Goal: Task Accomplishment & Management: Use online tool/utility

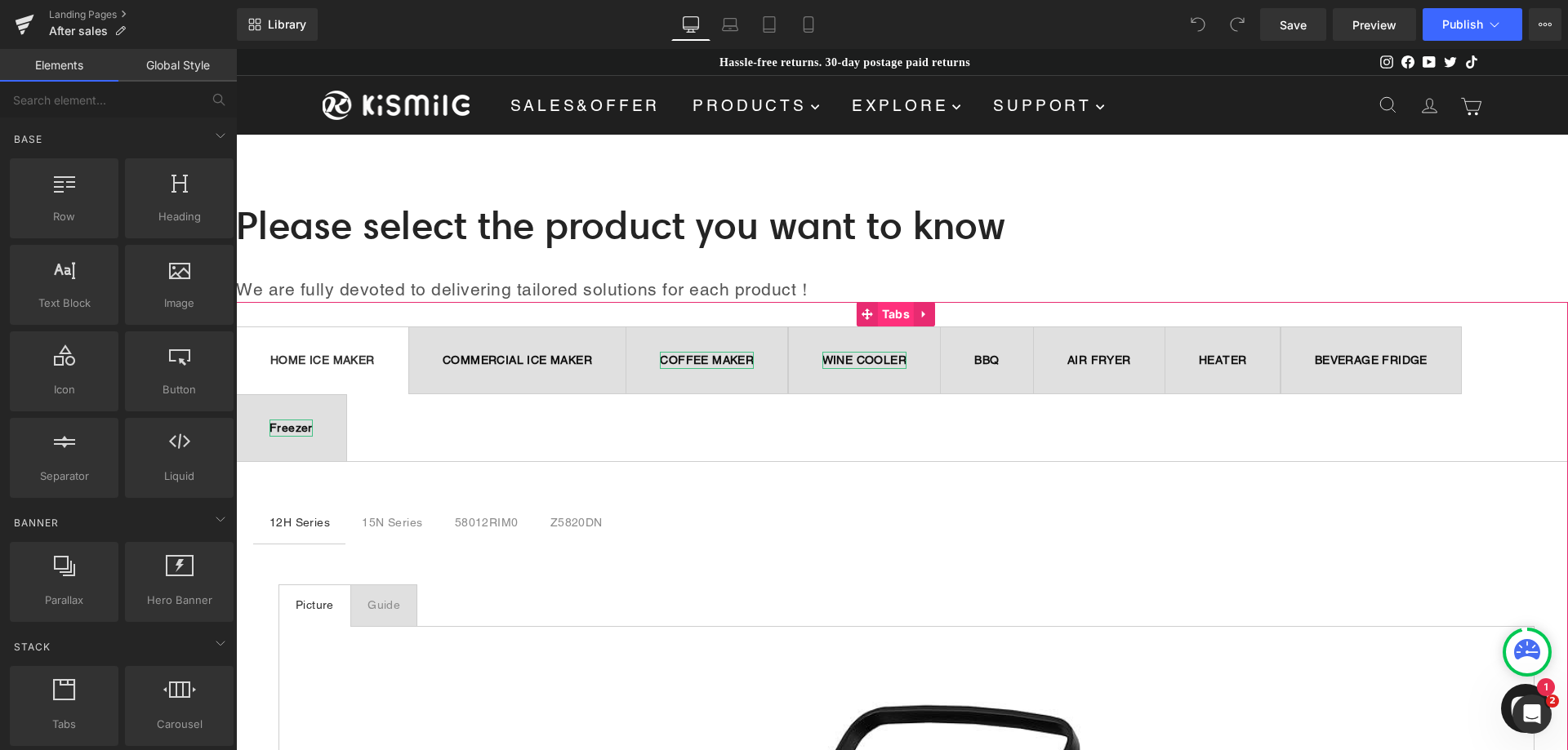
click at [889, 312] on span "Tabs" at bounding box center [896, 314] width 36 height 25
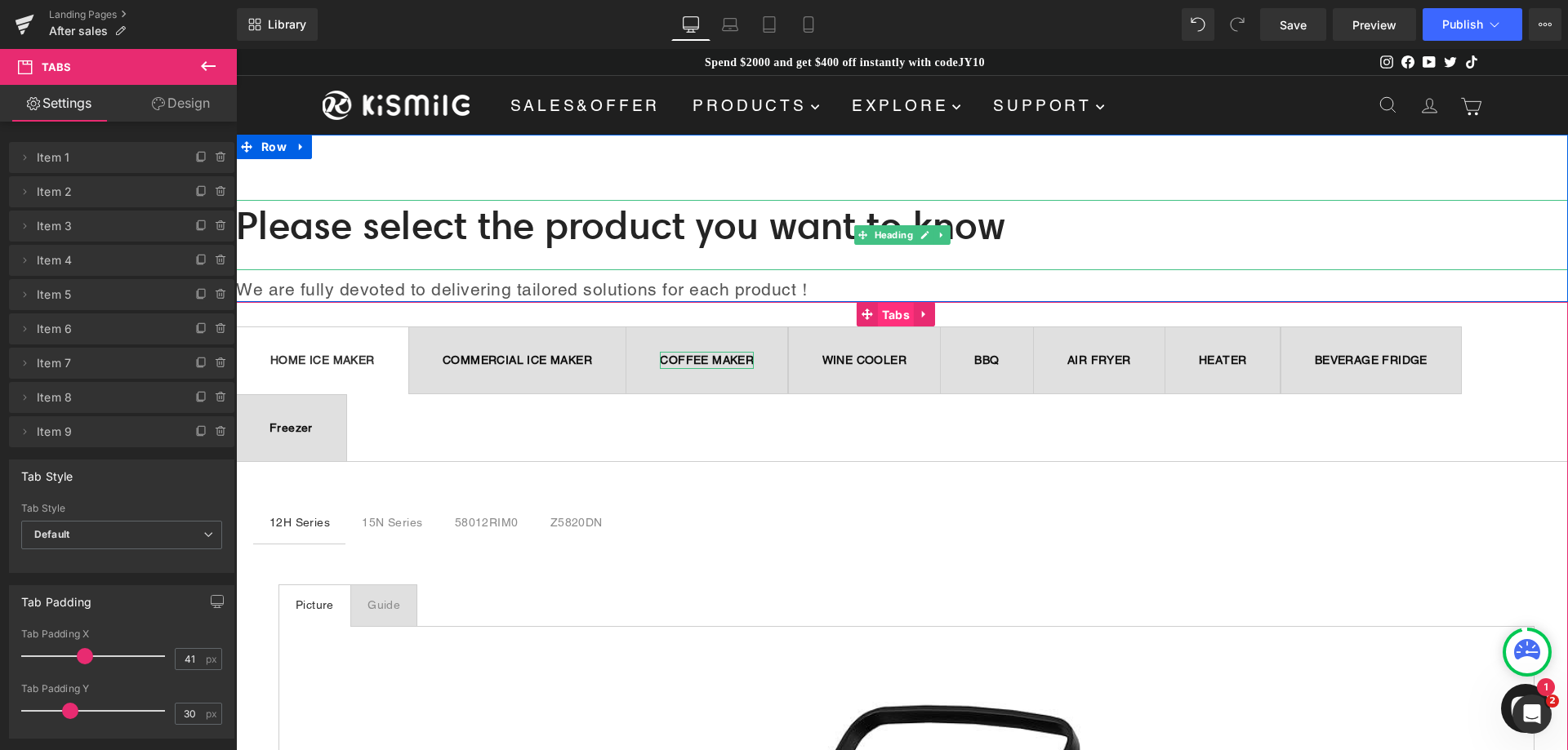
click at [886, 306] on span "Tabs" at bounding box center [896, 315] width 36 height 25
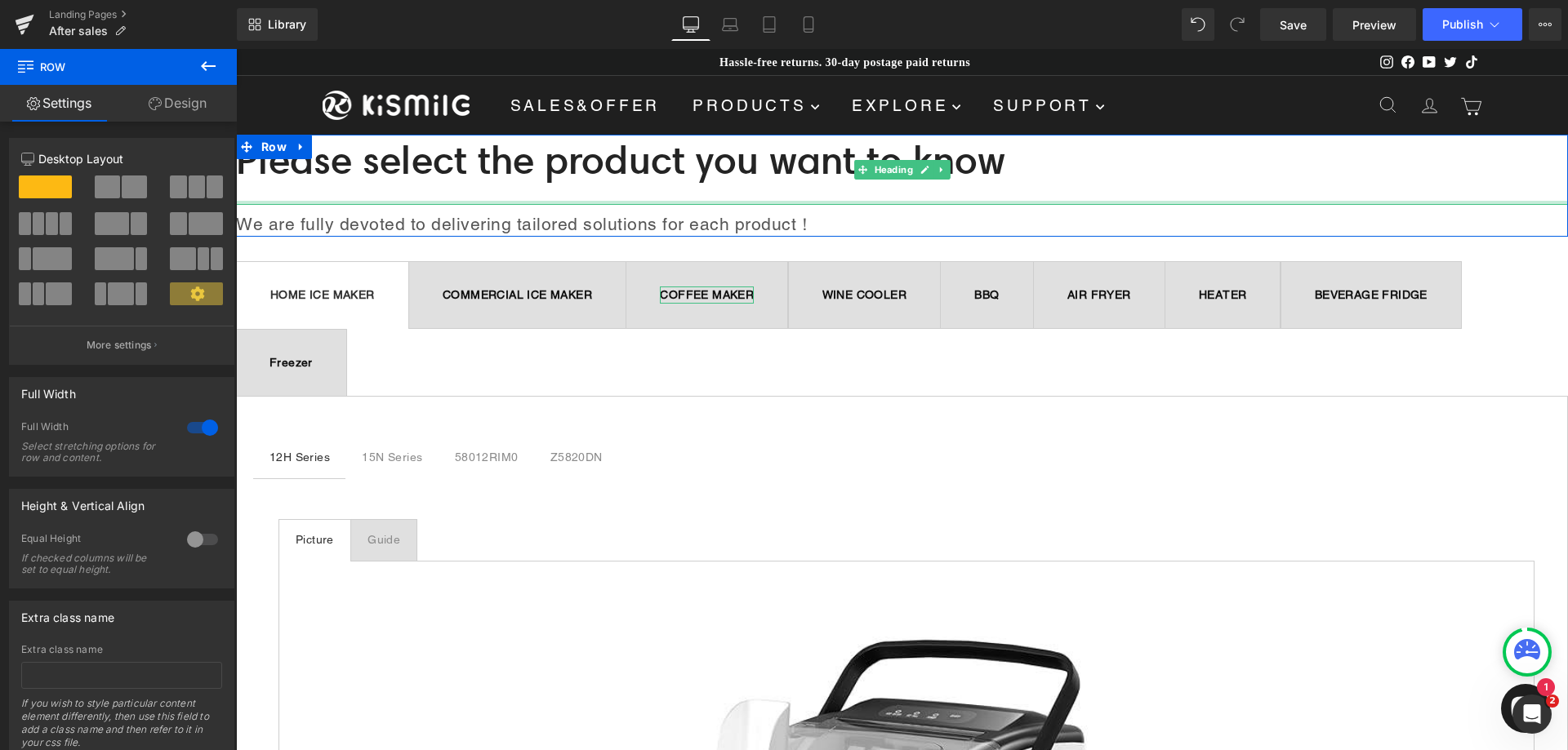
drag, startPoint x: 1050, startPoint y: 190, endPoint x: 1055, endPoint y: 208, distance: 18.7
click at [1055, 208] on div "Please select the product you want to know Heading We are fully devoted to deli…" at bounding box center [902, 185] width 1332 height 103
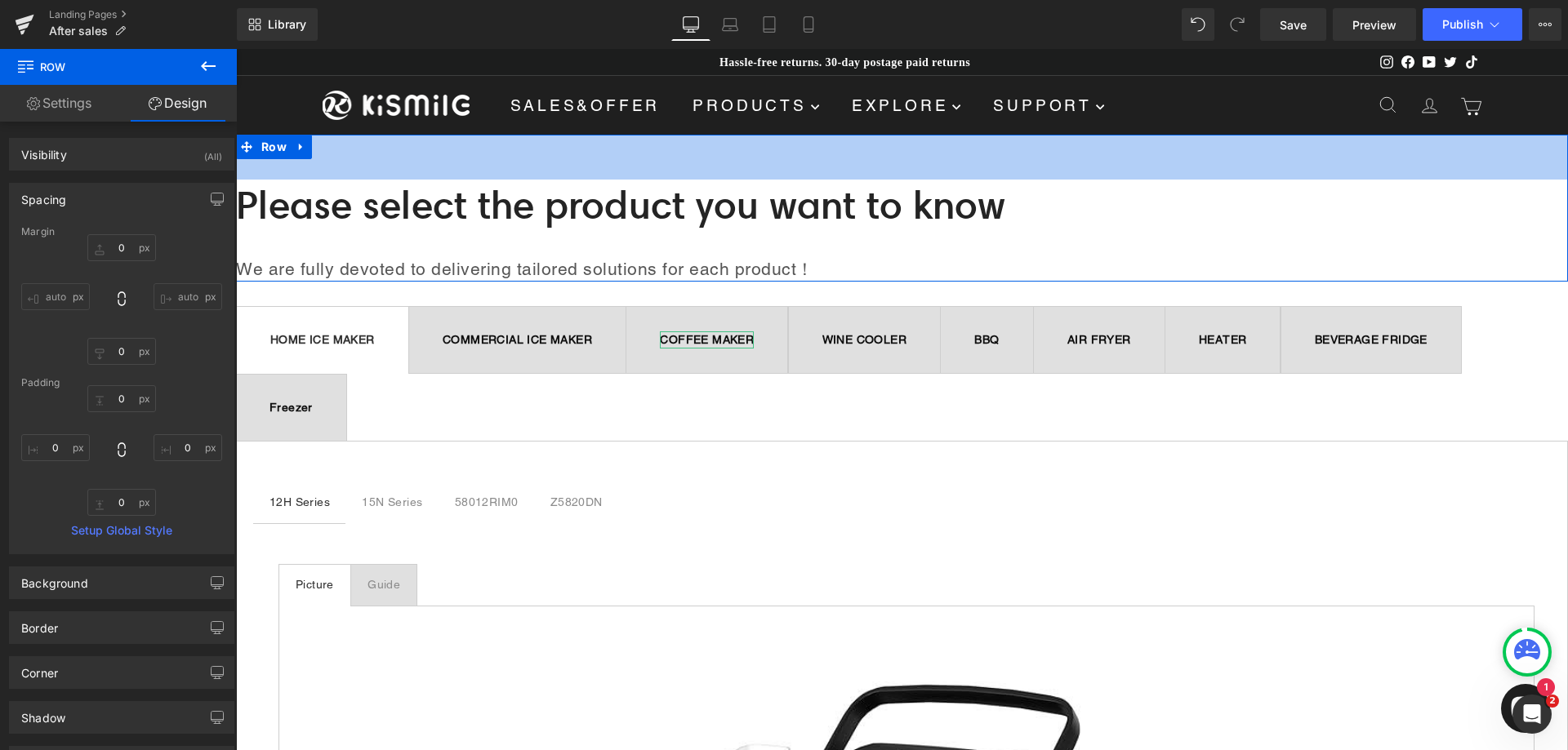
drag, startPoint x: 1104, startPoint y: 135, endPoint x: 1094, endPoint y: 180, distance: 46.1
click at [1094, 180] on div "Please select the product you want to know Heading We are fully devoted to deli…" at bounding box center [902, 208] width 1332 height 148
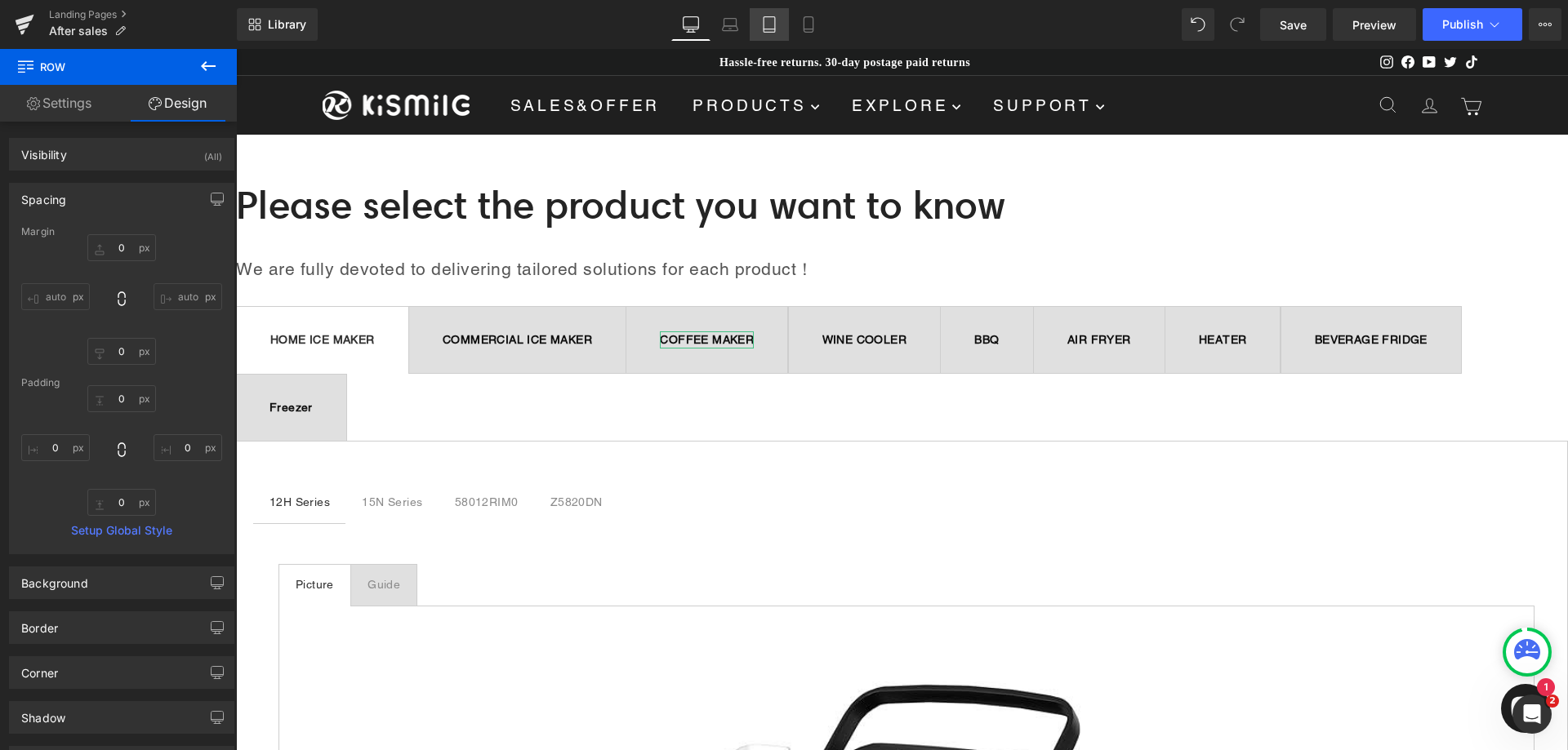
click at [777, 25] on icon at bounding box center [769, 25] width 16 height 16
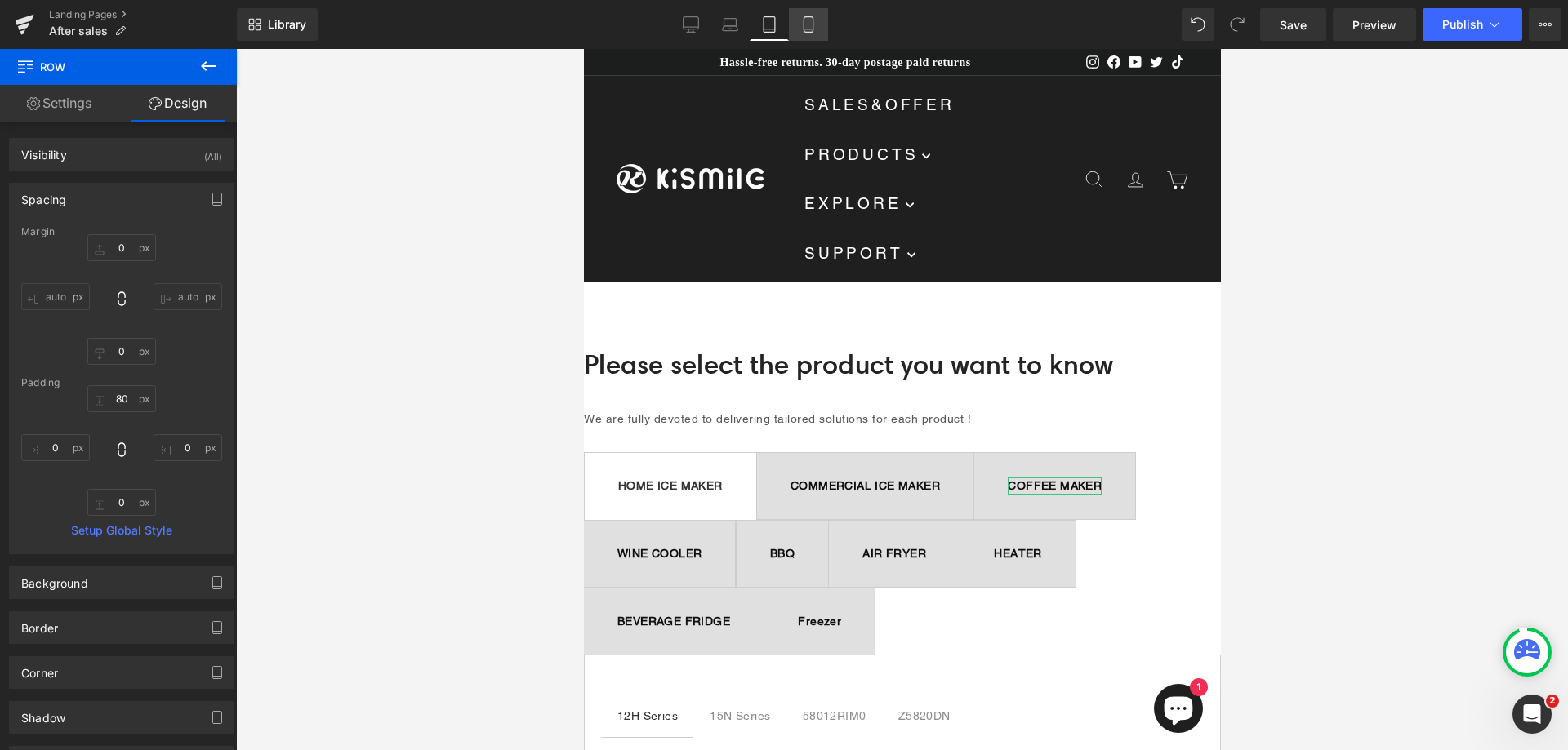
click at [801, 15] on link "Mobile" at bounding box center [809, 25] width 39 height 33
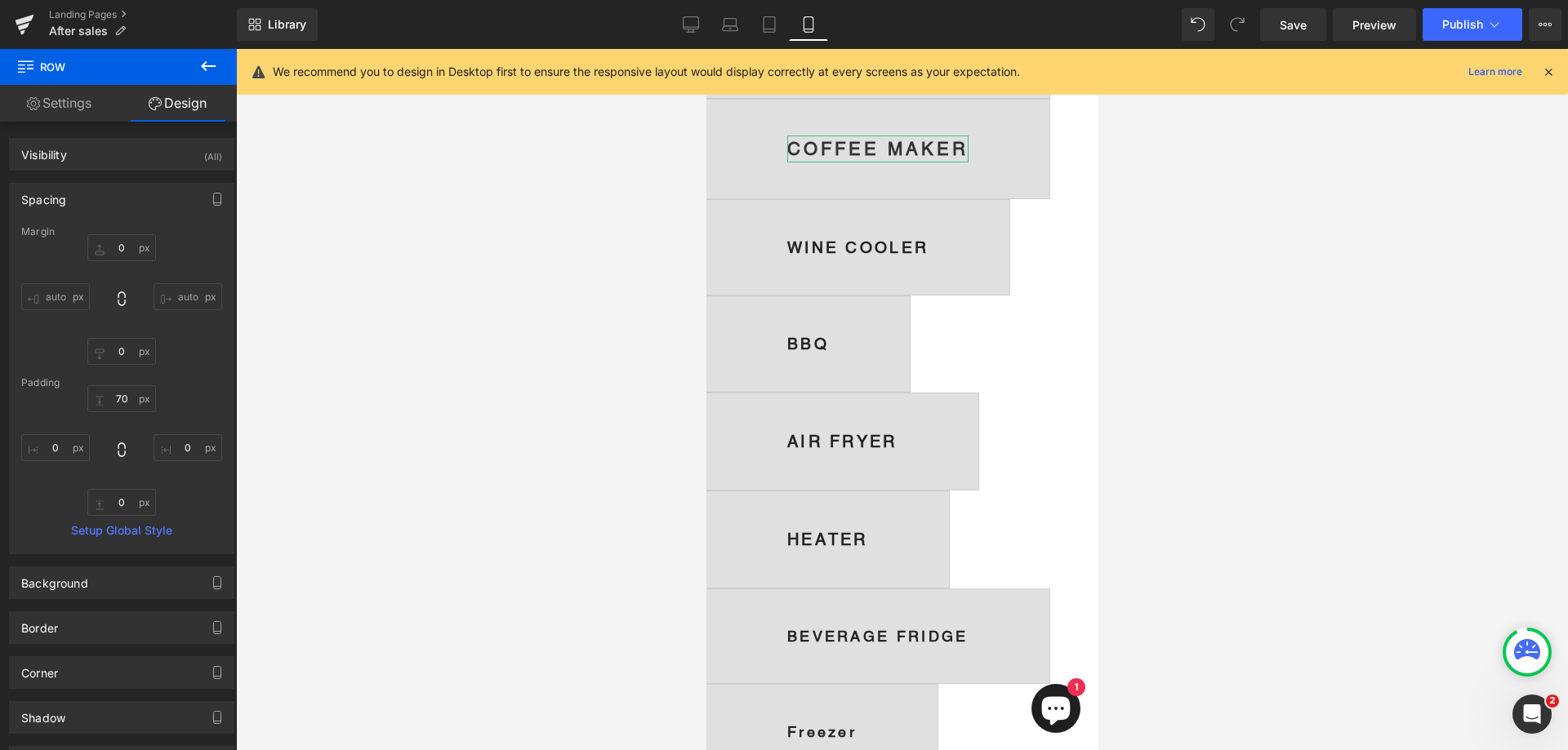
scroll to position [735, 0]
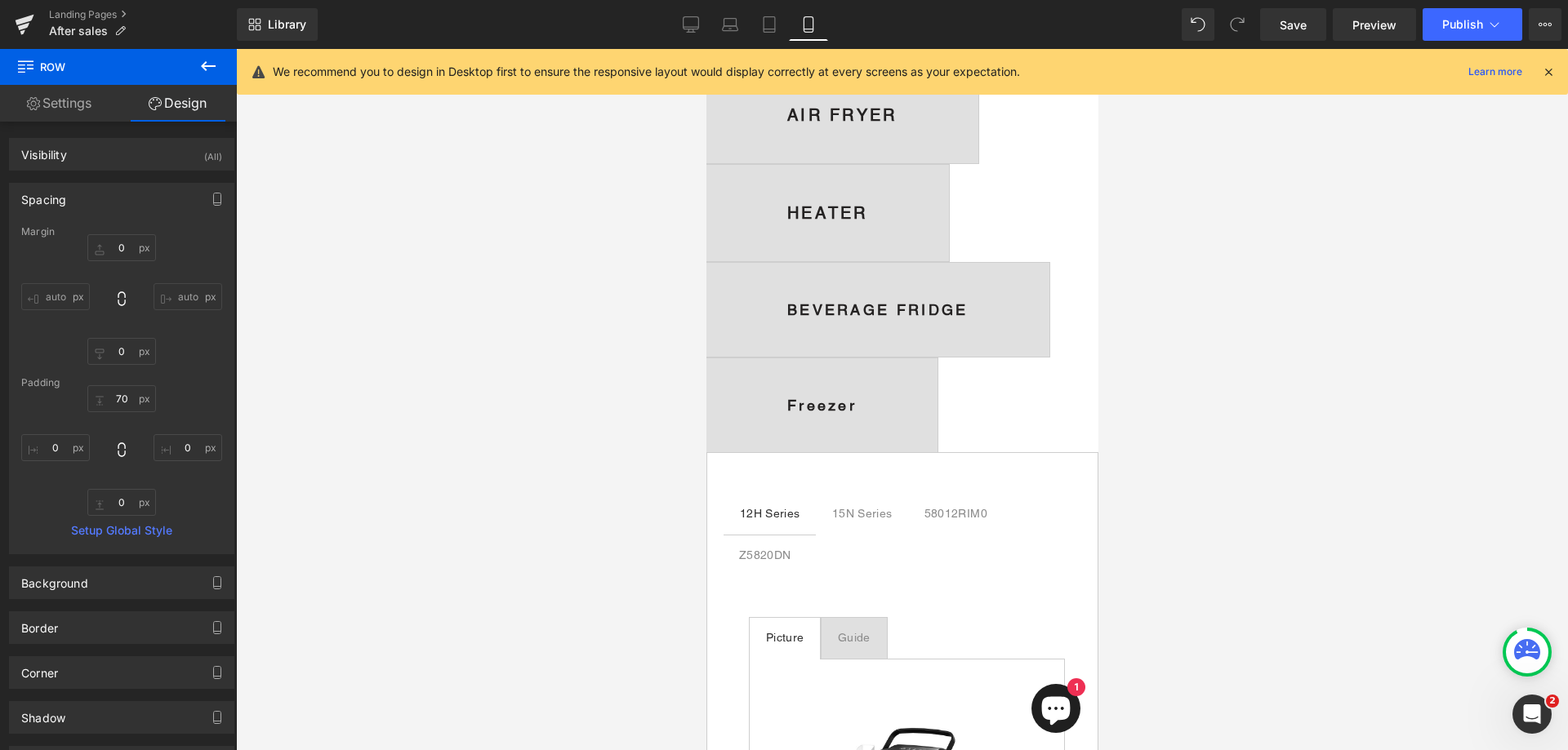
click at [914, 418] on span "Freezer Text Block" at bounding box center [821, 405] width 231 height 94
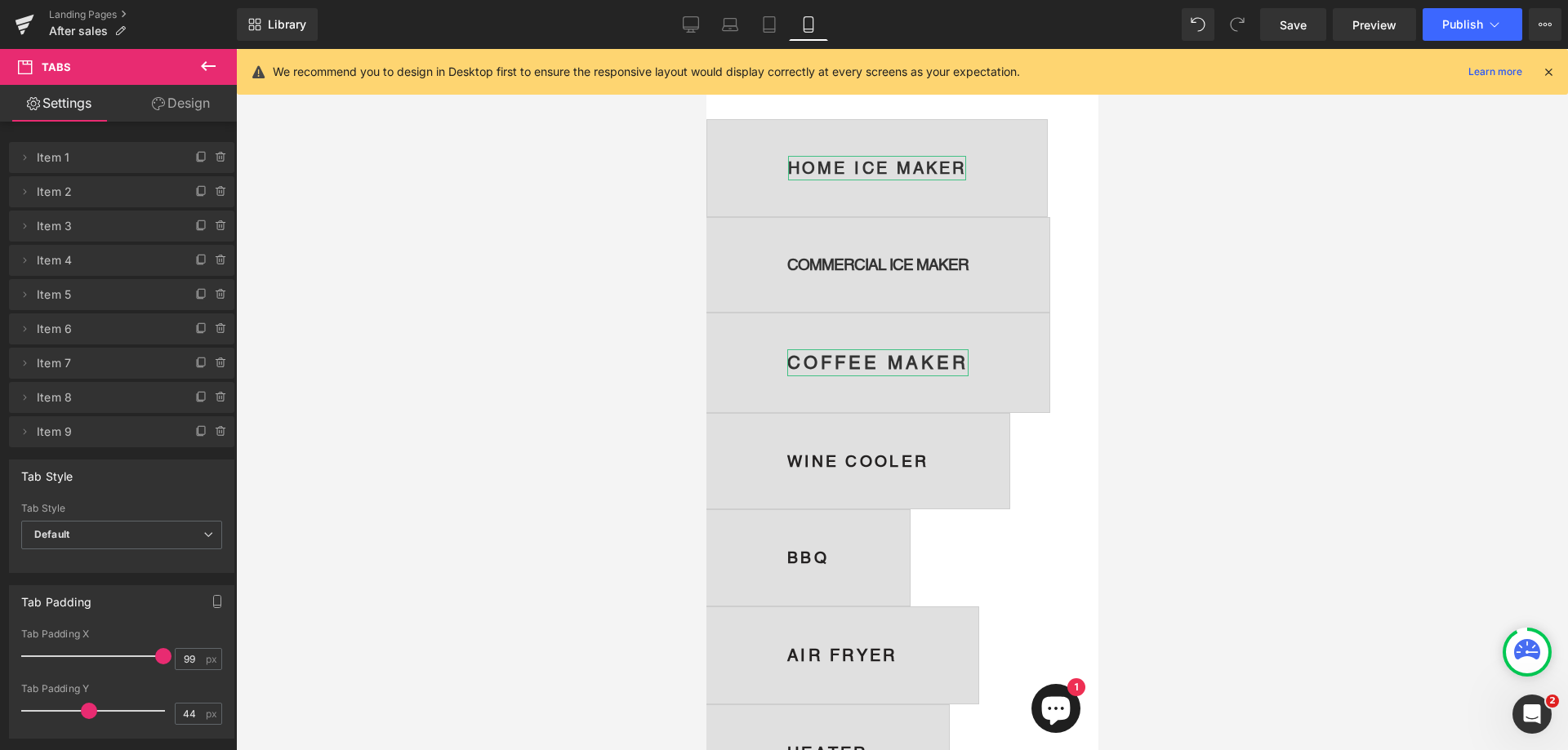
scroll to position [82, 0]
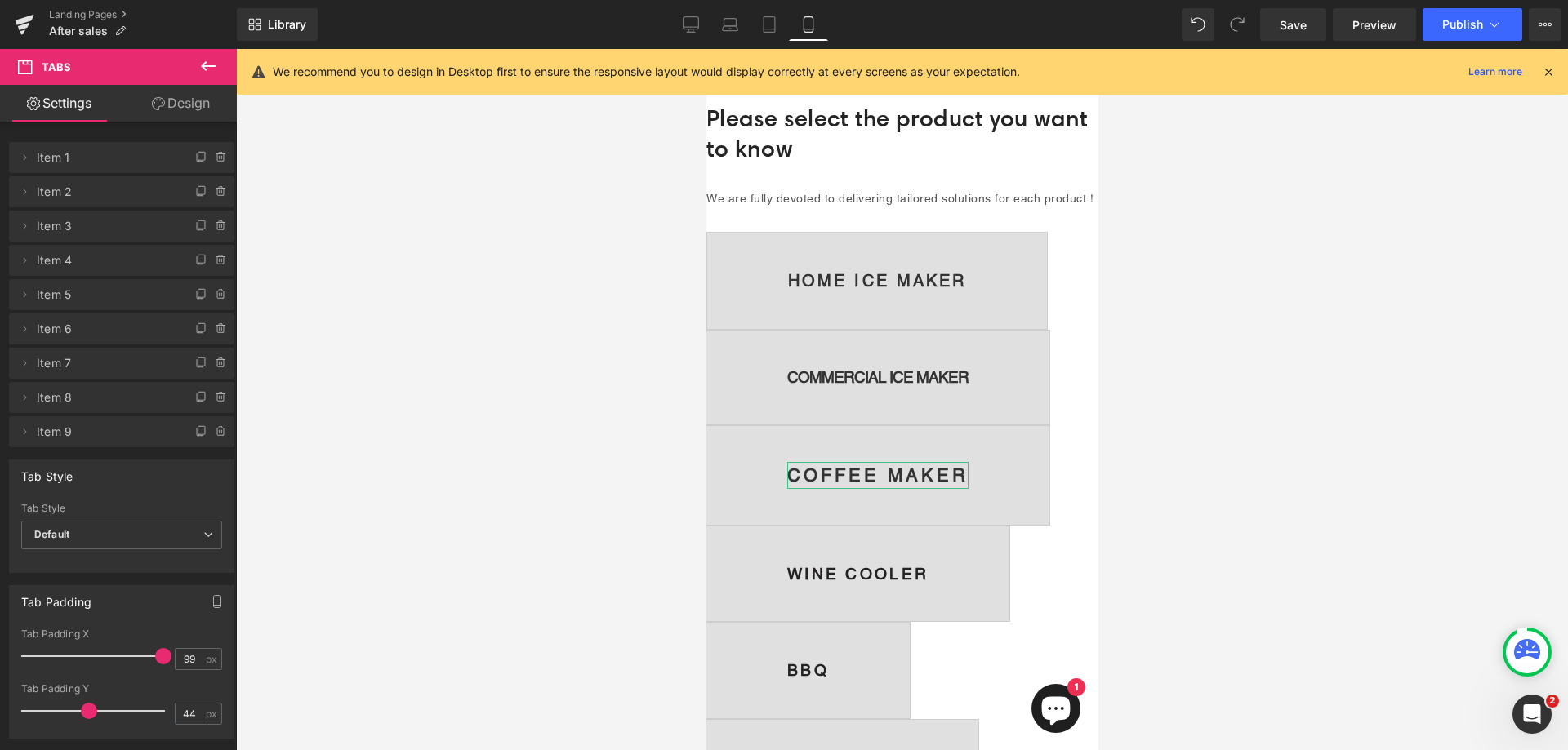
click at [991, 284] on span "HOME ICE MAKER Text Block" at bounding box center [877, 281] width 340 height 96
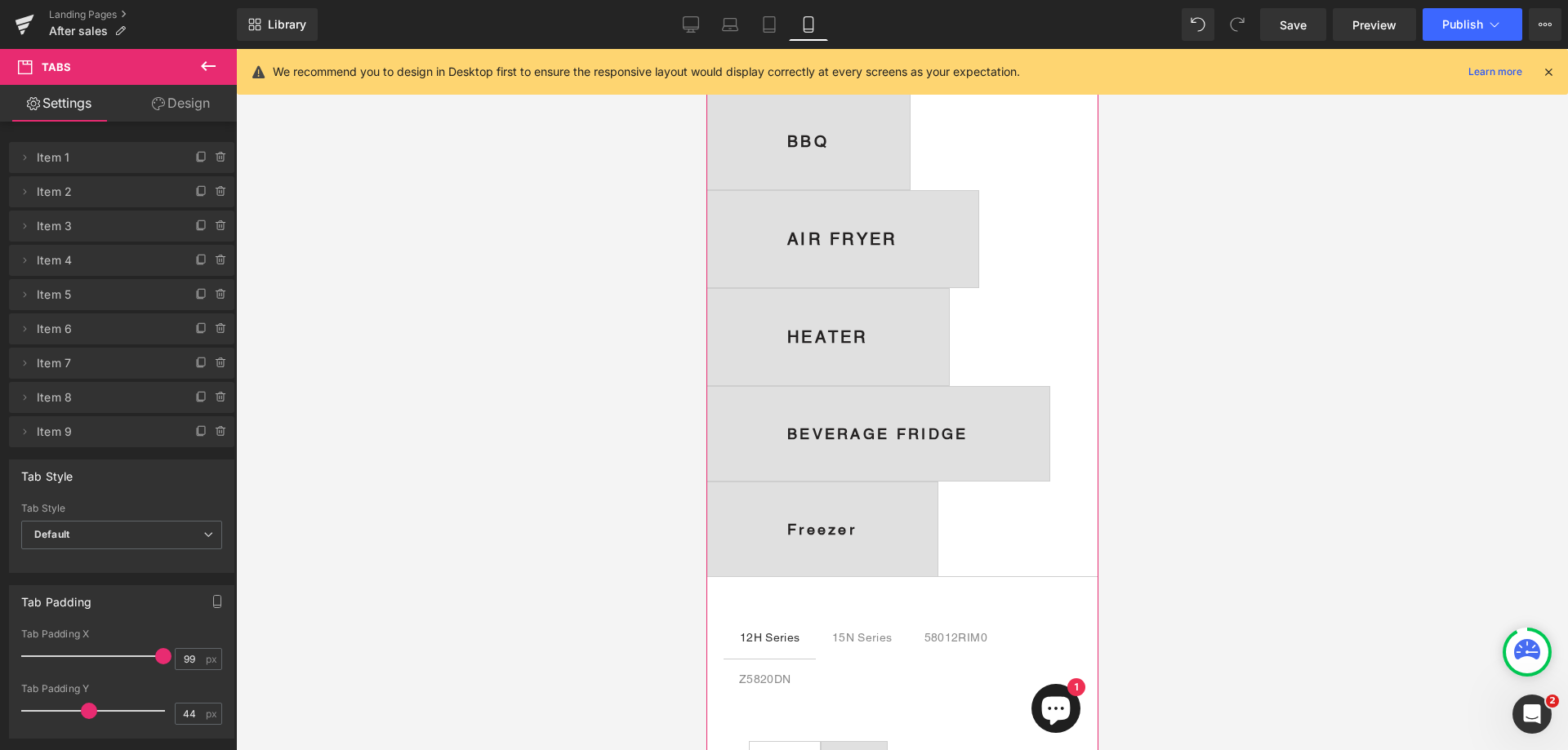
scroll to position [816, 0]
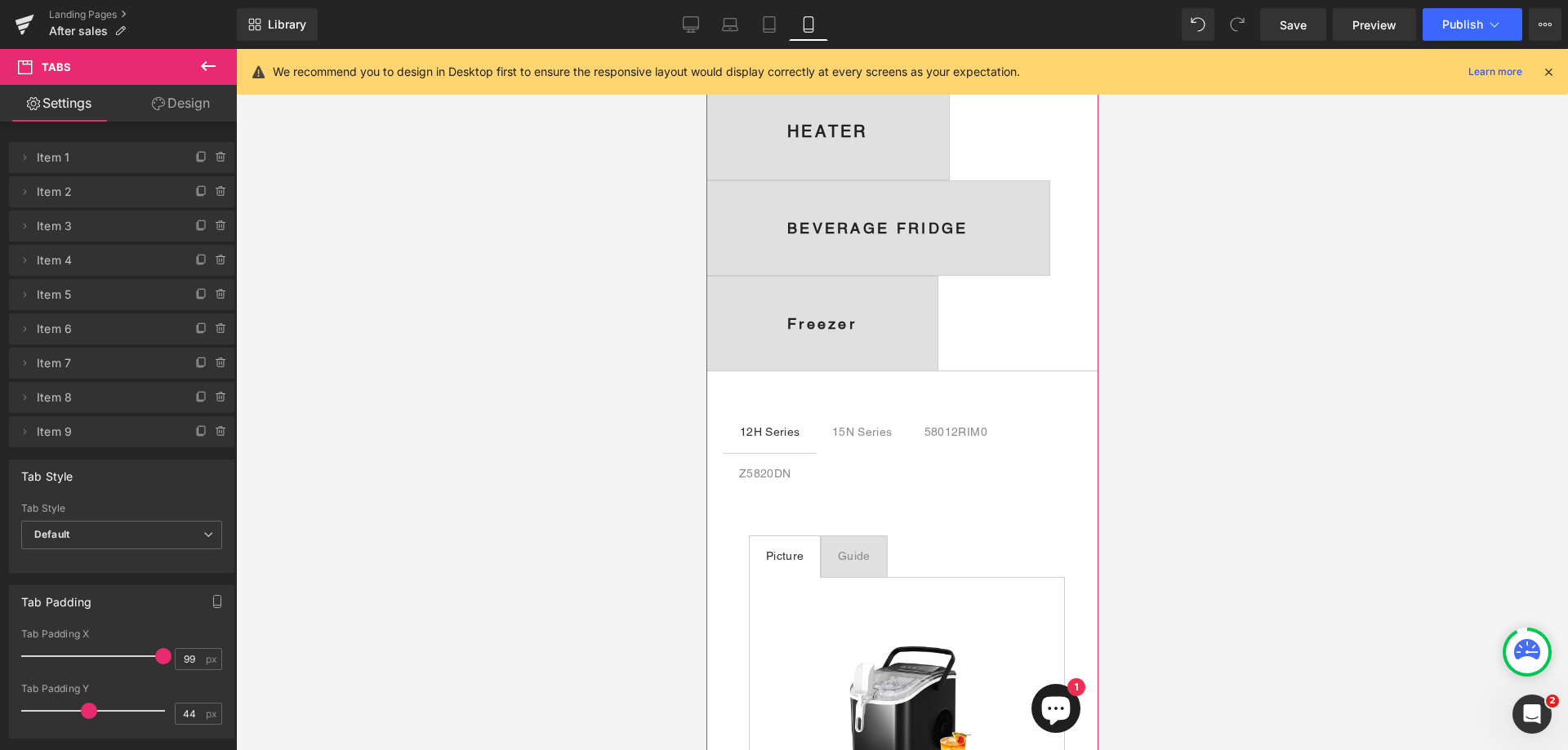
click at [924, 335] on span "Freezer Text Block" at bounding box center [821, 323] width 231 height 94
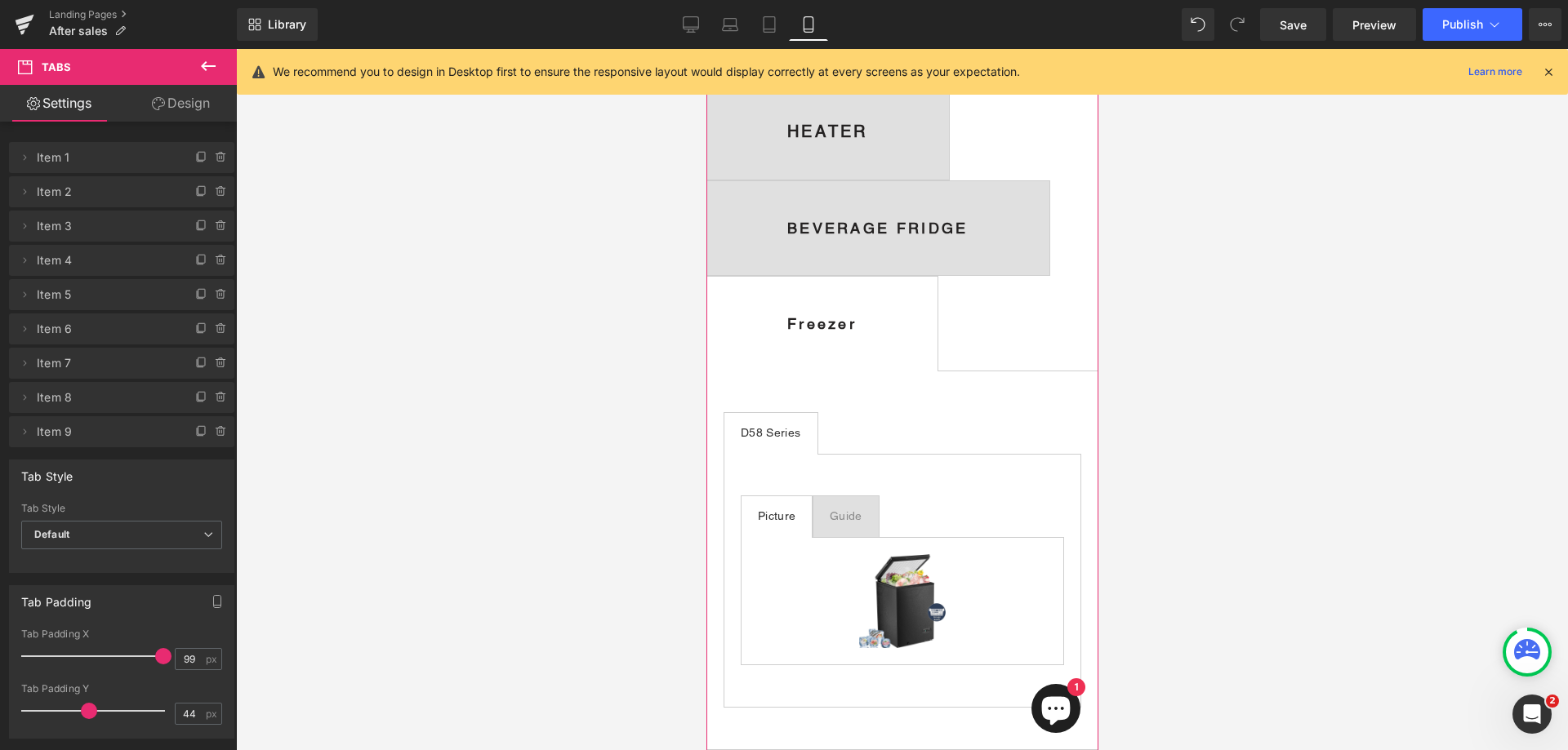
click at [911, 269] on span "BEVERAGE FRIDGE Text Block" at bounding box center [877, 227] width 343 height 94
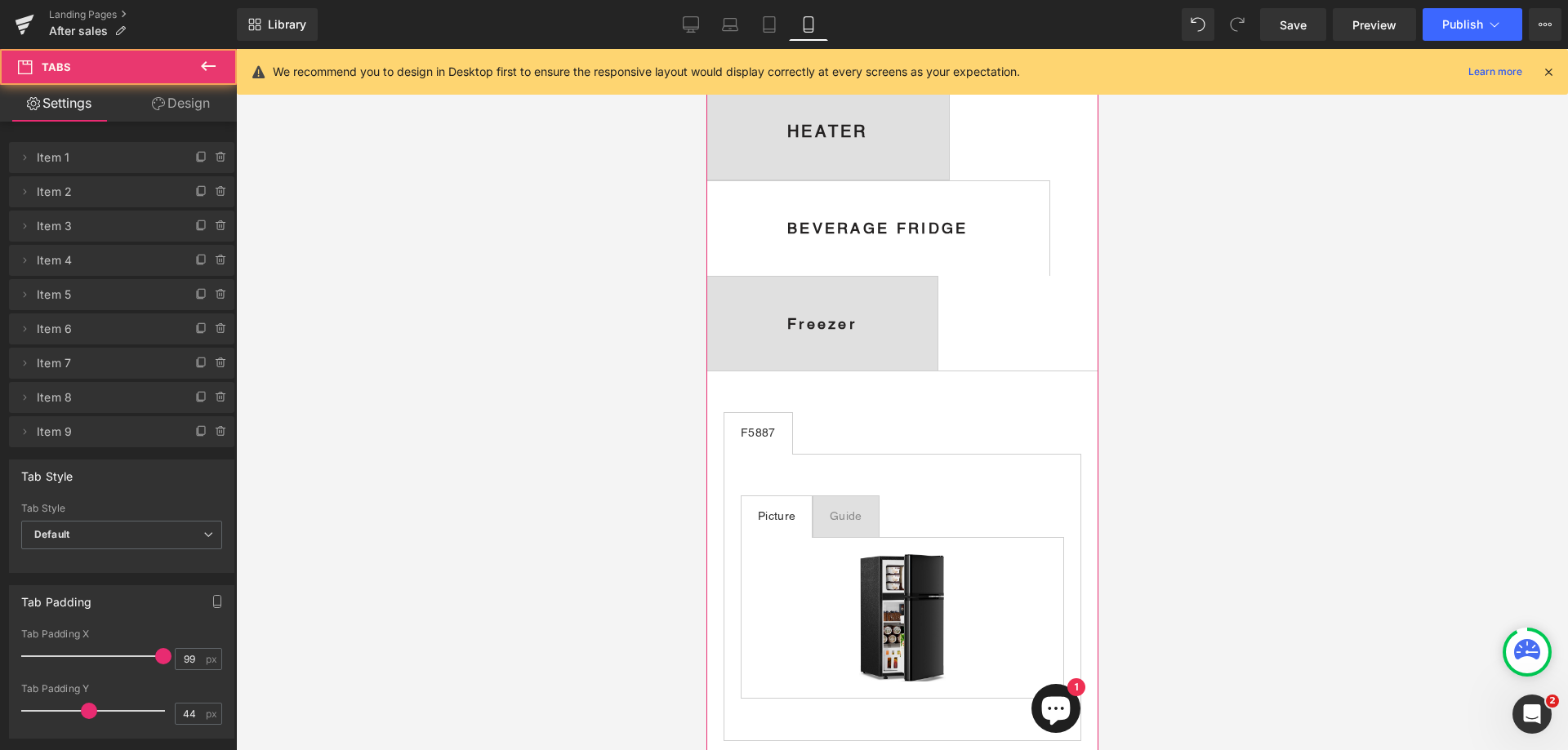
click at [872, 165] on span "HEATER Text Block" at bounding box center [827, 132] width 243 height 96
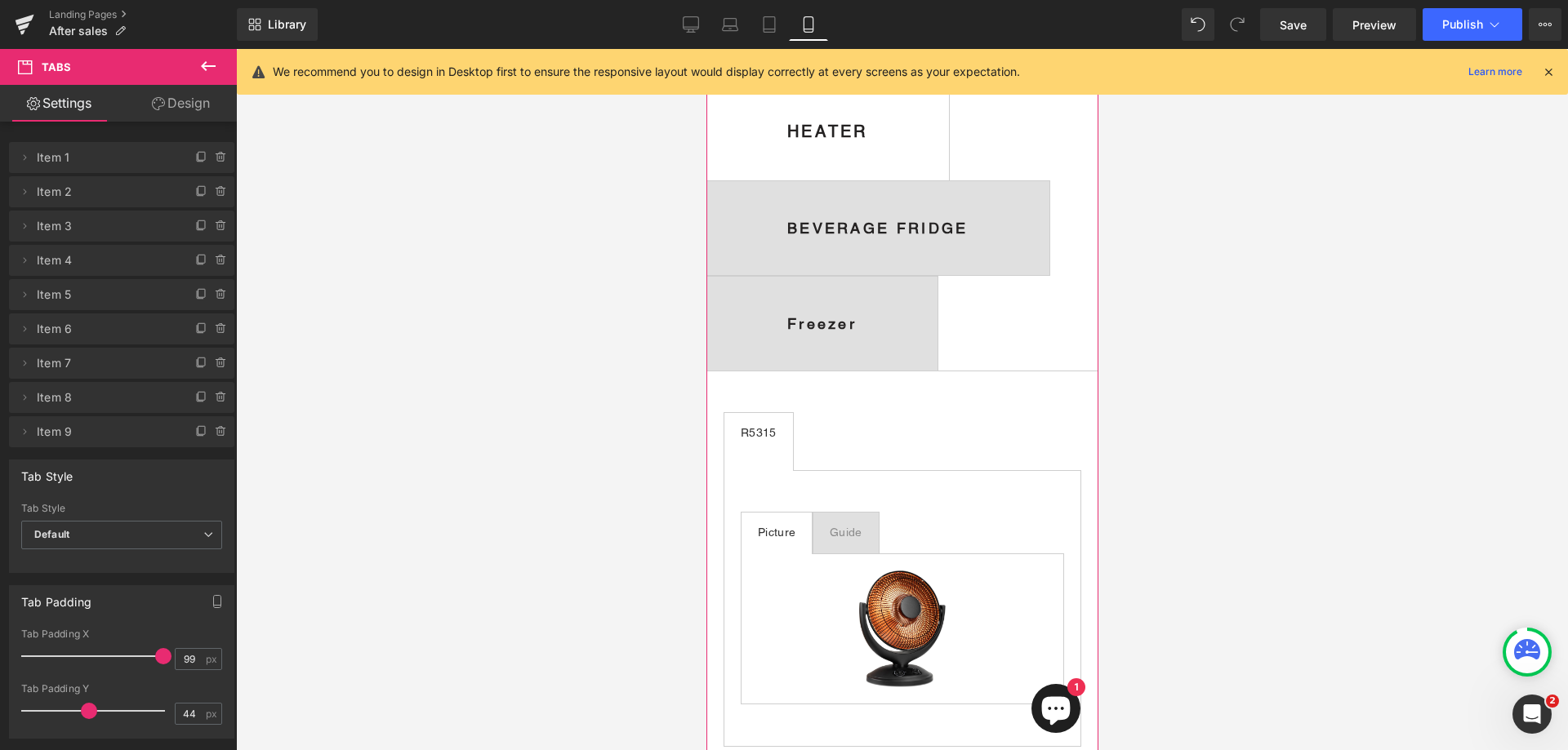
click at [929, 337] on span "Freezer Text Block" at bounding box center [821, 323] width 231 height 94
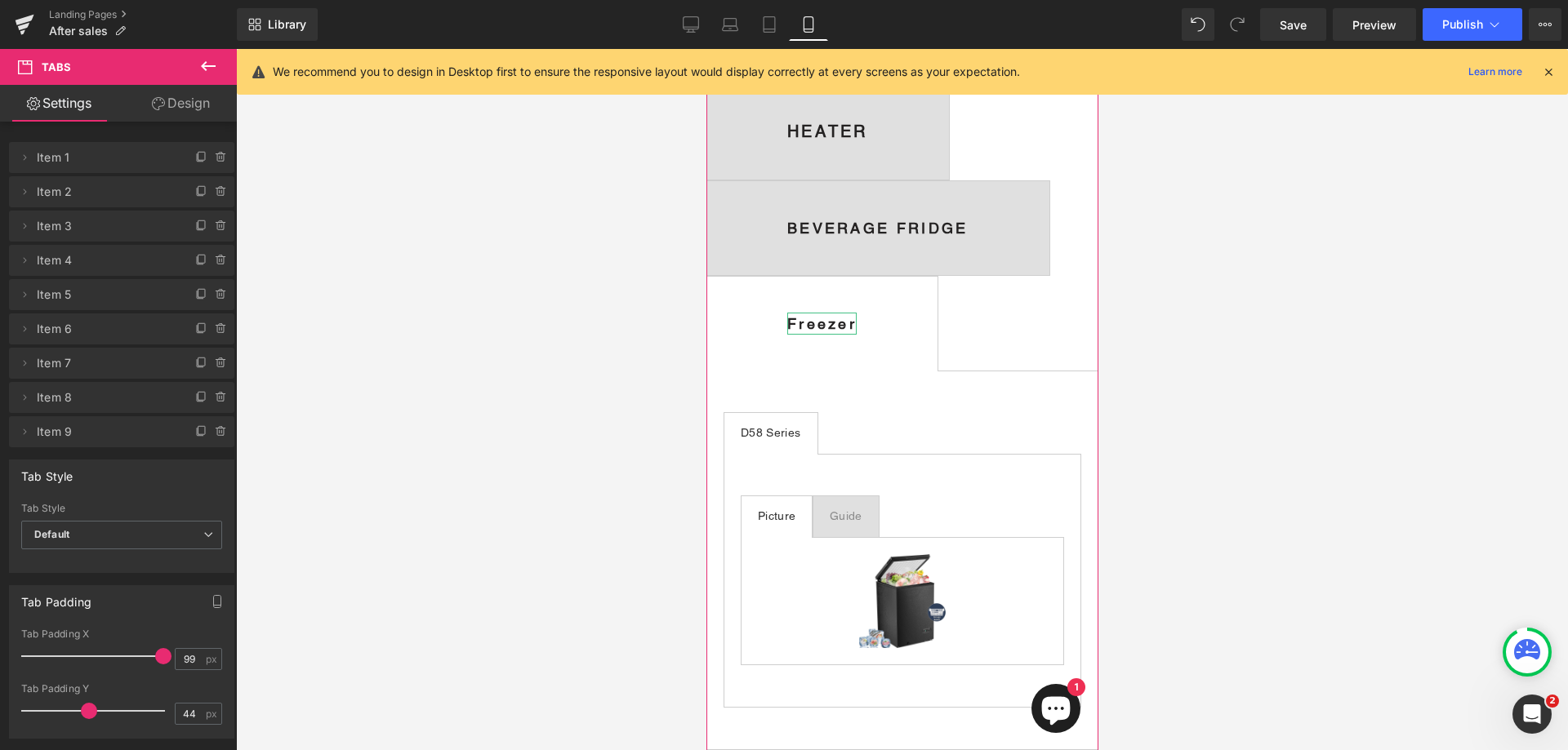
click at [794, 333] on b "Freezer" at bounding box center [821, 324] width 69 height 17
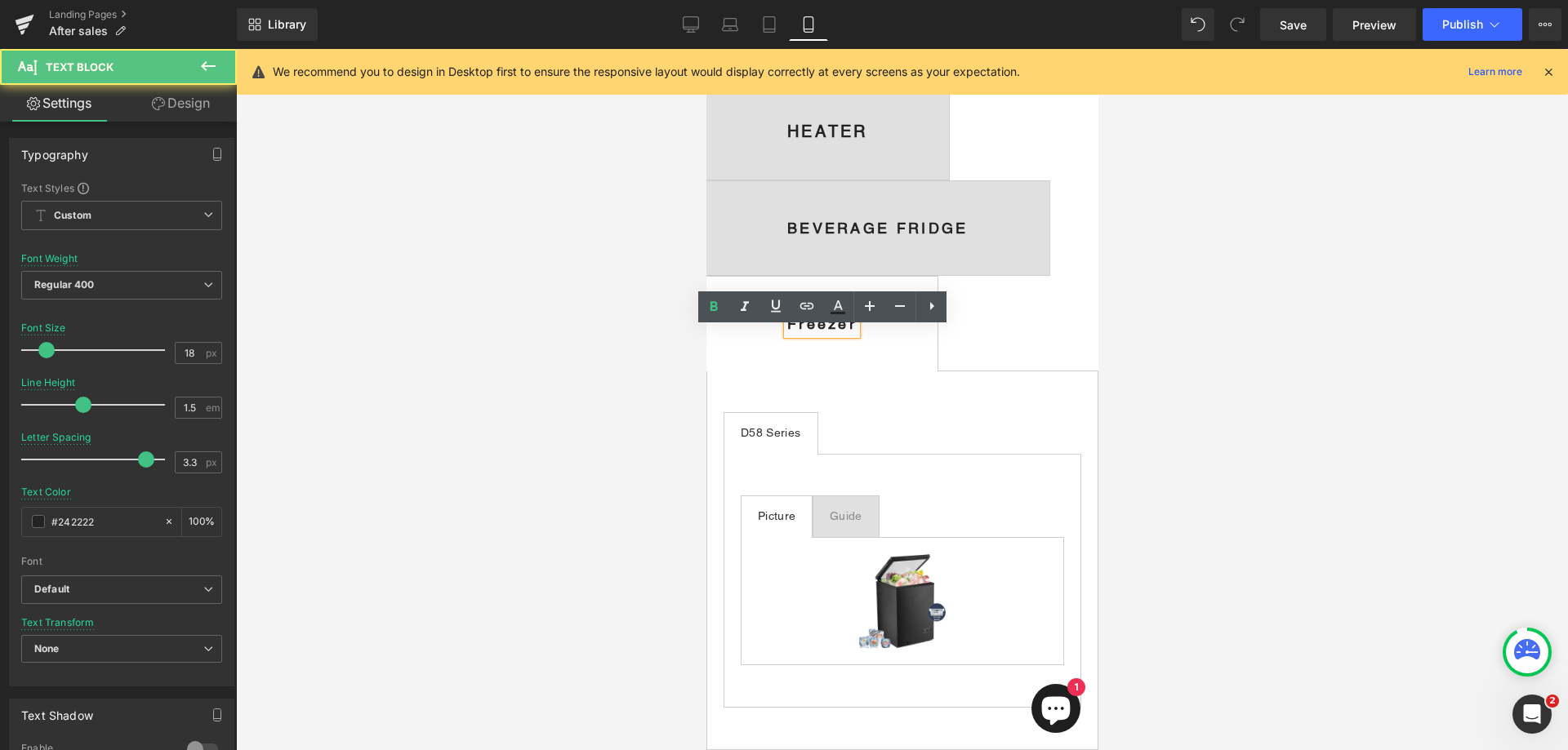
click at [887, 346] on span "Freezer Text Block" at bounding box center [821, 323] width 231 height 94
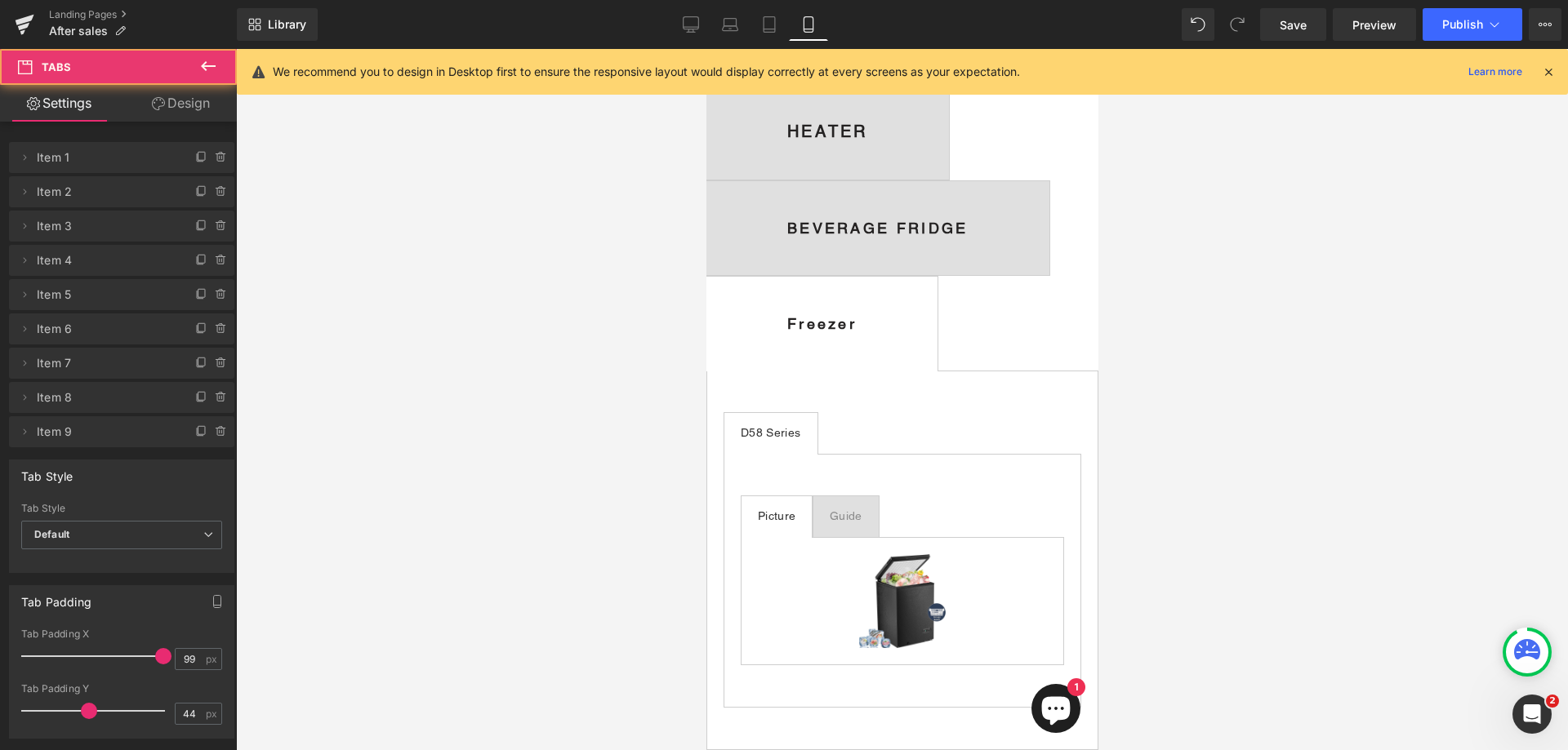
click at [806, 333] on b "Freezer" at bounding box center [821, 324] width 69 height 17
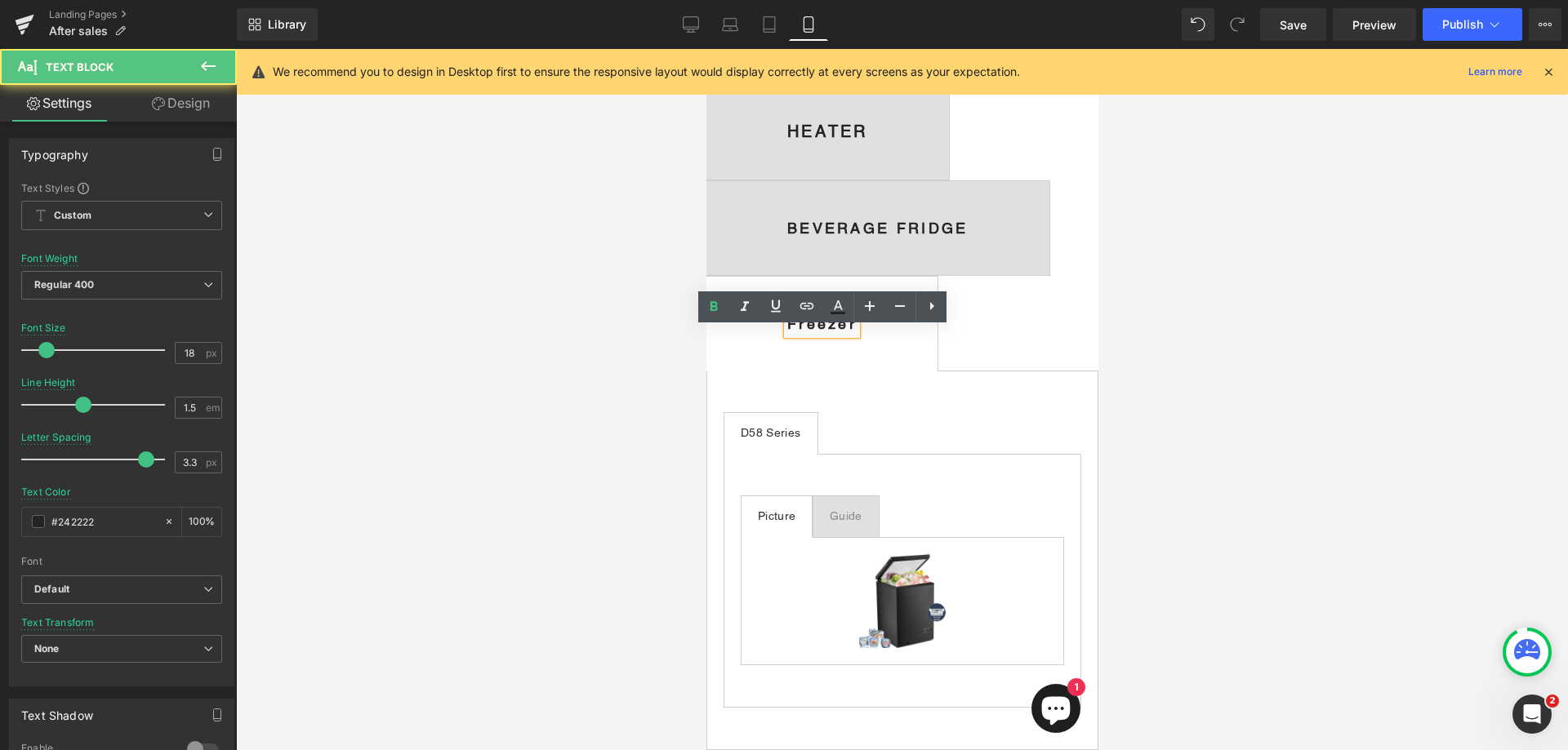
click at [789, 333] on b "Freezer" at bounding box center [821, 324] width 69 height 17
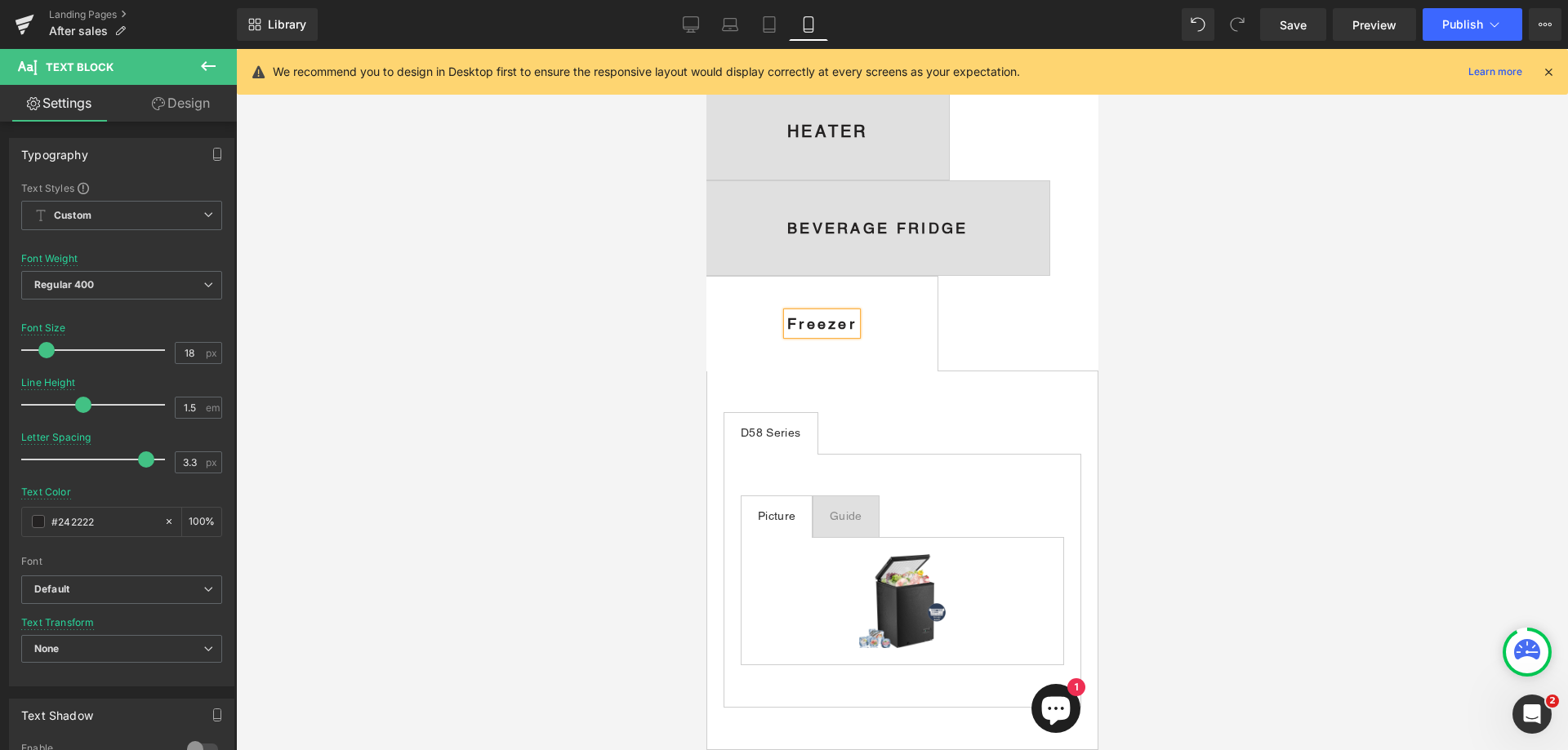
click at [856, 333] on b "Freezer" at bounding box center [821, 324] width 69 height 17
click at [1197, 442] on div at bounding box center [902, 399] width 1332 height 701
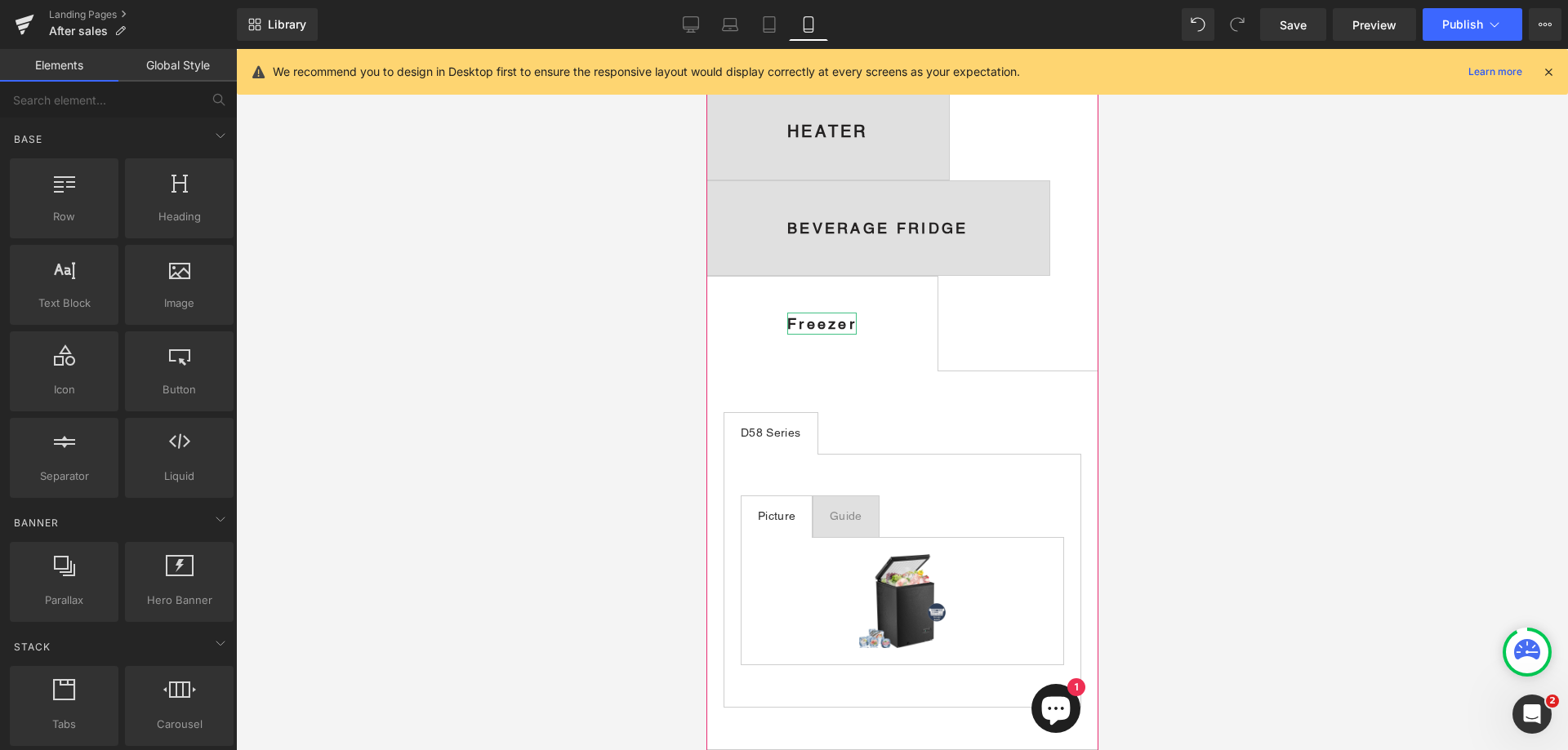
click at [856, 333] on b "Freezer" at bounding box center [821, 324] width 69 height 17
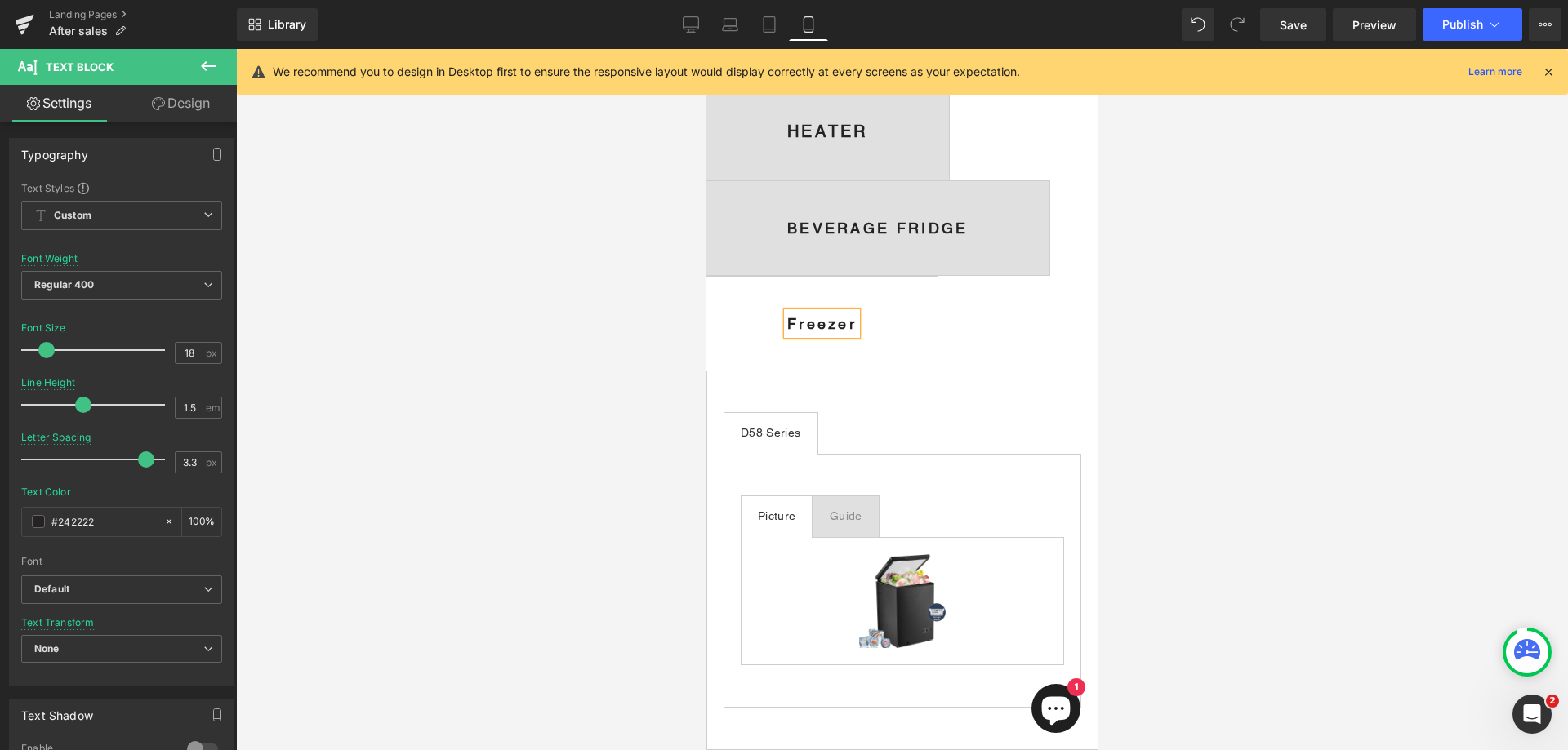
click at [1337, 453] on div at bounding box center [902, 399] width 1332 height 701
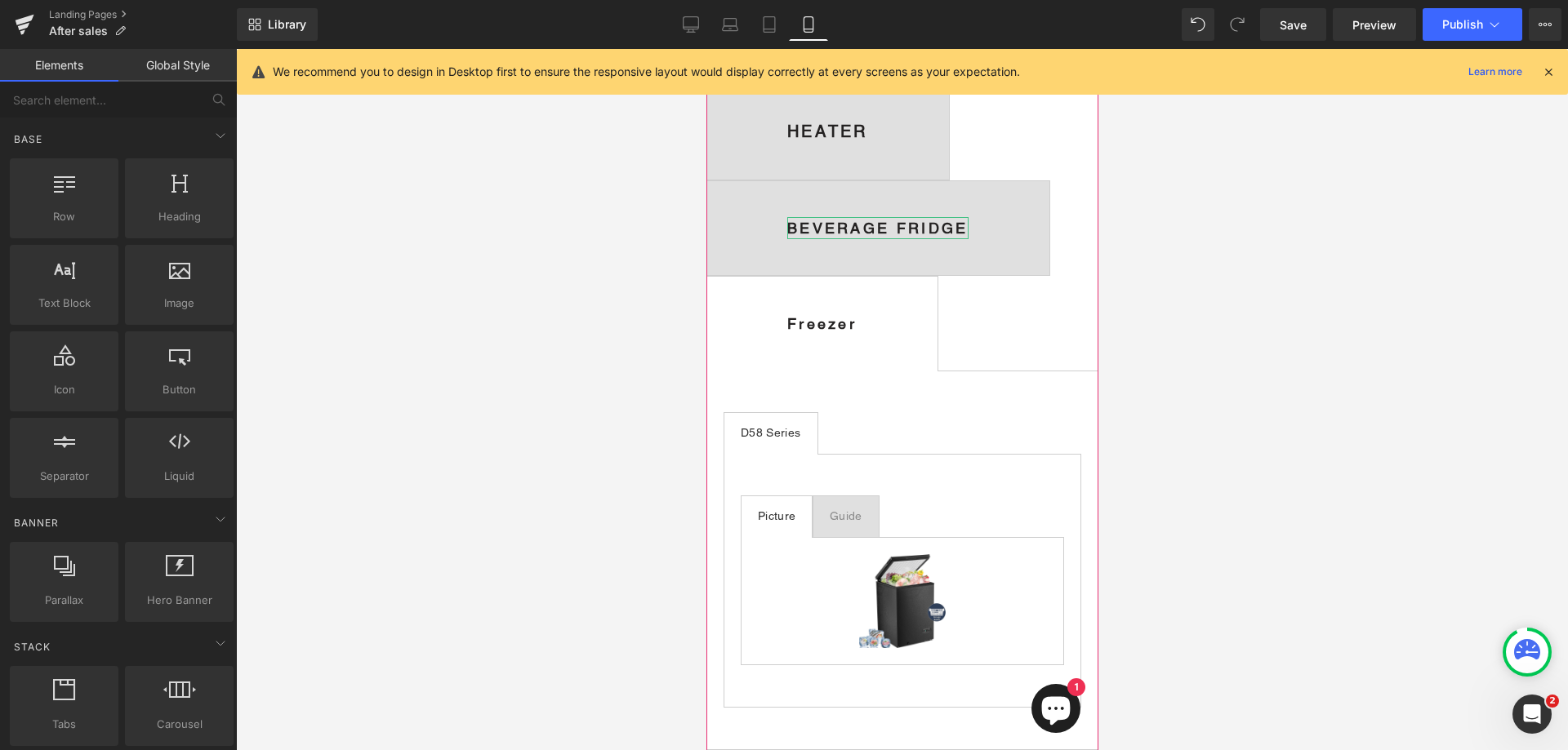
click at [911, 236] on b "BEVERAGE FRIDGE" at bounding box center [877, 228] width 181 height 17
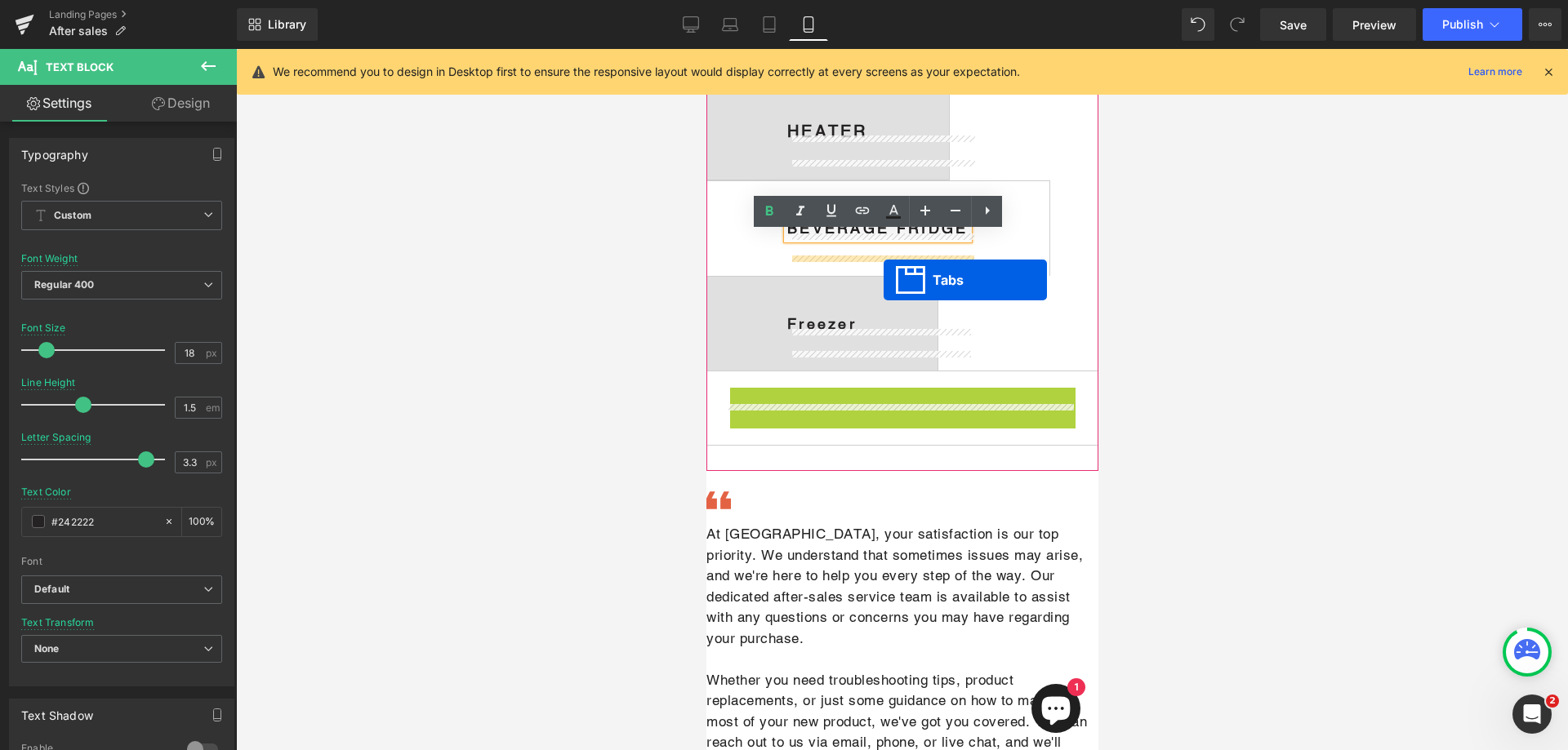
drag, startPoint x: 869, startPoint y: 419, endPoint x: 883, endPoint y: 280, distance: 139.7
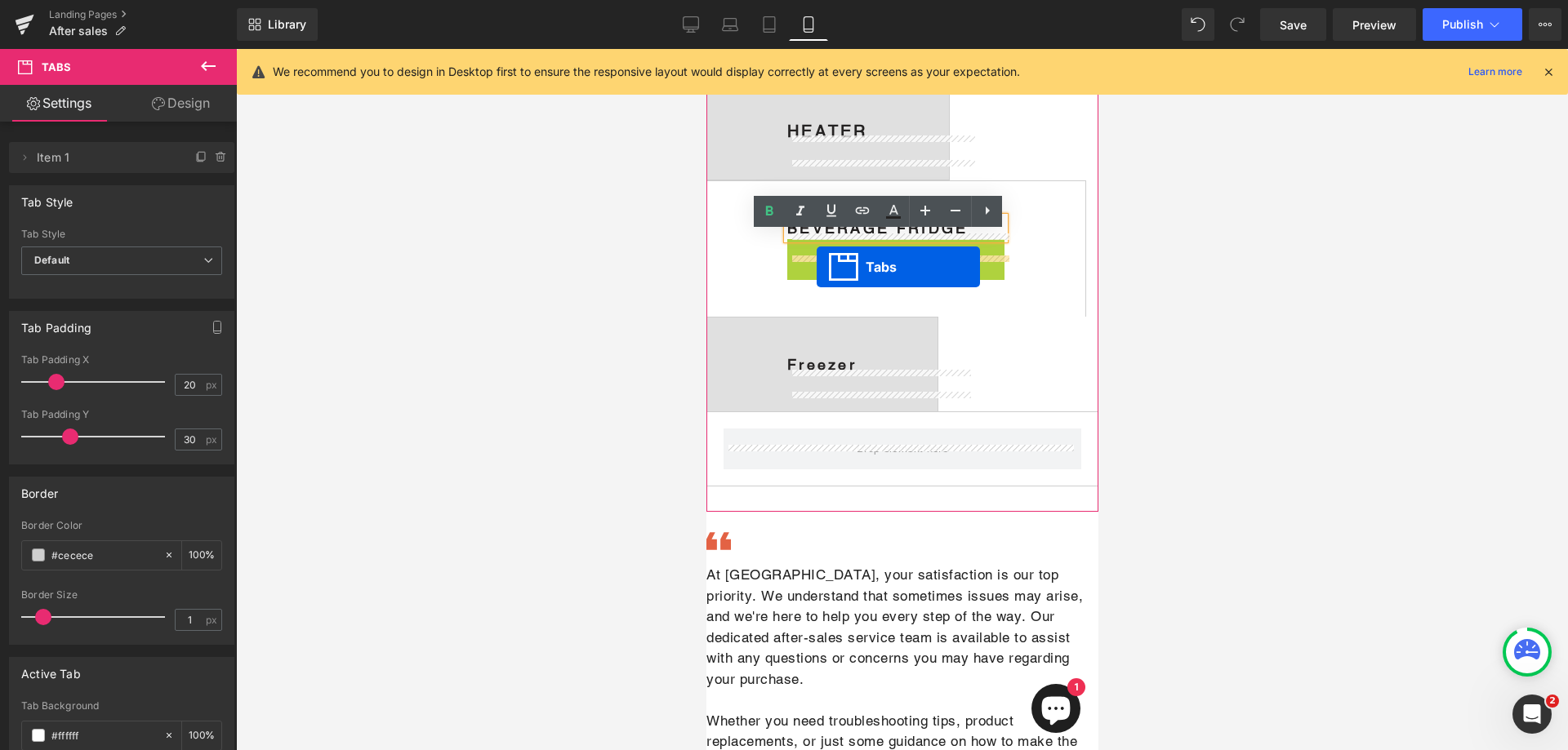
drag, startPoint x: 868, startPoint y: 270, endPoint x: 816, endPoint y: 267, distance: 52.1
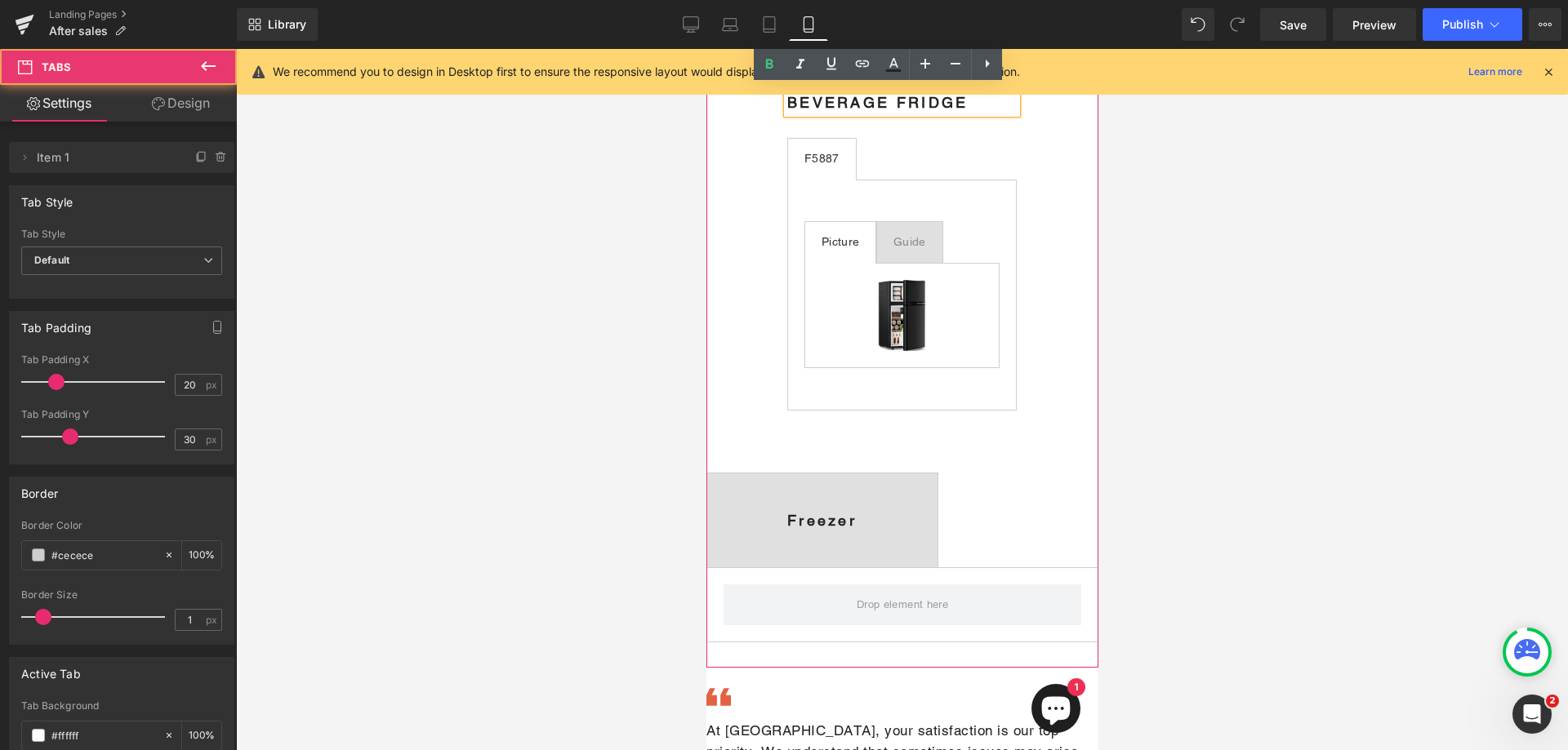
scroll to position [1062, 0]
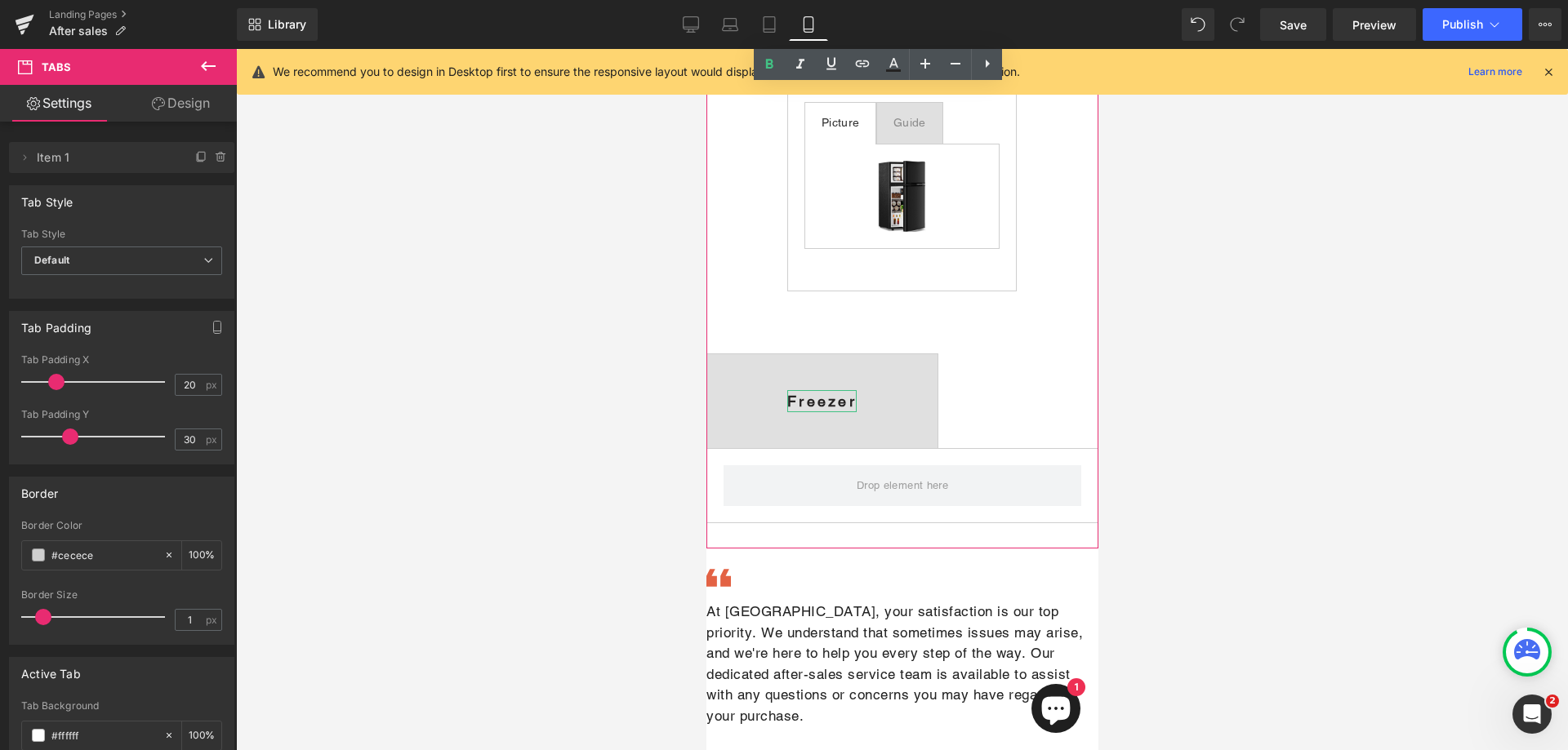
click at [856, 410] on b "Freezer" at bounding box center [821, 401] width 69 height 17
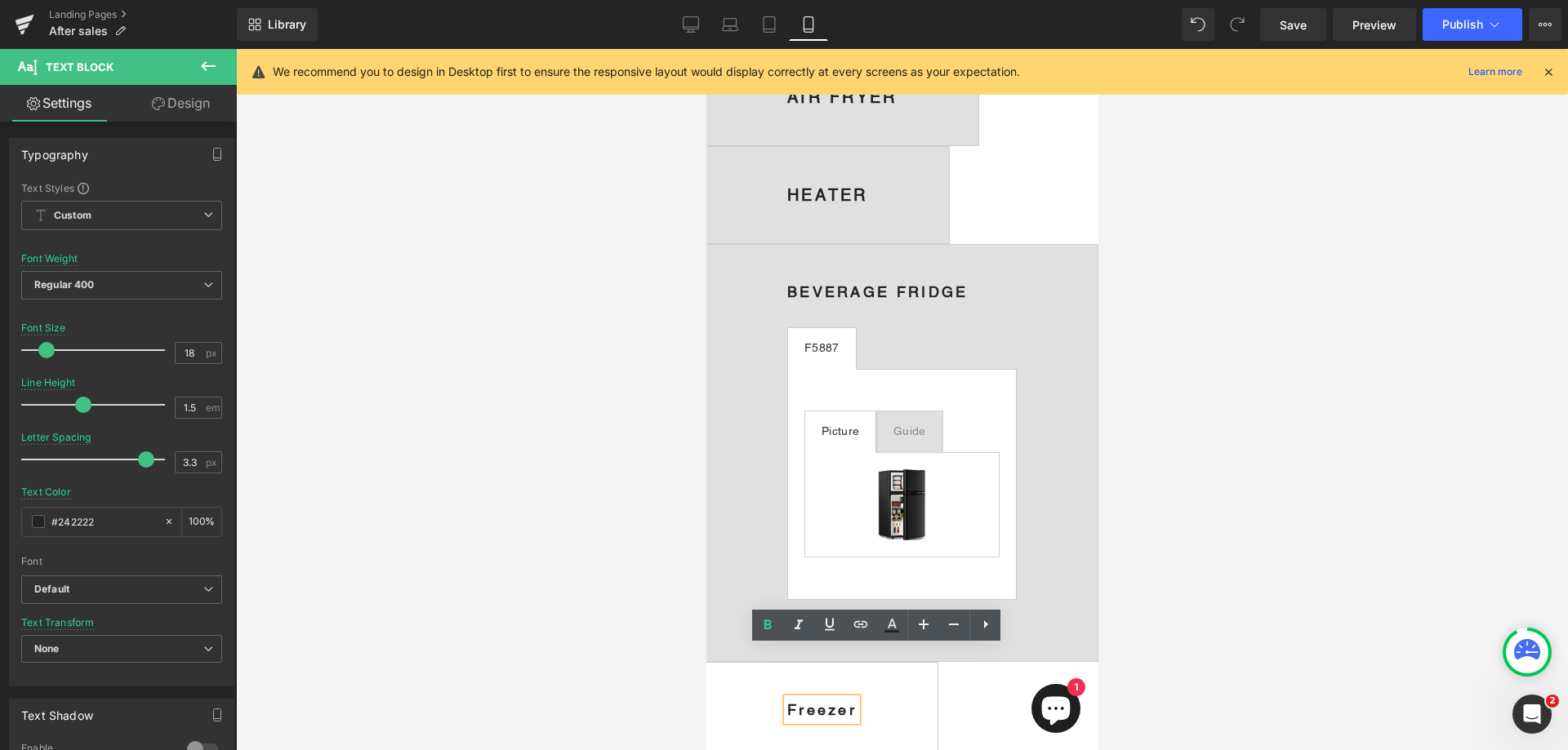
scroll to position [653, 0]
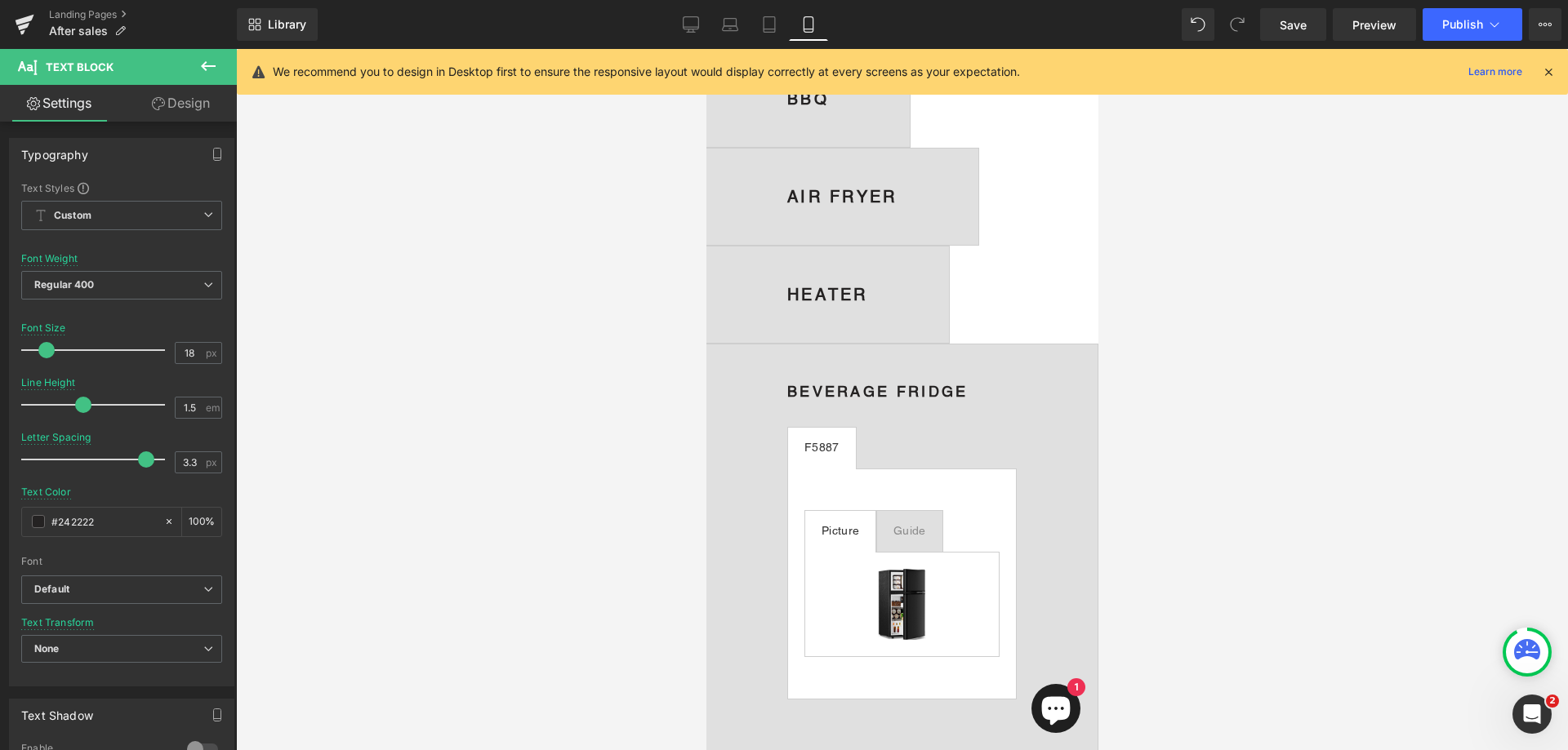
click at [878, 400] on b "BEVERAGE FRIDGE" at bounding box center [877, 391] width 181 height 17
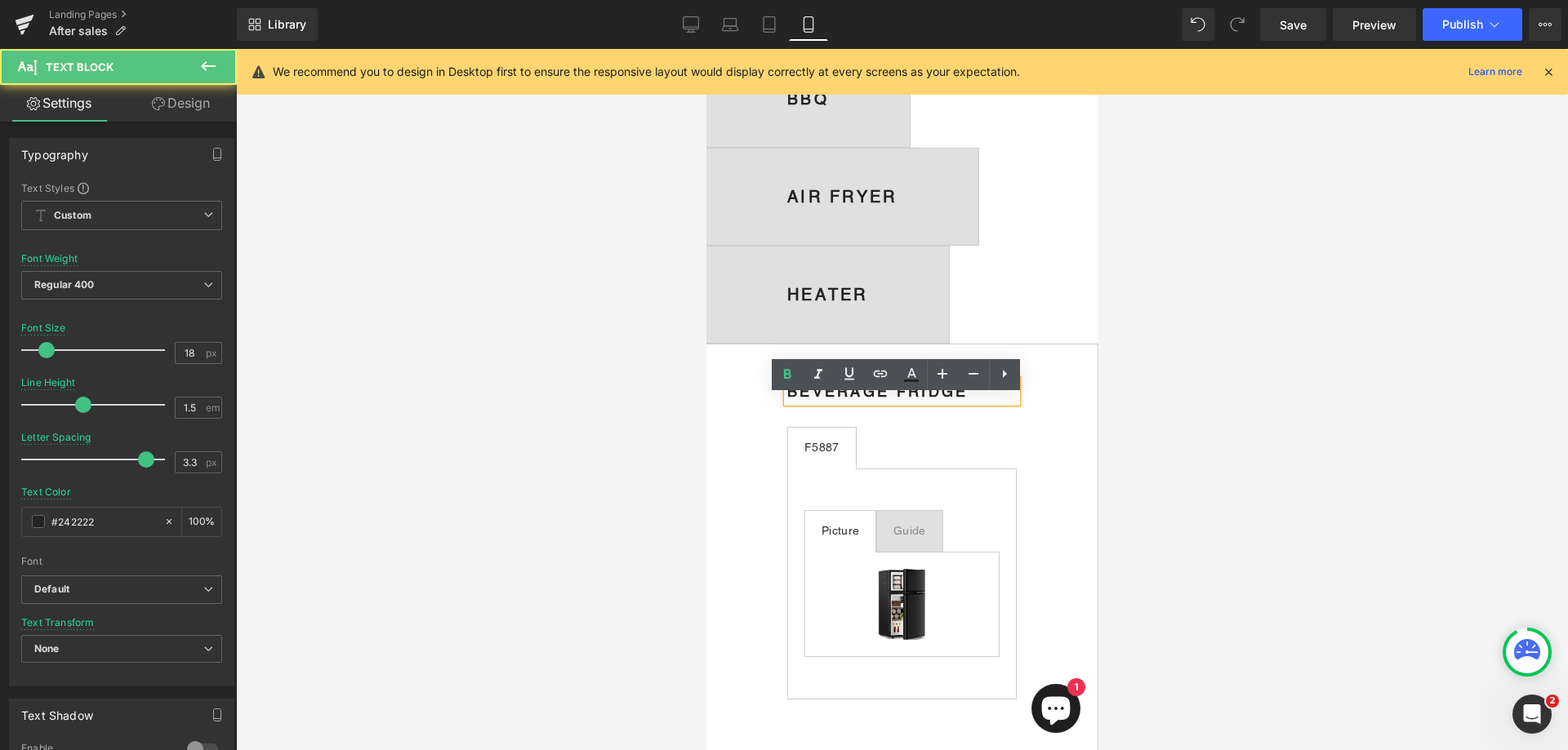
click at [878, 400] on b "BEVERAGE FRIDGE" at bounding box center [877, 391] width 181 height 17
click at [984, 403] on div "BEVERAGE FRIDGE" at bounding box center [901, 392] width 229 height 22
drag, startPoint x: 213, startPoint y: 365, endPoint x: 1163, endPoint y: 420, distance: 951.6
click at [1163, 420] on div at bounding box center [902, 399] width 1332 height 701
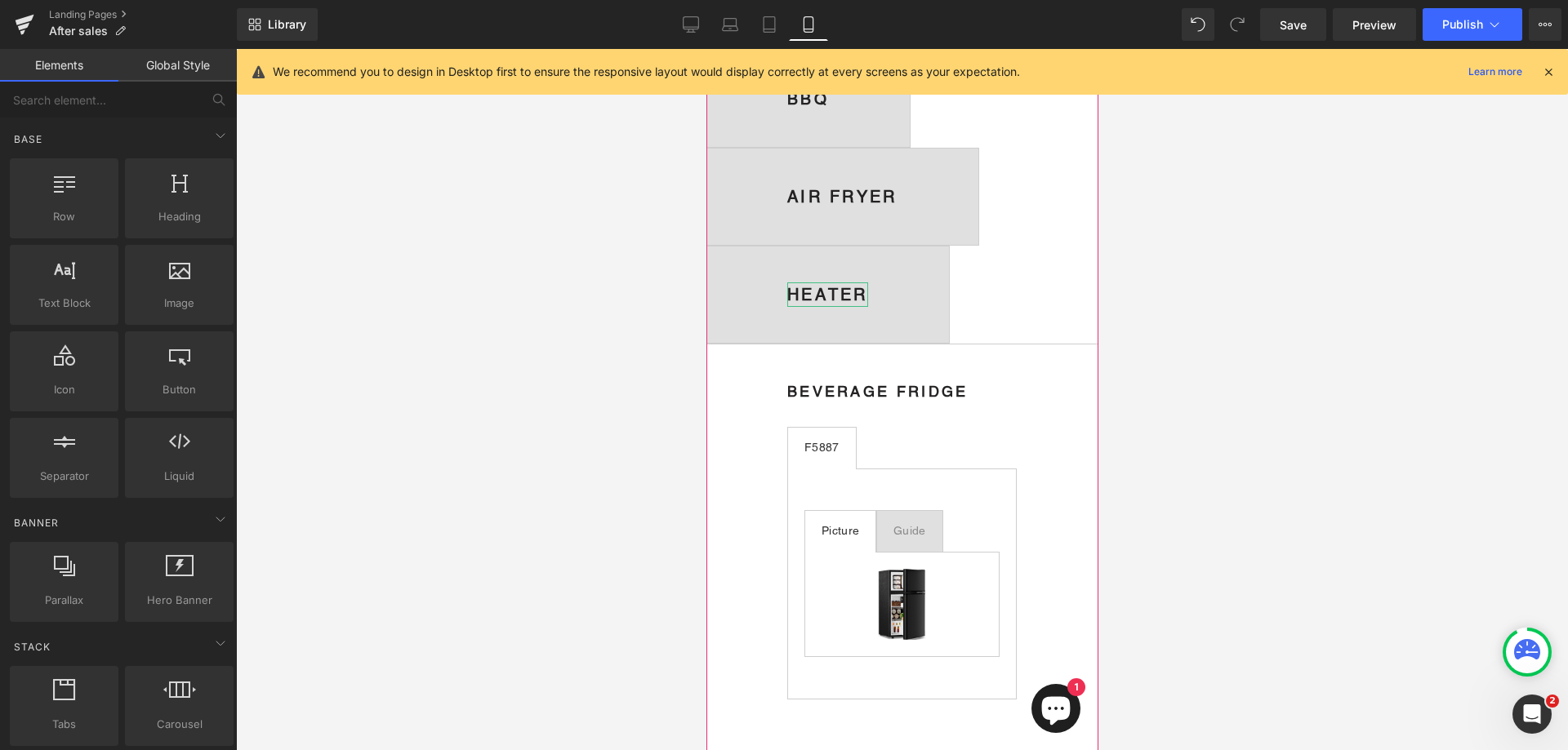
click at [849, 305] on b "HEATER" at bounding box center [827, 295] width 81 height 20
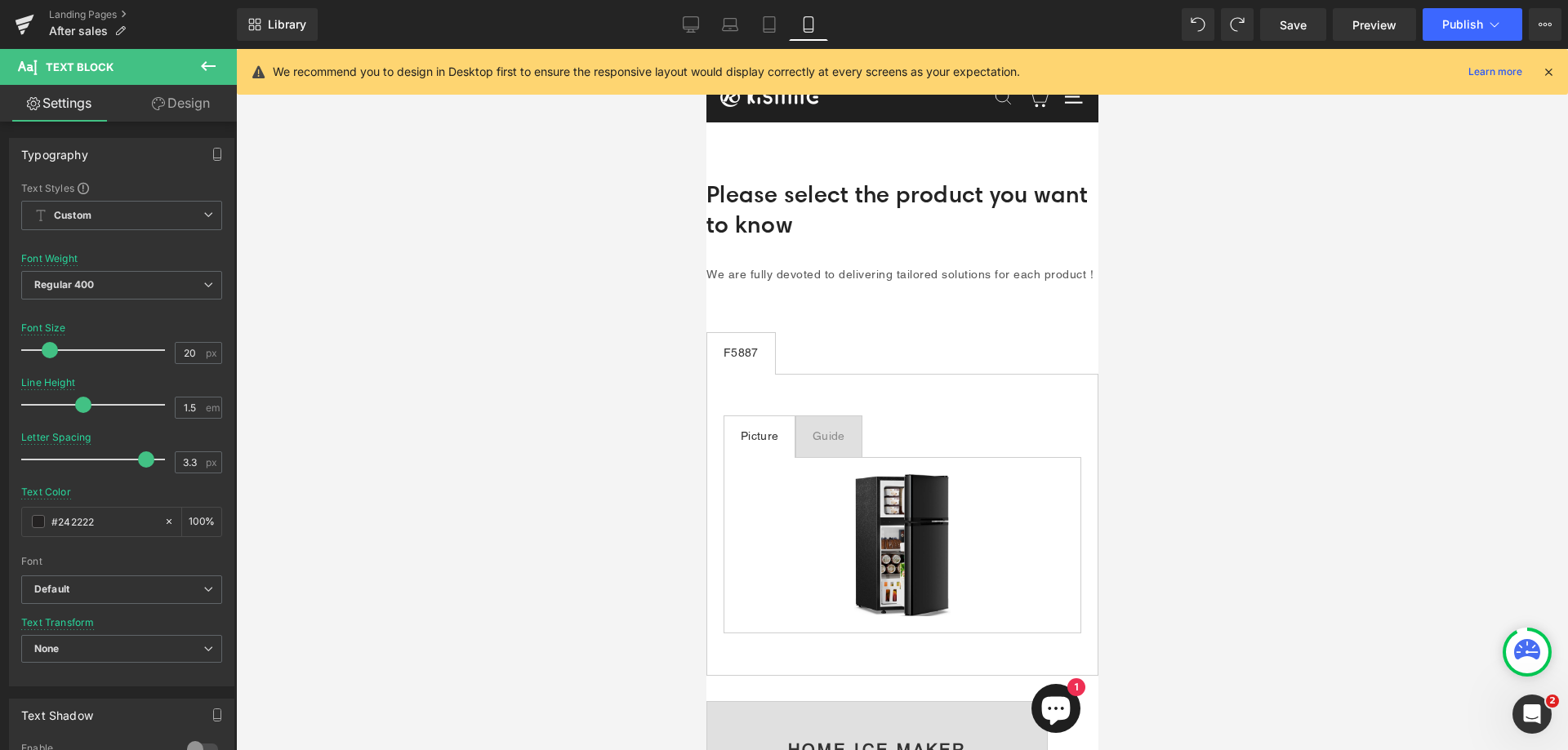
scroll to position [0, 0]
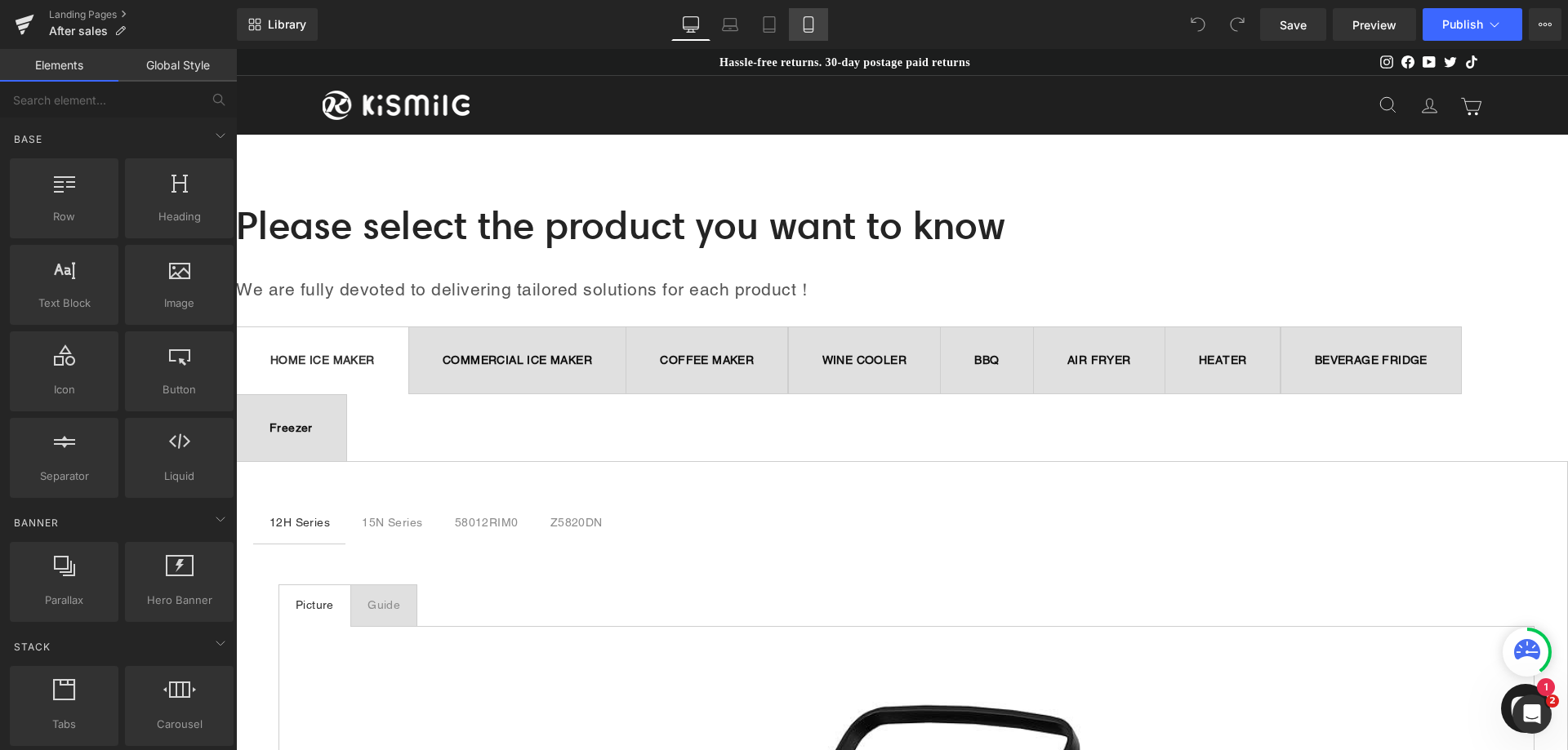
click at [816, 21] on icon at bounding box center [809, 25] width 16 height 16
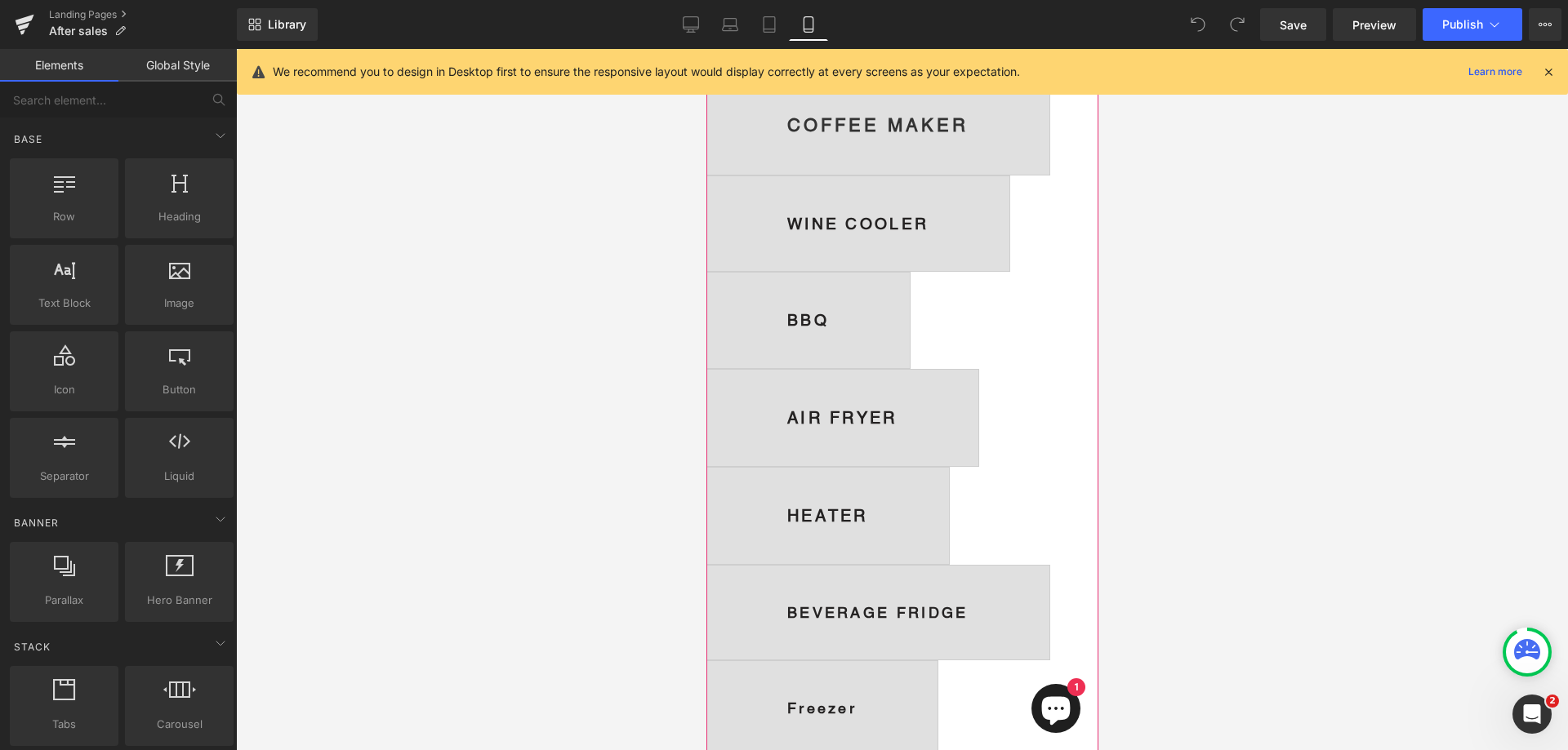
scroll to position [572, 0]
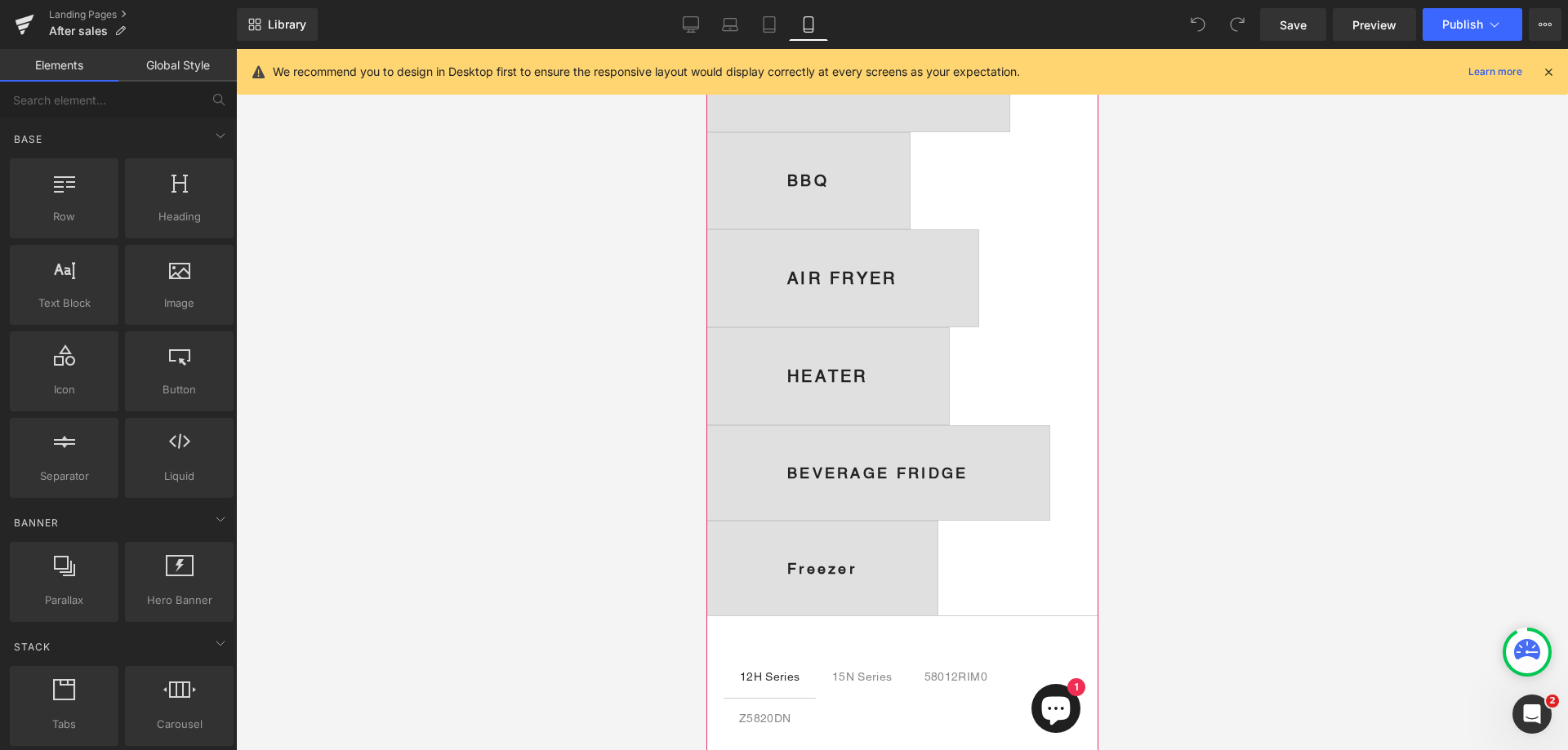
click at [880, 576] on span "Freezer Text Block" at bounding box center [821, 568] width 231 height 94
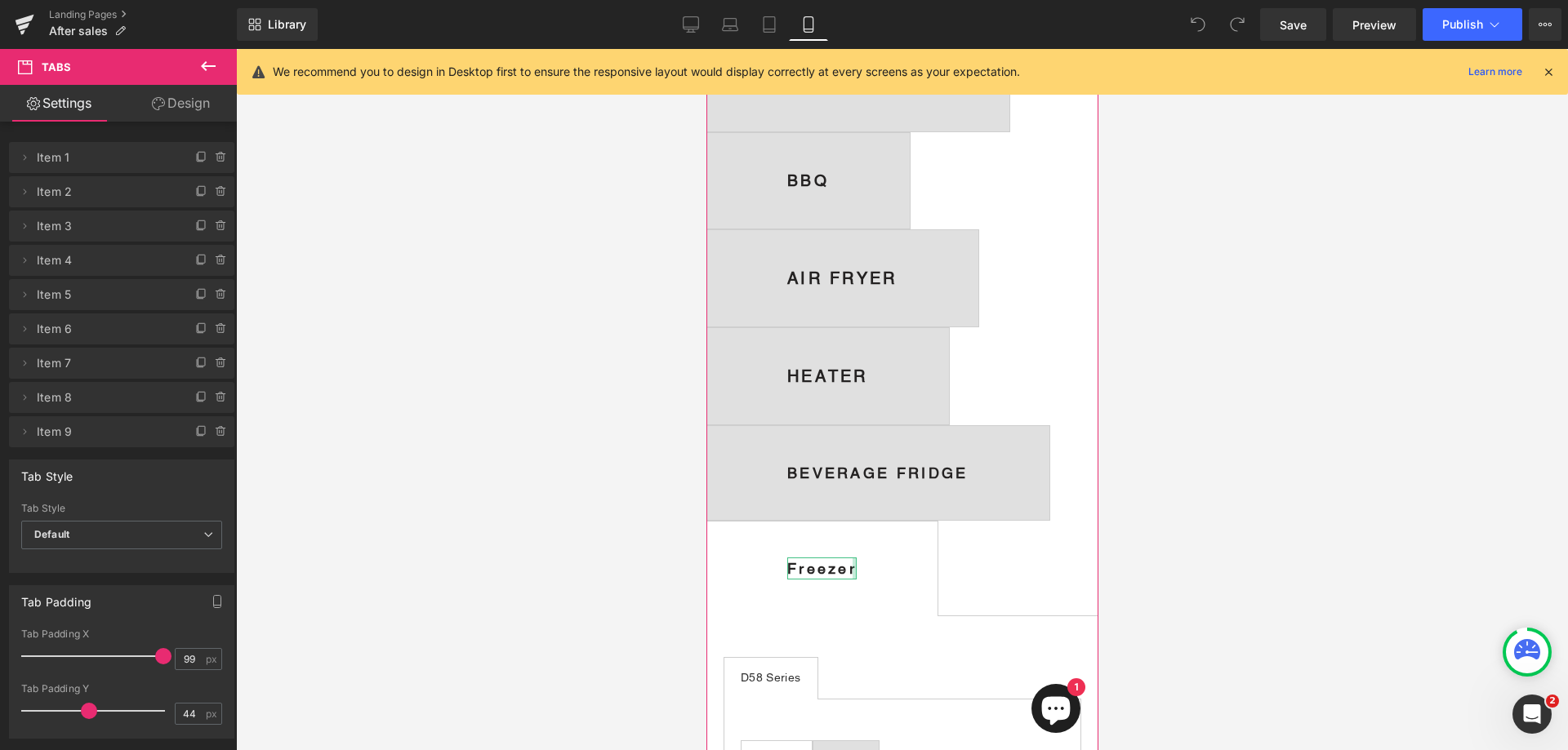
click at [854, 580] on div at bounding box center [854, 568] width 4 height 22
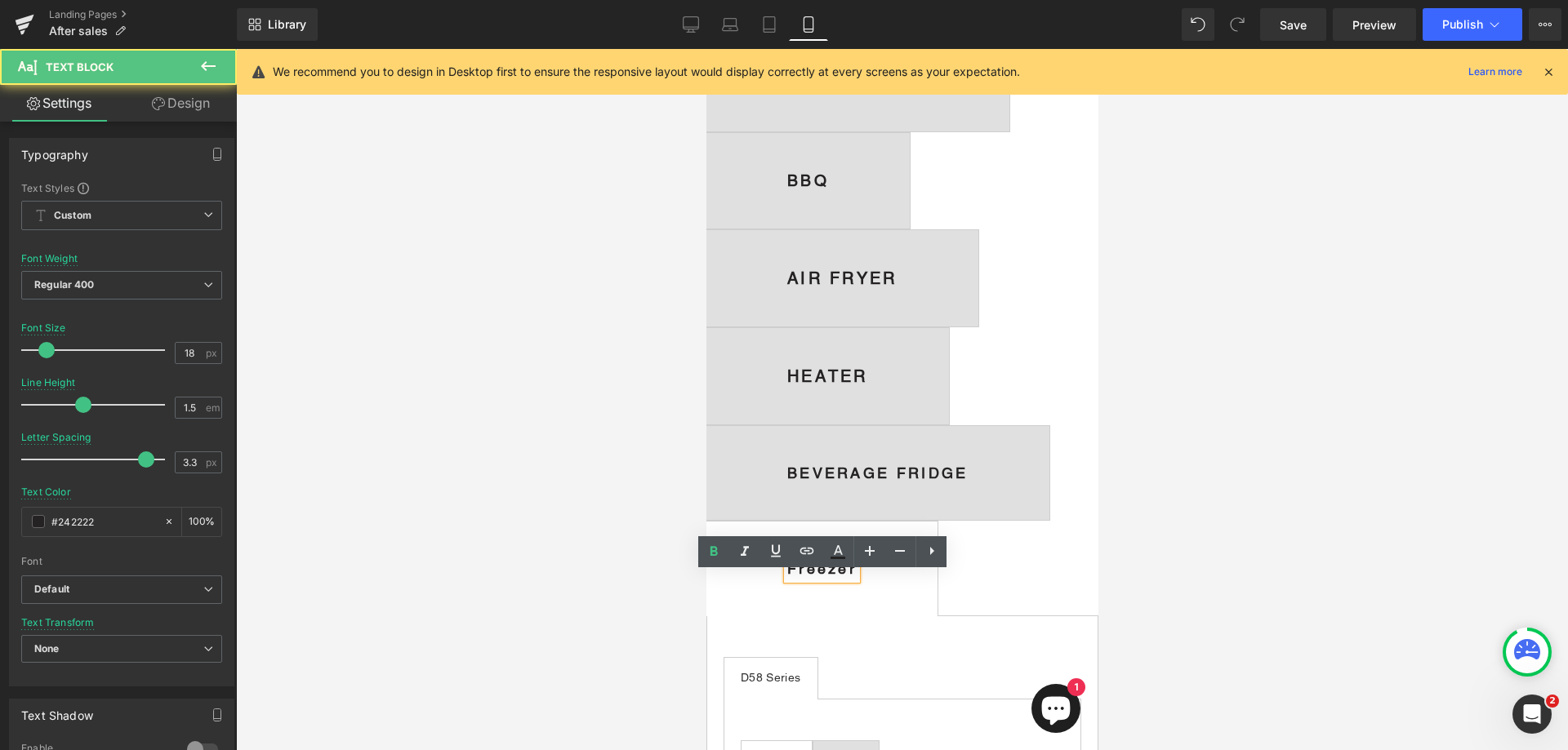
click at [852, 577] on b "Freezer" at bounding box center [821, 568] width 69 height 17
click at [856, 577] on b "Freezer" at bounding box center [821, 568] width 69 height 17
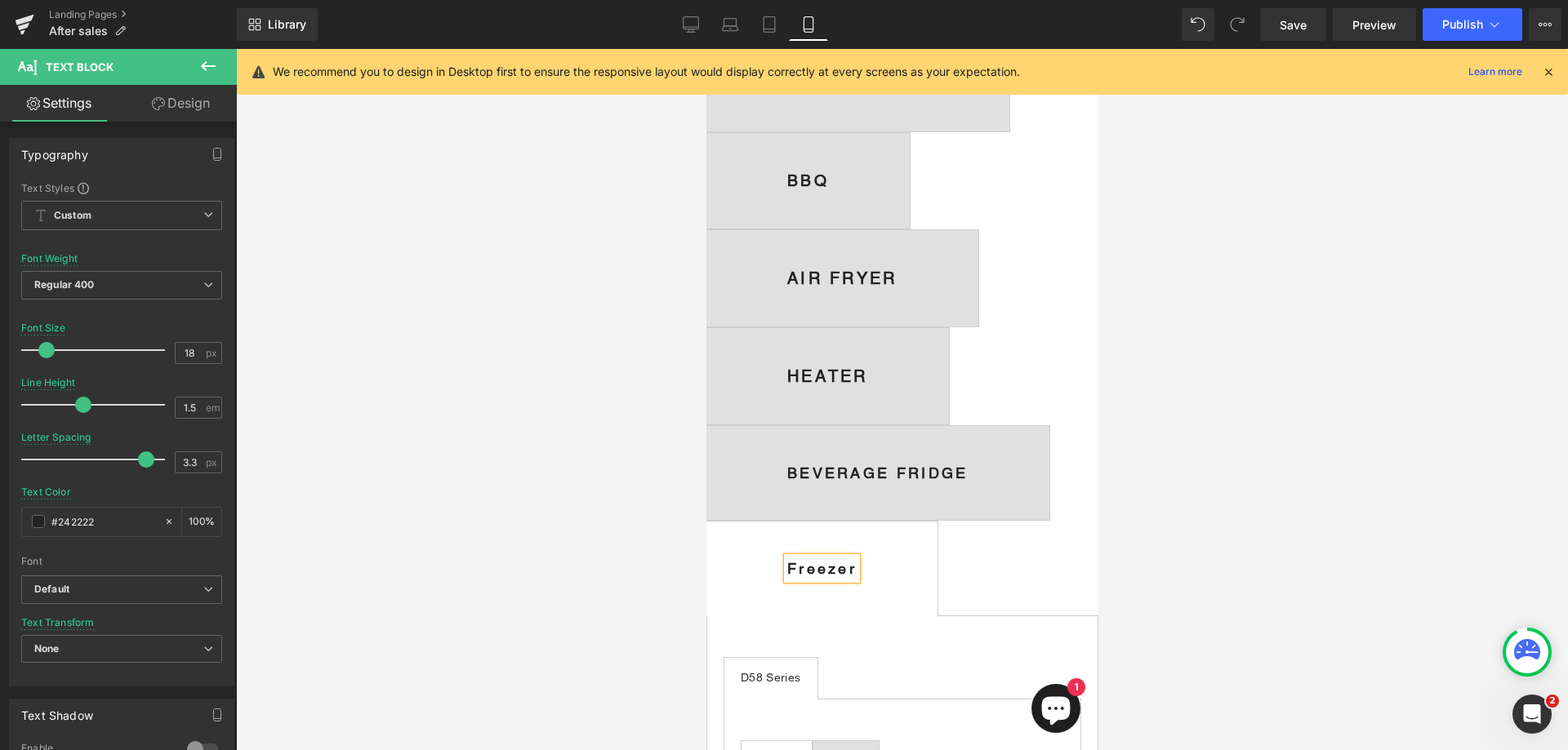
click at [787, 577] on b "Freezer" at bounding box center [821, 568] width 69 height 17
click at [937, 584] on span "Freezer Text Block" at bounding box center [821, 568] width 231 height 94
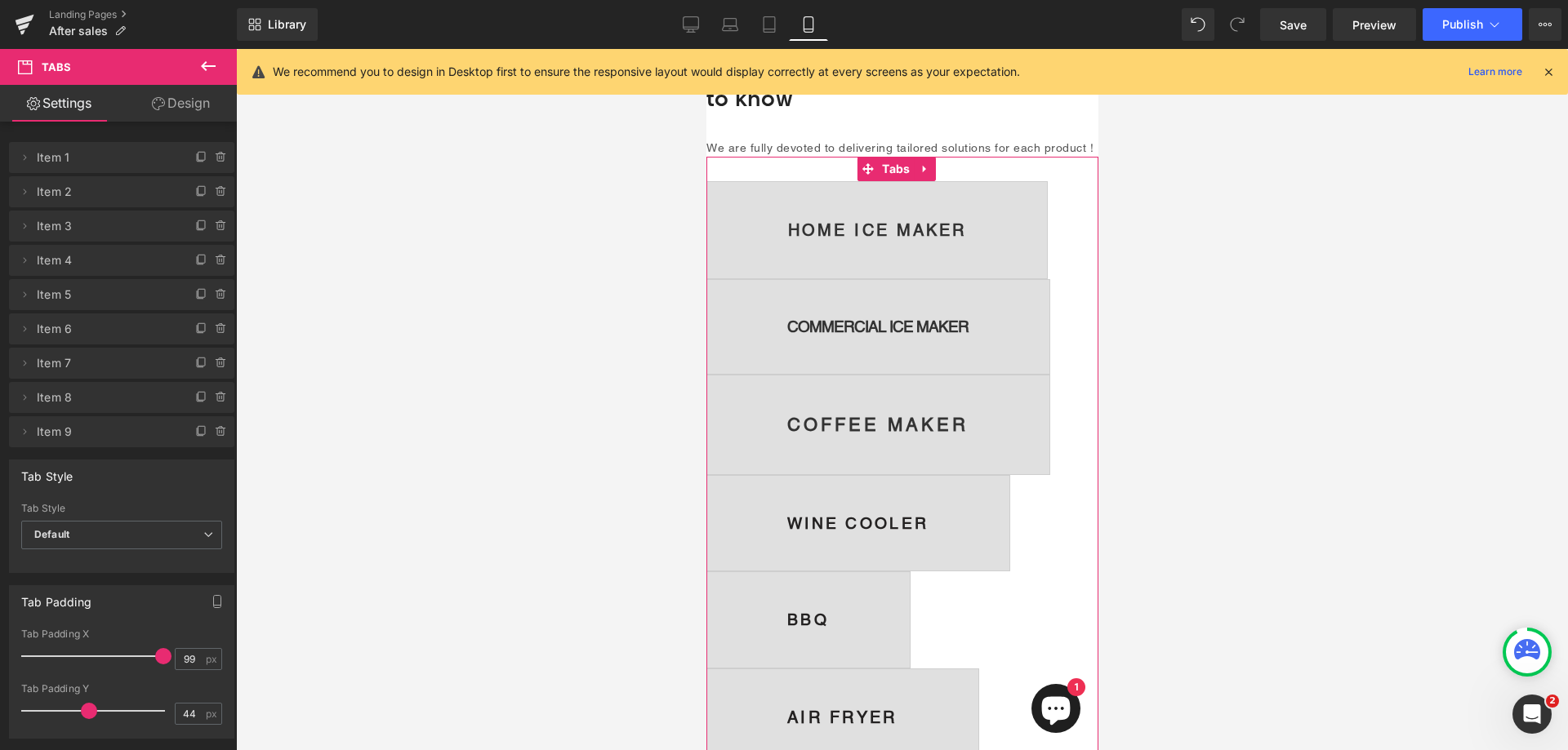
scroll to position [0, 0]
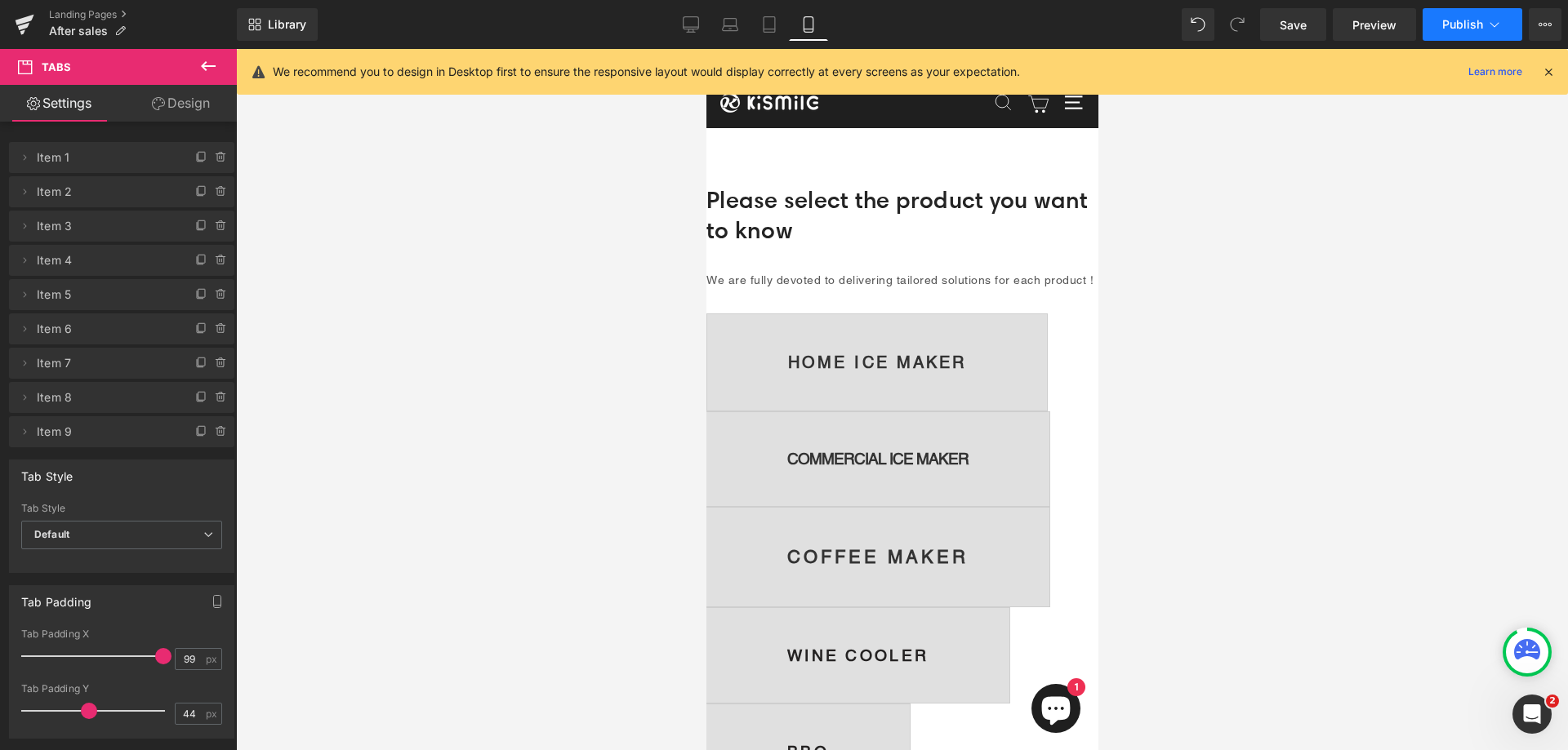
click at [1462, 25] on span "Publish" at bounding box center [1462, 25] width 41 height 13
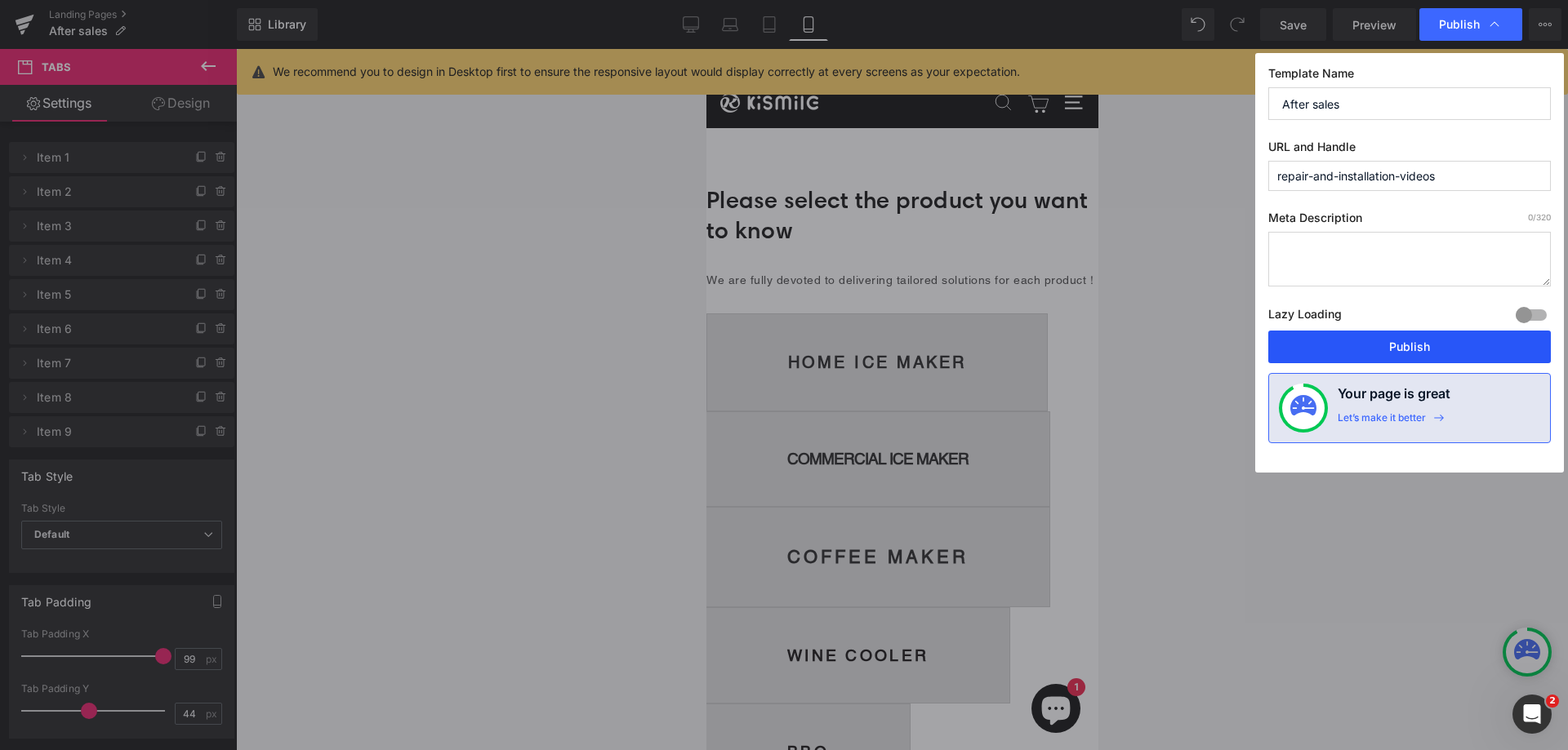
drag, startPoint x: 1415, startPoint y: 346, endPoint x: 317, endPoint y: 345, distance: 1098.0
click at [0, 0] on button "Publish" at bounding box center [0, 0] width 0 height 0
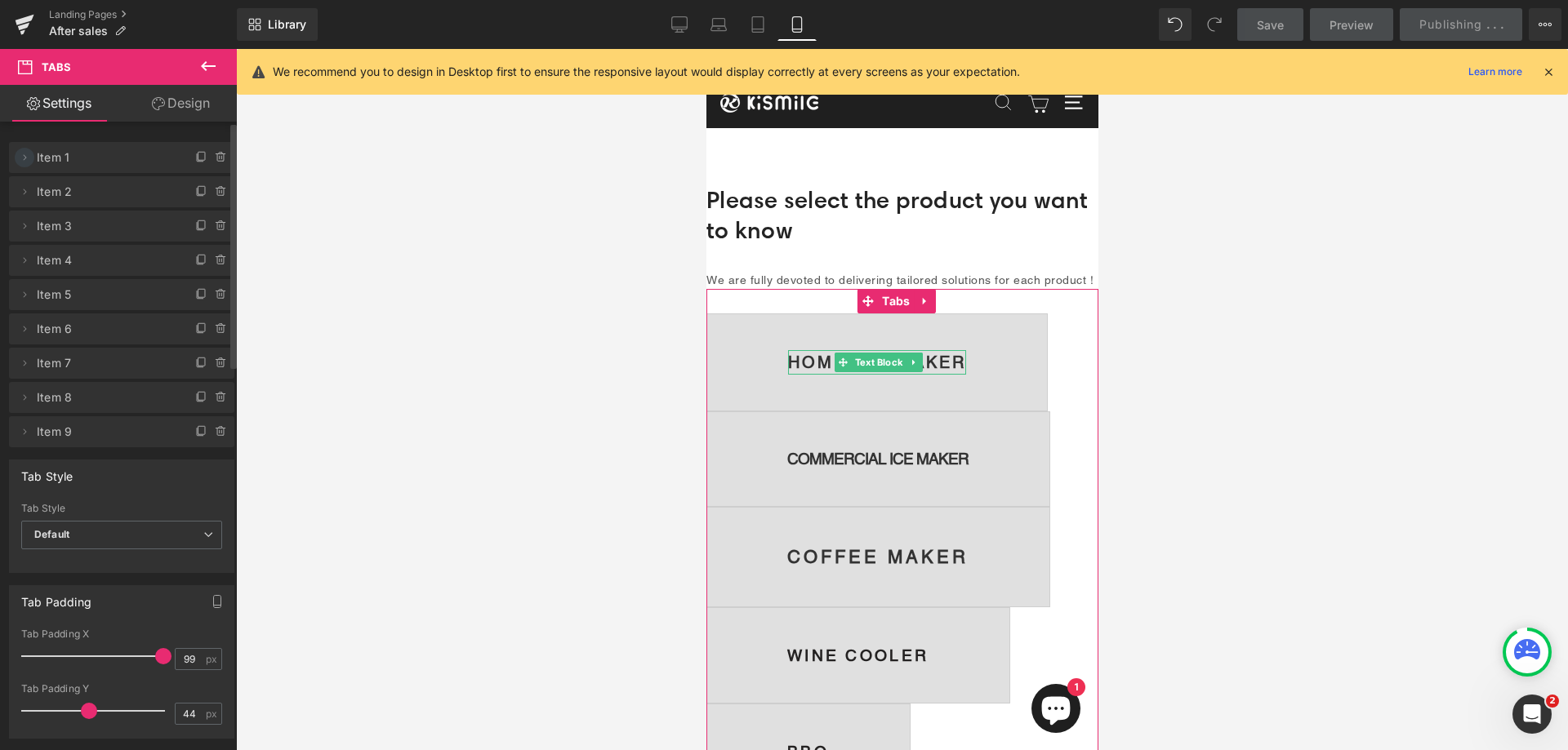
click at [24, 160] on icon at bounding box center [25, 157] width 4 height 5
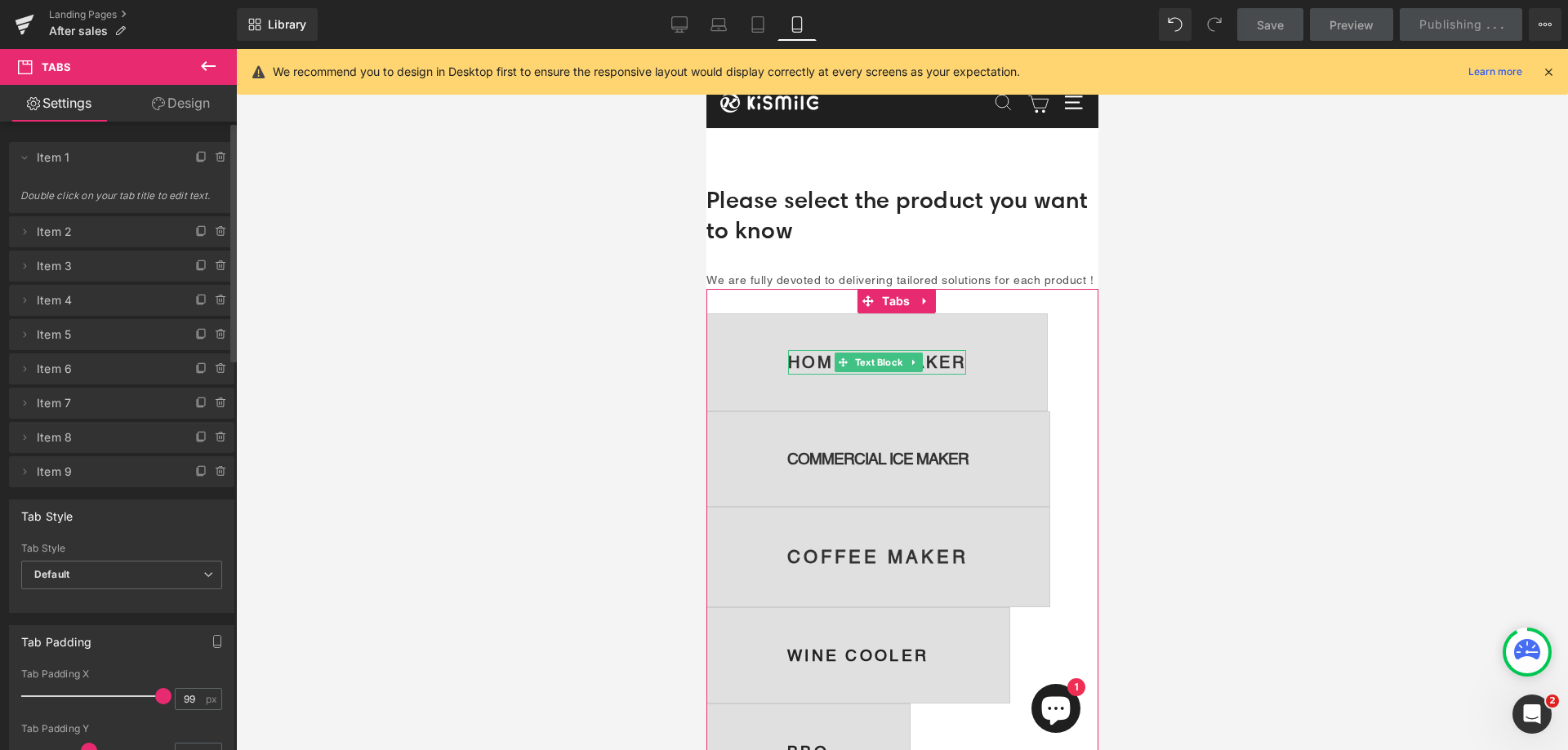
click at [44, 196] on span "Double click on your tab title to edit text." at bounding box center [121, 201] width 203 height 24
click at [543, 453] on div at bounding box center [902, 399] width 1332 height 701
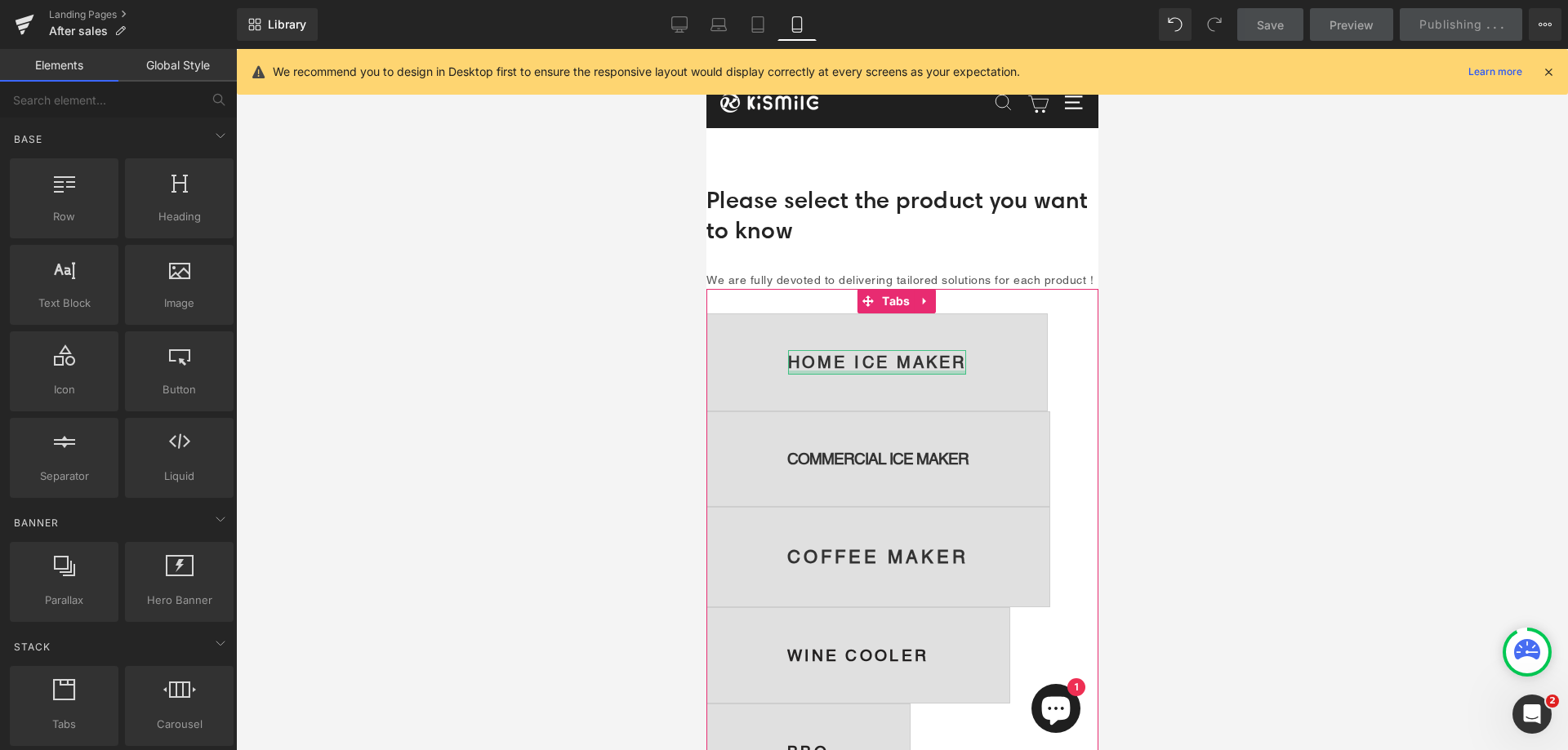
click at [863, 373] on strong "HOME ICE MAKER" at bounding box center [877, 363] width 178 height 20
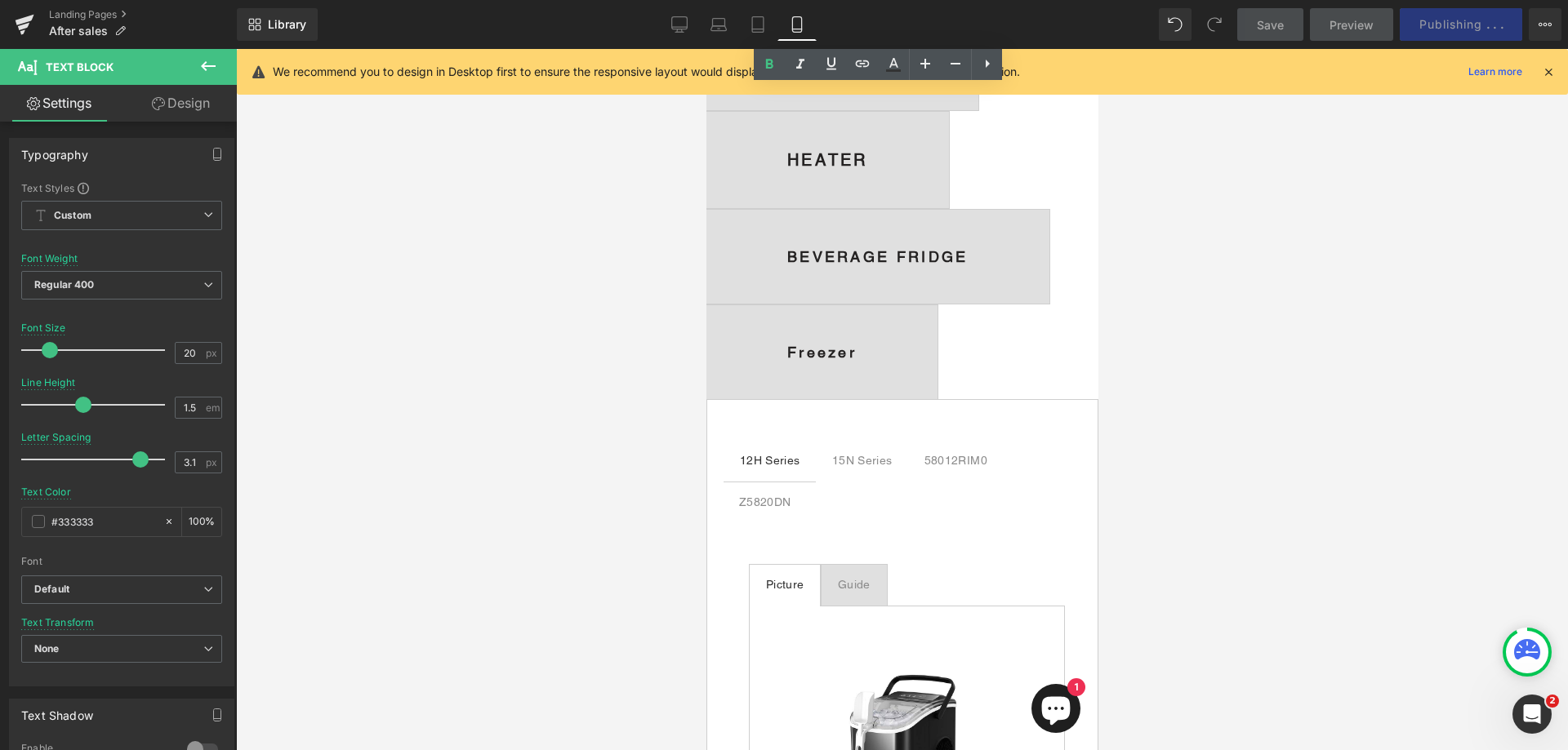
scroll to position [816, 0]
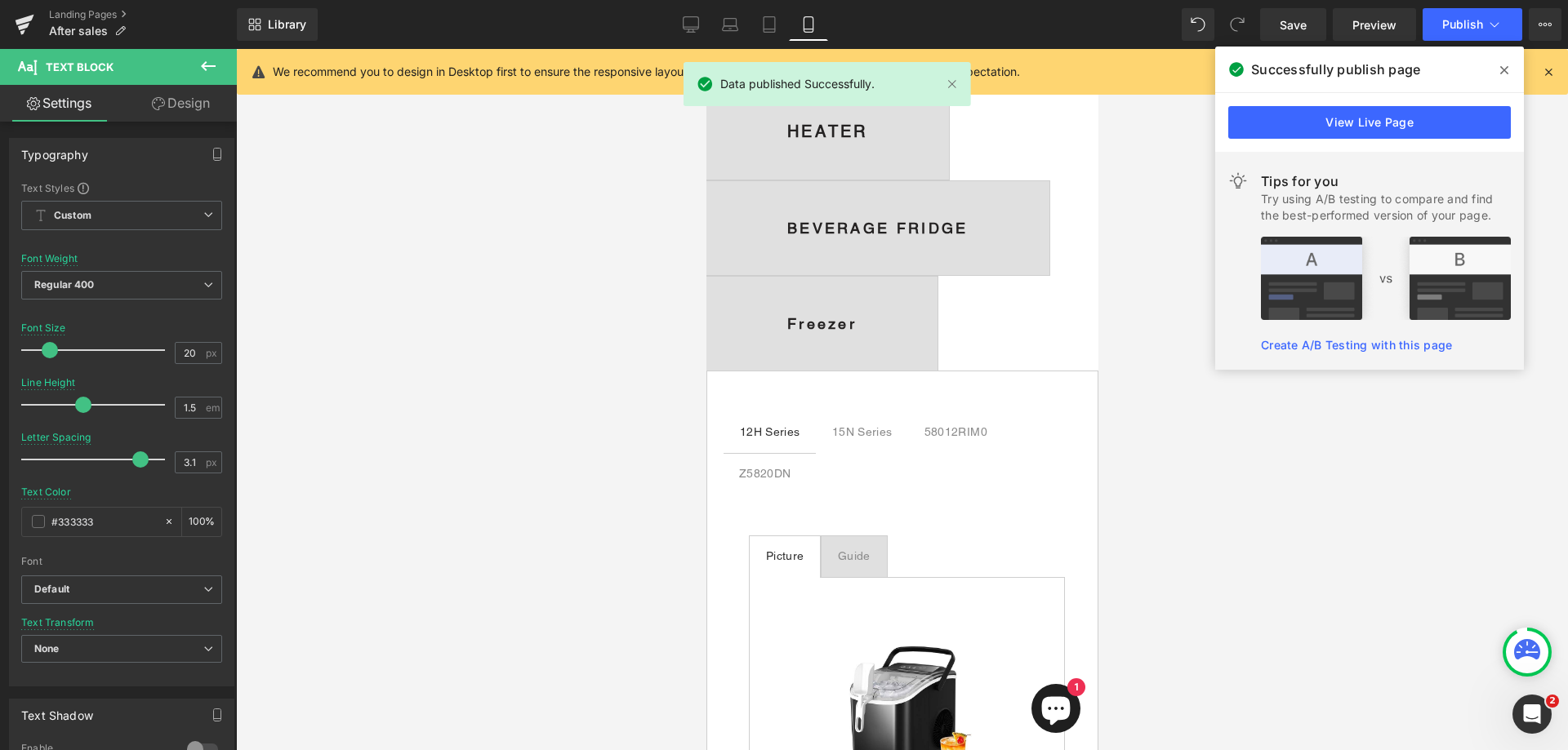
click at [1503, 67] on icon at bounding box center [1504, 70] width 8 height 13
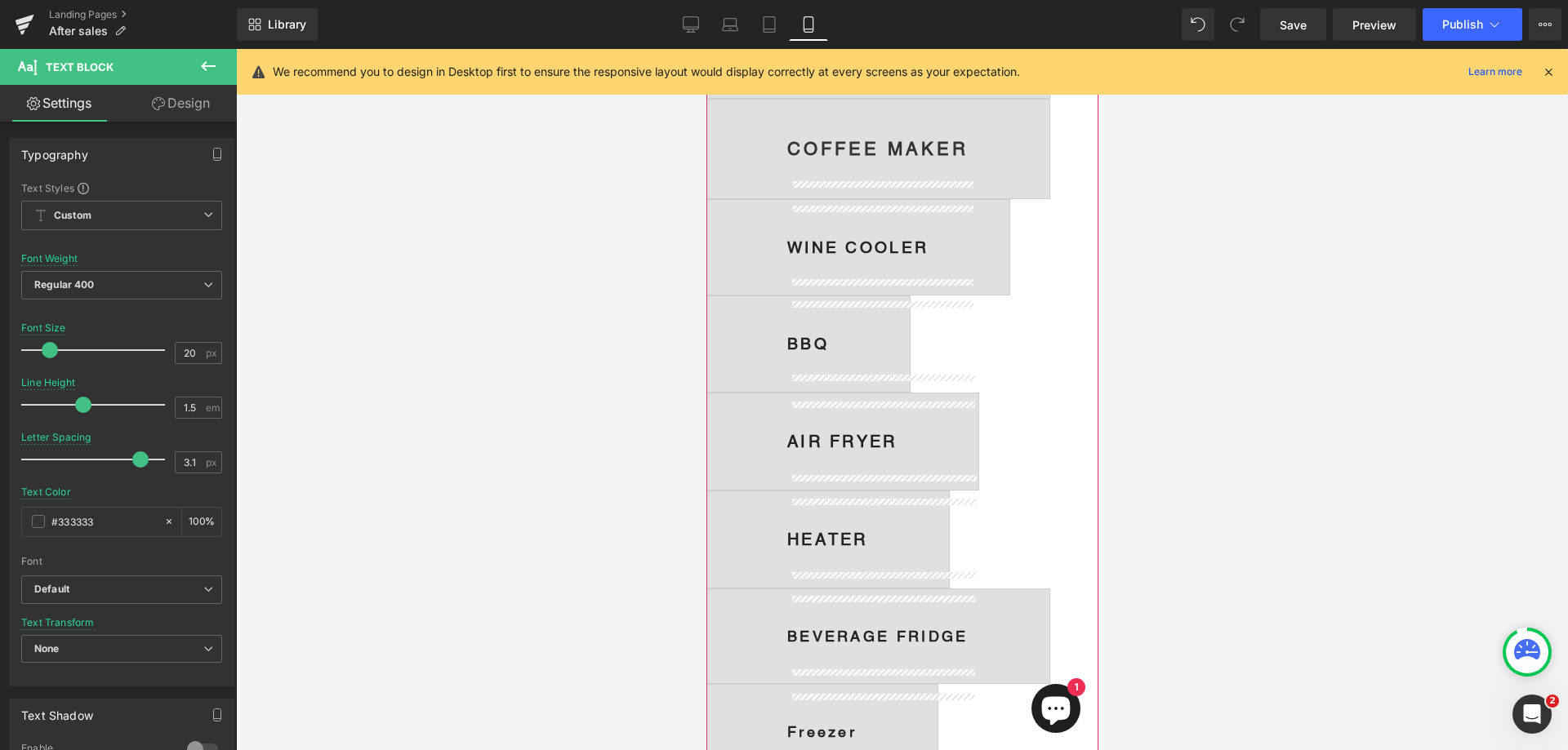
scroll to position [164, 0]
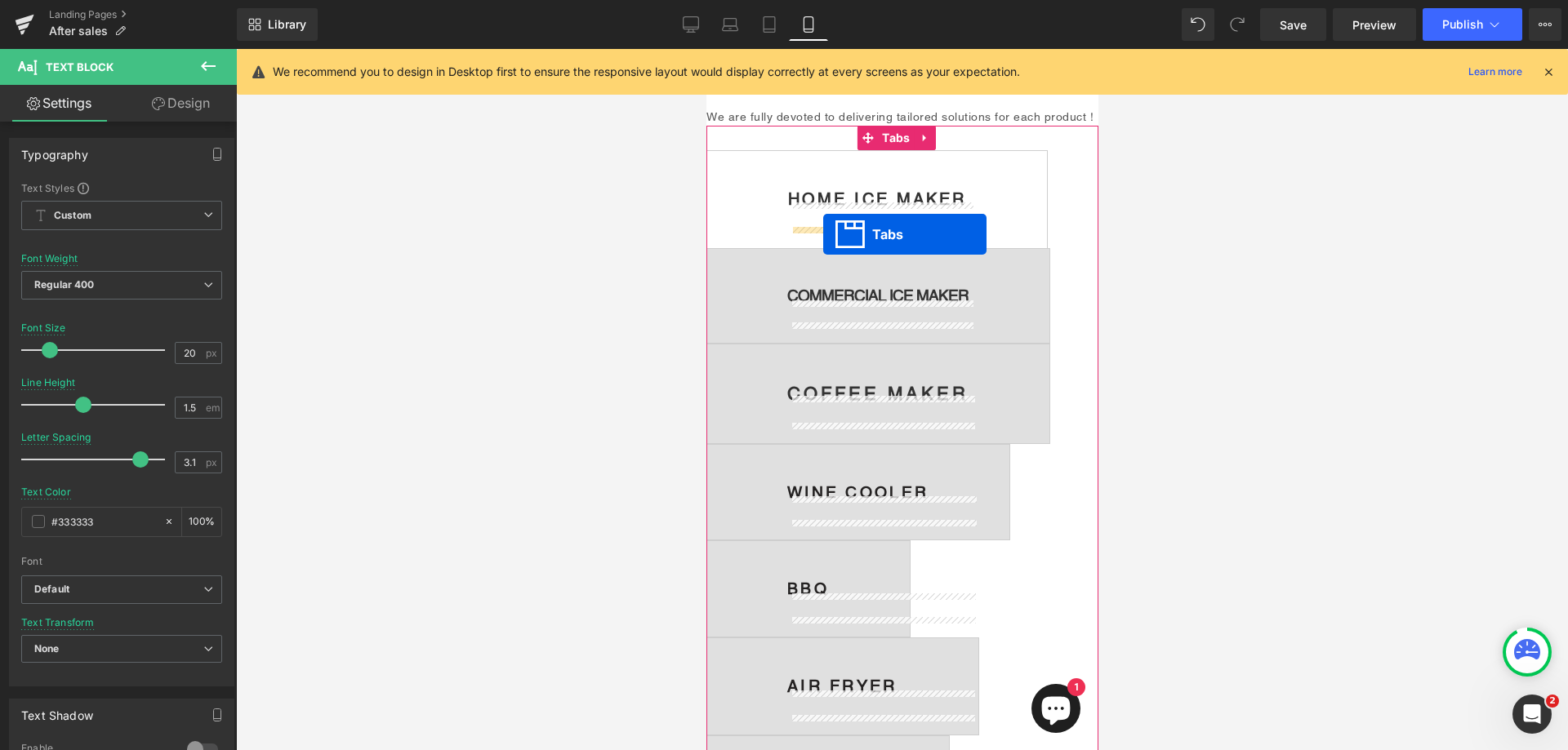
drag, startPoint x: 866, startPoint y: 418, endPoint x: 822, endPoint y: 235, distance: 188.2
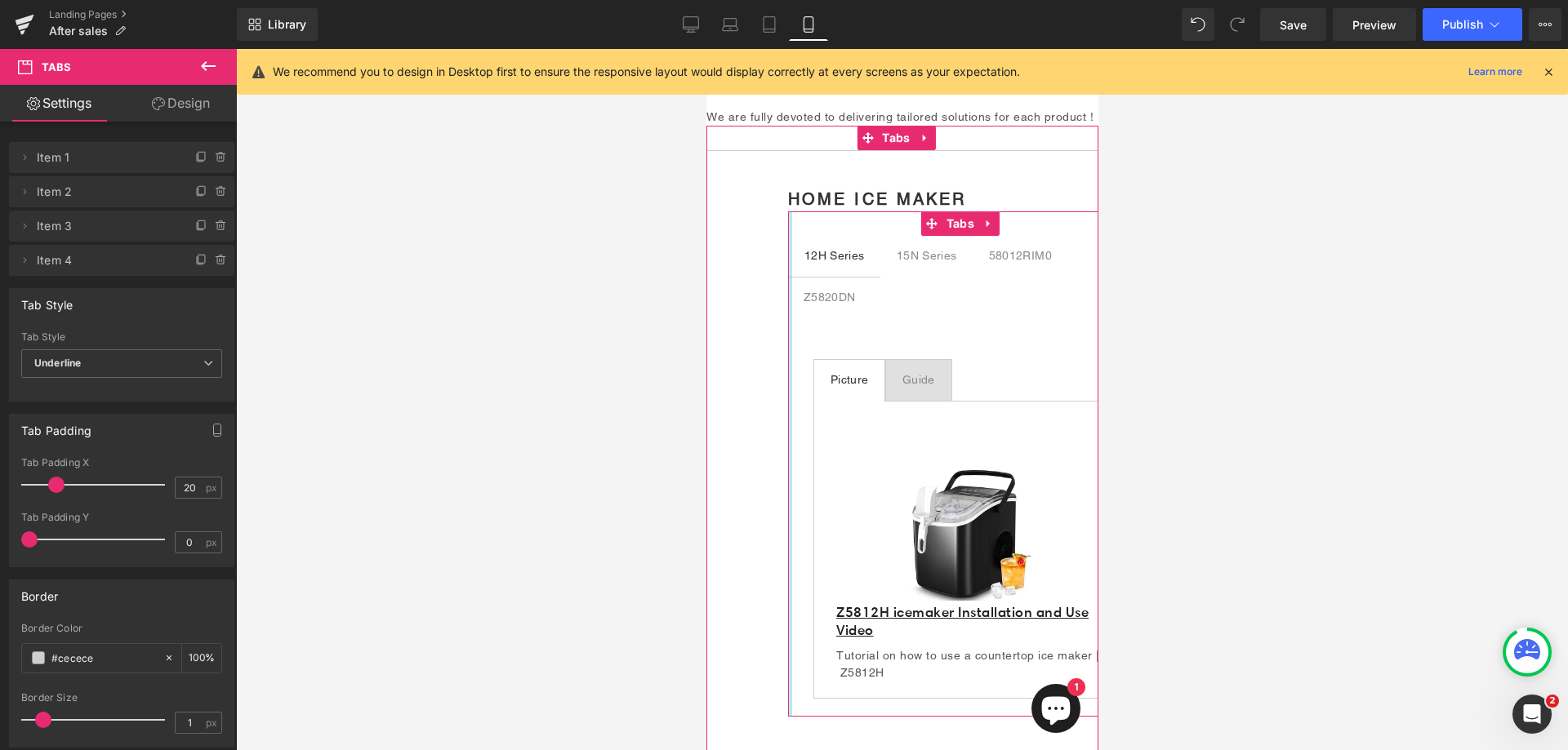
drag, startPoint x: 790, startPoint y: 233, endPoint x: 709, endPoint y: 230, distance: 81.1
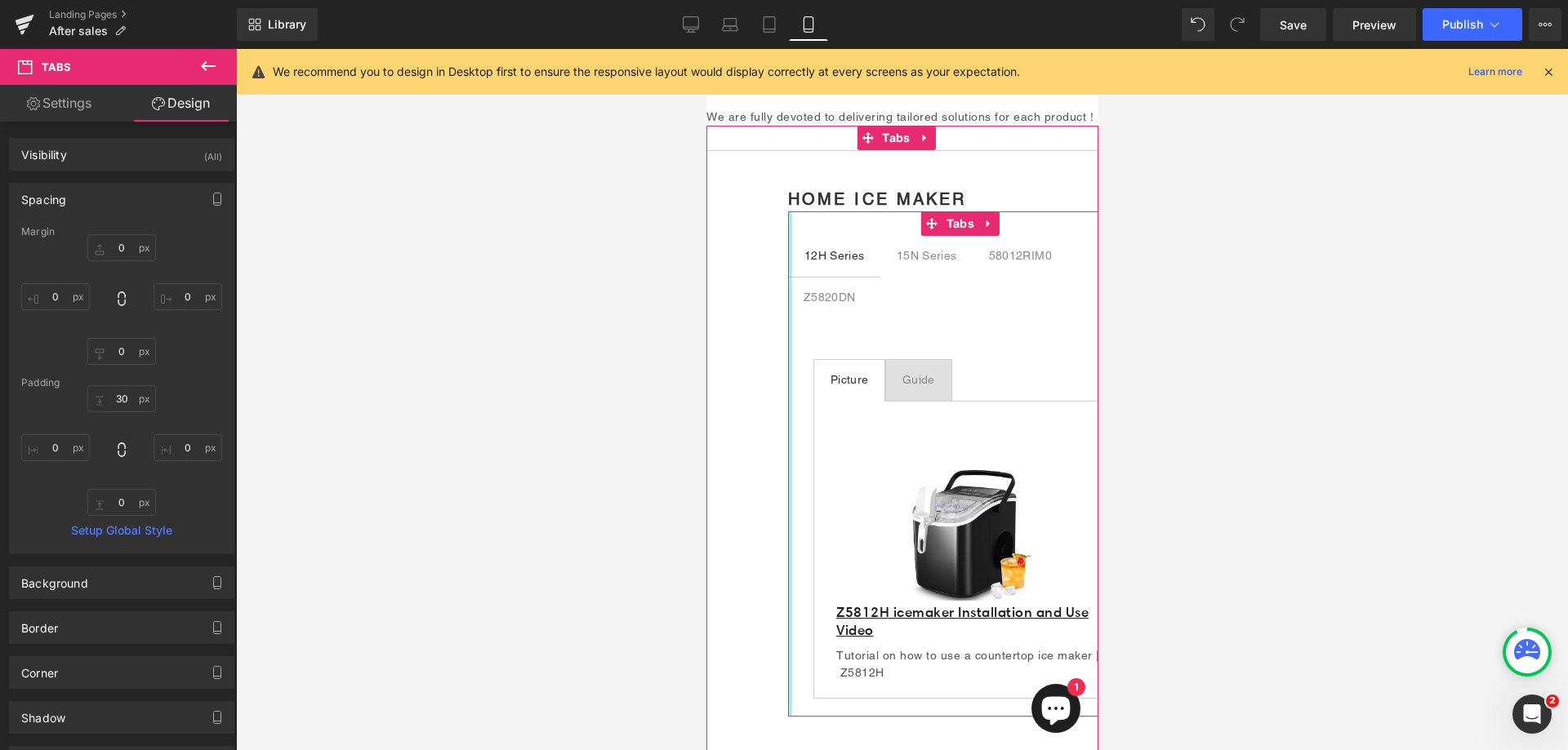
type input "0px"
drag, startPoint x: 789, startPoint y: 264, endPoint x: 758, endPoint y: 263, distance: 31.0
click at [758, 263] on span "HOME ICE MAKER Text Block 12H Series Text Block 15N Series Text Block 58012RIM0…" at bounding box center [963, 452] width 513 height 602
click at [933, 265] on div "15N Series" at bounding box center [926, 255] width 60 height 17
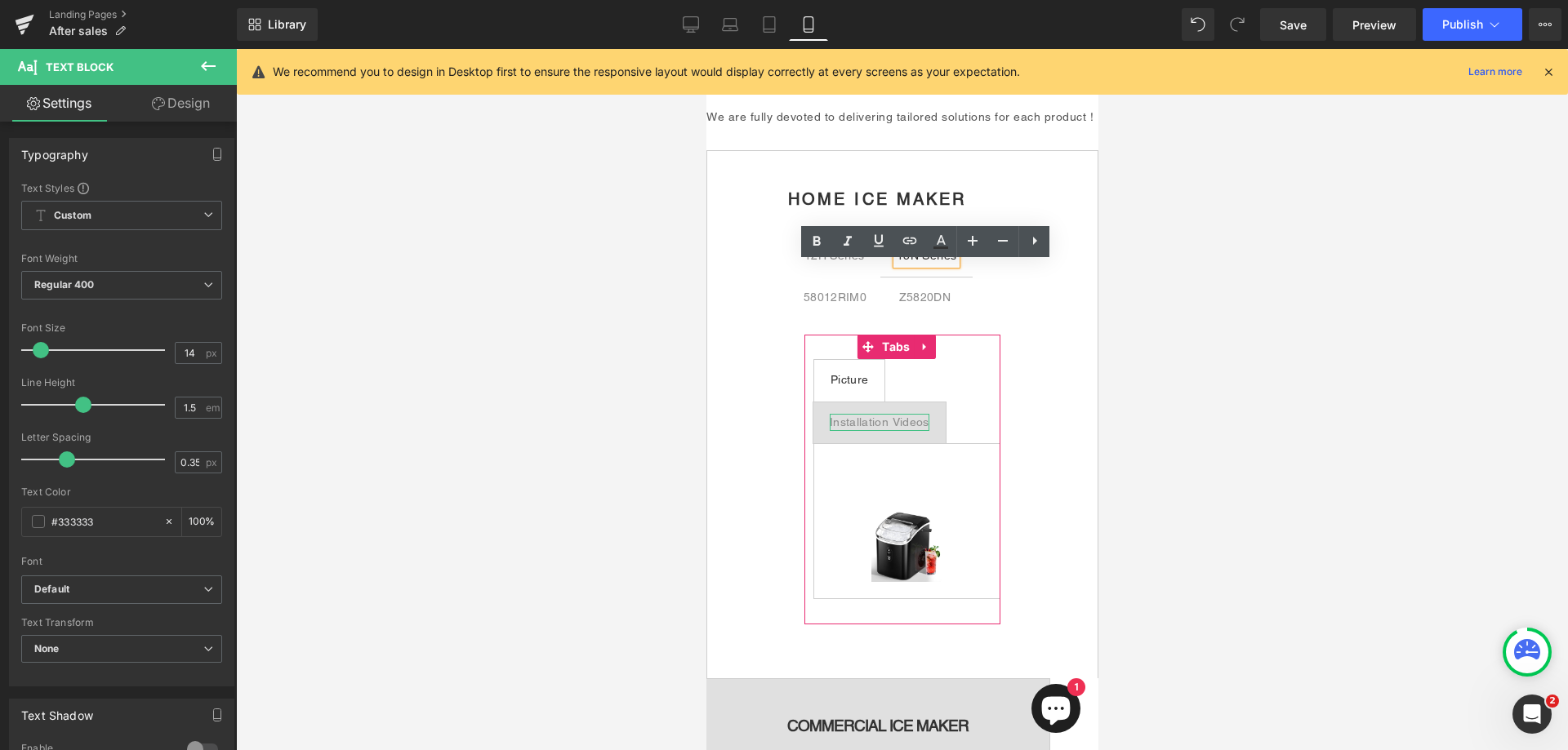
click at [887, 431] on div "Installation Videos" at bounding box center [879, 422] width 100 height 17
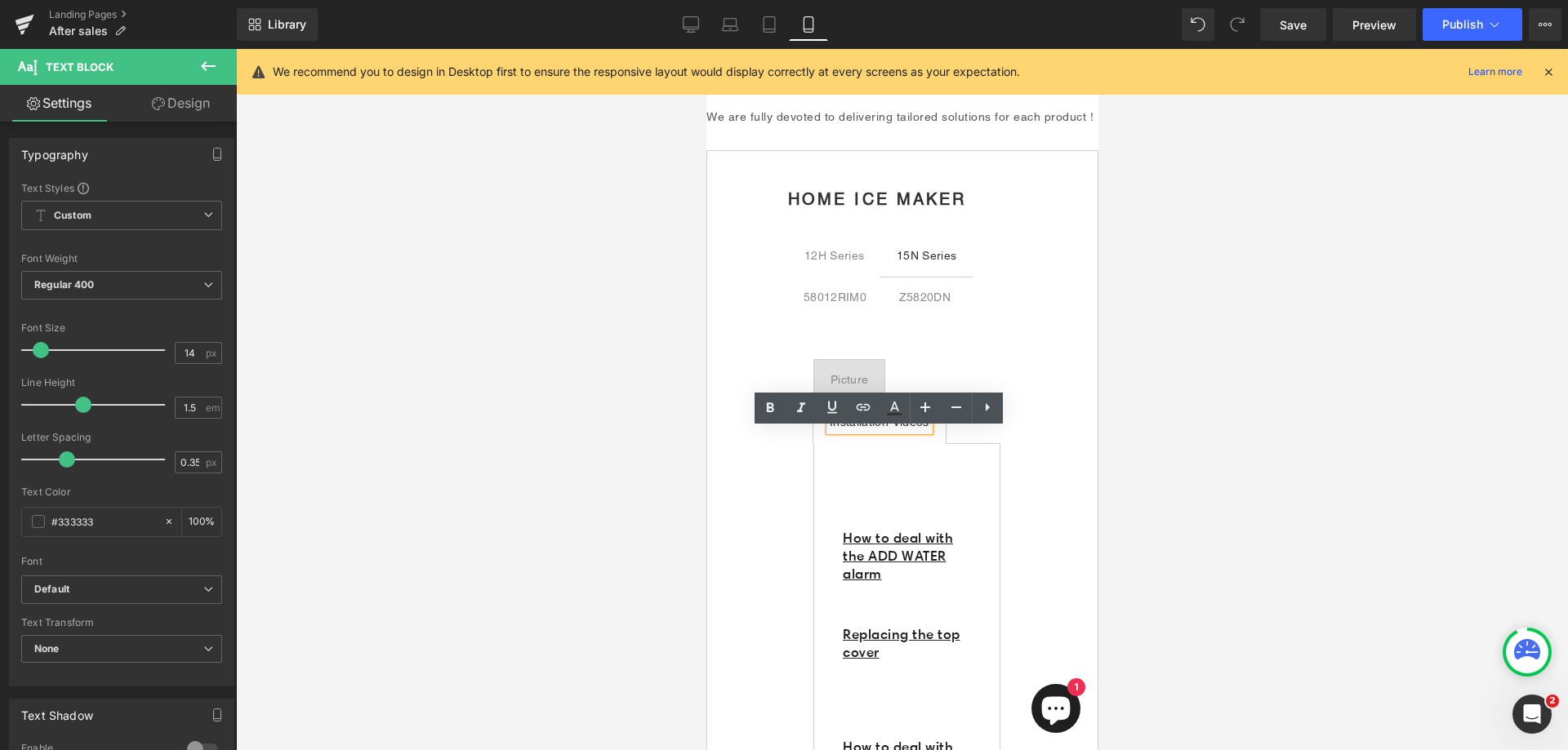
click at [835, 306] on div "58012RIM0" at bounding box center [834, 297] width 63 height 17
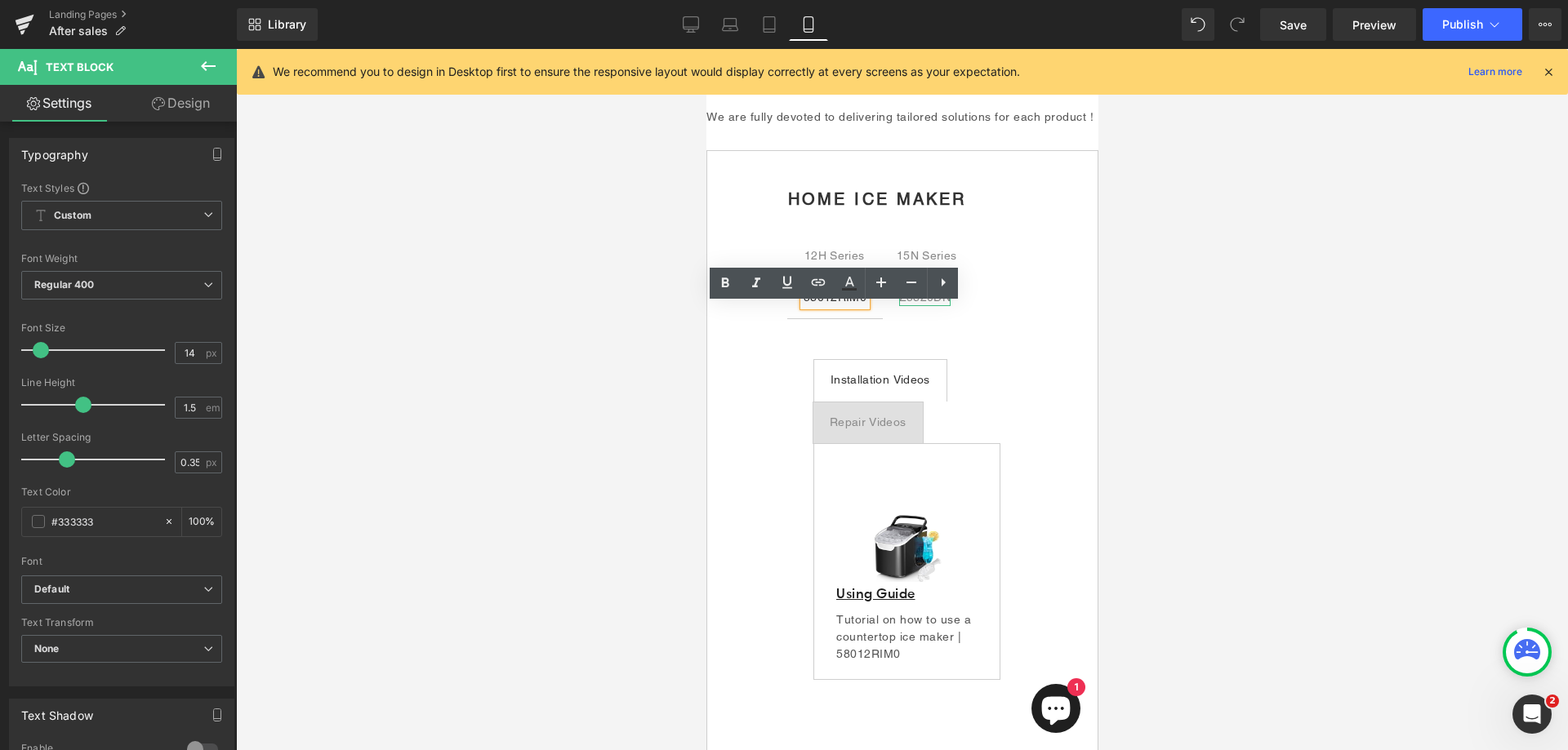
click at [921, 306] on div "Z5820DN" at bounding box center [924, 297] width 52 height 17
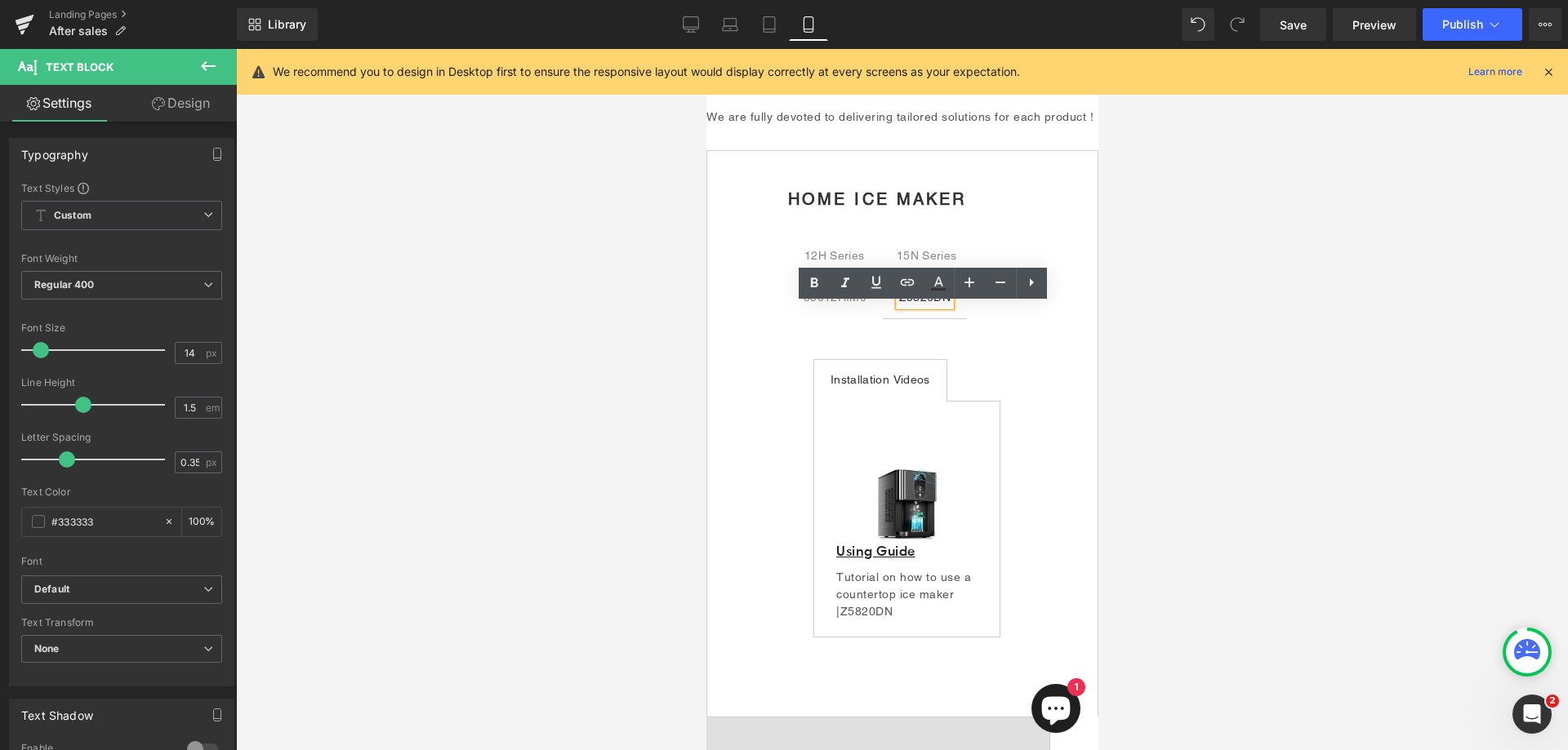
click at [839, 306] on div "58012RIM0" at bounding box center [834, 297] width 63 height 17
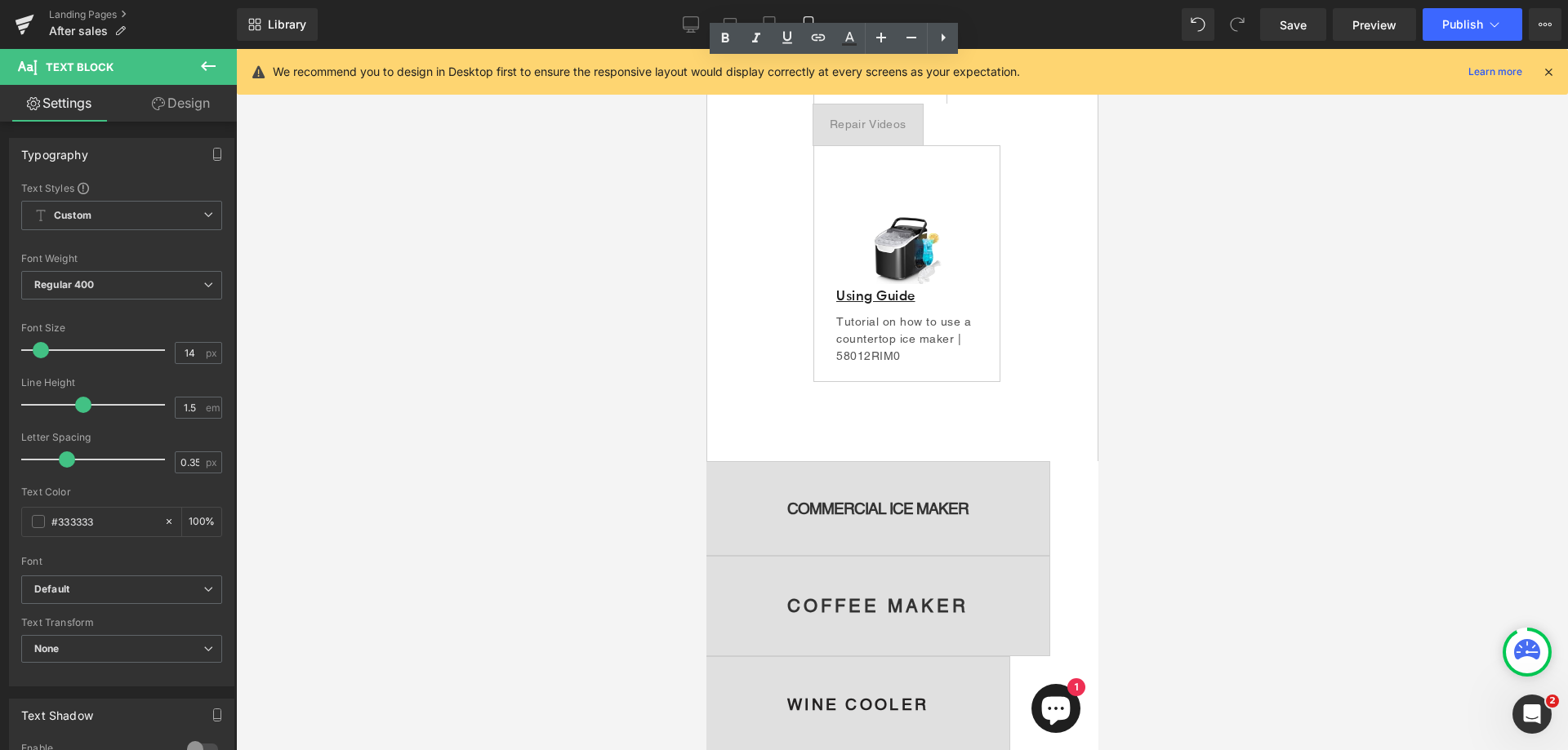
scroll to position [490, 0]
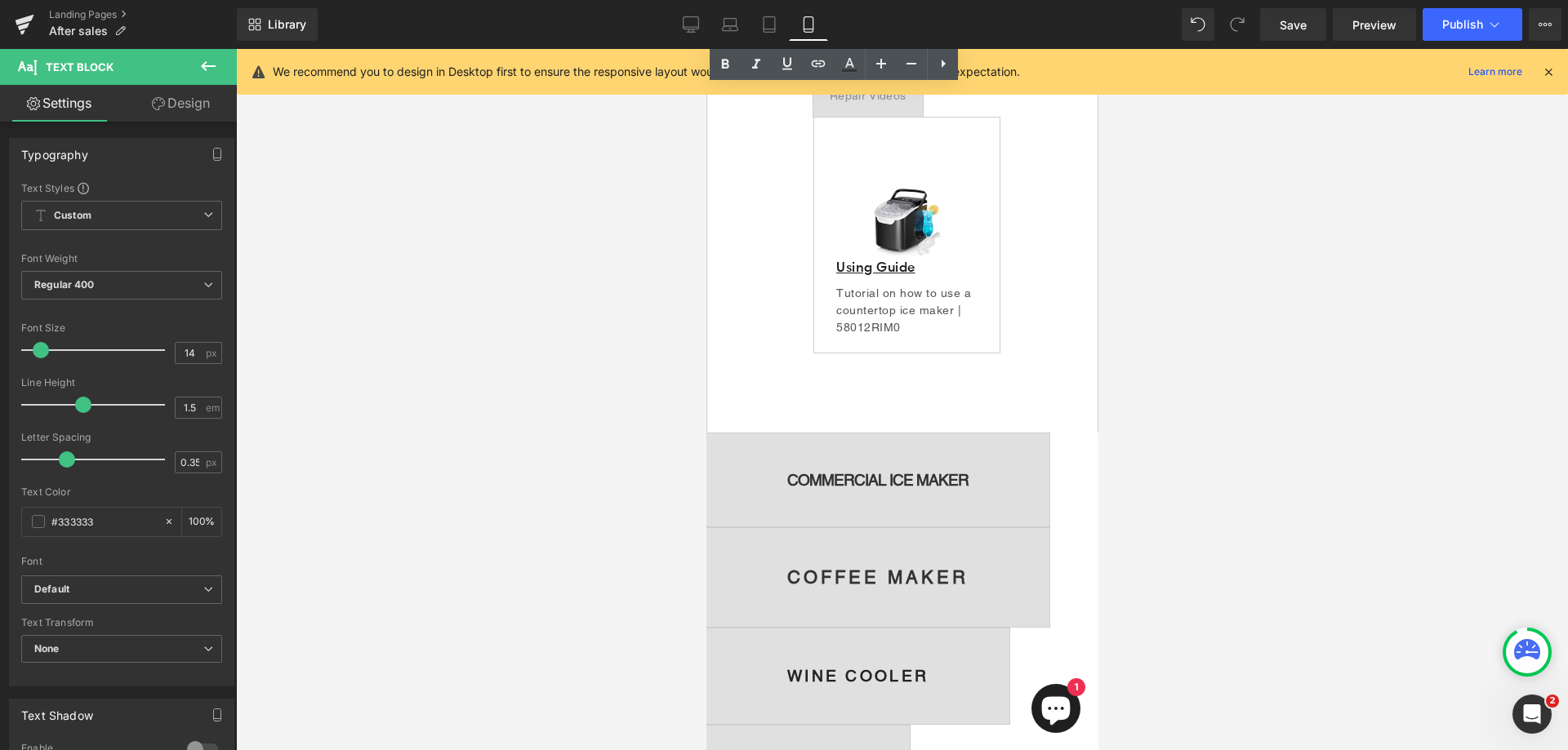
click at [900, 478] on span "COMMERCIAL ICE MAKER Text Block" at bounding box center [877, 480] width 343 height 94
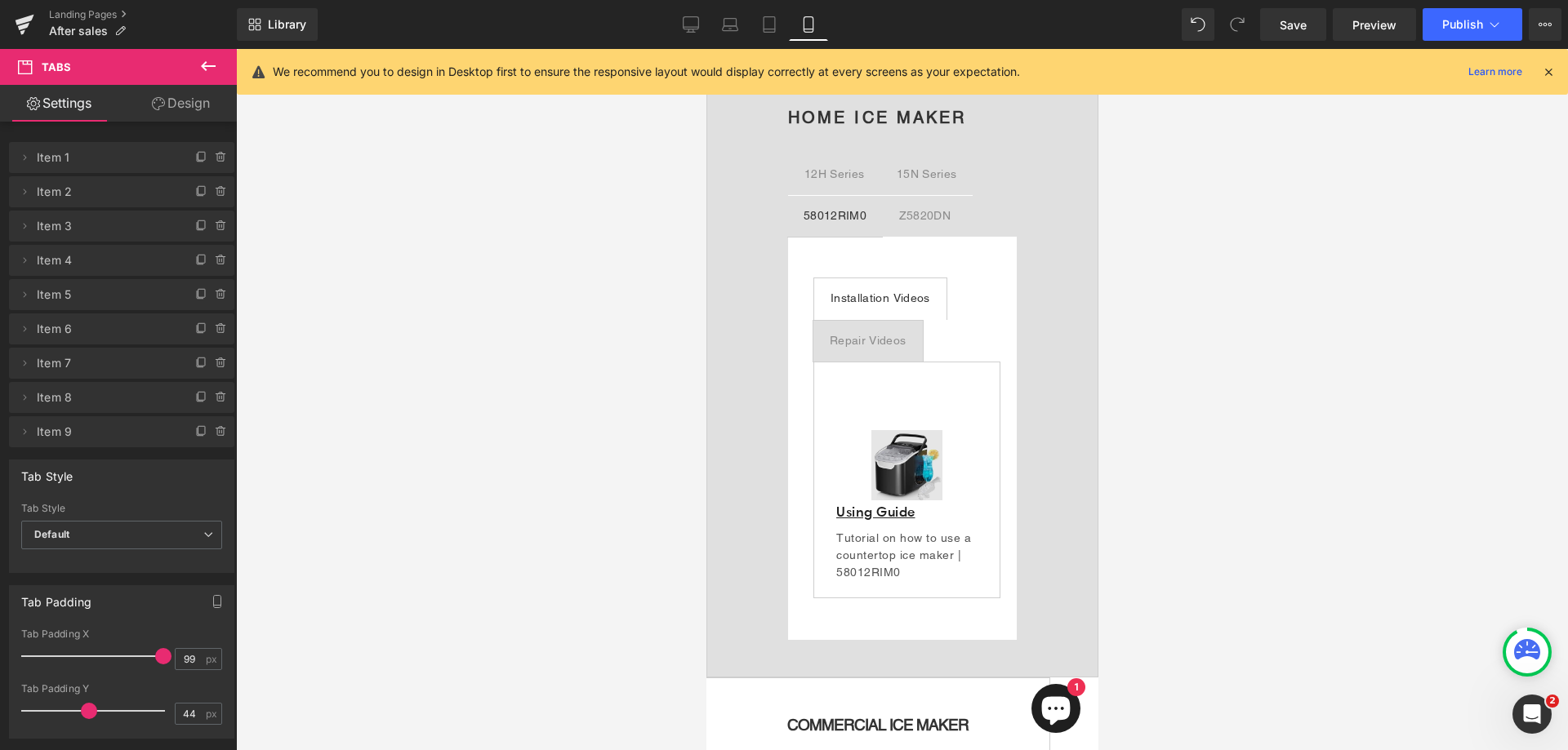
scroll to position [0, 0]
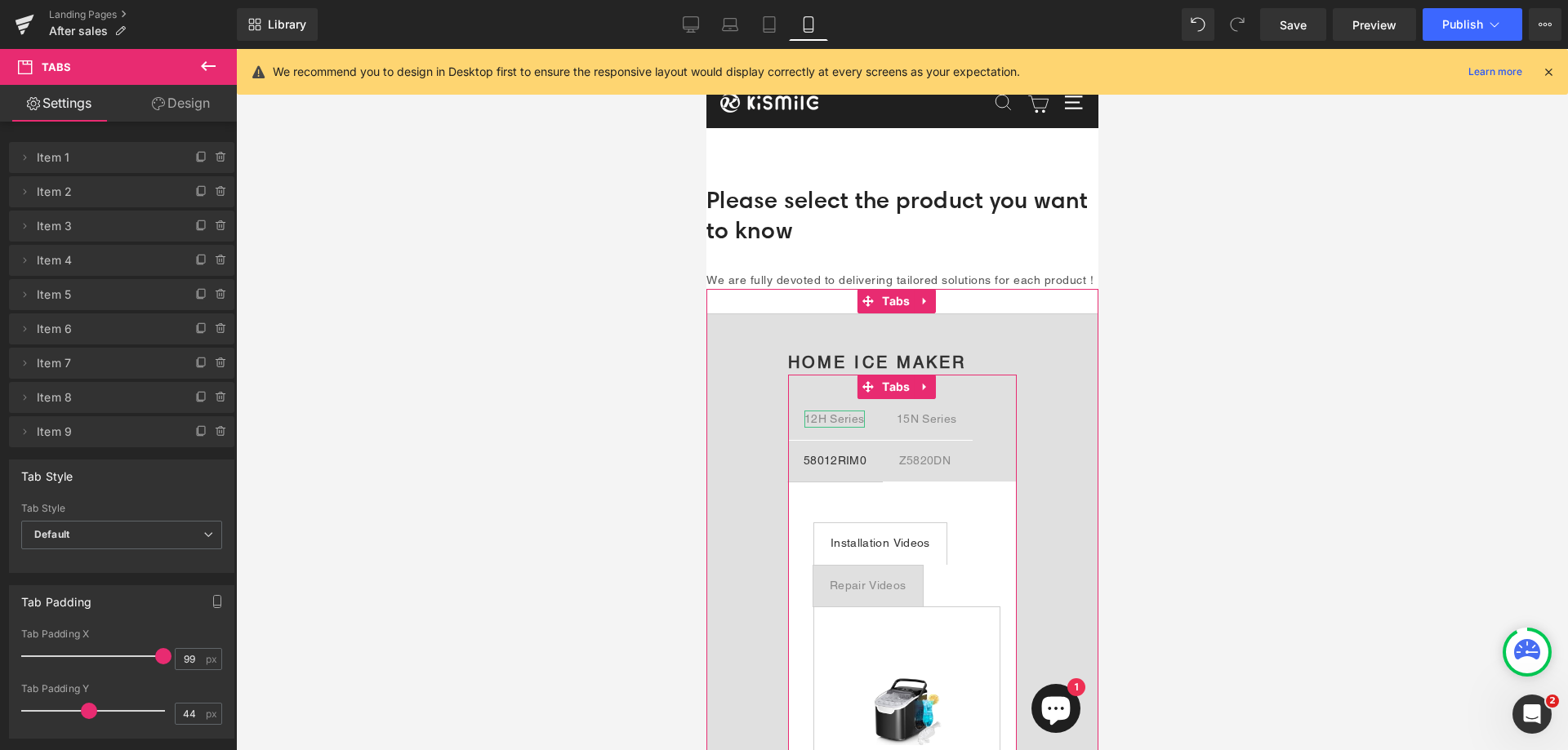
click at [846, 428] on div "12H Series" at bounding box center [834, 419] width 60 height 17
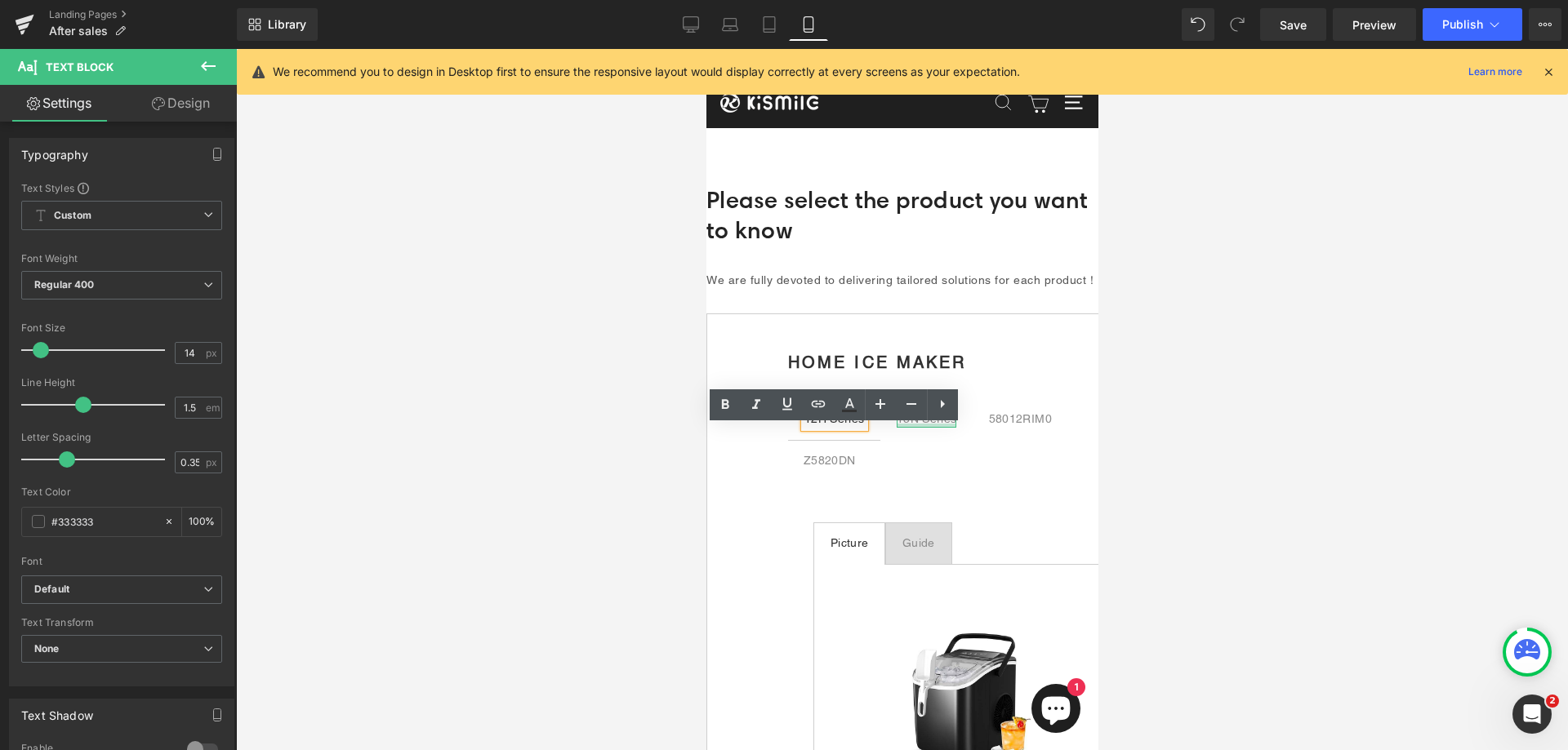
click at [924, 428] on div at bounding box center [926, 425] width 60 height 4
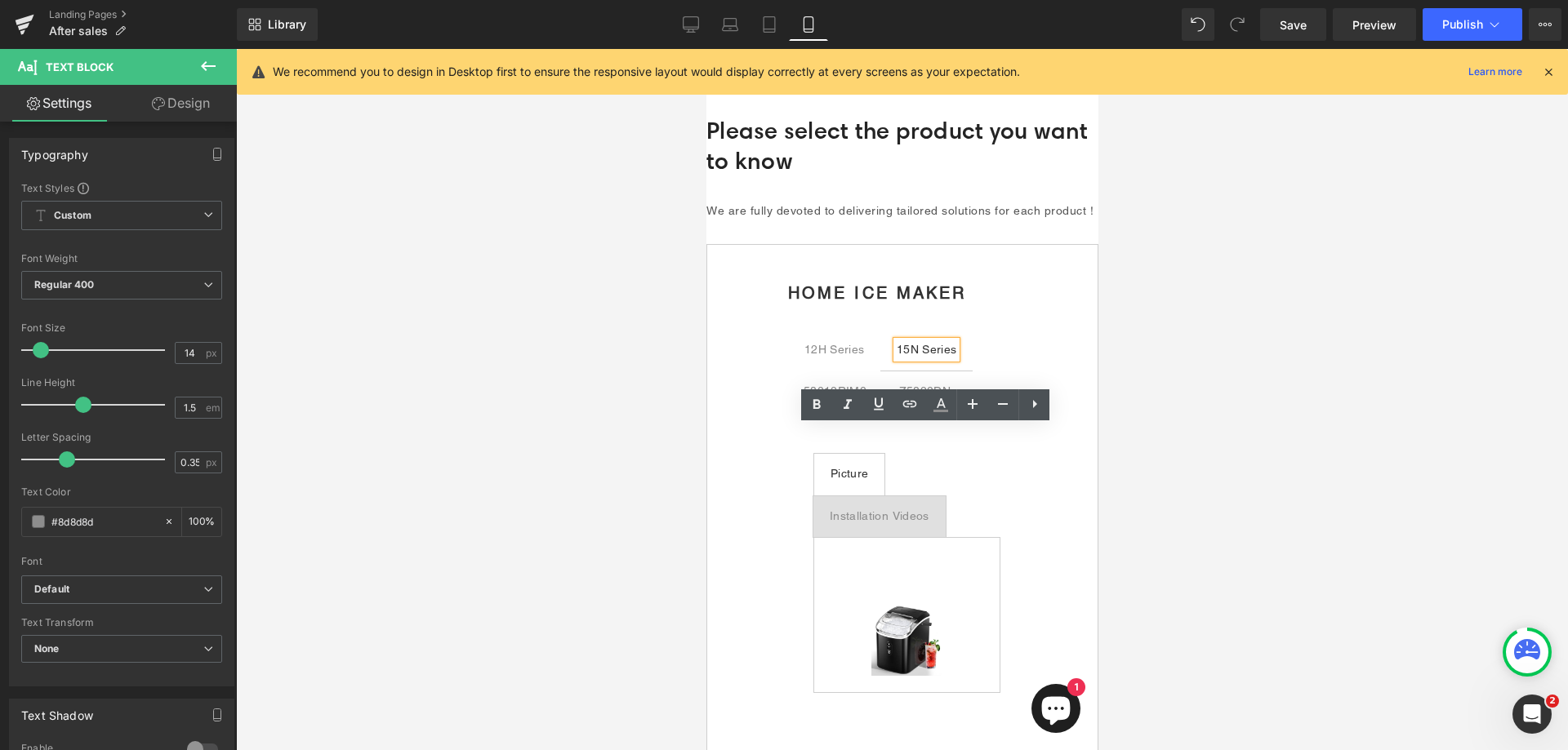
scroll to position [164, 0]
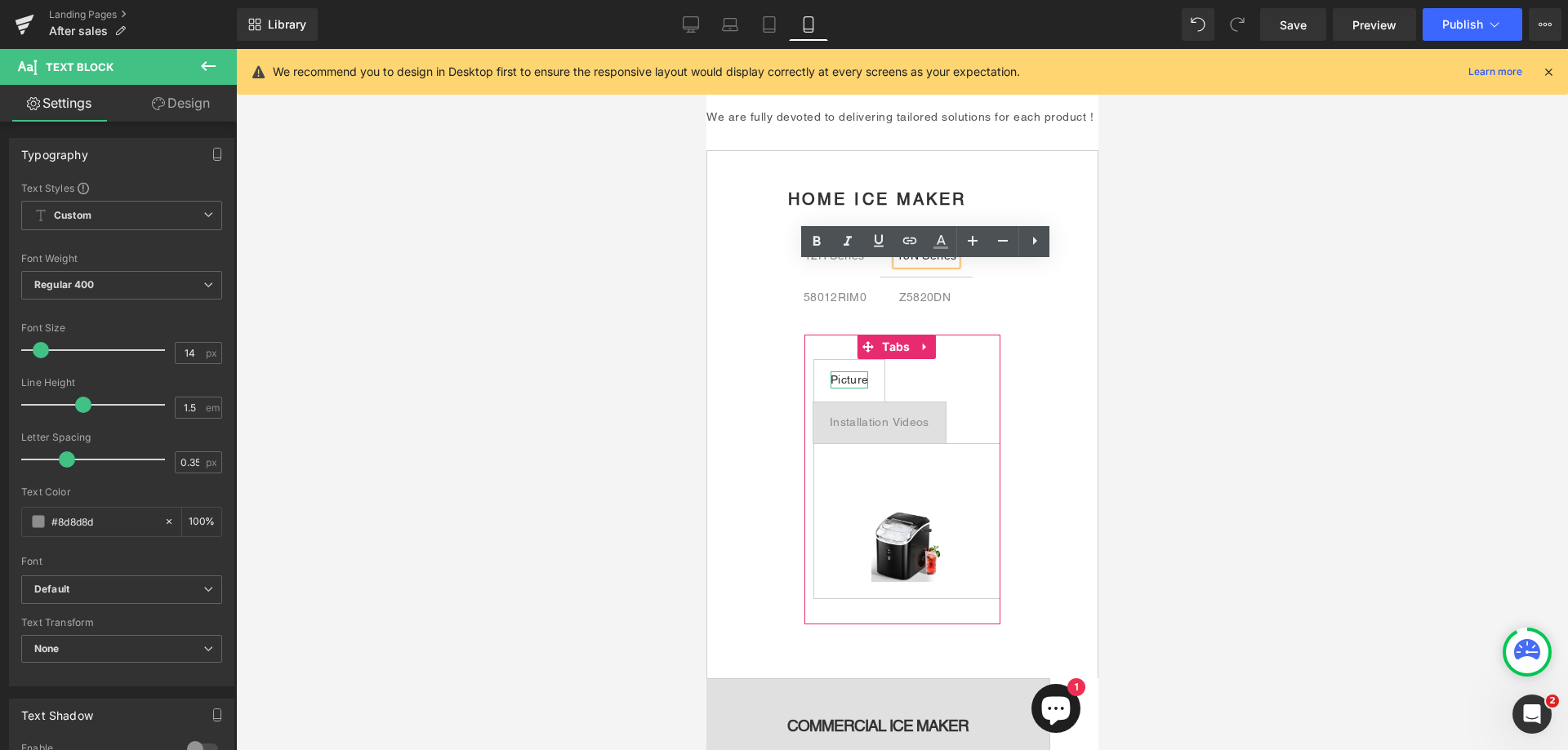
click at [850, 388] on div "Picture" at bounding box center [848, 380] width 37 height 17
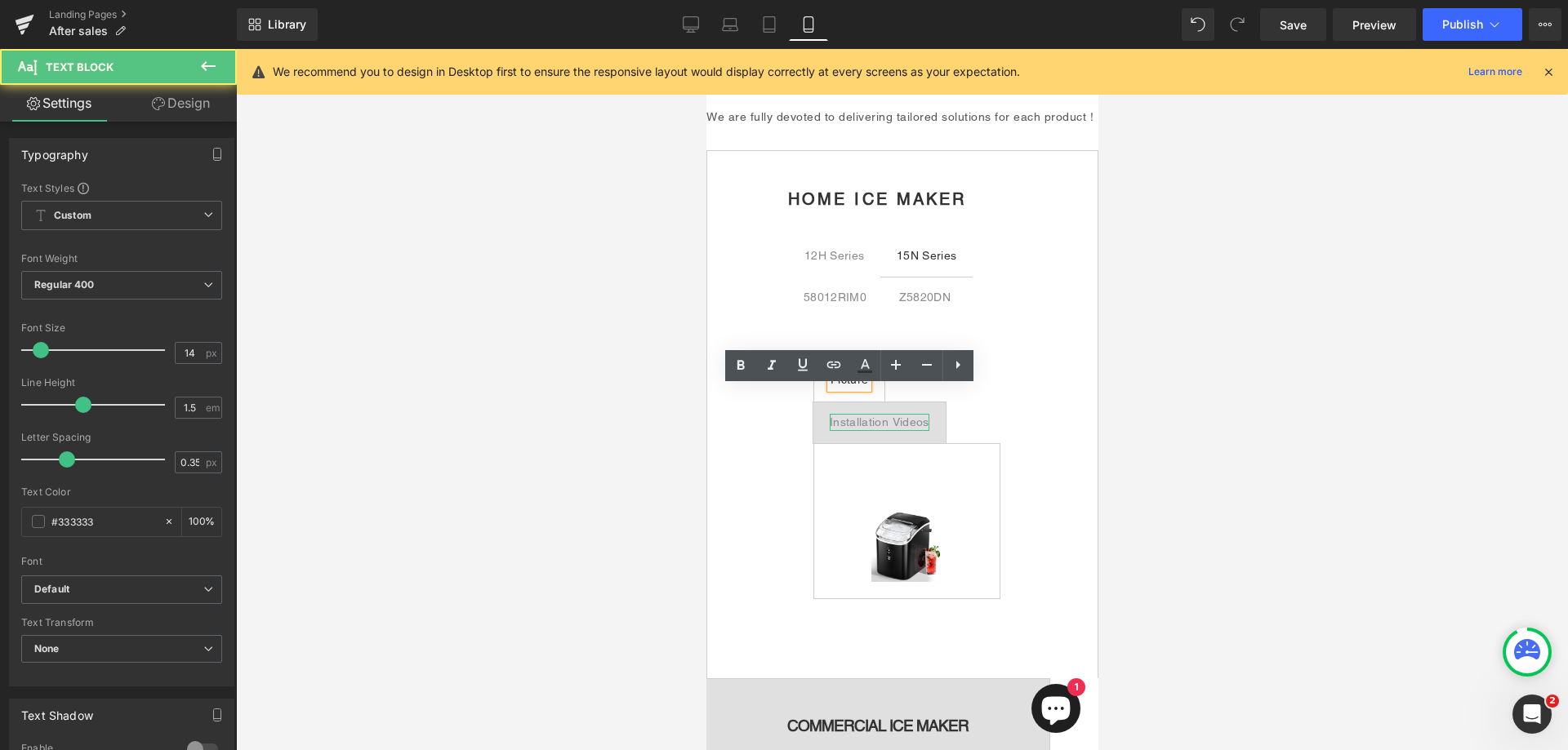
click at [869, 431] on div "Installation Videos" at bounding box center [879, 422] width 100 height 17
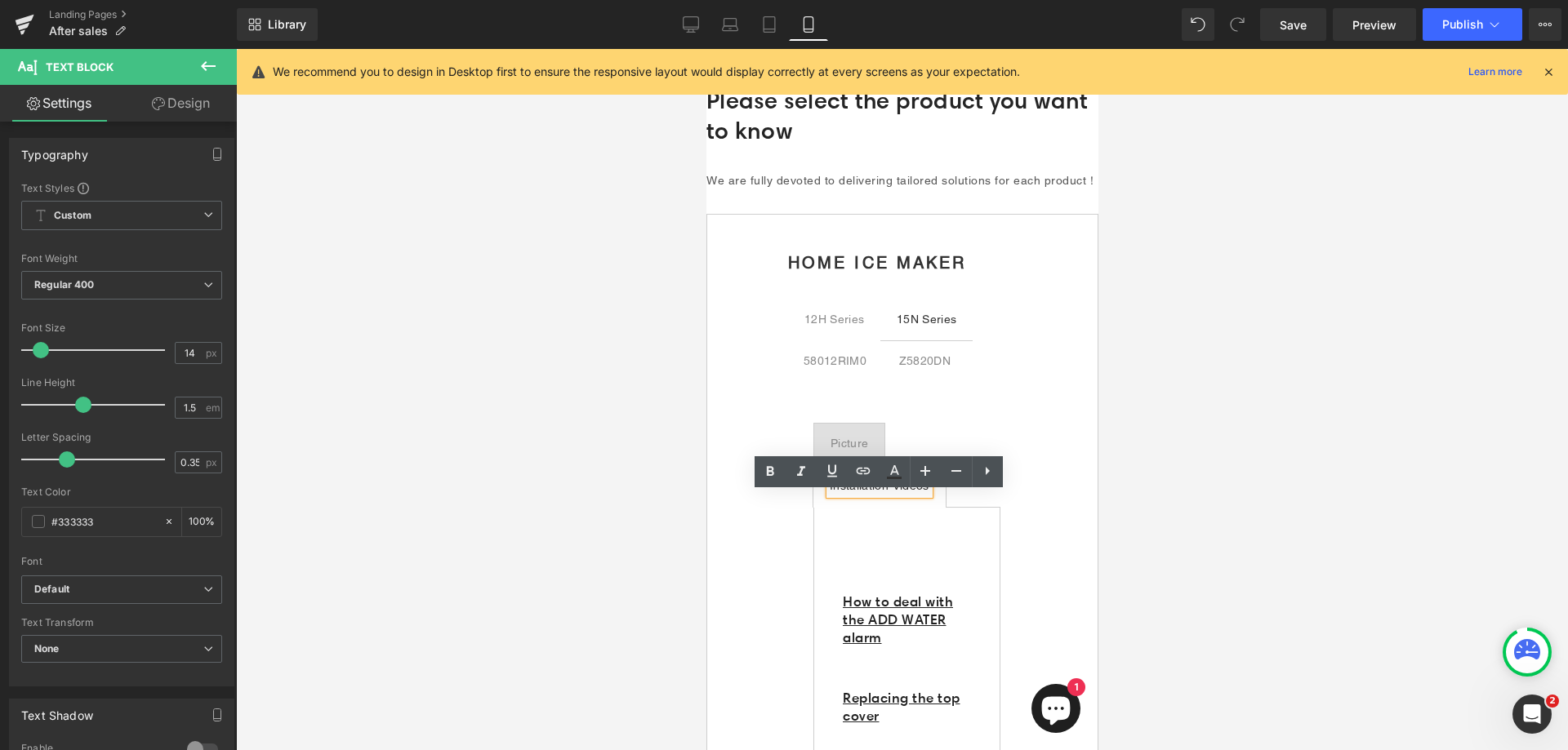
scroll to position [0, 0]
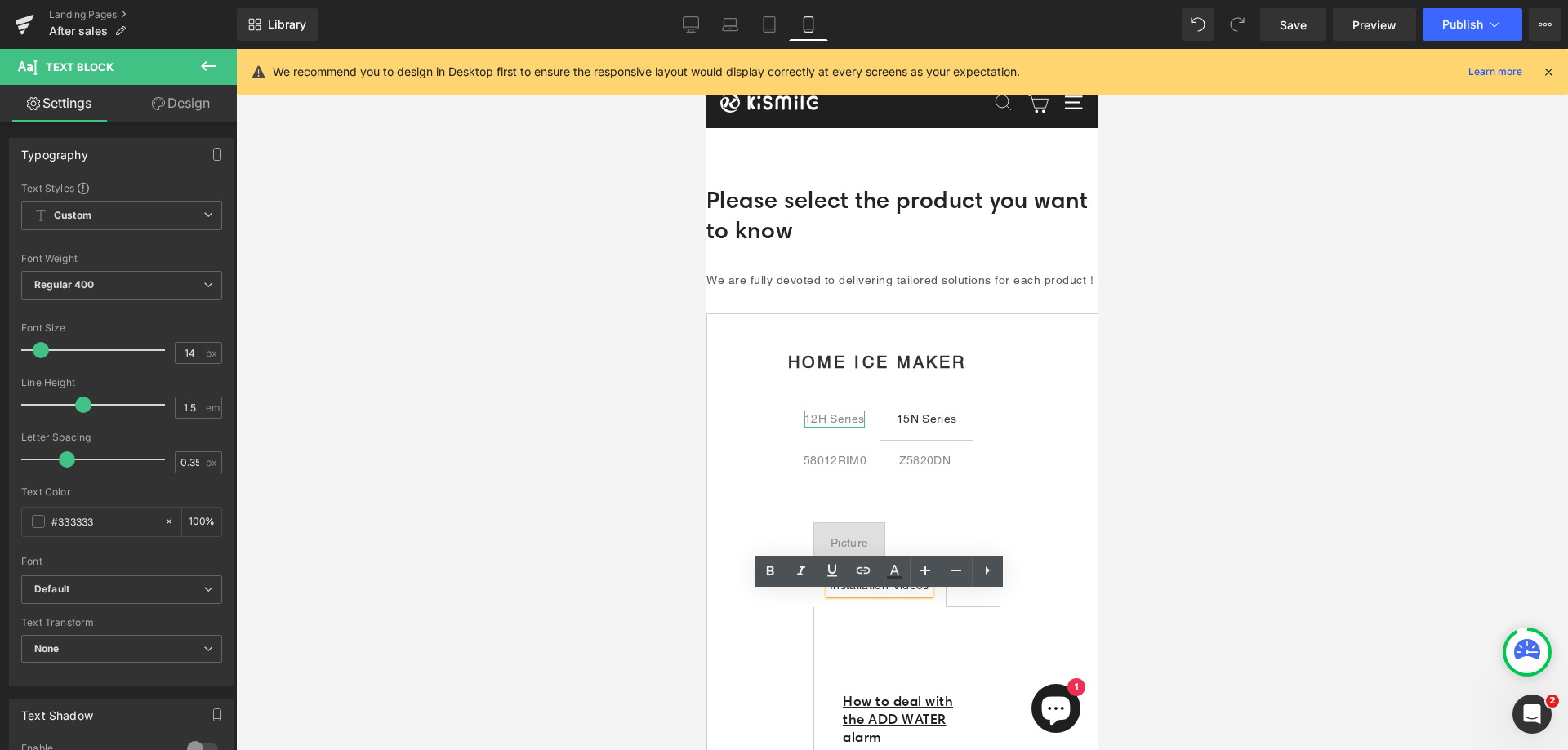
click at [846, 428] on div "12H Series" at bounding box center [834, 419] width 60 height 17
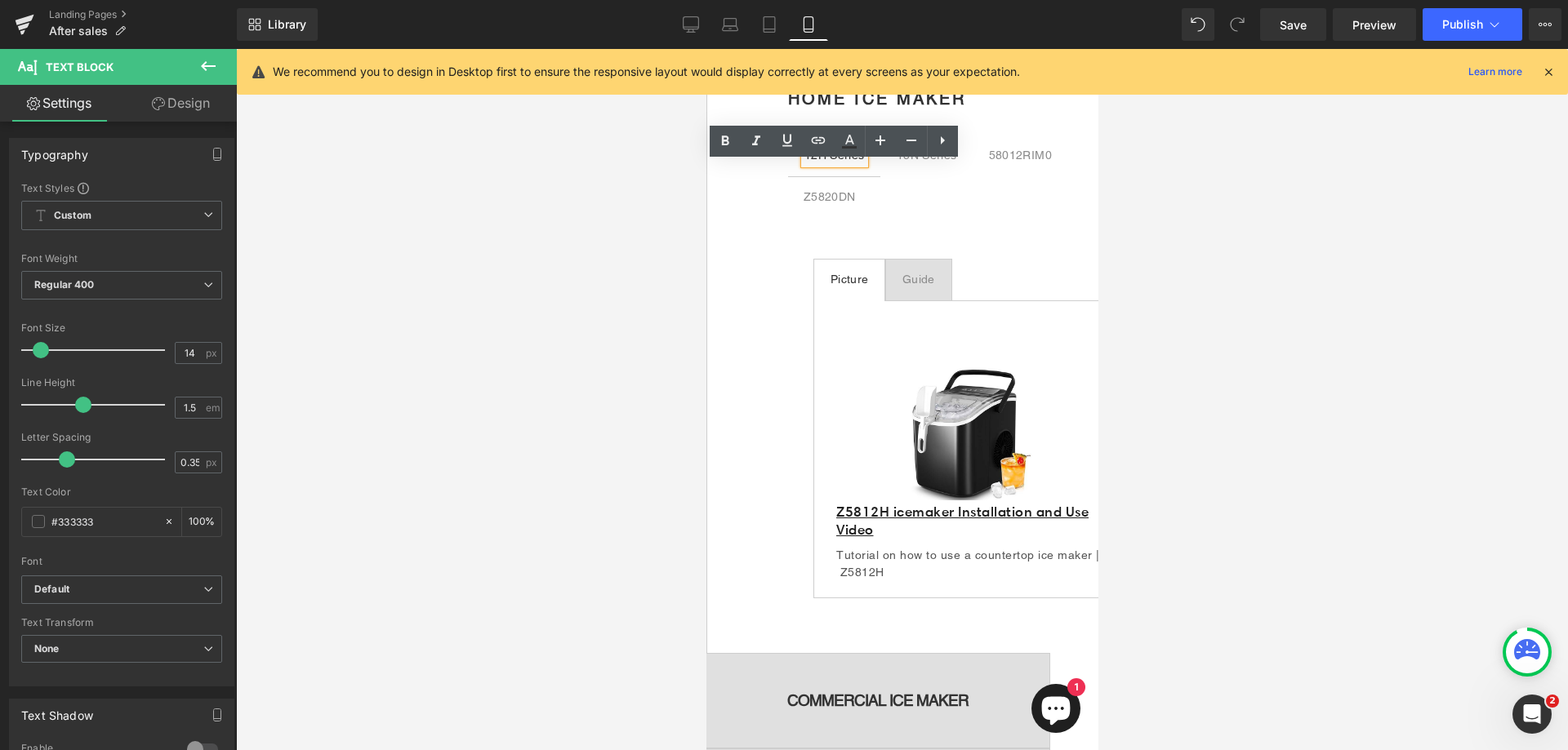
scroll to position [572, 0]
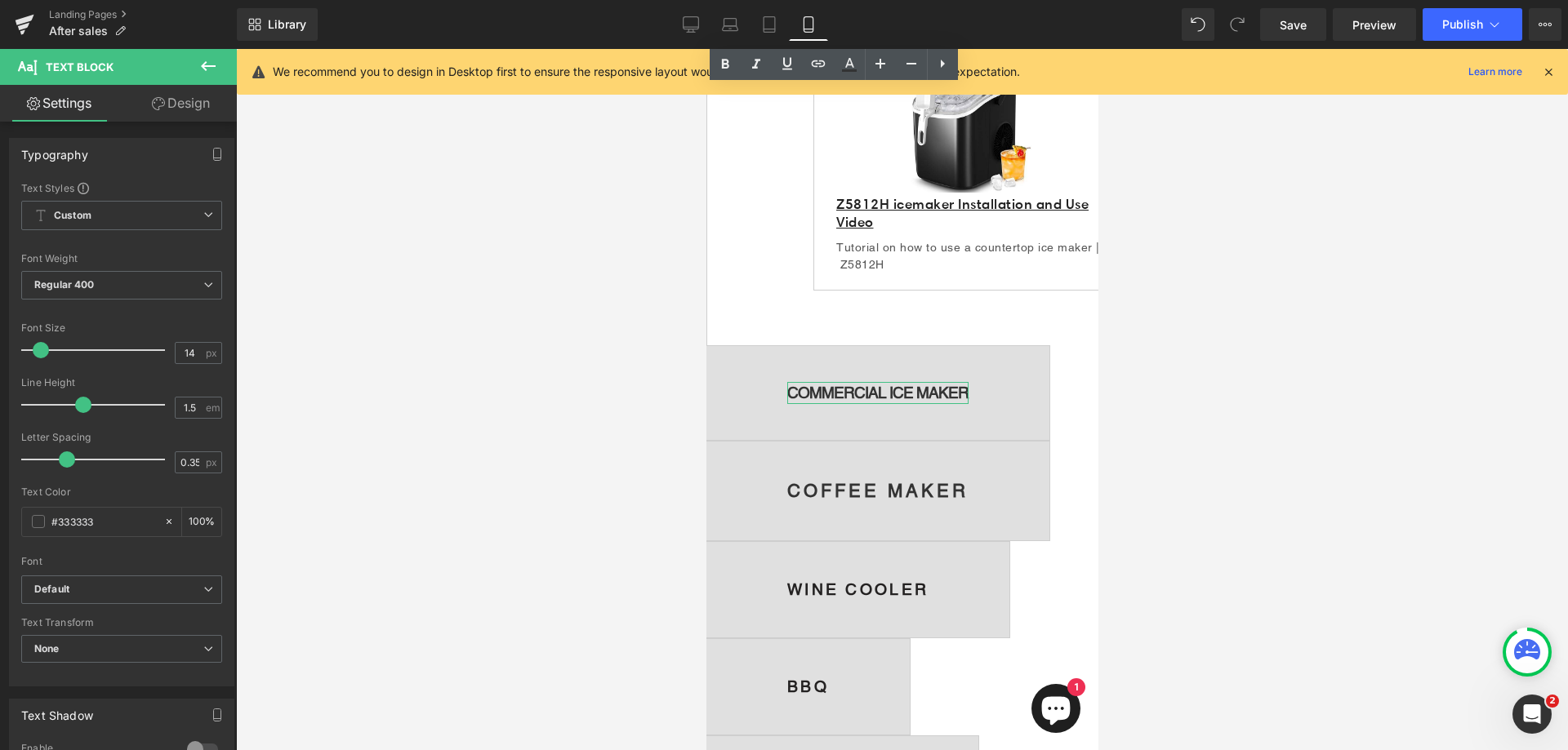
click at [905, 401] on strong "COMMERCIAL ICE MAKER" at bounding box center [877, 393] width 181 height 18
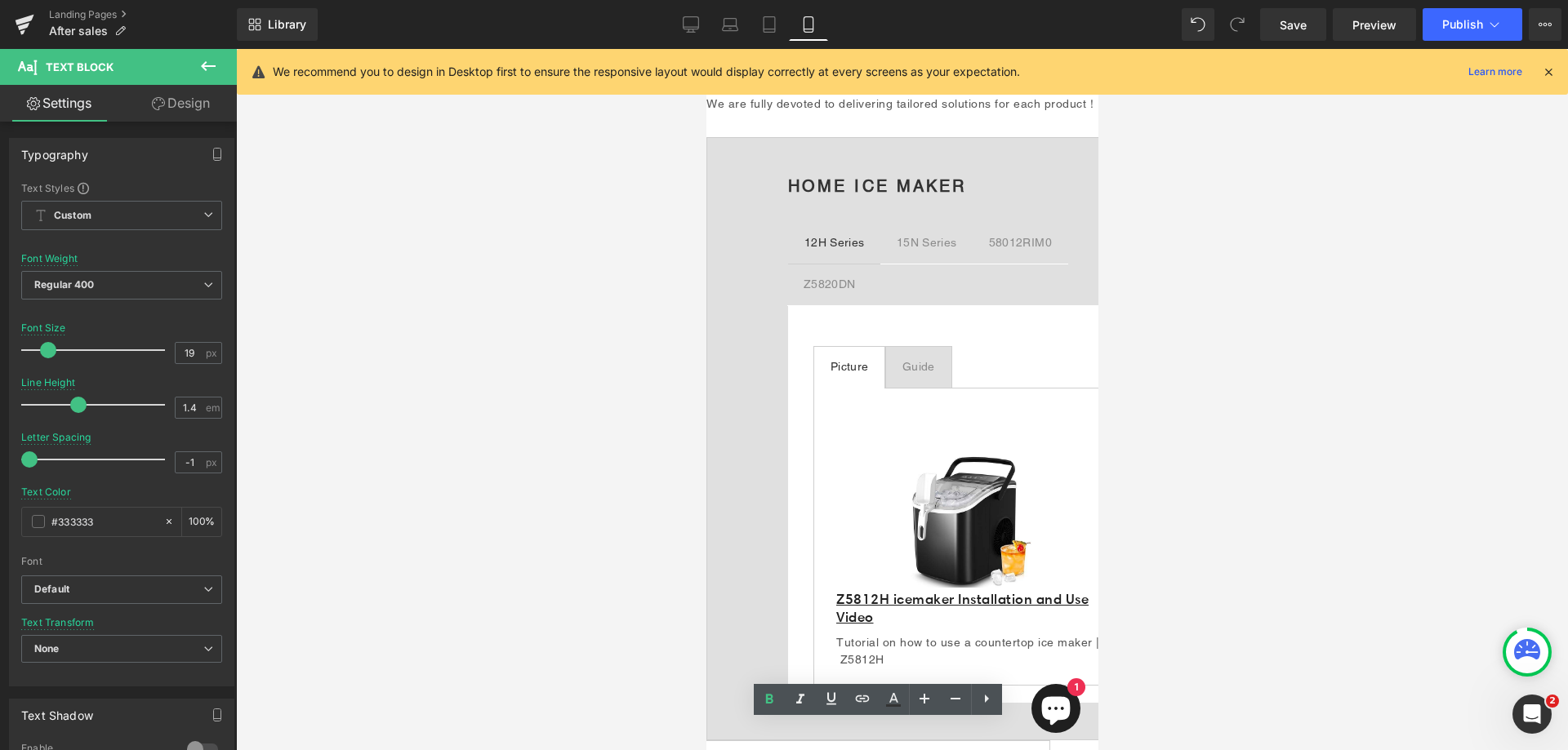
scroll to position [82, 0]
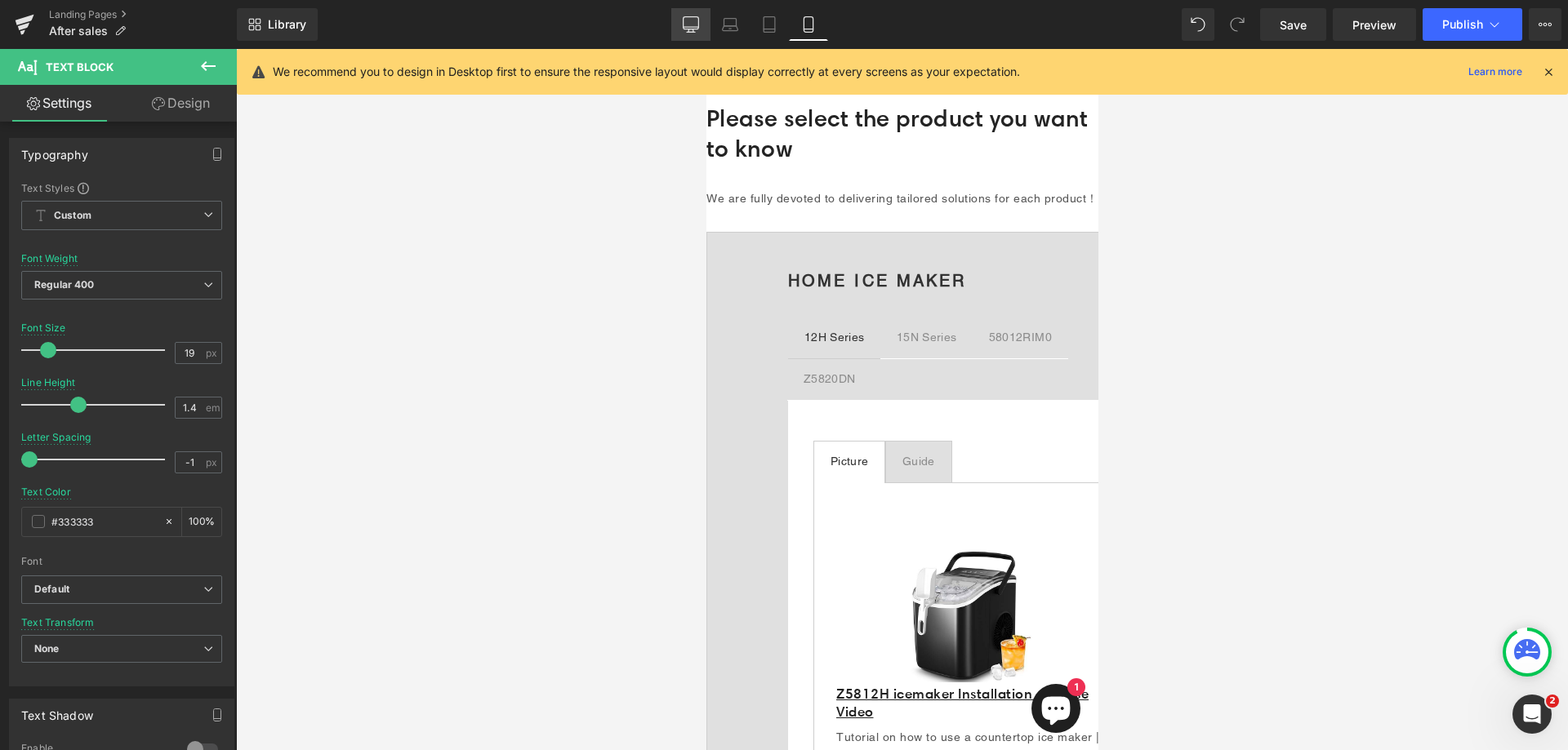
click at [690, 24] on icon at bounding box center [691, 25] width 16 height 16
type input "14"
type input "1.5"
type input "0.4"
type input "100"
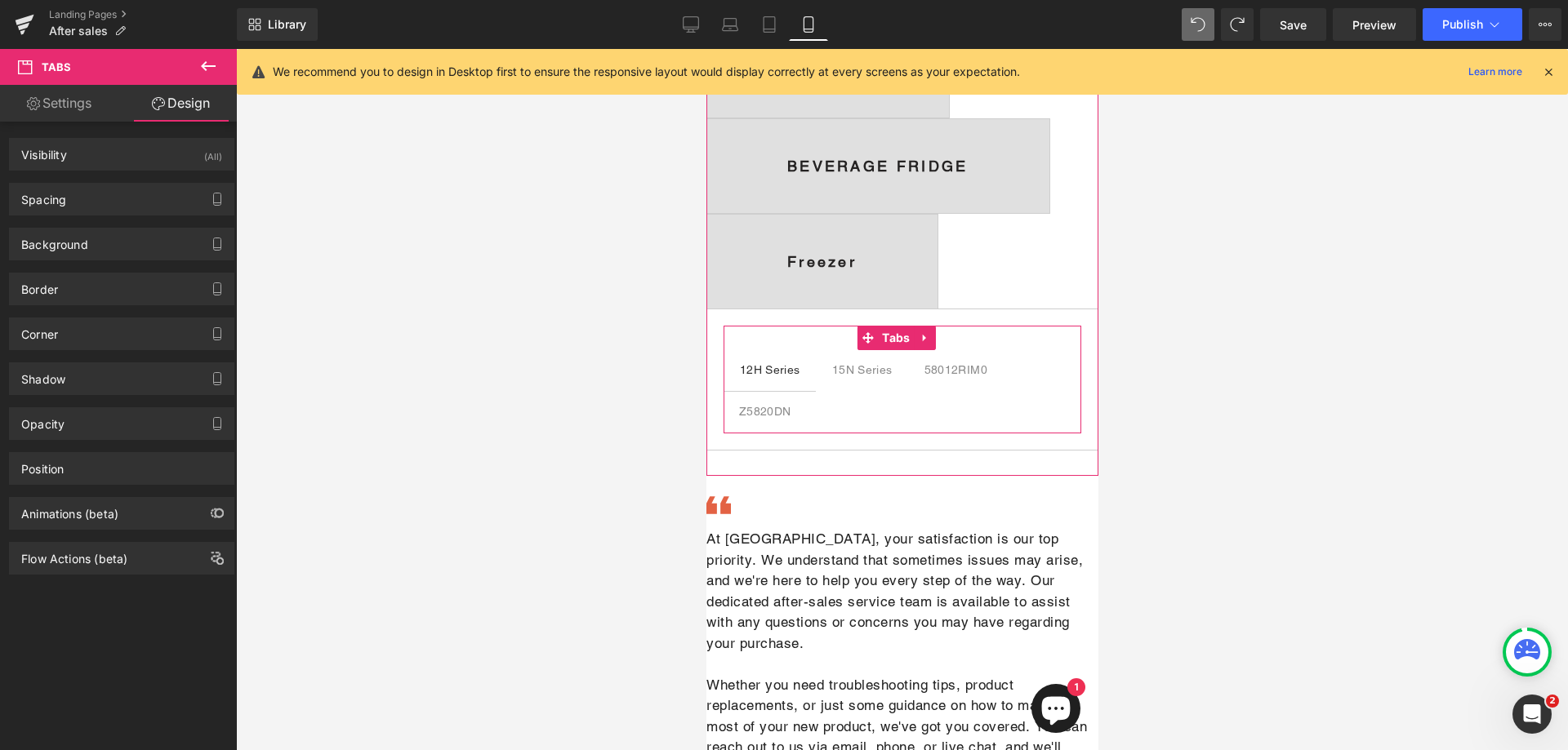
scroll to position [854, 0]
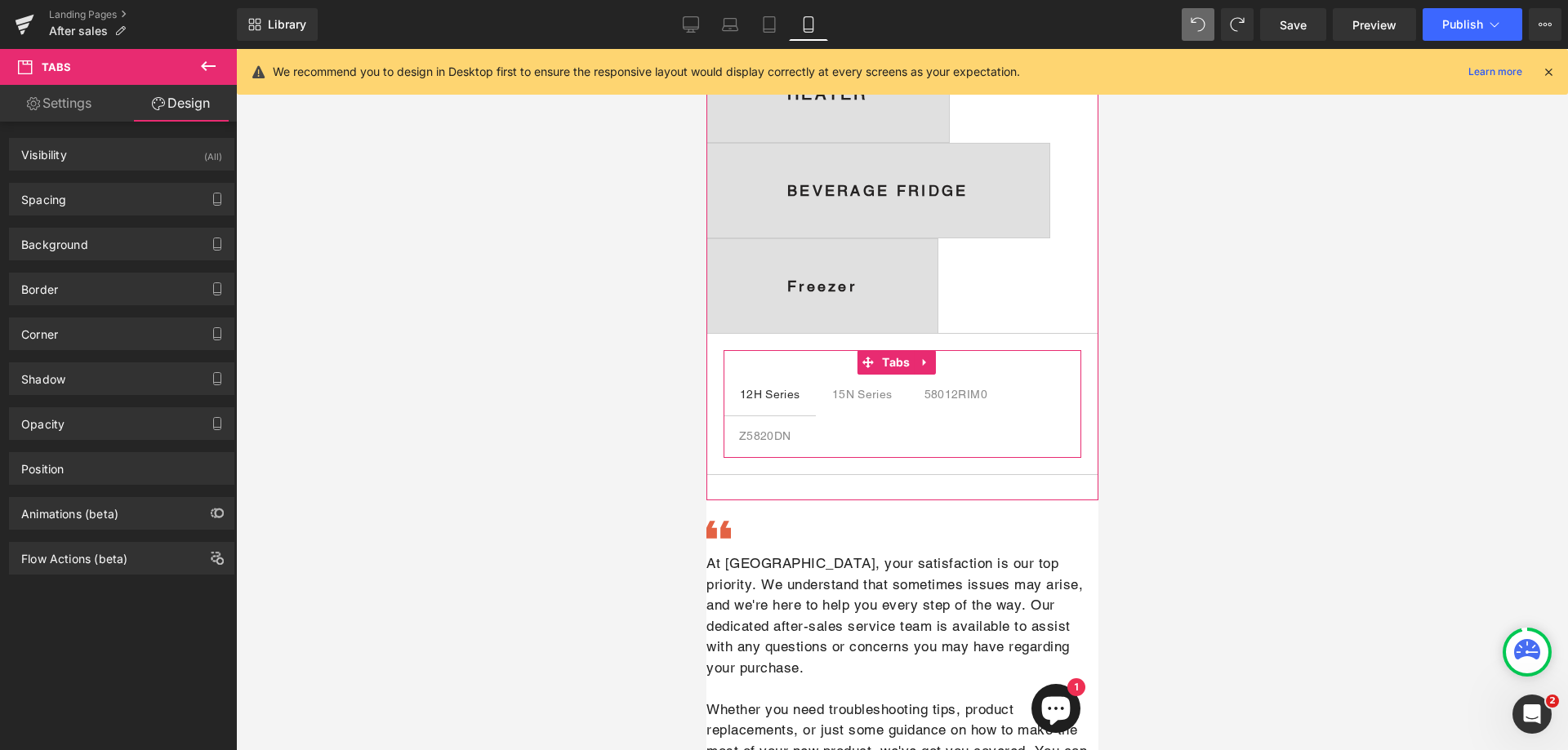
click at [861, 404] on div "15N Series" at bounding box center [861, 395] width 60 height 17
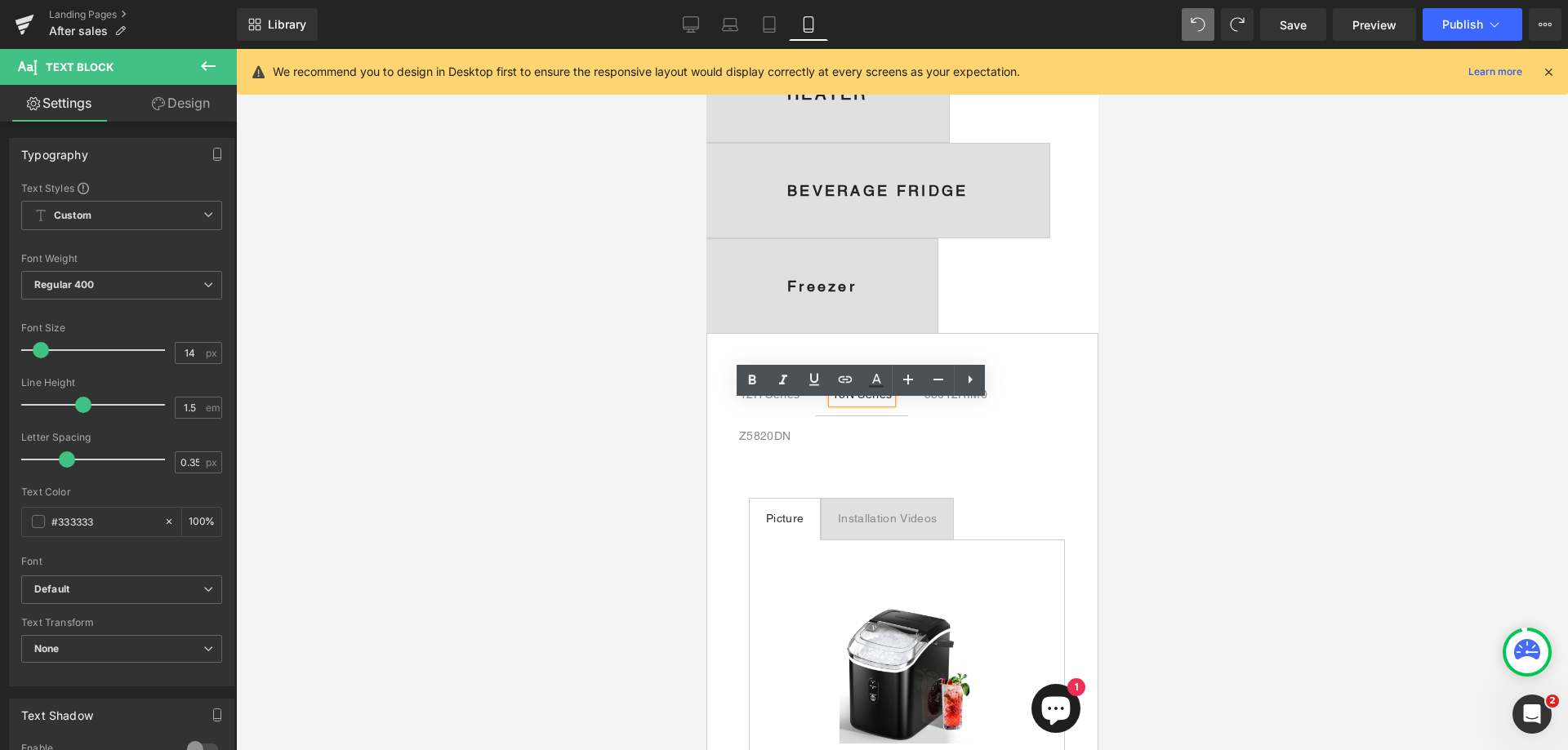
click at [781, 404] on div "12H Series" at bounding box center [769, 395] width 60 height 17
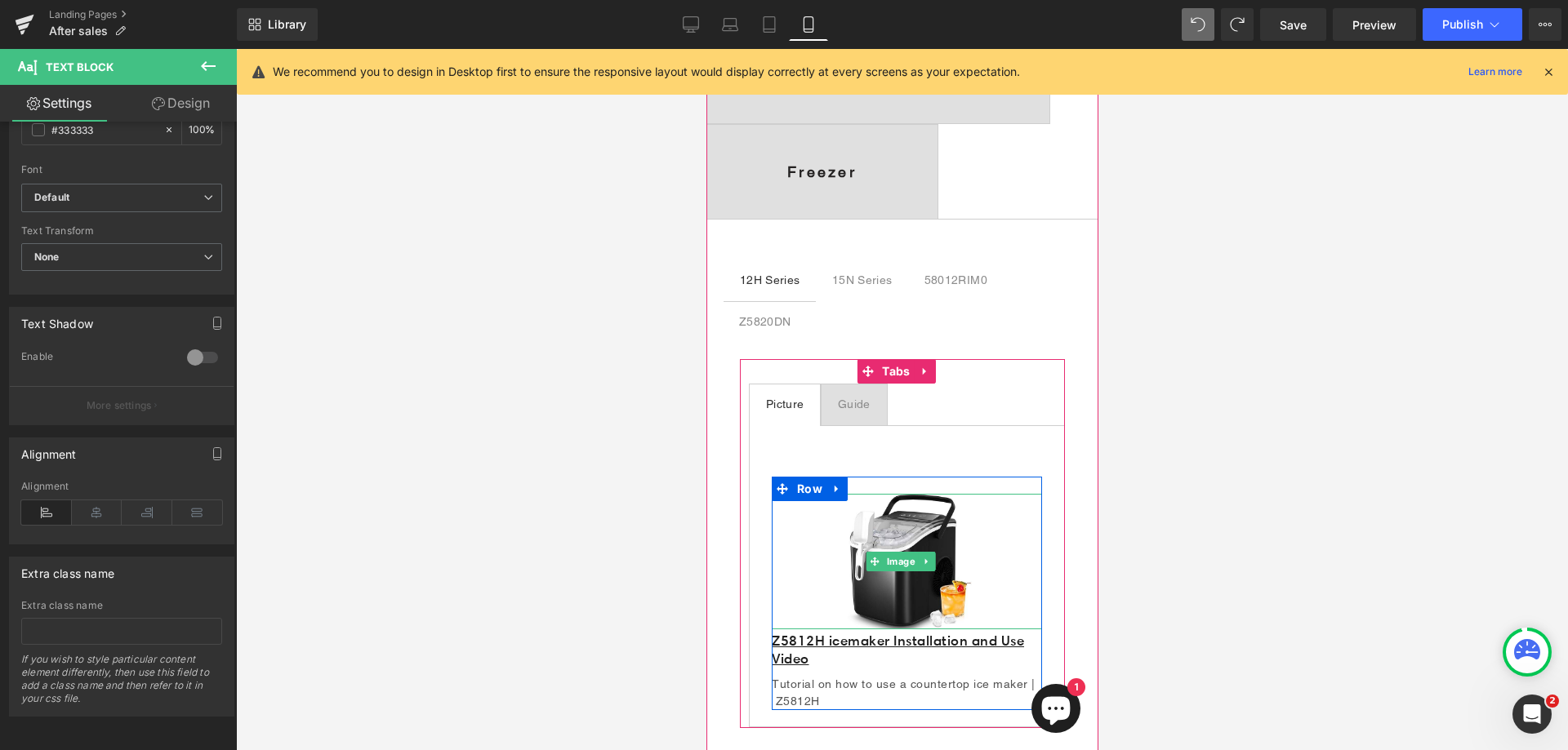
scroll to position [816, 0]
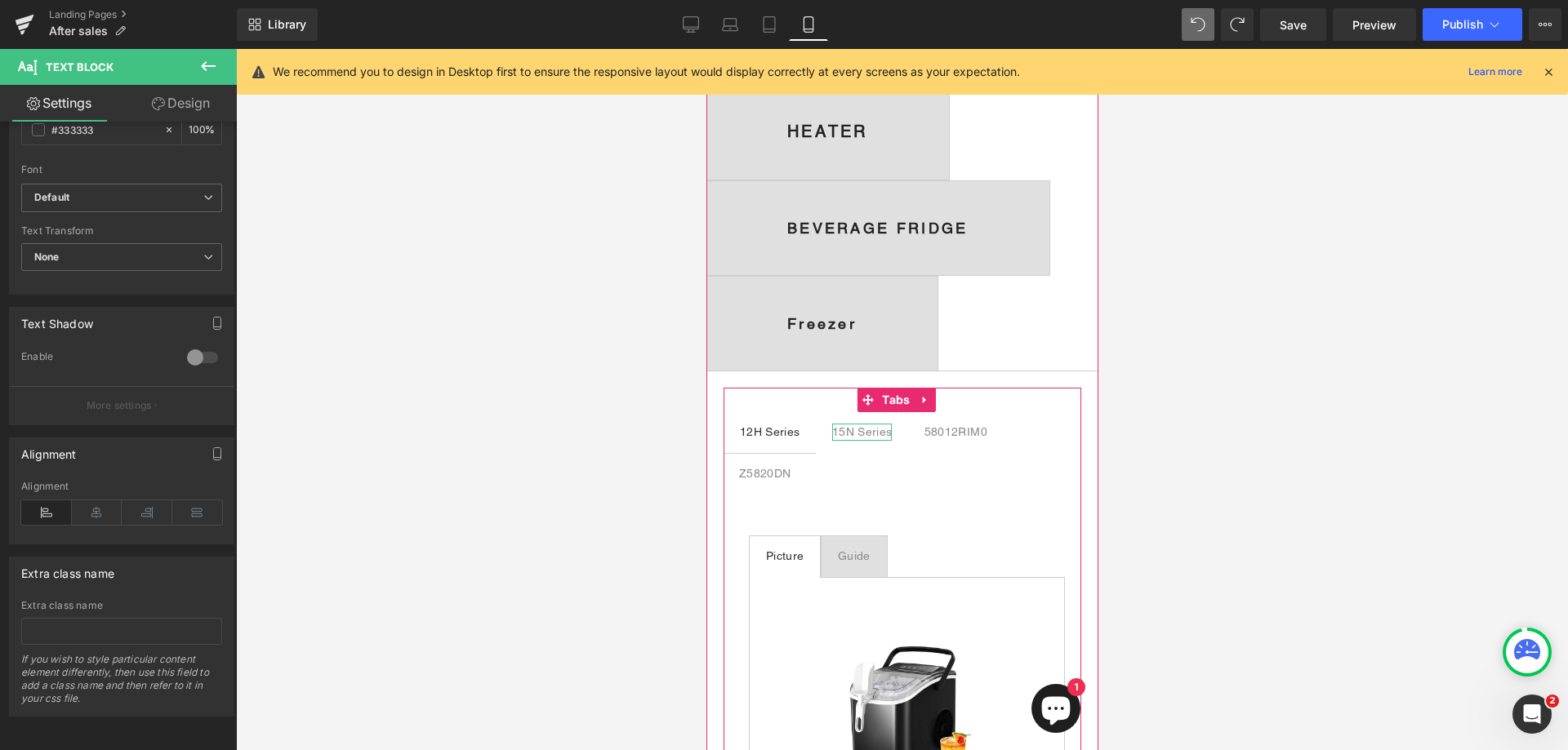
click at [877, 441] on div "15N Series" at bounding box center [861, 432] width 60 height 17
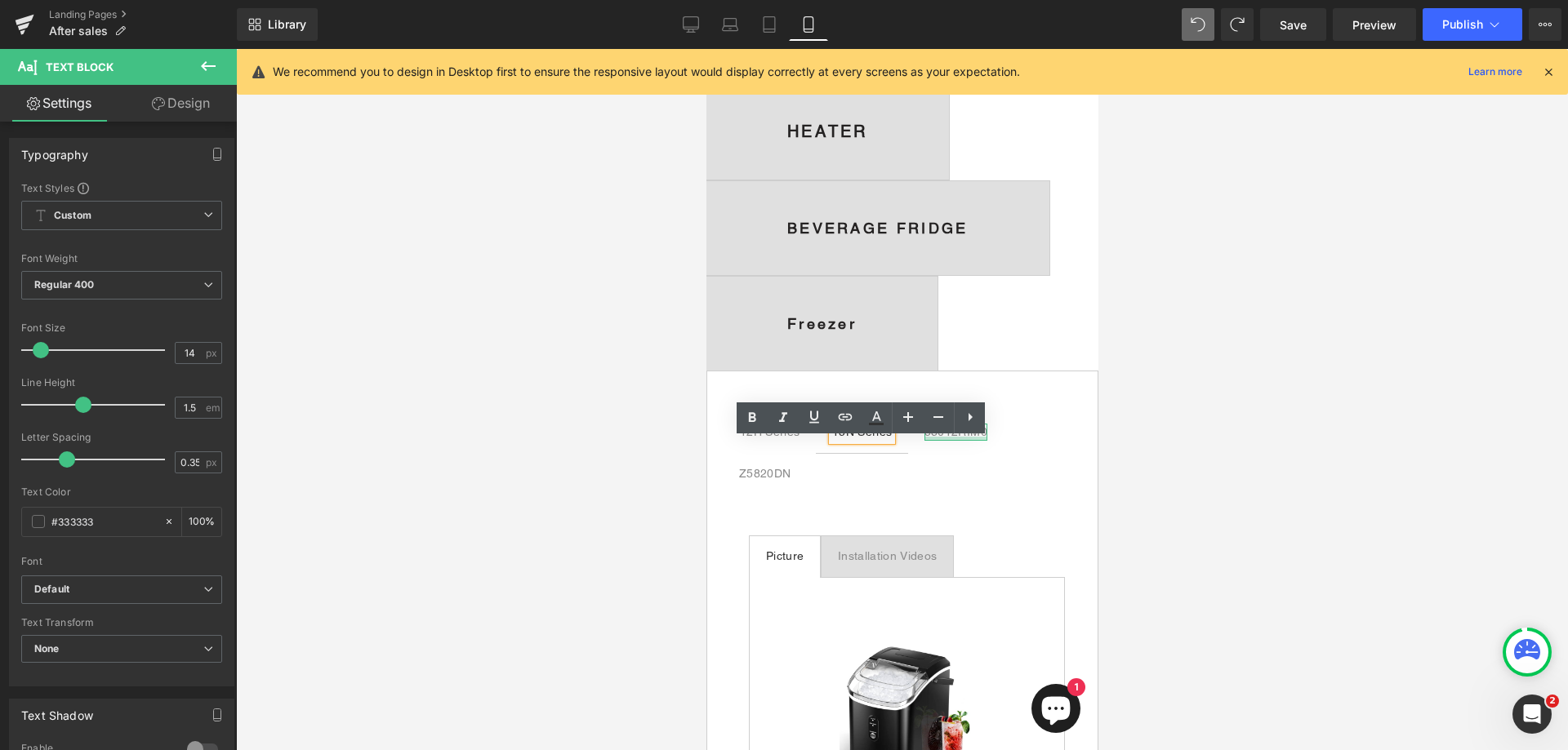
click at [969, 441] on div at bounding box center [955, 438] width 63 height 4
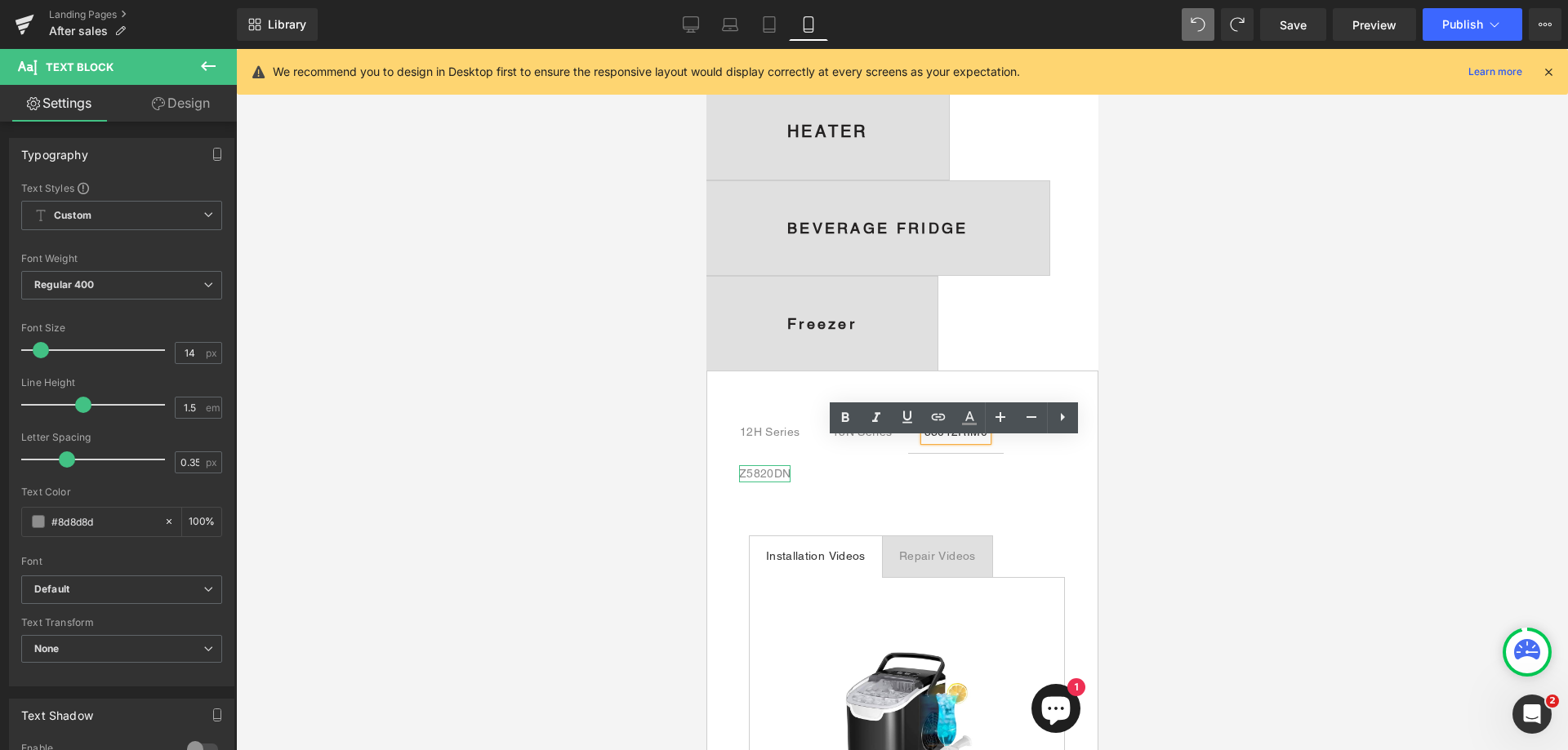
click at [769, 483] on div "Z5820DN" at bounding box center [764, 474] width 52 height 17
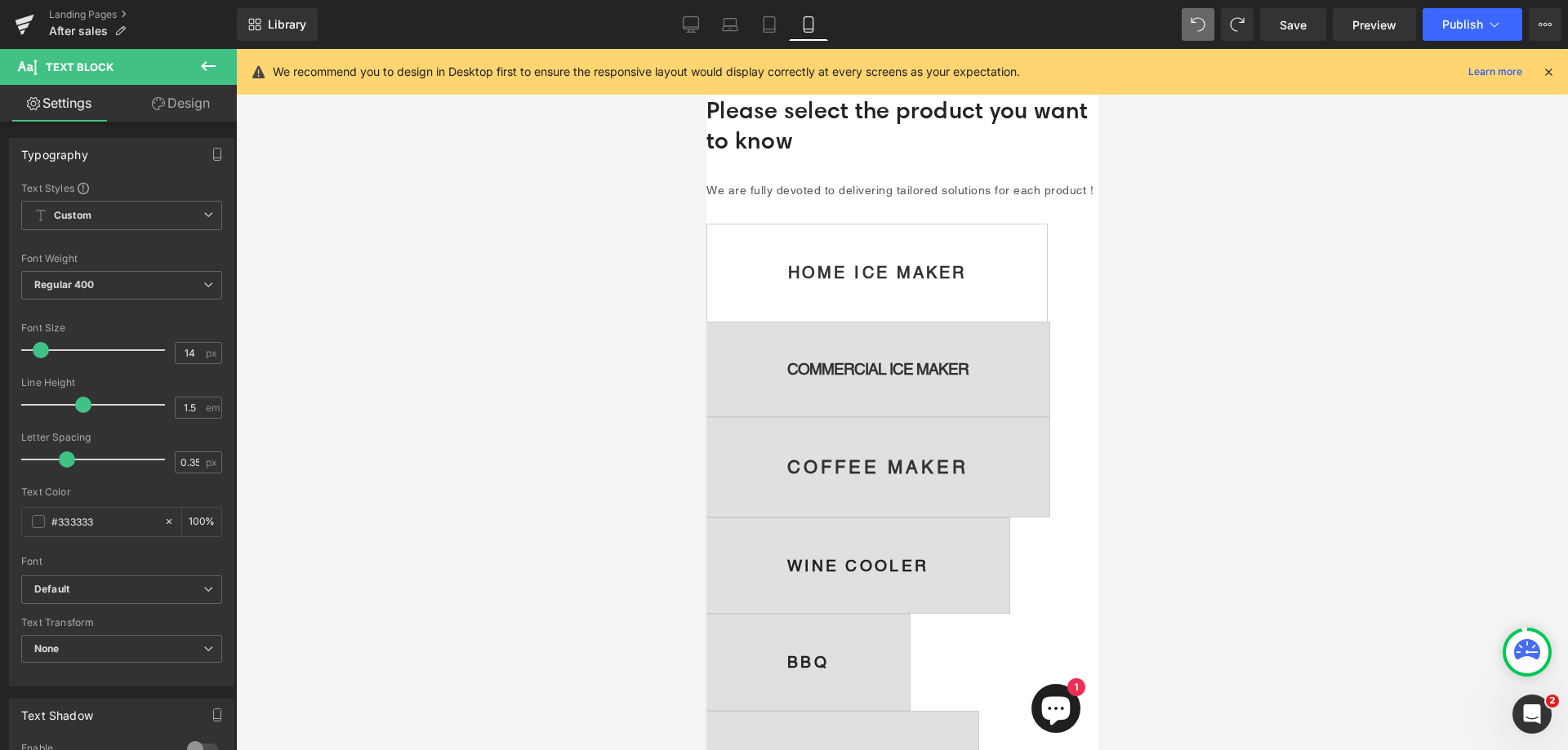
scroll to position [0, 0]
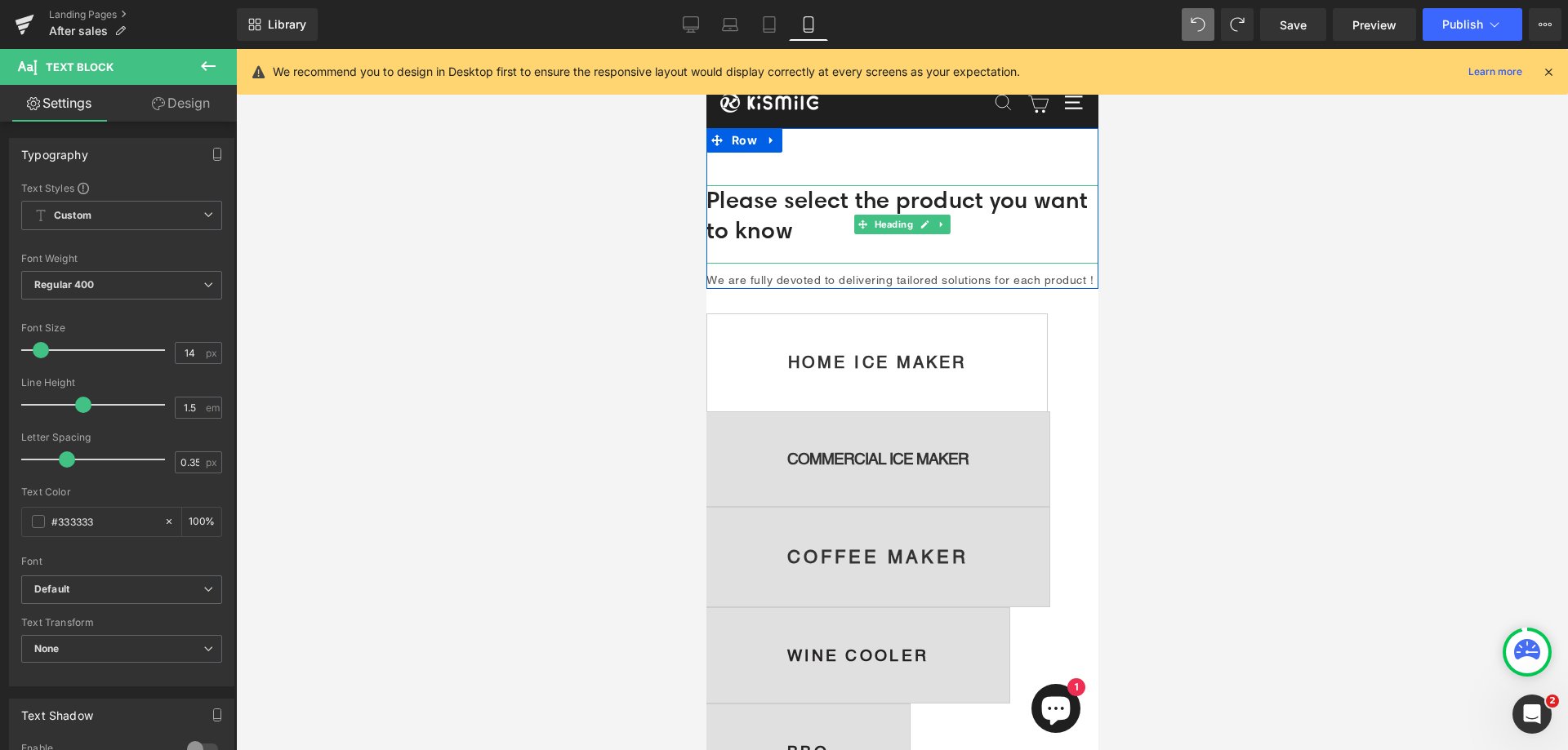
click at [742, 236] on h1 "Please select the product you want to know" at bounding box center [901, 215] width 392 height 61
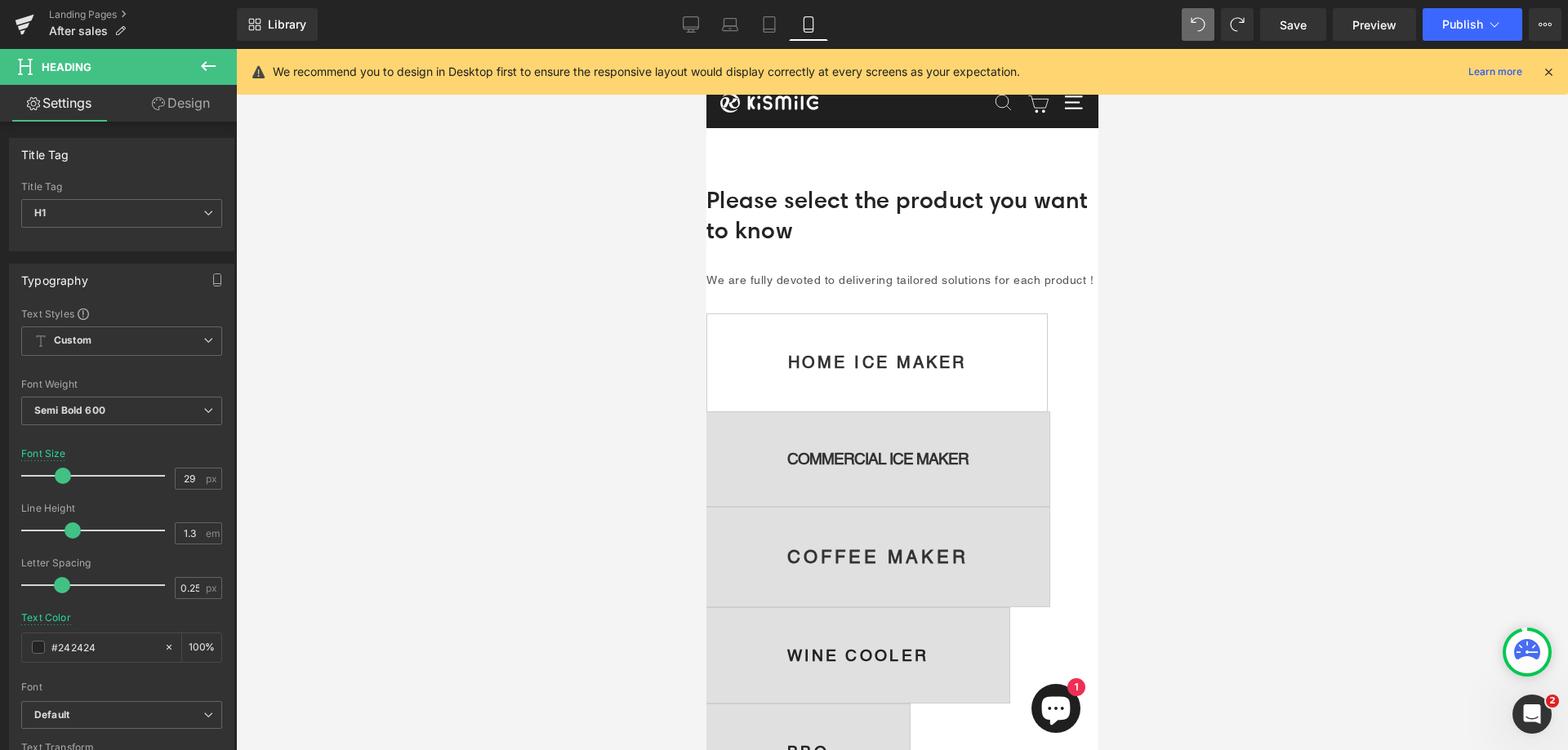
click at [201, 65] on icon at bounding box center [208, 66] width 20 height 20
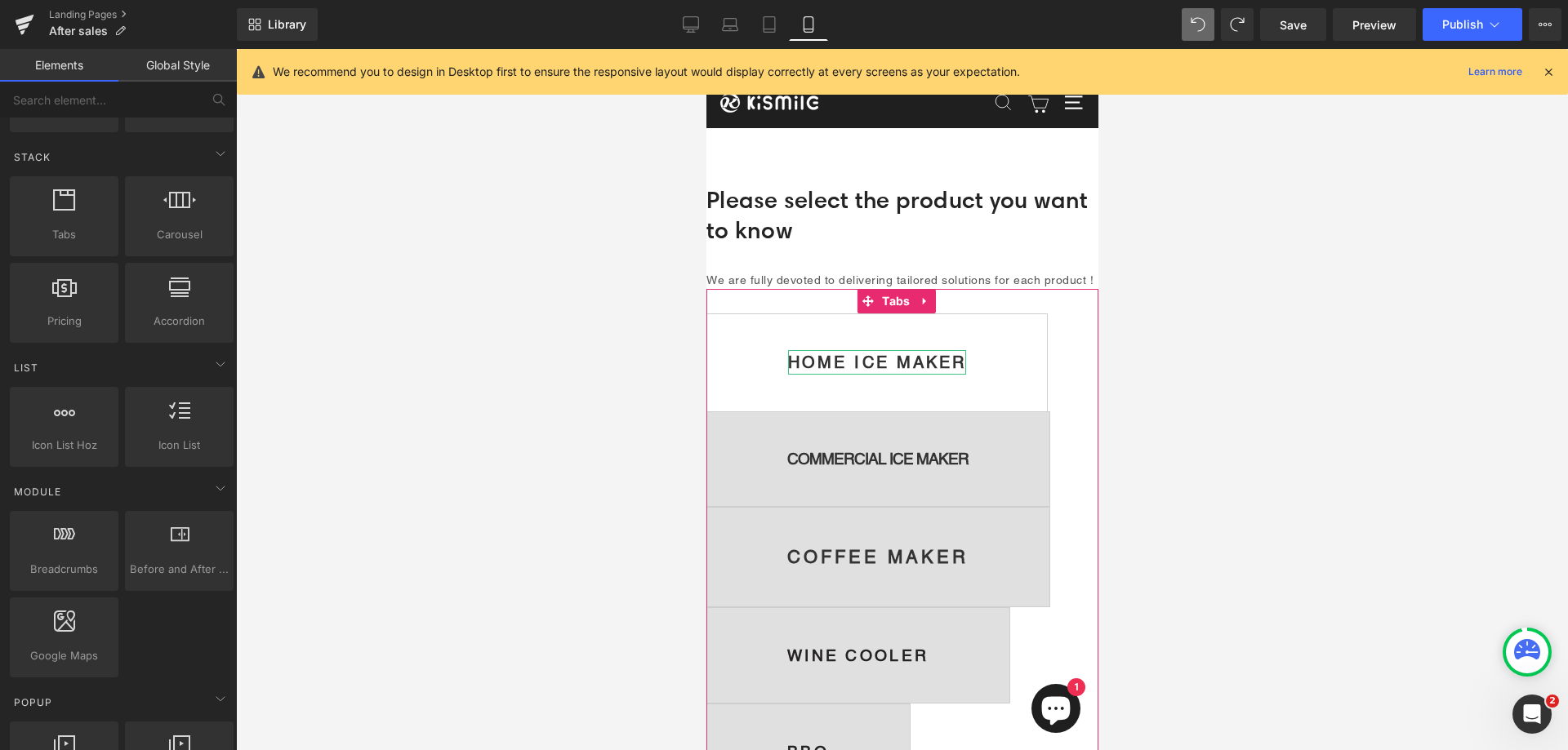
click at [845, 373] on strong "HOME ICE MAKER" at bounding box center [877, 363] width 178 height 20
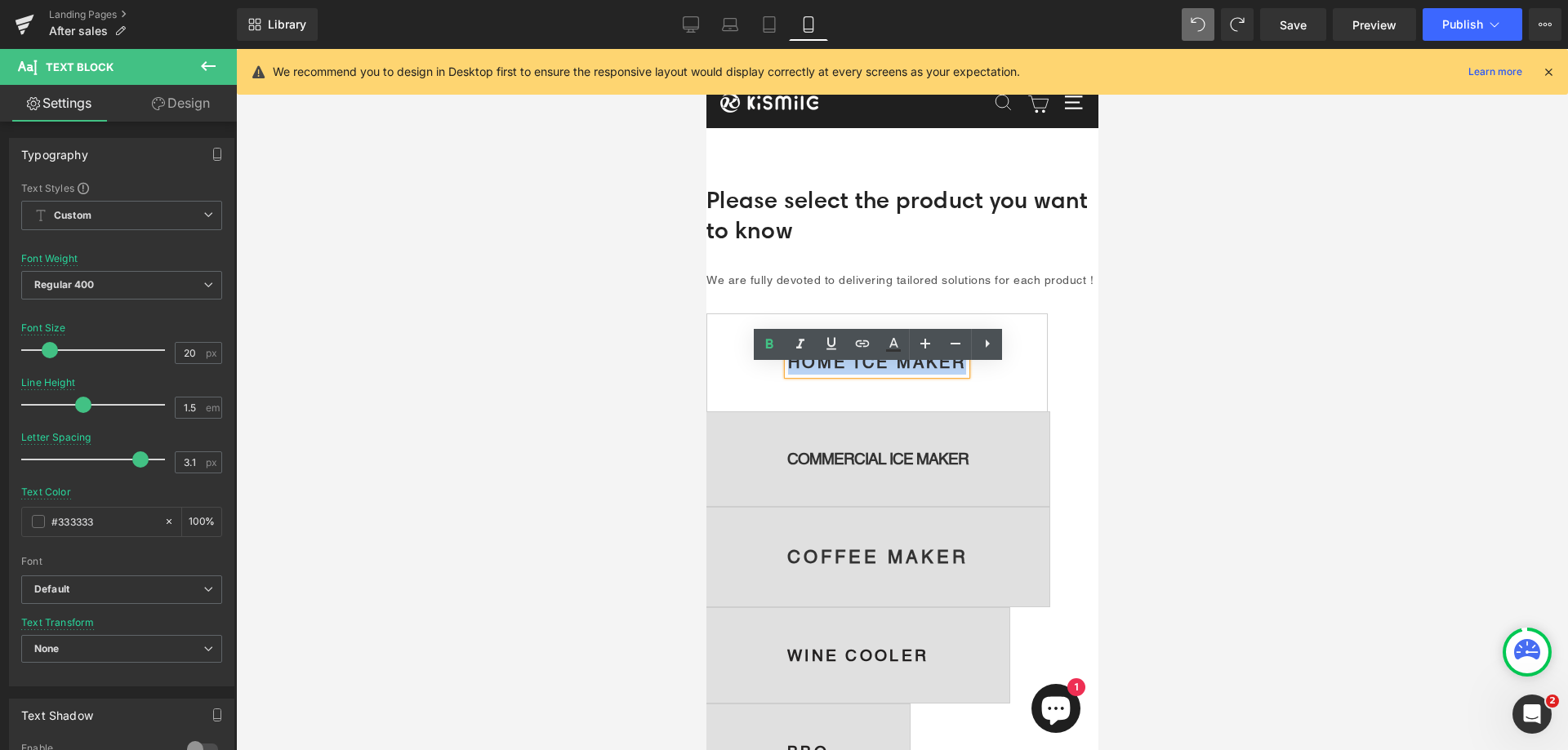
drag, startPoint x: 792, startPoint y: 374, endPoint x: 977, endPoint y: 381, distance: 185.1
click at [977, 381] on span "HOME ICE MAKER Text Block" at bounding box center [877, 363] width 340 height 96
click at [1000, 382] on span "HOME ICE MAKER Text Block" at bounding box center [877, 363] width 340 height 96
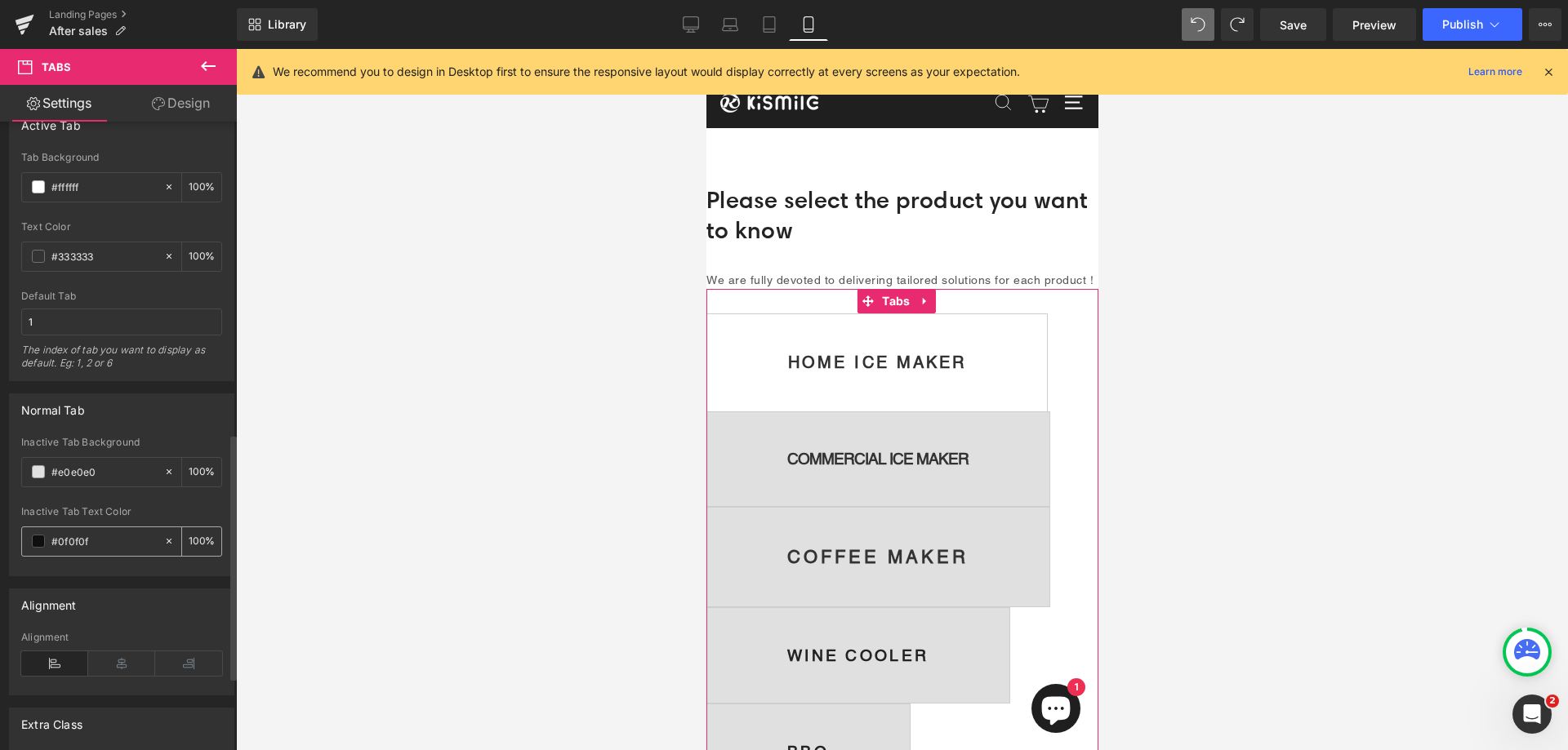
scroll to position [660, 0]
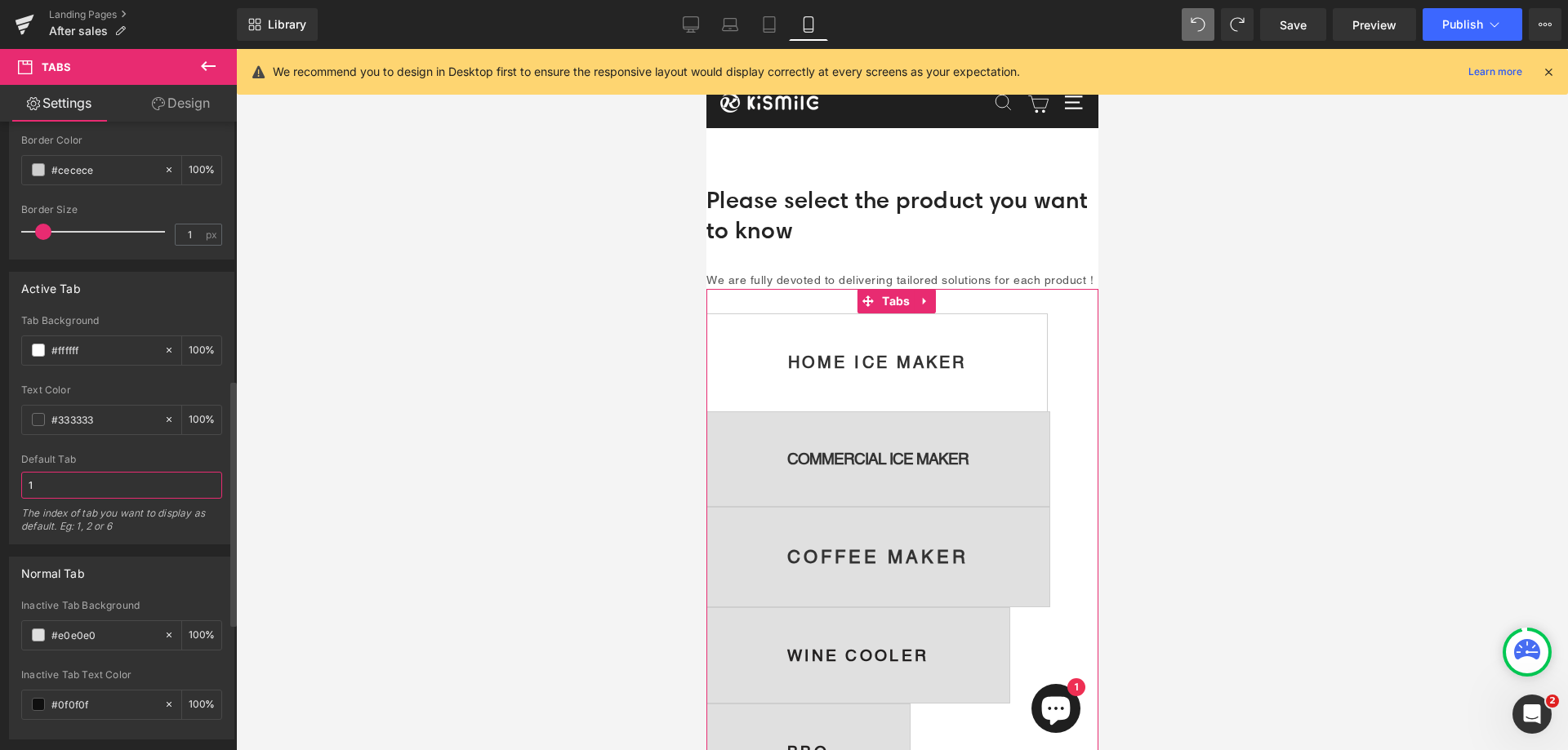
click at [110, 486] on input "1" at bounding box center [121, 485] width 201 height 27
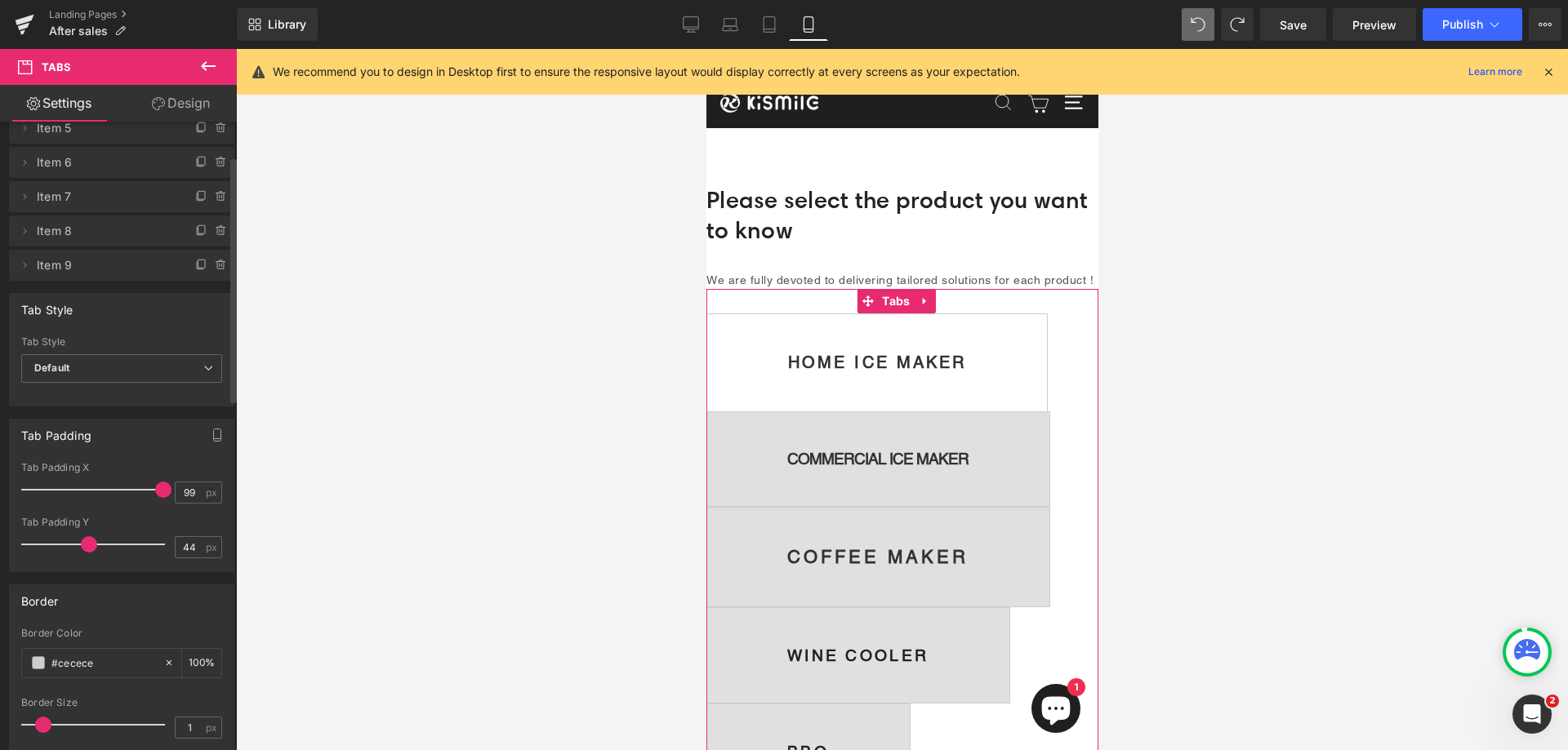
scroll to position [88, 0]
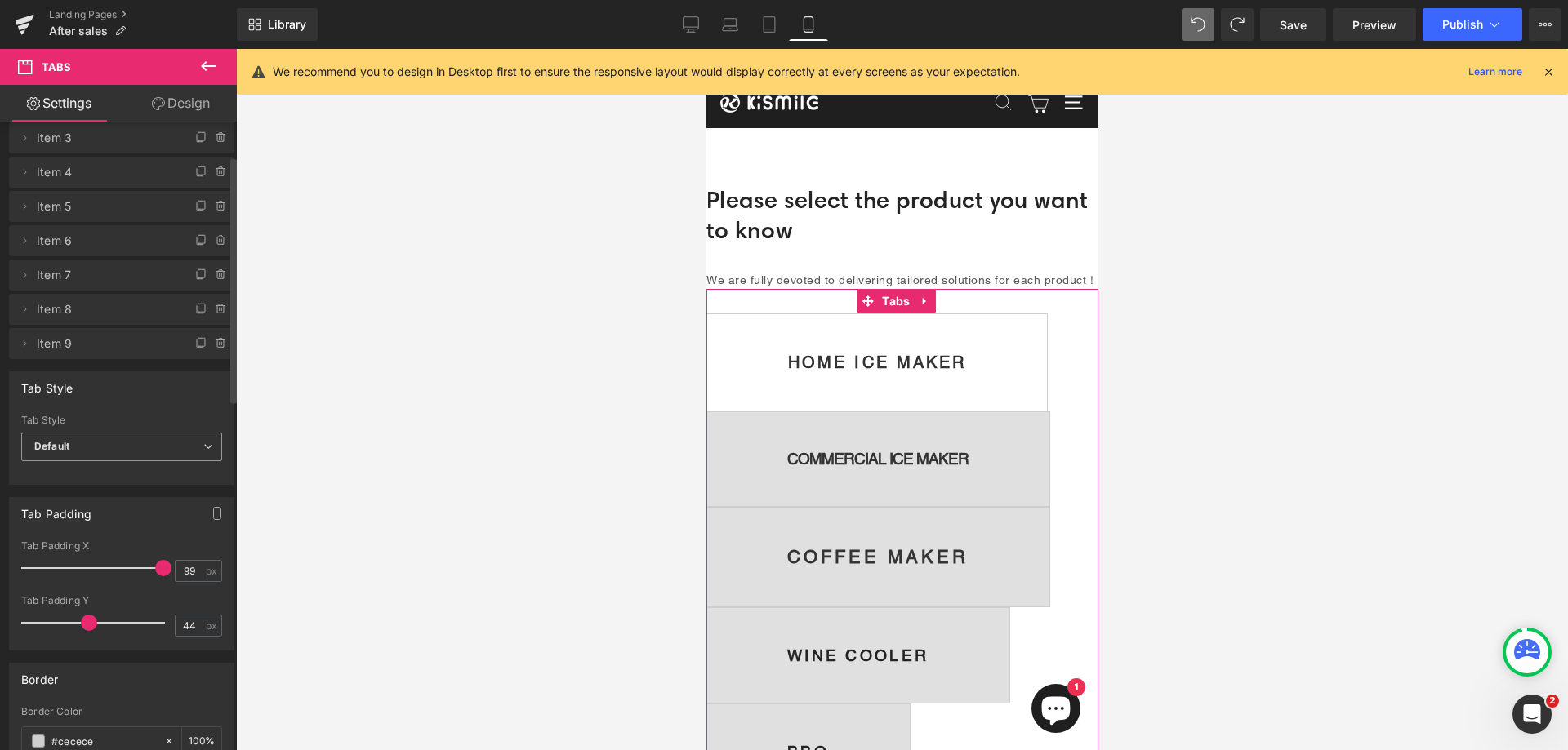
click at [117, 455] on span "Default" at bounding box center [121, 446] width 201 height 28
click at [108, 492] on li "Underline" at bounding box center [118, 500] width 195 height 25
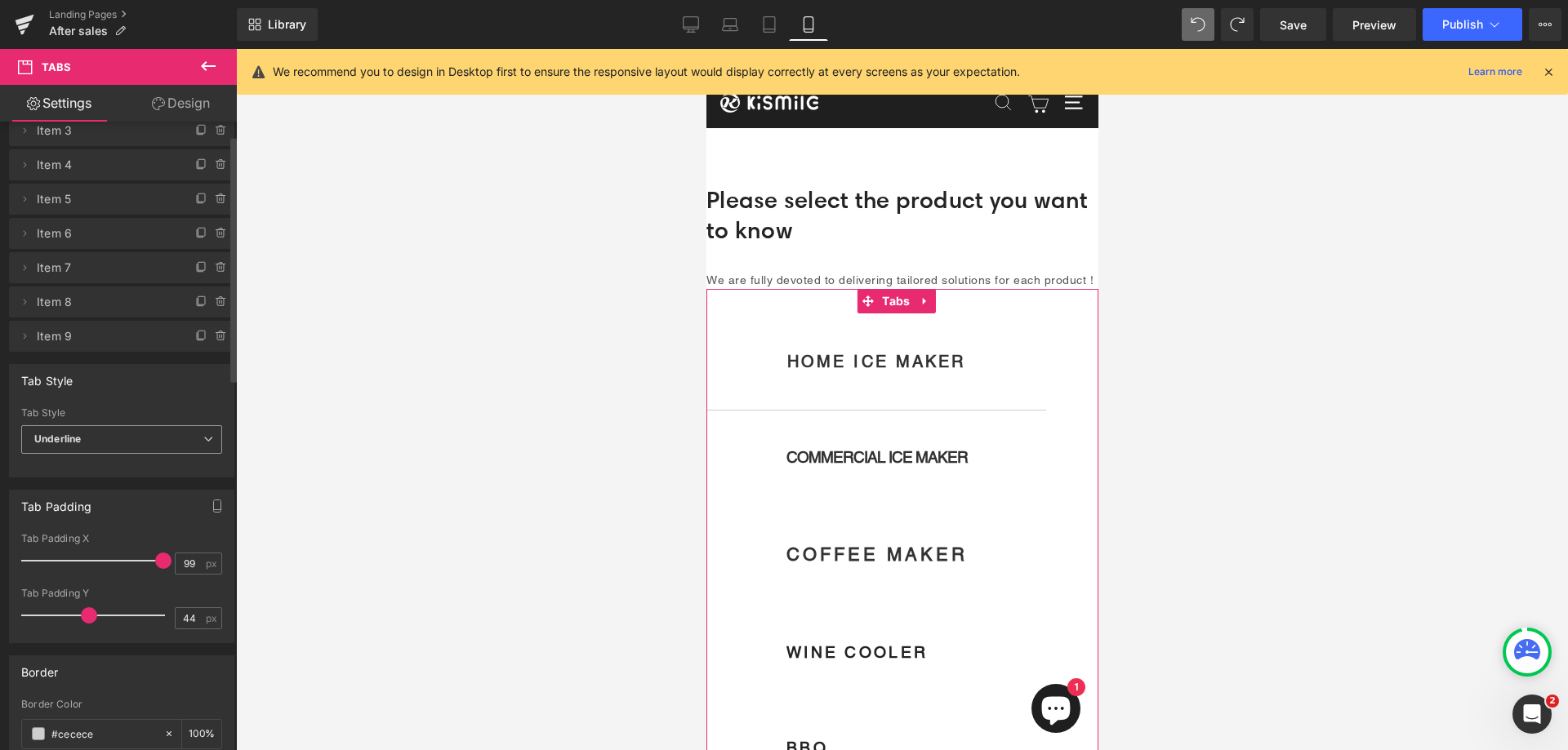
scroll to position [0, 0]
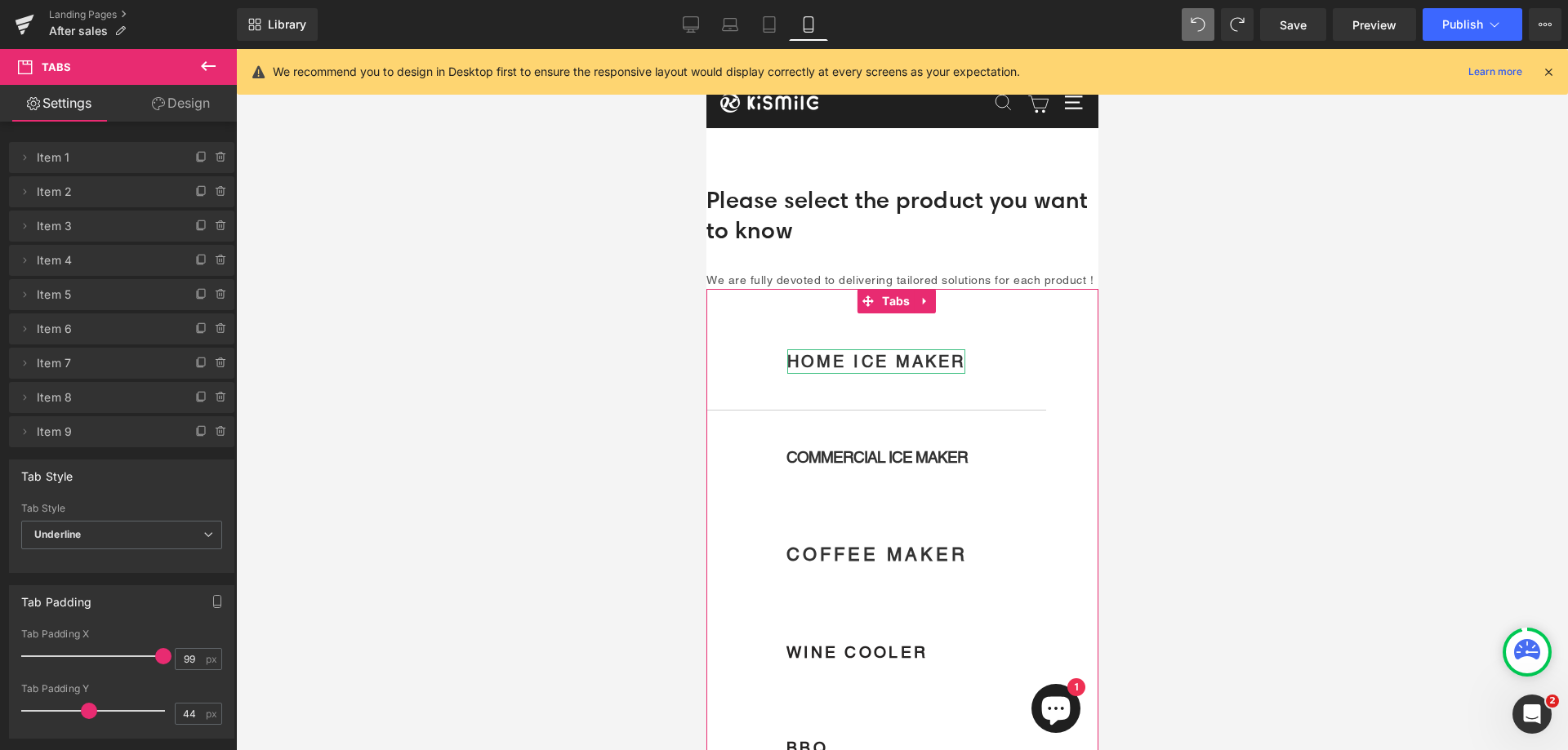
click at [886, 372] on strong "HOME ICE MAKER" at bounding box center [876, 362] width 178 height 20
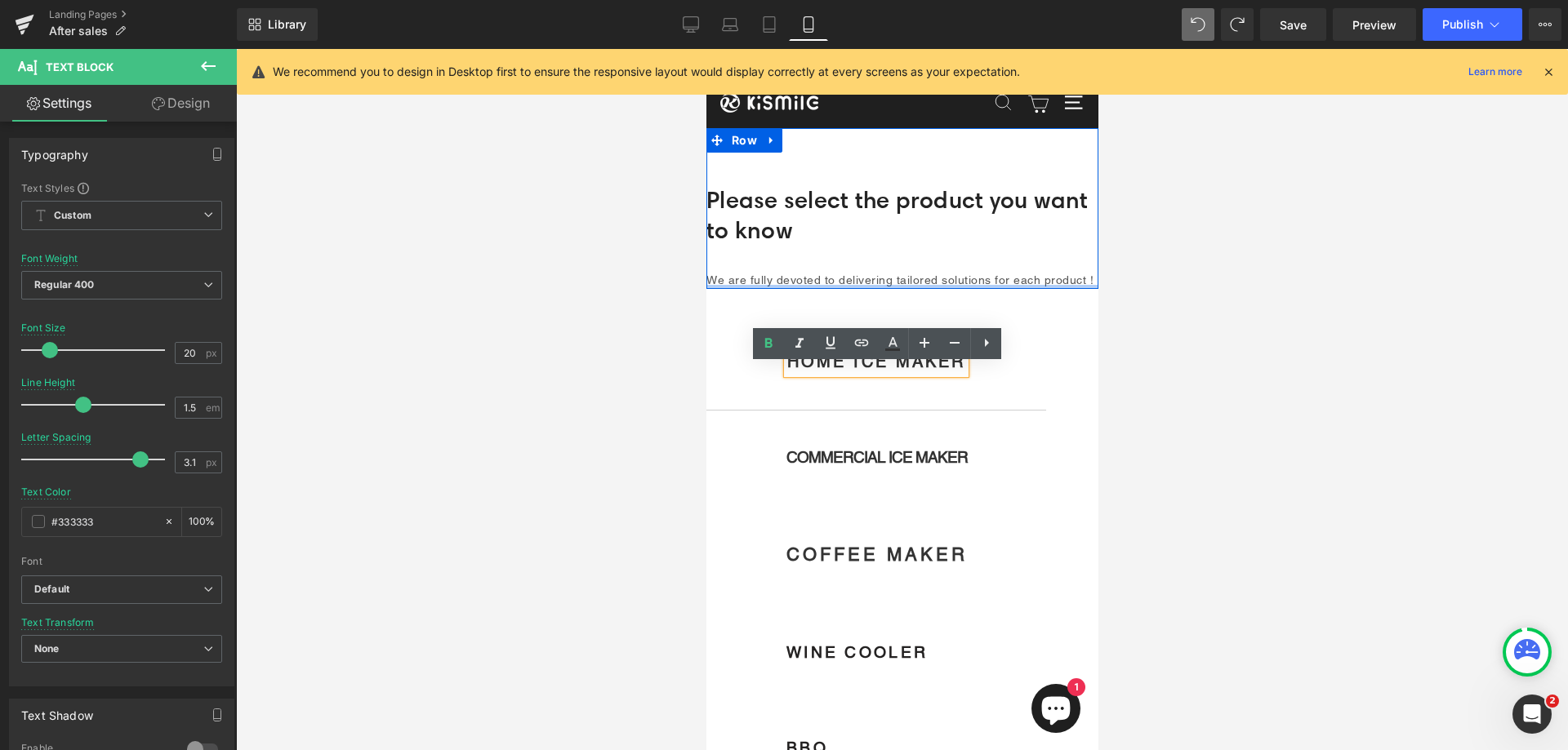
click at [907, 289] on div at bounding box center [901, 286] width 392 height 4
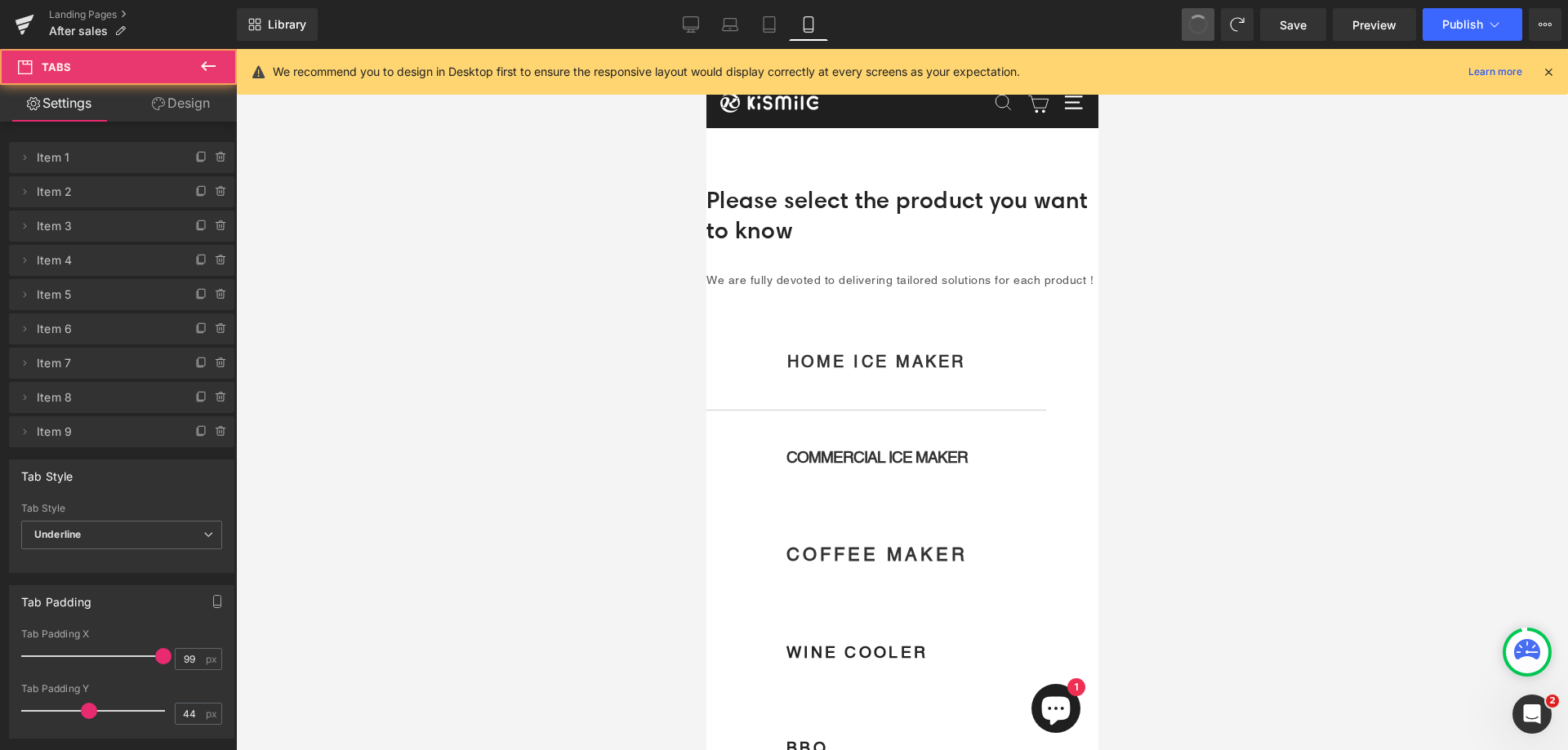
click at [1201, 18] on span at bounding box center [1199, 25] width 20 height 20
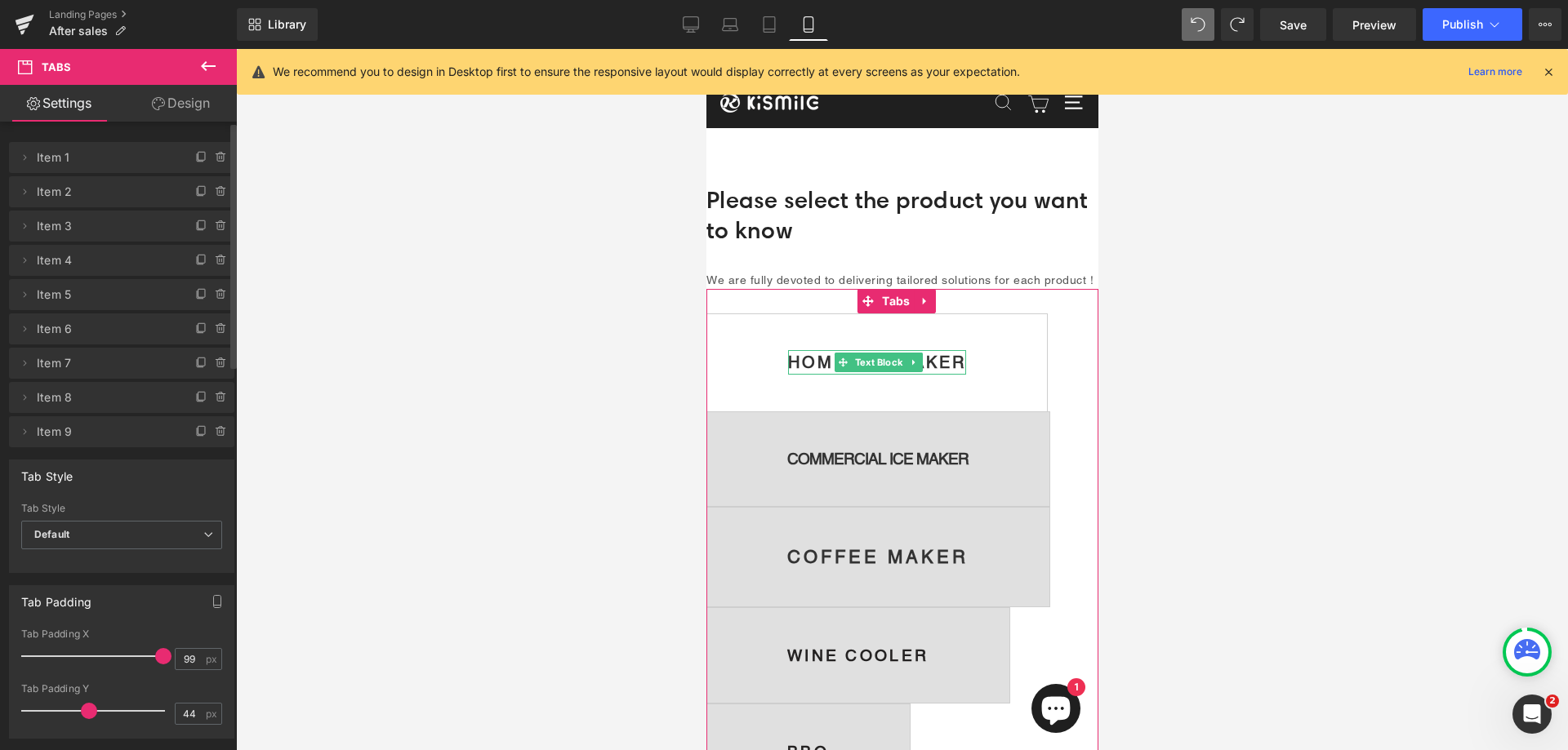
click at [52, 162] on span "Item 1" at bounding box center [105, 157] width 137 height 31
click at [62, 156] on span "Item 1" at bounding box center [105, 157] width 137 height 31
click at [887, 373] on strong "HOME ICE MAKER" at bounding box center [877, 363] width 178 height 20
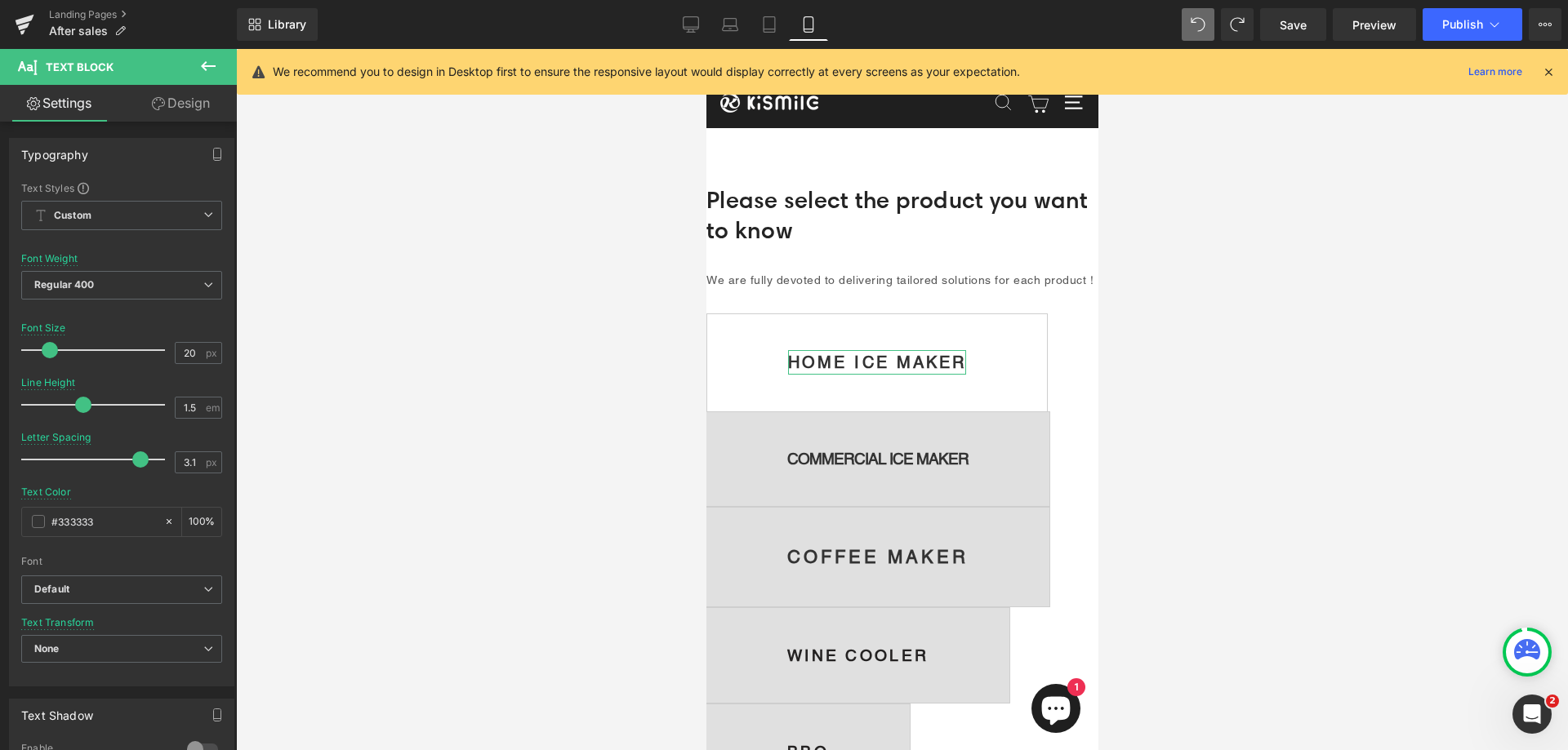
click at [158, 104] on icon at bounding box center [158, 104] width 13 height 13
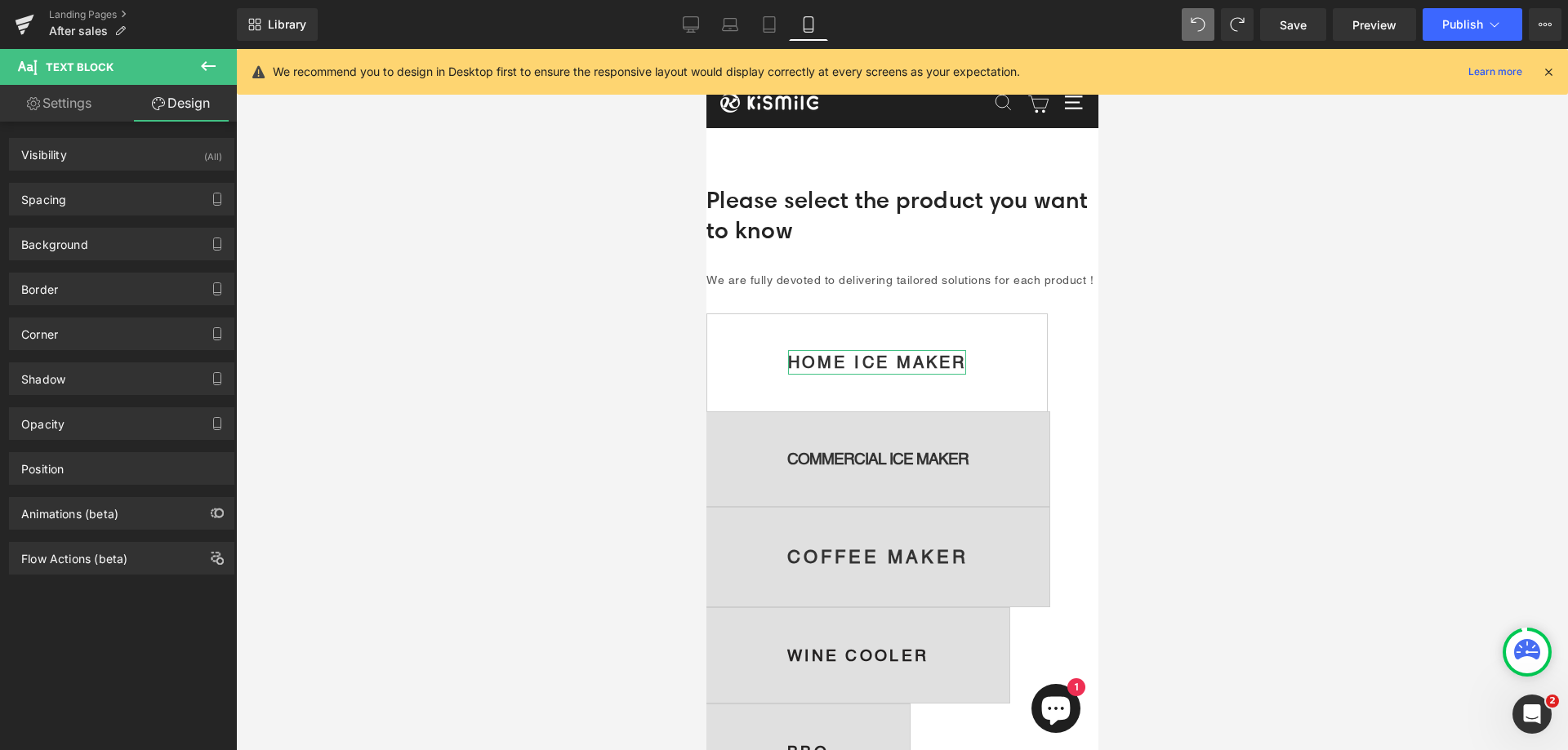
click at [72, 95] on link "Settings" at bounding box center [59, 103] width 118 height 36
type input "100"
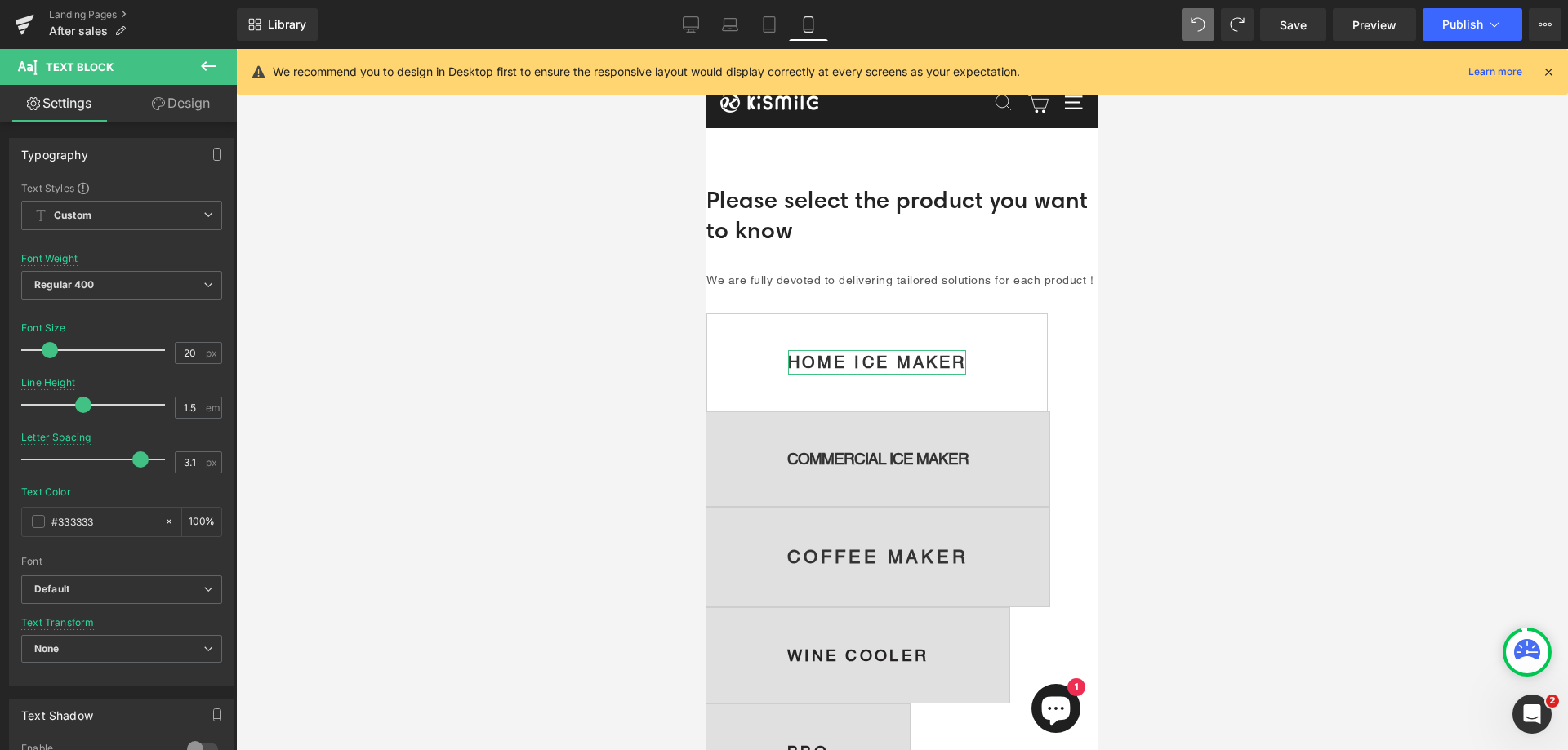
click at [185, 108] on link "Design" at bounding box center [181, 103] width 118 height 36
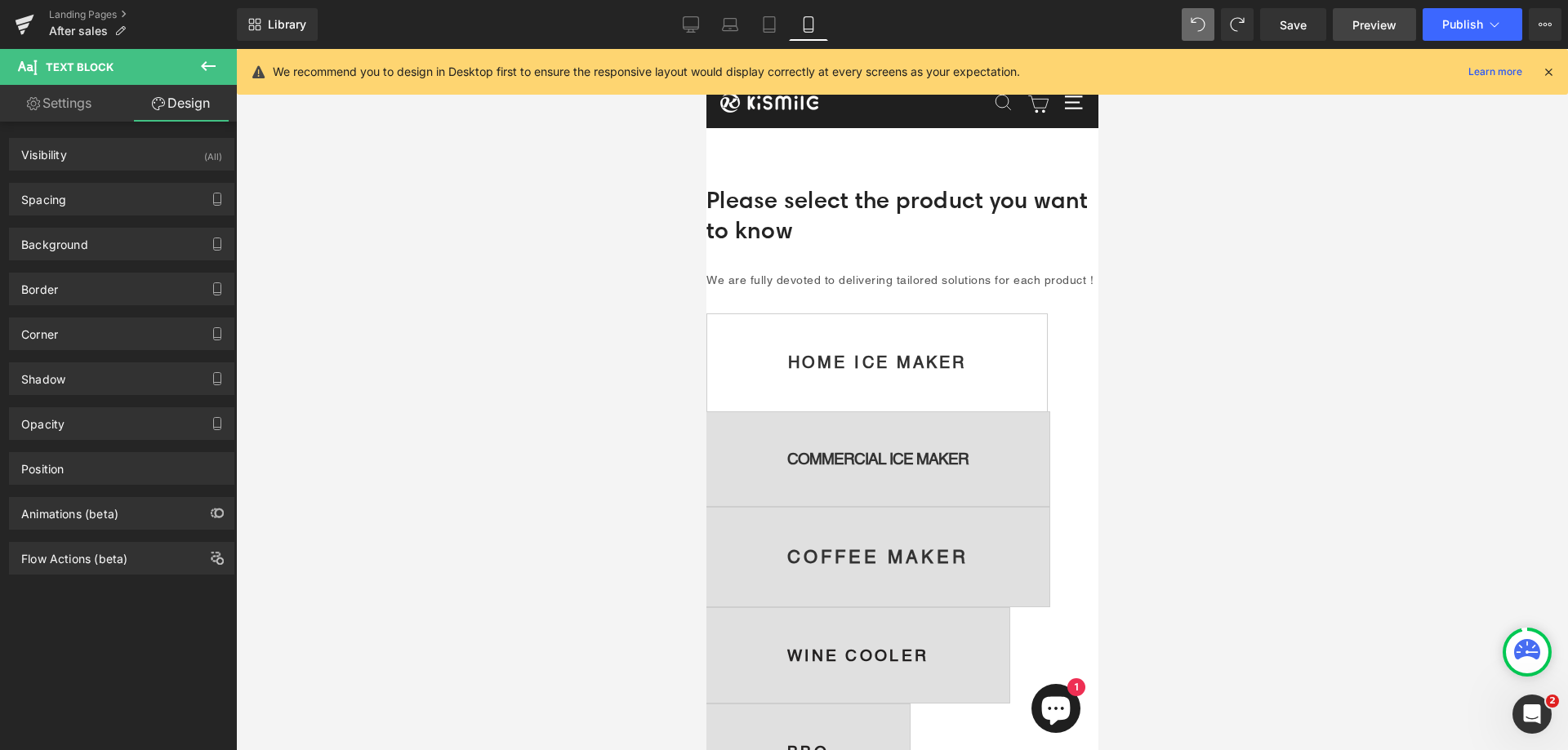
click at [1382, 31] on span "Preview" at bounding box center [1374, 25] width 44 height 17
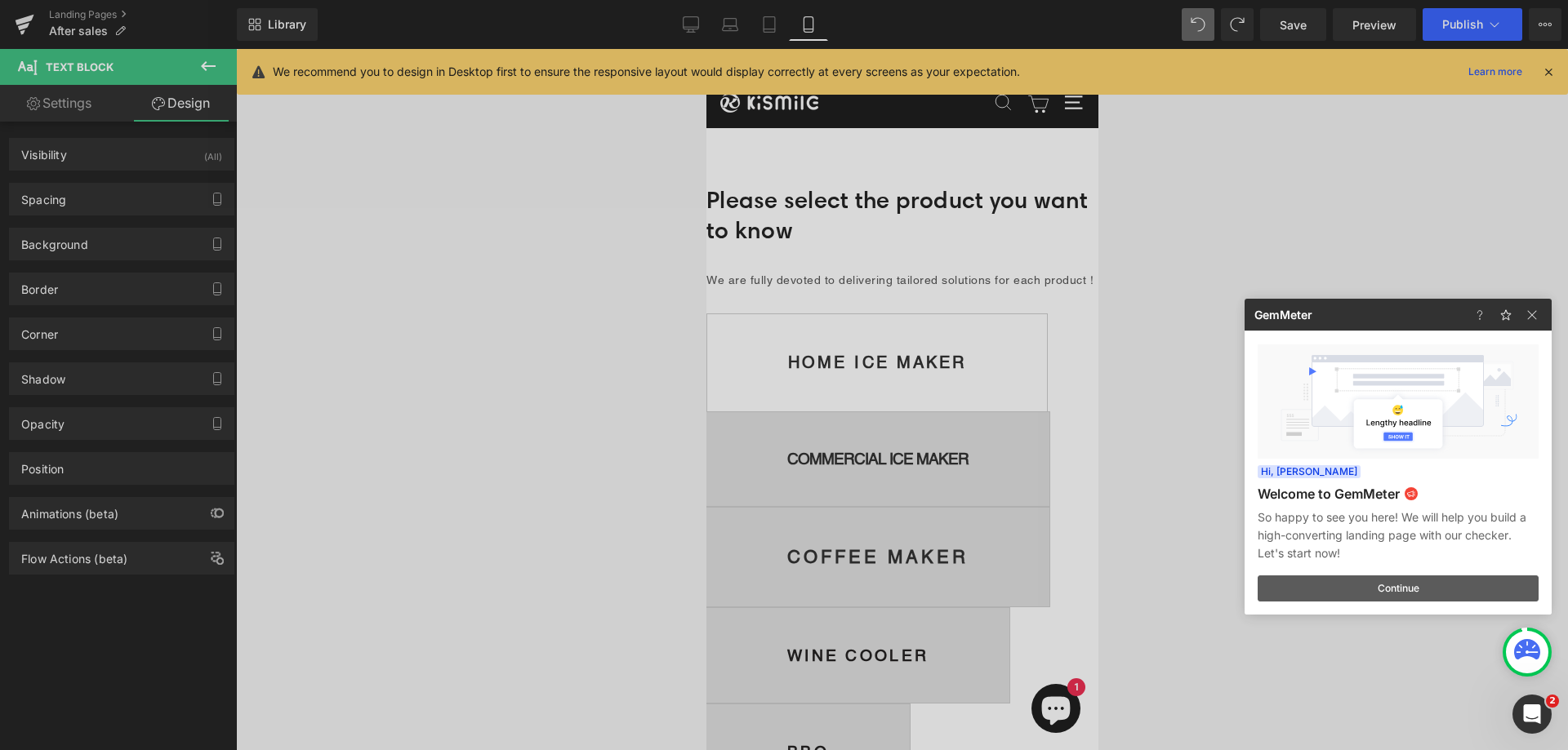
click at [1395, 588] on button "Continue" at bounding box center [1398, 588] width 281 height 26
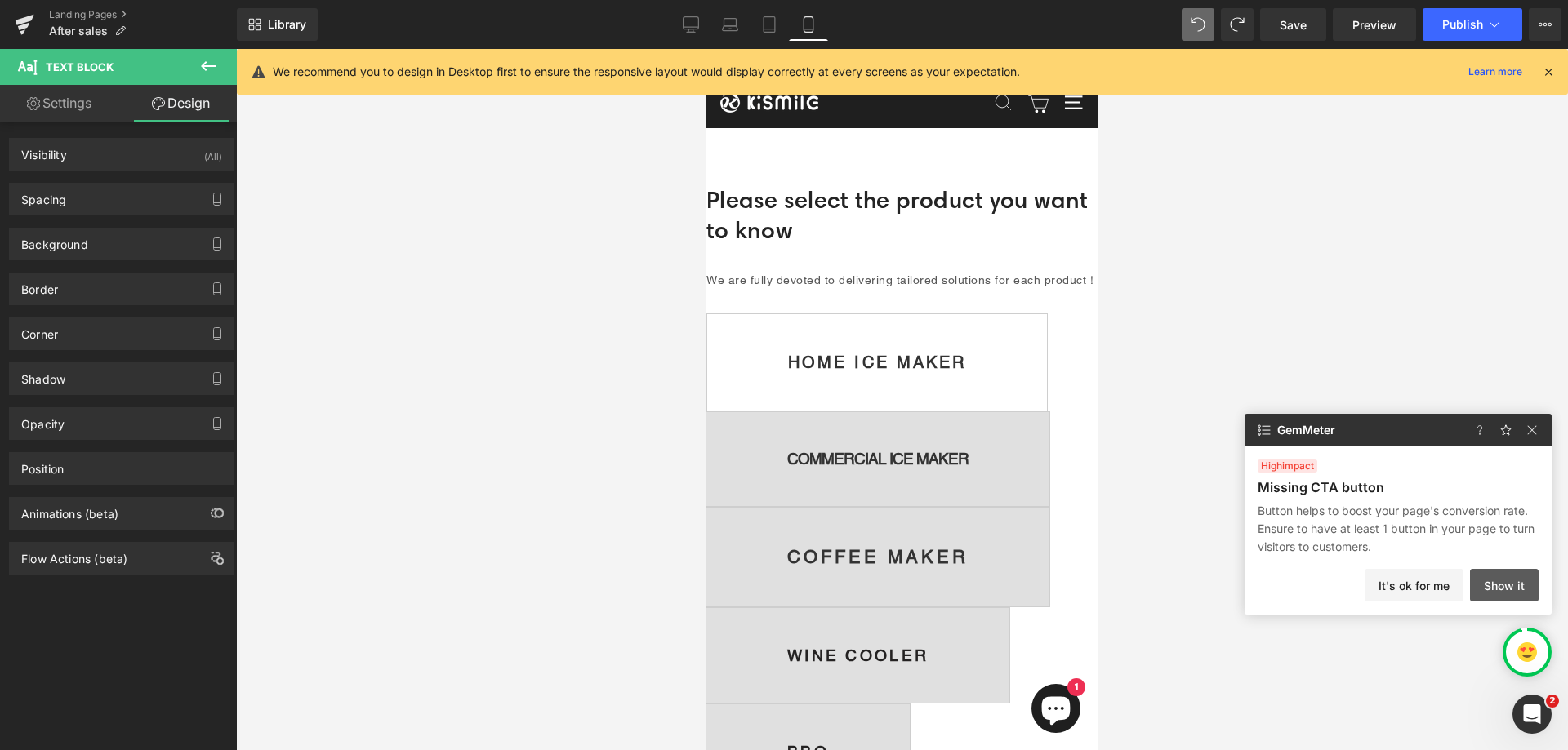
click at [1495, 584] on button "Show it" at bounding box center [1504, 585] width 68 height 33
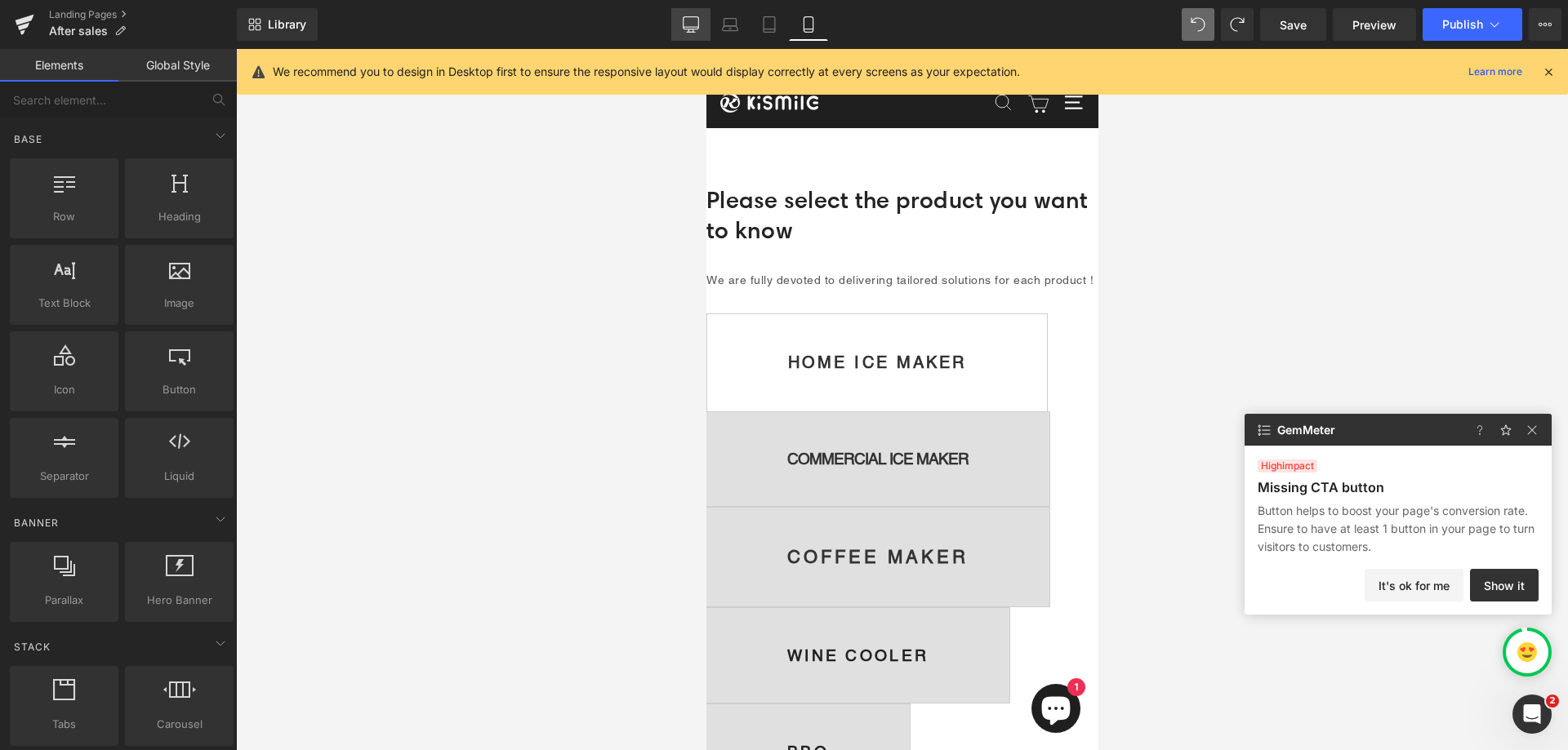
click at [694, 25] on icon at bounding box center [691, 25] width 16 height 16
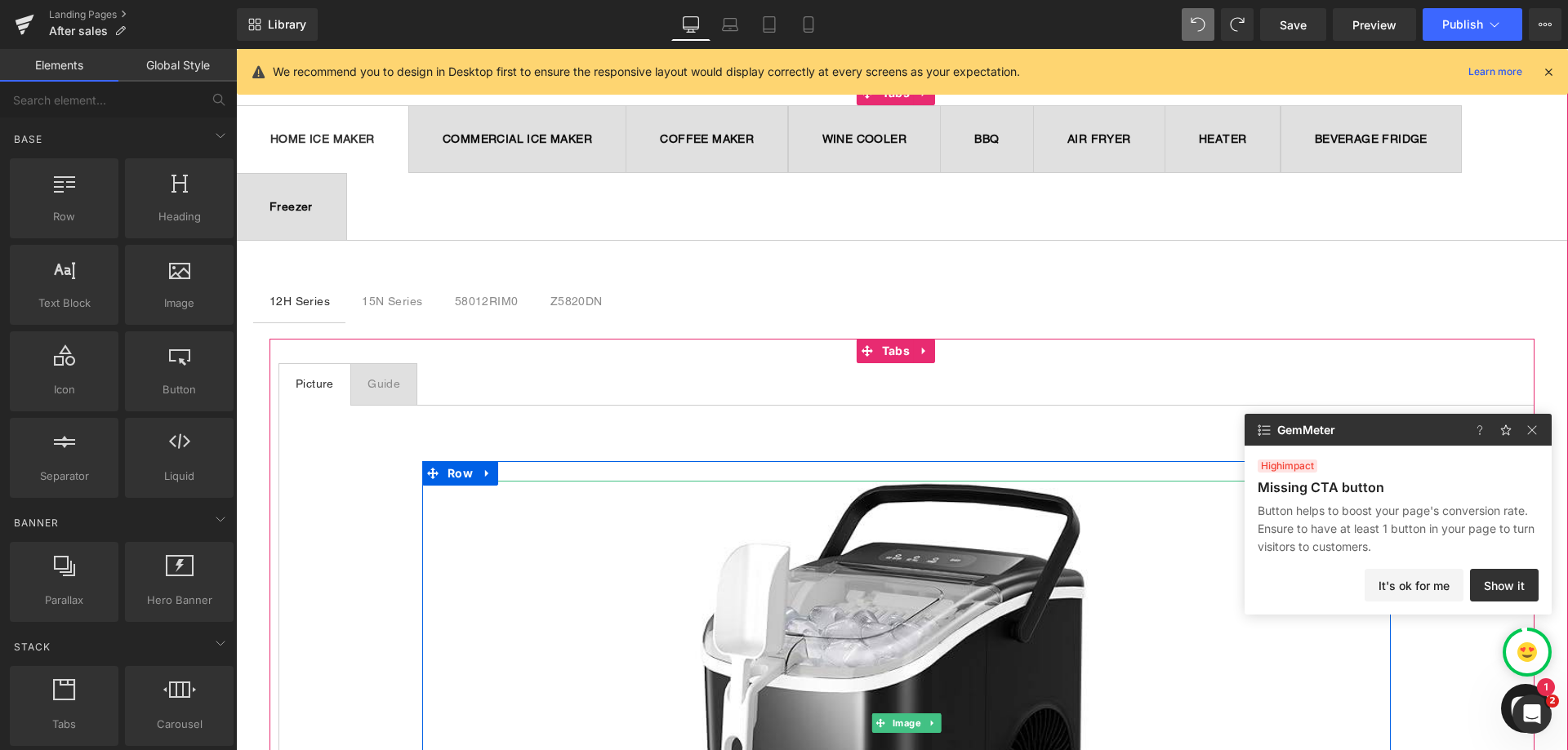
scroll to position [85, 0]
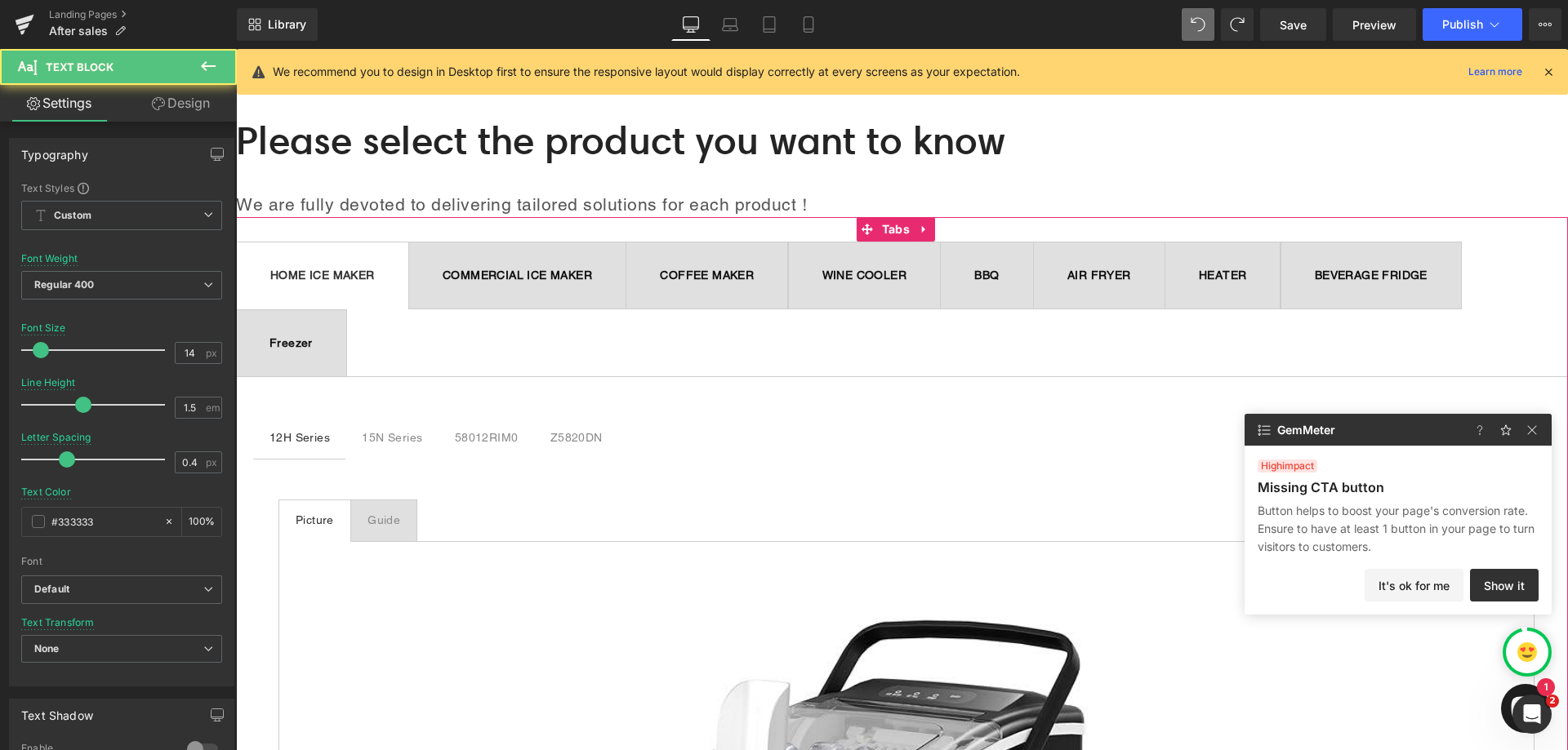
click at [518, 273] on strong "COMMERCIAL ICE MAKER" at bounding box center [518, 275] width 149 height 13
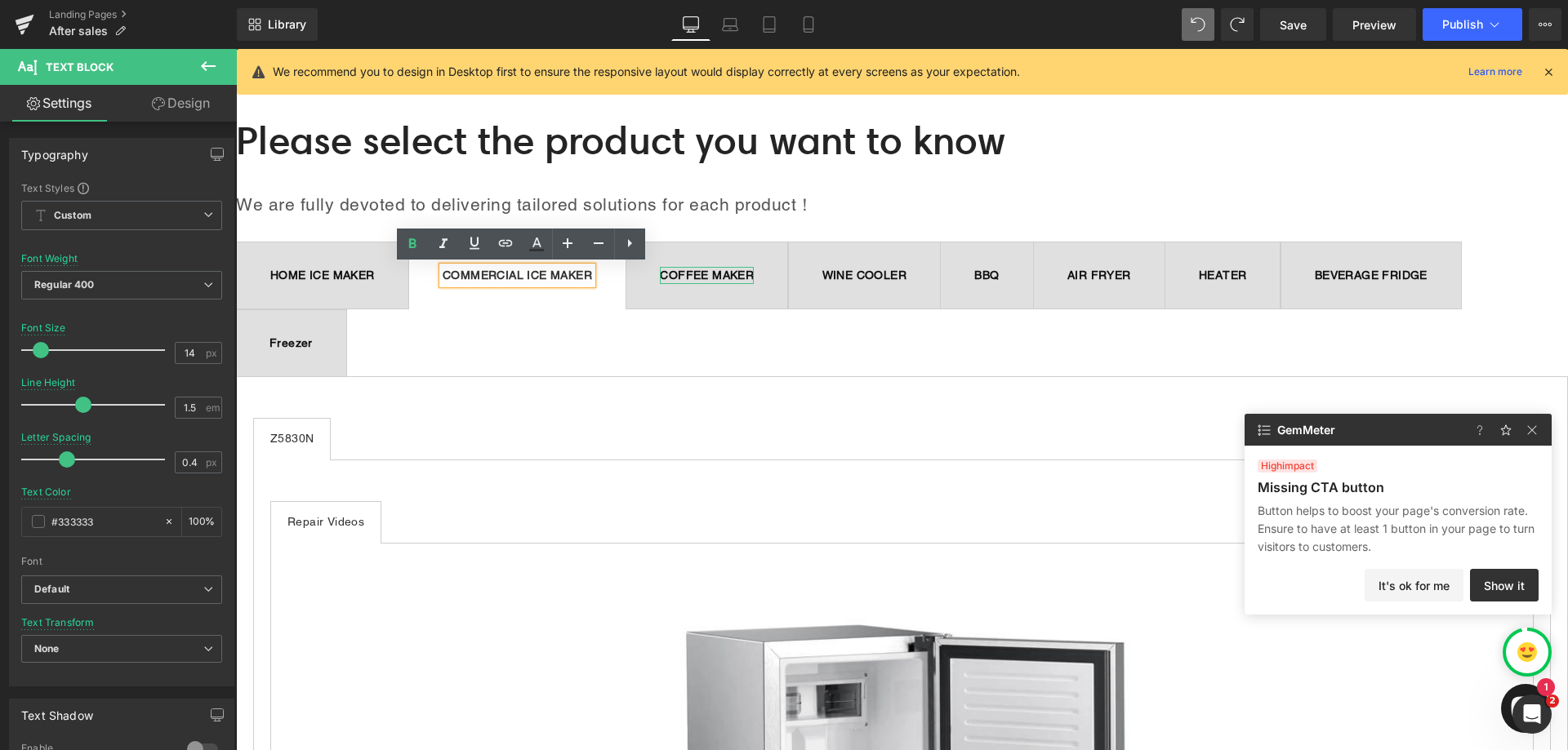
click at [716, 277] on strong "COFFEE MAKER" at bounding box center [707, 275] width 94 height 13
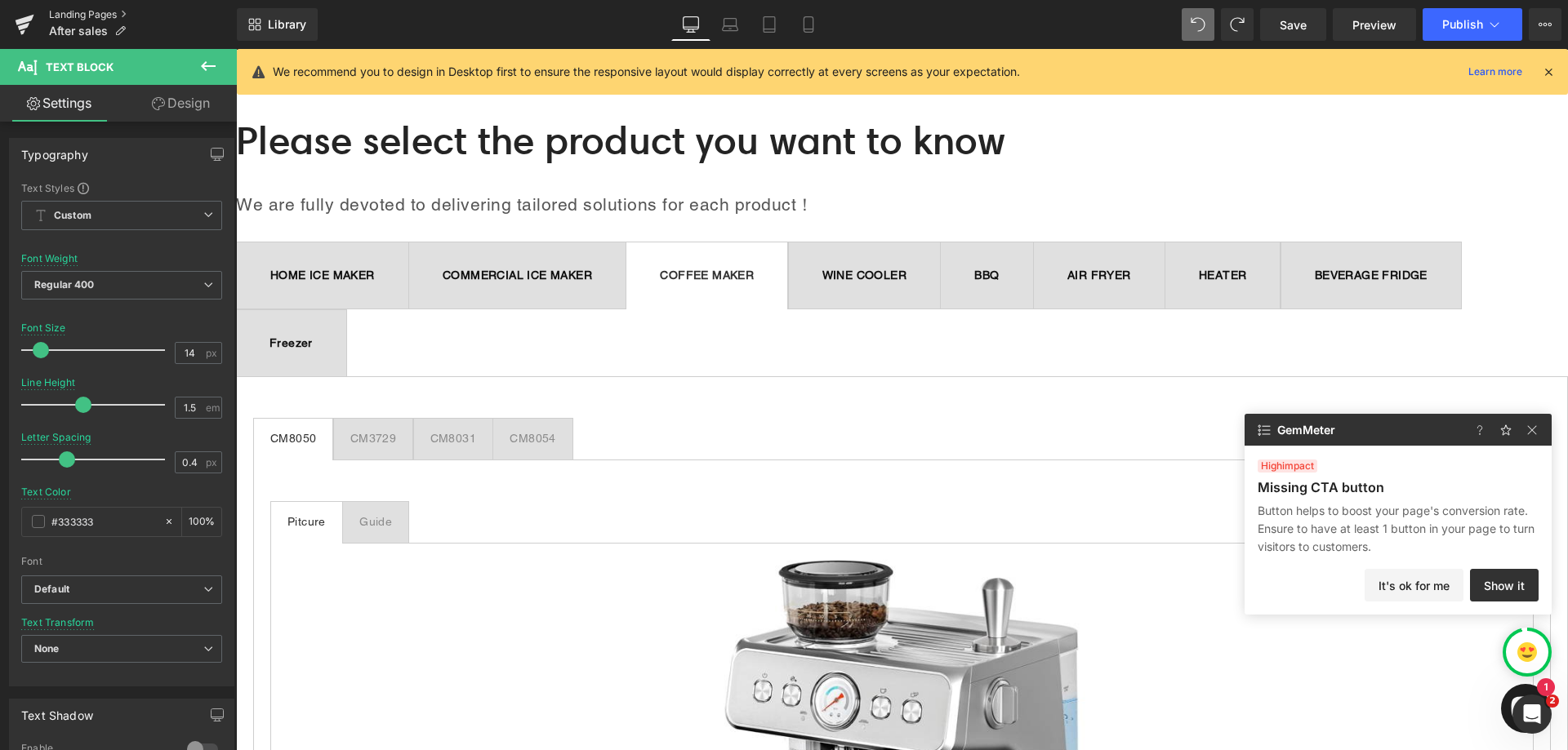
click at [85, 13] on link "Landing Pages" at bounding box center [143, 15] width 188 height 13
click at [286, 24] on span "Library" at bounding box center [287, 25] width 38 height 15
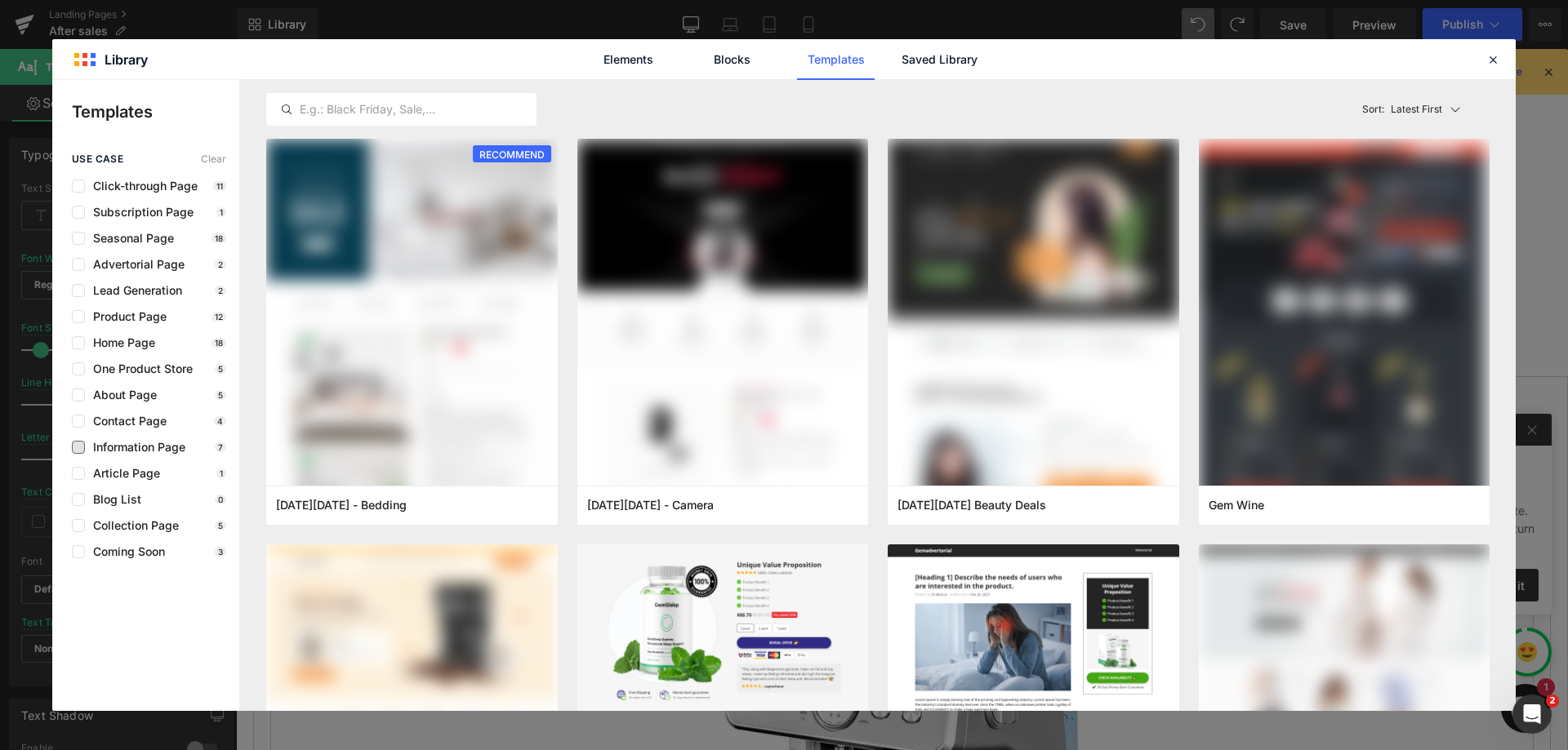
click at [166, 453] on span "Information Page" at bounding box center [135, 447] width 100 height 13
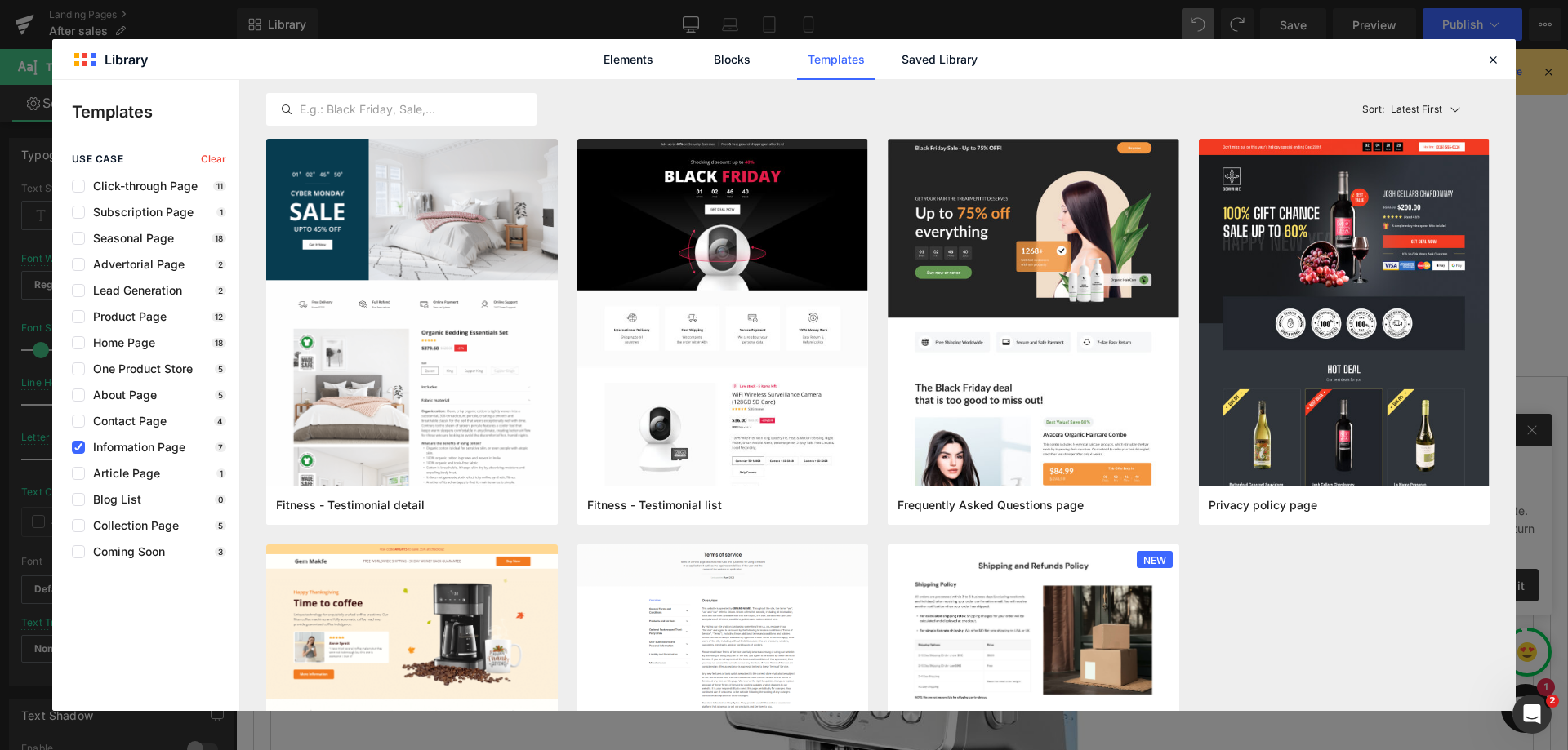
click at [117, 456] on div "use case Clear Click-through Page 11 Subscription Page 1 Seasonal Page 18 Adver…" at bounding box center [146, 355] width 187 height 405
click at [81, 447] on icon at bounding box center [78, 447] width 8 height 0
click at [78, 447] on input "checkbox" at bounding box center [78, 447] width 0 height 0
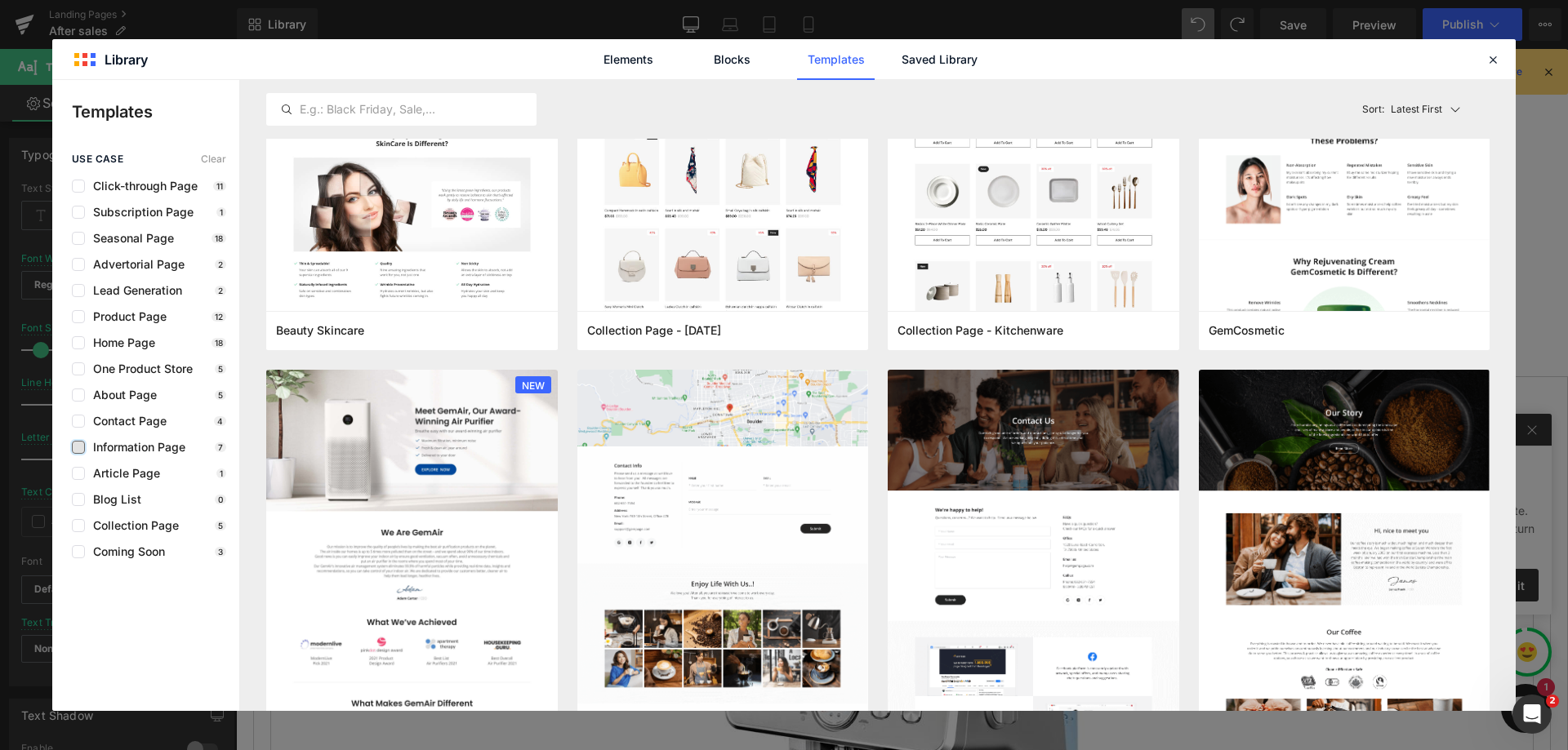
scroll to position [2286, 0]
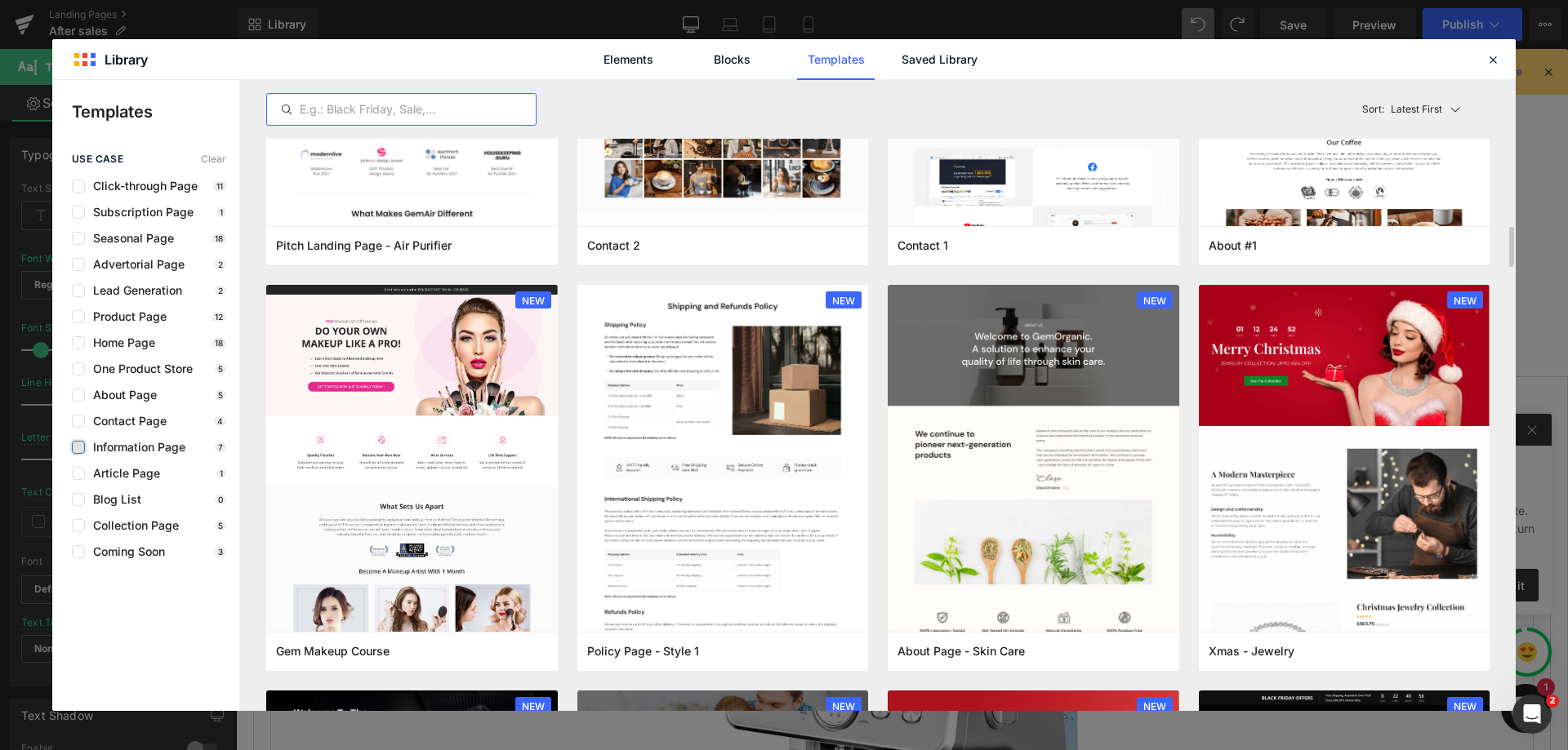
click at [369, 112] on input "text" at bounding box center [401, 110] width 268 height 20
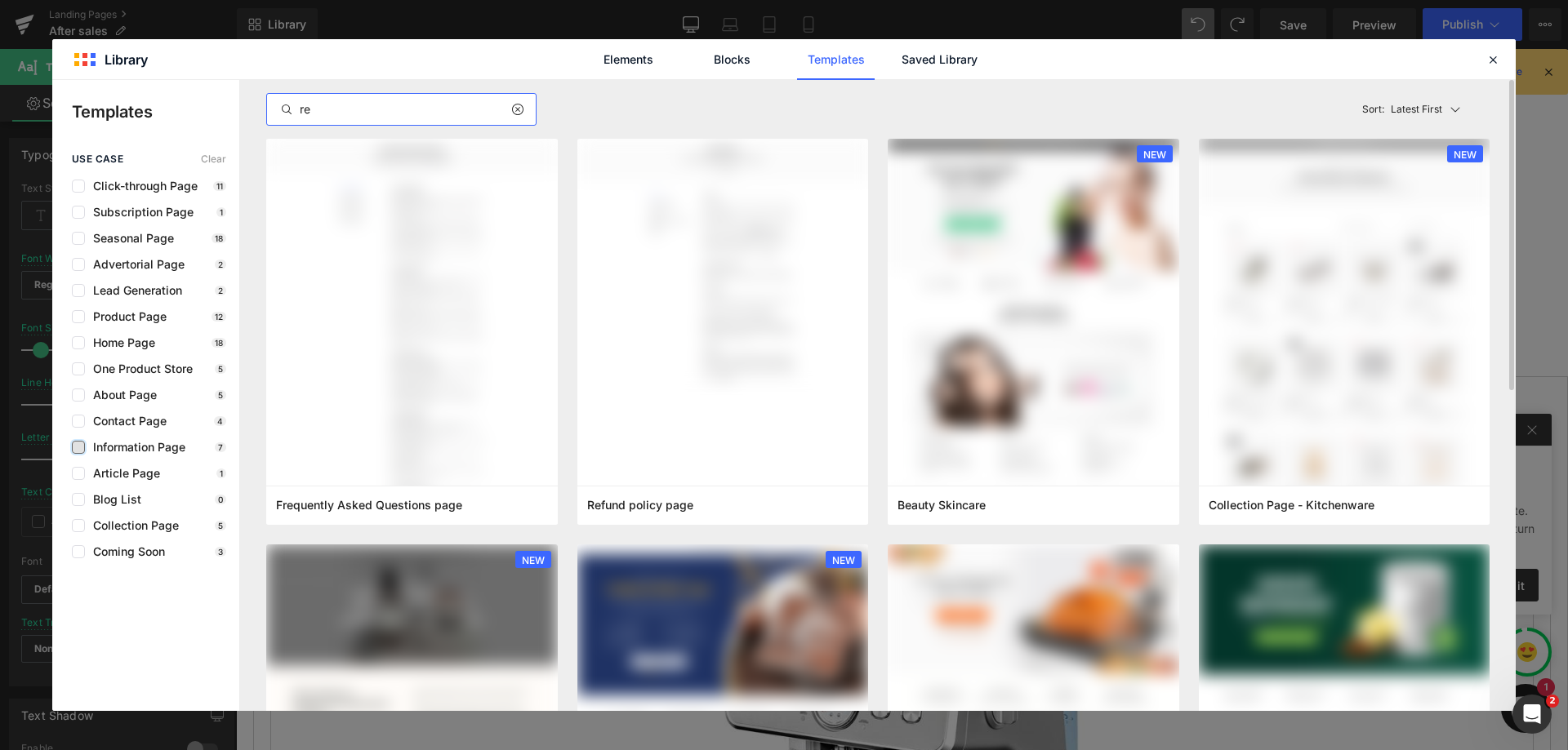
type input "r"
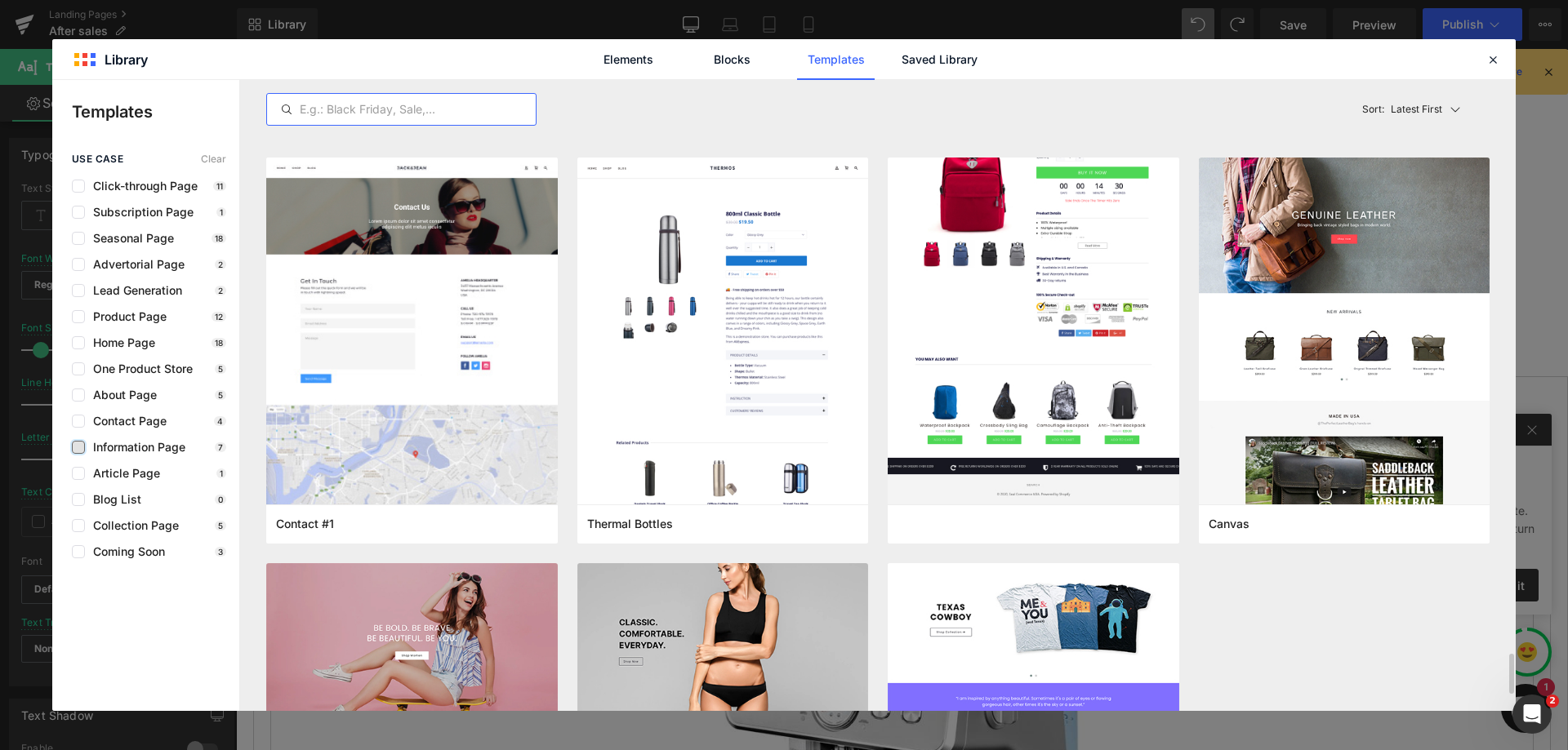
scroll to position [9163, 0]
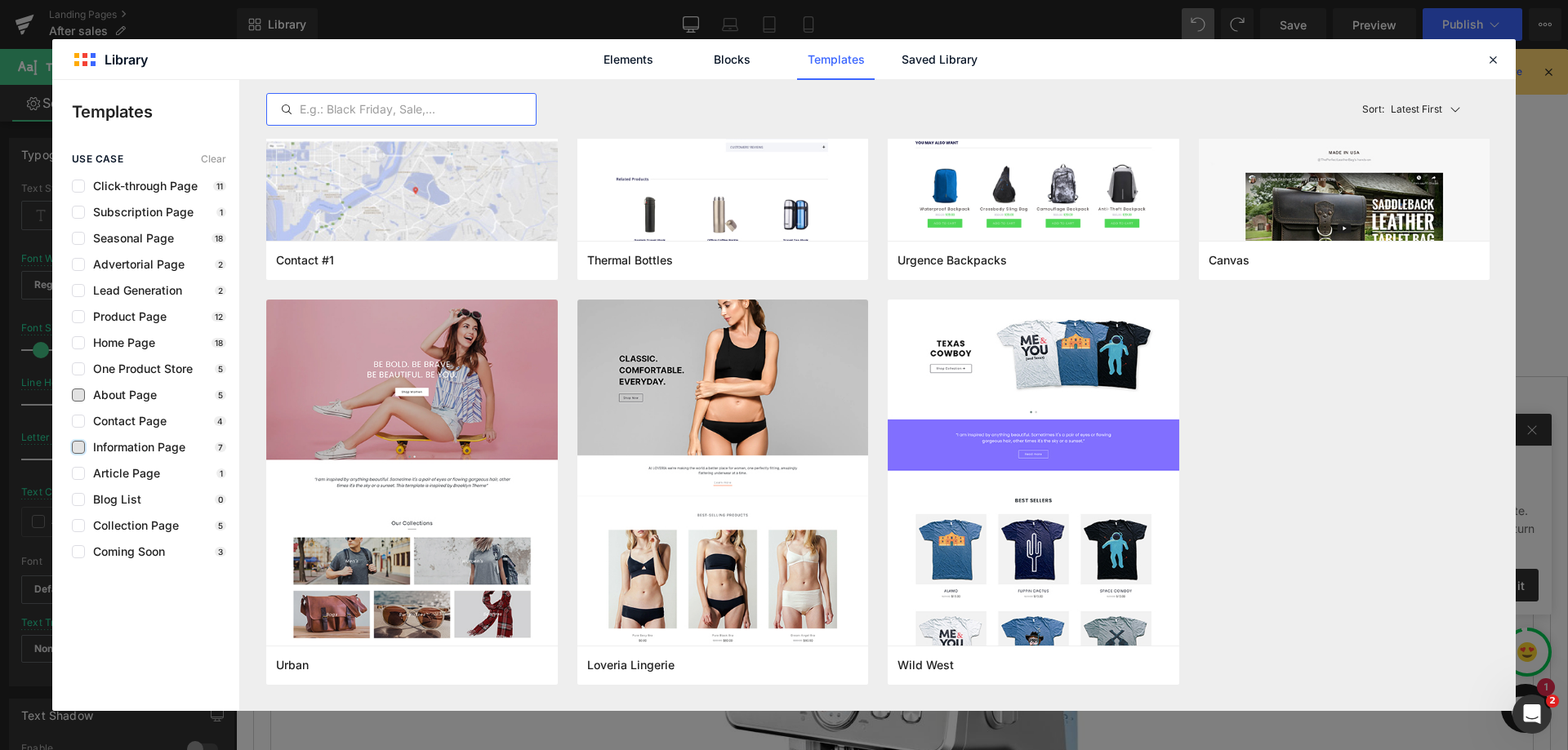
click at [123, 396] on span "About Page" at bounding box center [120, 395] width 72 height 13
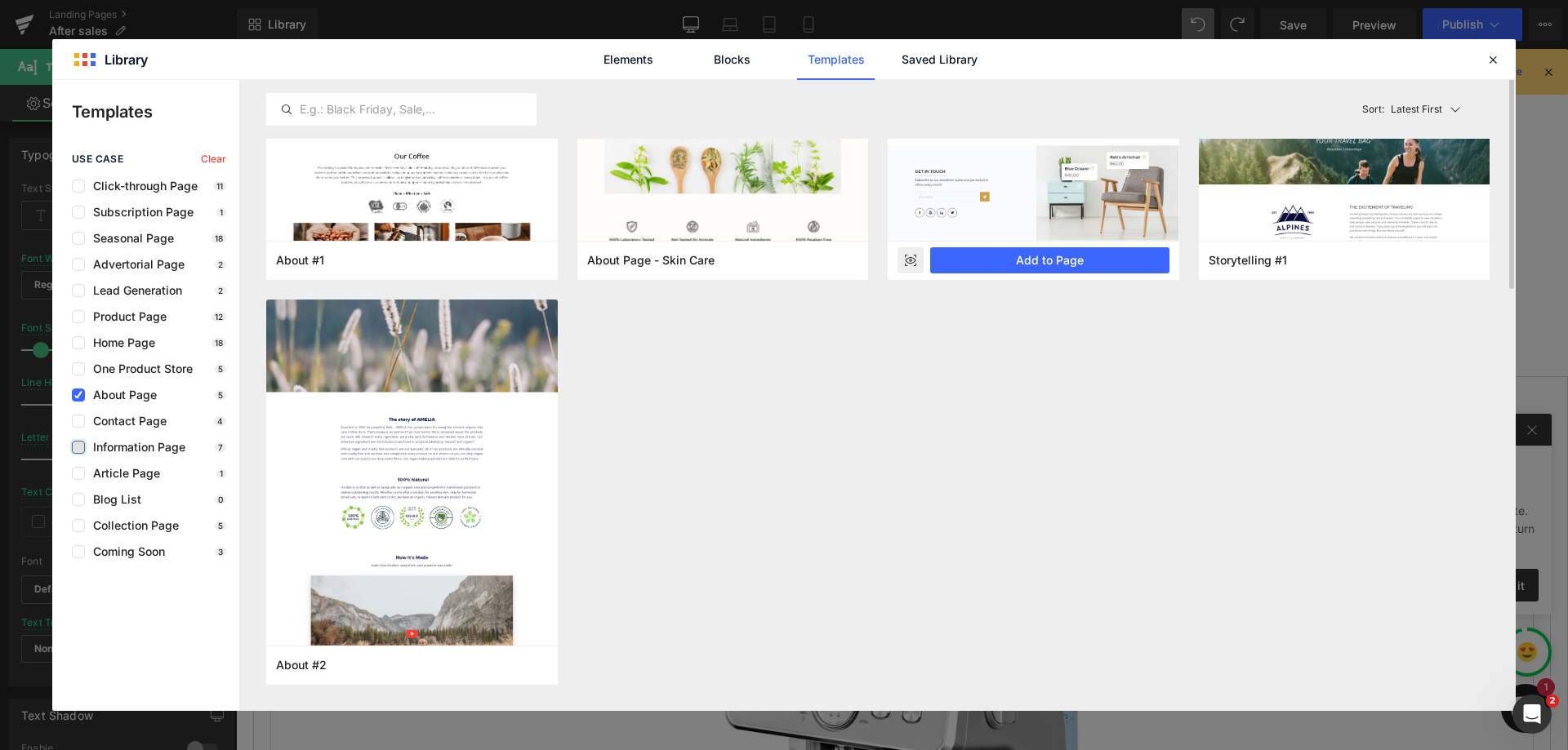
scroll to position [0, 0]
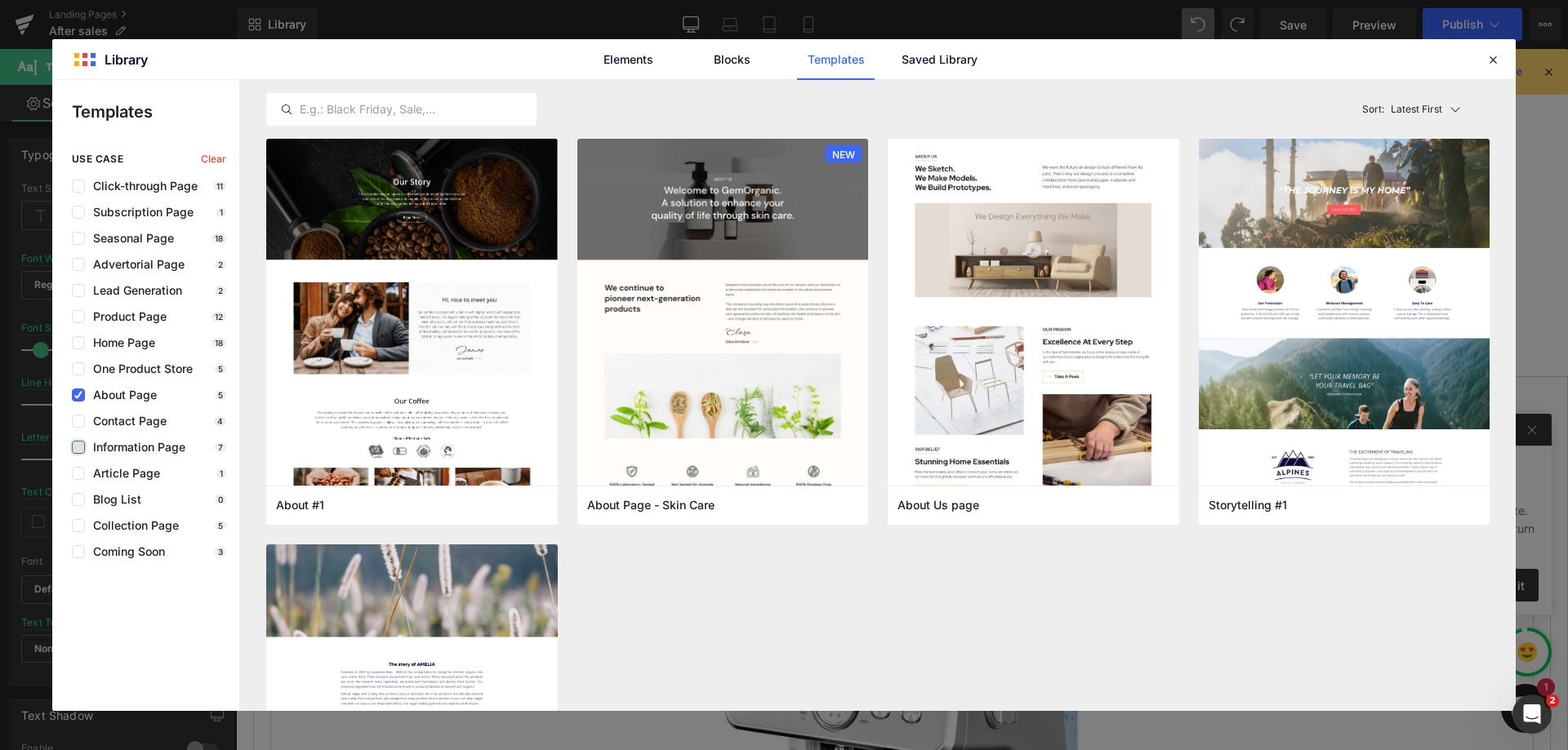
click at [112, 395] on span "About Page" at bounding box center [120, 395] width 72 height 13
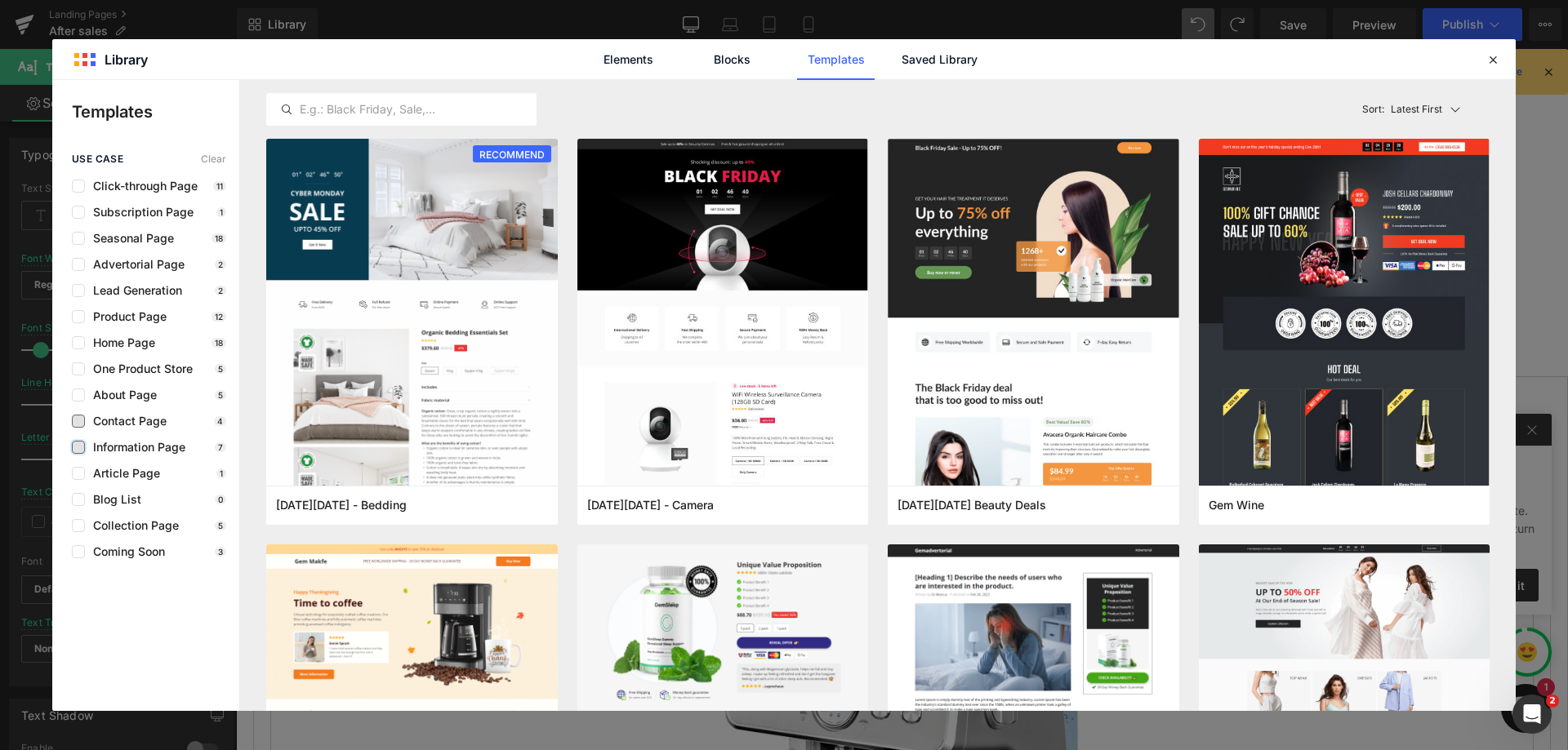
click at [109, 420] on span "Contact Page" at bounding box center [126, 421] width 82 height 13
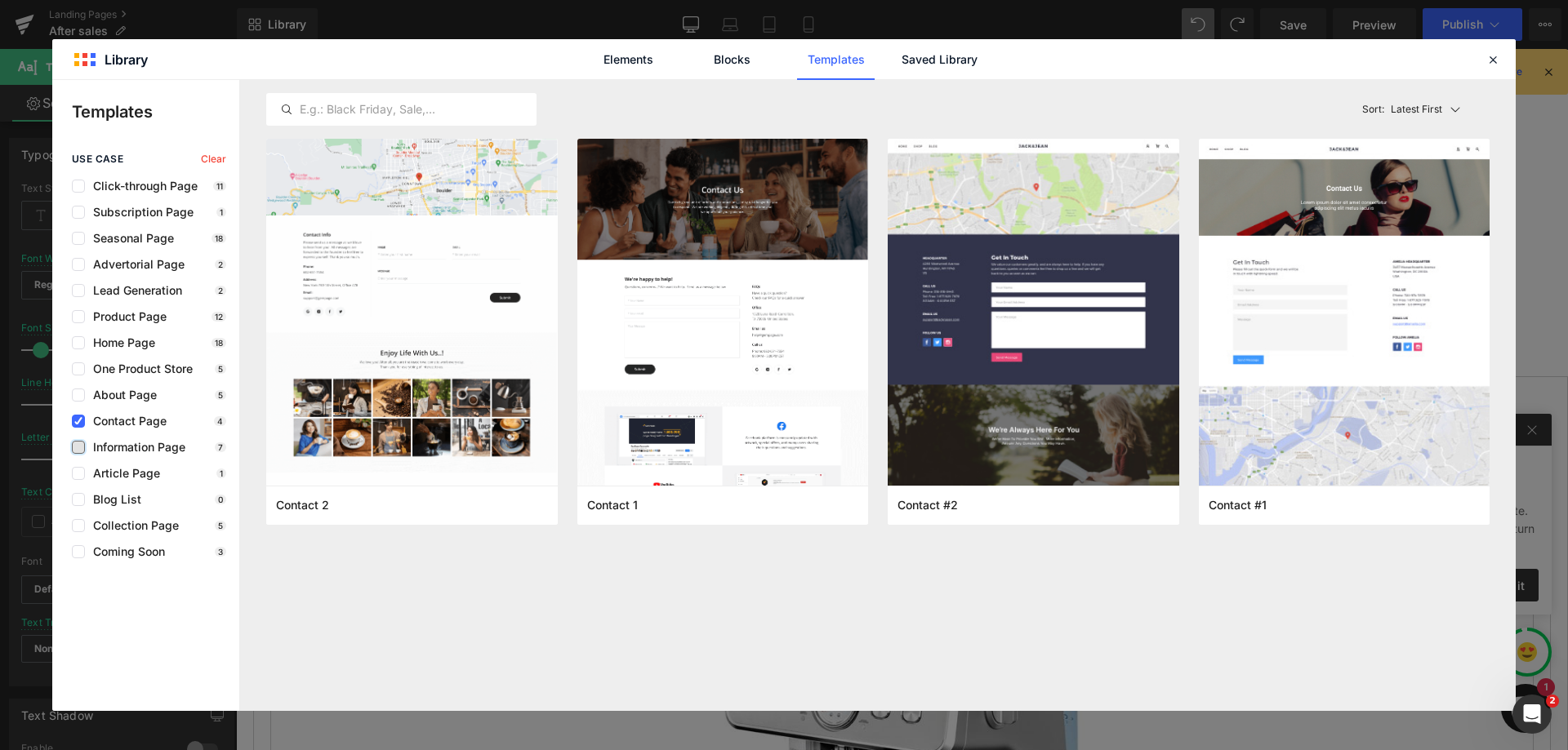
click at [109, 420] on span "Contact Page" at bounding box center [126, 421] width 82 height 13
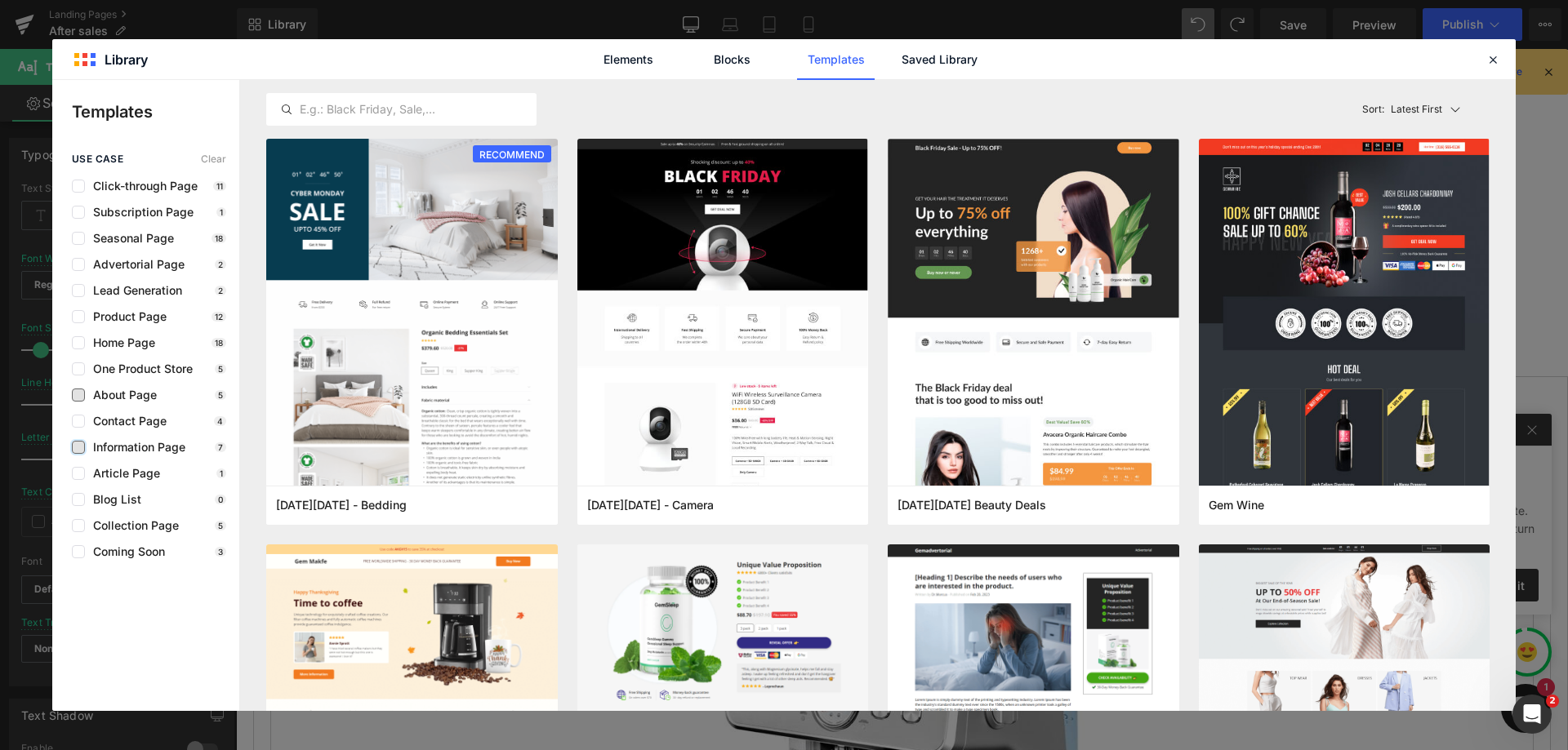
click at [111, 397] on span "About Page" at bounding box center [120, 395] width 72 height 13
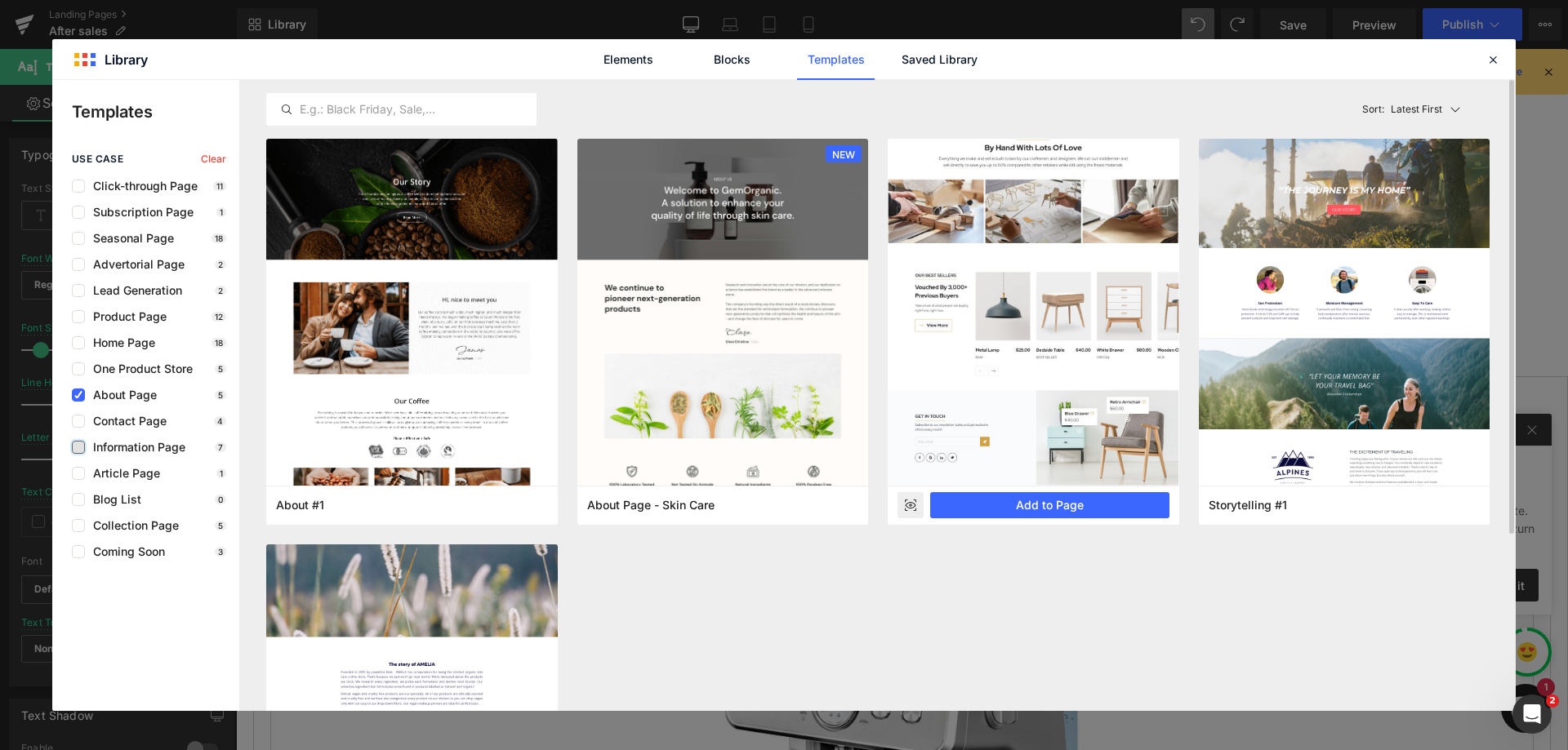
click at [910, 505] on rect at bounding box center [910, 505] width 26 height 26
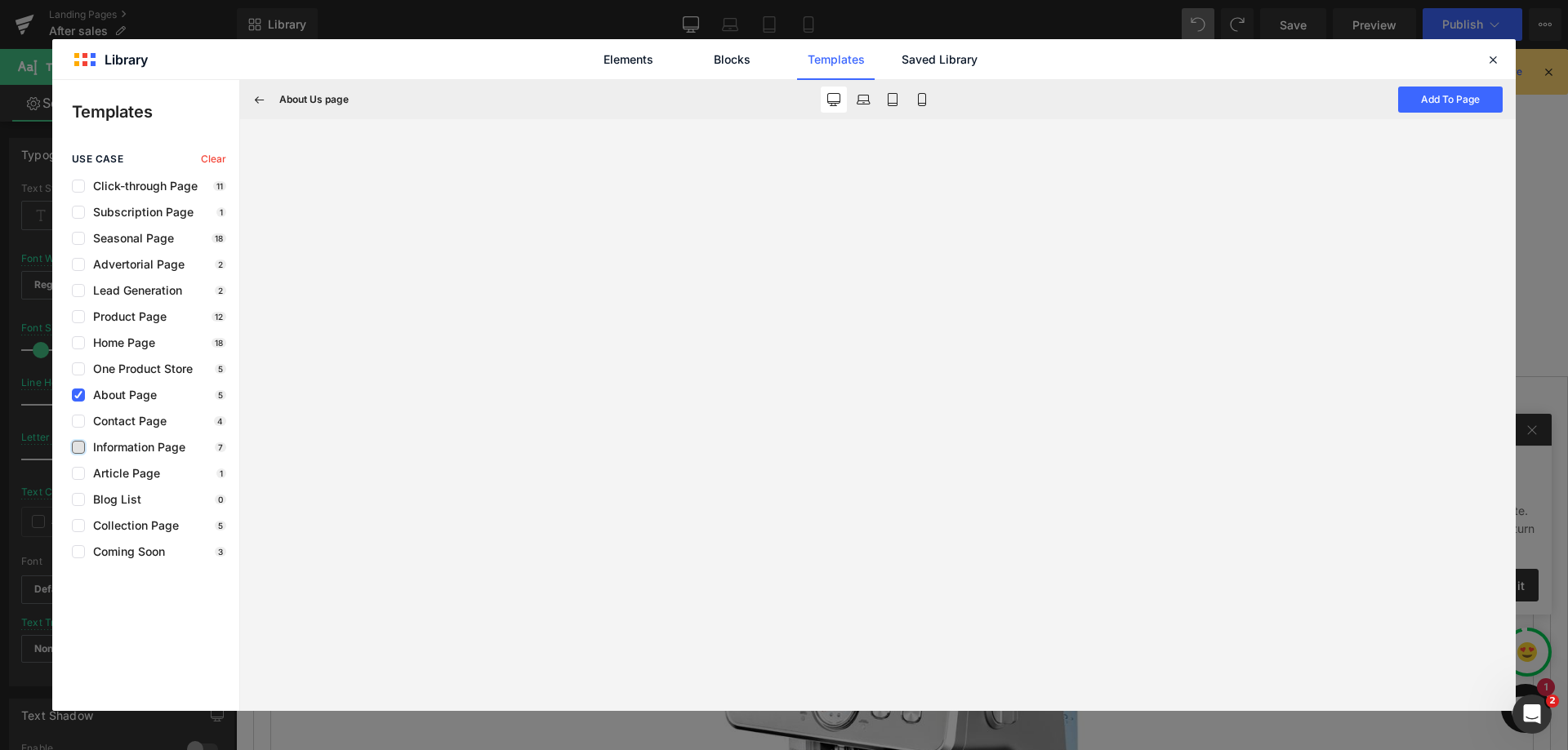
click at [147, 445] on span "Information Page" at bounding box center [135, 447] width 100 height 13
click at [132, 395] on span "About Page" at bounding box center [120, 395] width 72 height 13
click at [151, 448] on span "Information Page" at bounding box center [135, 447] width 100 height 13
click at [110, 445] on span "Information Page" at bounding box center [135, 447] width 100 height 13
click at [114, 446] on span "Information Page" at bounding box center [135, 447] width 100 height 13
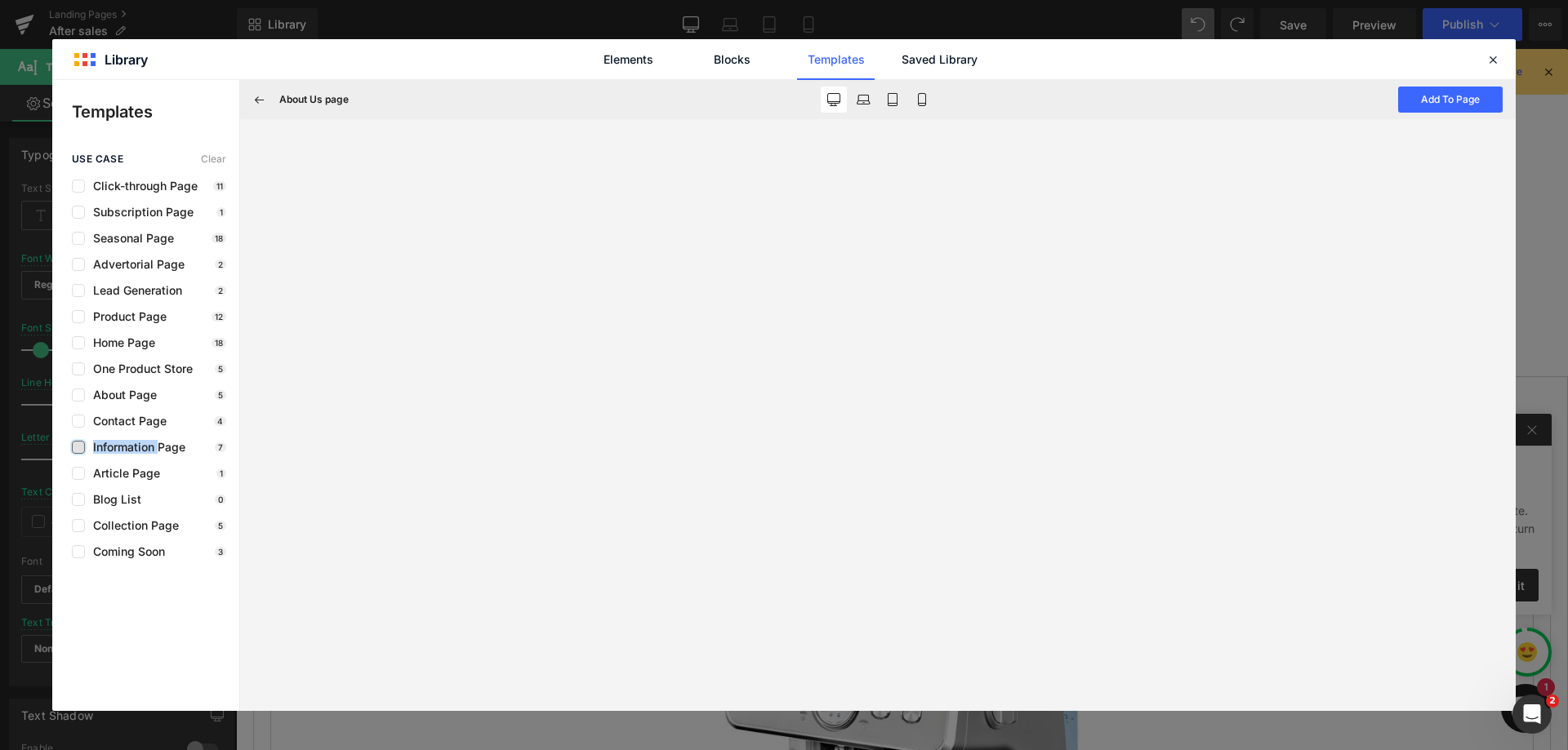
click at [114, 446] on span "Information Page" at bounding box center [135, 447] width 100 height 13
click at [1497, 58] on icon at bounding box center [1493, 59] width 15 height 15
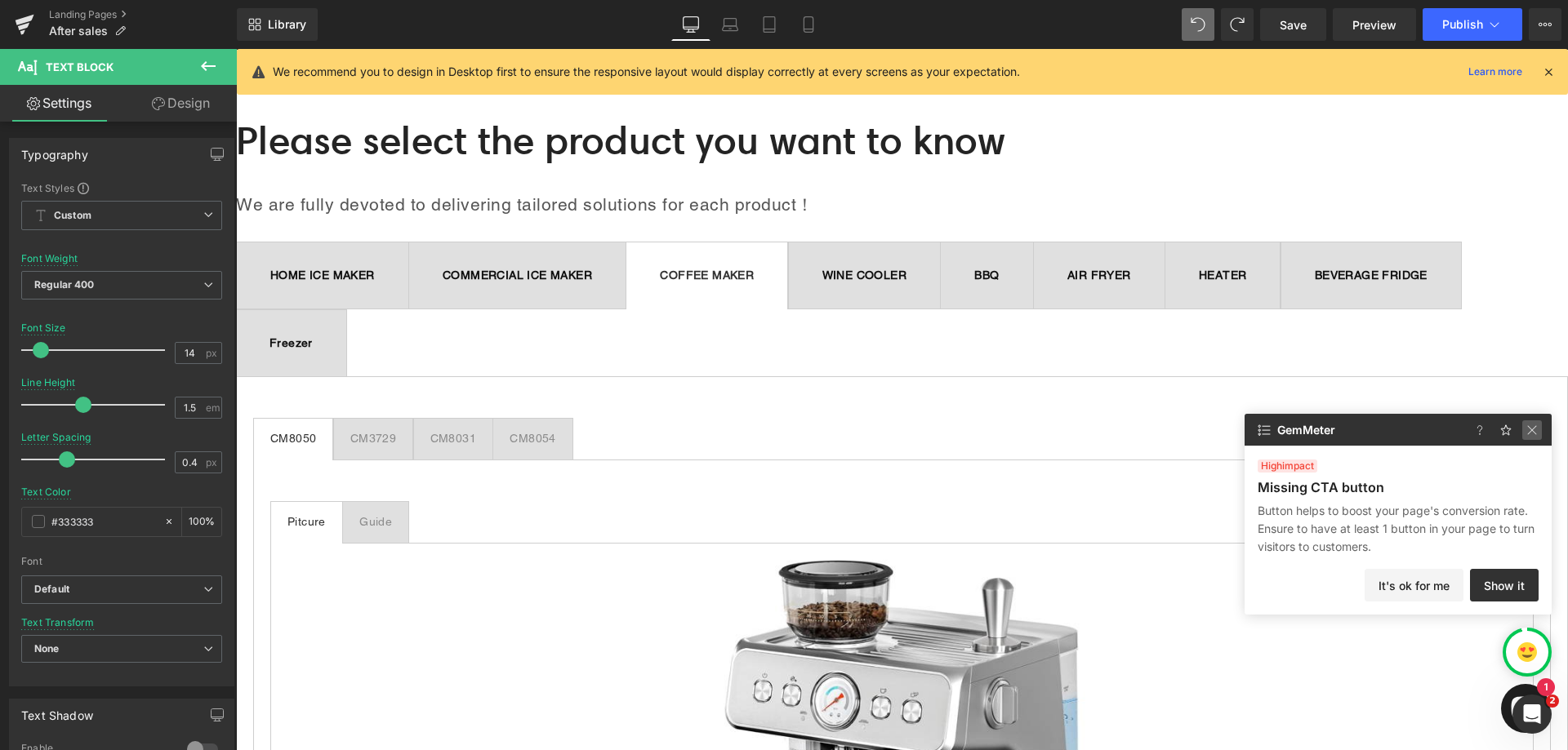
click at [1529, 430] on img at bounding box center [1533, 431] width 20 height 20
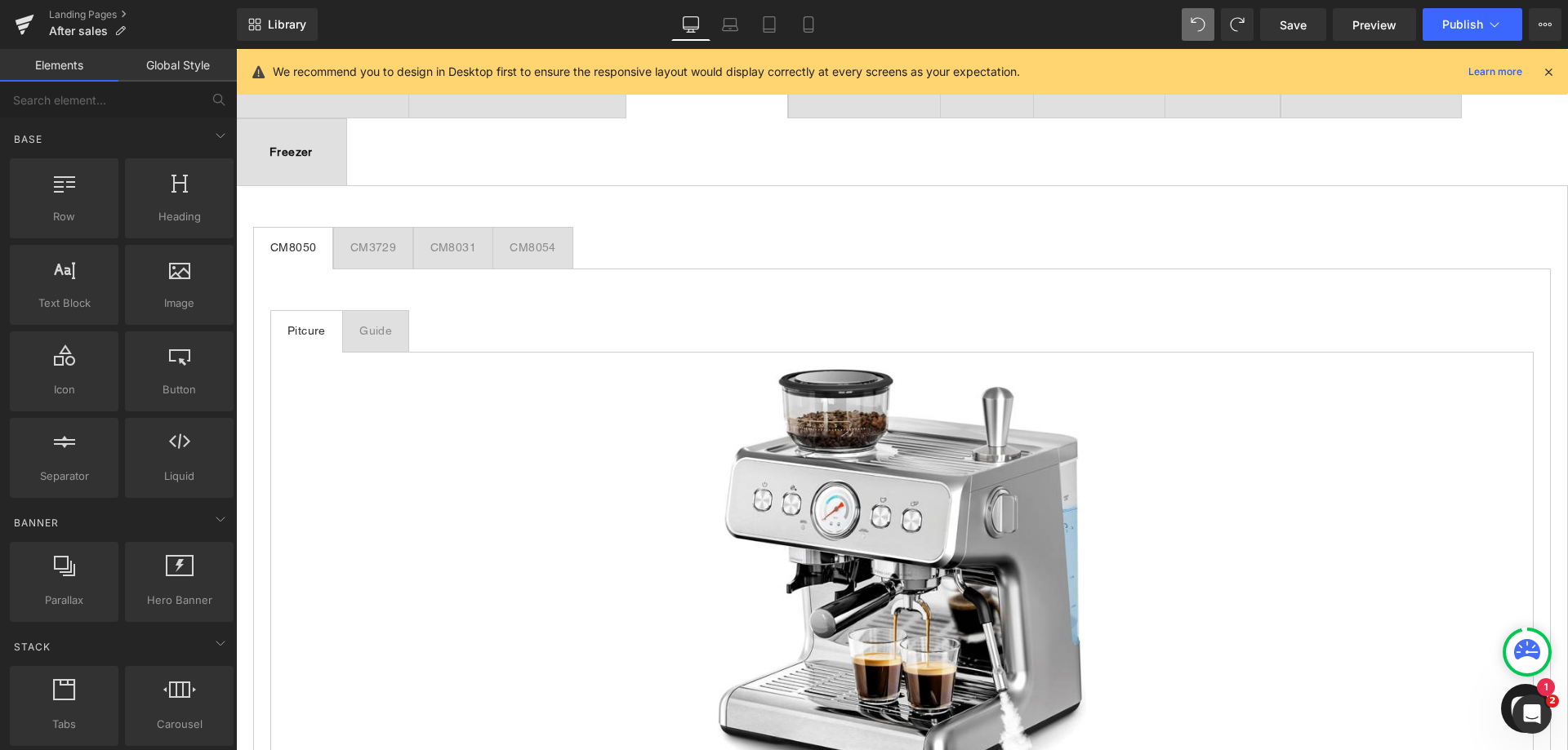
scroll to position [166, 0]
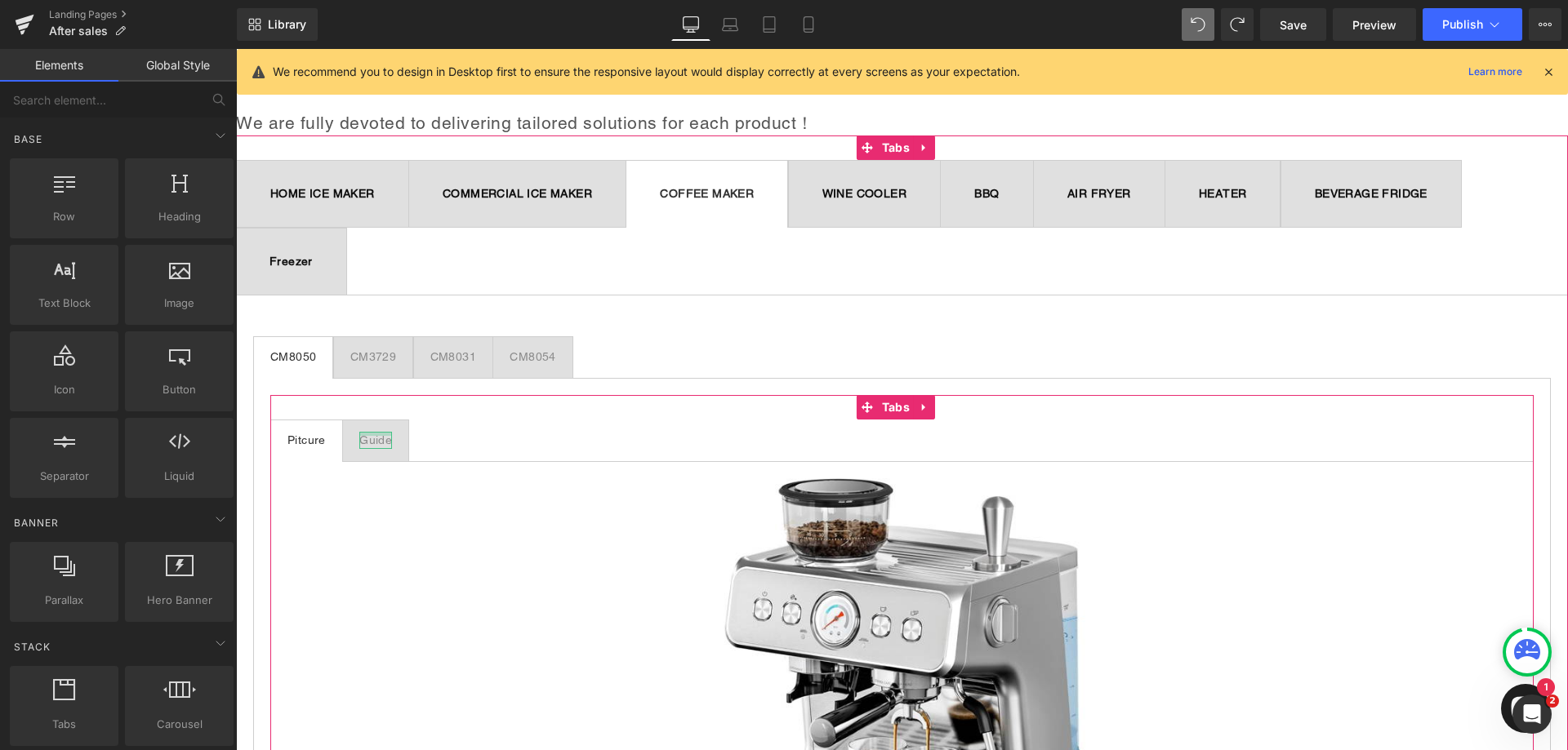
click at [376, 434] on div at bounding box center [376, 434] width 33 height 4
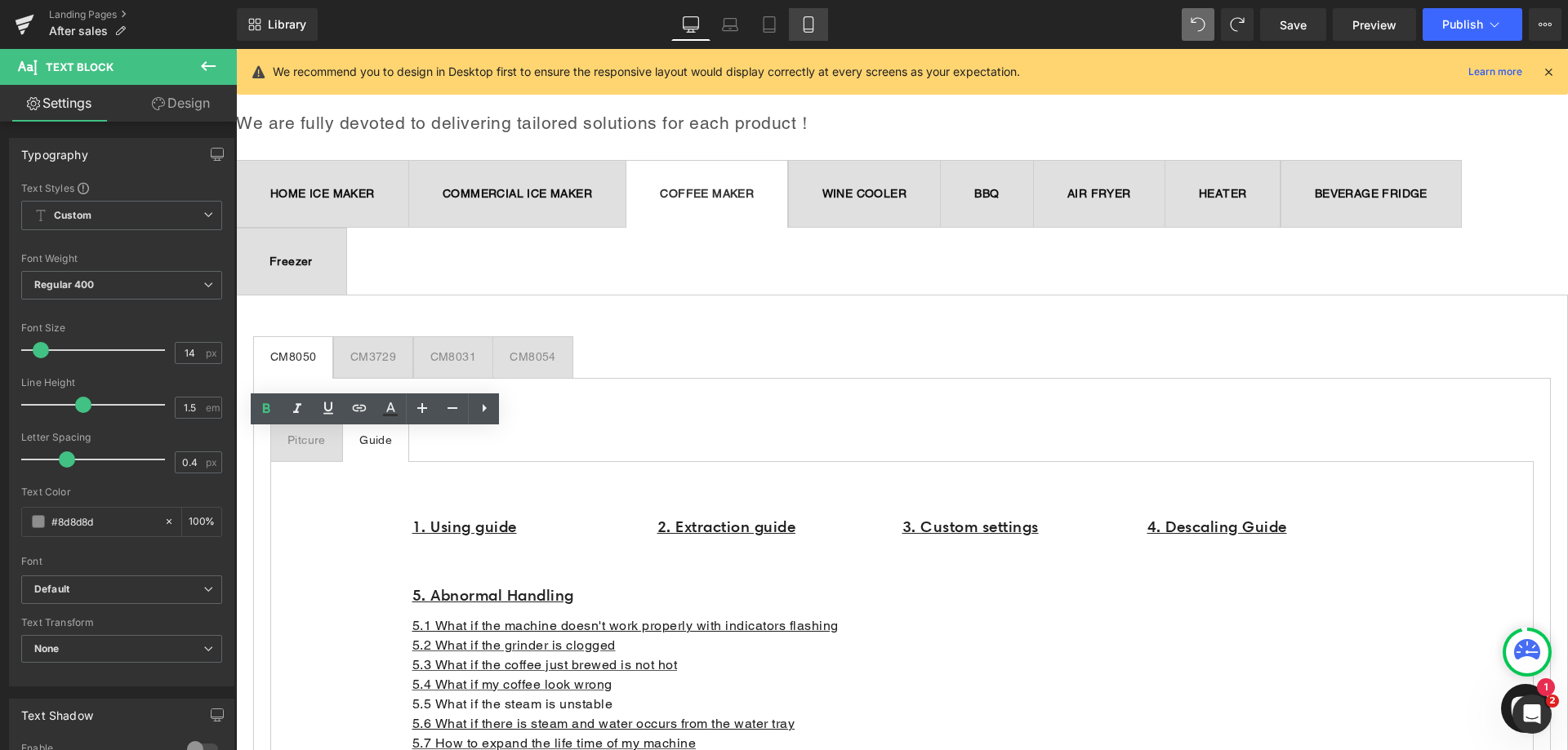
click at [816, 28] on icon at bounding box center [809, 25] width 16 height 16
type input "0.35"
type input "#333333"
type input "100"
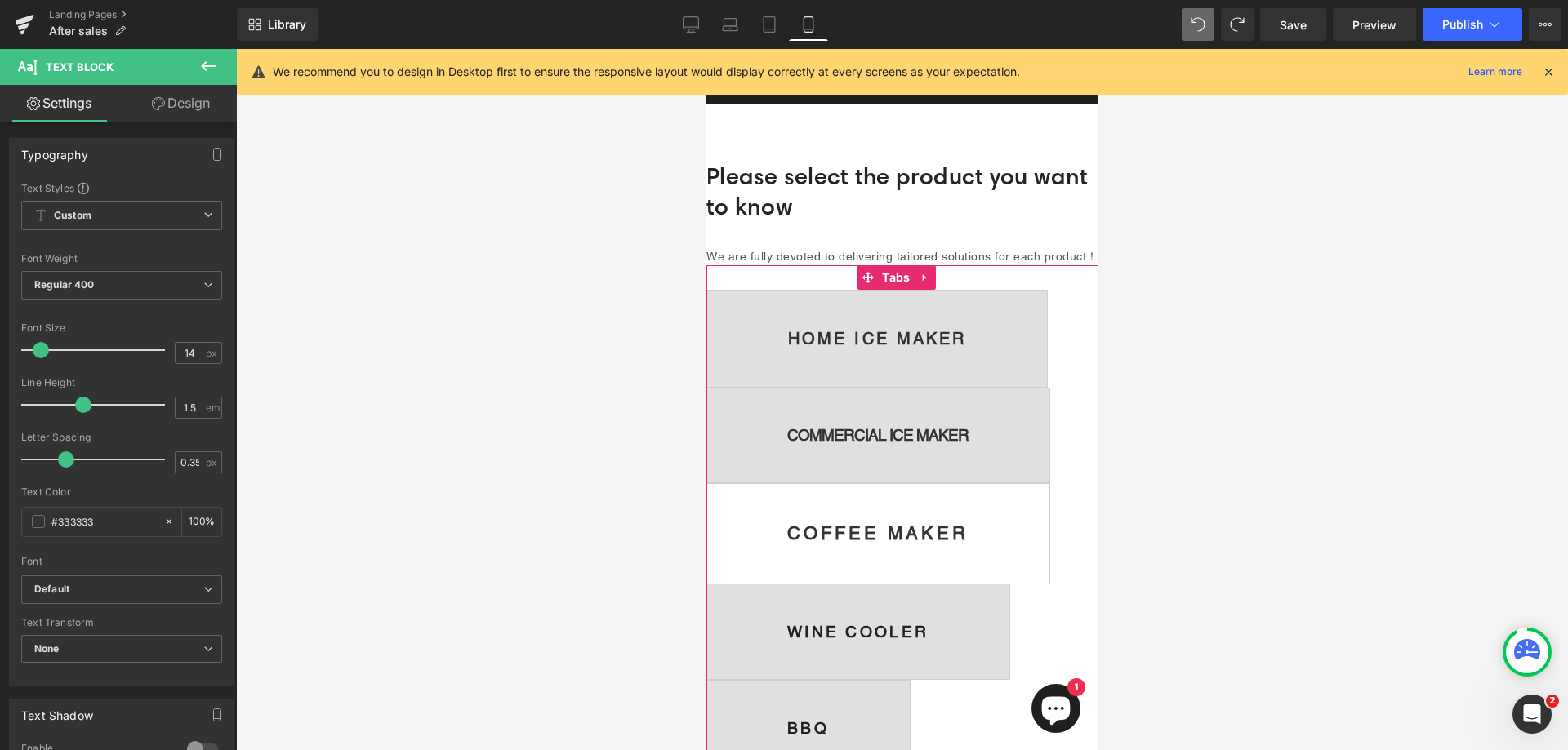
scroll to position [12, 0]
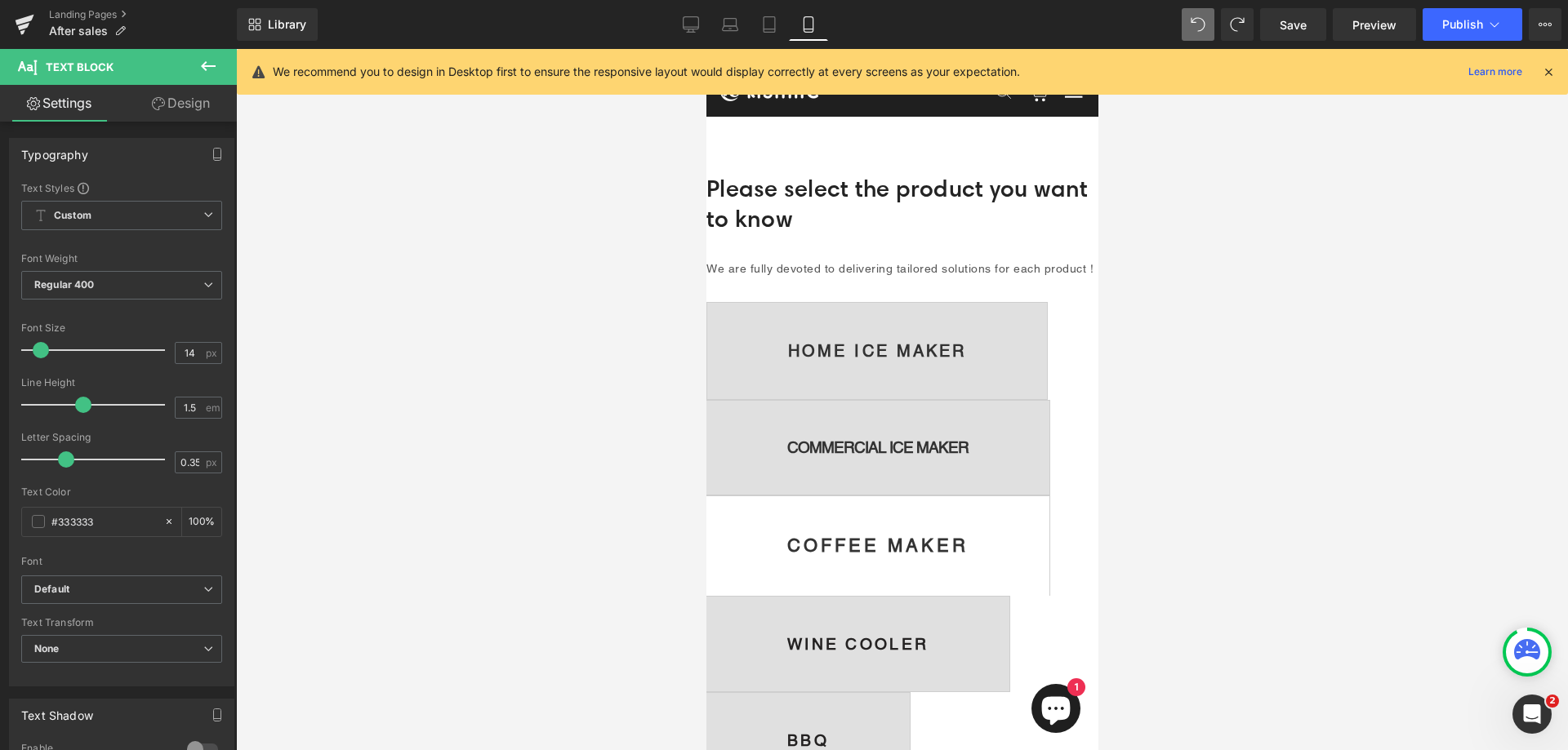
click at [206, 64] on icon at bounding box center [208, 66] width 20 height 20
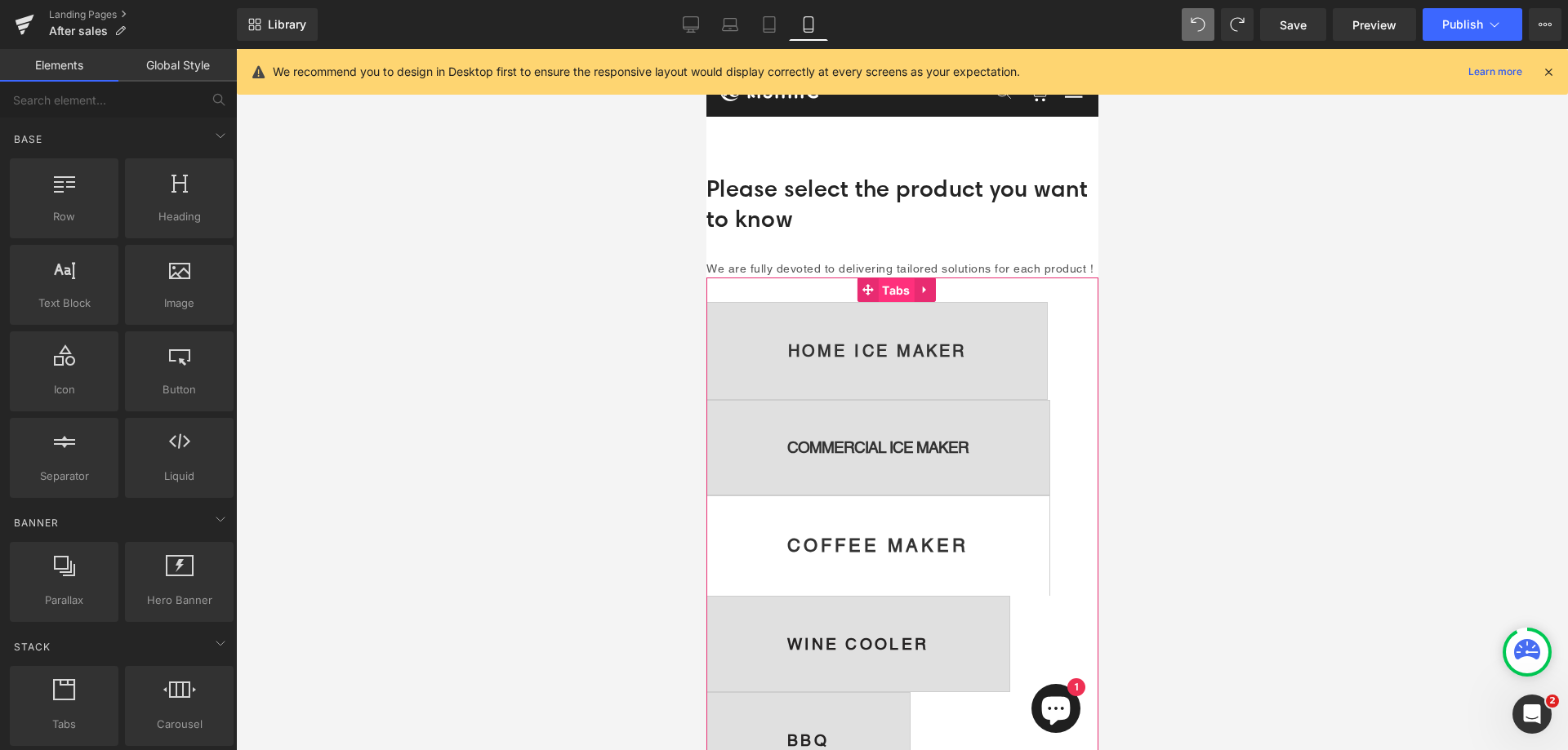
drag, startPoint x: 889, startPoint y: 306, endPoint x: 1114, endPoint y: 388, distance: 239.5
click at [889, 303] on span "Tabs" at bounding box center [896, 290] width 36 height 25
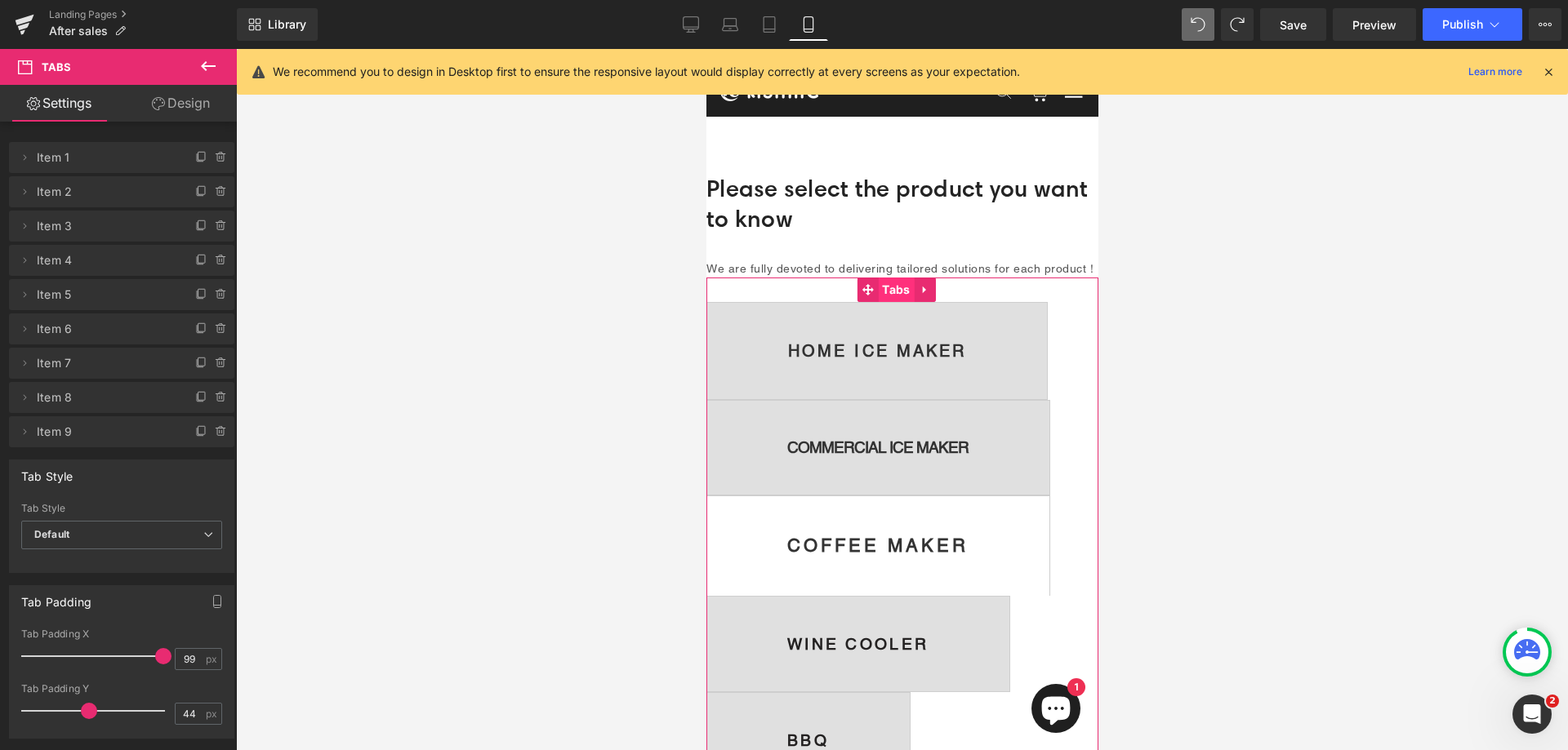
click at [887, 300] on span "Tabs" at bounding box center [896, 289] width 36 height 25
click at [927, 295] on icon at bounding box center [924, 289] width 12 height 12
click at [914, 295] on icon at bounding box center [914, 290] width 12 height 12
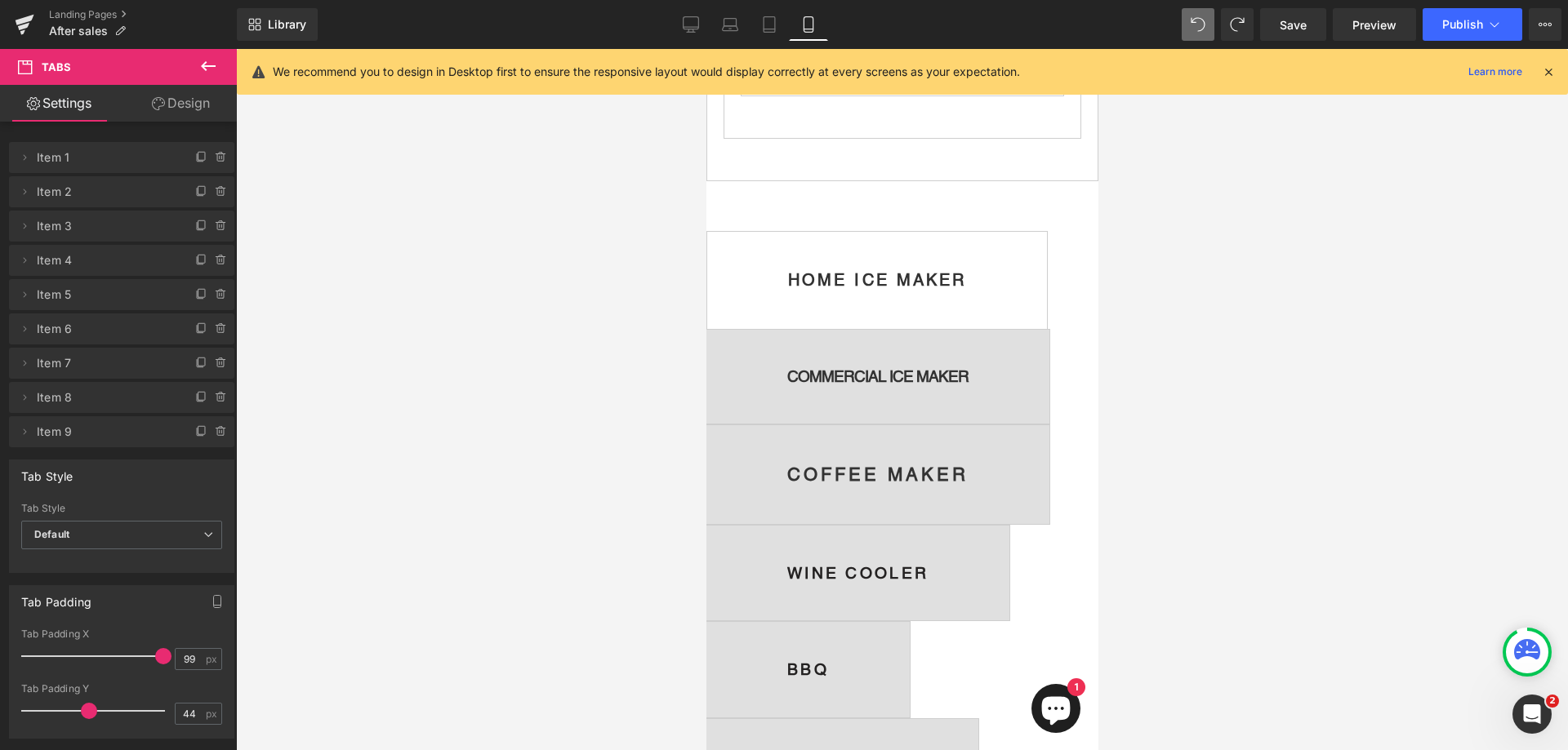
scroll to position [1794, 0]
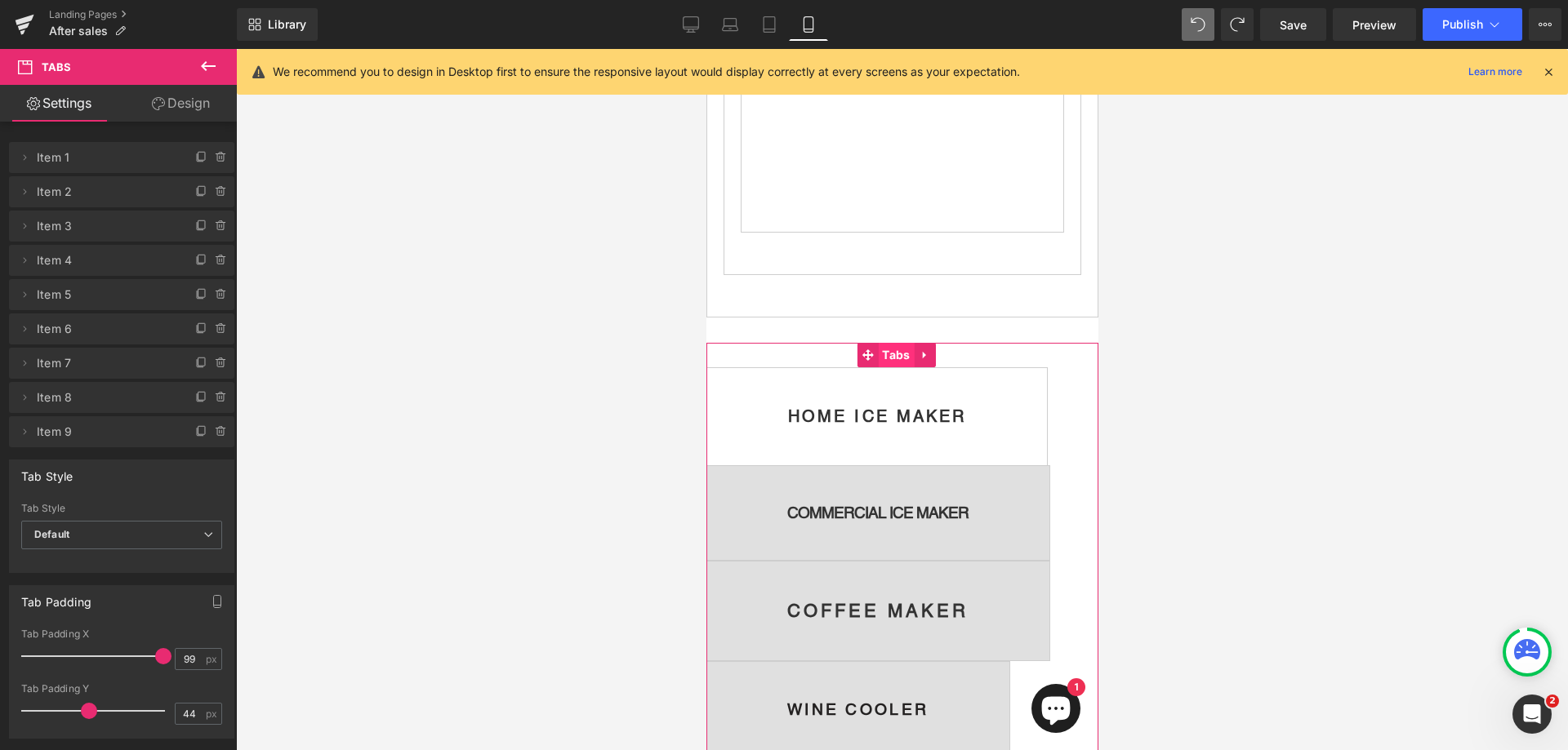
click at [888, 365] on span "Tabs" at bounding box center [896, 355] width 36 height 25
click at [216, 157] on icon at bounding box center [221, 157] width 13 height 13
click at [212, 156] on button "Delete" at bounding box center [204, 158] width 52 height 21
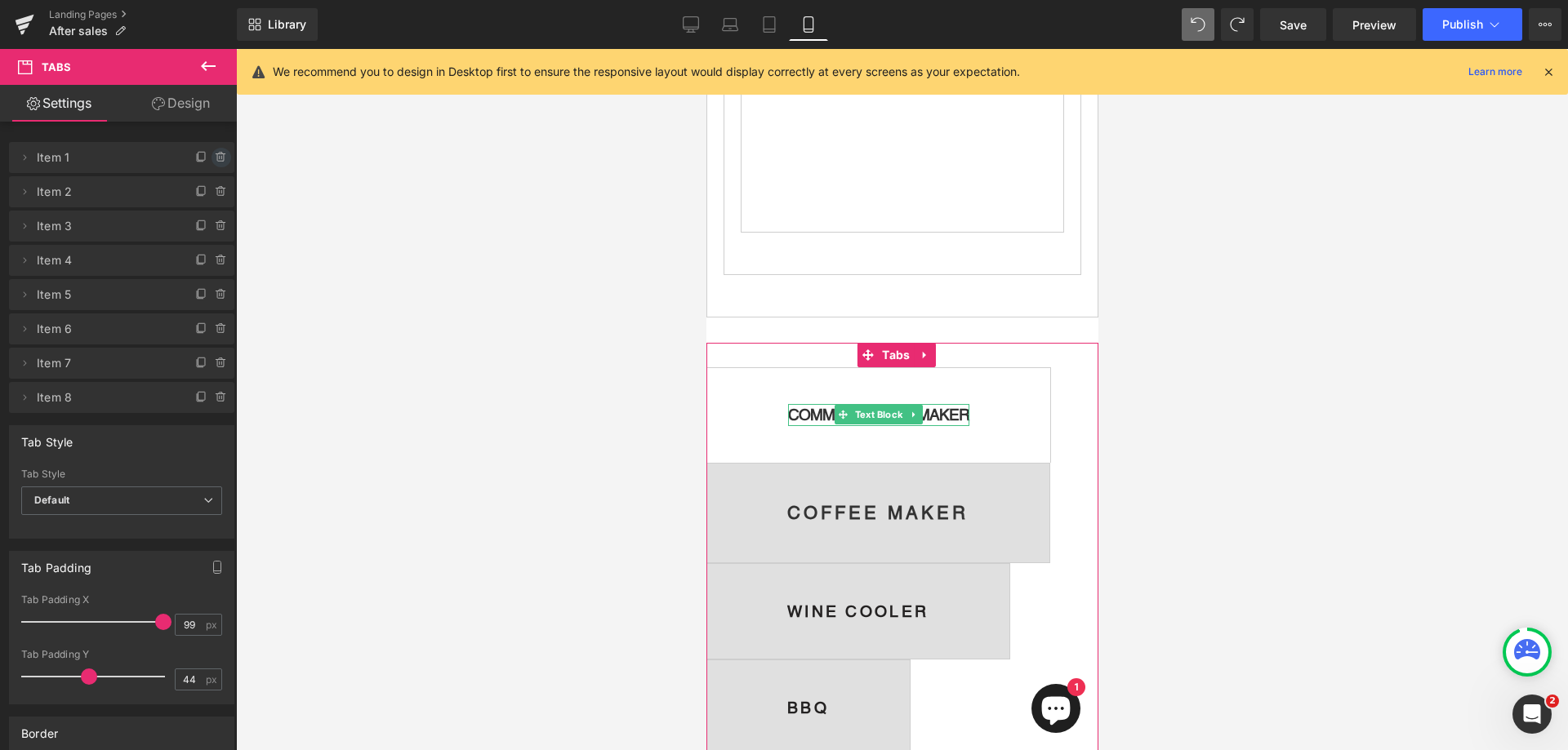
click at [221, 156] on icon at bounding box center [221, 158] width 0 height 4
click at [207, 158] on button "Delete" at bounding box center [204, 158] width 52 height 21
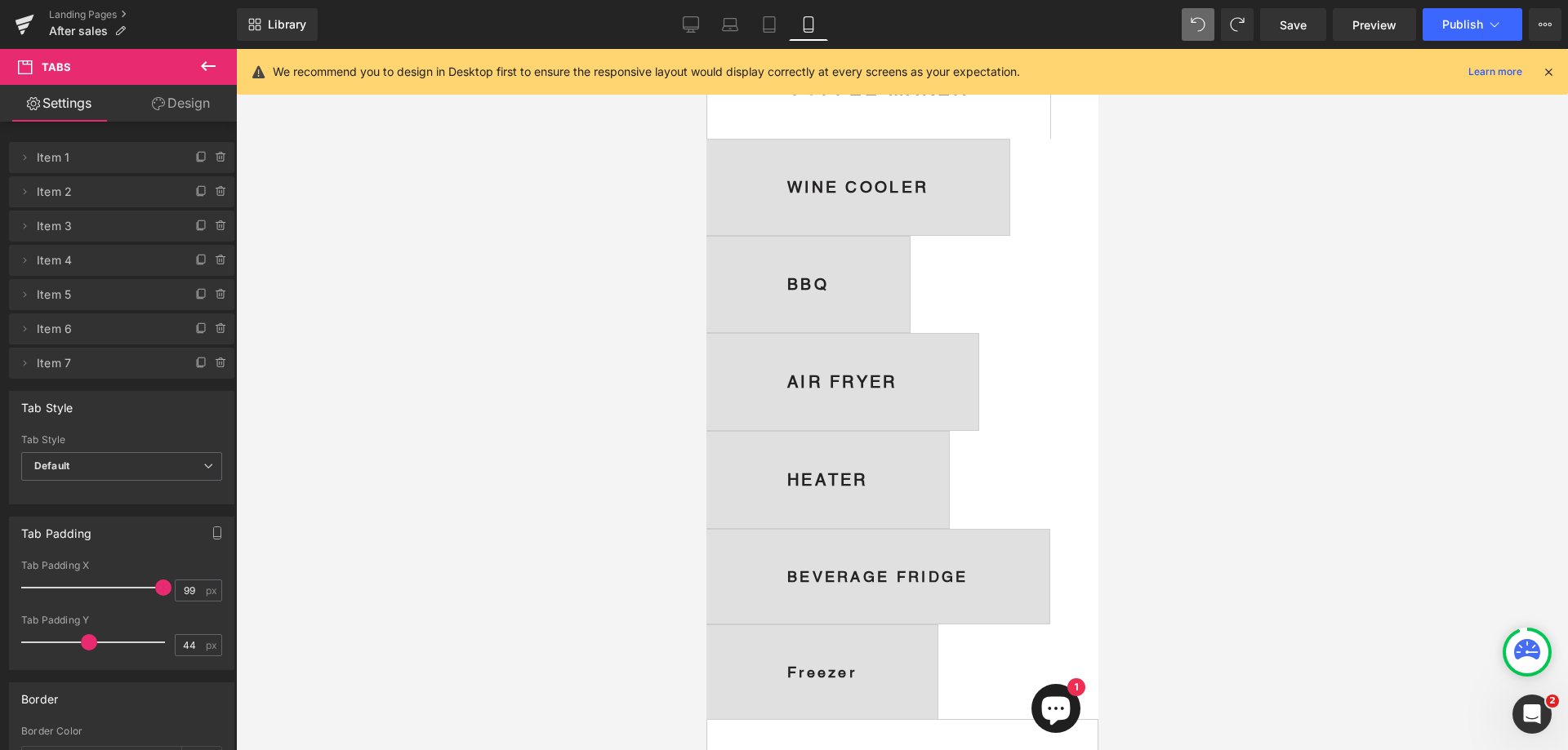
scroll to position [1959, 0]
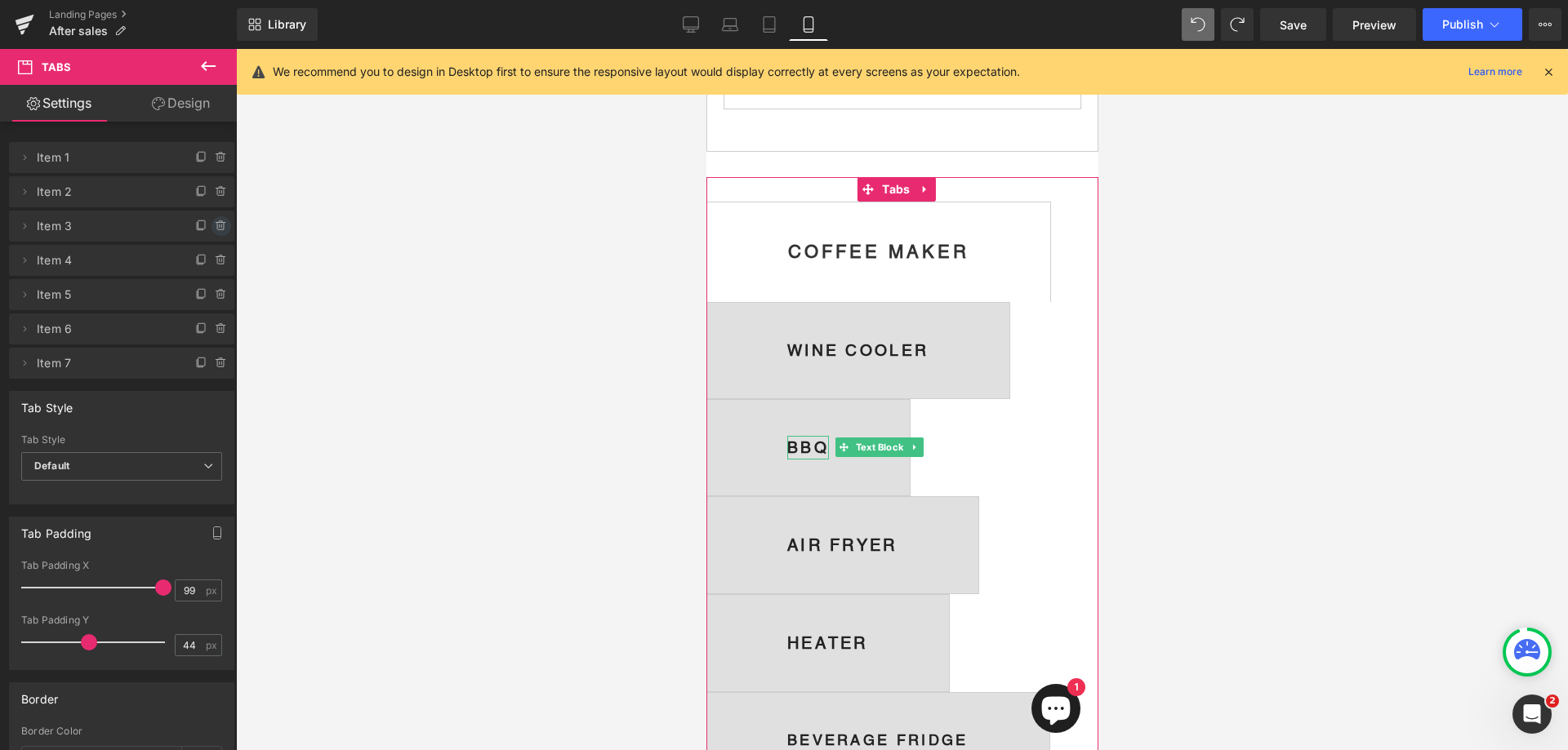
click at [215, 219] on span at bounding box center [222, 226] width 20 height 20
click at [208, 230] on button "Delete" at bounding box center [204, 226] width 52 height 21
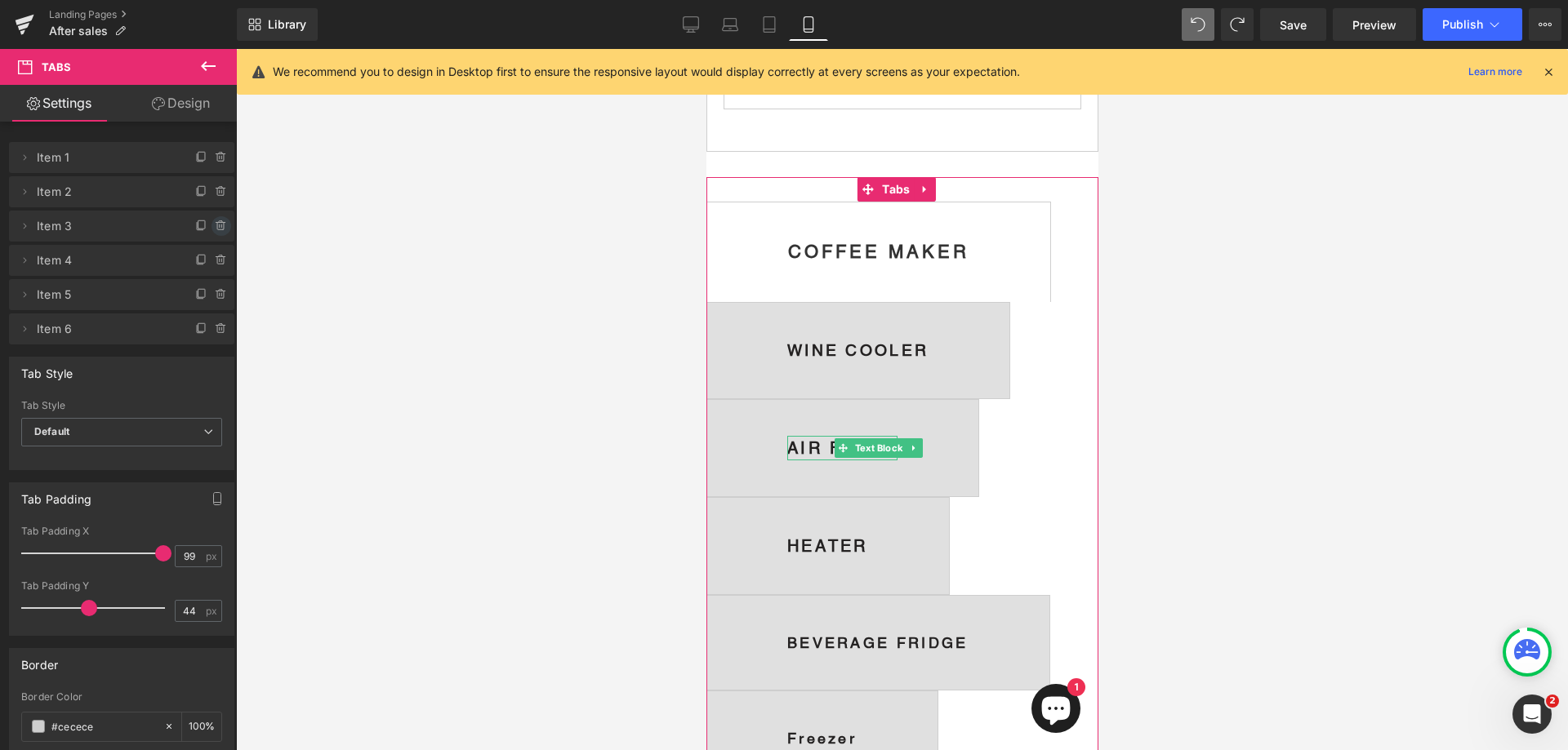
click at [212, 221] on span at bounding box center [222, 226] width 20 height 20
click at [209, 228] on button "Delete" at bounding box center [204, 226] width 52 height 21
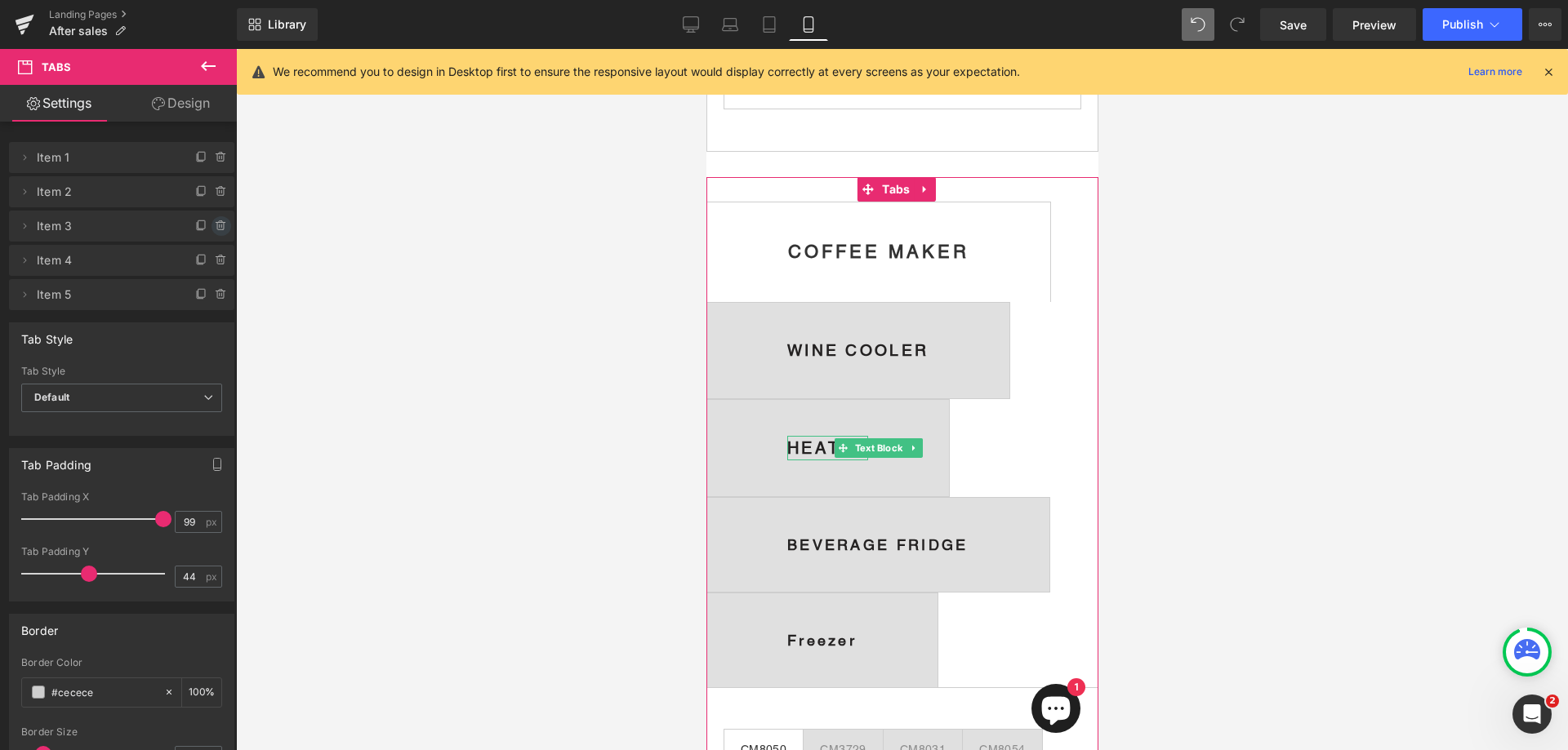
click at [219, 222] on icon at bounding box center [221, 222] width 4 height 2
click at [207, 228] on button "Delete" at bounding box center [204, 226] width 52 height 21
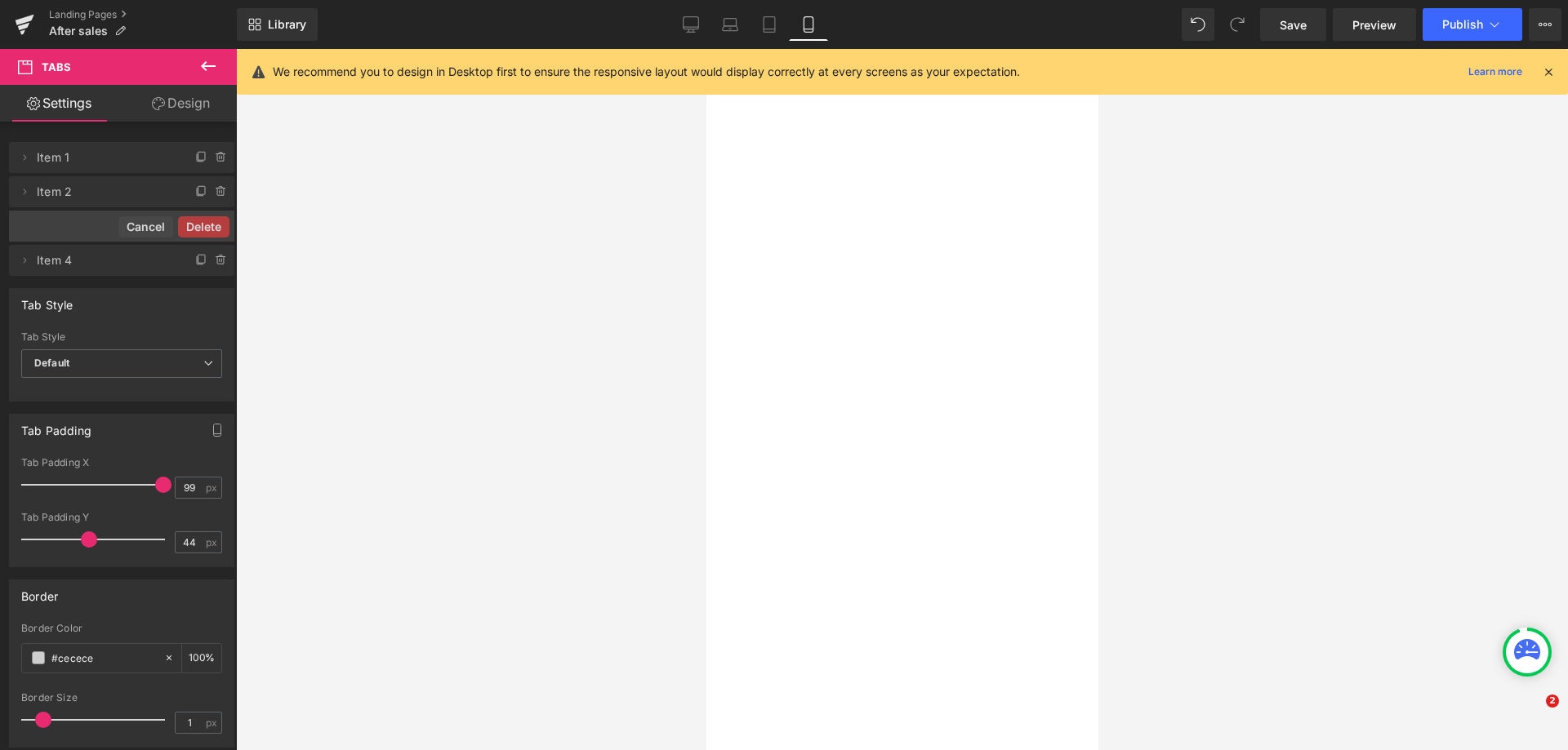
click at [208, 228] on button "Delete" at bounding box center [204, 226] width 52 height 21
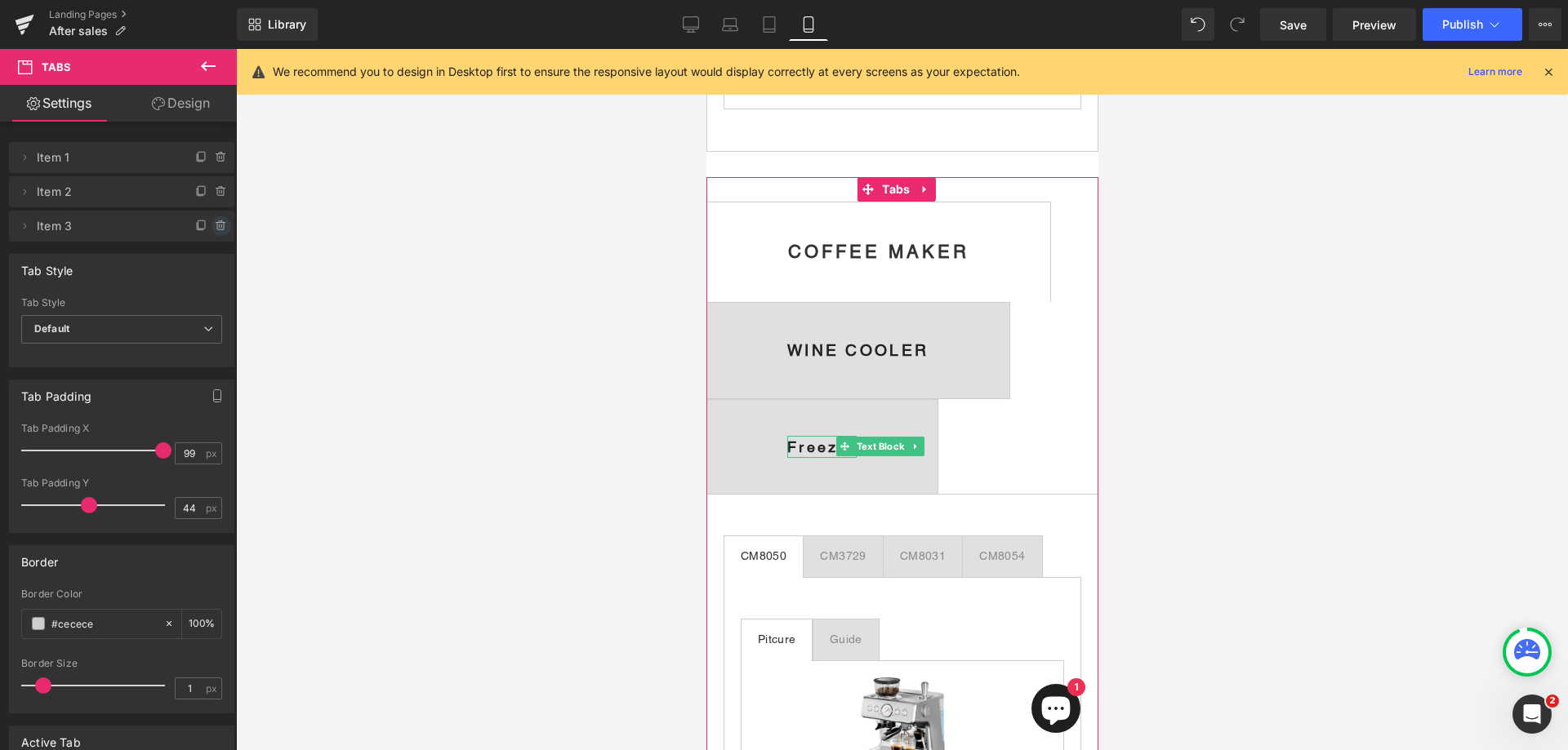
click at [221, 226] on icon at bounding box center [221, 226] width 0 height 4
click at [205, 226] on button "Delete" at bounding box center [204, 226] width 52 height 21
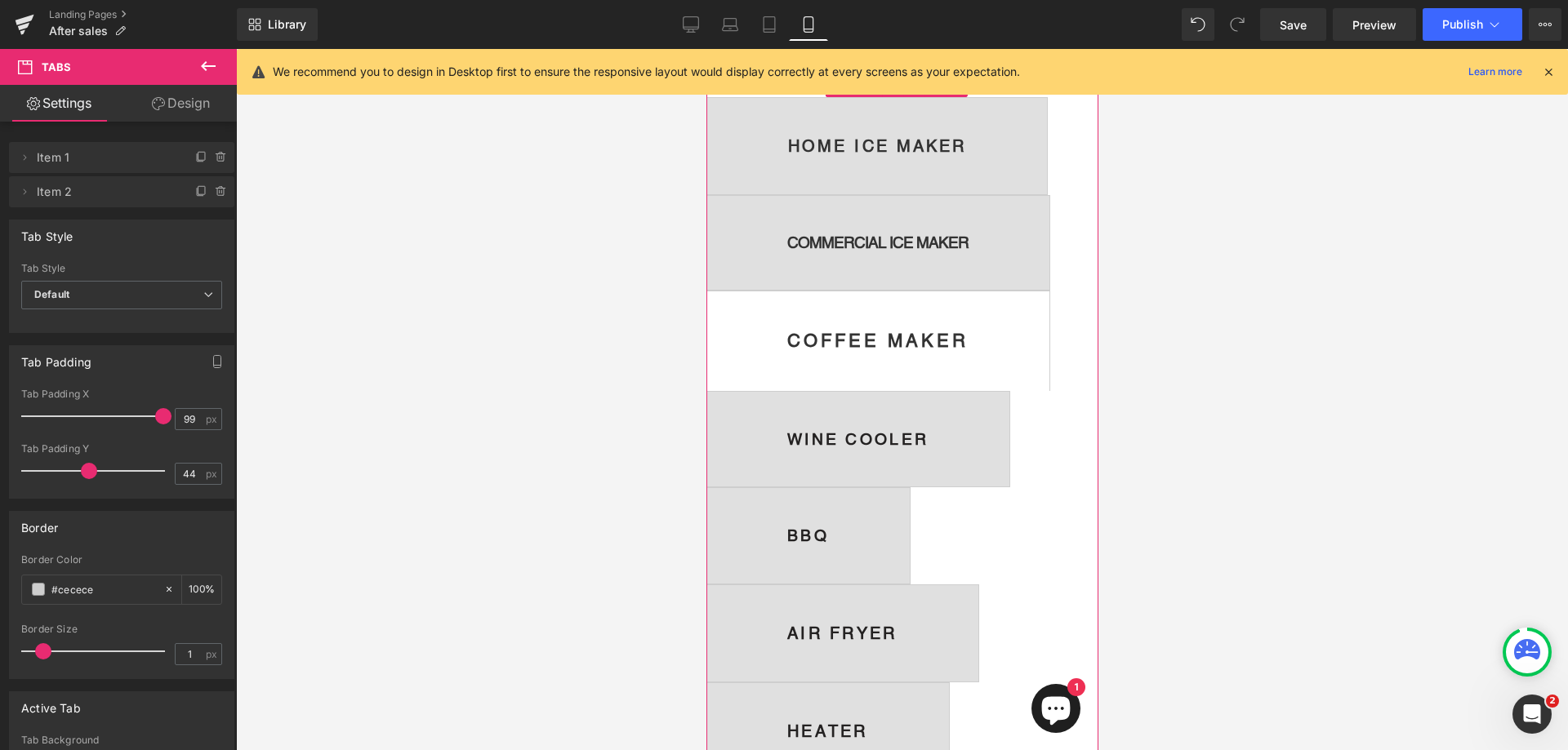
scroll to position [82, 0]
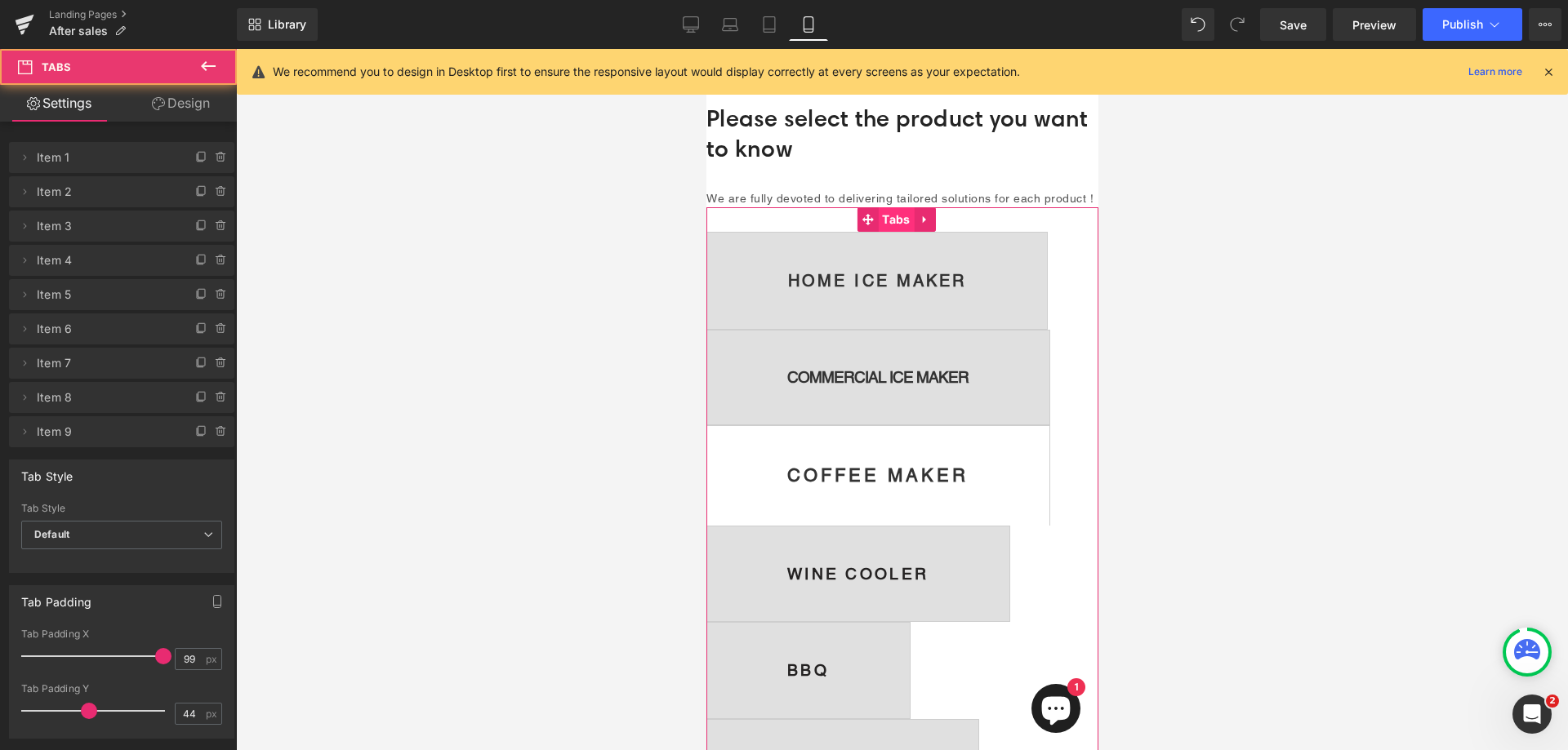
click at [885, 232] on span "Tabs" at bounding box center [896, 219] width 36 height 25
click at [922, 225] on icon at bounding box center [924, 218] width 12 height 12
click at [916, 225] on icon at bounding box center [914, 219] width 12 height 12
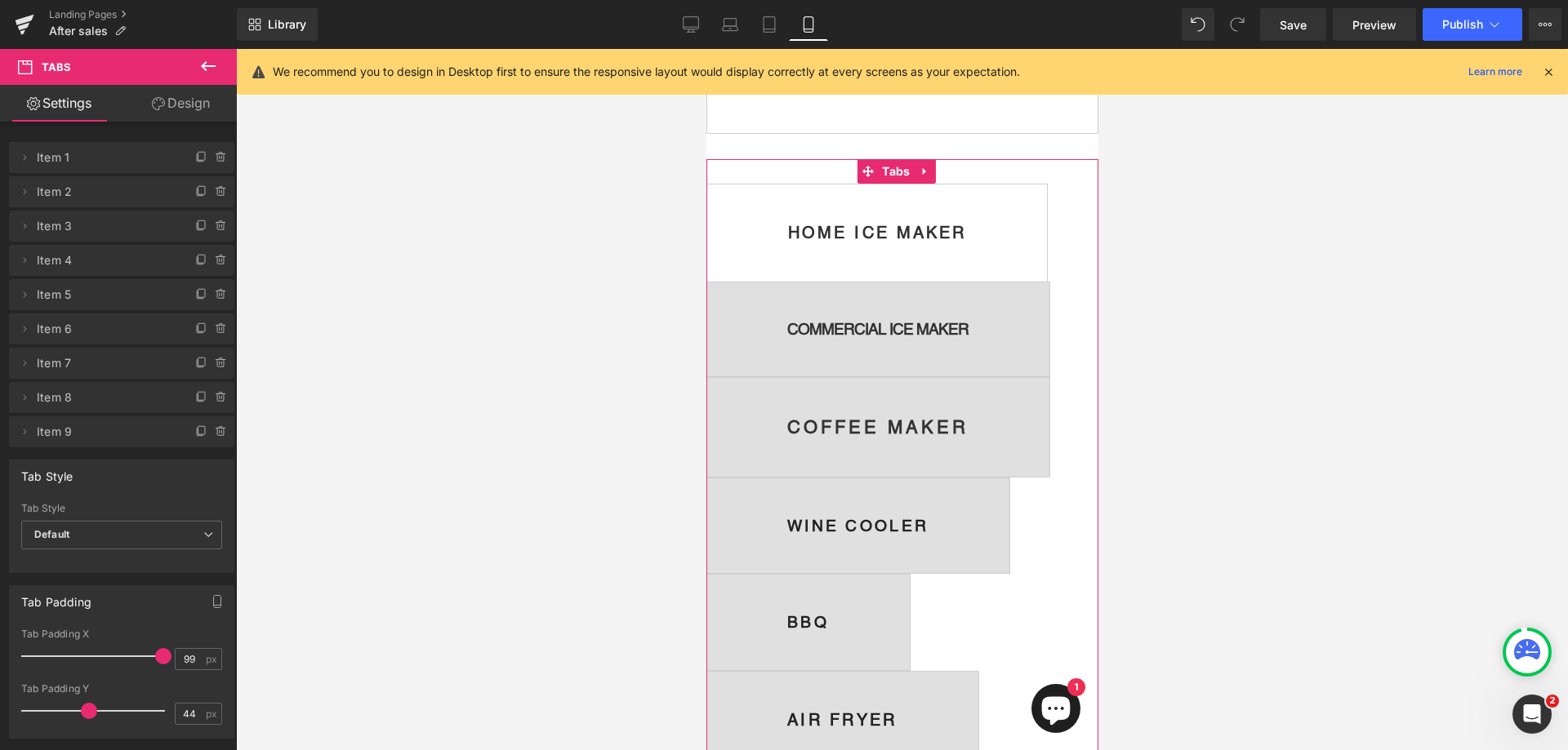
scroll to position [1875, 0]
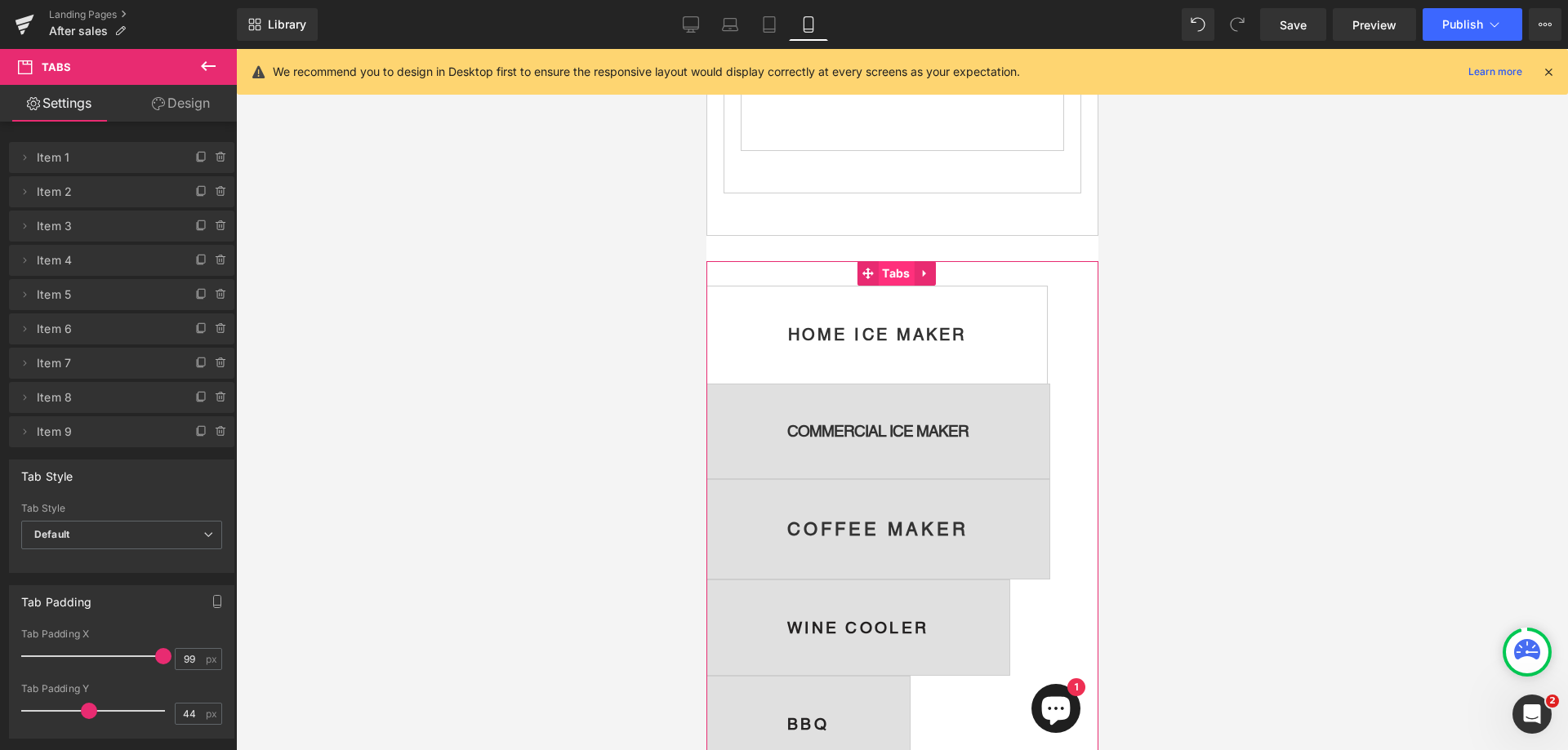
click at [889, 285] on span "Tabs" at bounding box center [896, 273] width 36 height 25
click at [216, 155] on icon at bounding box center [220, 155] width 9 height 0
click at [206, 160] on button "Delete" at bounding box center [204, 158] width 52 height 21
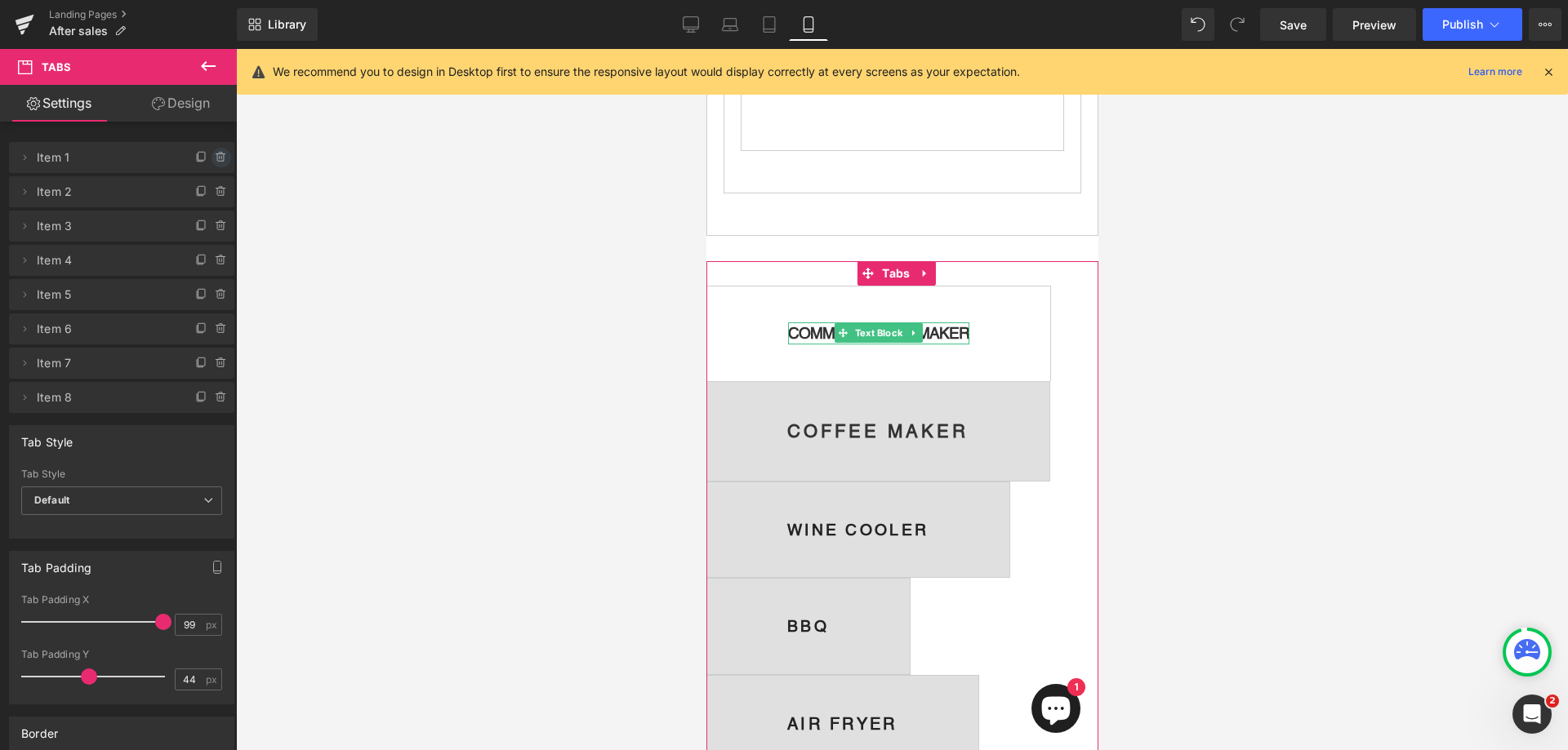
click at [215, 155] on icon at bounding box center [221, 157] width 13 height 13
click at [212, 161] on button "Delete" at bounding box center [204, 158] width 52 height 21
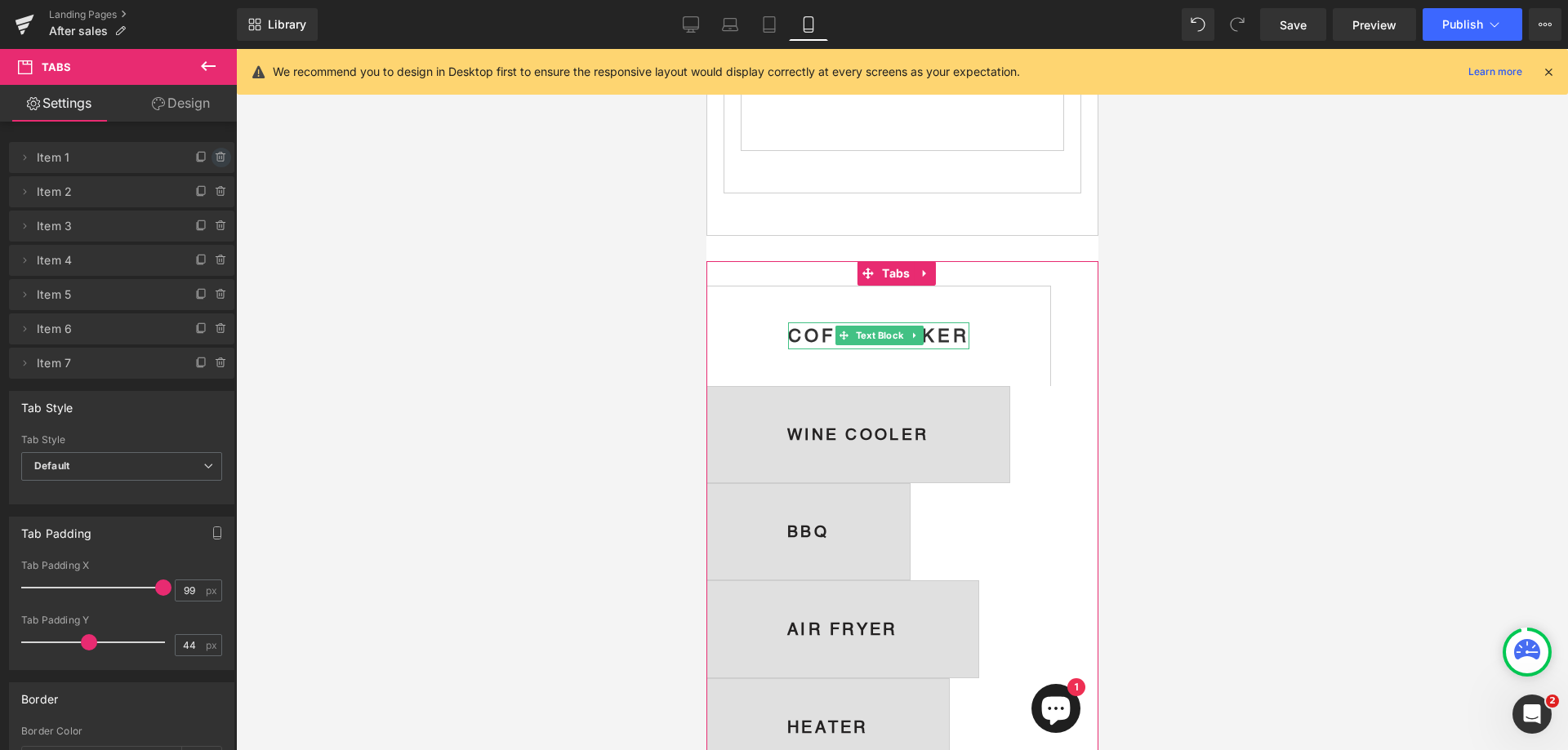
click at [215, 160] on icon at bounding box center [221, 157] width 13 height 13
click at [207, 157] on button "Delete" at bounding box center [204, 158] width 52 height 21
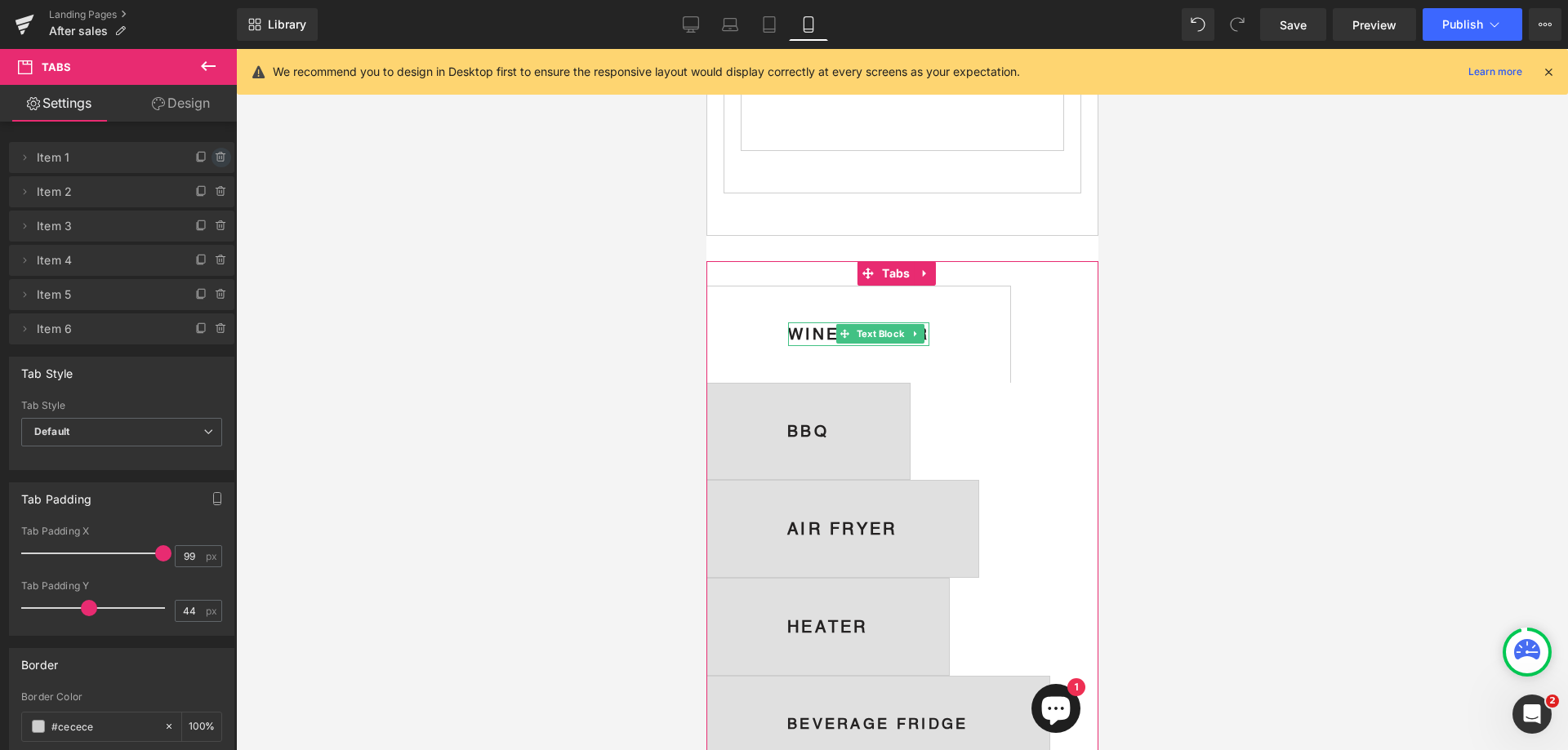
click at [212, 150] on span at bounding box center [222, 158] width 20 height 20
click at [200, 162] on button "Delete" at bounding box center [204, 158] width 52 height 21
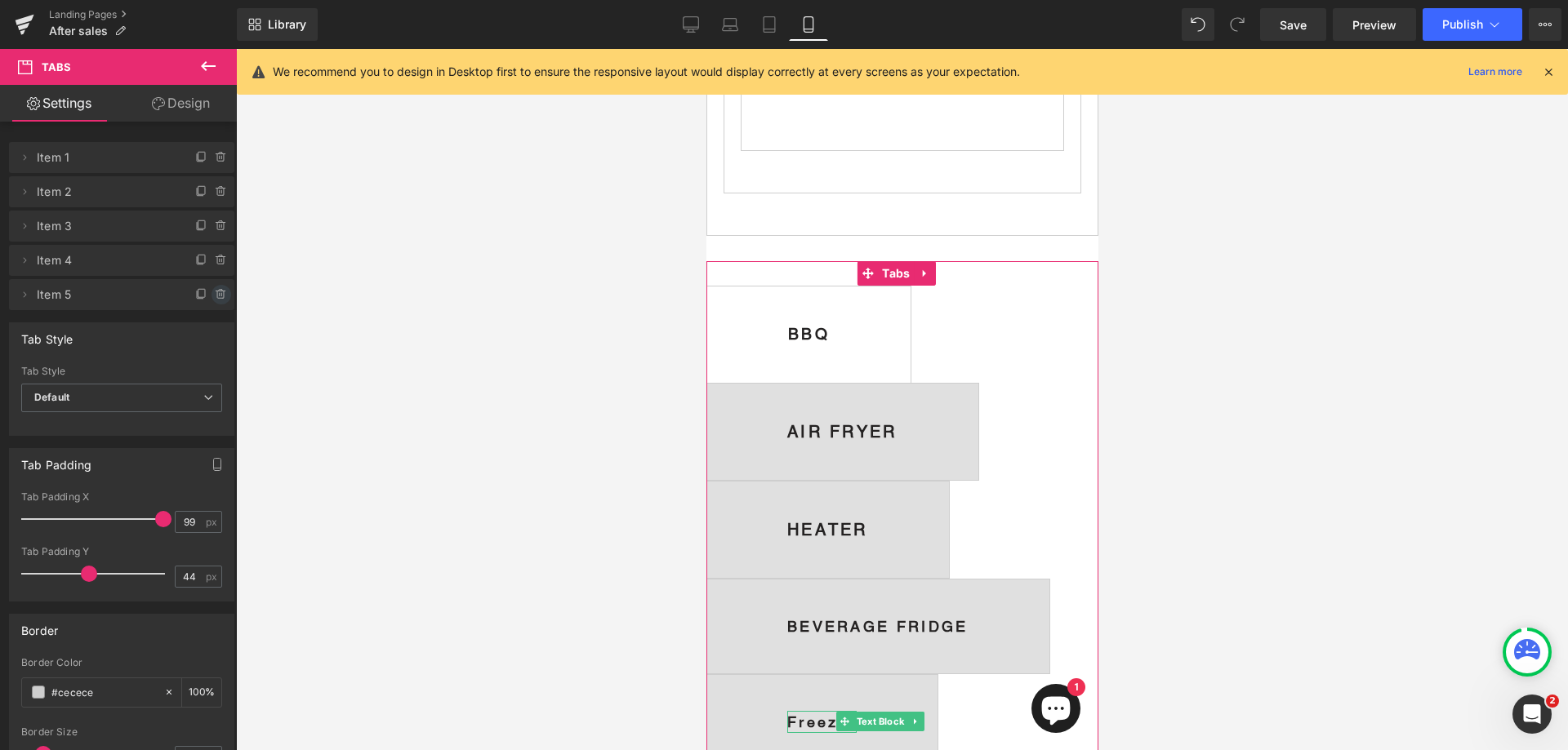
click at [216, 292] on icon at bounding box center [220, 292] width 9 height 0
click at [213, 293] on button "Delete" at bounding box center [204, 295] width 52 height 21
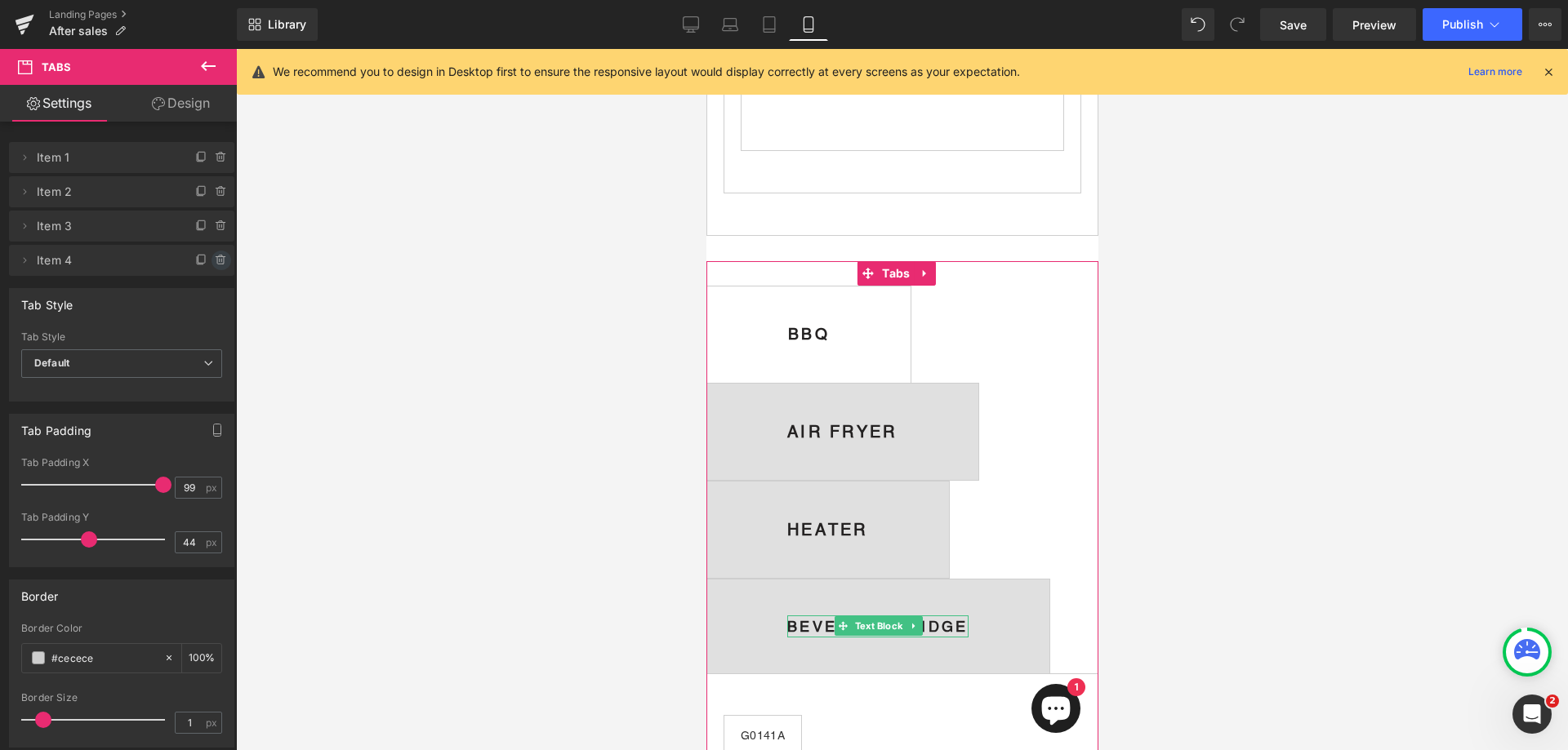
click at [216, 257] on icon at bounding box center [220, 257] width 9 height 0
click at [214, 260] on button "Delete" at bounding box center [204, 261] width 52 height 21
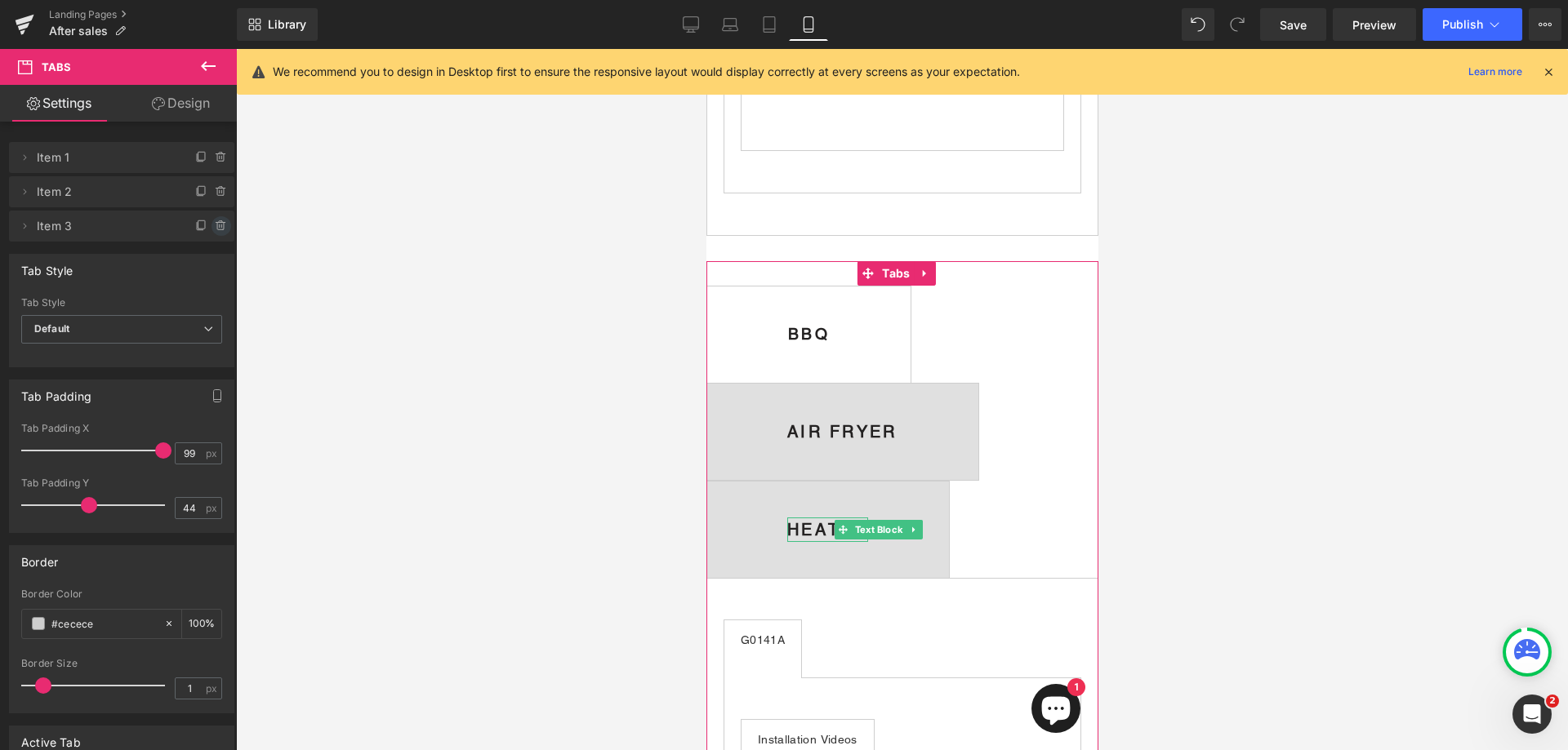
click at [215, 225] on icon at bounding box center [221, 226] width 13 height 13
click at [213, 228] on button "Delete" at bounding box center [204, 226] width 52 height 21
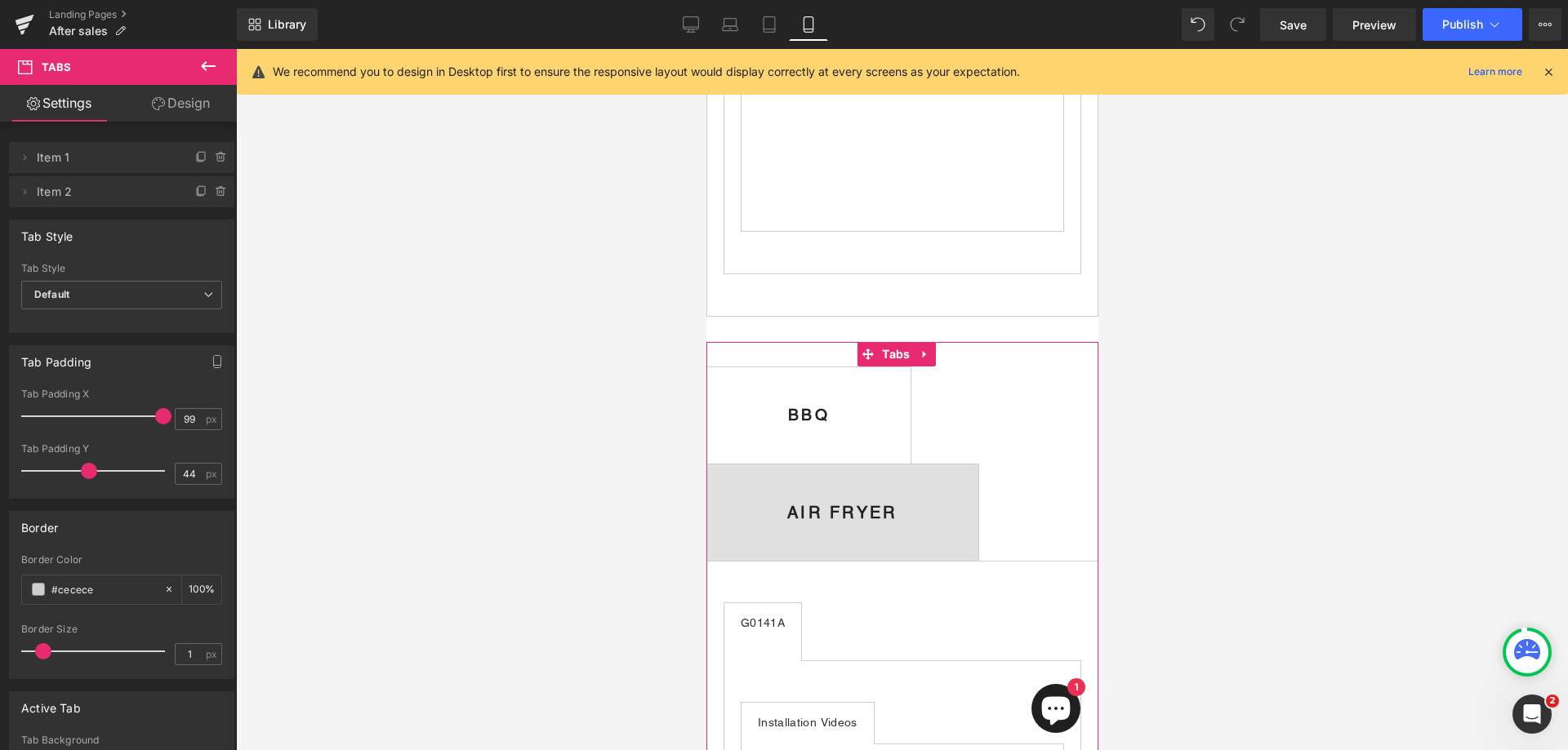
scroll to position [1794, 0]
click at [829, 425] on b "BBQ" at bounding box center [809, 415] width 42 height 18
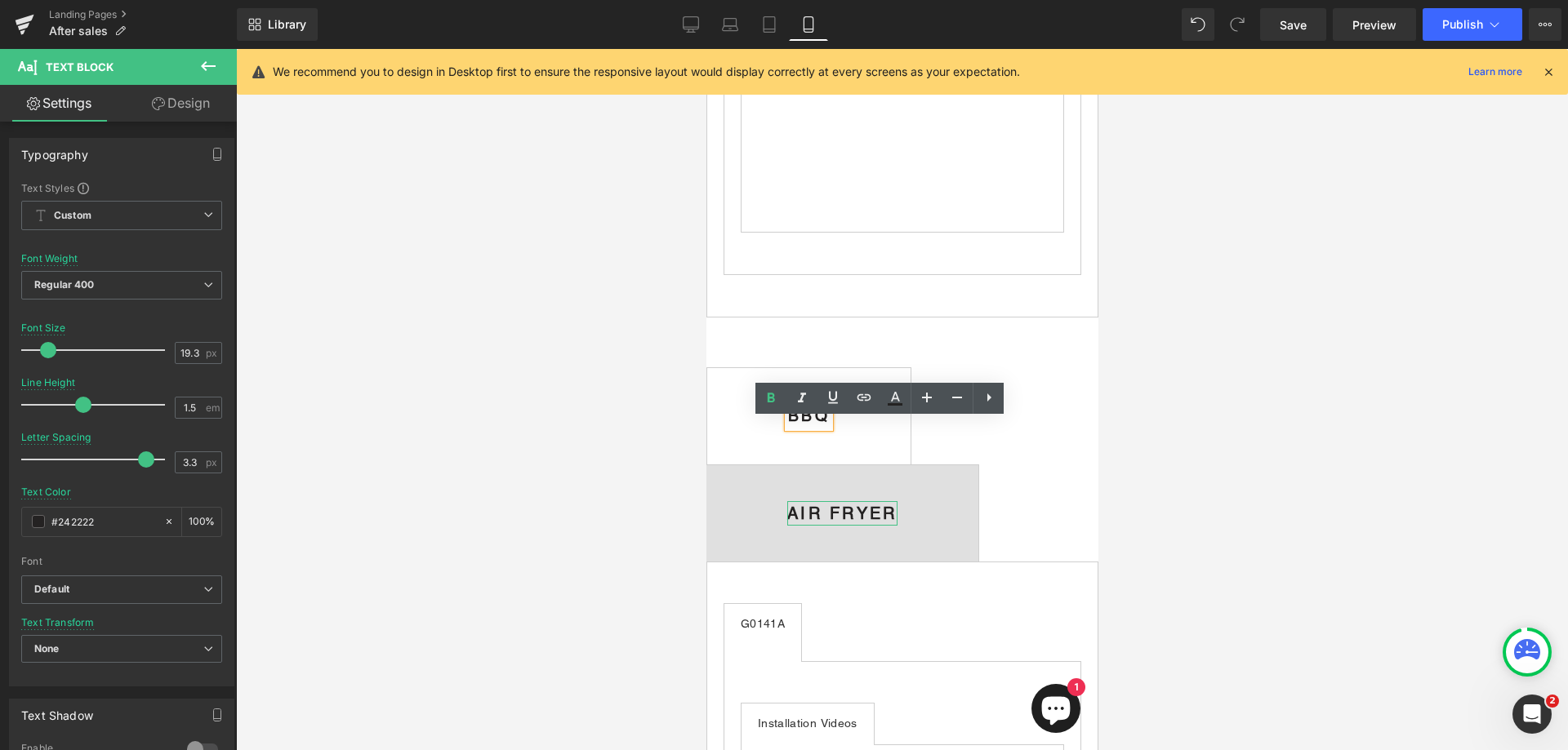
click at [878, 524] on b "AIR FRYER" at bounding box center [841, 514] width 110 height 20
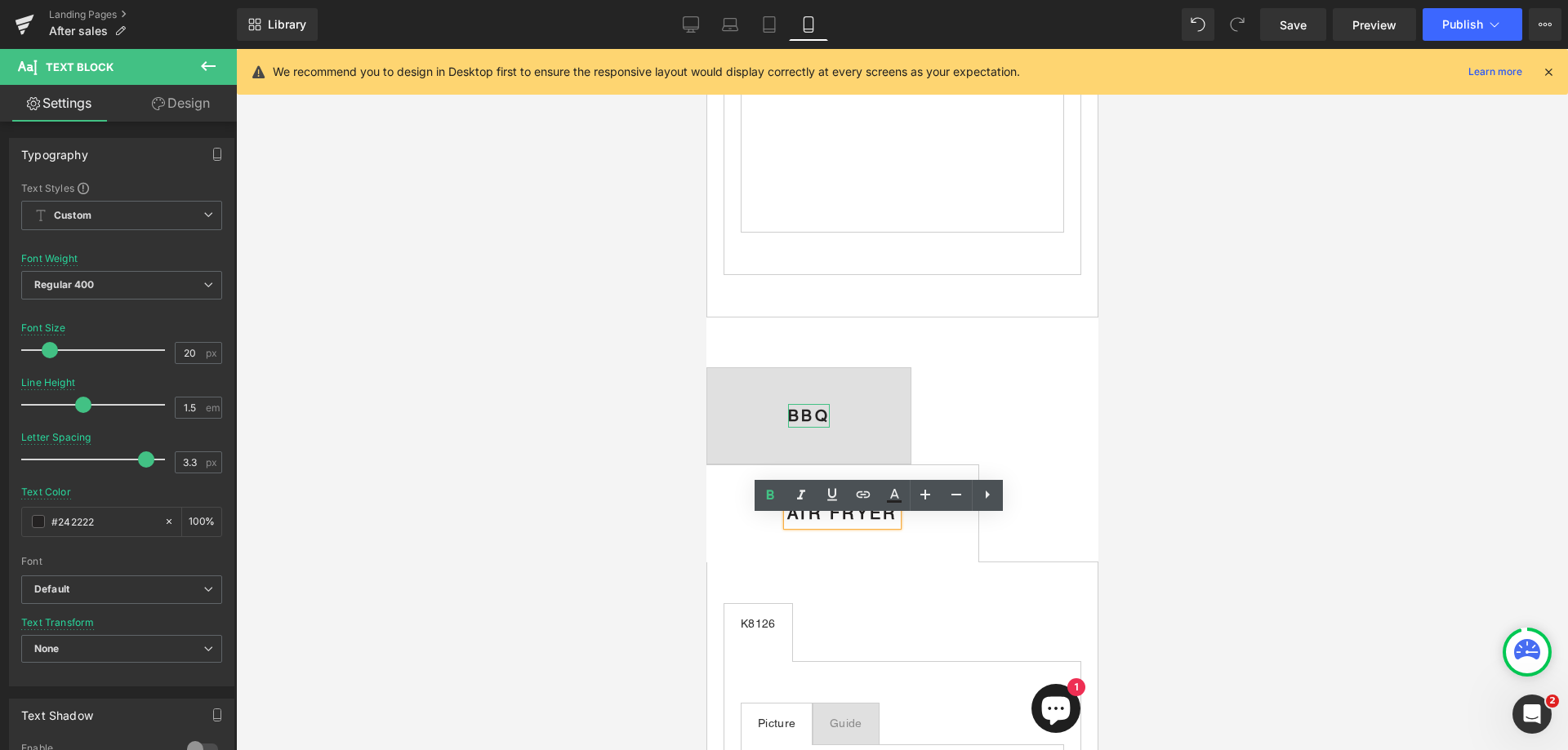
click at [829, 425] on b "BBQ" at bounding box center [809, 415] width 42 height 18
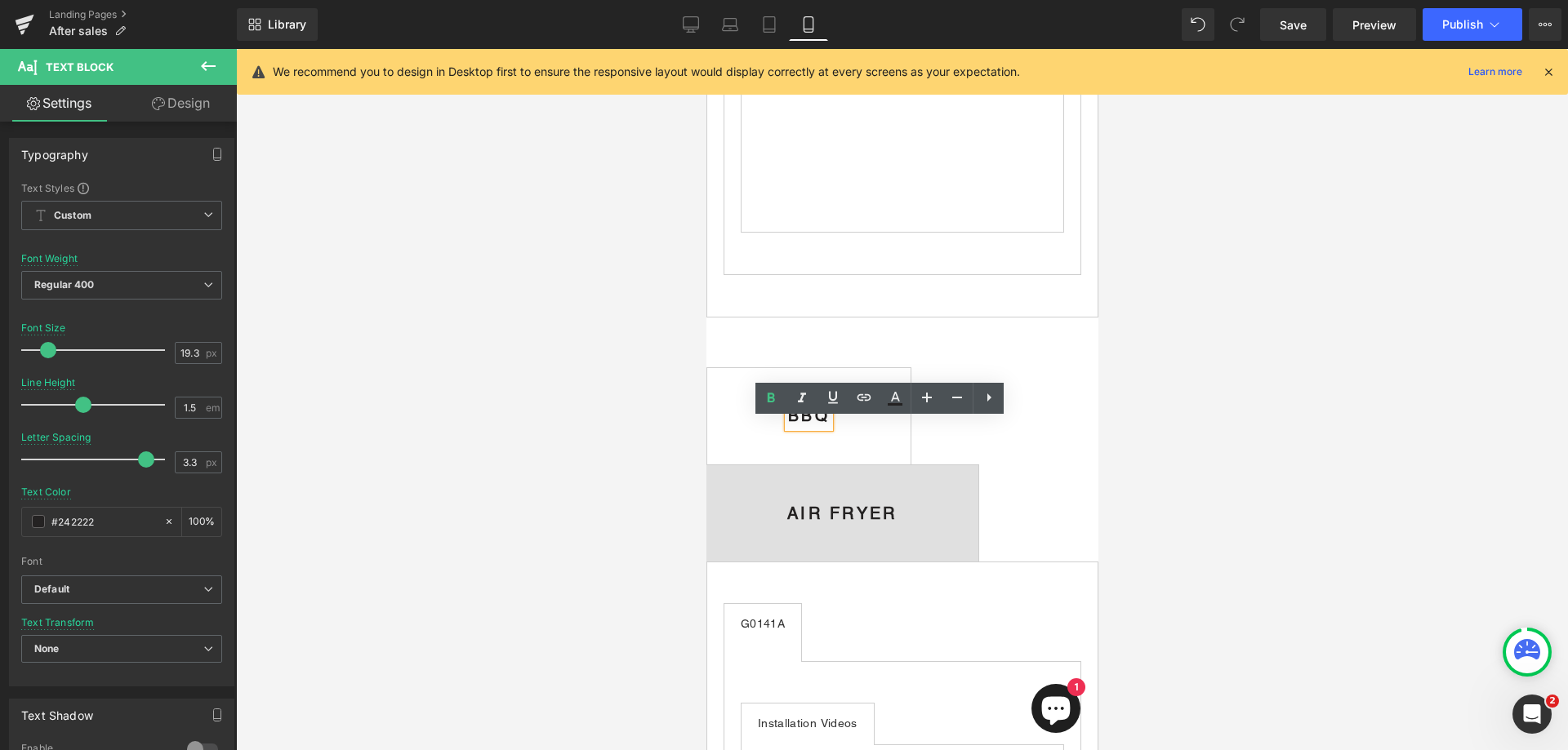
click at [829, 425] on b "BBQ" at bounding box center [809, 415] width 42 height 18
click at [910, 464] on span "BBQ Text Block" at bounding box center [809, 415] width 204 height 95
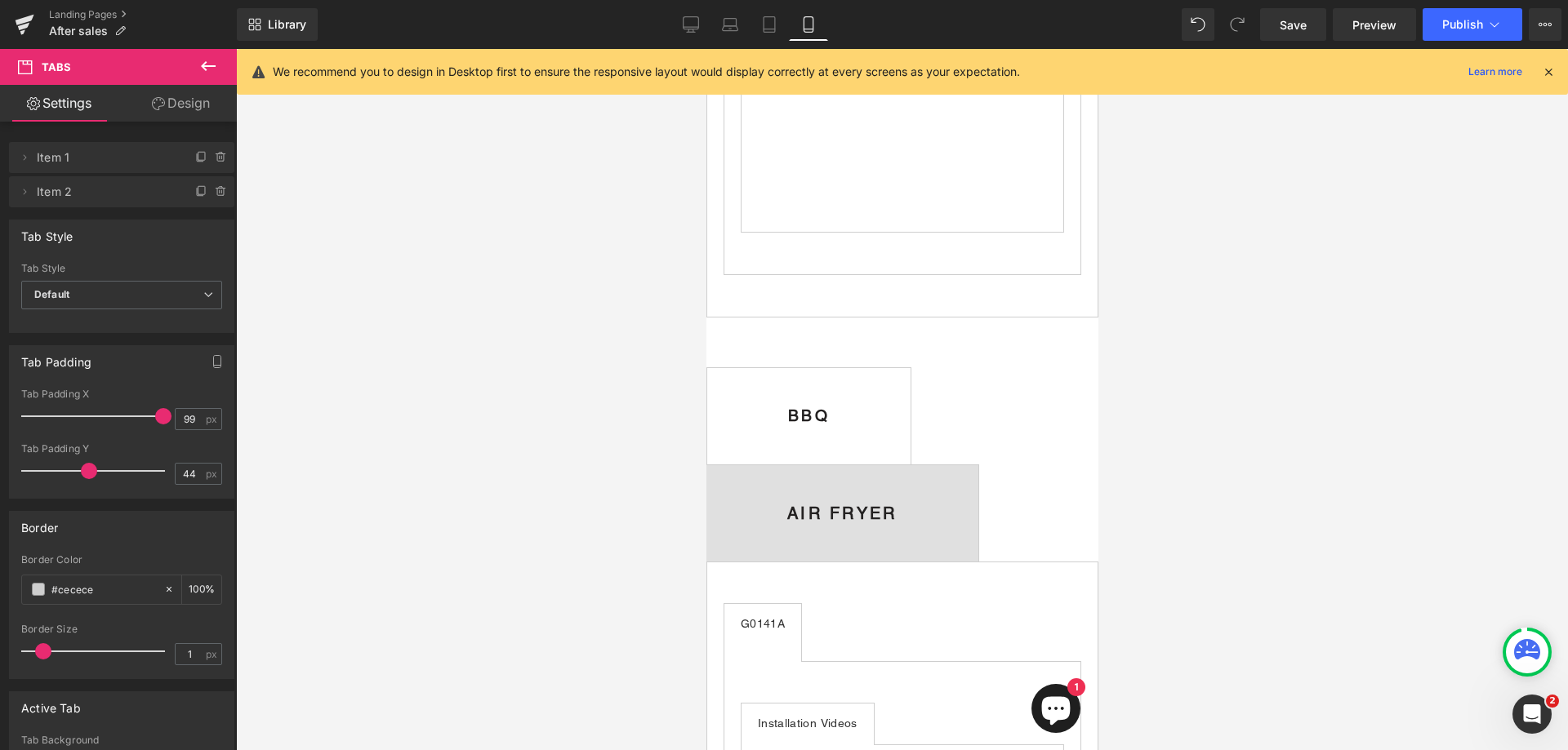
click at [897, 522] on b "AIR FRYER" at bounding box center [841, 514] width 110 height 20
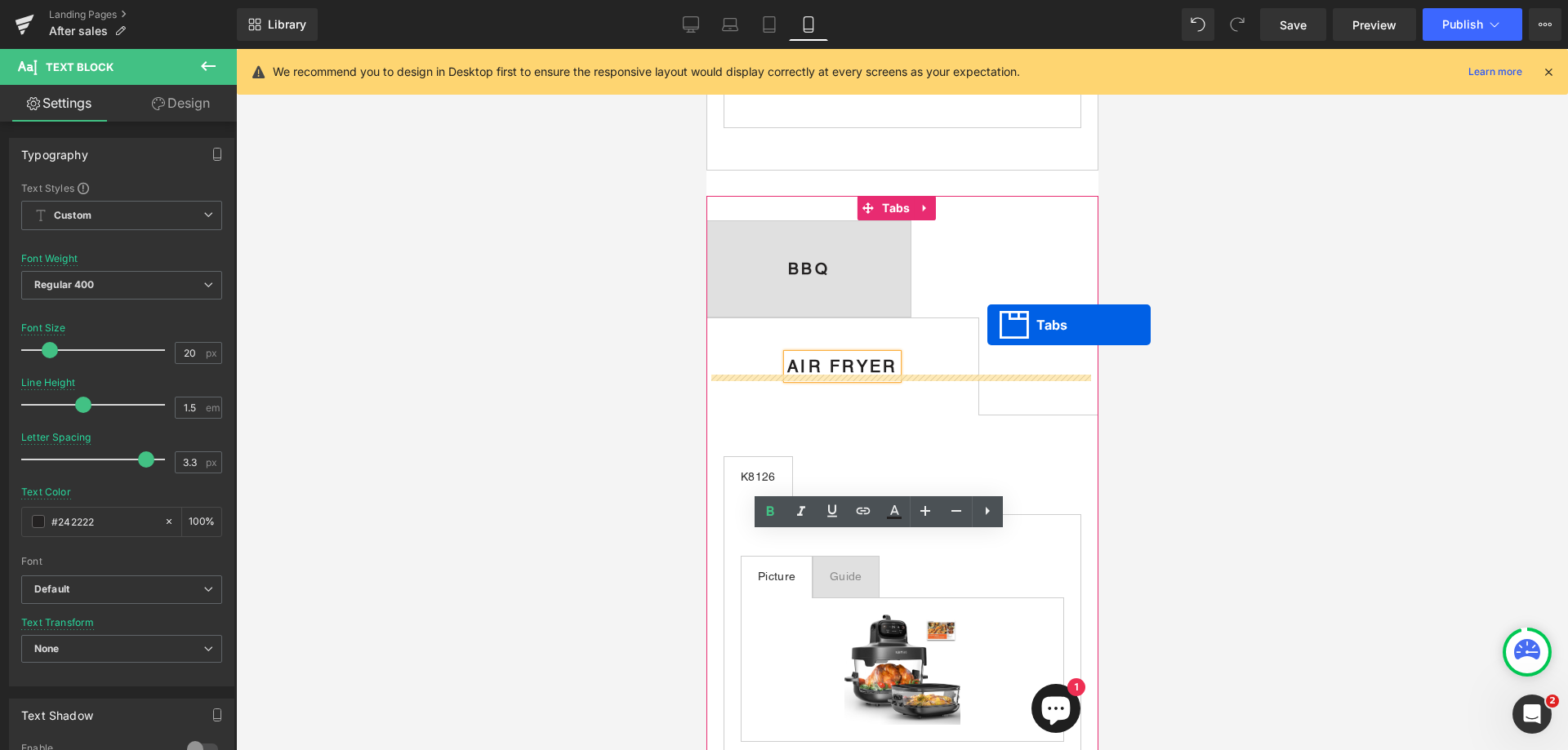
scroll to position [1777, 0]
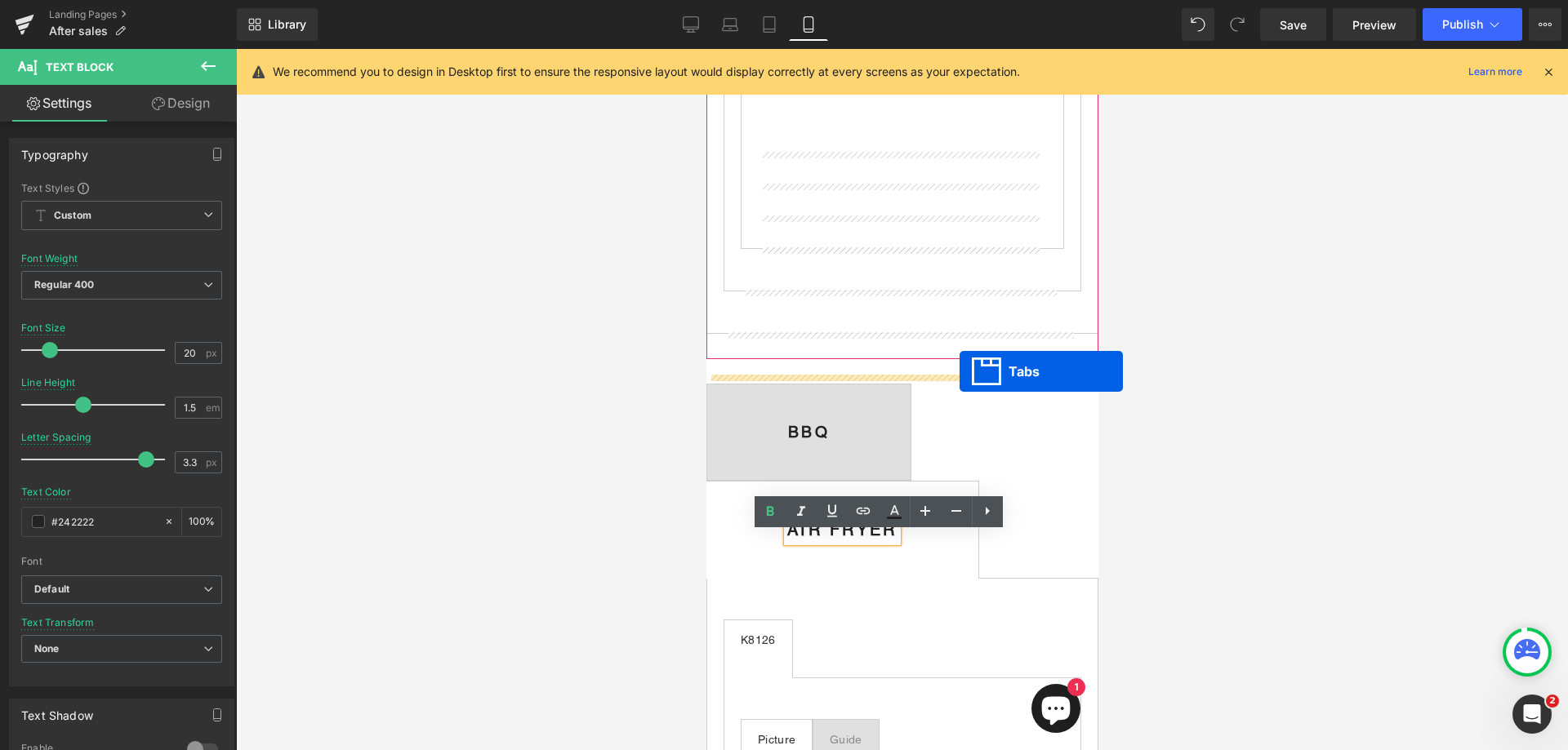
drag, startPoint x: 869, startPoint y: 202, endPoint x: 959, endPoint y: 372, distance: 192.4
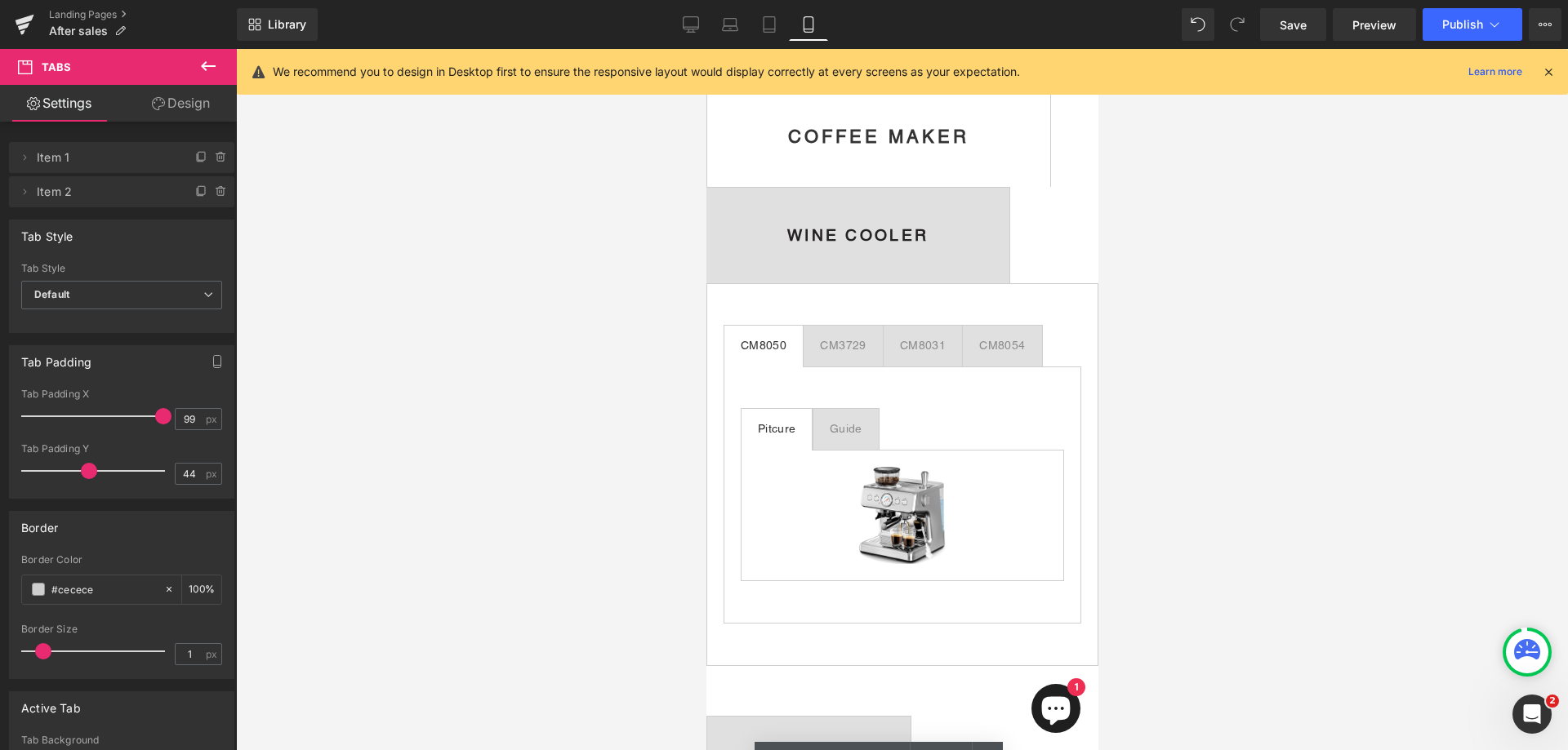
scroll to position [1995, 0]
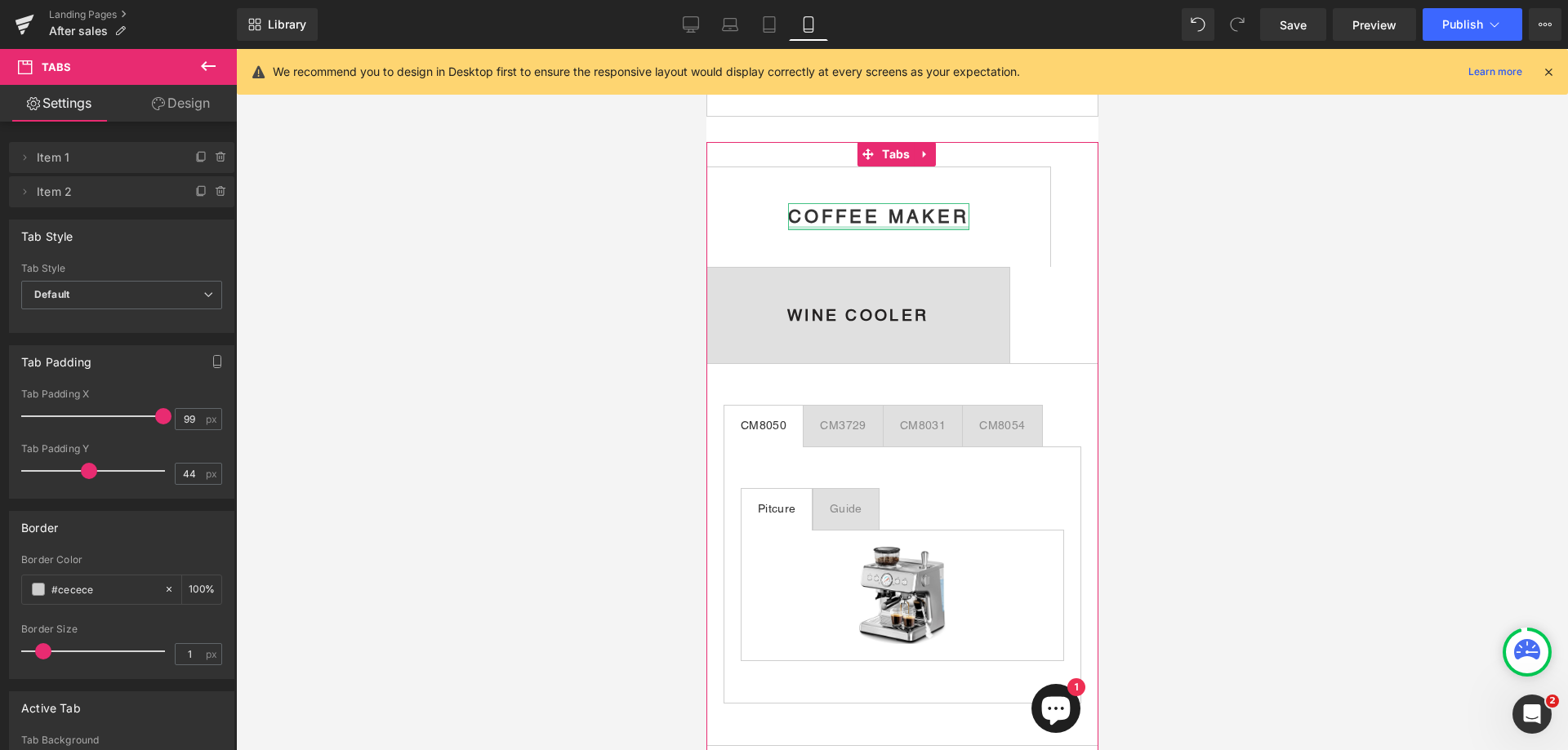
click at [878, 230] on div at bounding box center [878, 228] width 181 height 4
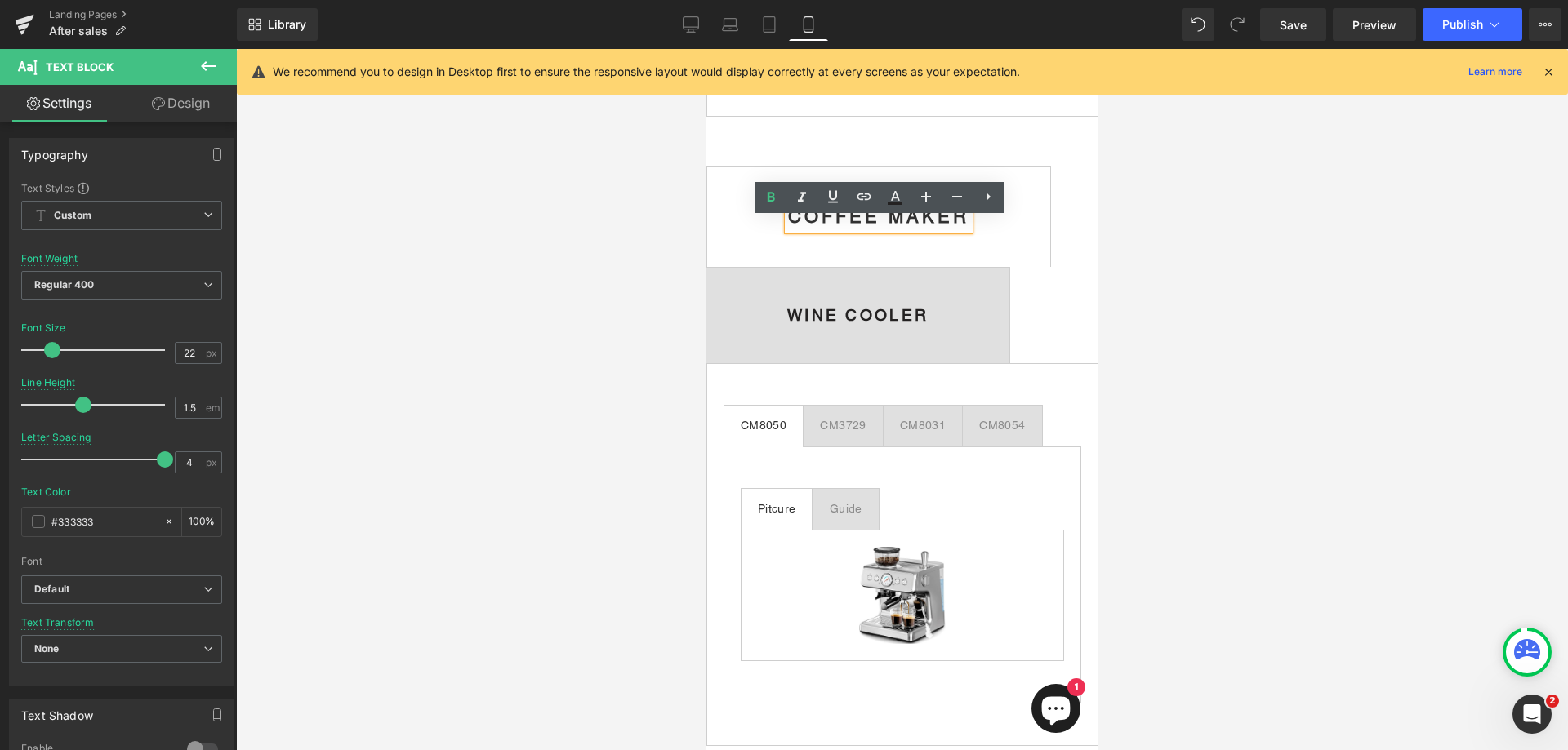
click at [831, 227] on strong "COFFEE MAKER" at bounding box center [878, 216] width 181 height 20
click at [838, 322] on div "WINE COOLER Text Block" at bounding box center [857, 315] width 141 height 24
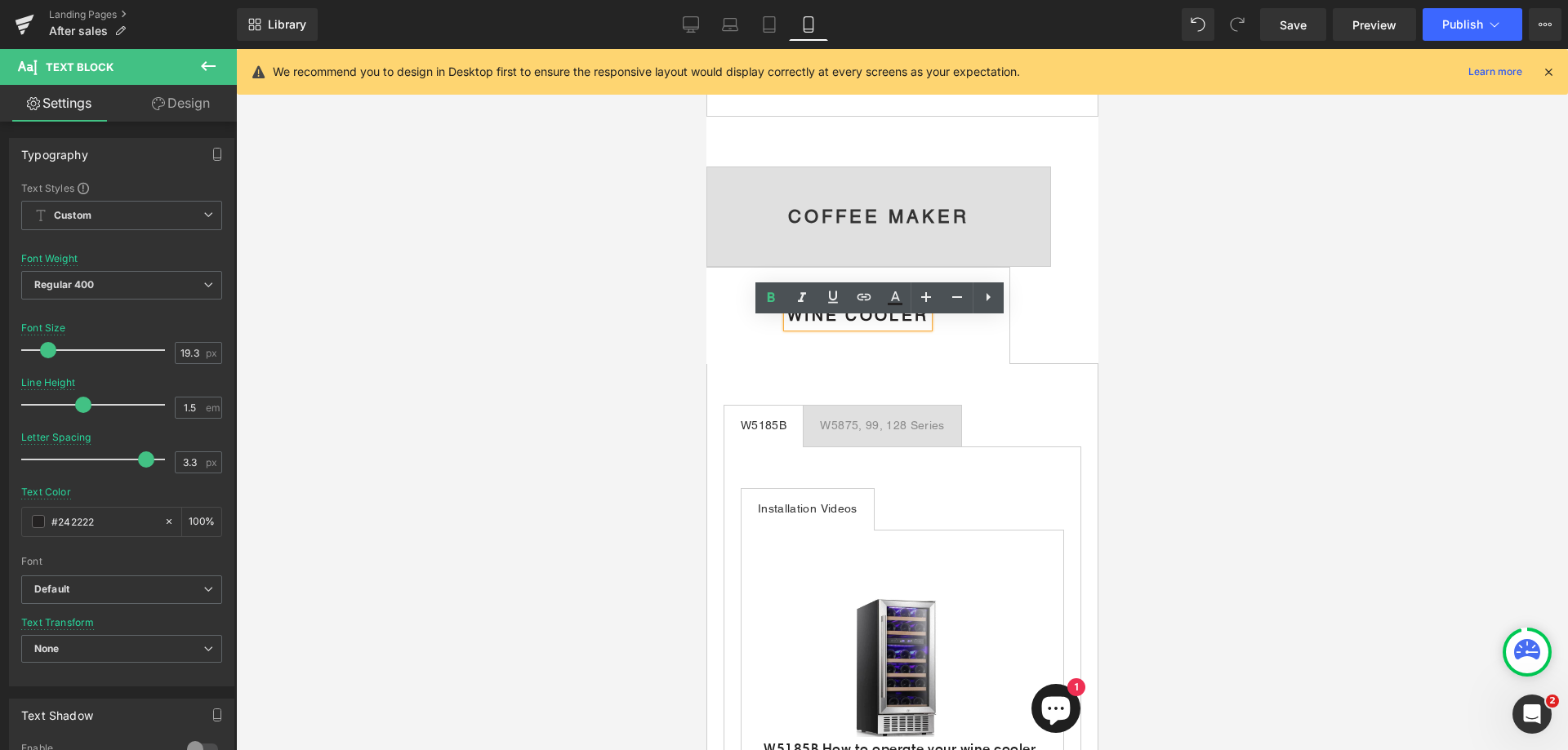
click at [879, 227] on strong "COFFEE MAKER" at bounding box center [878, 216] width 181 height 20
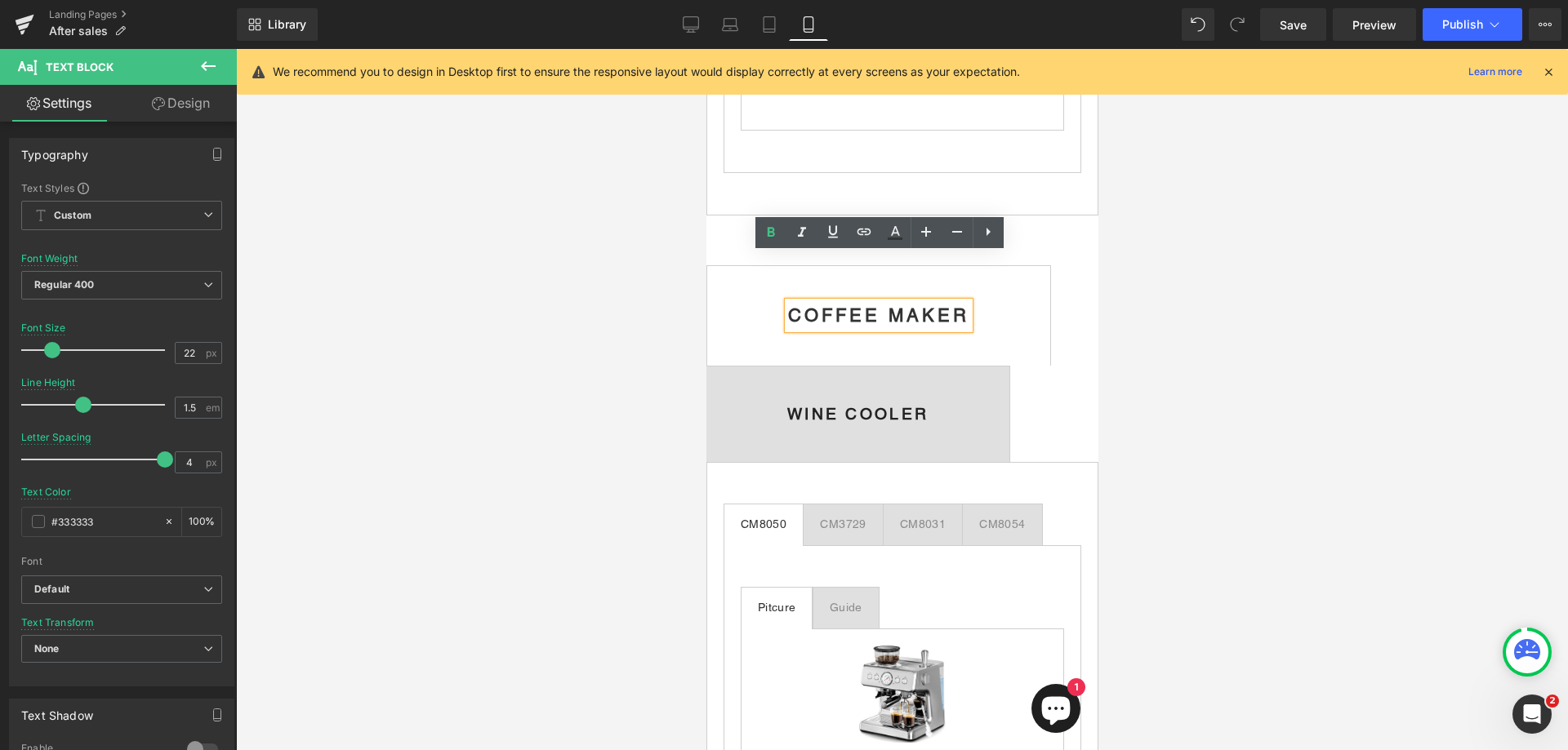
scroll to position [1796, 0]
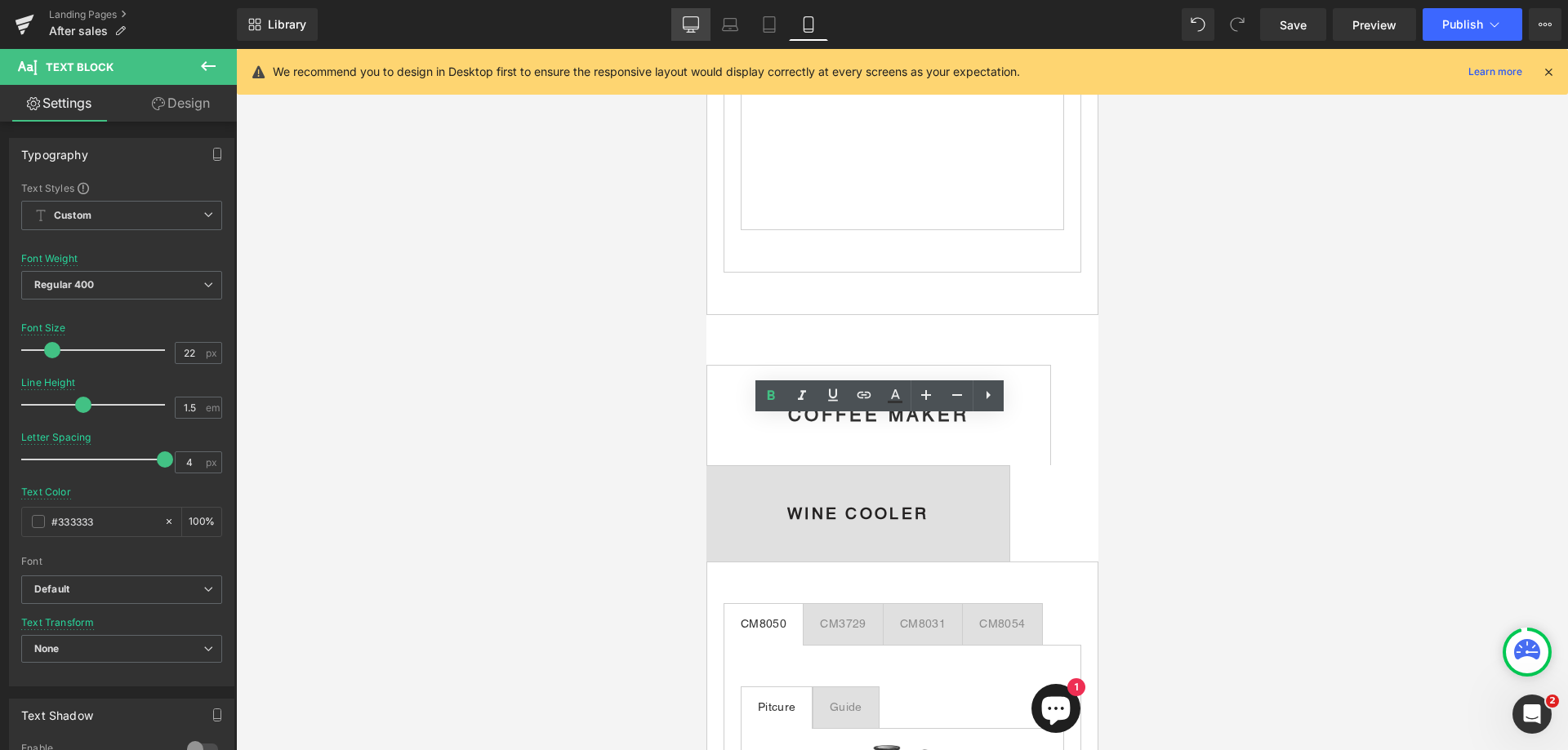
click at [693, 25] on icon at bounding box center [691, 25] width 16 height 16
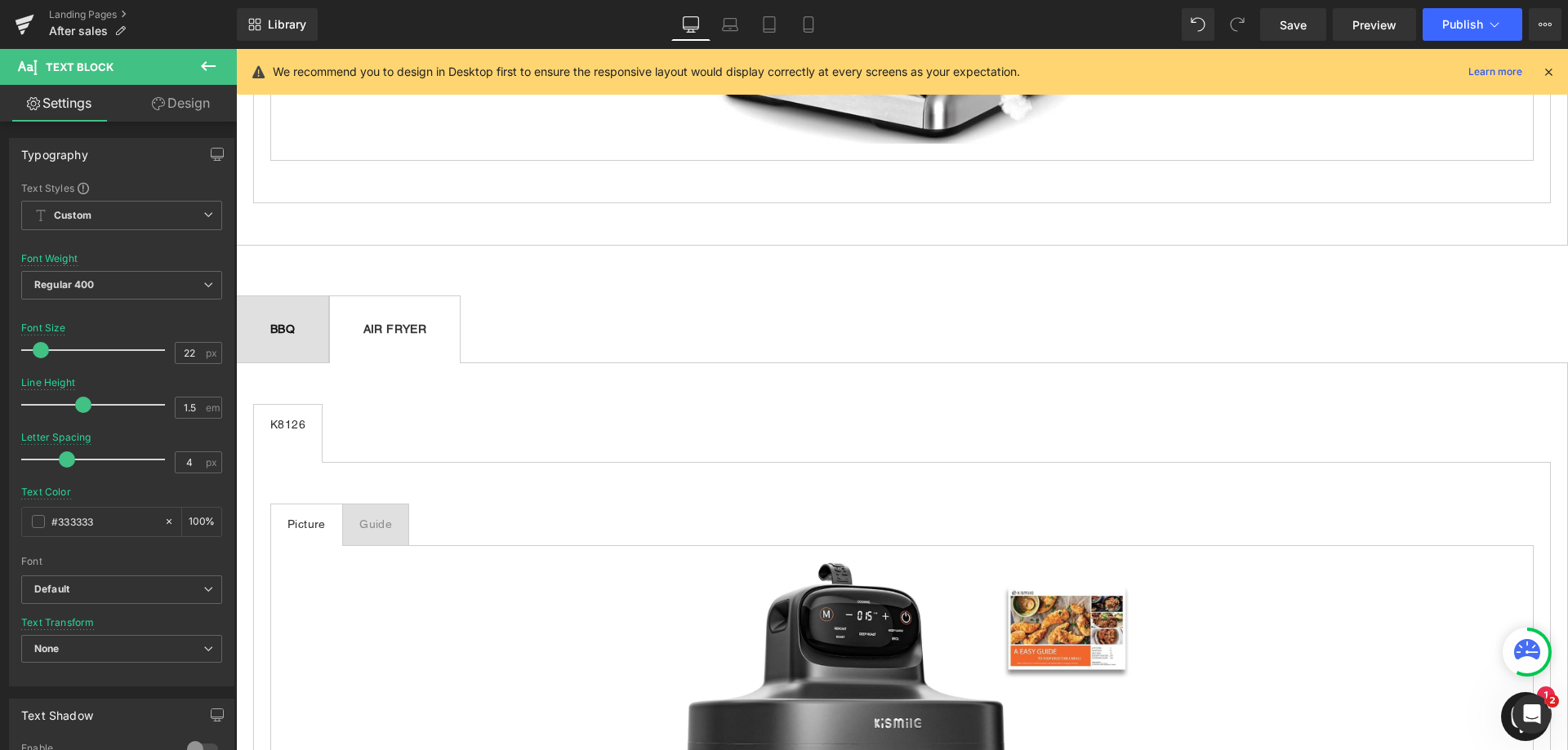
type input "14"
type input "0.4"
type input "100"
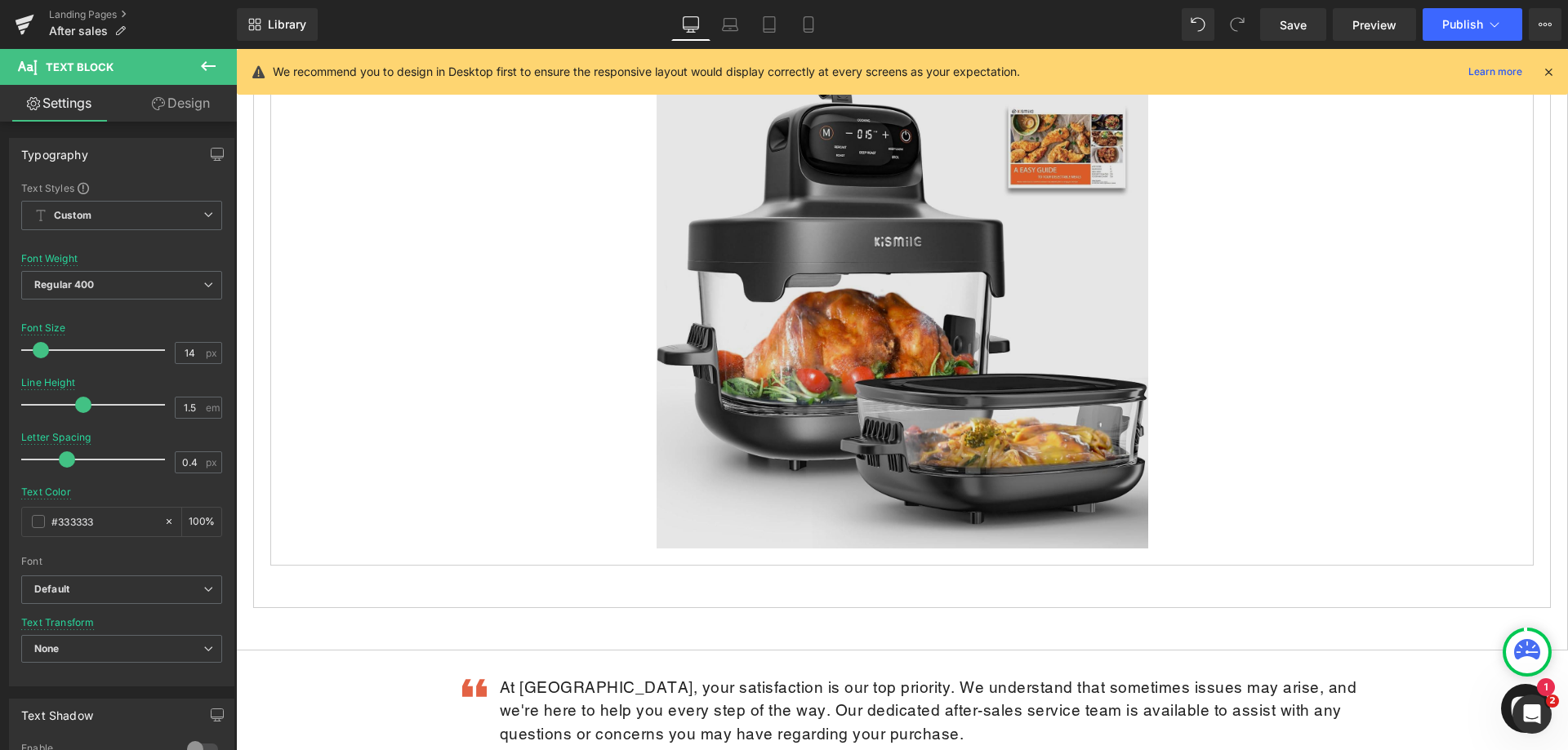
scroll to position [2189, 0]
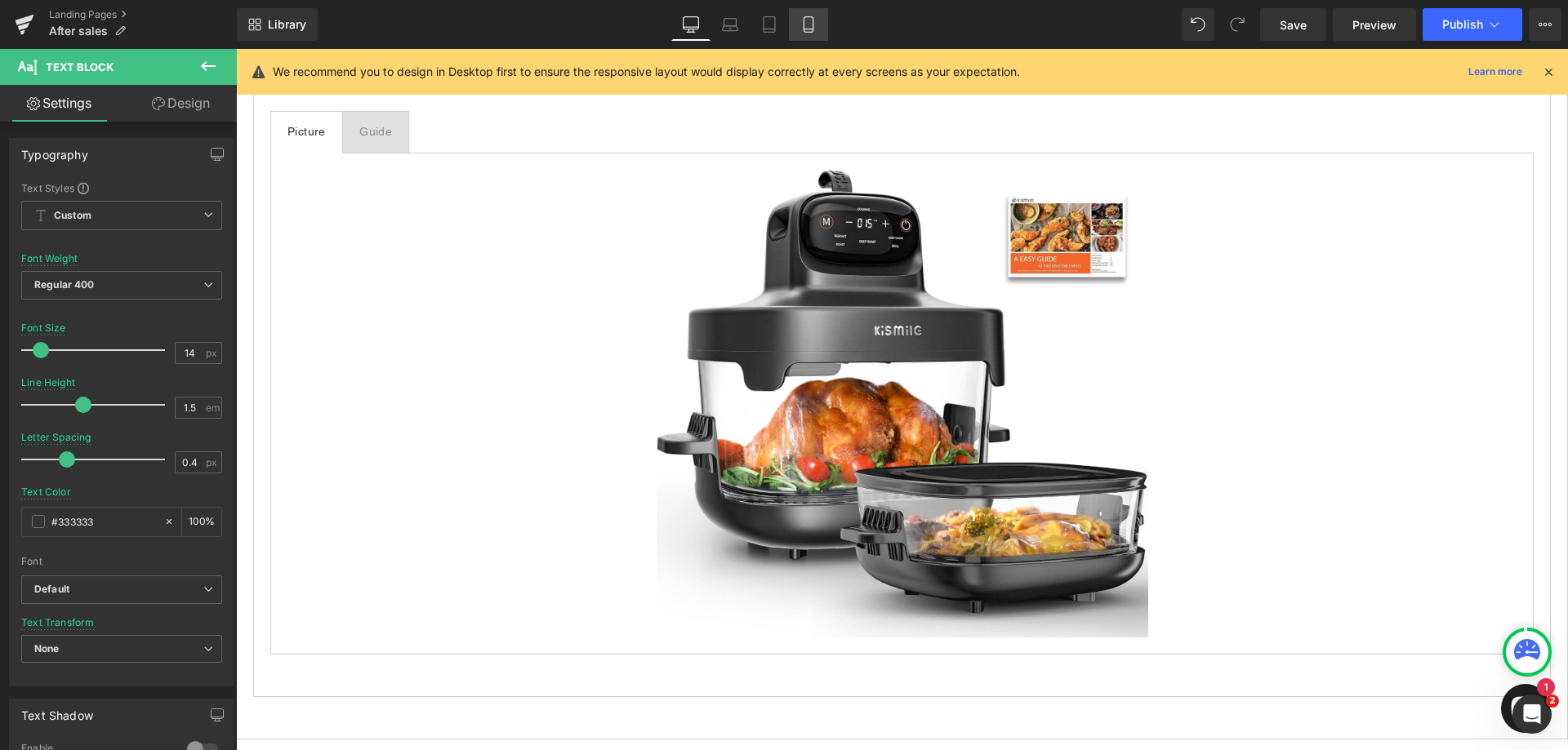
drag, startPoint x: 818, startPoint y: 28, endPoint x: 99, endPoint y: 80, distance: 720.9
click at [818, 28] on link "Mobile" at bounding box center [809, 25] width 39 height 33
type input "22"
type input "4"
type input "100"
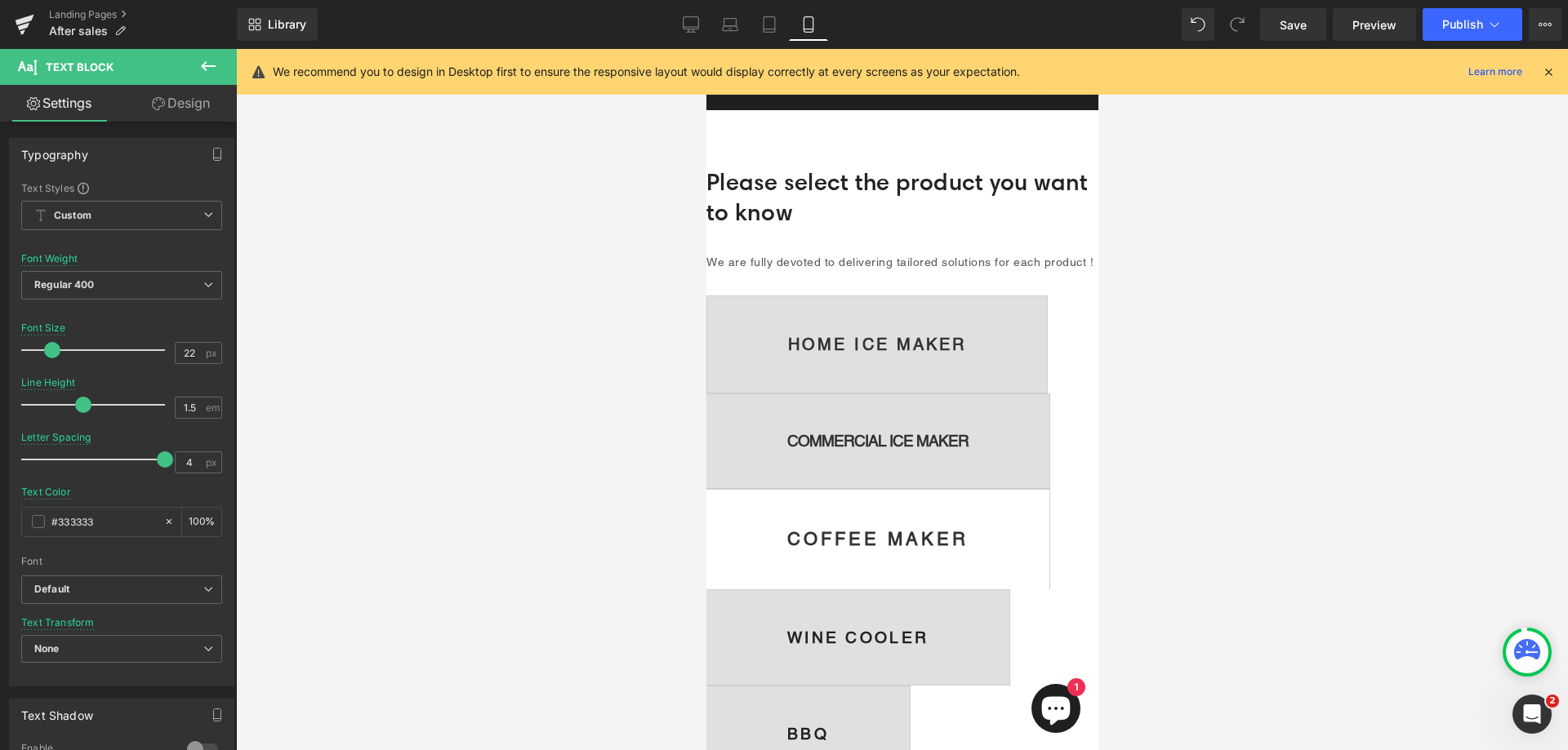
scroll to position [0, 0]
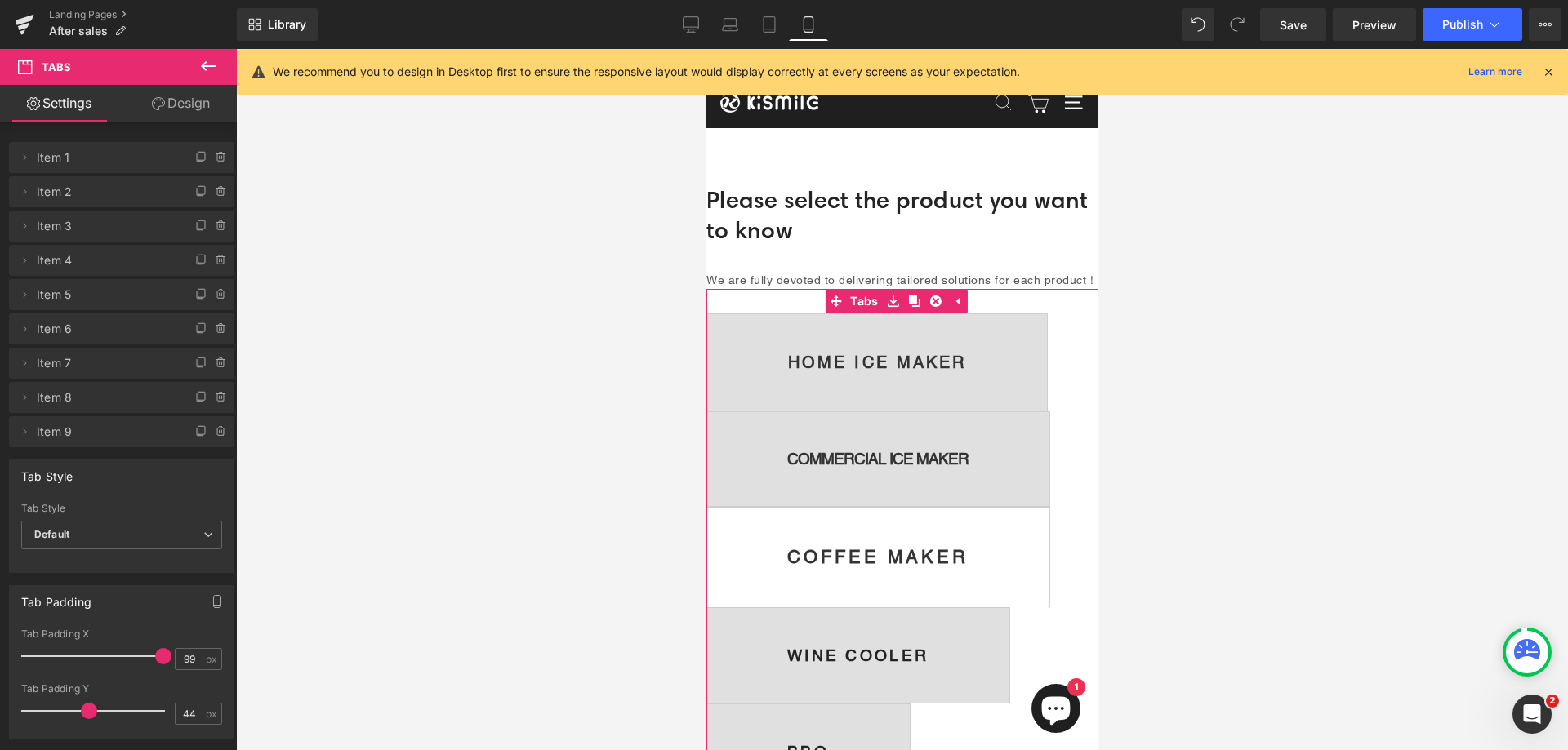
drag, startPoint x: 916, startPoint y: 316, endPoint x: 859, endPoint y: 476, distance: 169.8
click at [916, 307] on icon at bounding box center [914, 301] width 12 height 12
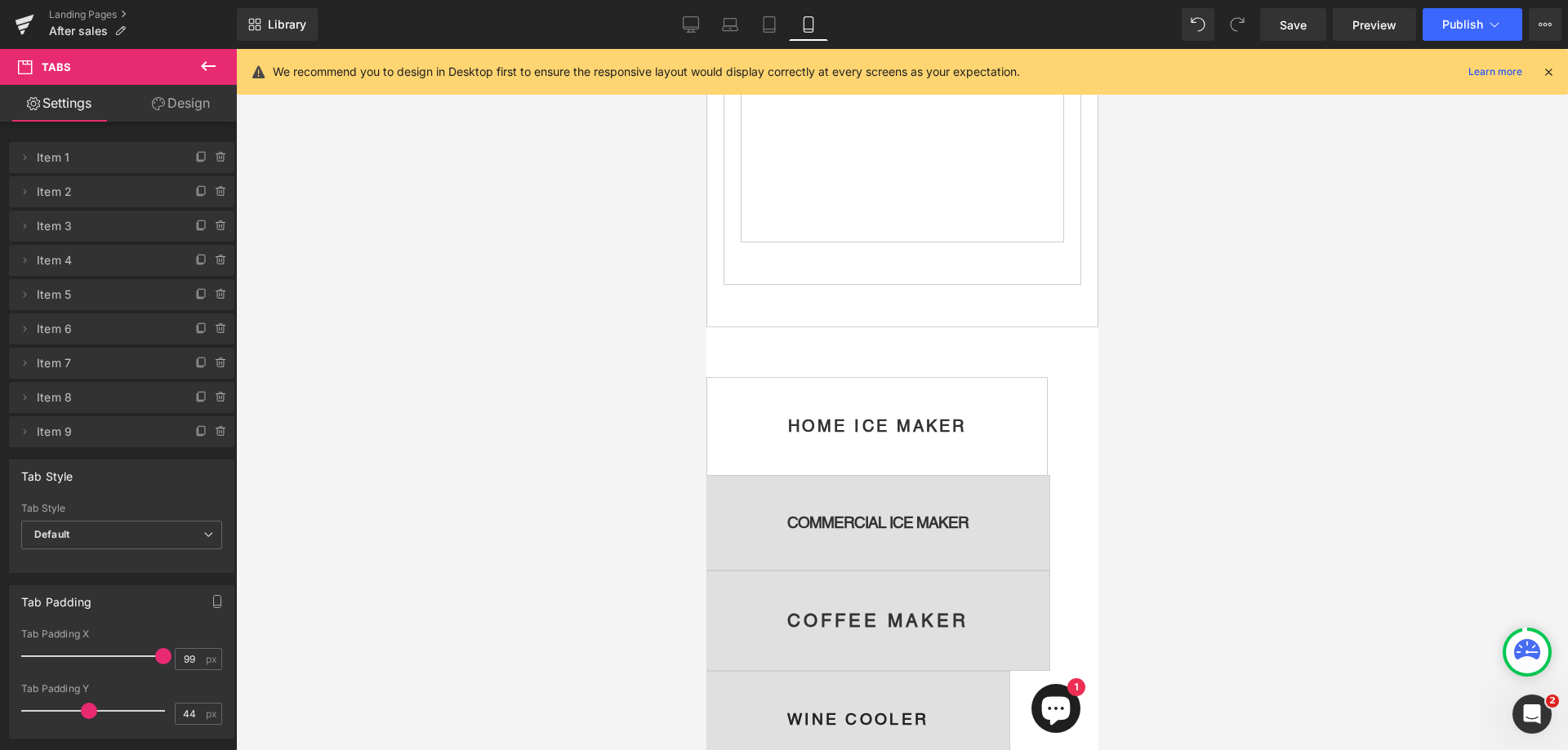
scroll to position [1705, 0]
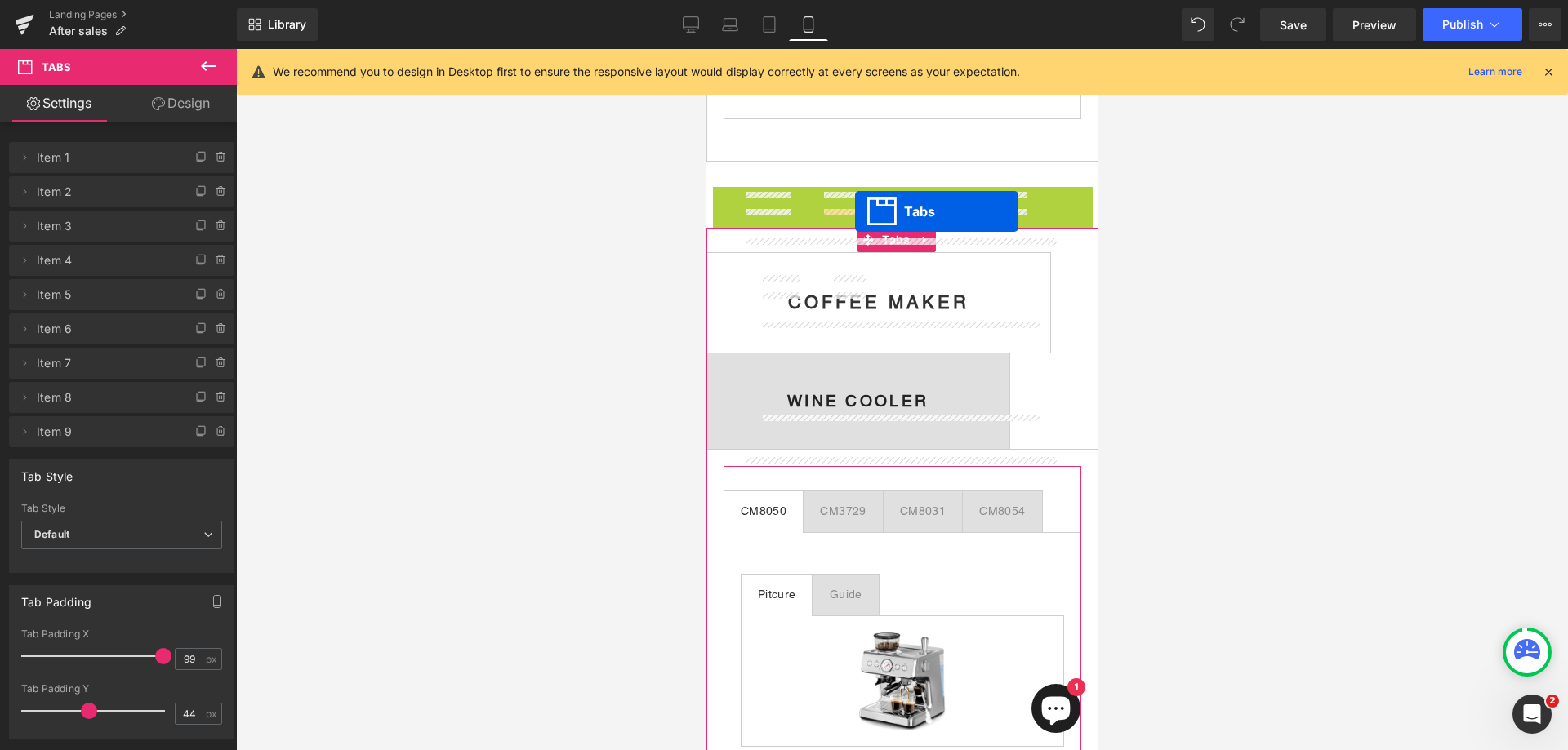
scroll to position [2276, 0]
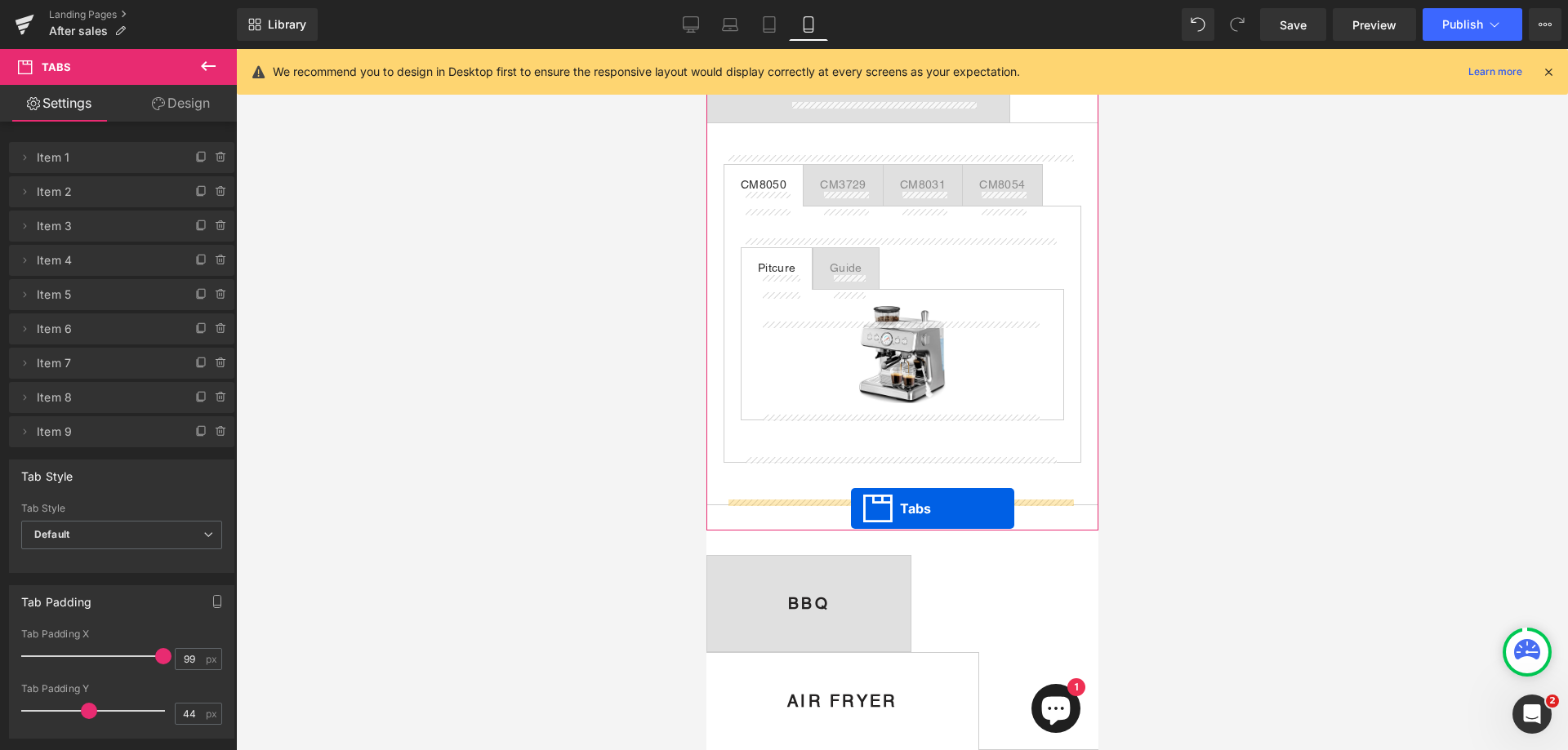
drag, startPoint x: 868, startPoint y: 458, endPoint x: 850, endPoint y: 509, distance: 54.1
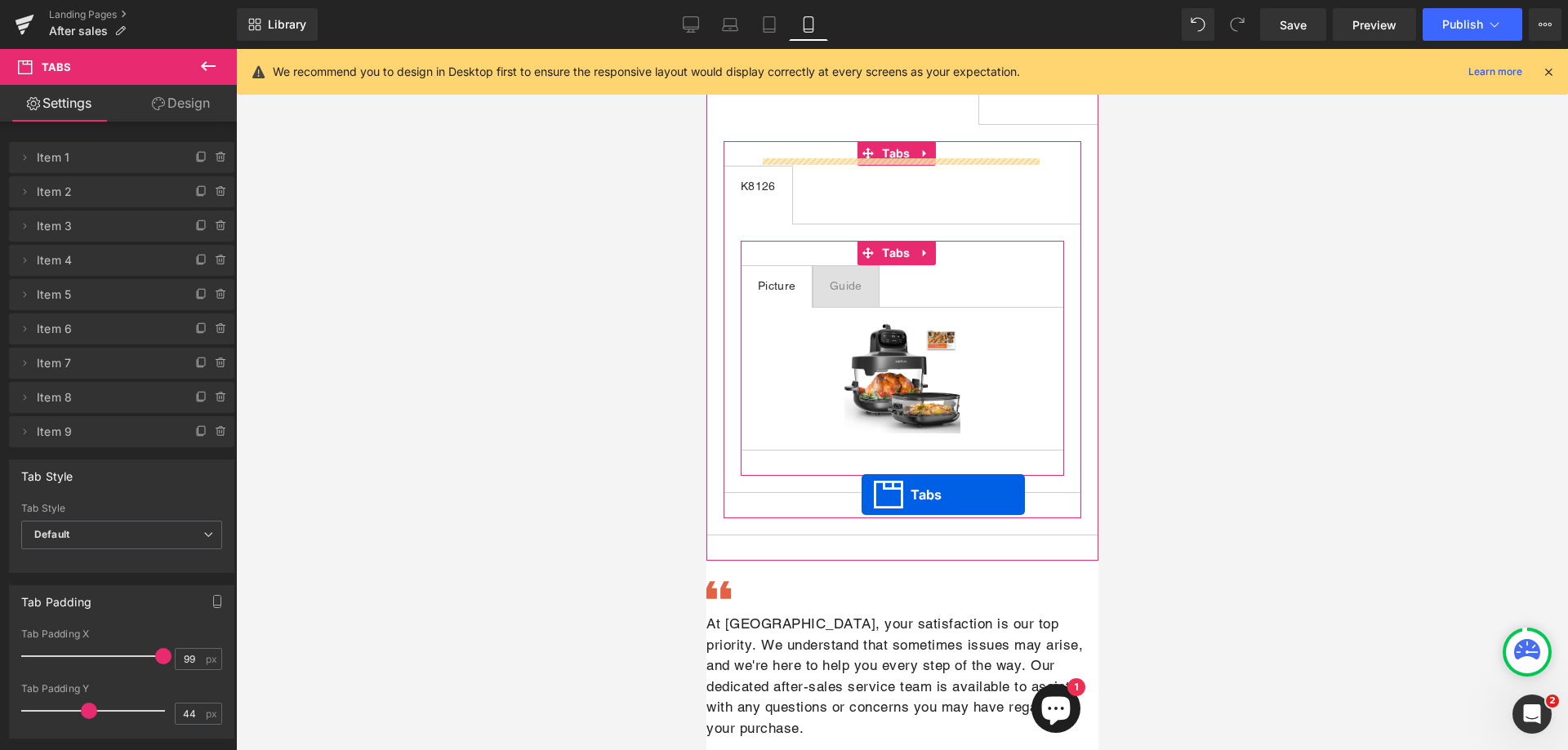
scroll to position [3185, 0]
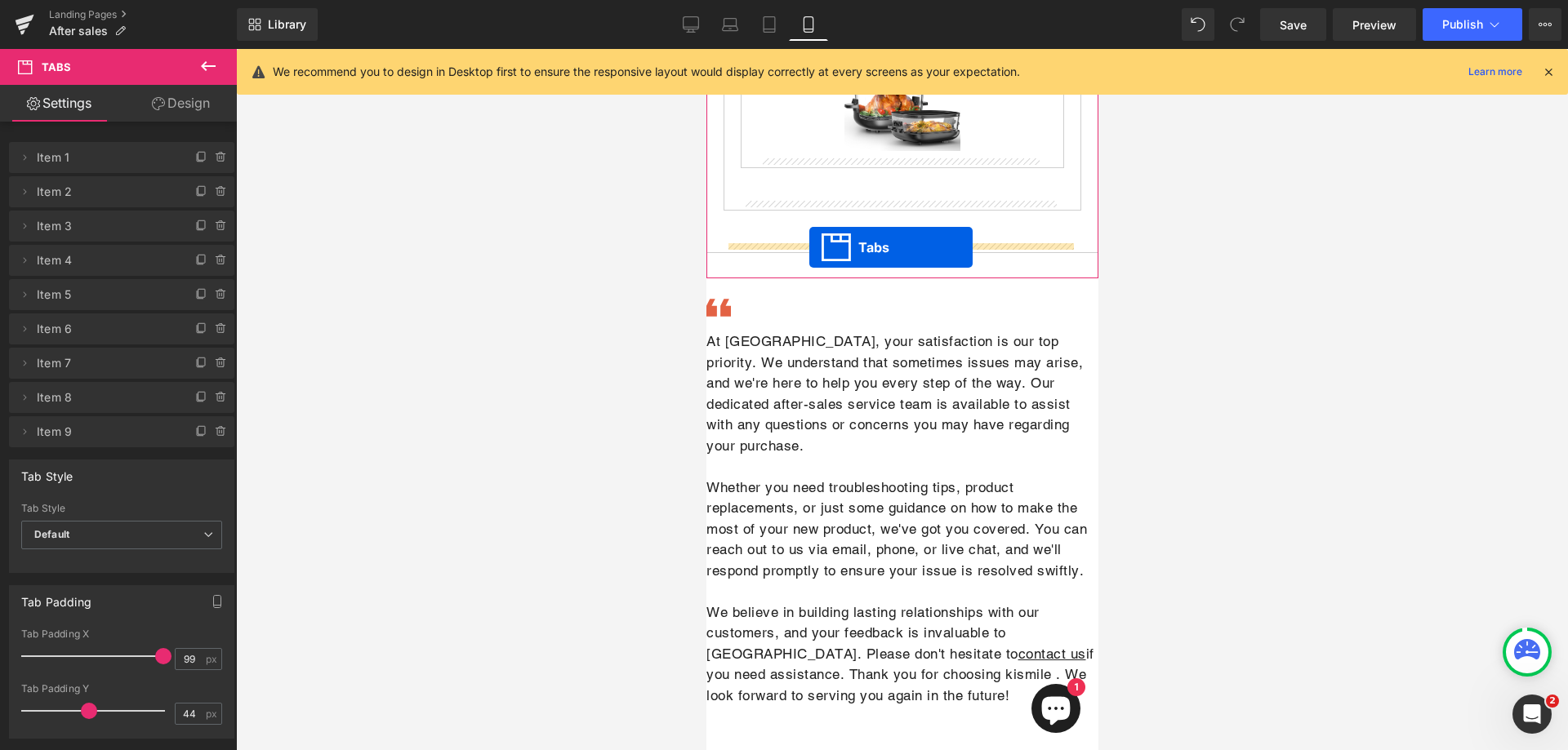
drag, startPoint x: 876, startPoint y: 373, endPoint x: 809, endPoint y: 247, distance: 142.7
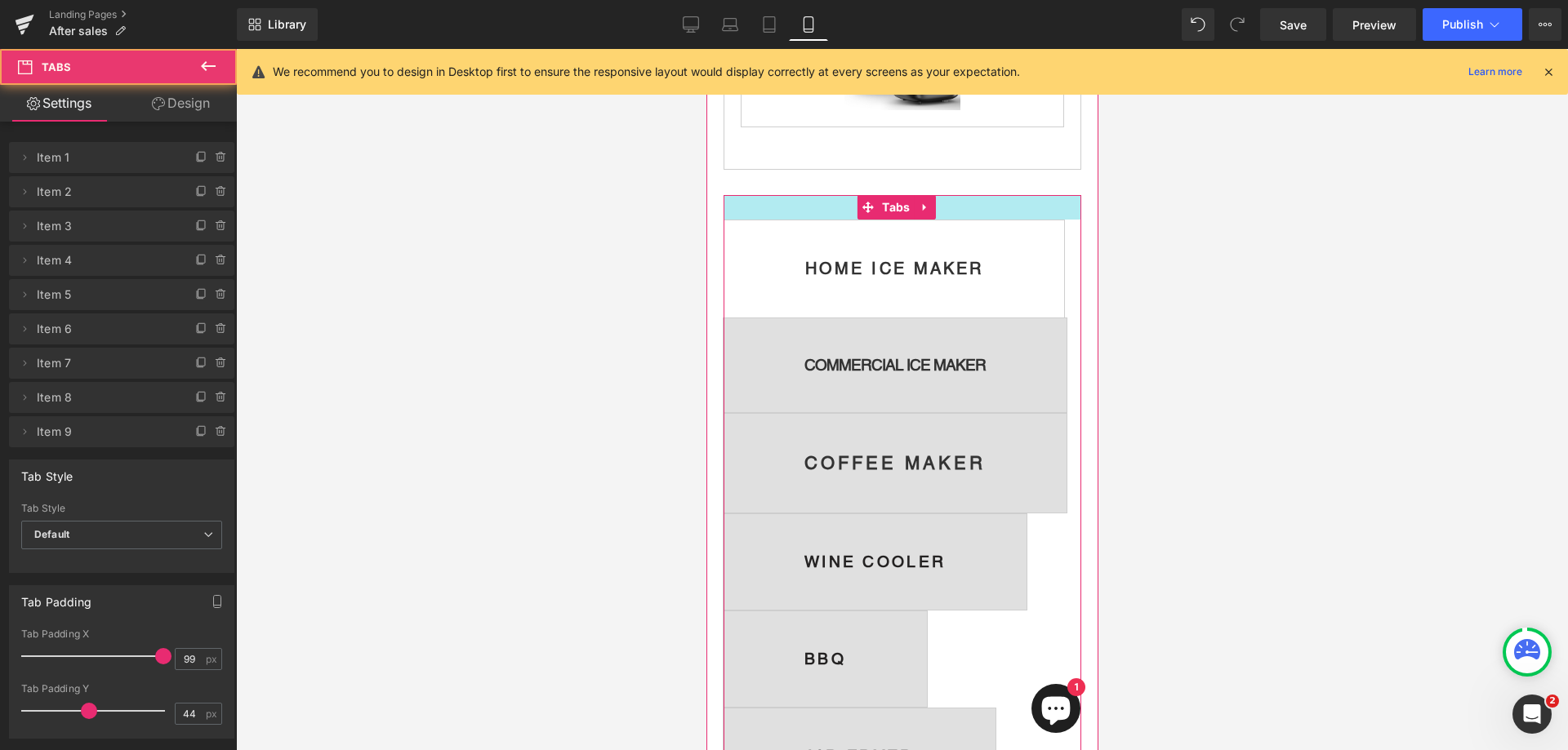
scroll to position [3144, 0]
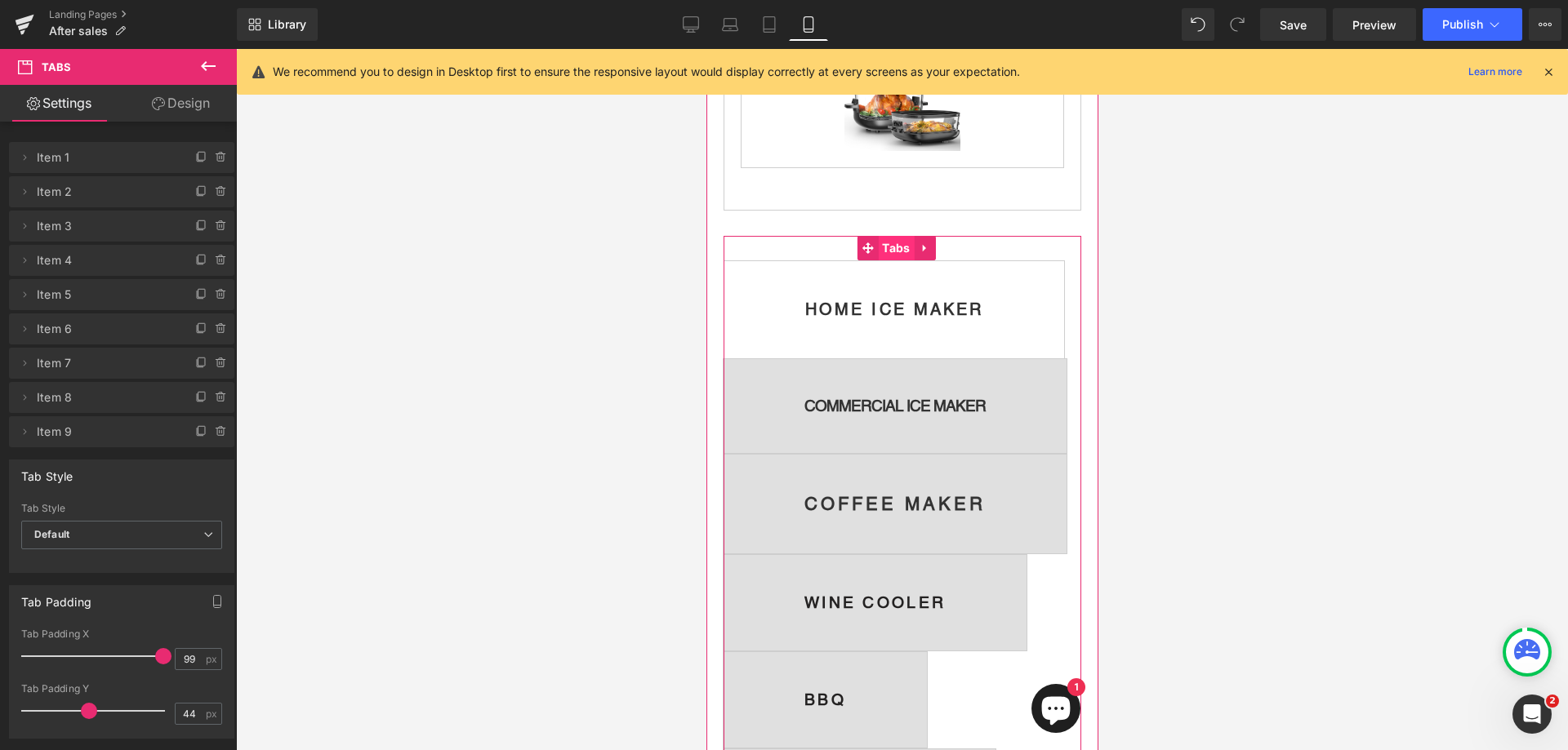
click at [889, 254] on span "Tabs" at bounding box center [896, 248] width 36 height 25
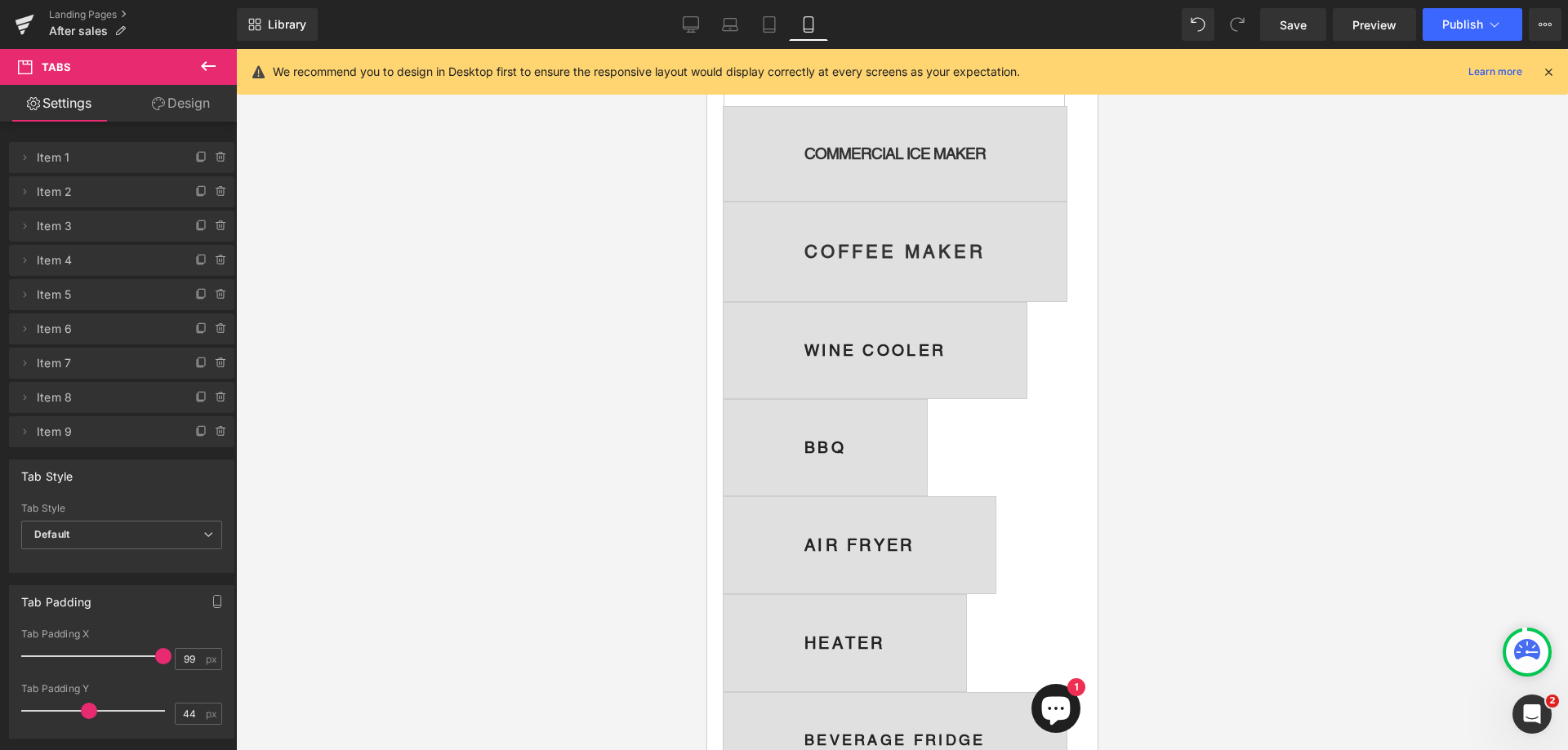
scroll to position [3388, 0]
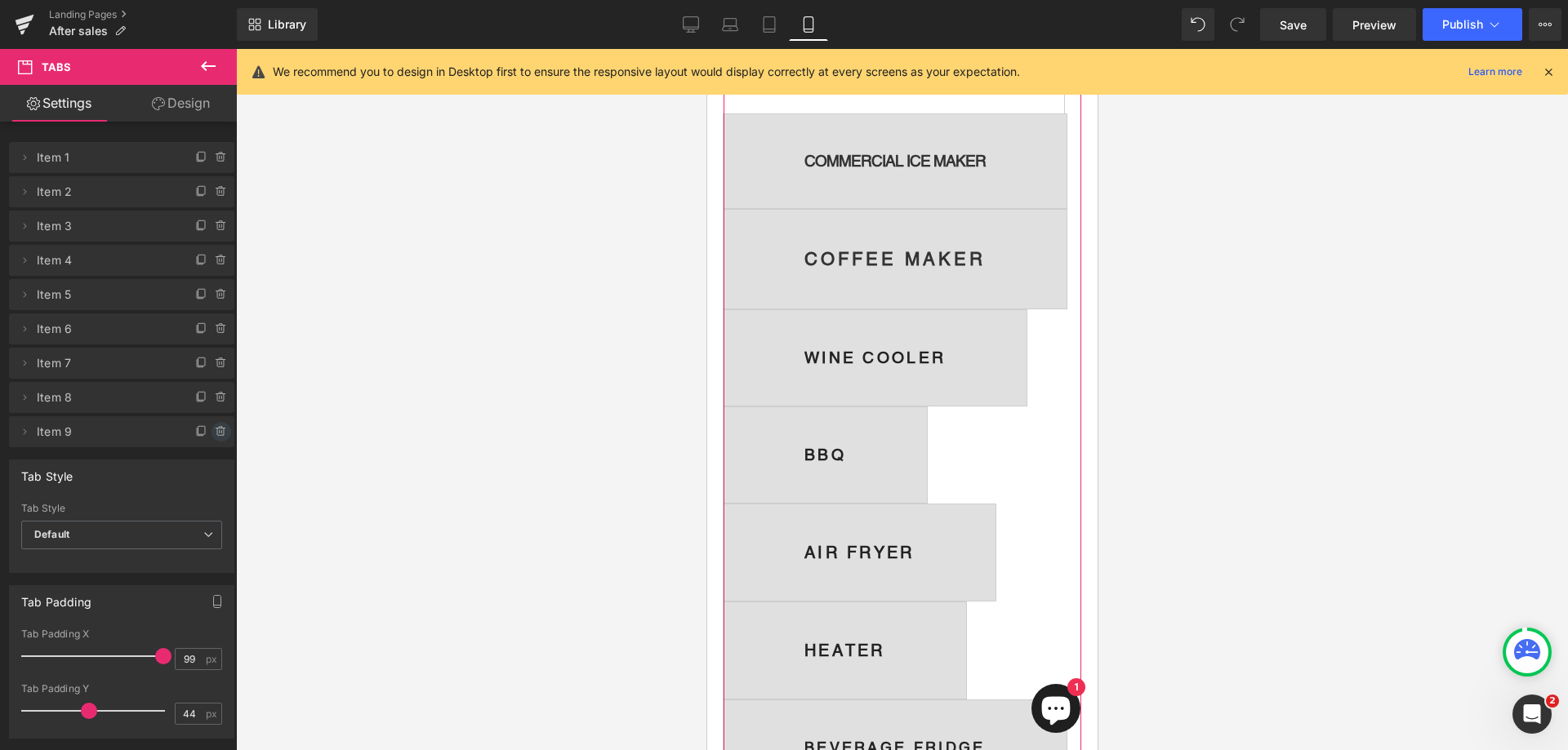
click at [219, 427] on icon at bounding box center [221, 428] width 4 height 2
click at [213, 433] on button "Delete" at bounding box center [204, 432] width 52 height 21
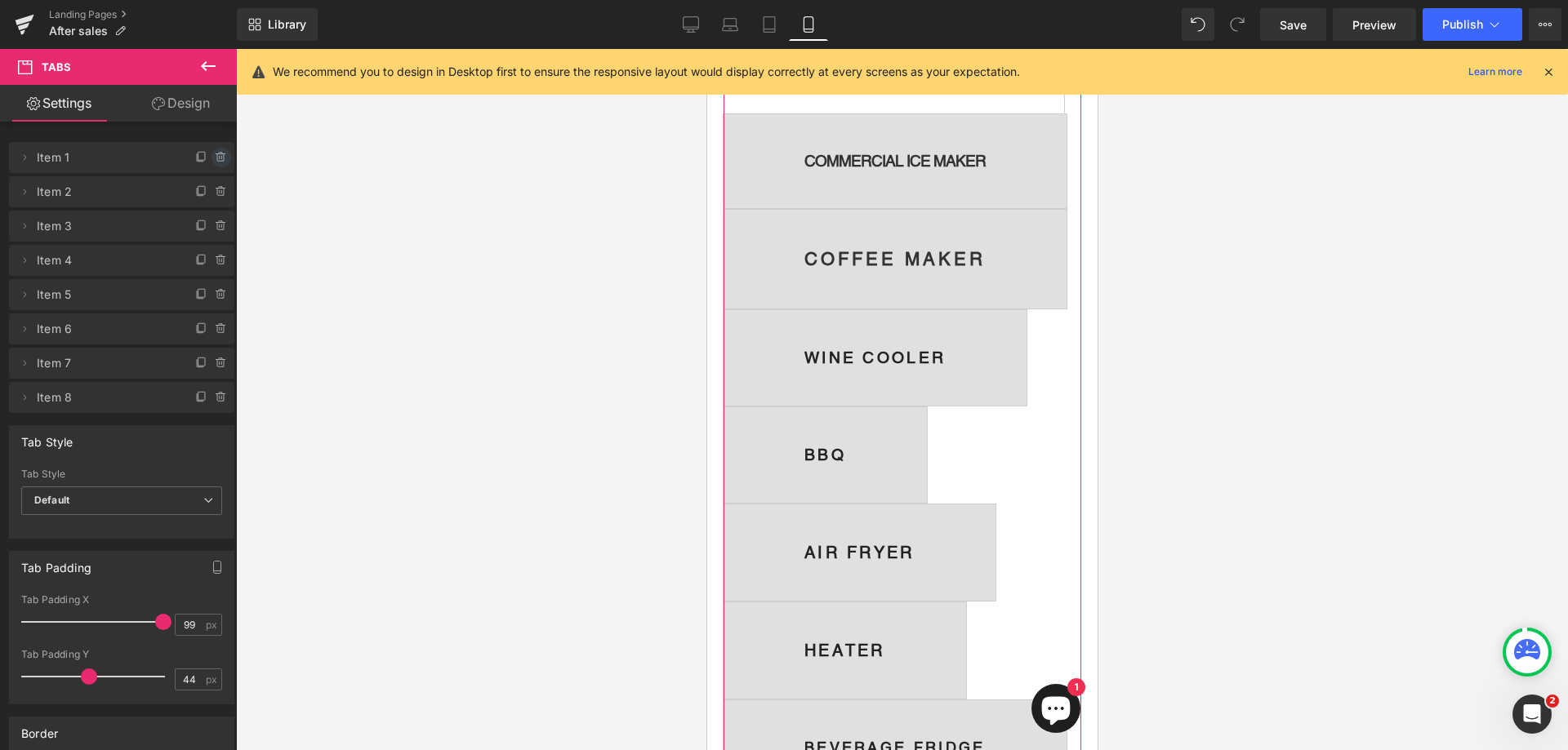
click at [221, 156] on icon at bounding box center [221, 158] width 0 height 4
click at [203, 163] on button "Delete" at bounding box center [204, 158] width 52 height 21
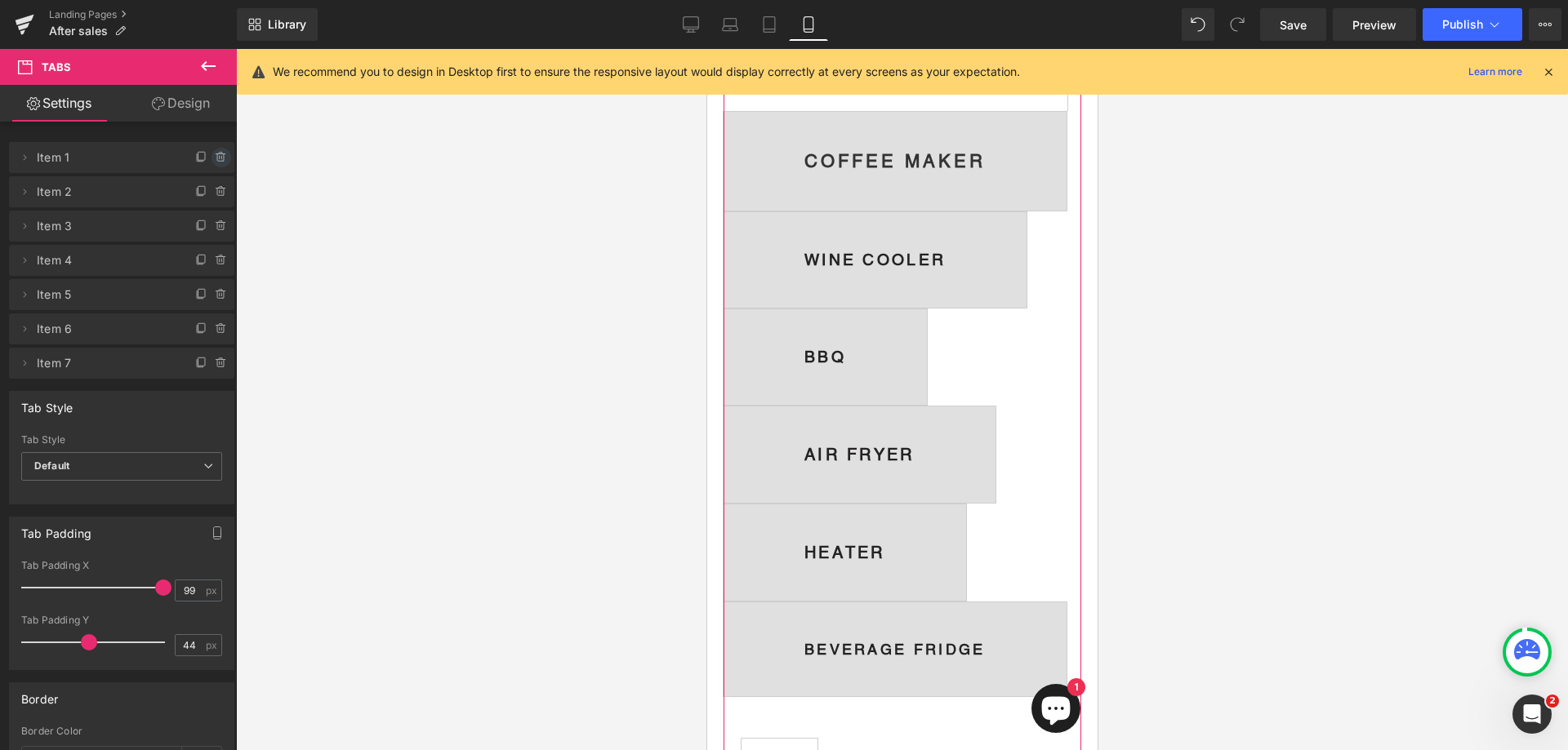
click at [221, 158] on icon at bounding box center [221, 158] width 0 height 4
click at [206, 159] on button "Delete" at bounding box center [204, 158] width 52 height 21
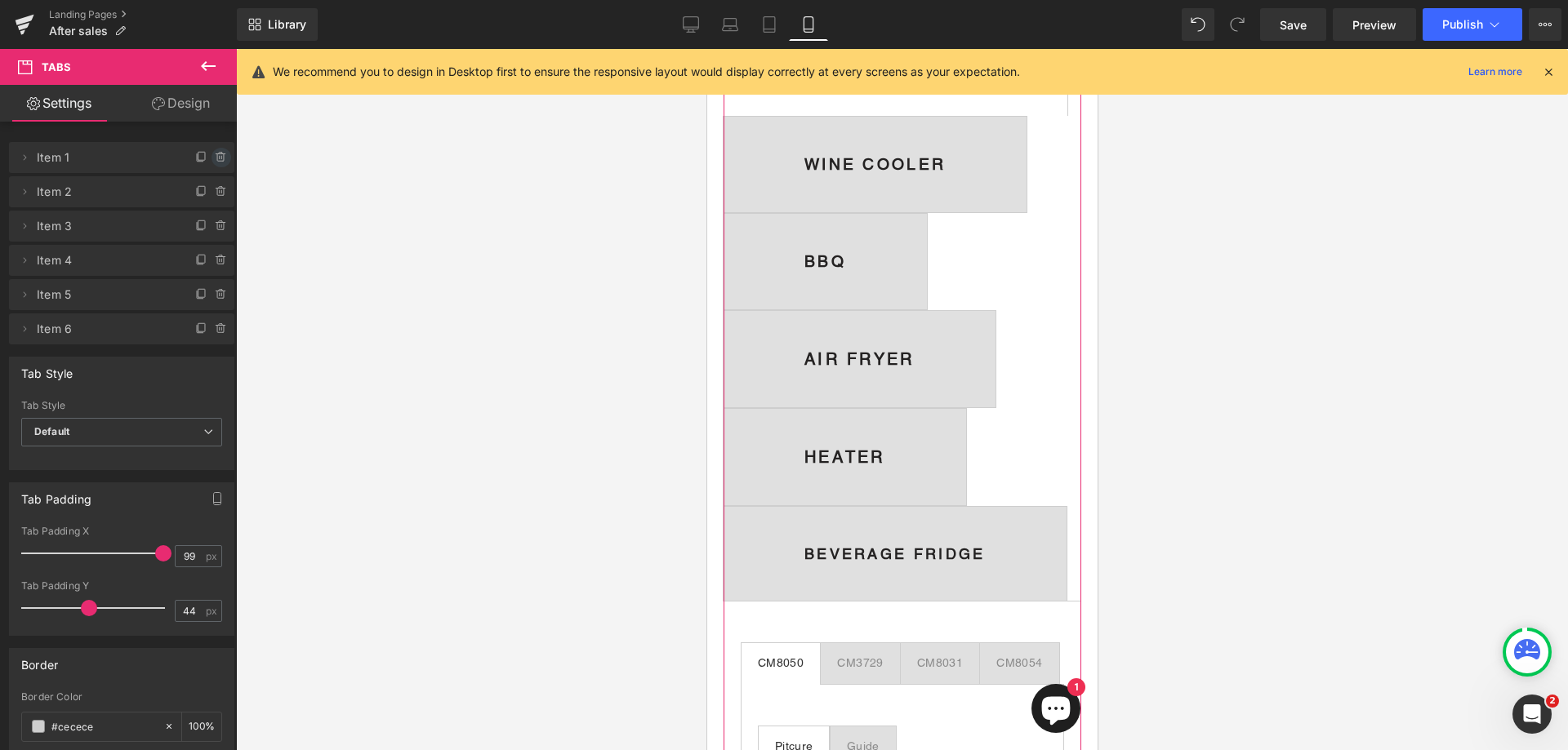
click at [219, 154] on icon at bounding box center [221, 154] width 4 height 2
click at [206, 156] on button "Delete" at bounding box center [204, 158] width 52 height 21
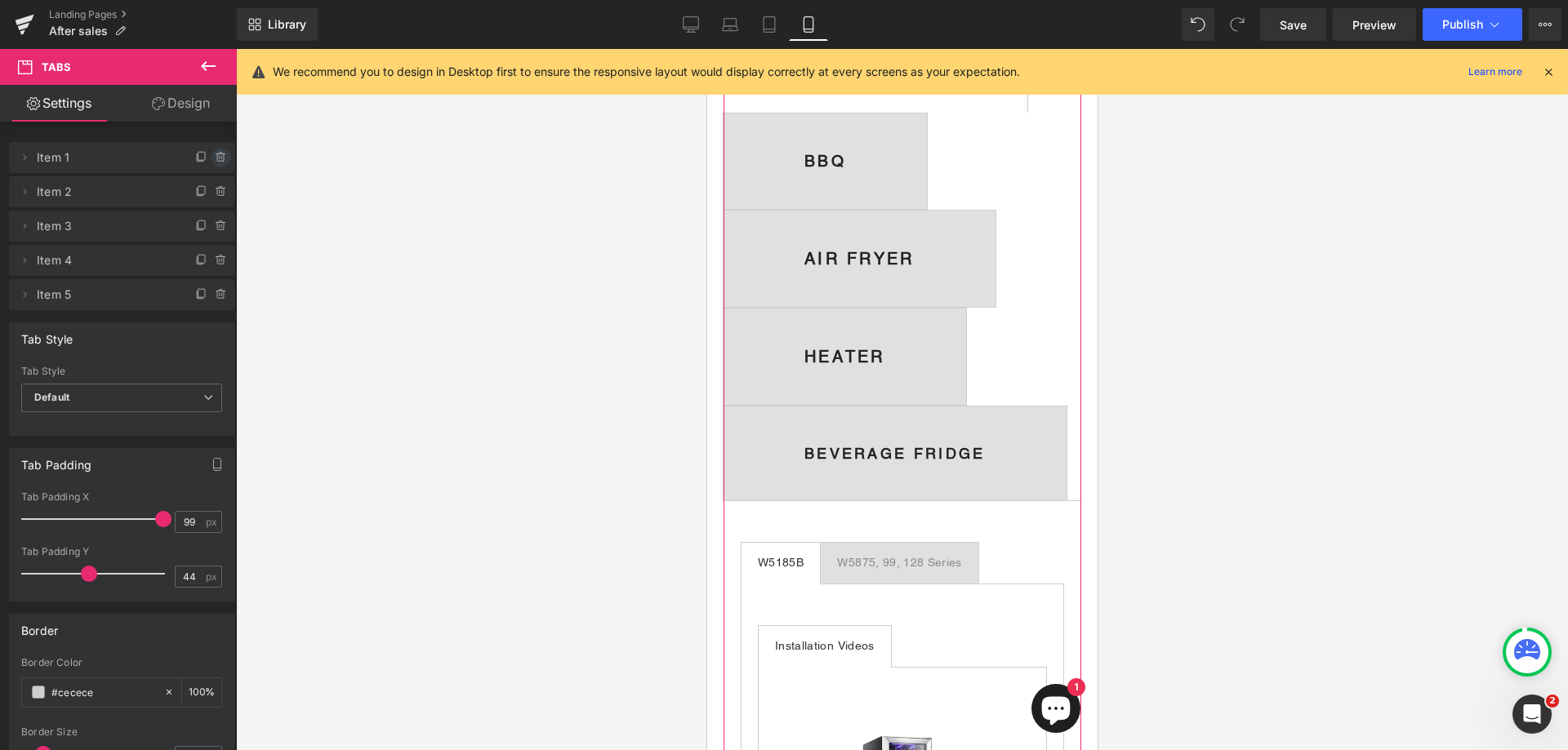
click at [215, 156] on icon at bounding box center [221, 157] width 13 height 13
click at [202, 155] on button "Delete" at bounding box center [204, 158] width 52 height 21
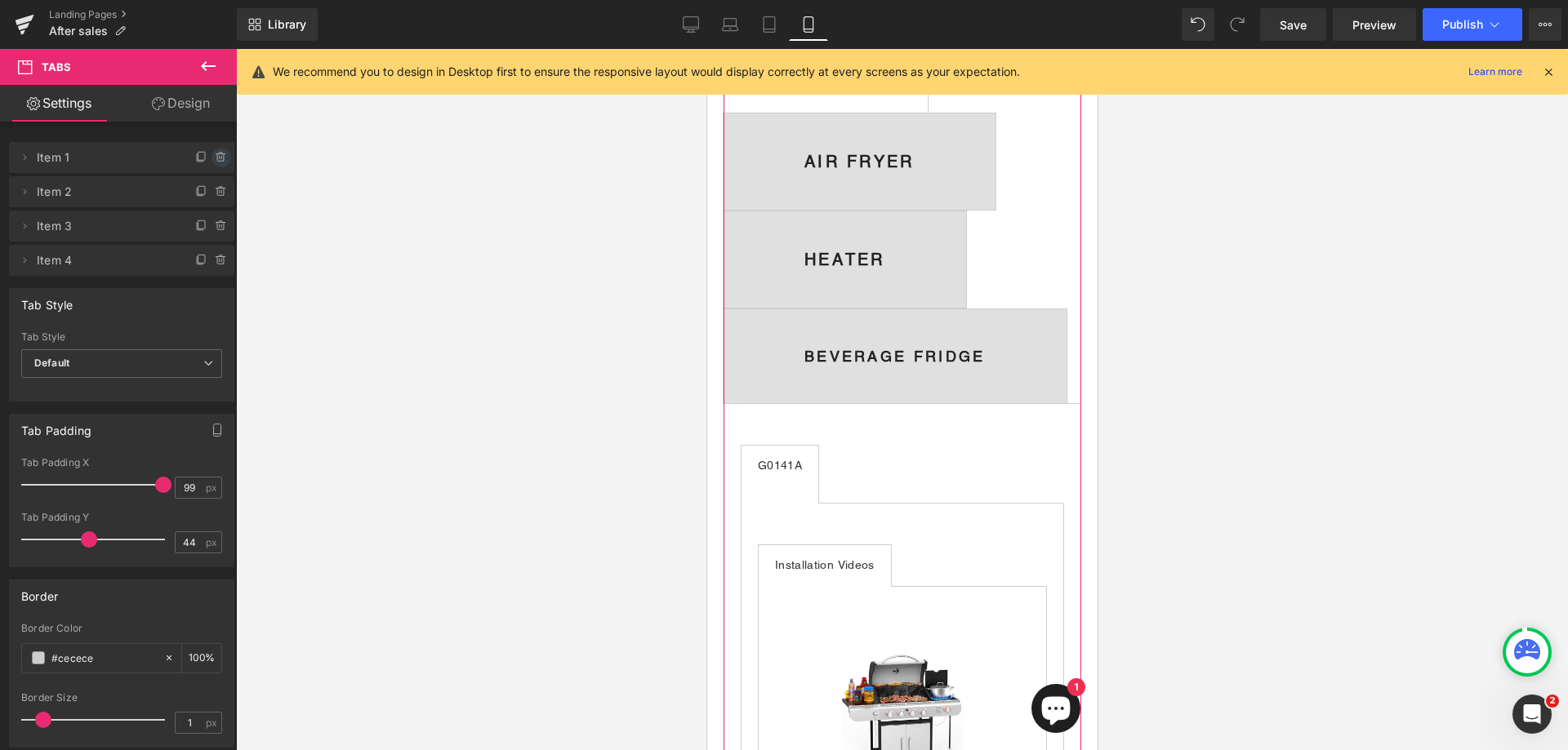
click at [219, 153] on icon at bounding box center [221, 154] width 4 height 2
click at [202, 156] on button "Delete" at bounding box center [204, 158] width 52 height 21
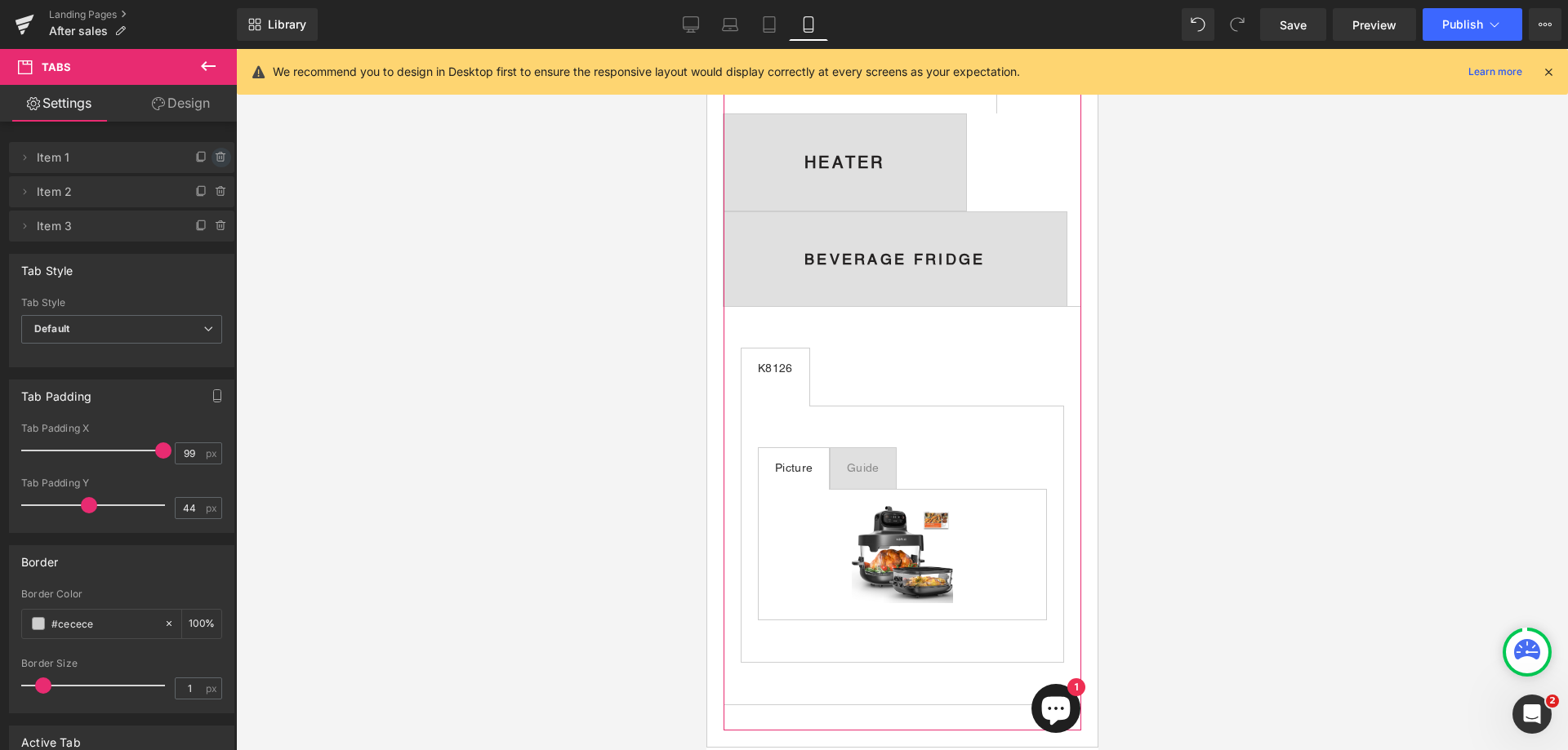
click at [215, 157] on icon at bounding box center [221, 157] width 13 height 13
click at [201, 155] on button "Delete" at bounding box center [204, 158] width 52 height 21
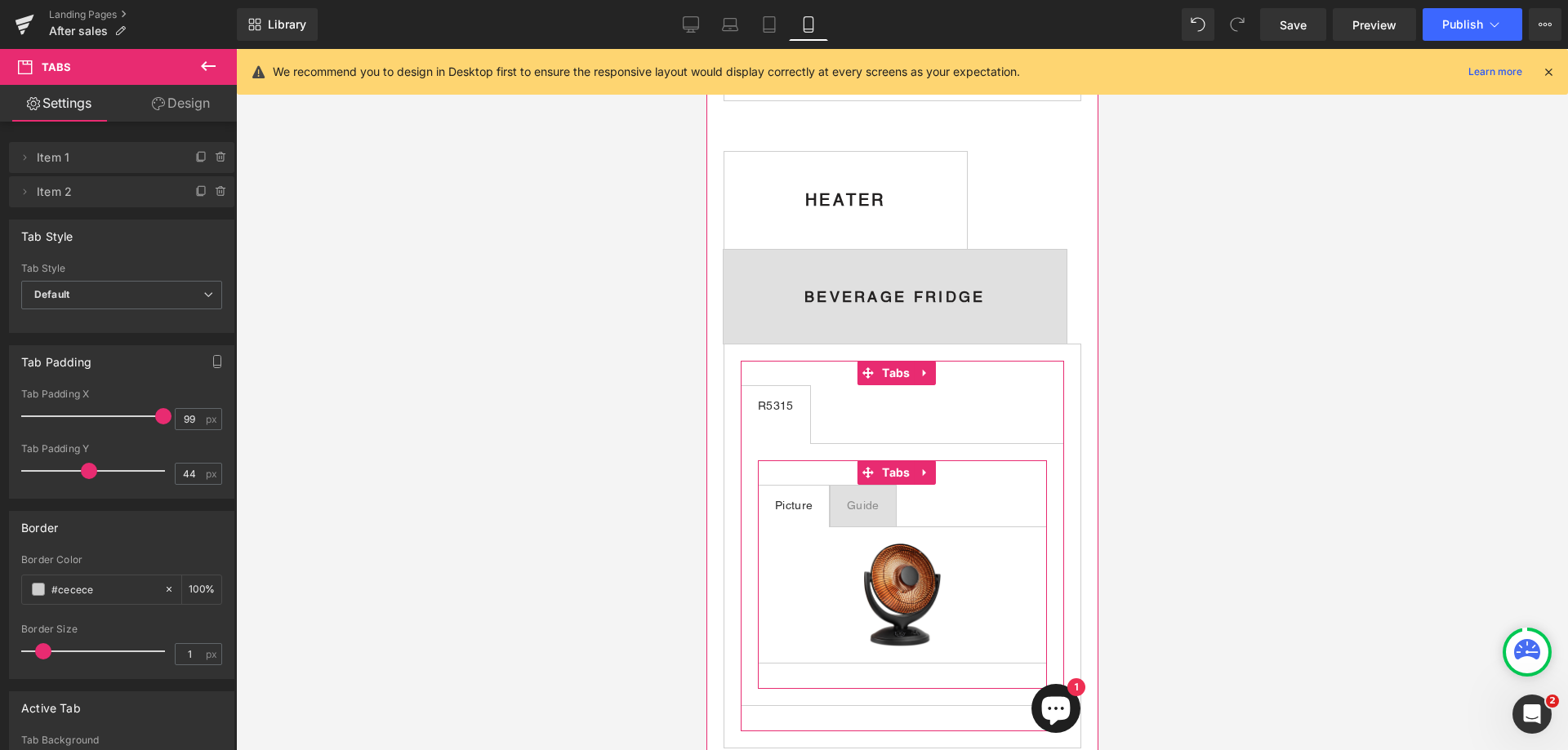
scroll to position [3225, 0]
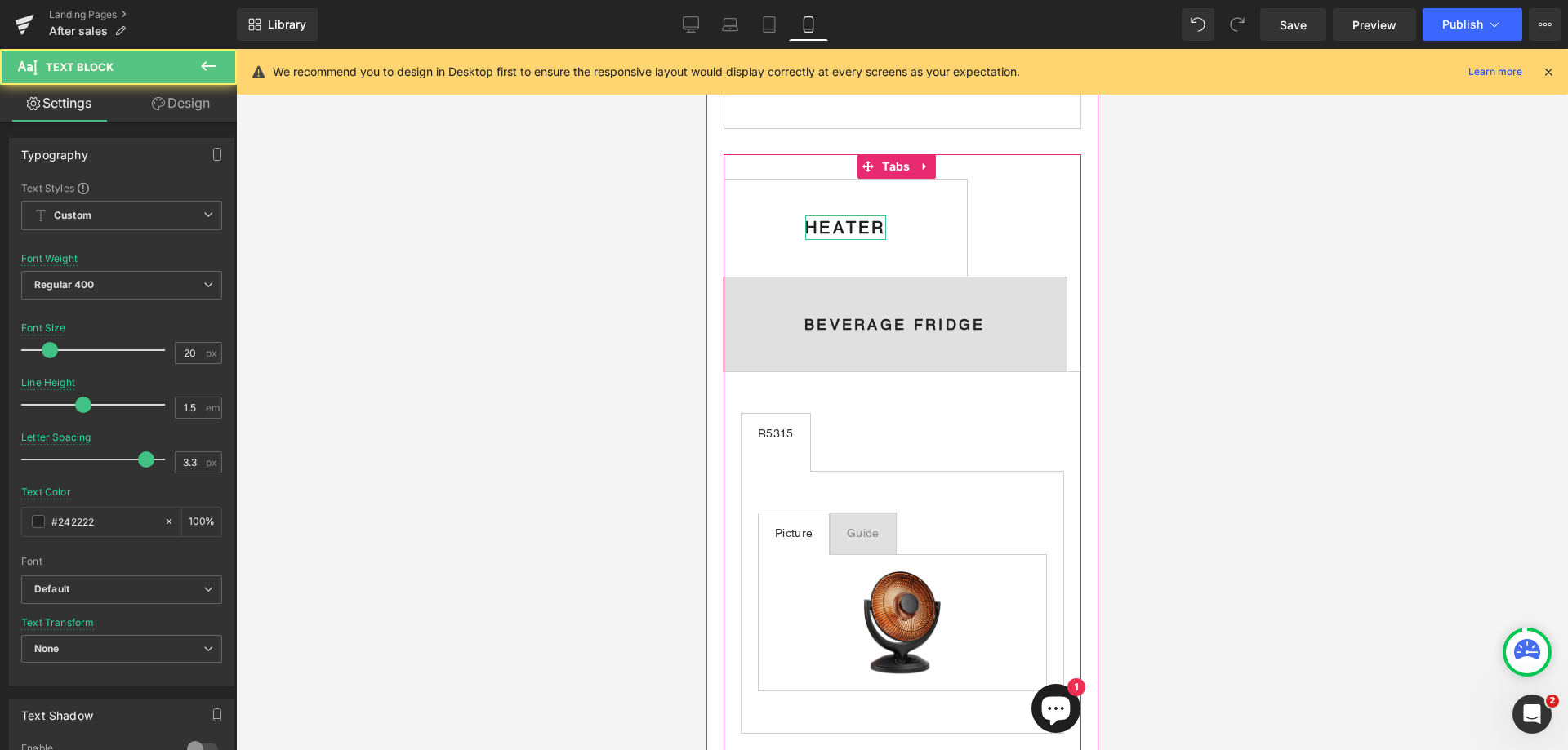
click at [886, 240] on div "HEATER" at bounding box center [845, 227] width 81 height 25
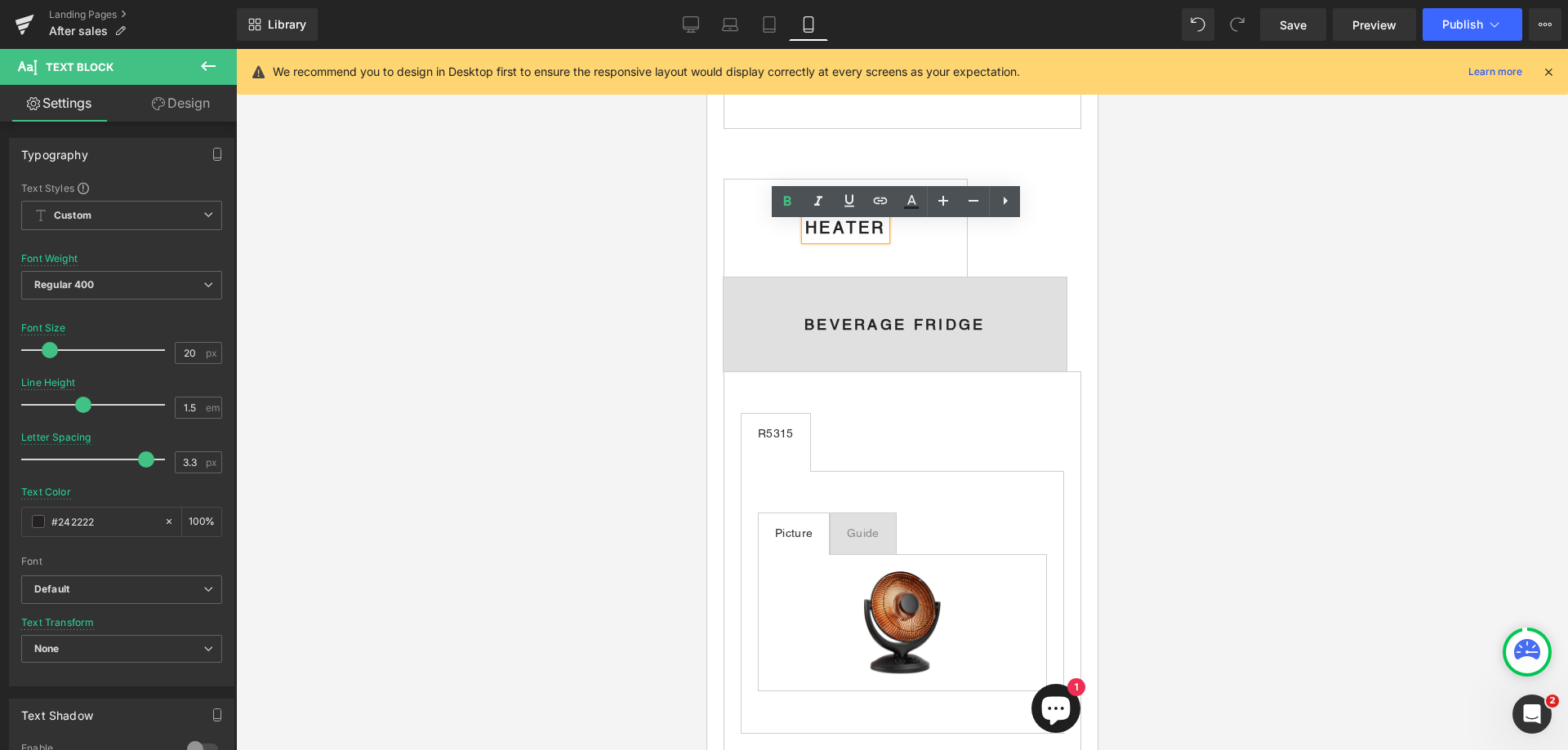
click at [771, 245] on span "HEATER Text Block" at bounding box center [845, 228] width 243 height 96
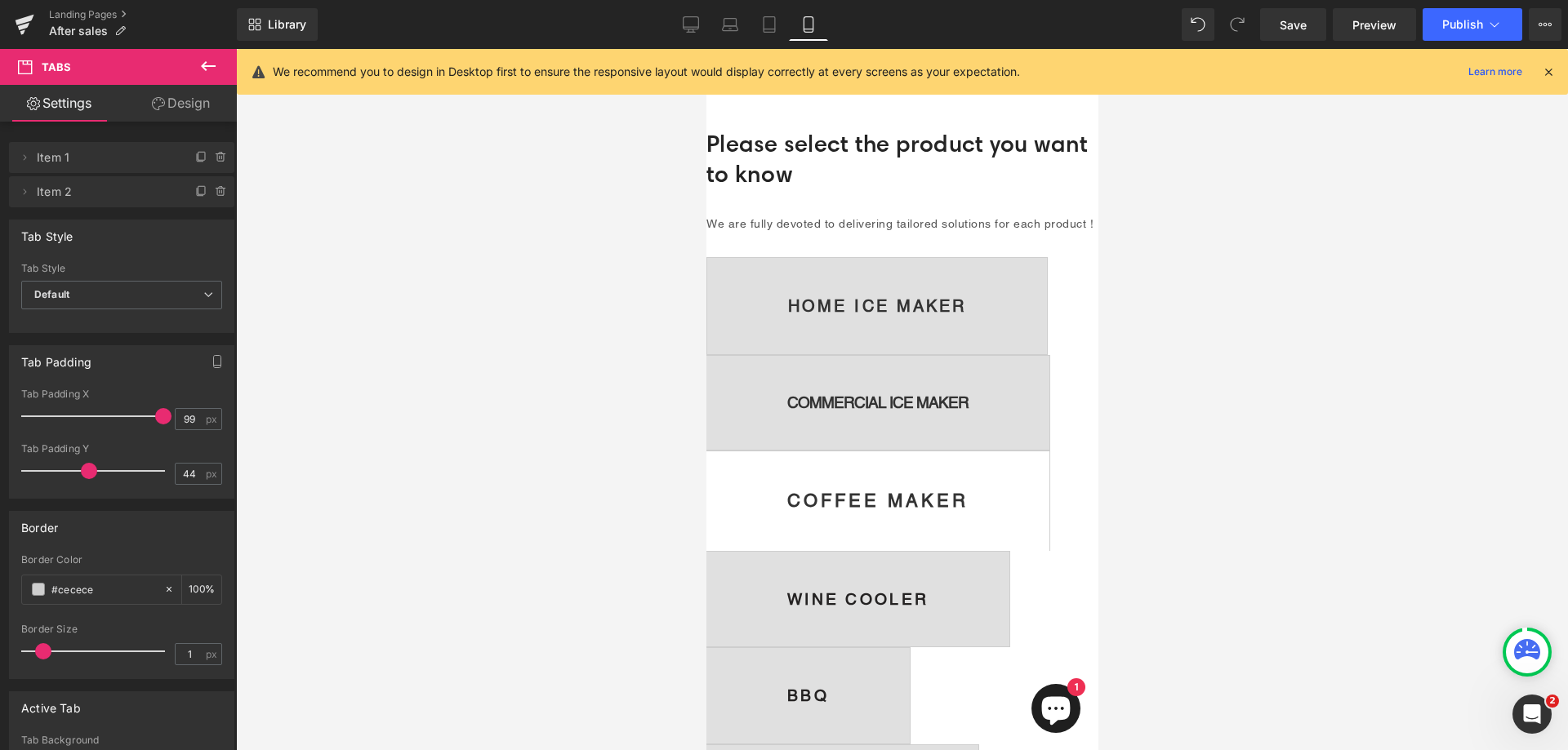
scroll to position [0, 0]
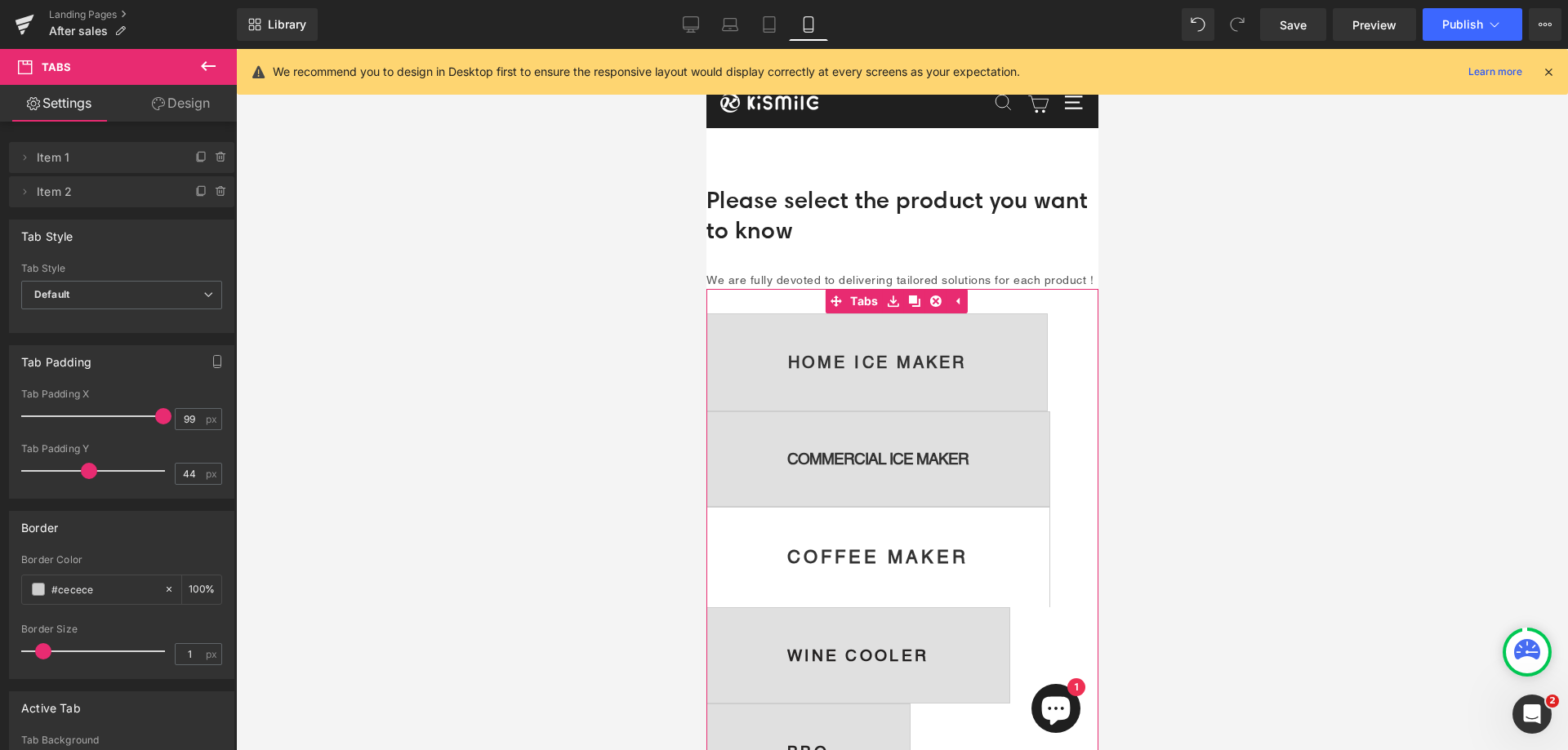
drag, startPoint x: 912, startPoint y: 316, endPoint x: 869, endPoint y: 387, distance: 83.0
click at [912, 307] on icon at bounding box center [914, 301] width 12 height 12
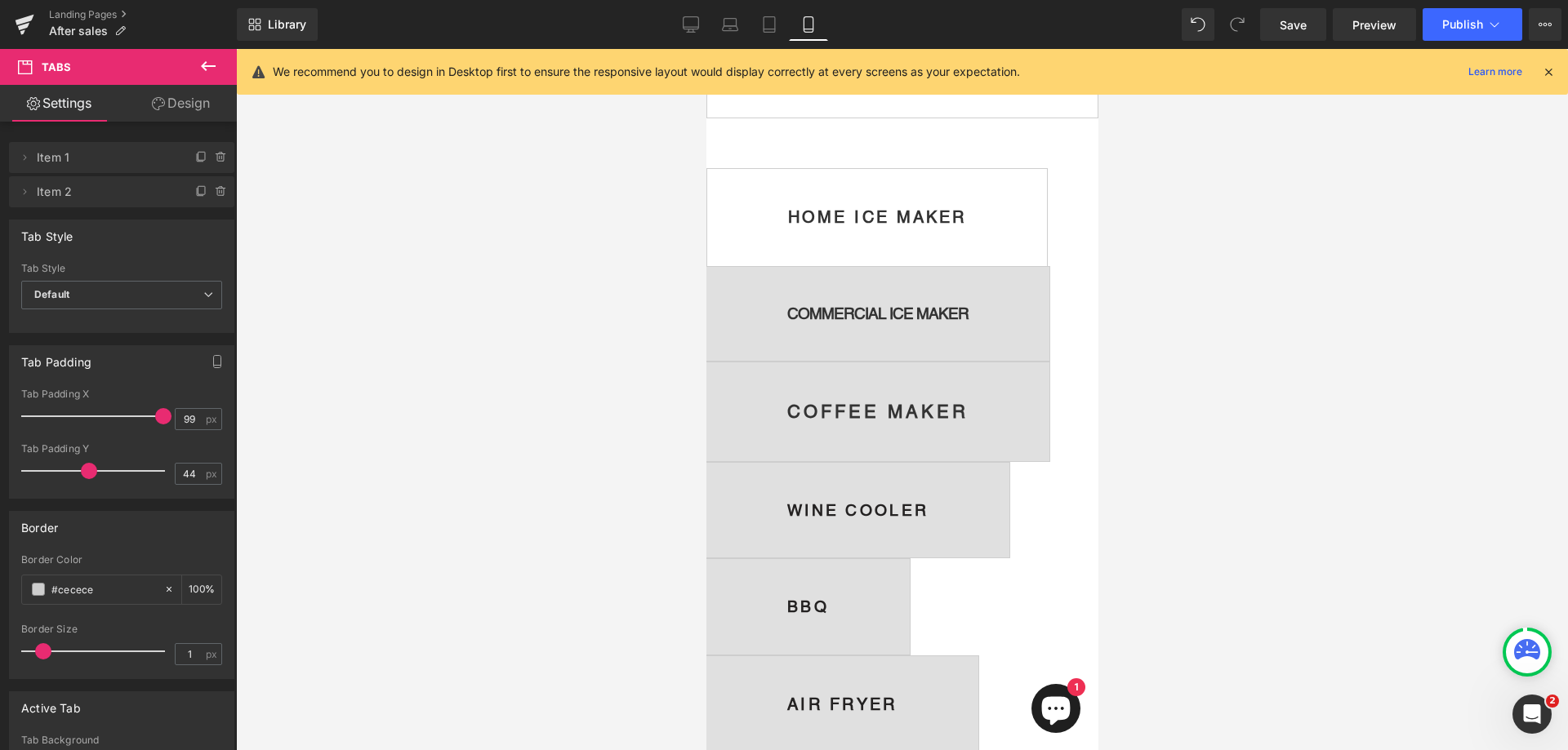
scroll to position [1893, 0]
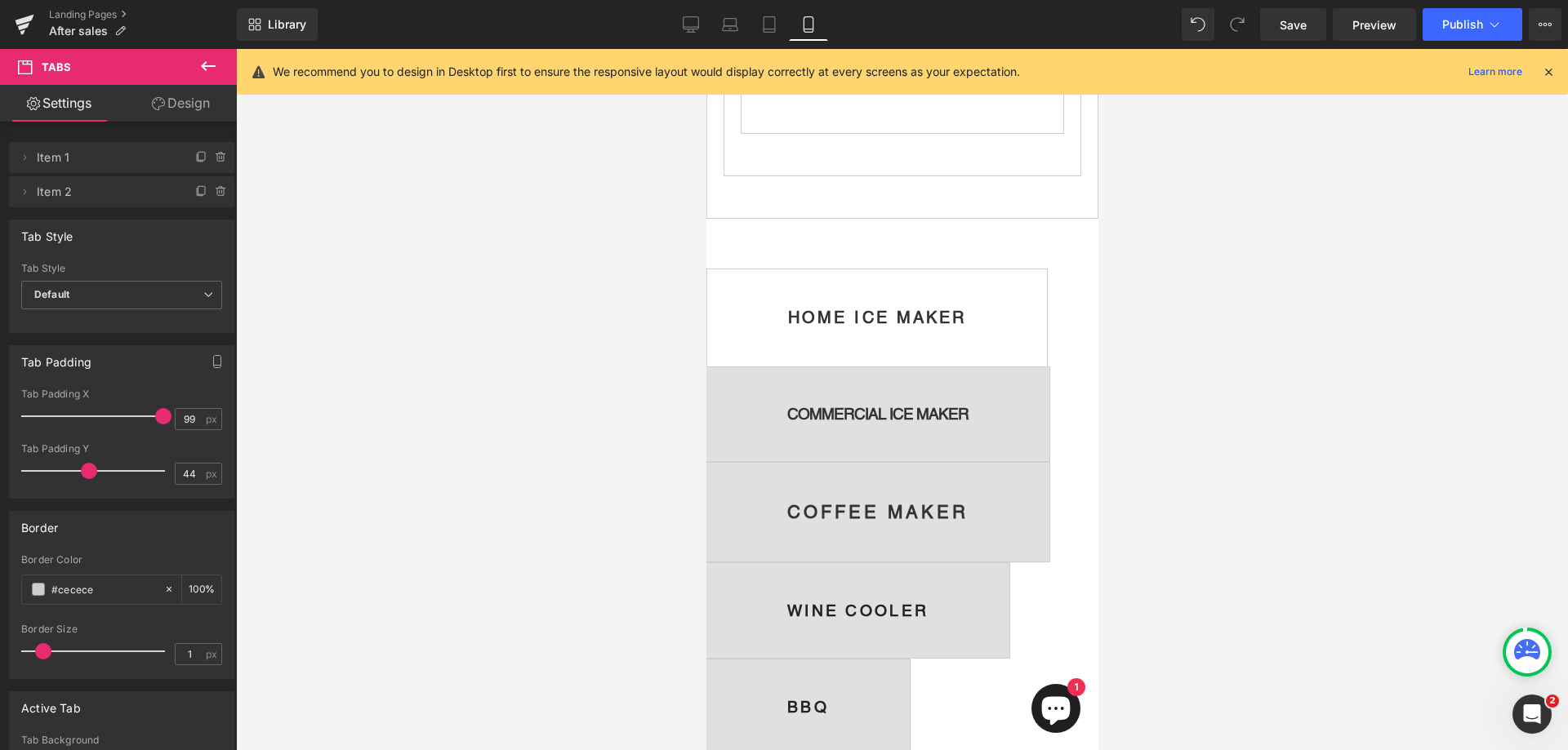
click at [905, 301] on span "HOME ICE MAKER Text Block" at bounding box center [877, 317] width 340 height 96
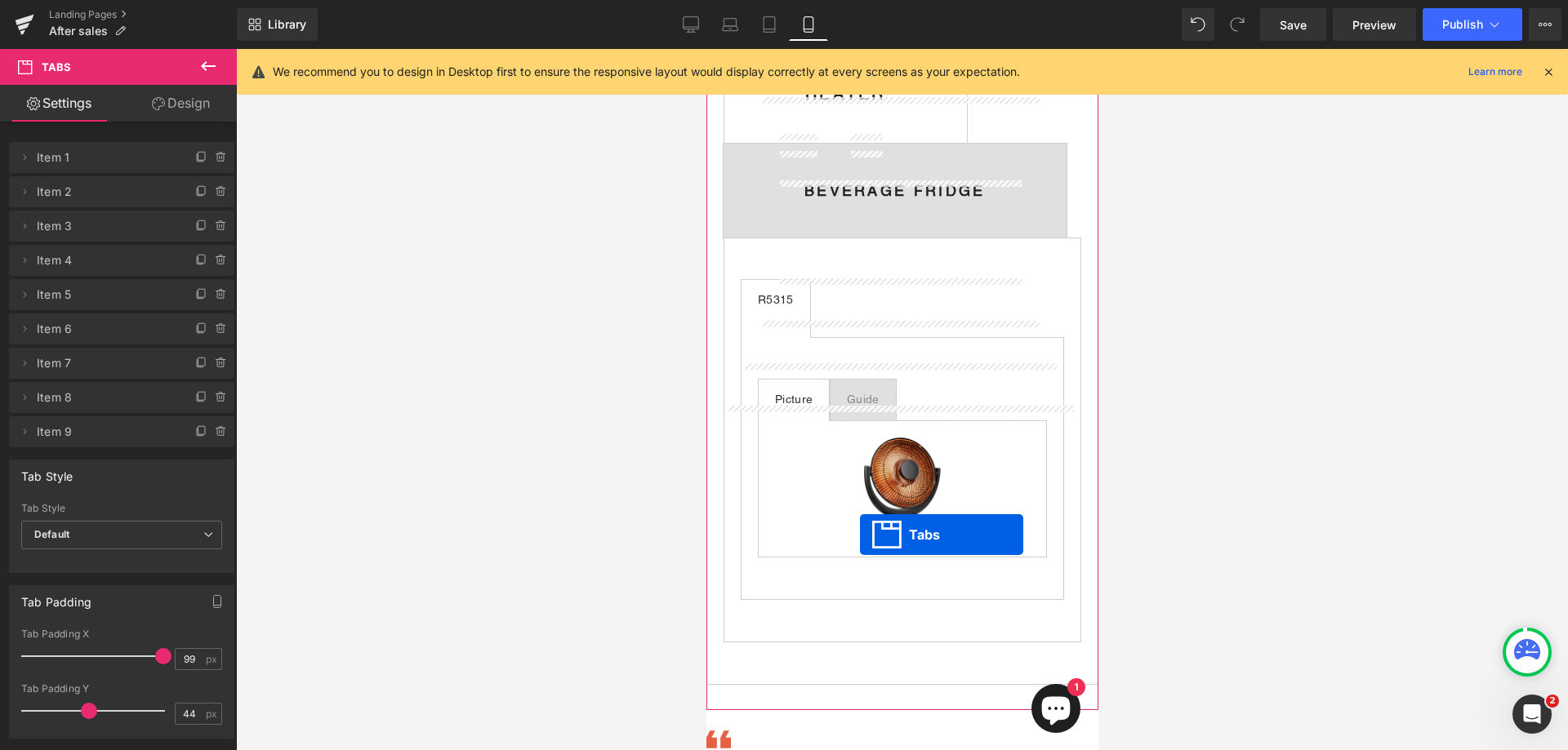
scroll to position [3689, 0]
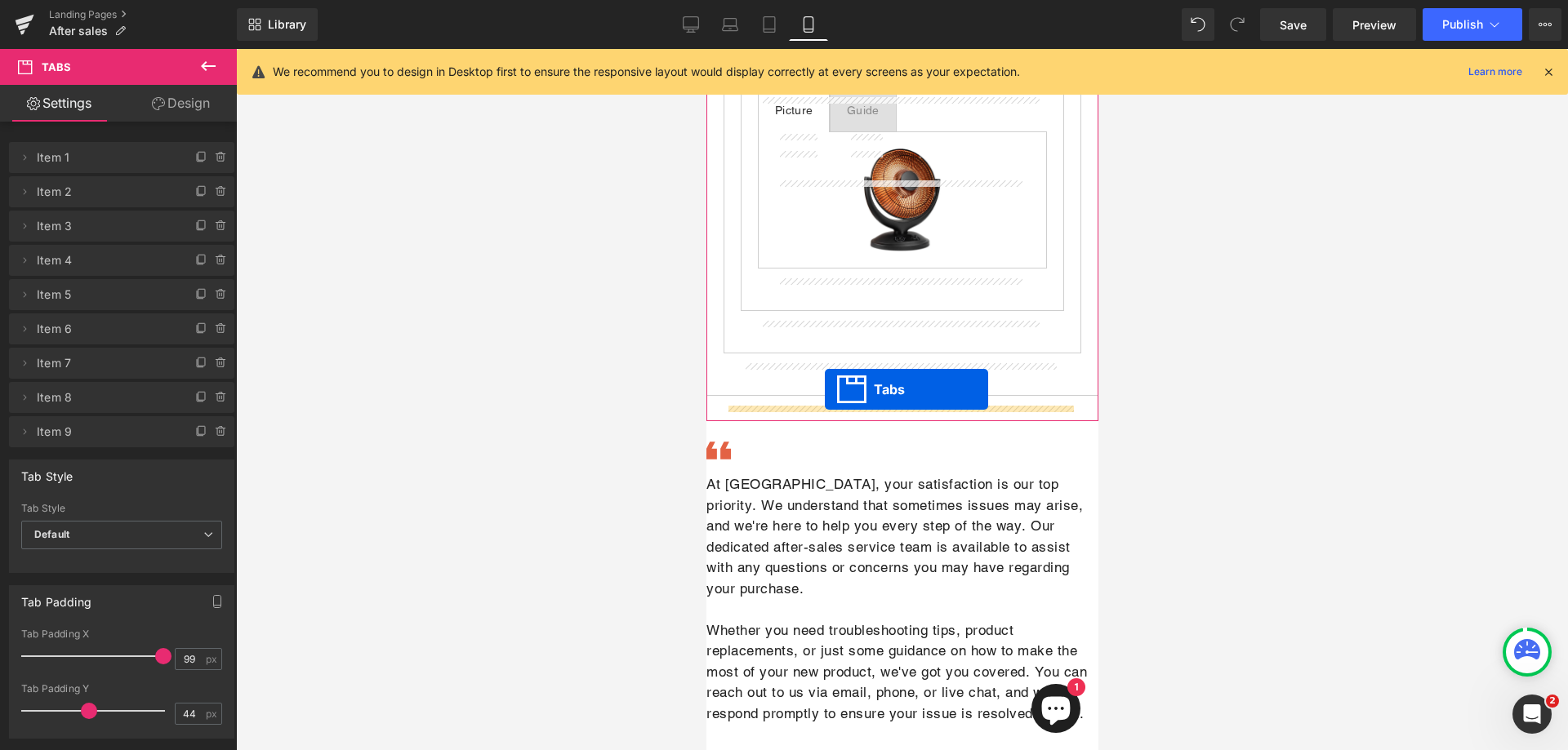
drag, startPoint x: 866, startPoint y: 269, endPoint x: 824, endPoint y: 389, distance: 127.1
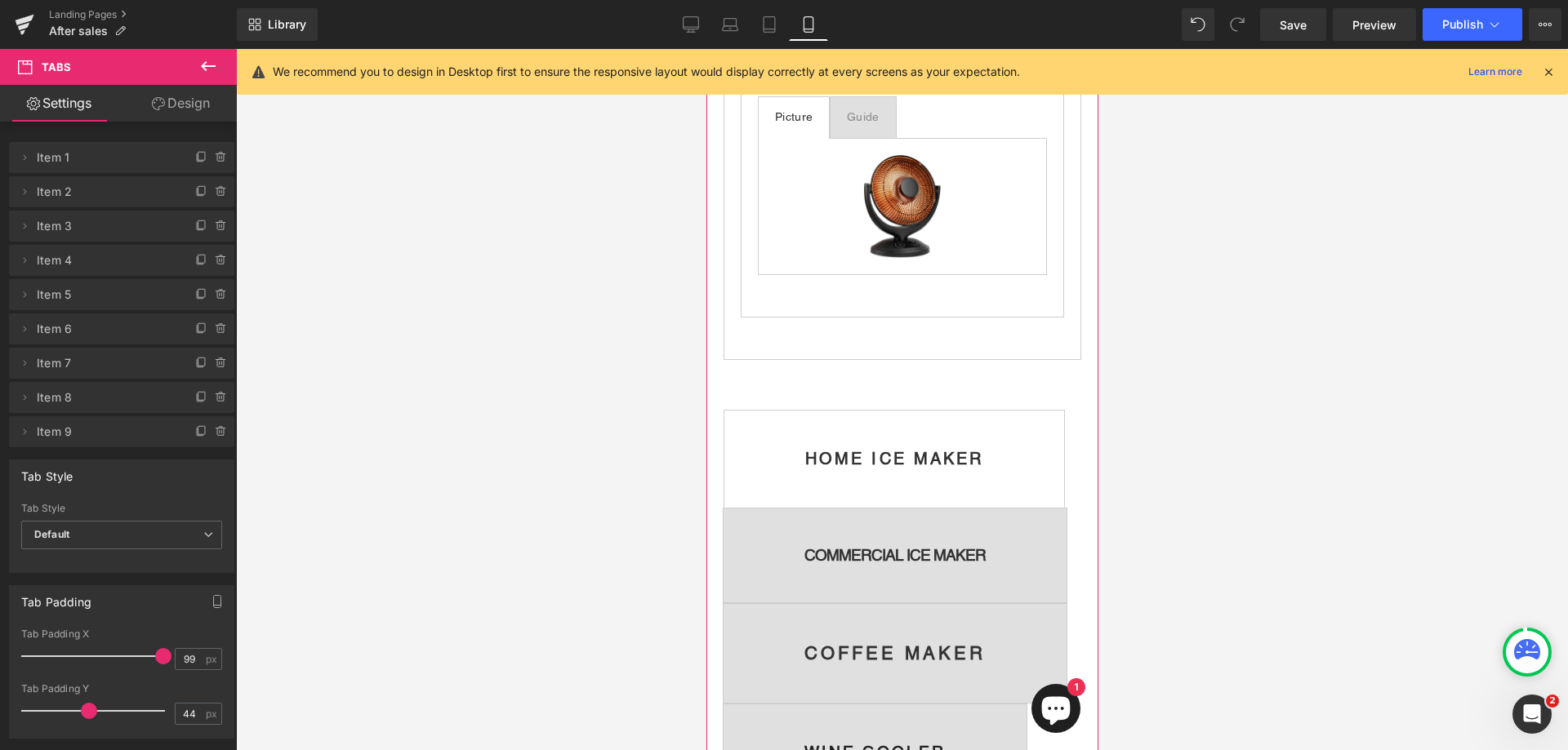
scroll to position [3730, 0]
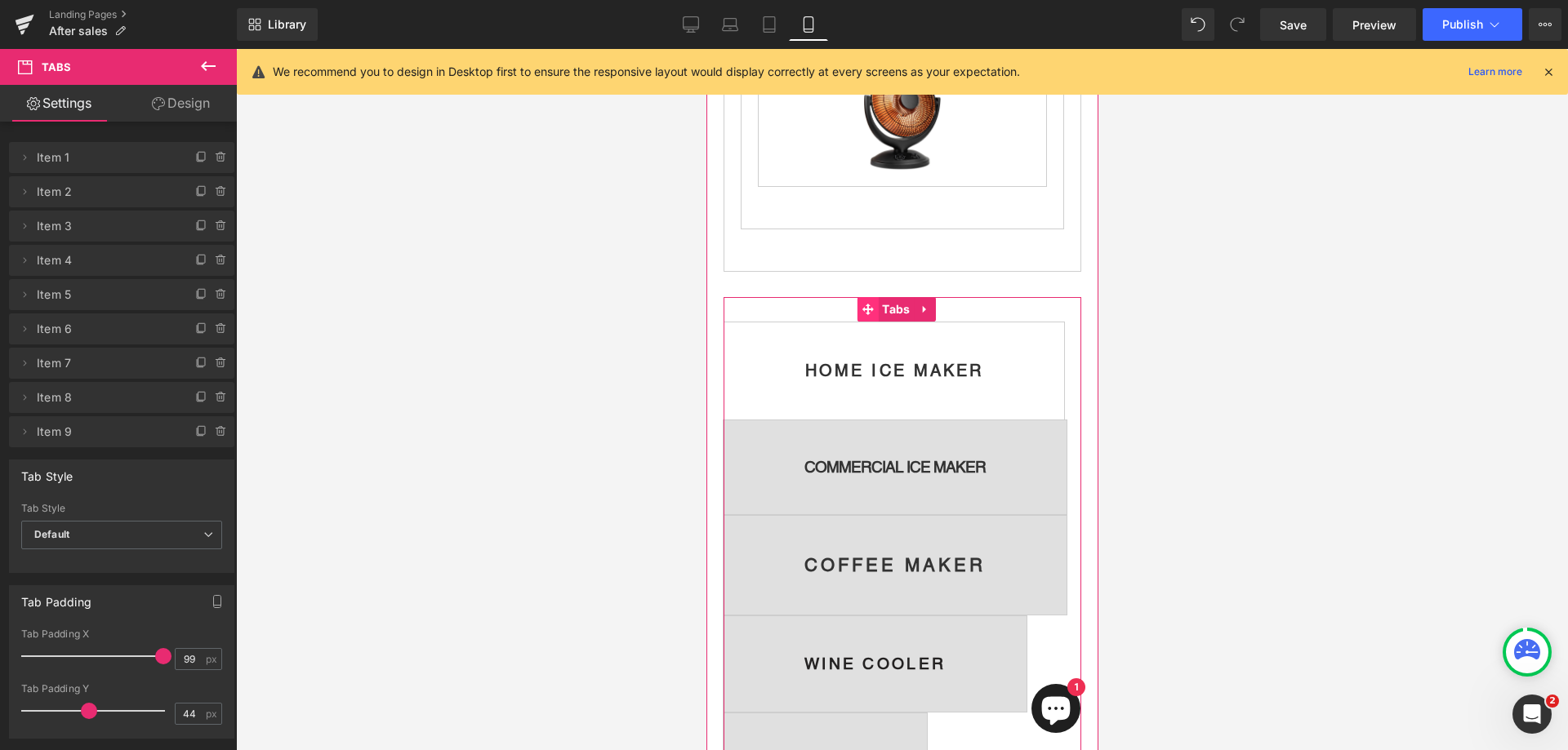
click at [869, 316] on icon at bounding box center [867, 309] width 12 height 12
click at [212, 155] on span at bounding box center [222, 158] width 20 height 20
click at [207, 156] on button "Delete" at bounding box center [204, 158] width 52 height 21
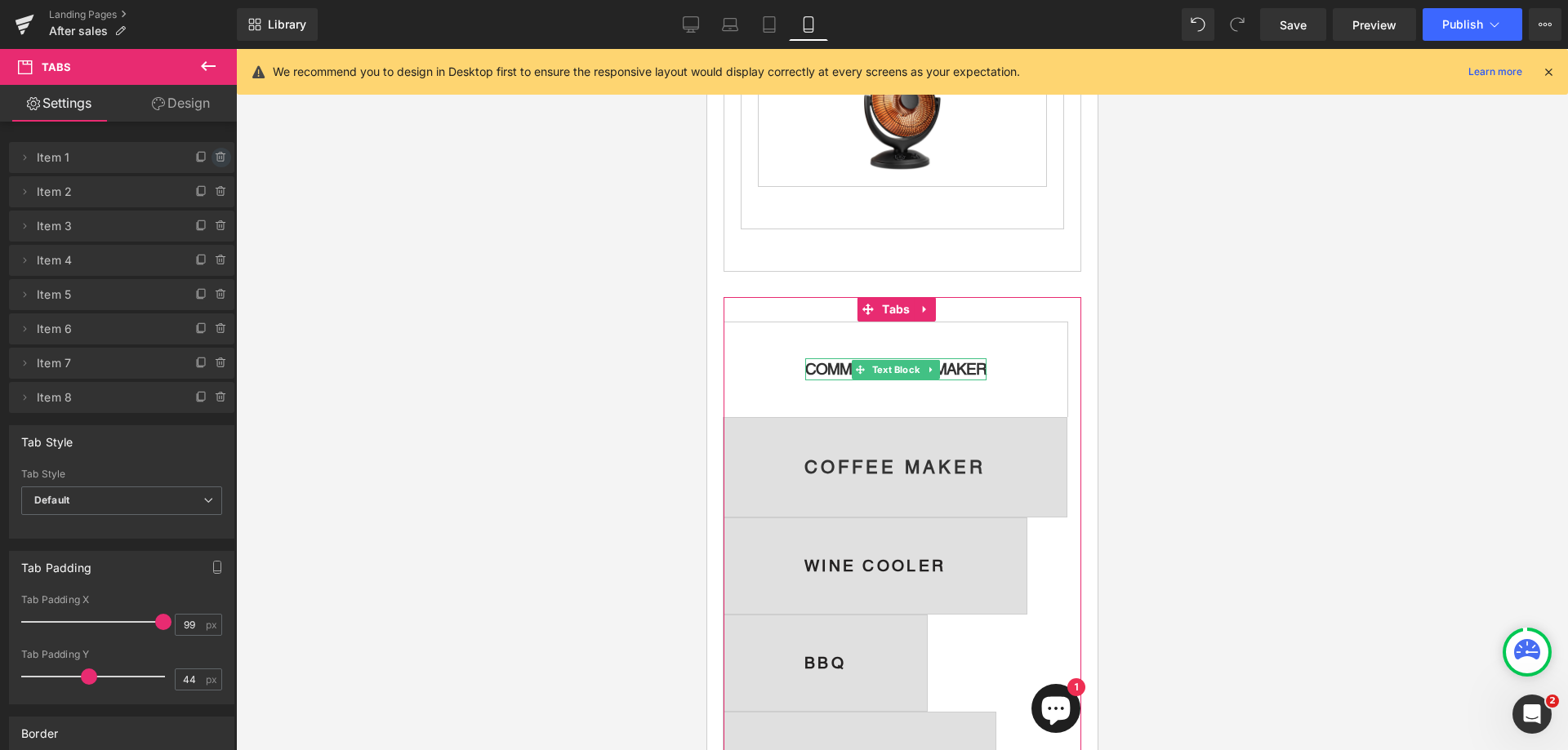
click at [215, 158] on icon at bounding box center [221, 157] width 13 height 13
click at [204, 156] on button "Delete" at bounding box center [204, 158] width 52 height 21
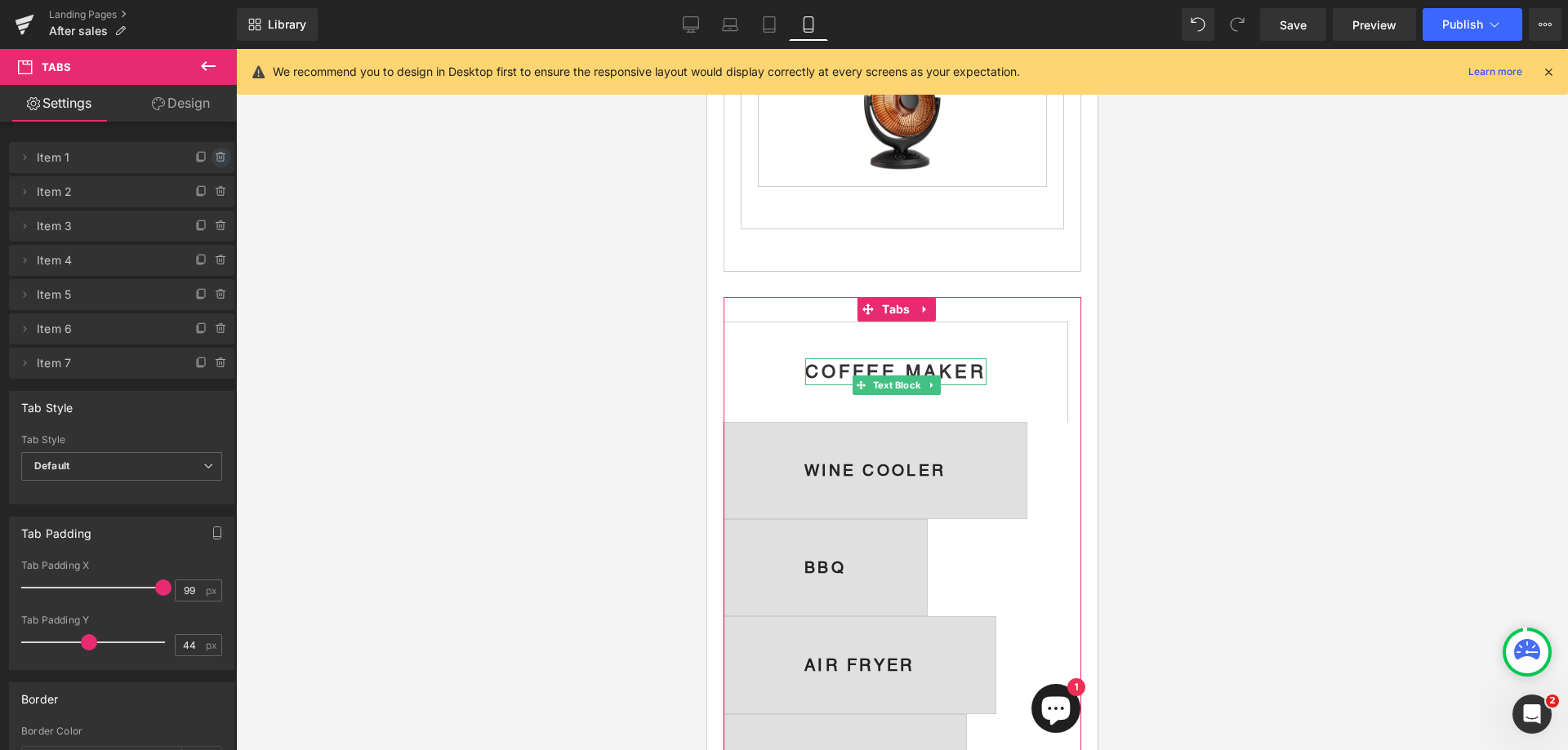
click at [215, 152] on icon at bounding box center [221, 157] width 13 height 13
click at [211, 159] on button "Delete" at bounding box center [204, 158] width 52 height 21
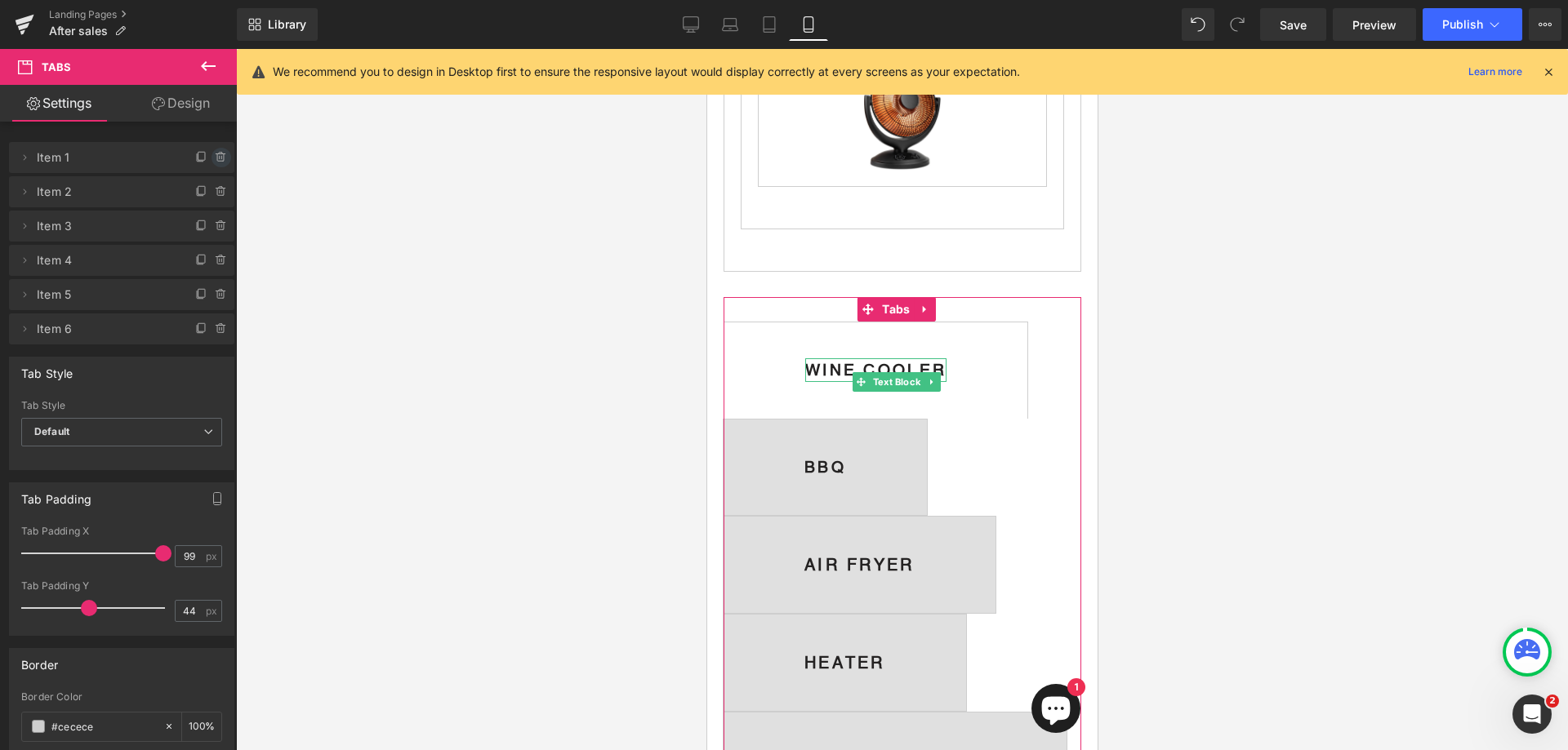
click at [215, 158] on icon at bounding box center [221, 157] width 13 height 13
click at [201, 155] on button "Delete" at bounding box center [204, 158] width 52 height 21
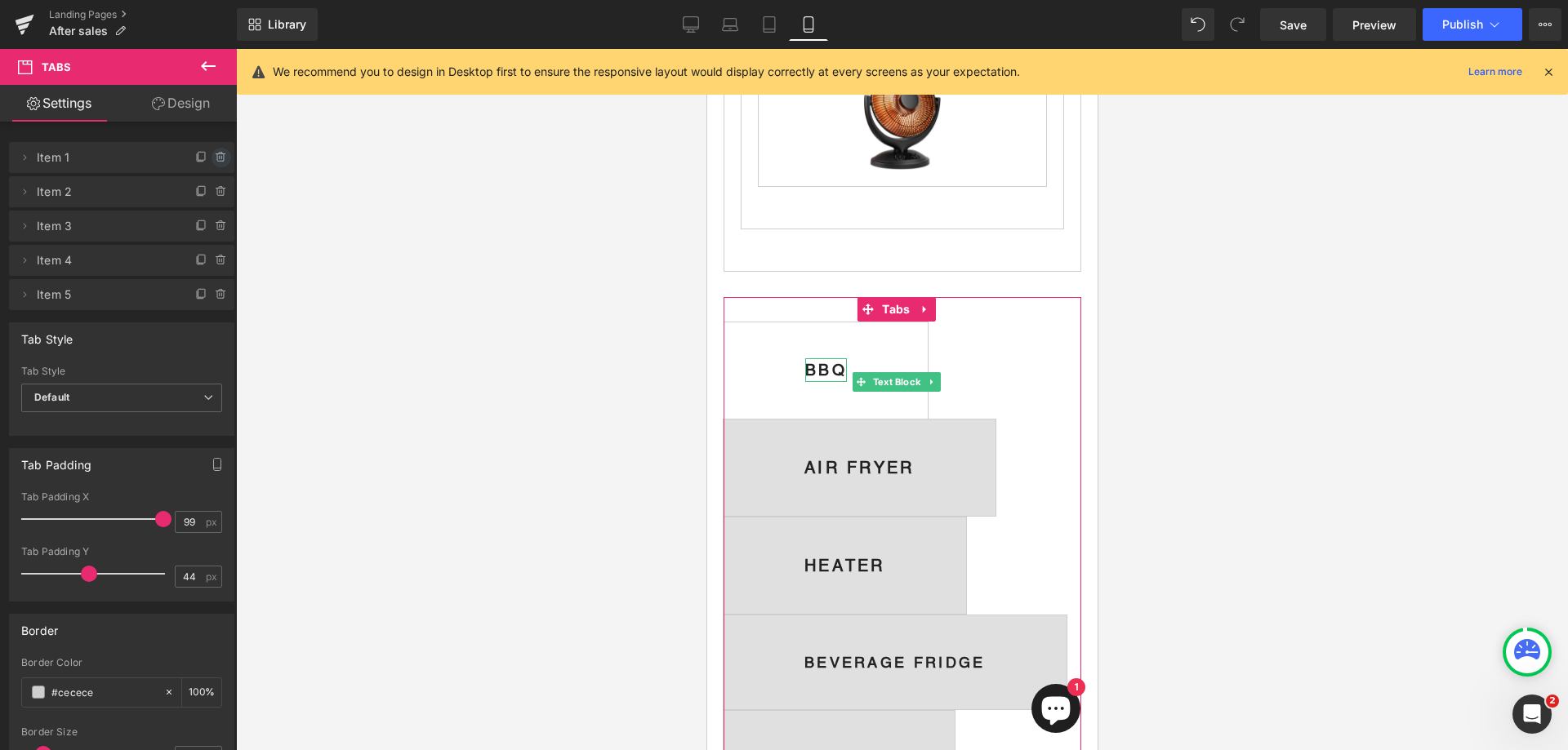
click at [219, 153] on icon at bounding box center [221, 154] width 4 height 2
click at [202, 155] on button "Delete" at bounding box center [204, 158] width 52 height 21
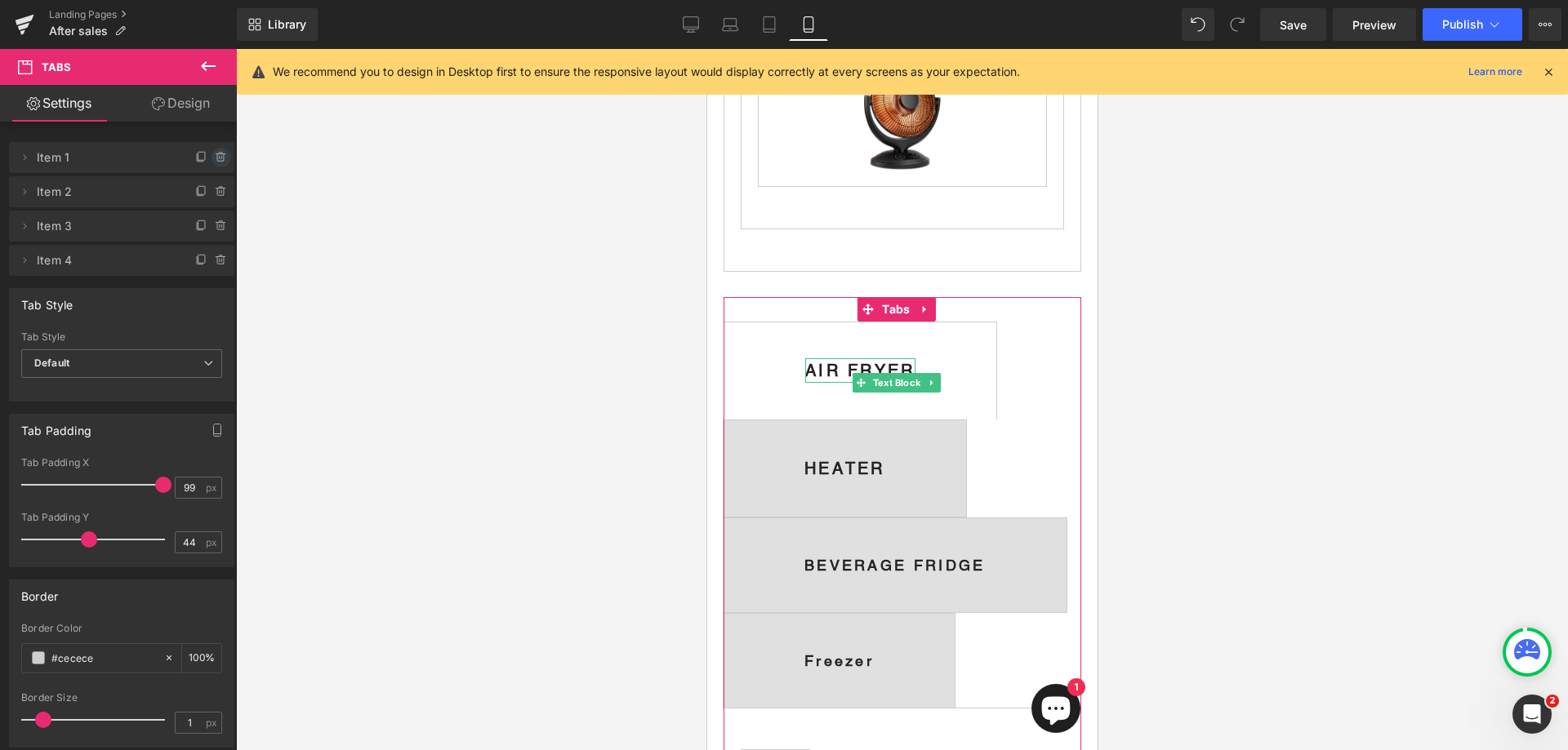
click at [216, 155] on icon at bounding box center [220, 155] width 9 height 0
click at [206, 158] on button "Delete" at bounding box center [204, 158] width 52 height 21
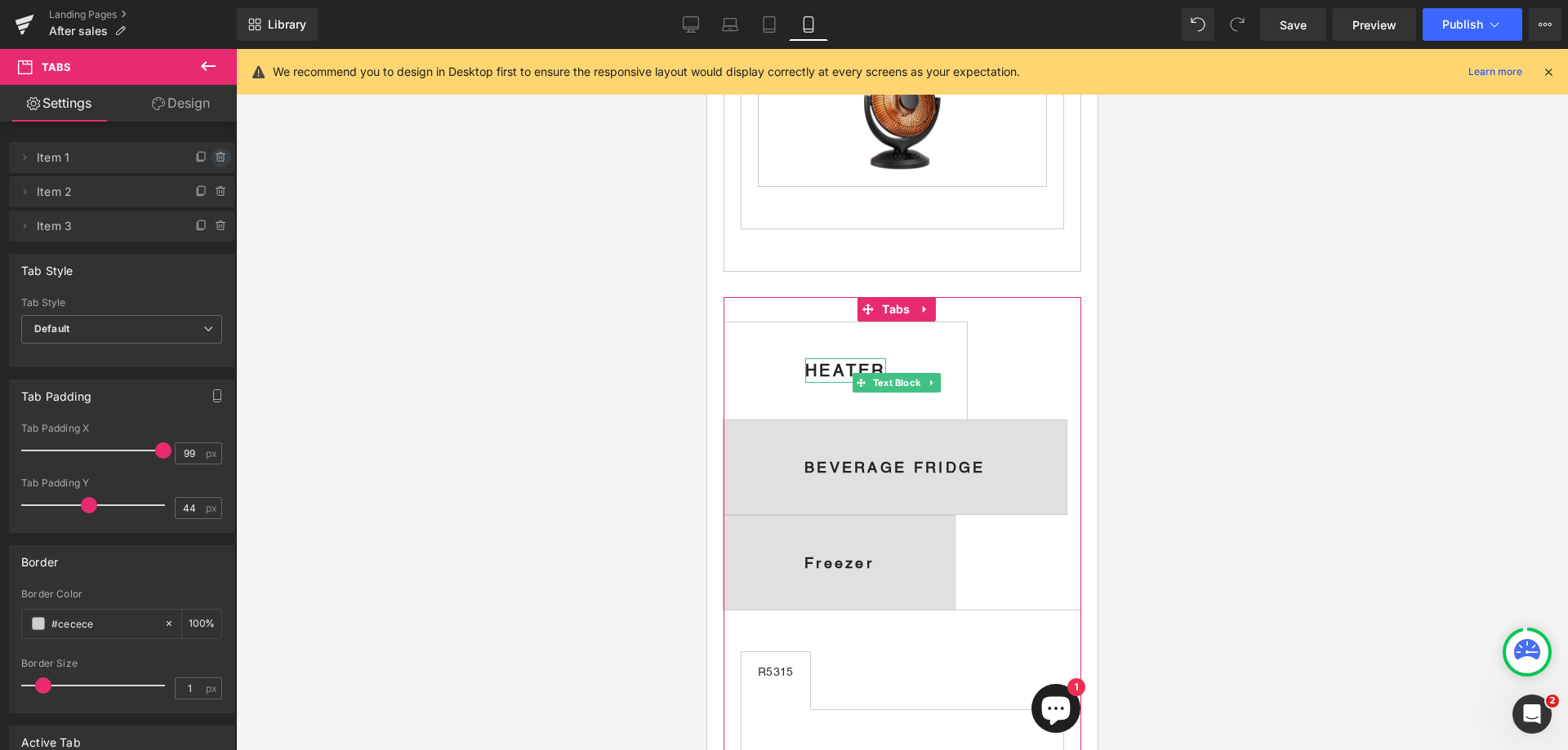
click at [215, 157] on icon at bounding box center [221, 157] width 13 height 13
click at [189, 165] on button "Delete" at bounding box center [204, 158] width 52 height 21
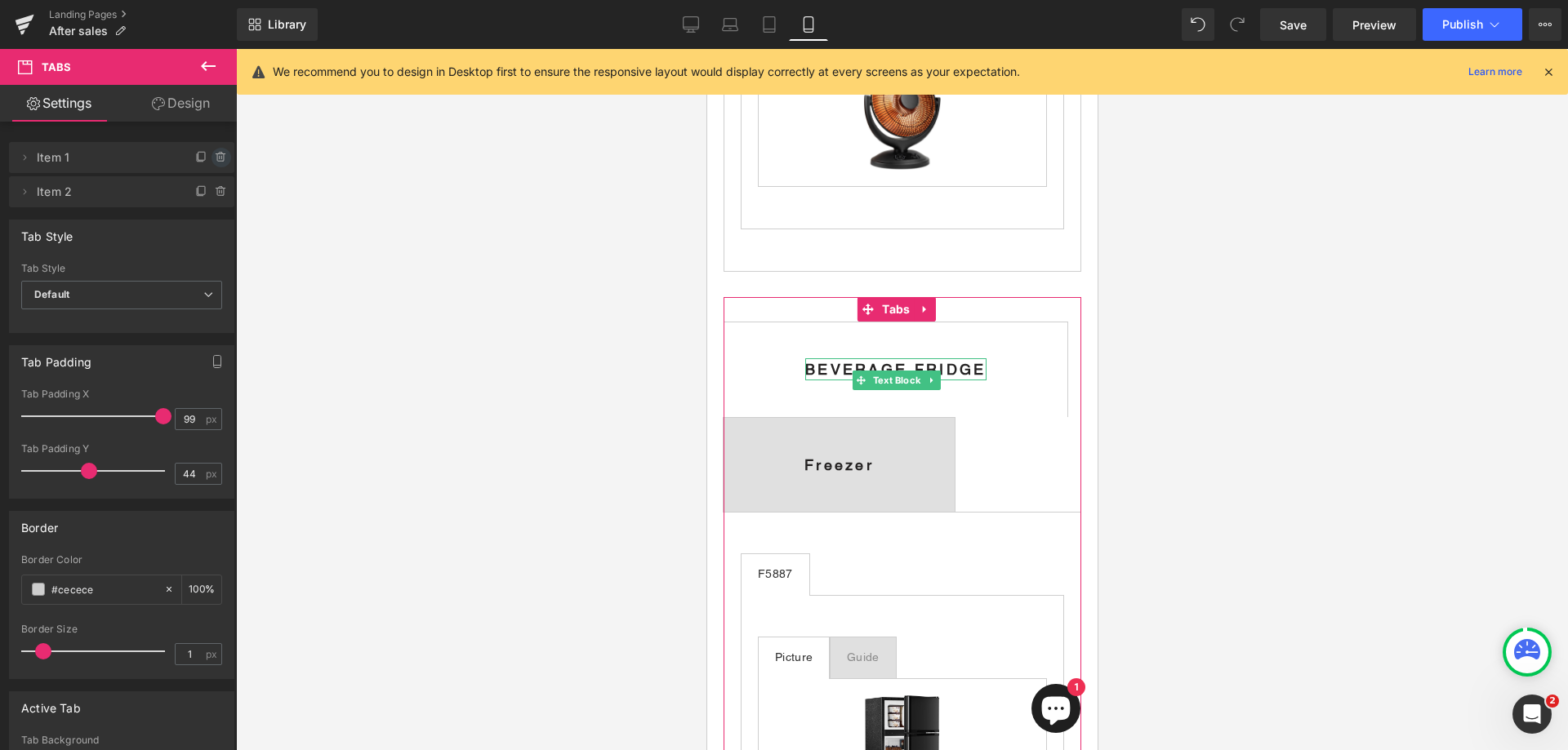
click at [216, 155] on icon at bounding box center [221, 157] width 13 height 13
click at [196, 155] on button "Delete" at bounding box center [204, 158] width 52 height 21
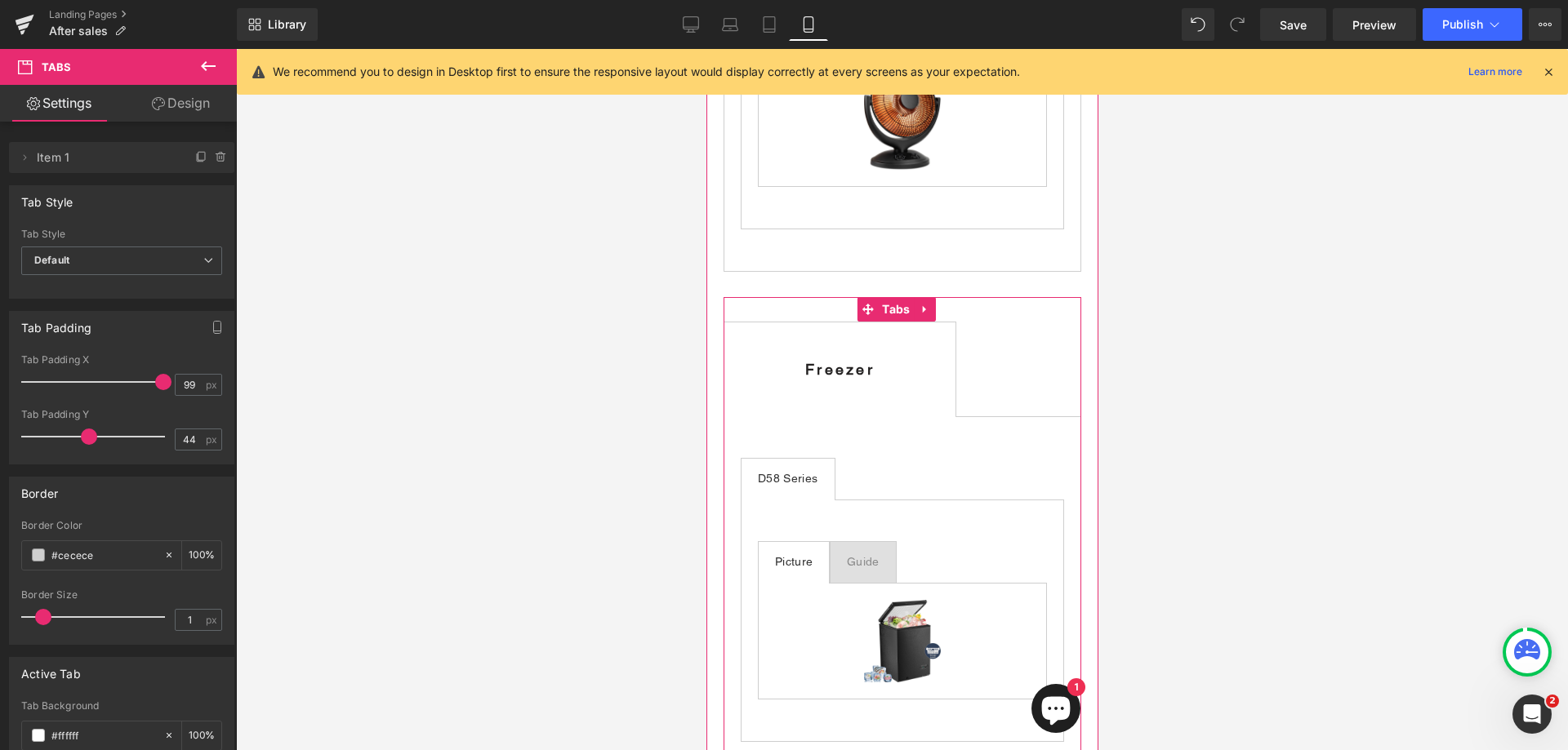
click at [849, 416] on span "Freezer Text Block" at bounding box center [839, 369] width 231 height 94
click at [1275, 360] on div at bounding box center [902, 399] width 1332 height 701
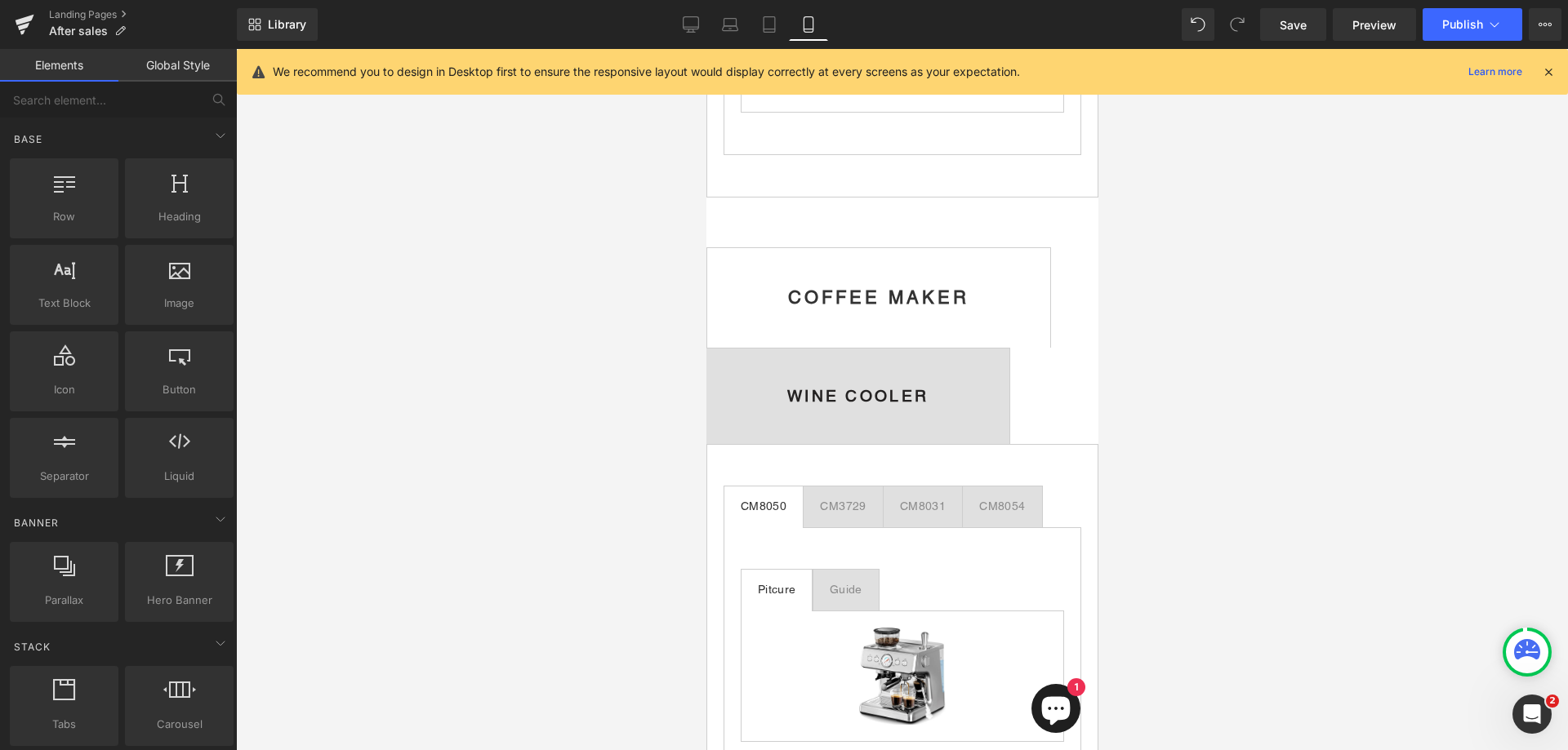
scroll to position [1852, 0]
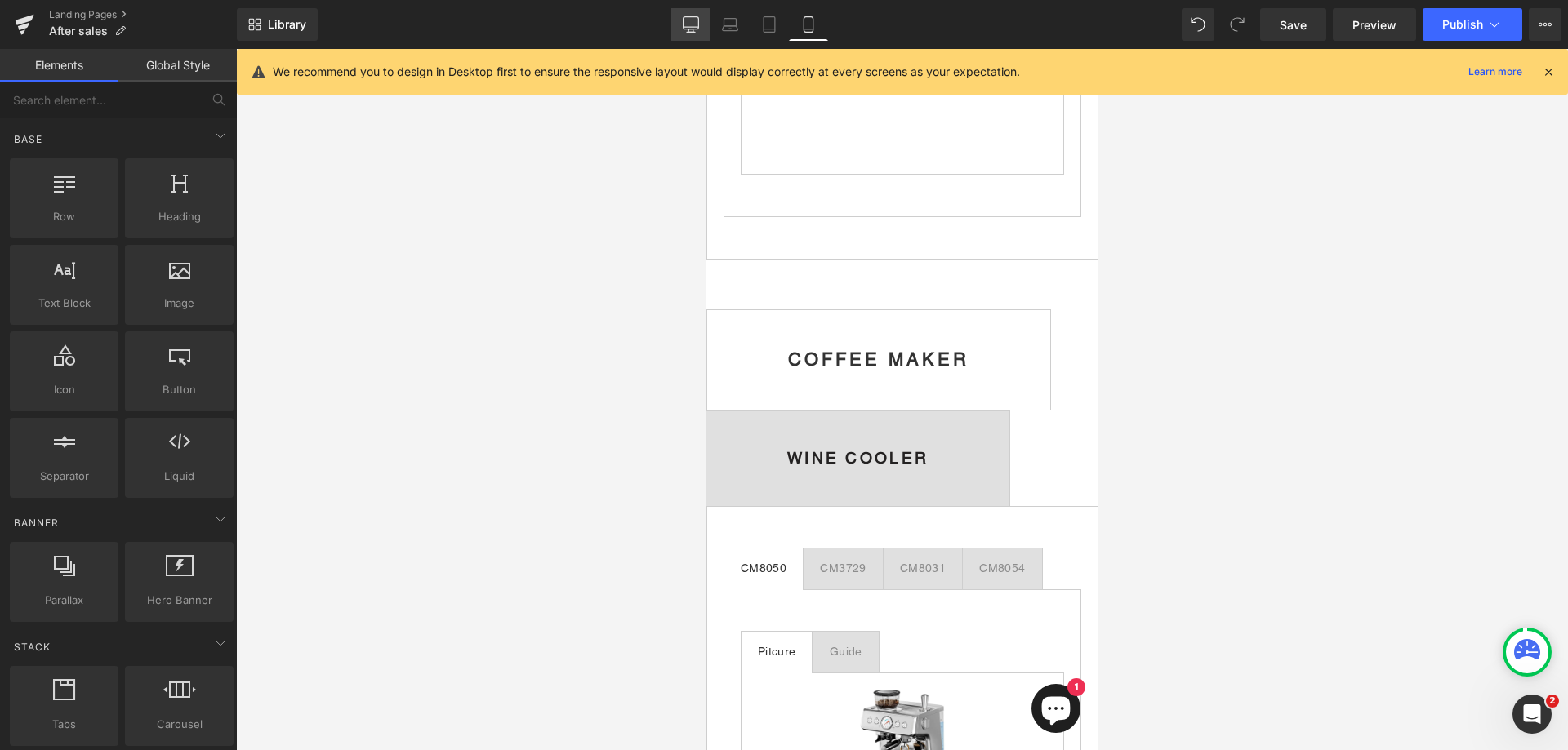
click at [700, 22] on link "Desktop" at bounding box center [690, 25] width 39 height 33
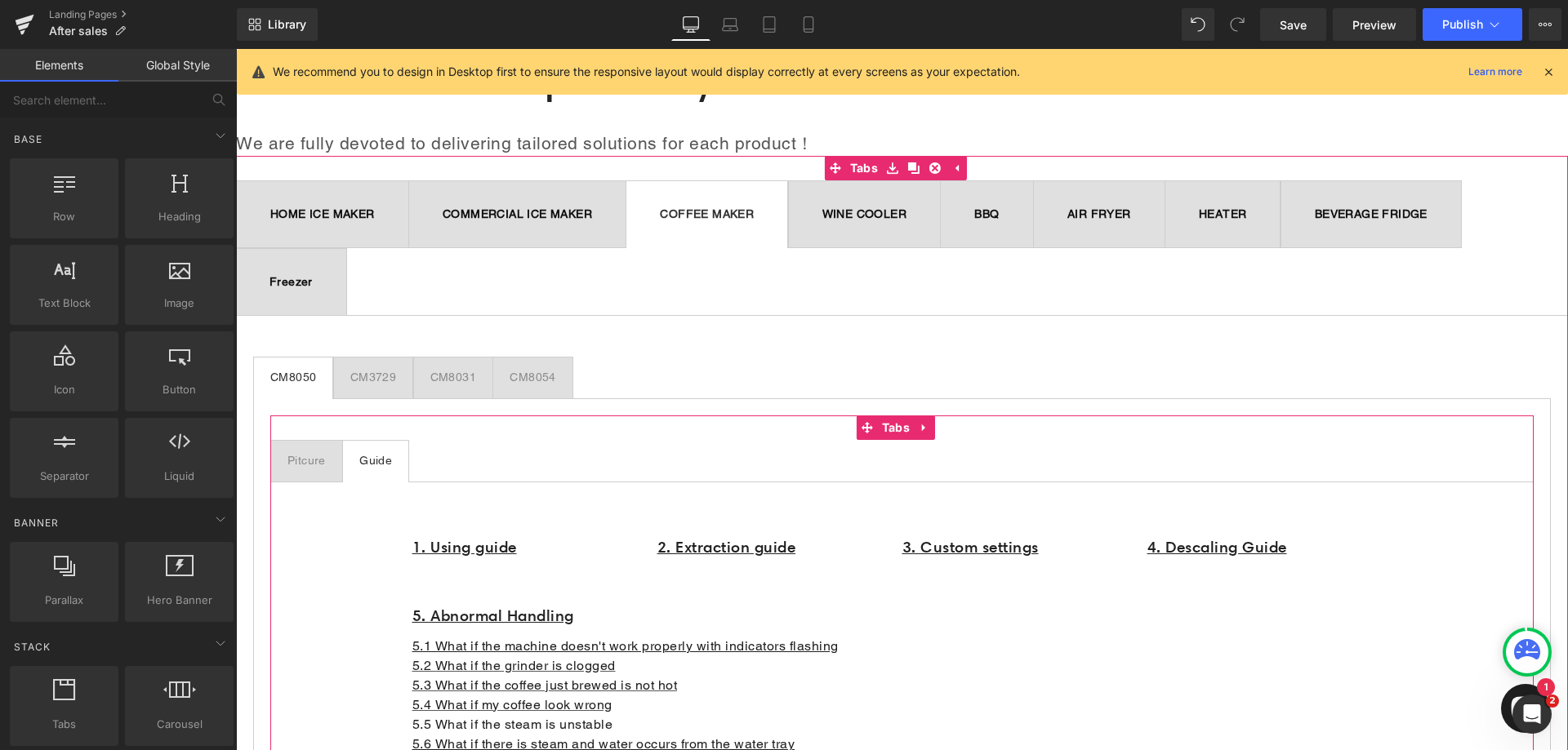
scroll to position [140, 0]
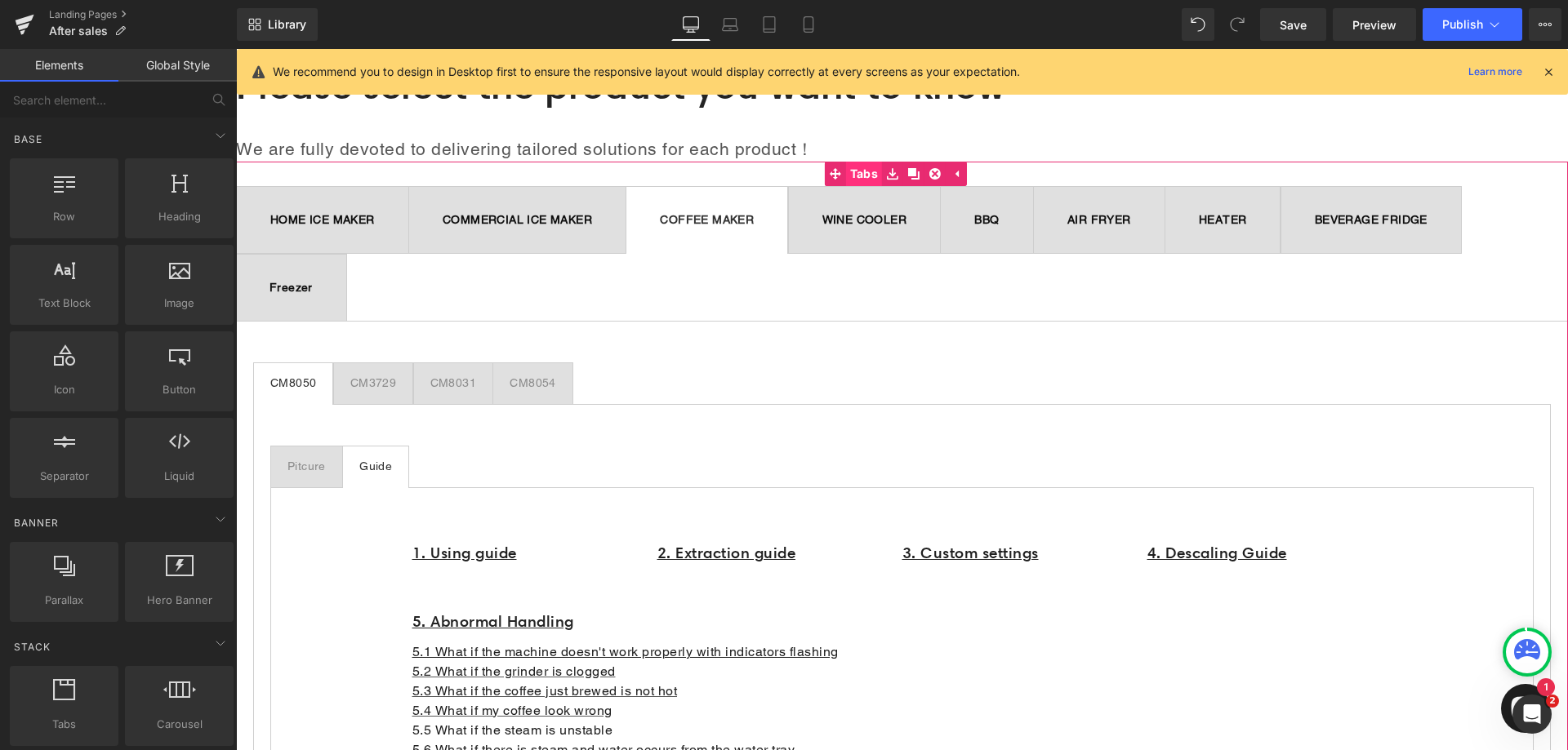
click at [848, 170] on div "HOME ICE MAKER Text Block COMMERCIAL ICE MAKER Text Block COFFEE MAKER Text Blo…" at bounding box center [902, 636] width 1332 height 949
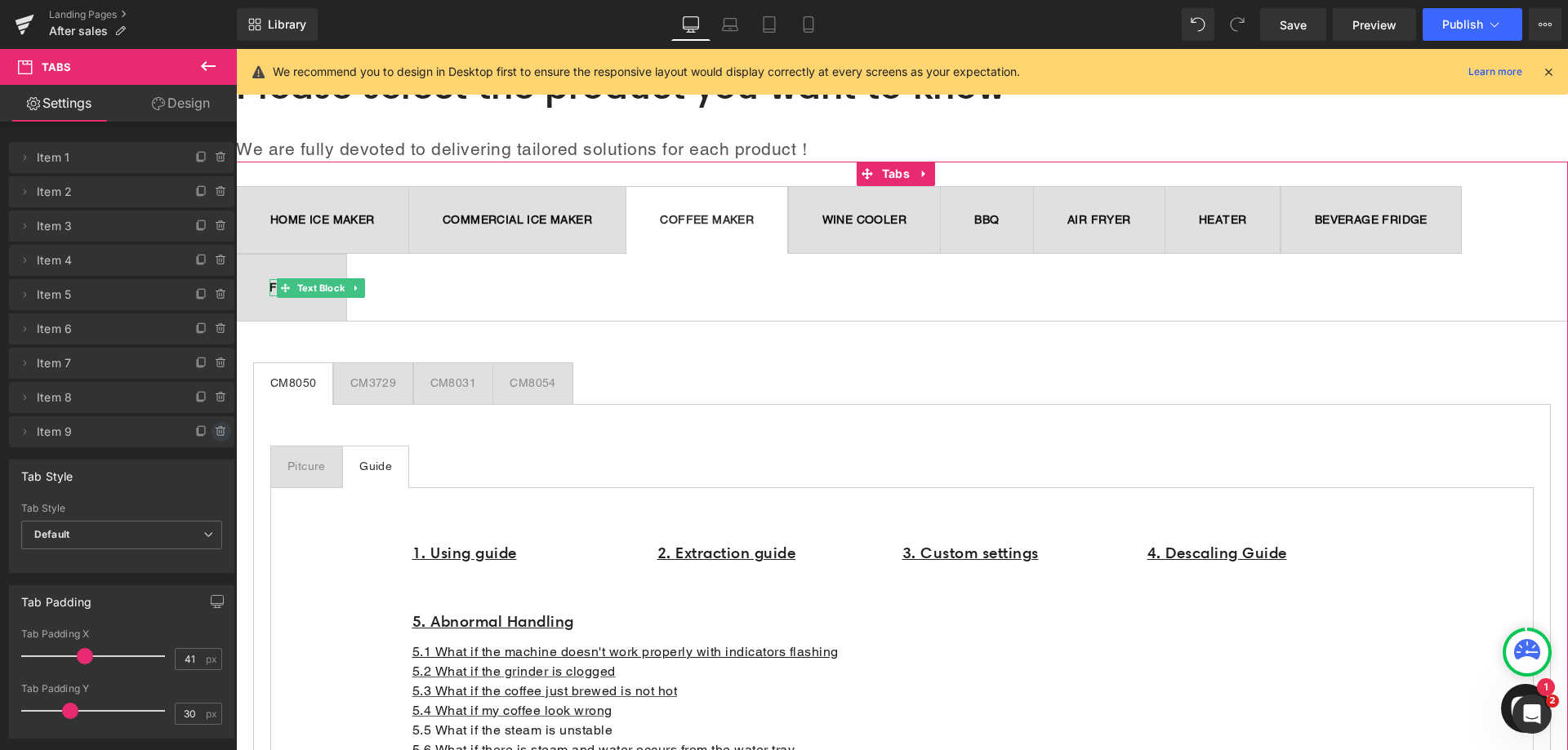
click at [220, 433] on icon at bounding box center [220, 432] width 0 height 4
click at [213, 433] on button "Delete" at bounding box center [204, 432] width 52 height 21
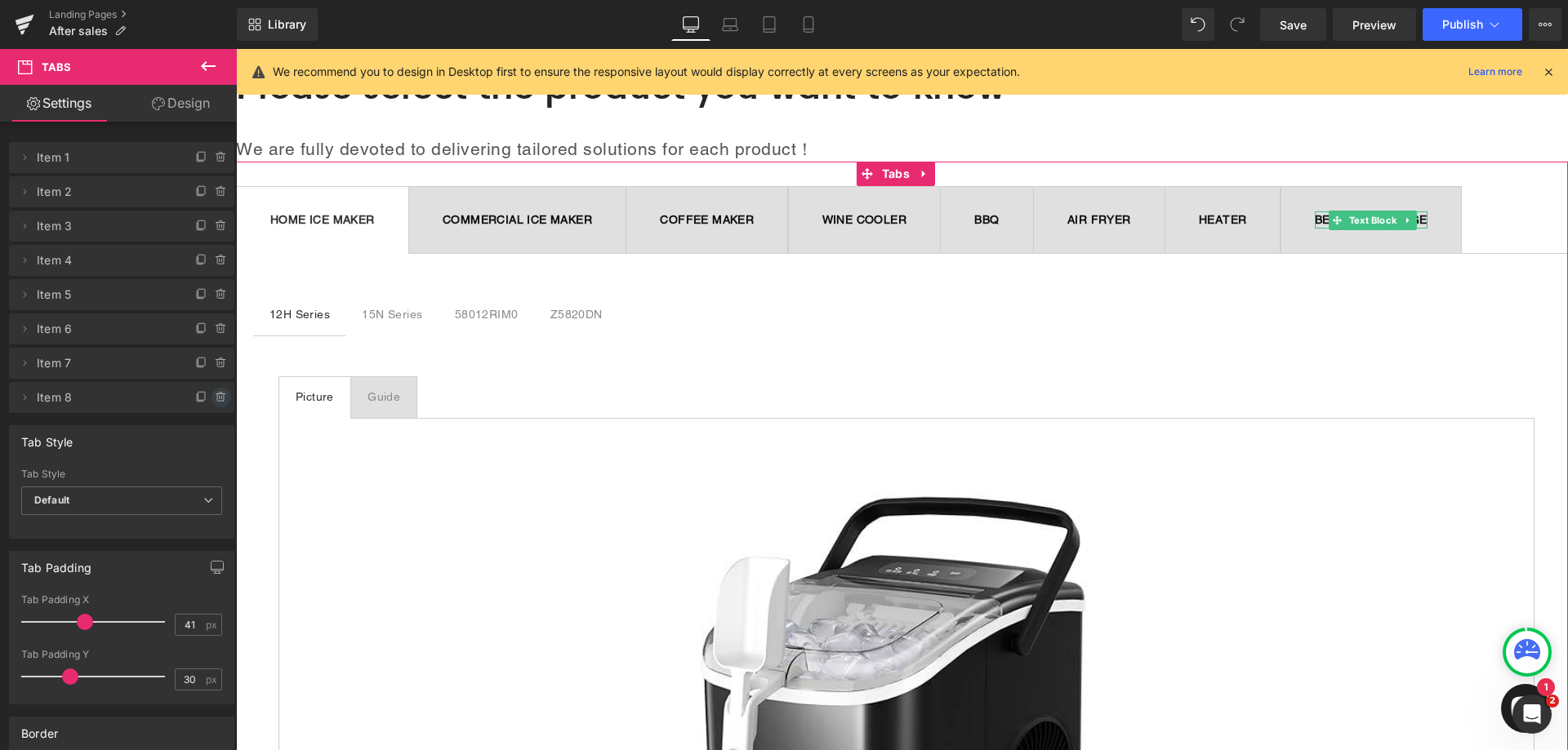
click at [215, 395] on icon at bounding box center [221, 397] width 13 height 13
click at [207, 397] on button "Delete" at bounding box center [204, 398] width 52 height 21
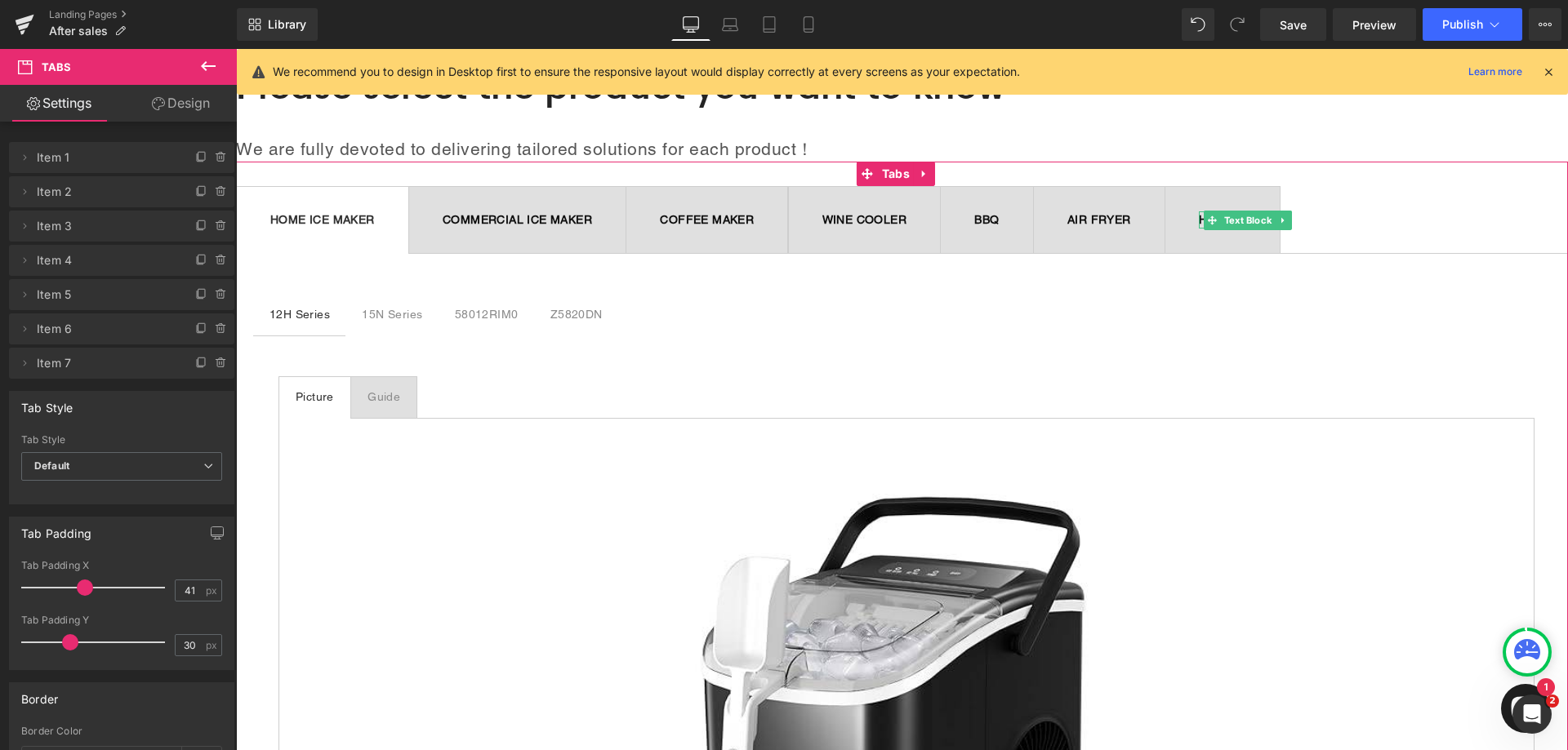
click at [215, 365] on icon at bounding box center [221, 363] width 13 height 13
click at [206, 366] on button "Delete" at bounding box center [204, 364] width 52 height 21
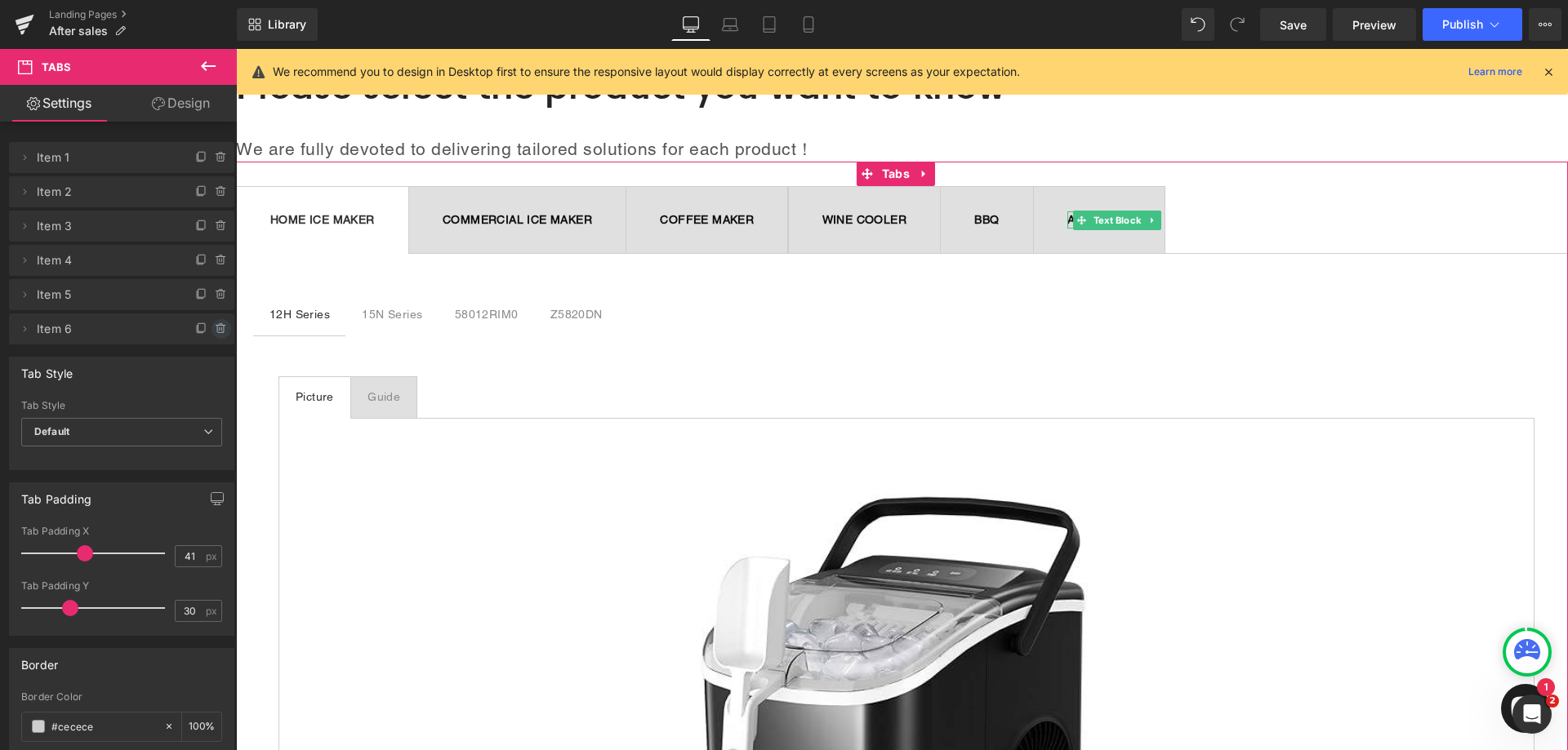
click at [215, 332] on icon at bounding box center [221, 329] width 13 height 13
click at [207, 332] on button "Delete" at bounding box center [204, 329] width 52 height 21
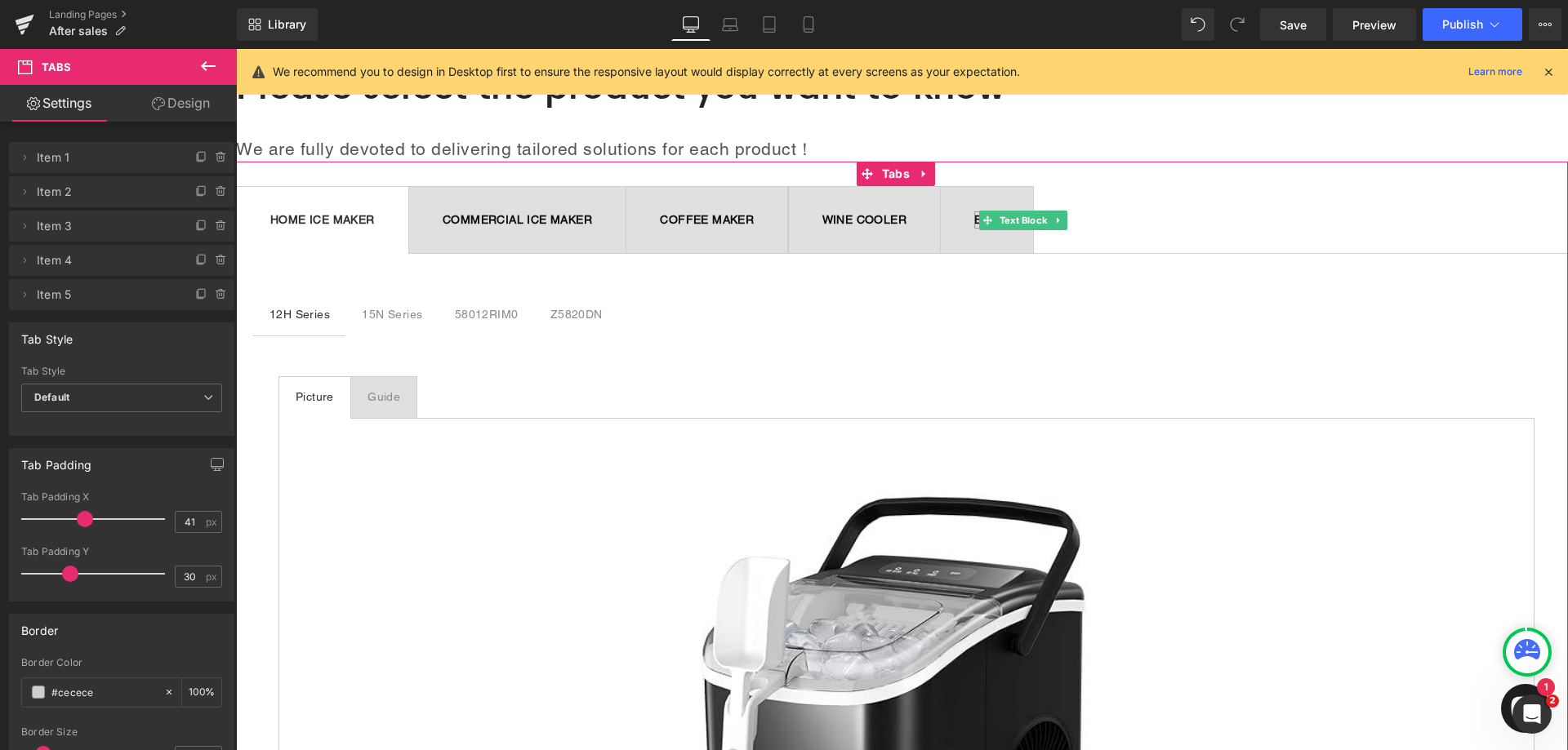
click at [220, 296] on icon at bounding box center [220, 295] width 0 height 4
click at [210, 299] on button "Delete" at bounding box center [204, 295] width 52 height 21
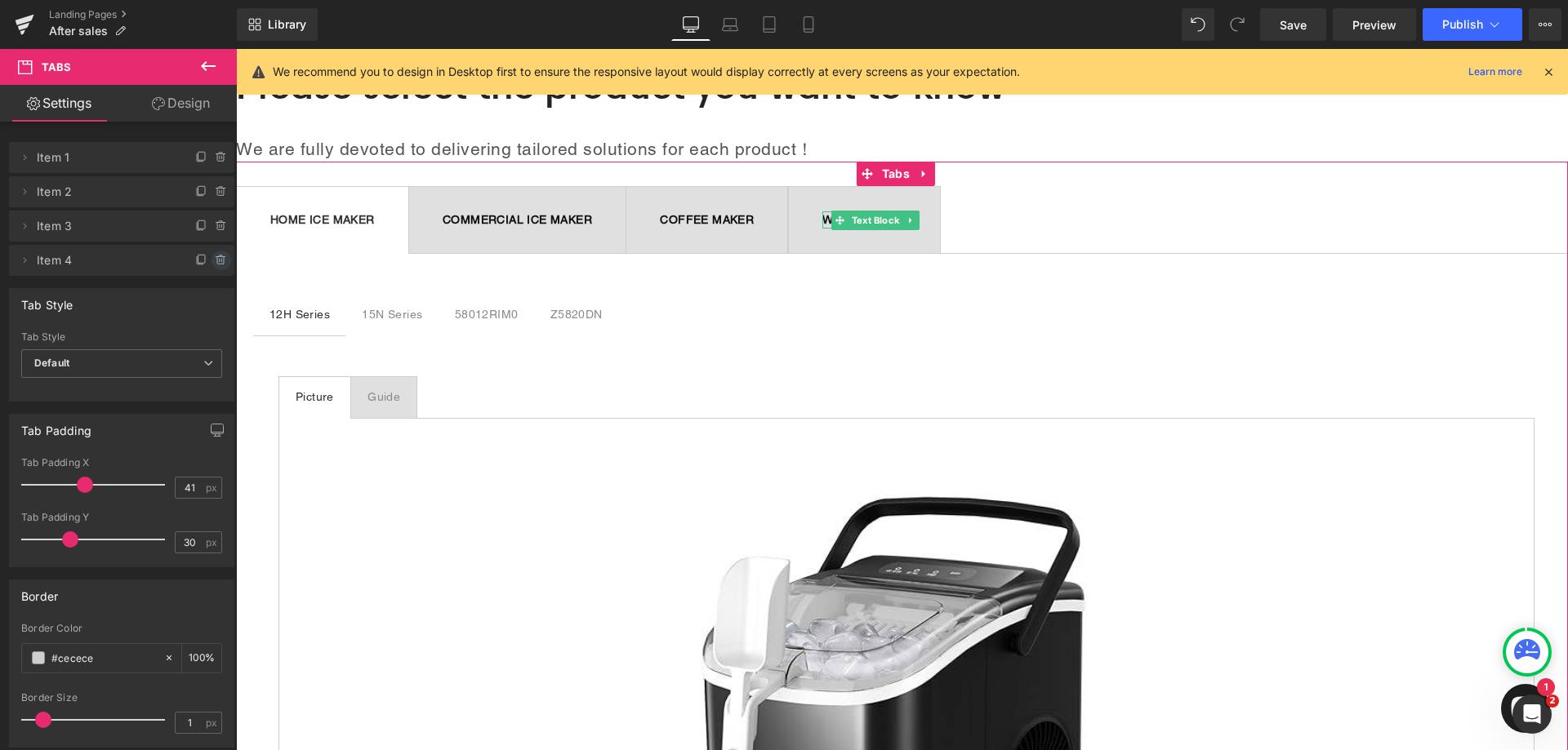
click at [215, 261] on icon at bounding box center [221, 260] width 13 height 13
click at [204, 256] on button "Delete" at bounding box center [204, 261] width 52 height 21
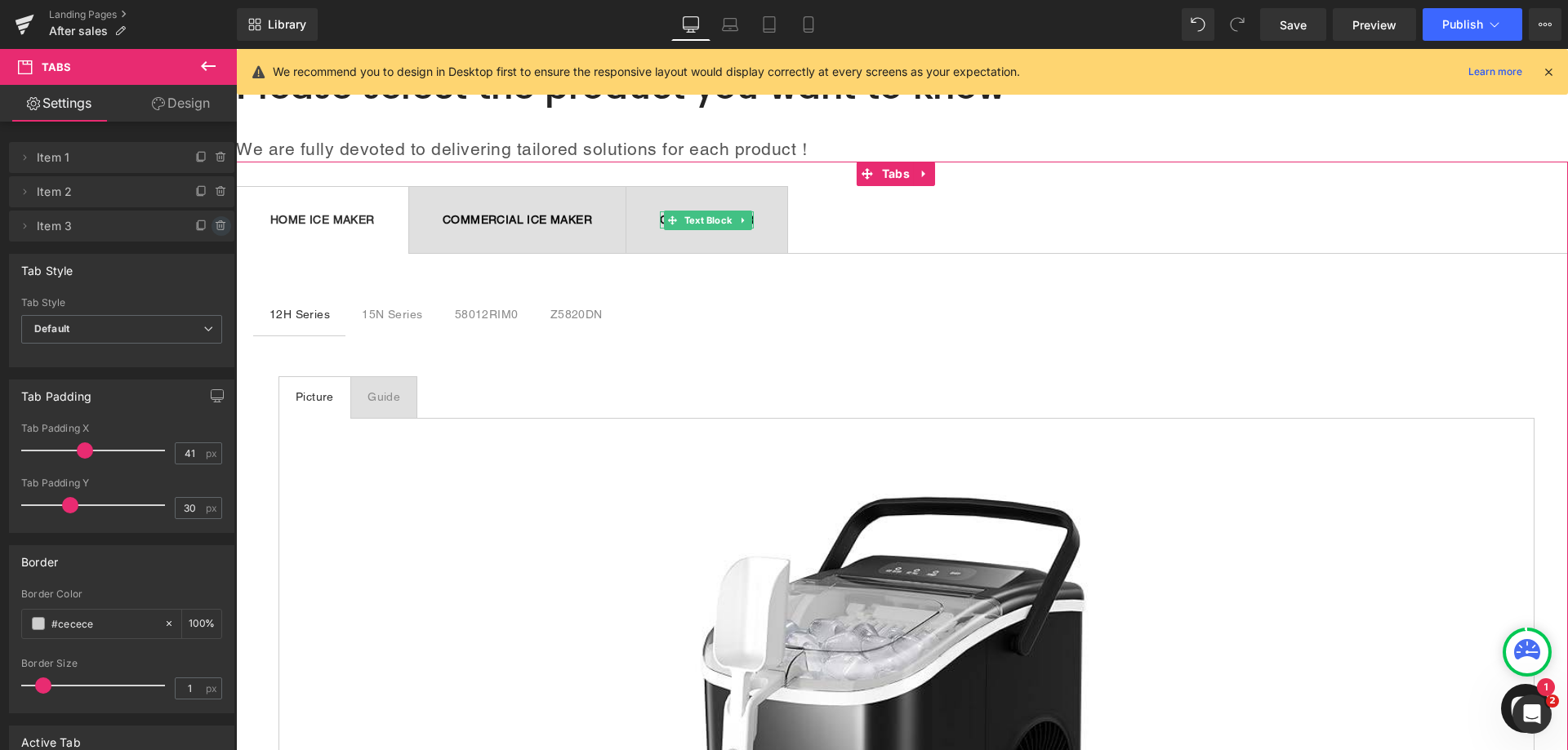
click at [215, 228] on icon at bounding box center [221, 226] width 13 height 13
click at [214, 228] on button "Delete" at bounding box center [204, 226] width 52 height 21
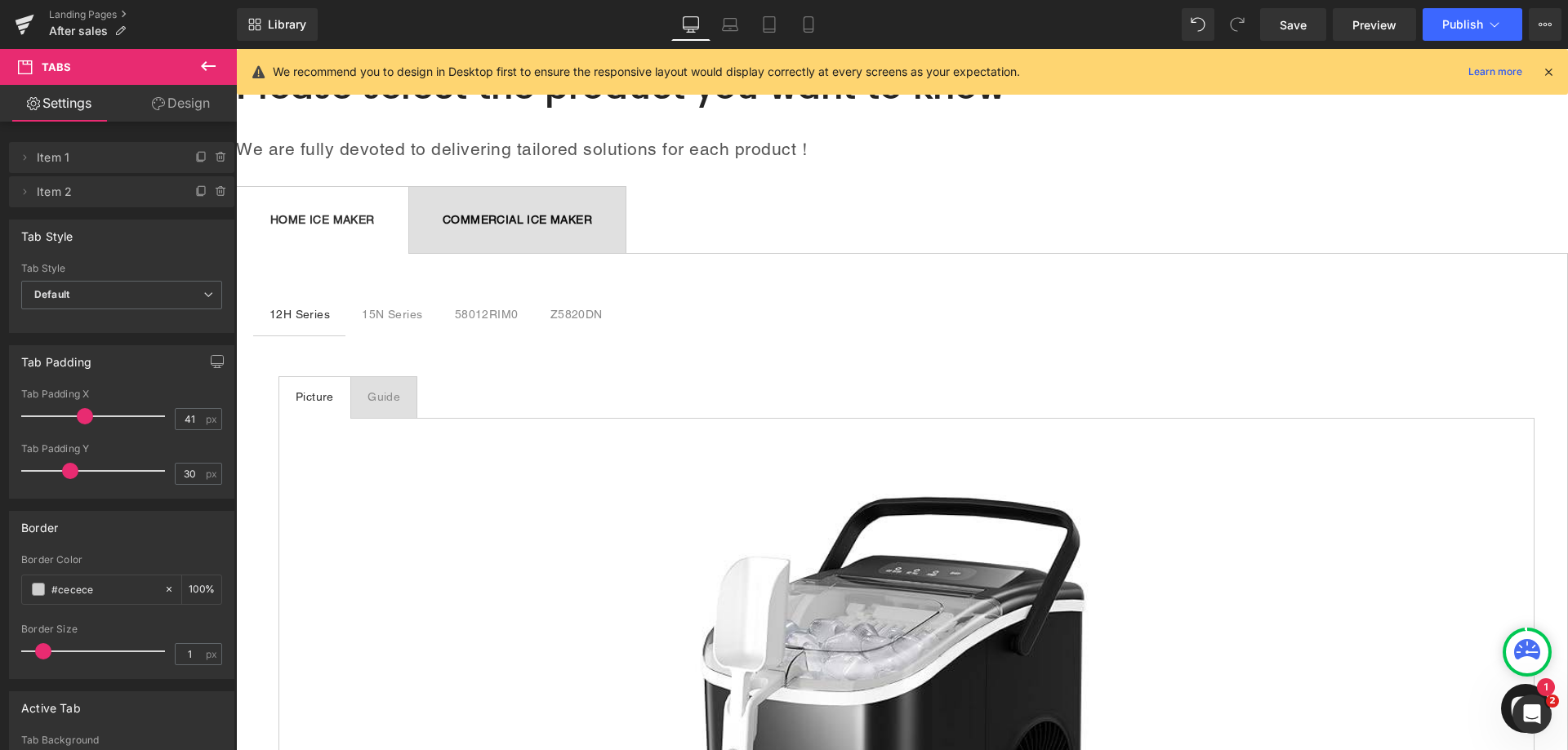
scroll to position [0, 0]
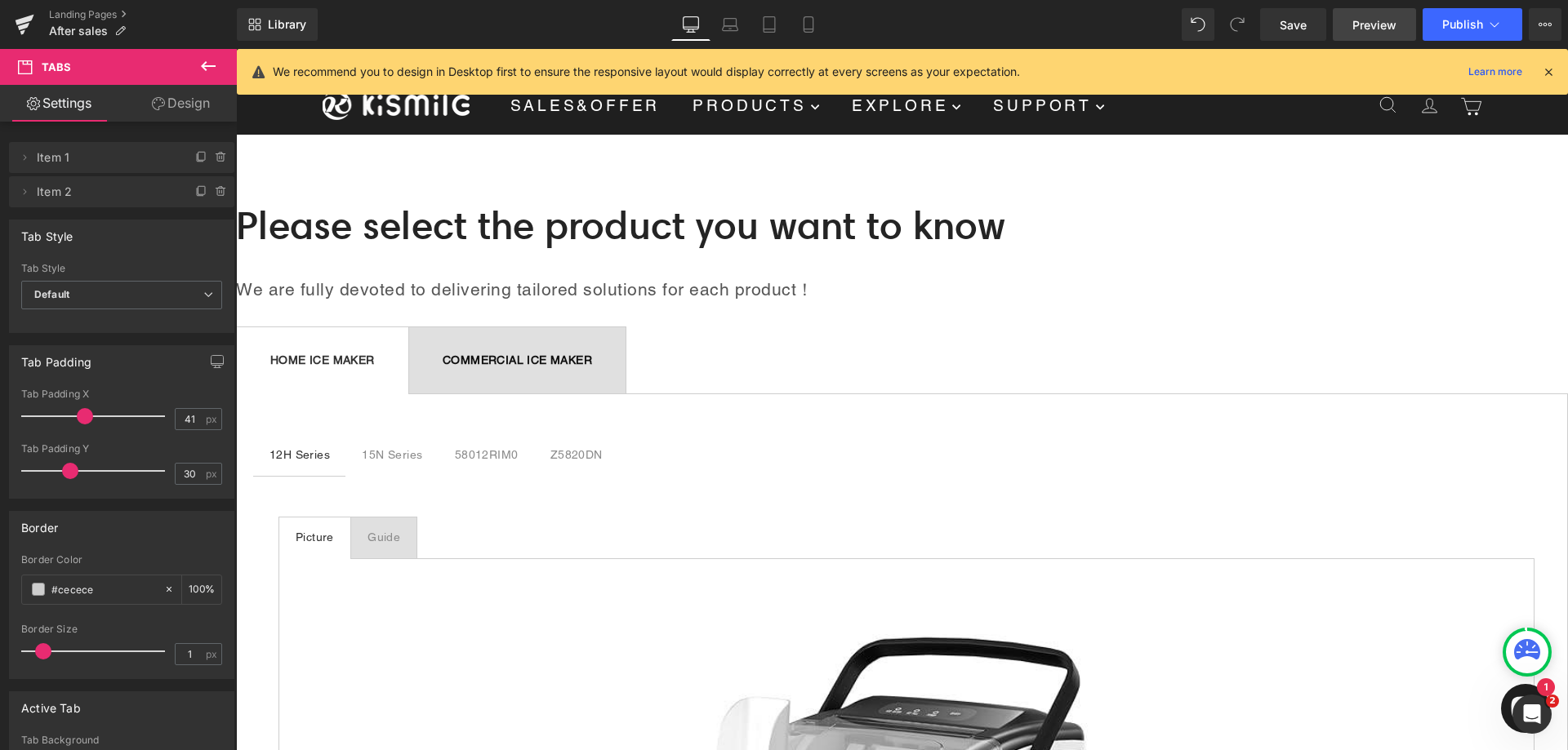
click at [1375, 23] on span "Preview" at bounding box center [1374, 25] width 44 height 17
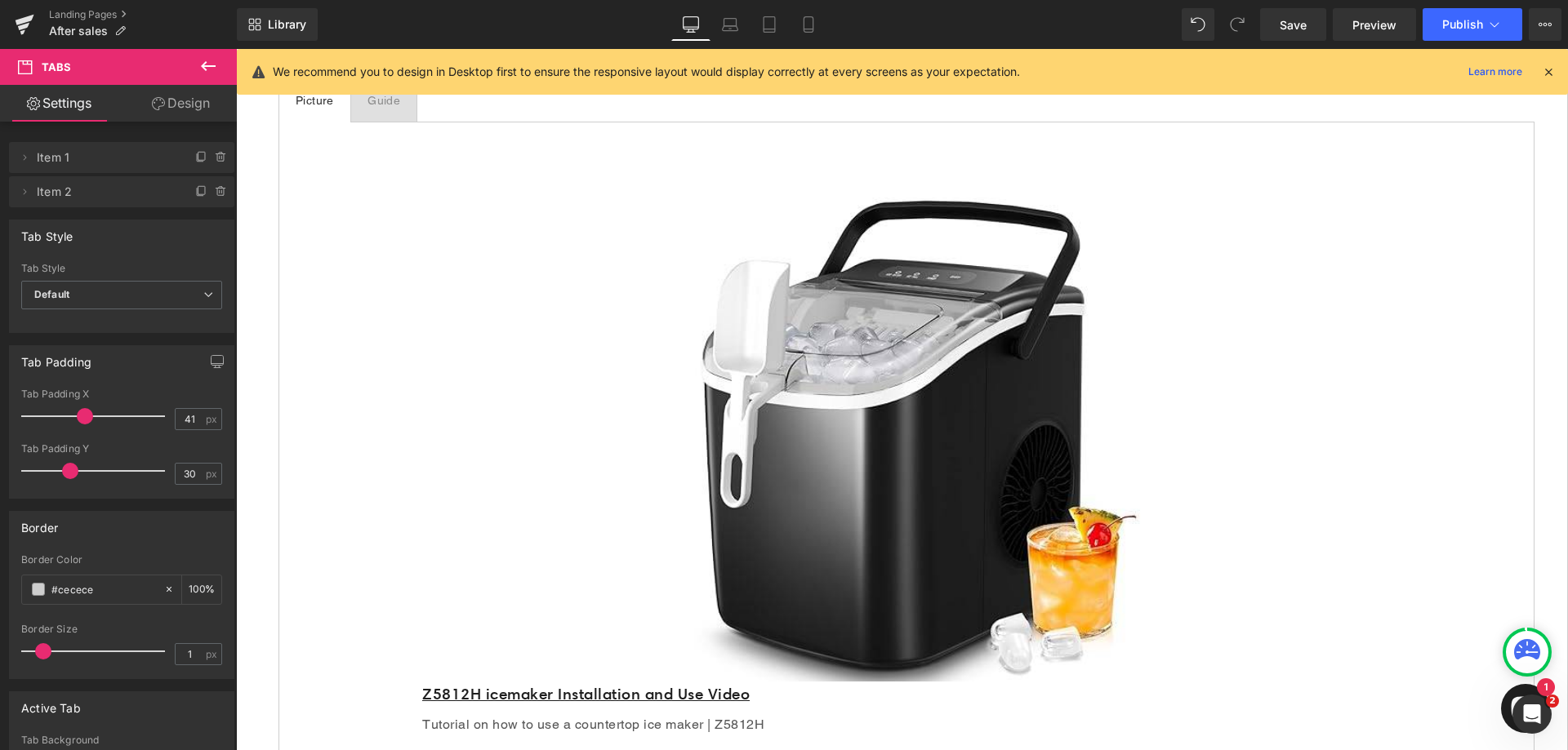
scroll to position [408, 0]
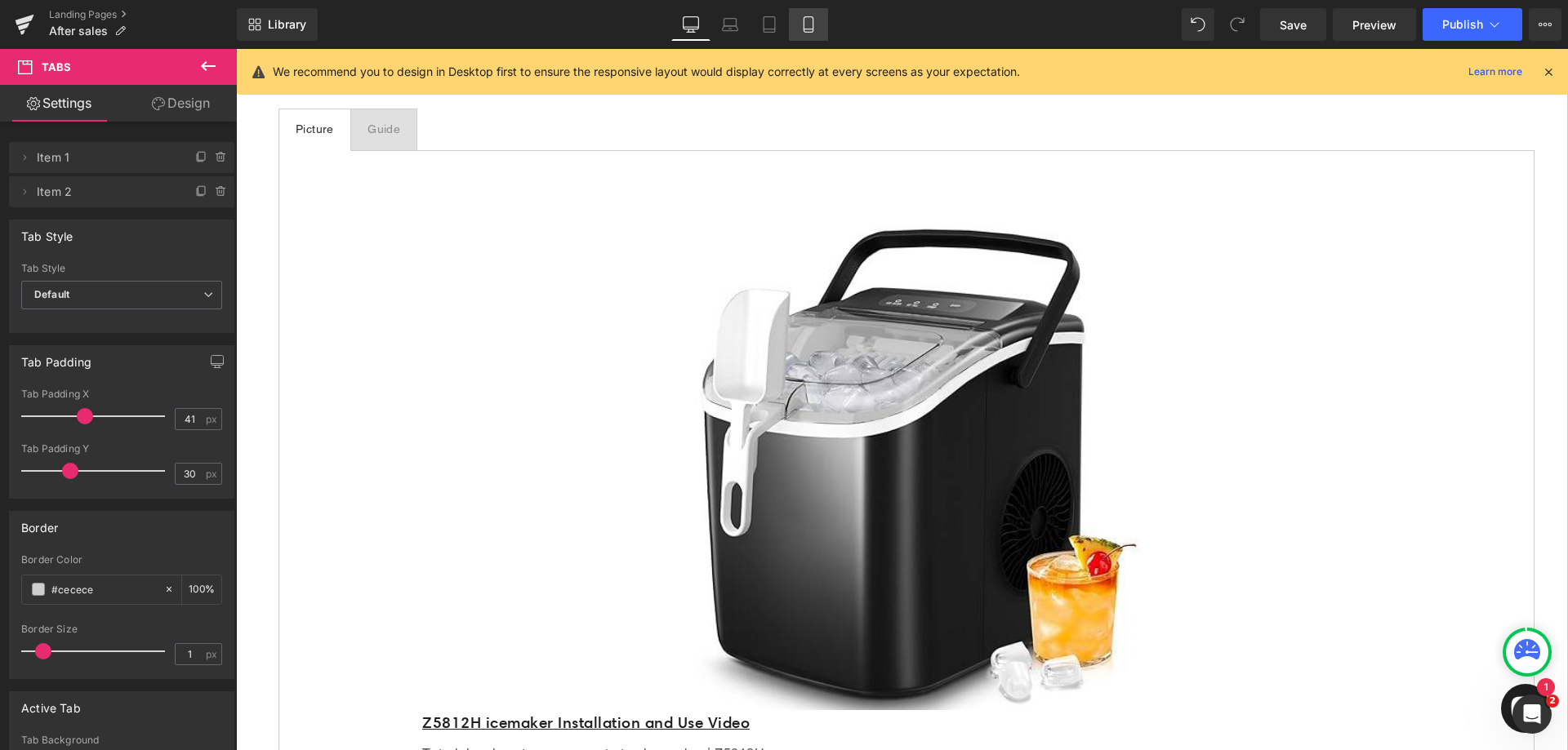
click at [812, 20] on icon at bounding box center [809, 25] width 16 height 16
type input "99"
type input "44"
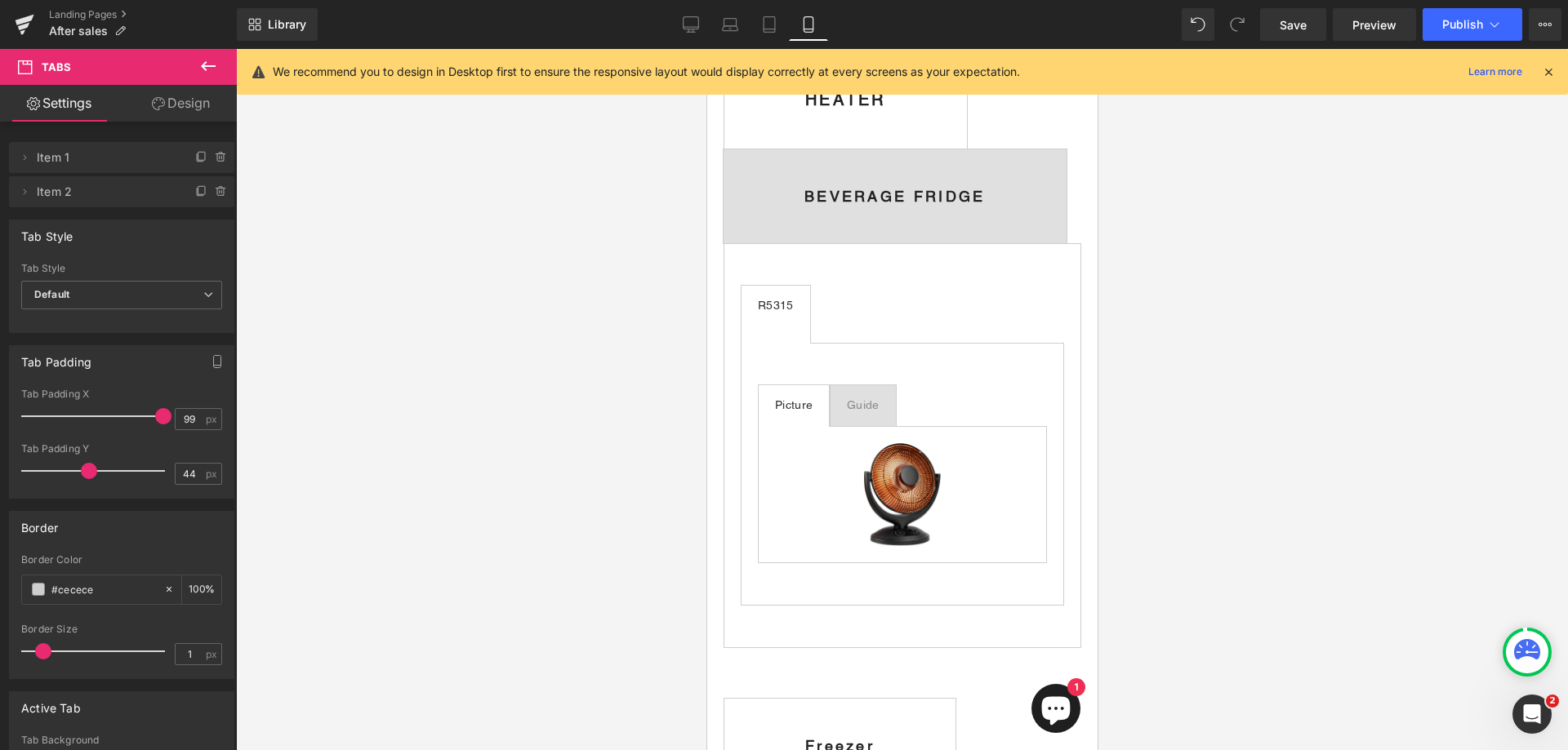
scroll to position [2143, 0]
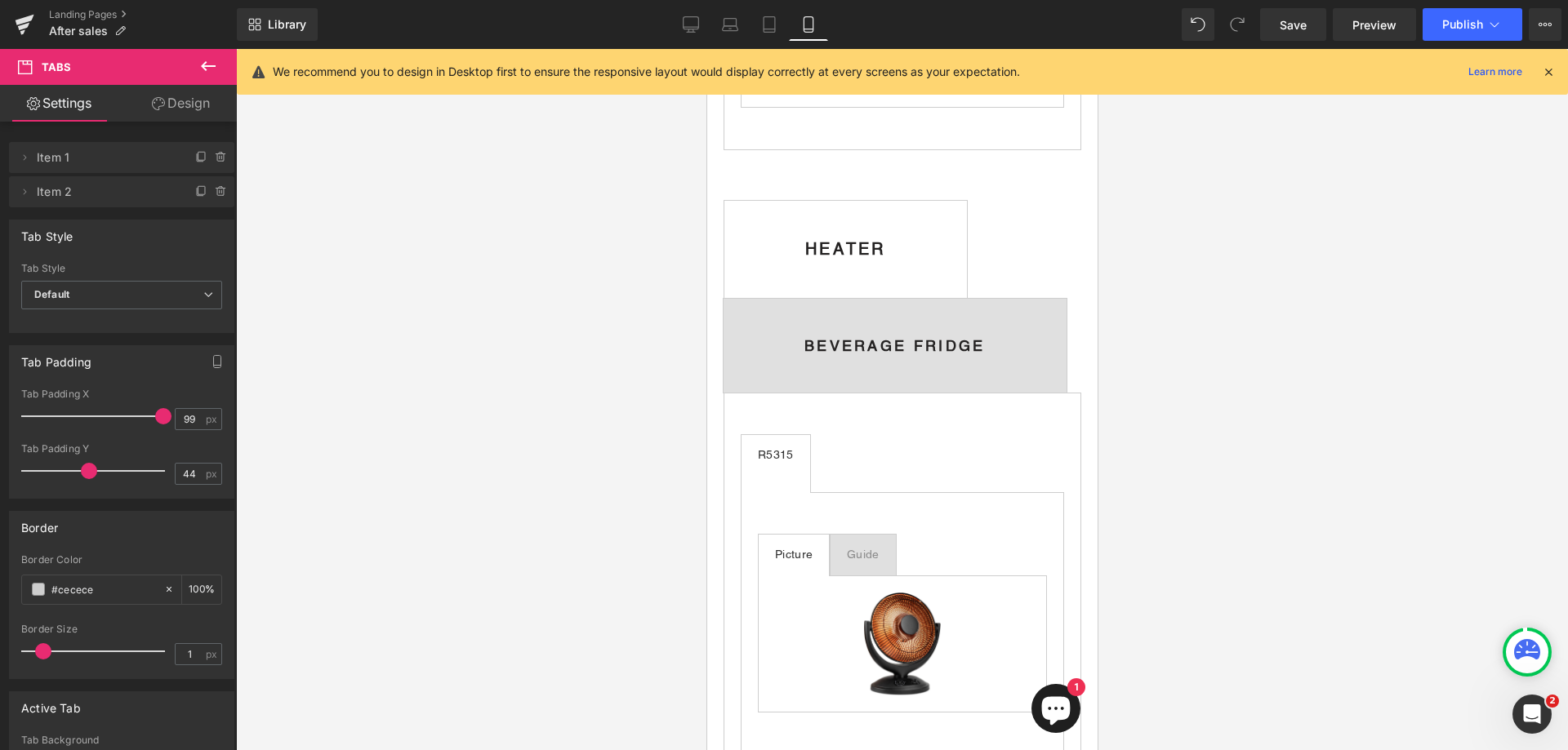
click at [865, 291] on span "HEATER Text Block" at bounding box center [845, 249] width 243 height 96
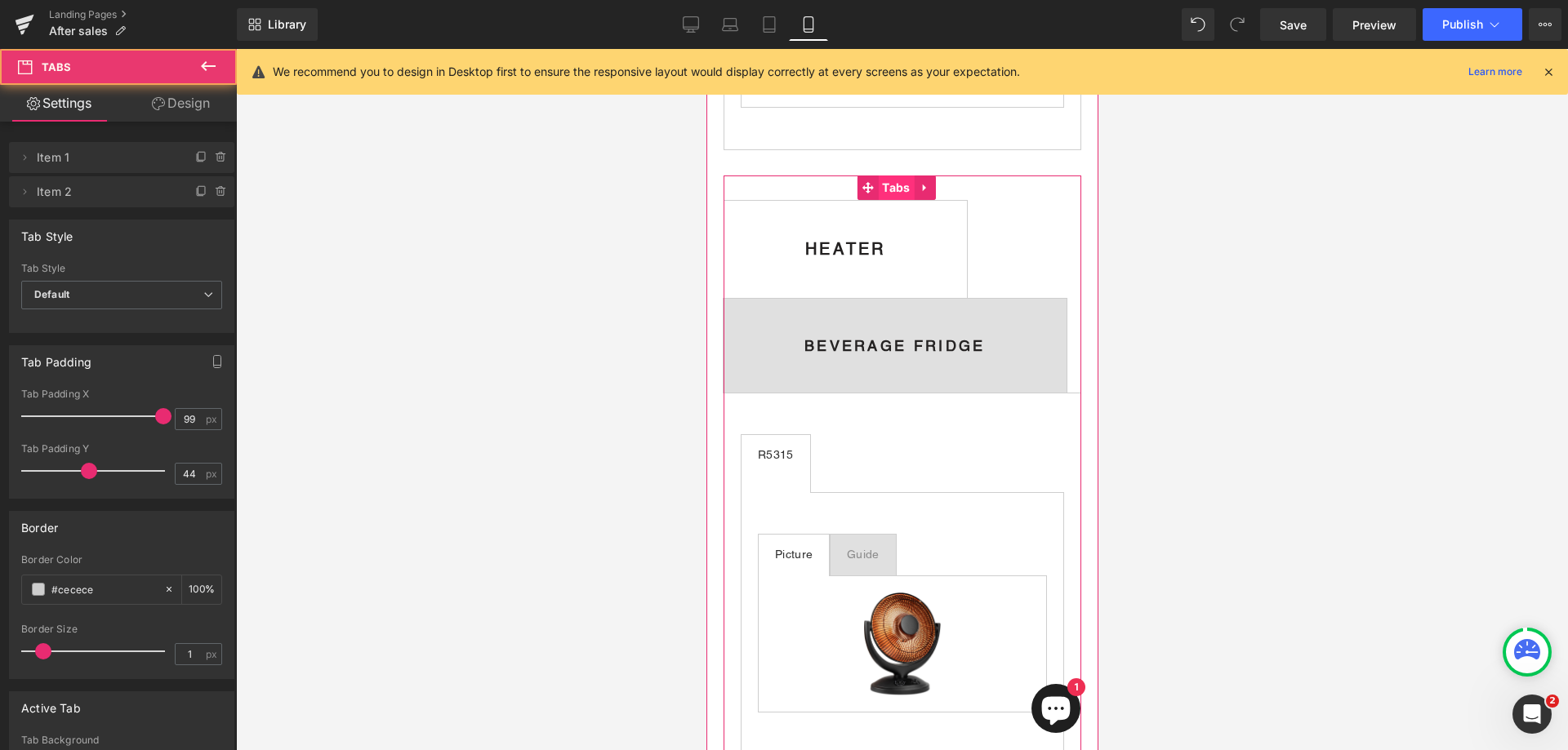
click at [880, 188] on span "Tabs" at bounding box center [896, 187] width 36 height 25
click at [863, 261] on div "HEATER" at bounding box center [845, 248] width 81 height 25
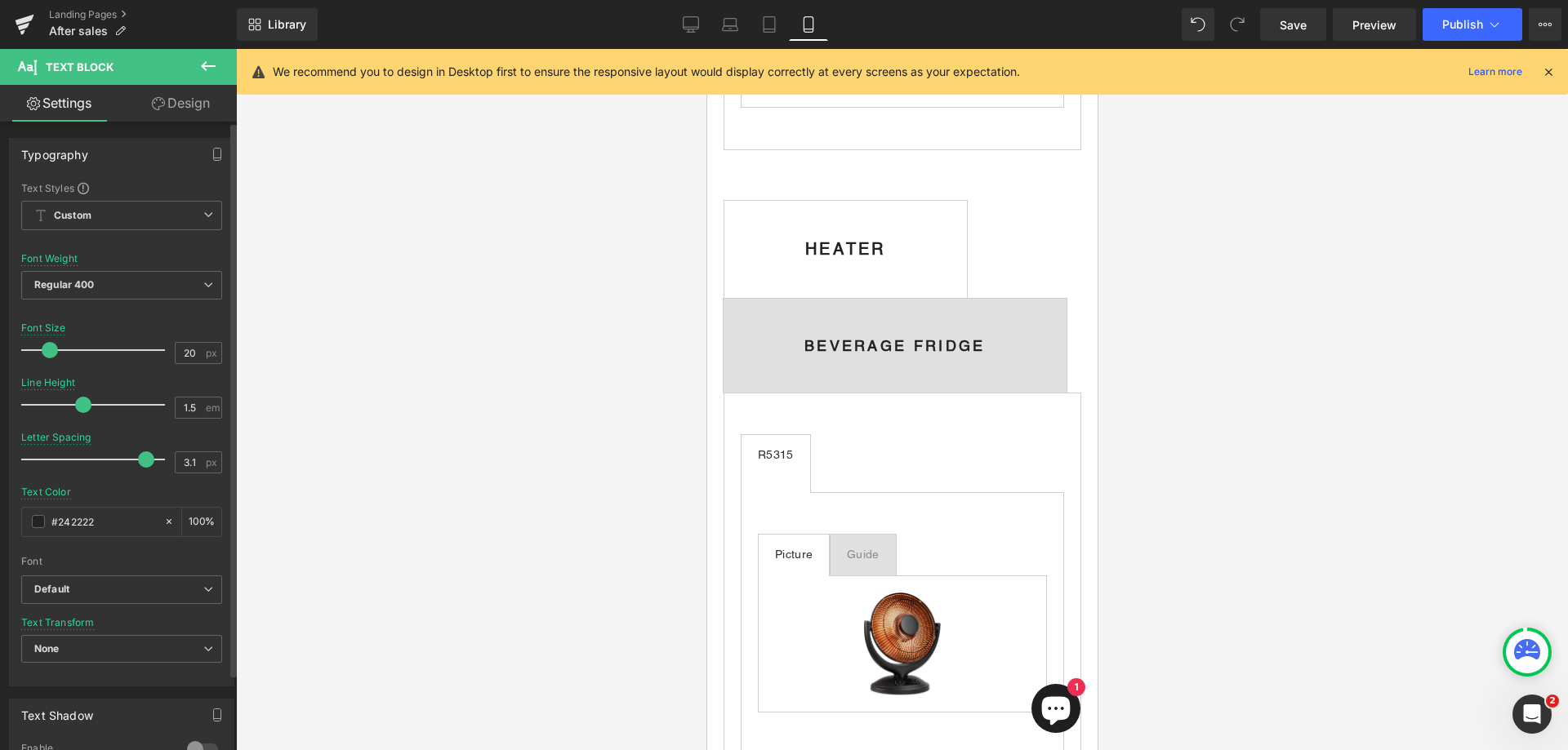
type input "3"
click at [136, 461] on span at bounding box center [138, 460] width 16 height 16
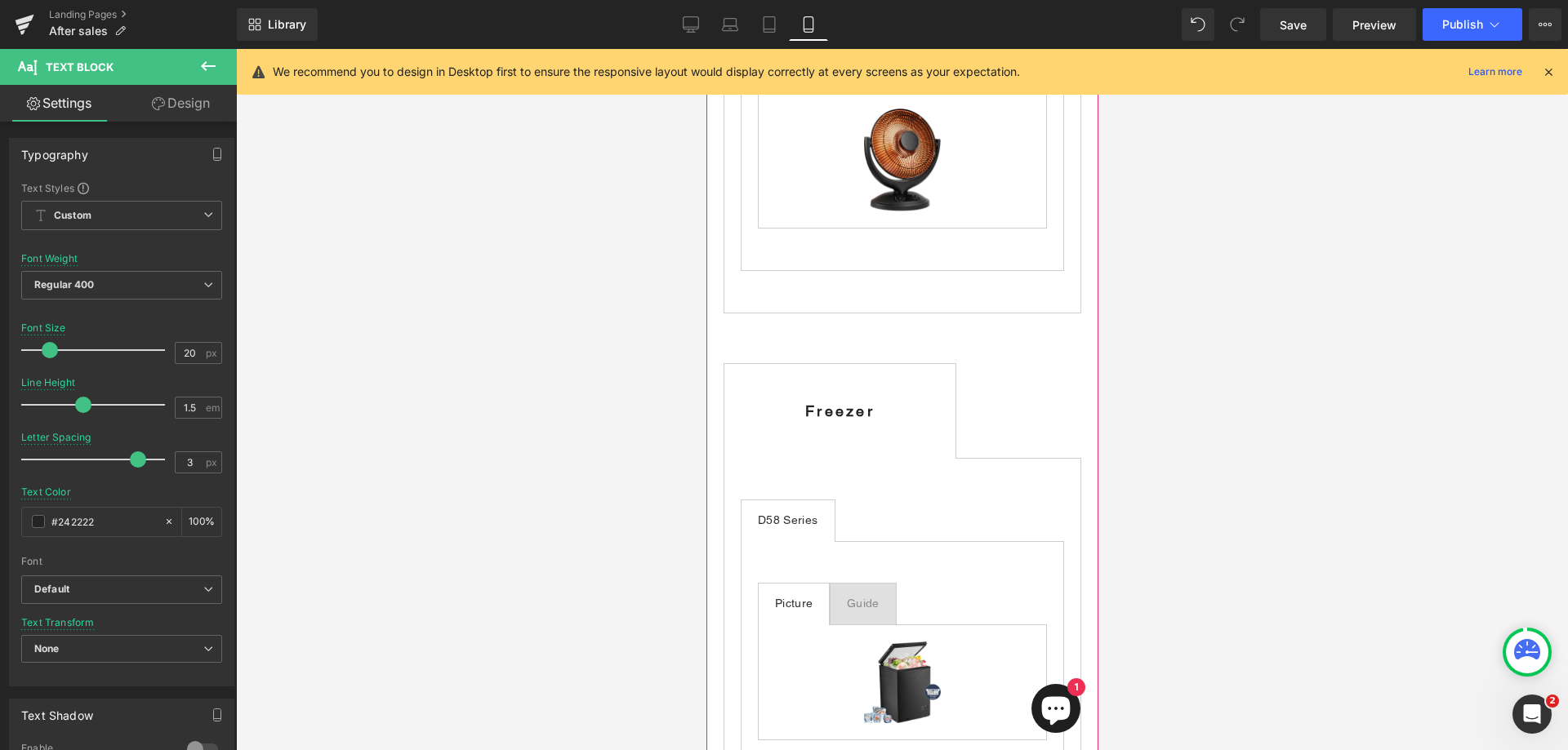
scroll to position [2714, 0]
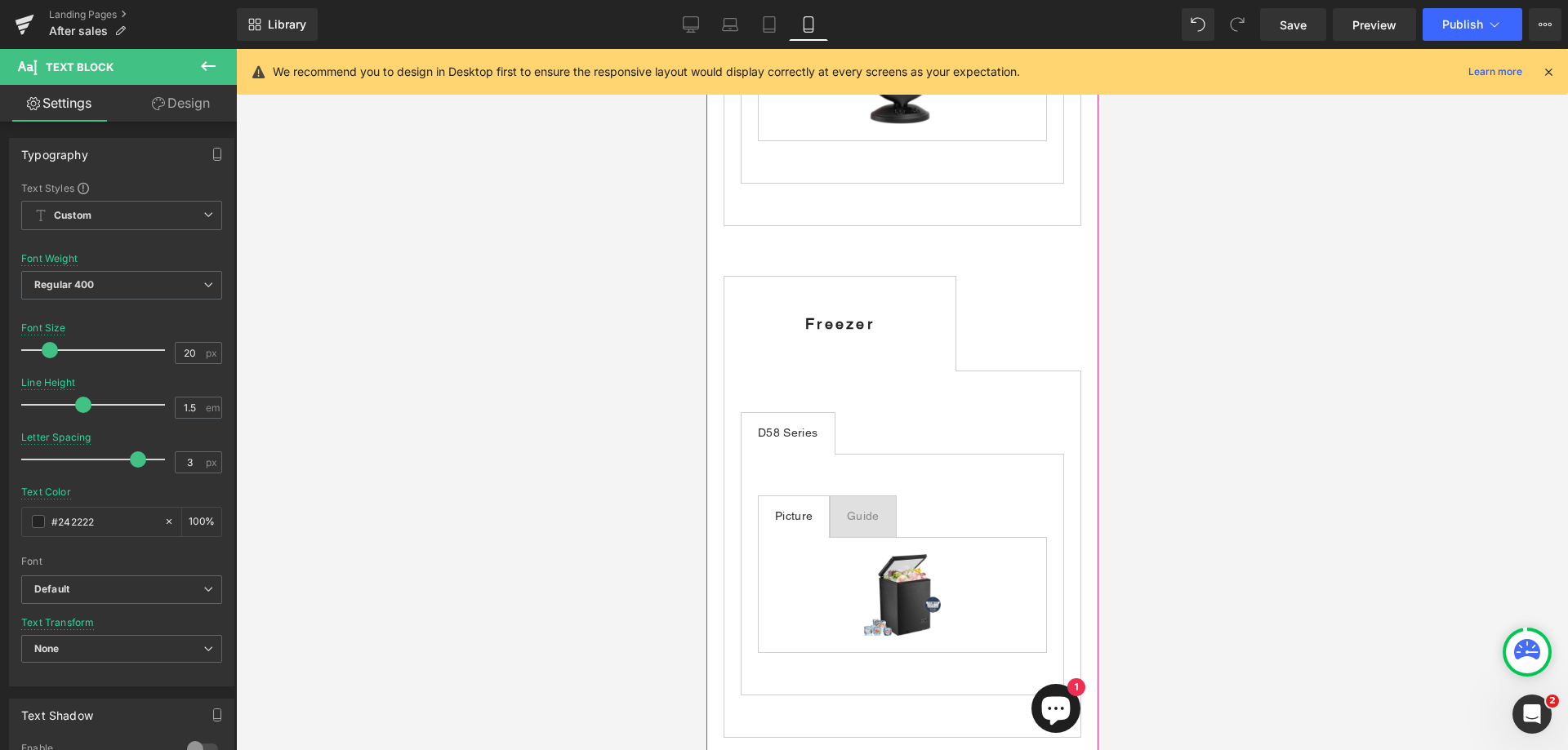
click at [874, 315] on b "Freezer" at bounding box center [839, 324] width 69 height 17
type input "0.5"
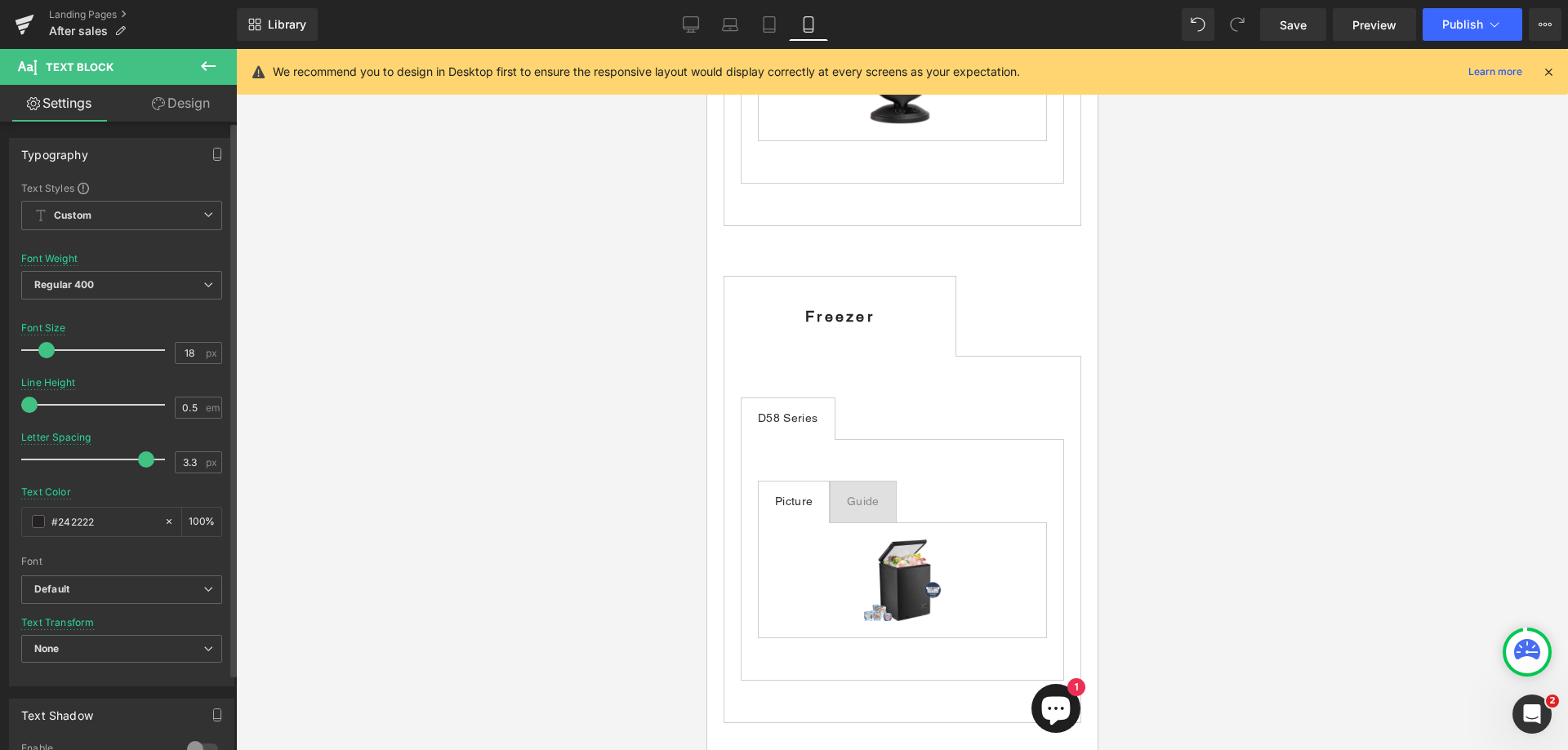
drag, startPoint x: 80, startPoint y: 404, endPoint x: 0, endPoint y: 402, distance: 80.0
click at [0, 402] on div "Typography Text Styles Custom Custom Setup Global Style Custom Setup Global Sty…" at bounding box center [122, 405] width 245 height 561
type input "29"
drag, startPoint x: 40, startPoint y: 347, endPoint x: 55, endPoint y: 350, distance: 15.3
click at [55, 350] on span at bounding box center [63, 350] width 16 height 16
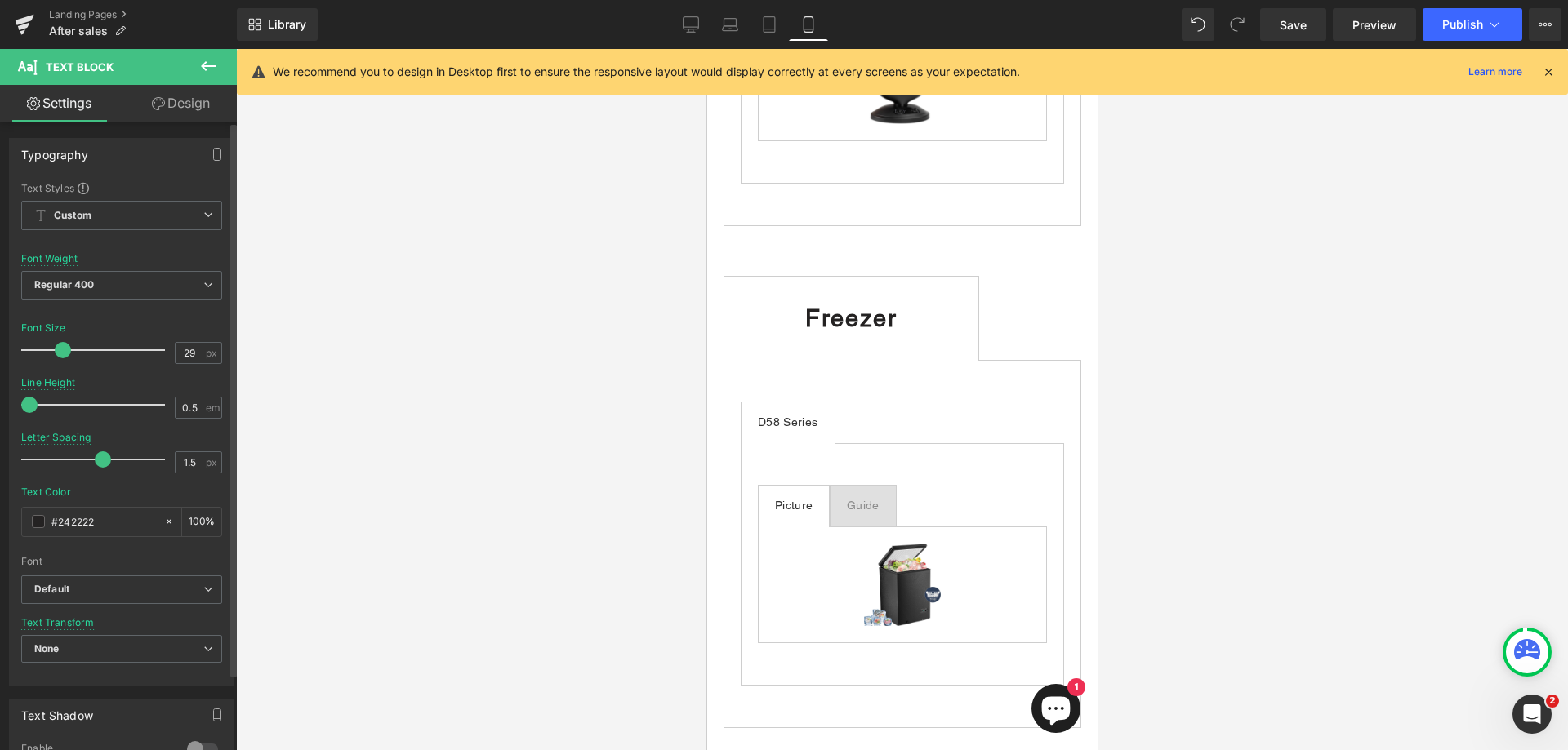
type input "1.4"
drag, startPoint x: 140, startPoint y: 458, endPoint x: 92, endPoint y: 460, distance: 48.0
click at [92, 460] on span at bounding box center [95, 460] width 16 height 16
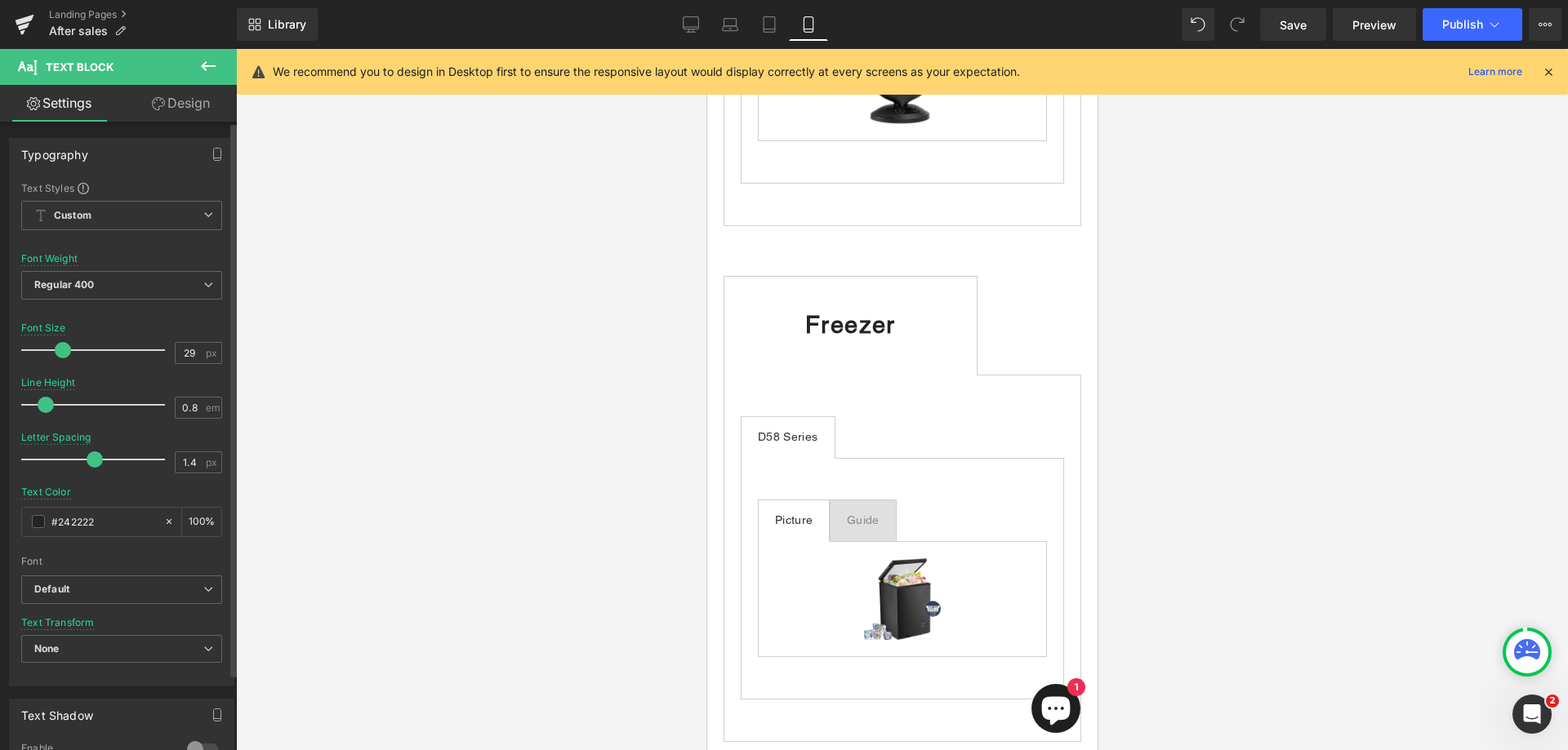
type input "0.5"
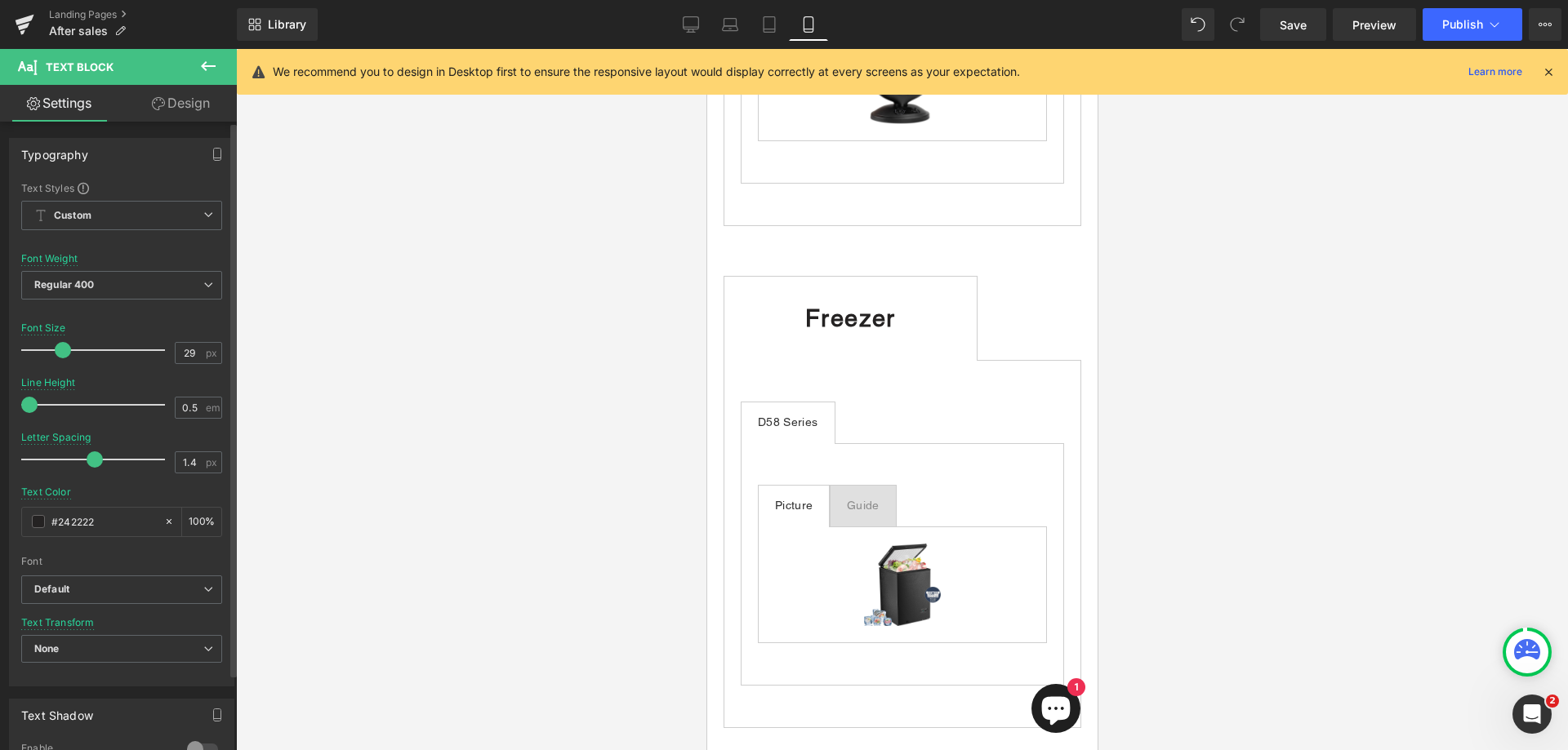
drag, startPoint x: 28, startPoint y: 401, endPoint x: 0, endPoint y: 409, distance: 29.1
click at [0, 409] on div "Typography Text Styles Custom Custom Setup Global Style Custom Setup Global Sty…" at bounding box center [122, 405] width 245 height 561
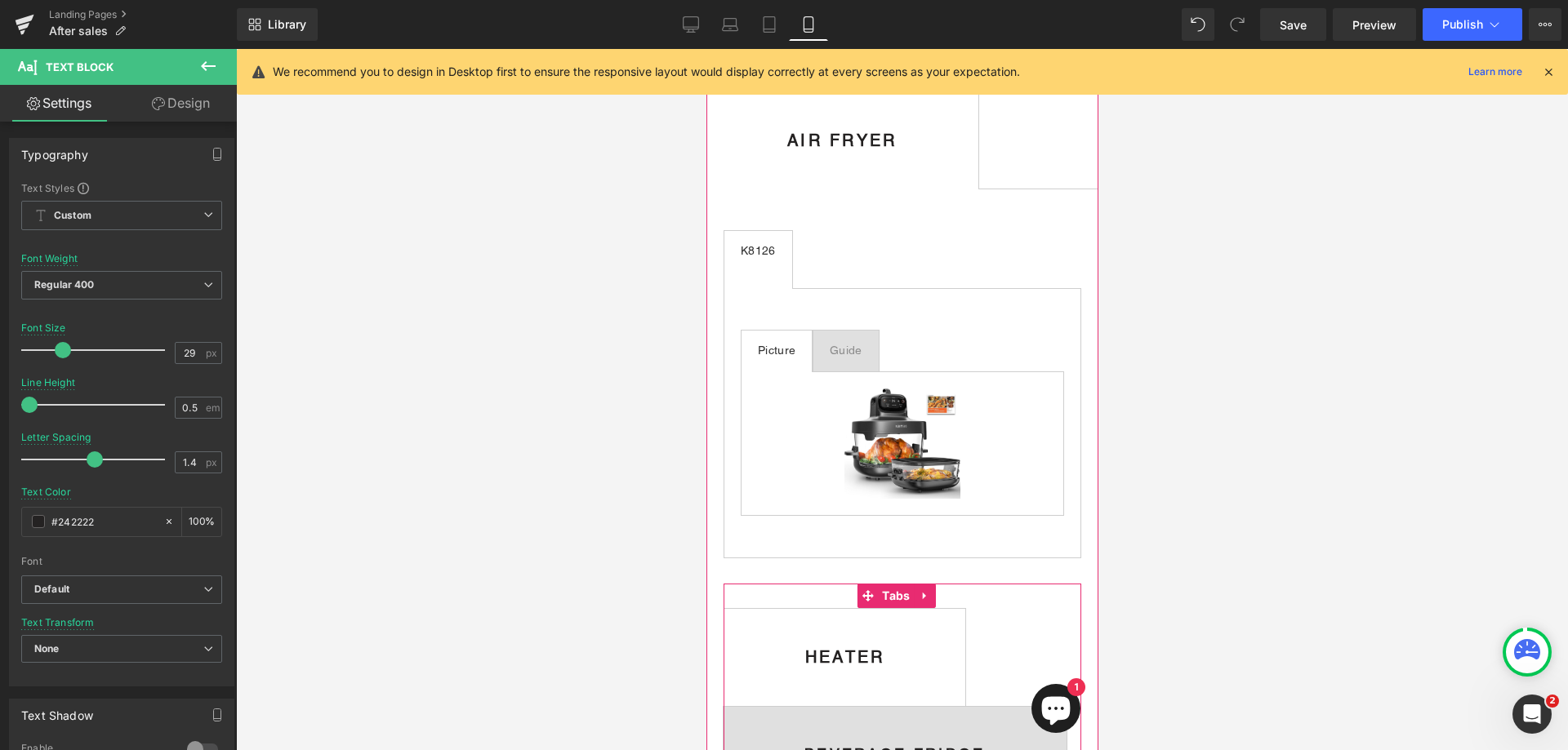
scroll to position [1571, 0]
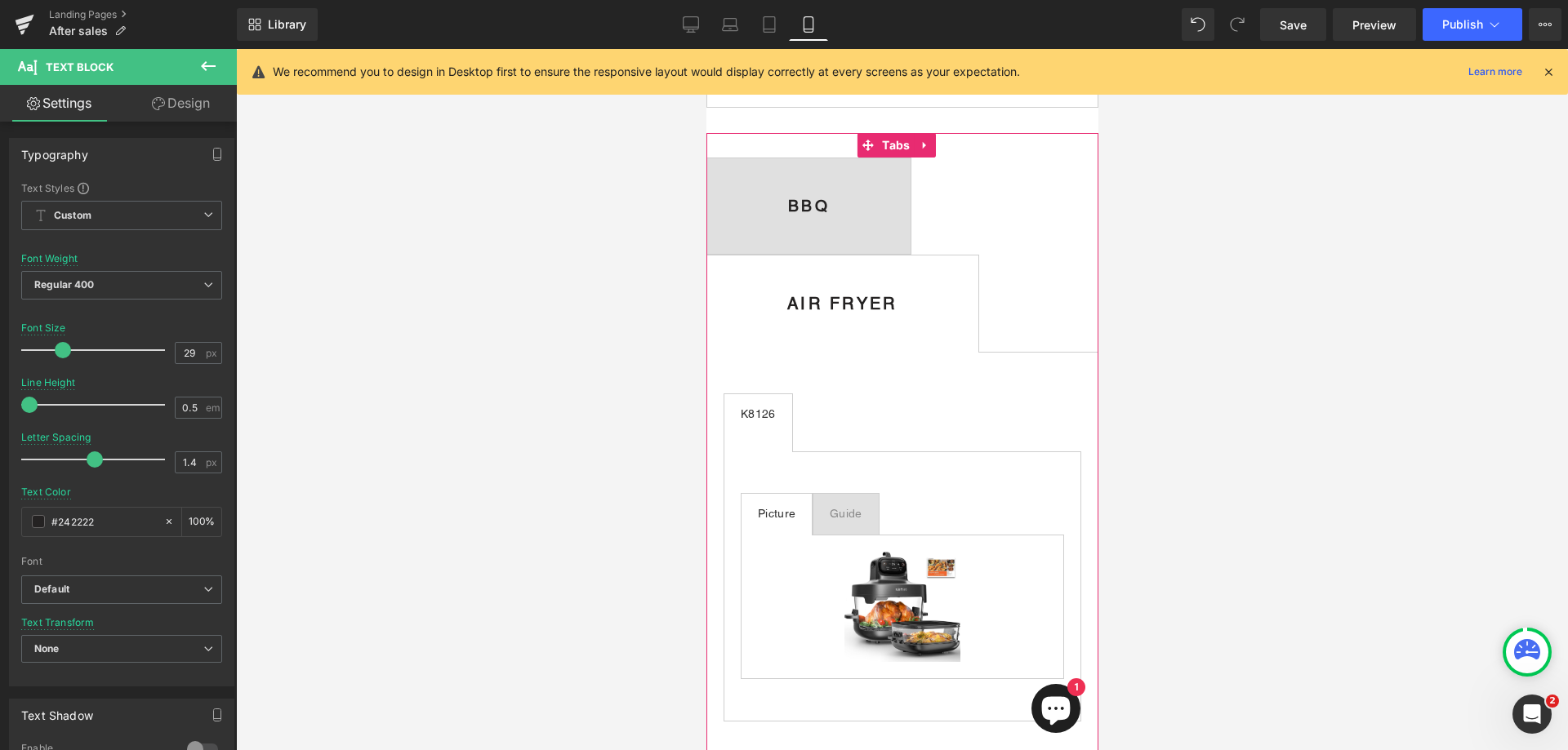
click at [910, 196] on span "BBQ Text Block" at bounding box center [809, 205] width 204 height 95
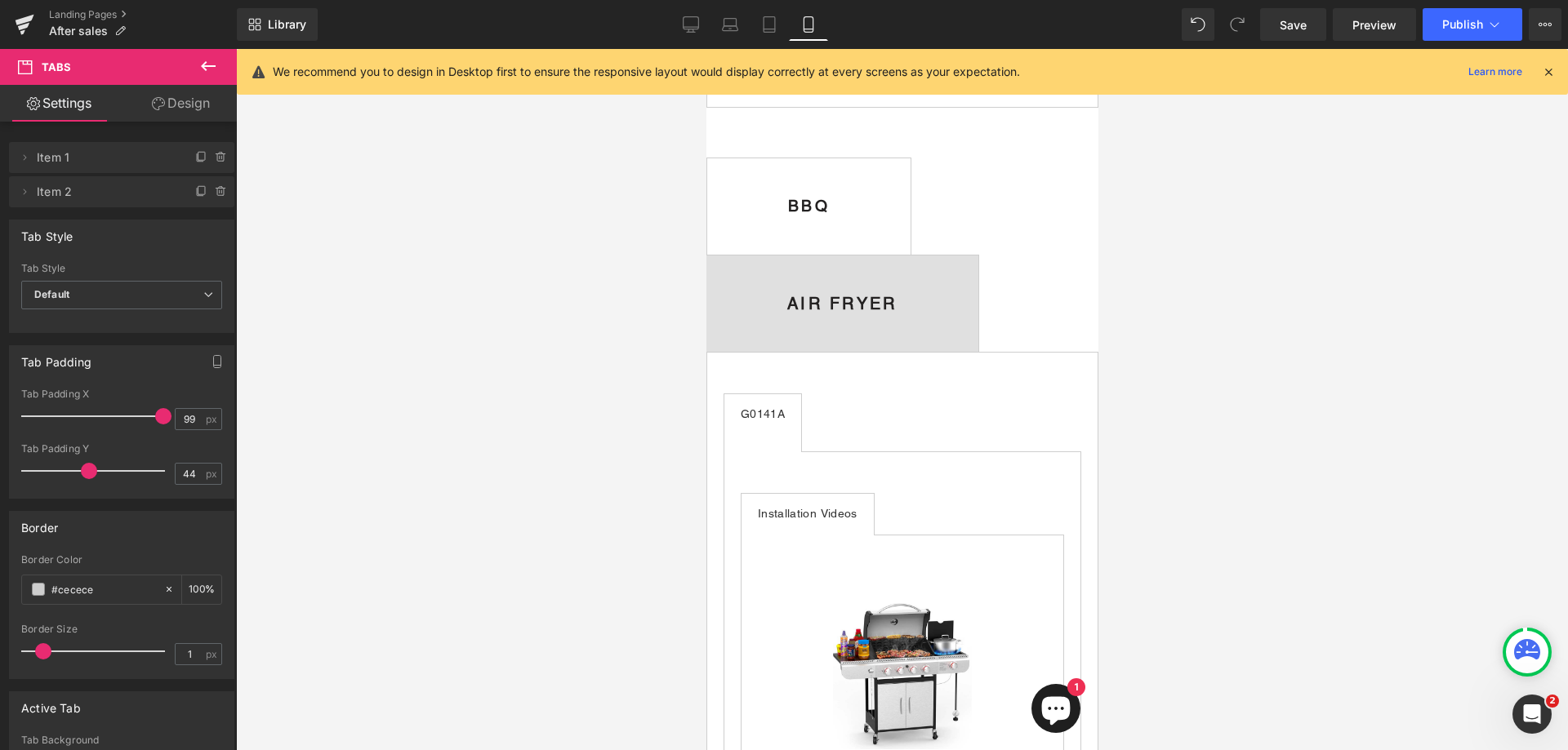
click at [829, 215] on b "BBQ" at bounding box center [809, 205] width 42 height 18
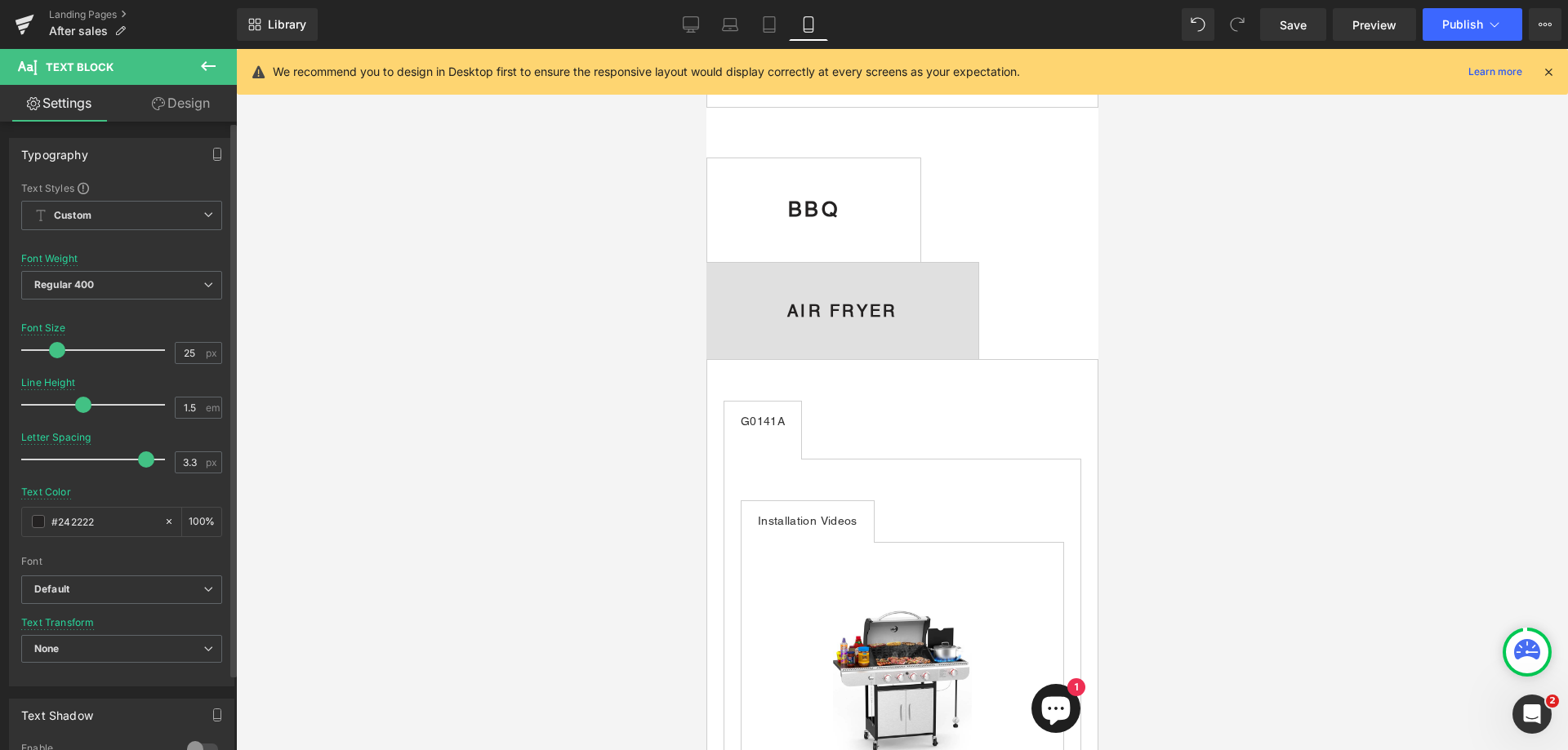
type input "24"
click at [50, 351] on span at bounding box center [55, 350] width 16 height 16
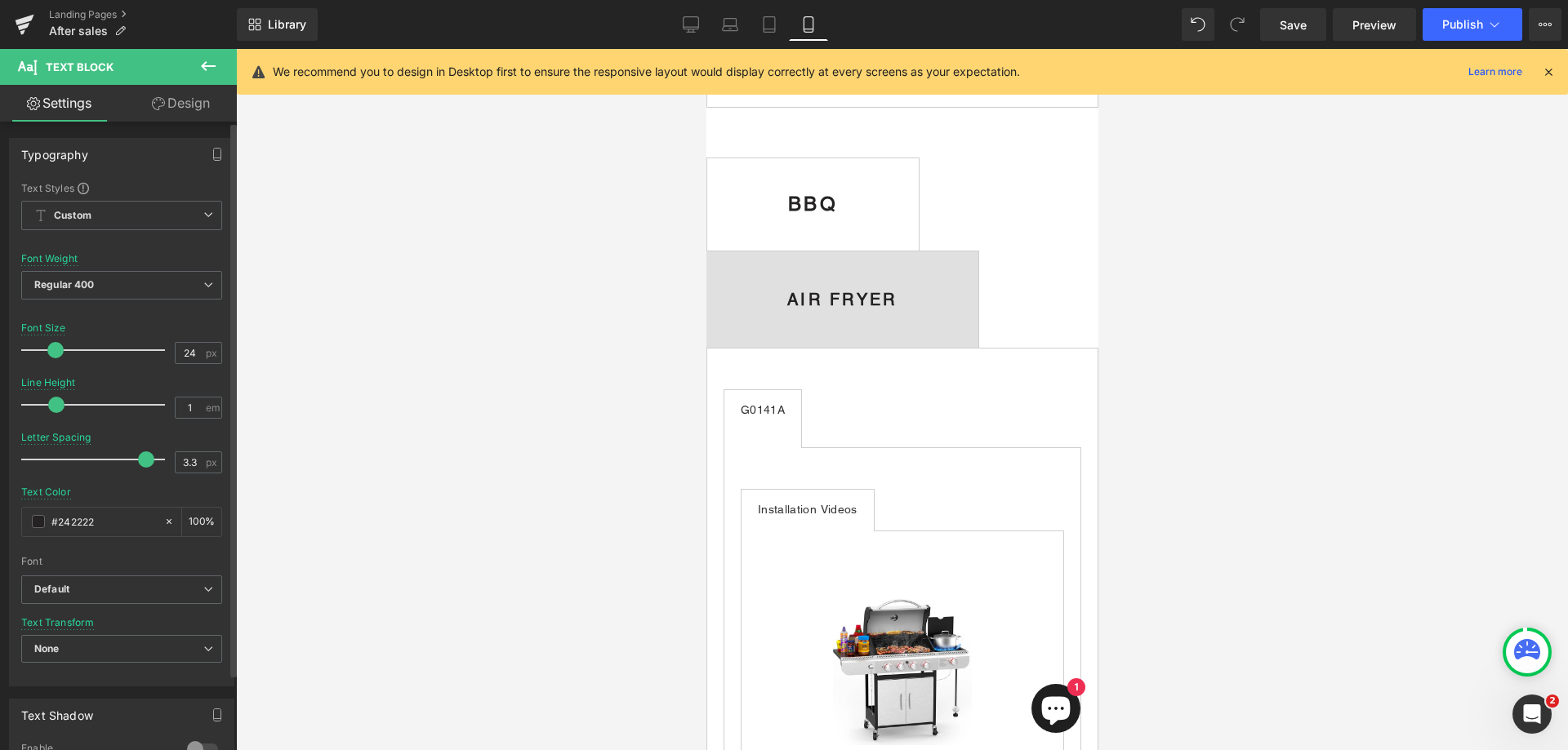
type input "0.9"
drag, startPoint x: 78, startPoint y: 404, endPoint x: 45, endPoint y: 399, distance: 33.4
click at [45, 399] on span at bounding box center [52, 405] width 16 height 16
click at [975, 314] on span "AIR FRYER Text Block" at bounding box center [841, 298] width 272 height 96
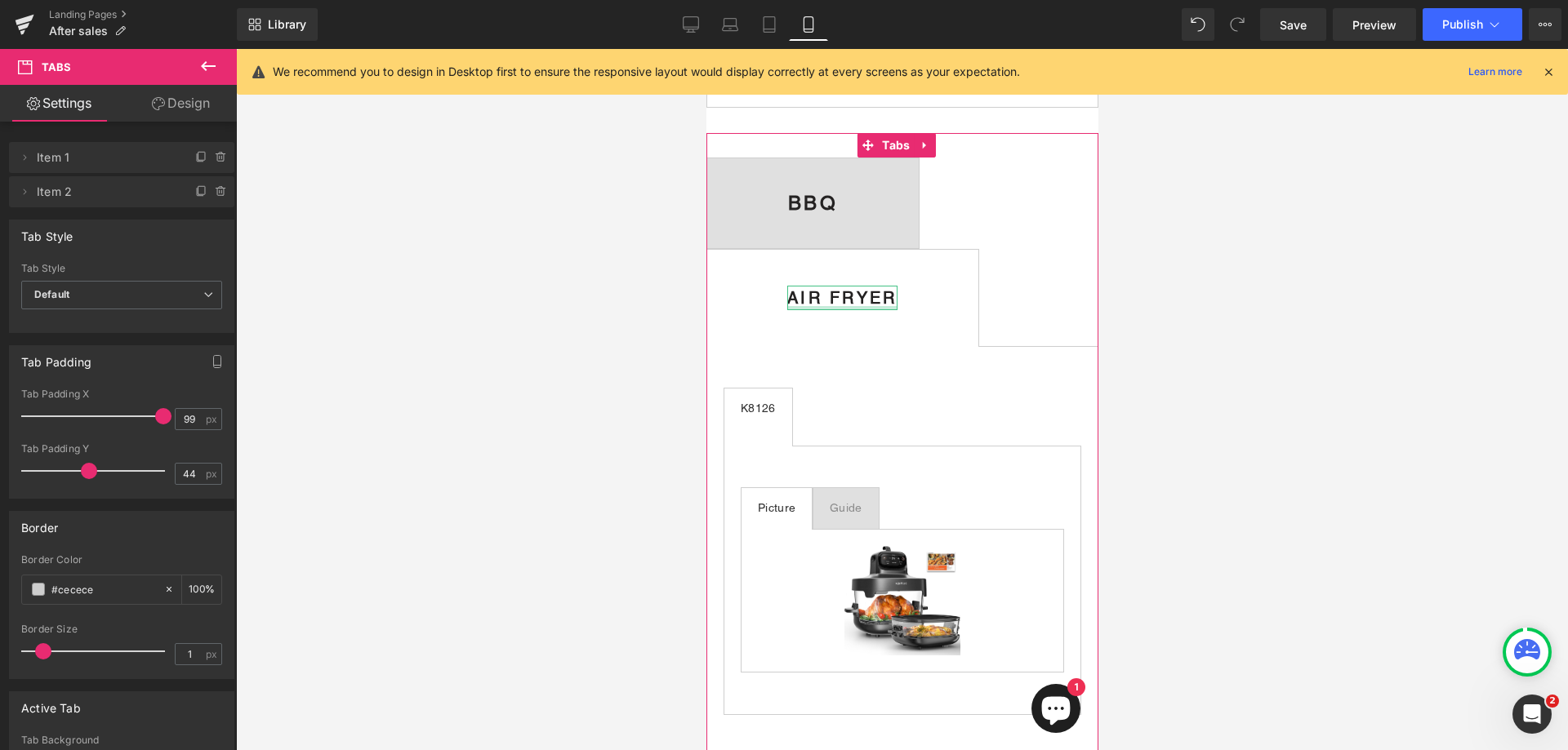
click at [881, 302] on b "AIR FRYER" at bounding box center [841, 298] width 110 height 20
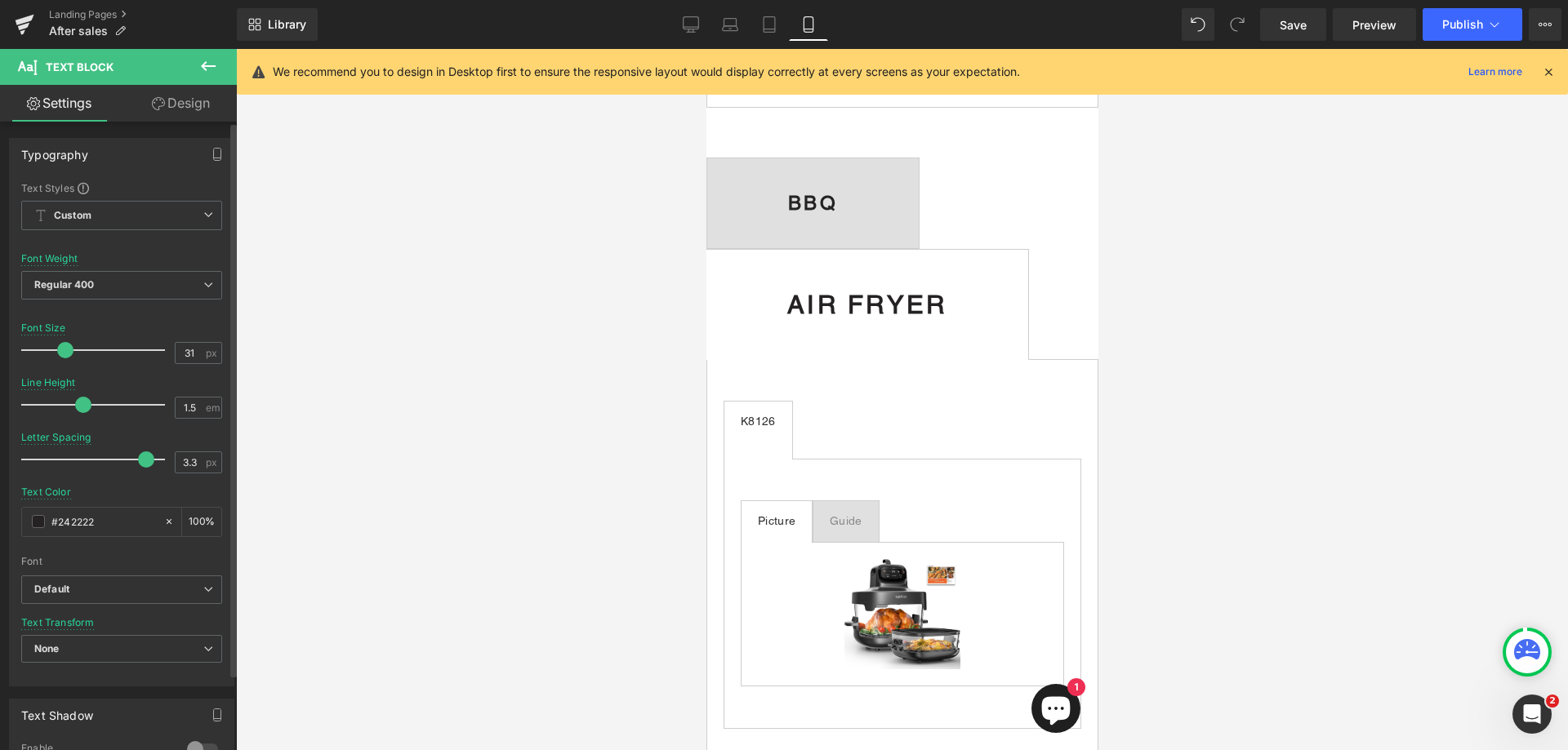
type input "32"
drag, startPoint x: 47, startPoint y: 347, endPoint x: 65, endPoint y: 348, distance: 18.0
click at [65, 348] on span at bounding box center [67, 350] width 16 height 16
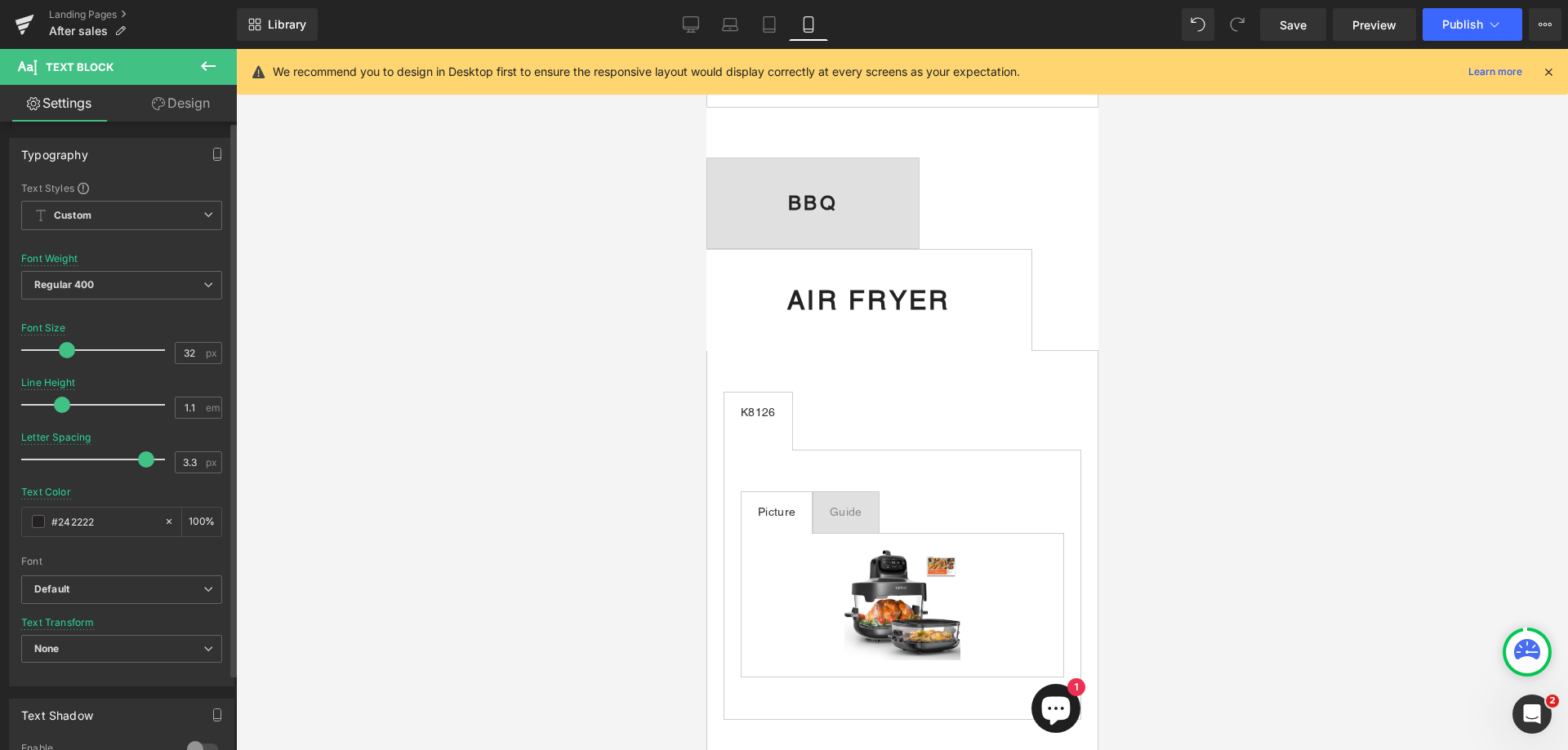
type input "1"
drag, startPoint x: 77, startPoint y: 408, endPoint x: 53, endPoint y: 409, distance: 24.0
click at [53, 409] on span at bounding box center [56, 405] width 16 height 16
type input "2.2"
drag, startPoint x: 136, startPoint y: 458, endPoint x: 108, endPoint y: 457, distance: 28.0
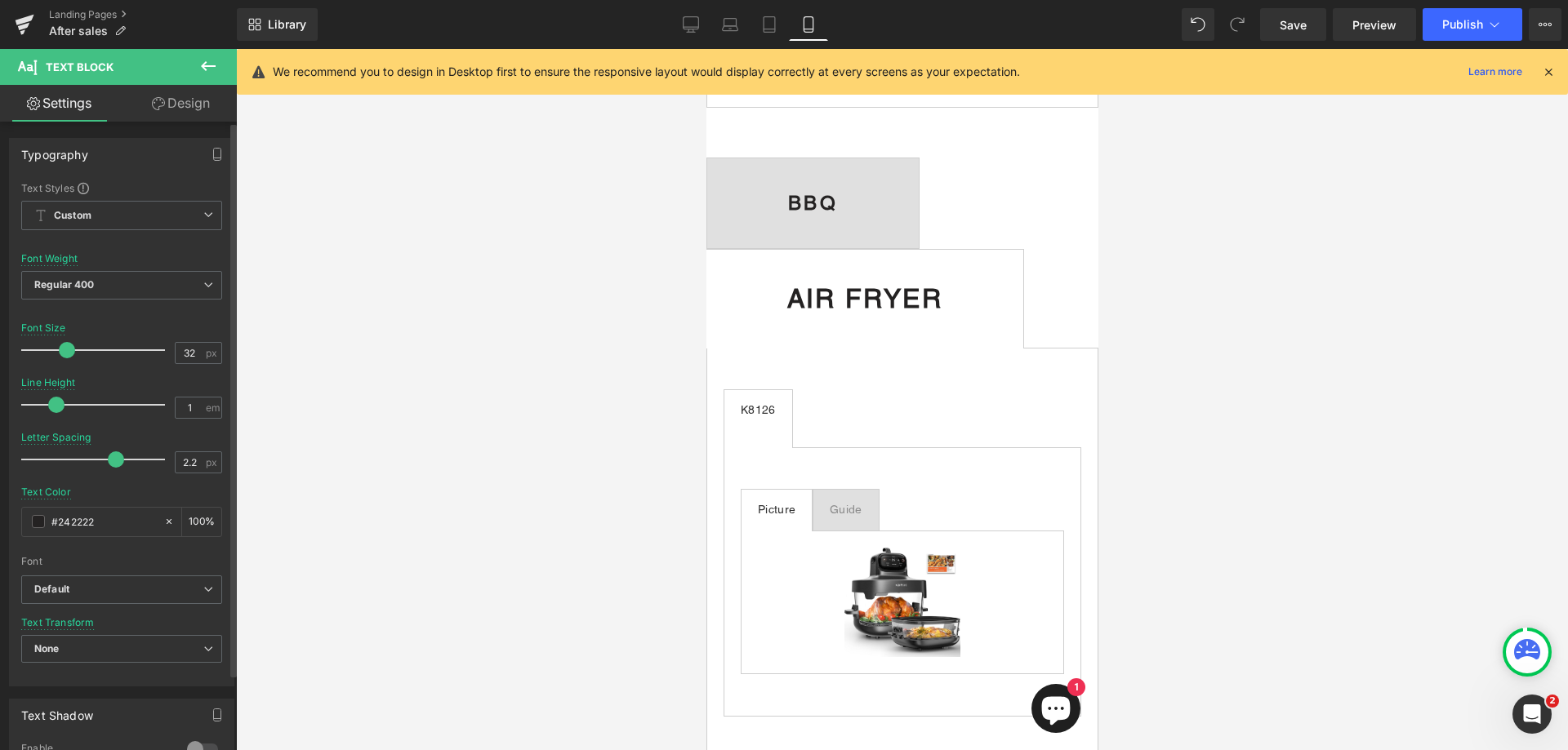
click at [108, 457] on span at bounding box center [116, 460] width 16 height 16
type input "25"
drag, startPoint x: 63, startPoint y: 349, endPoint x: 51, endPoint y: 355, distance: 13.4
click at [53, 355] on span at bounding box center [57, 350] width 16 height 16
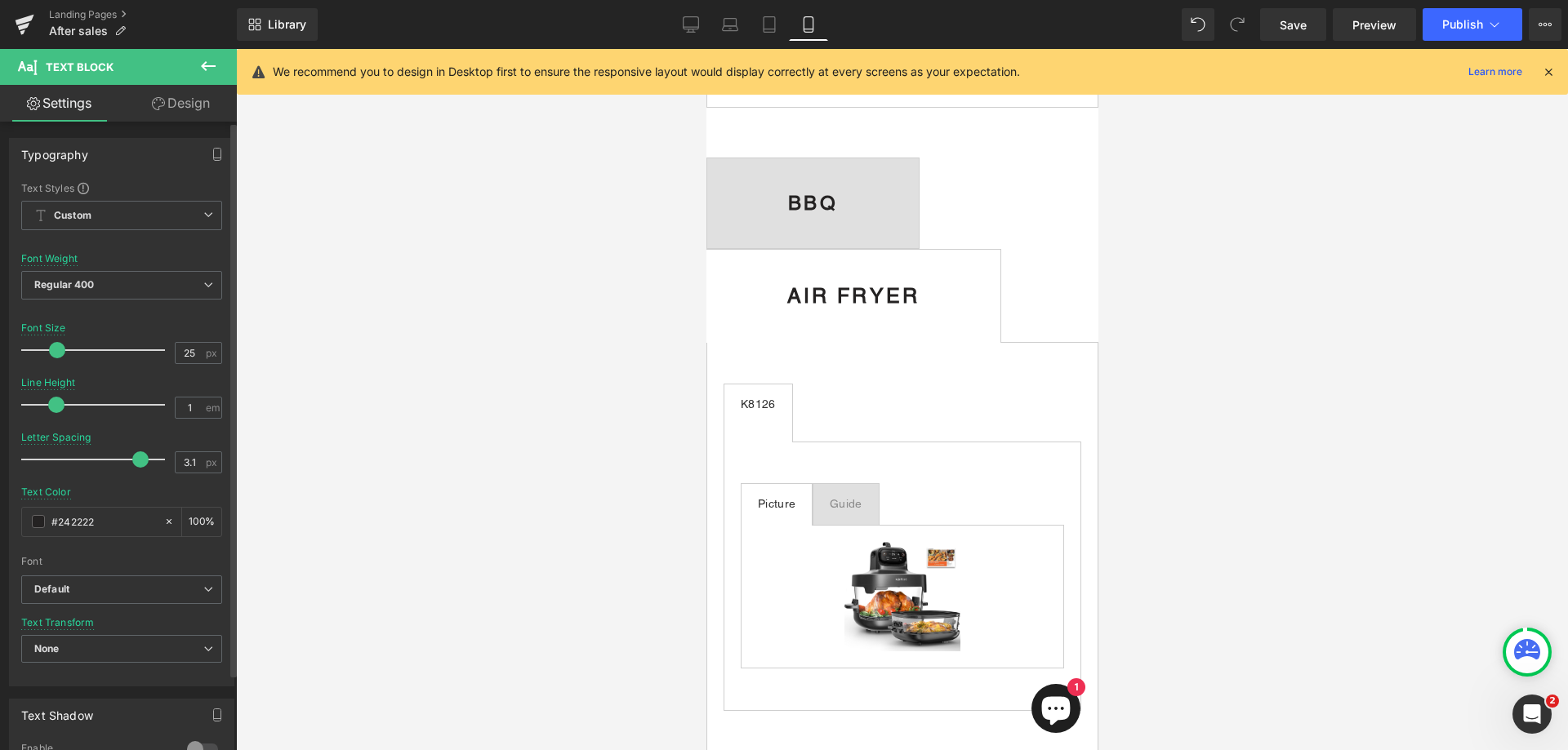
type input "3.2"
drag, startPoint x: 108, startPoint y: 456, endPoint x: 134, endPoint y: 453, distance: 26.2
click at [135, 453] on span at bounding box center [143, 460] width 16 height 16
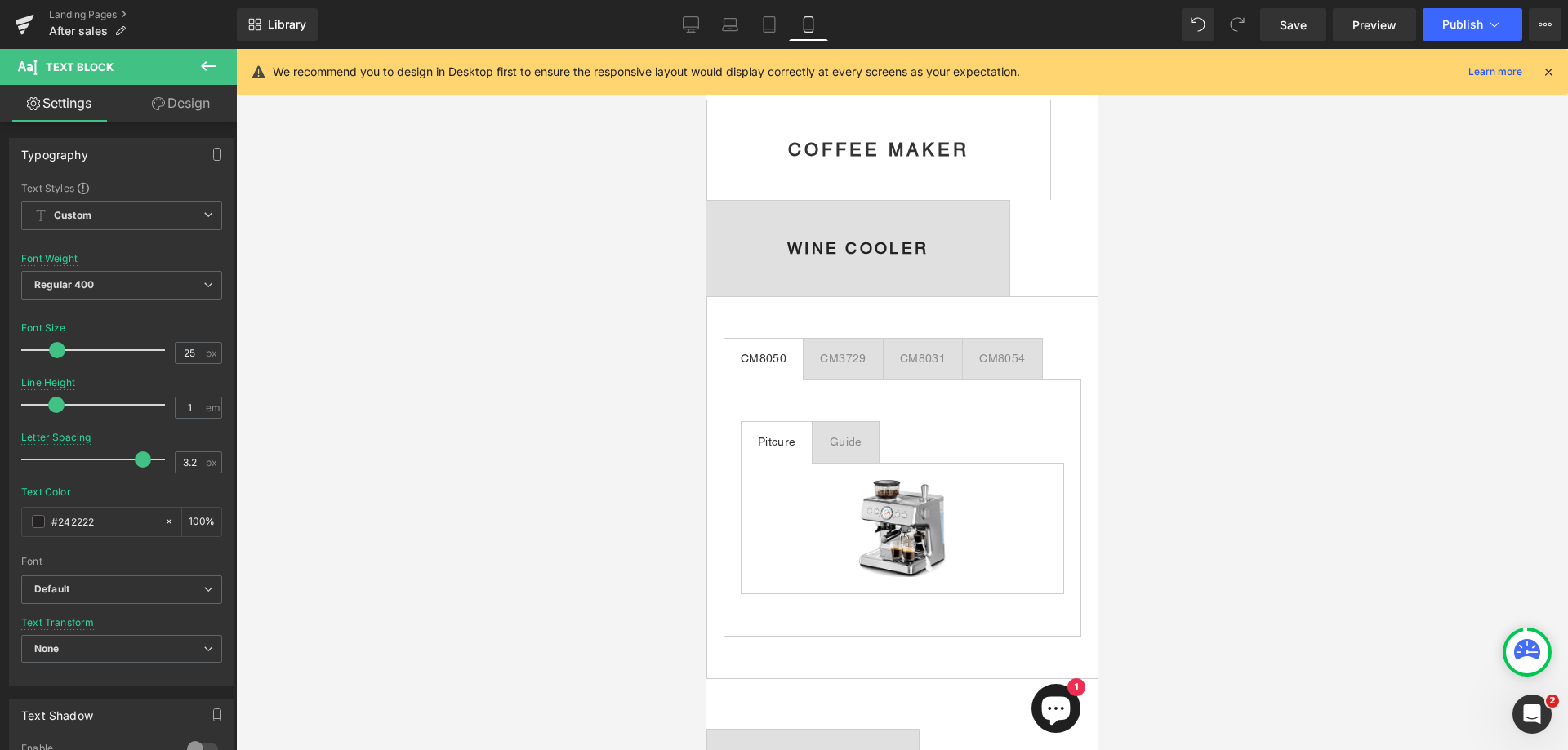
scroll to position [836, 0]
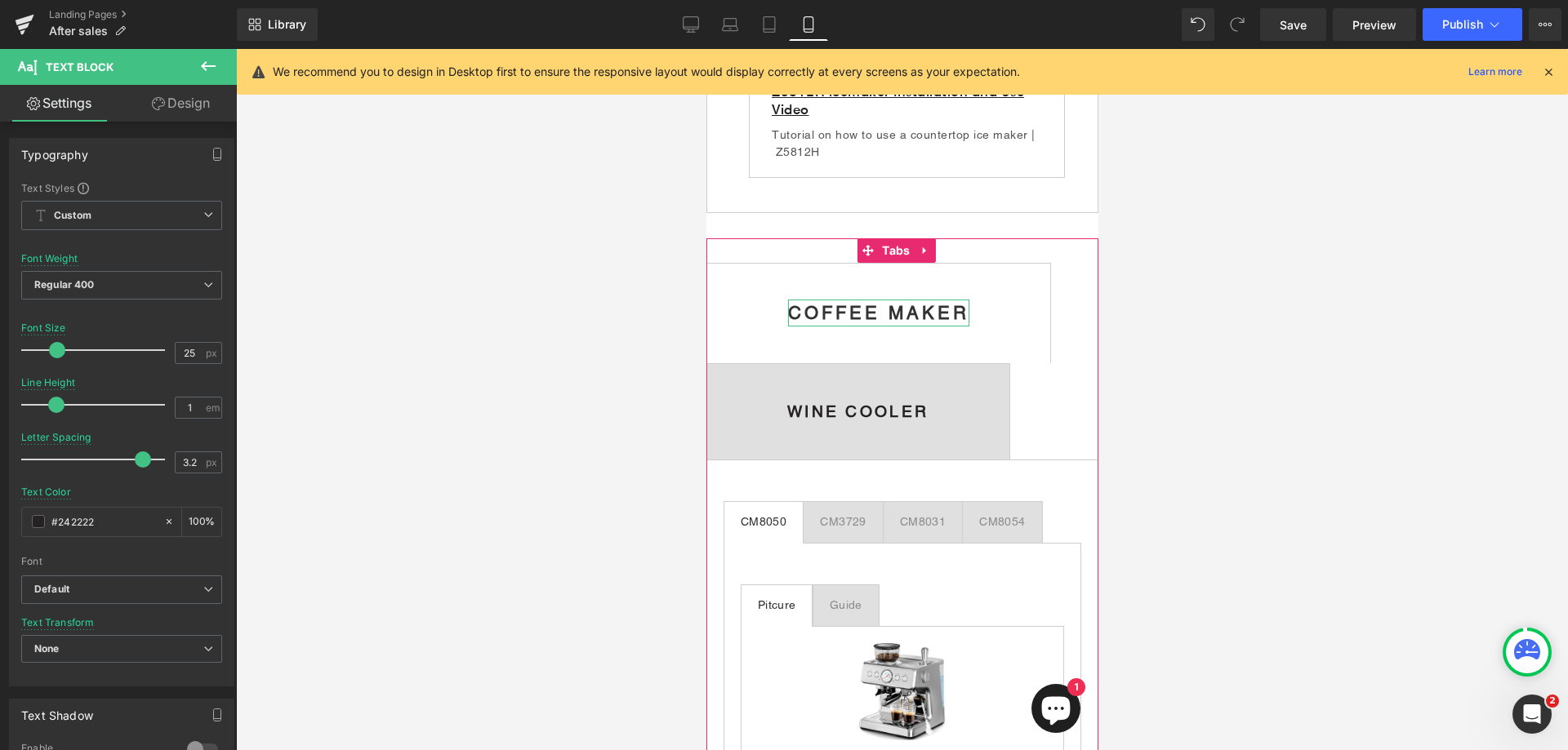
click at [896, 324] on strong "COFFEE MAKER" at bounding box center [878, 313] width 181 height 20
type input "4"
drag, startPoint x: 154, startPoint y: 457, endPoint x: 167, endPoint y: 453, distance: 13.6
click at [167, 453] on div "Letter Spacing 4 px" at bounding box center [121, 459] width 201 height 55
type input "1.1"
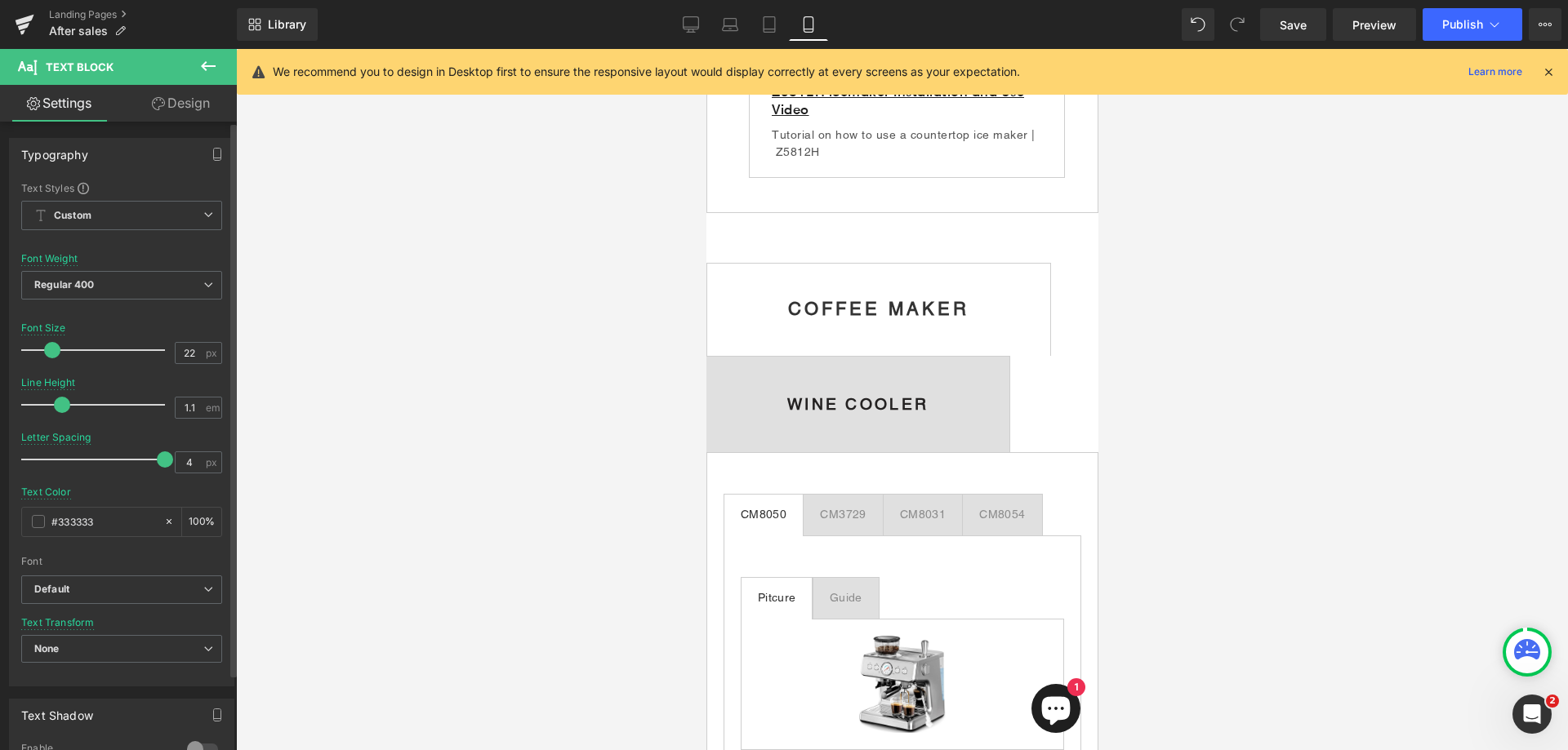
drag, startPoint x: 83, startPoint y: 402, endPoint x: 60, endPoint y: 403, distance: 23.0
click at [60, 403] on span at bounding box center [62, 405] width 16 height 16
type input "27"
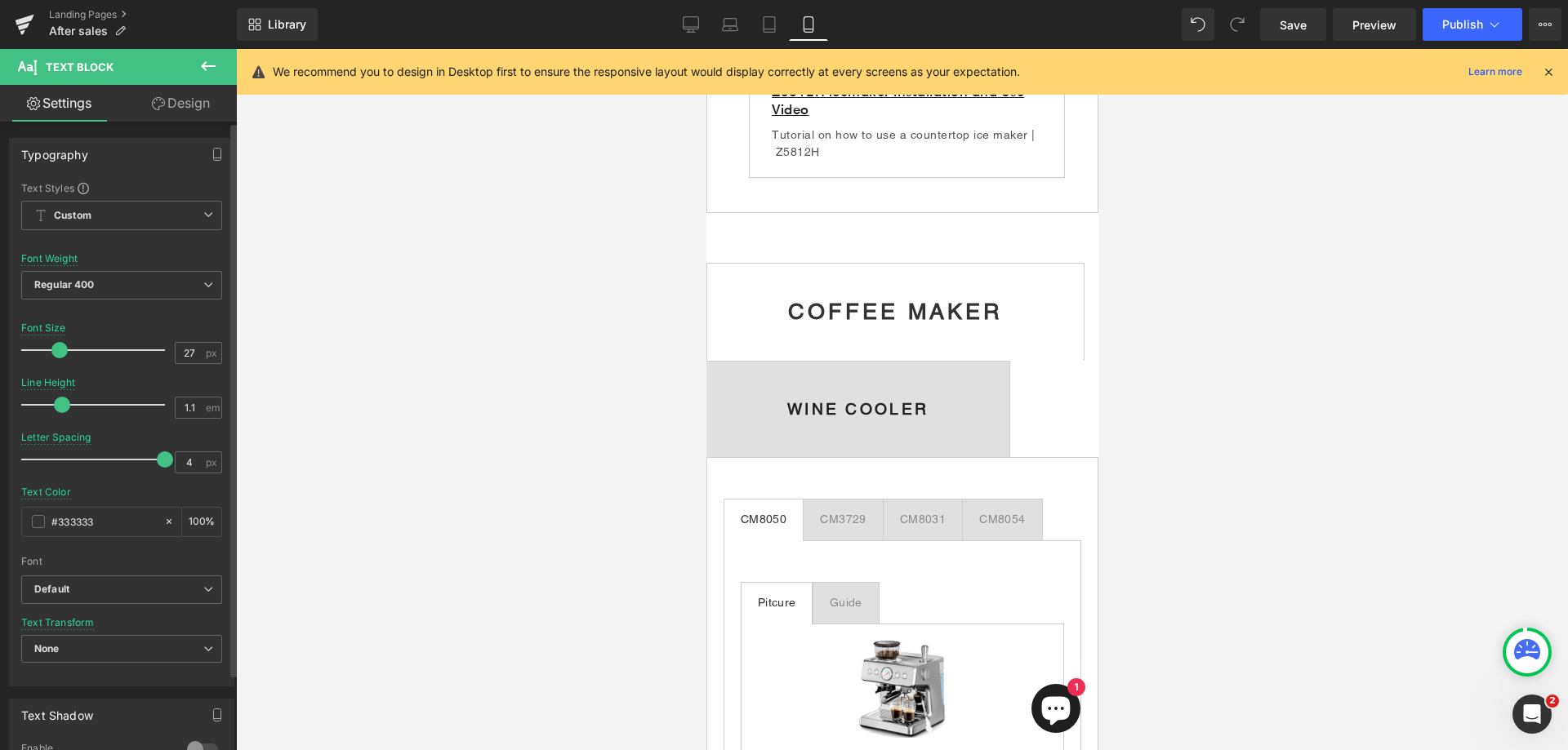
click at [58, 348] on span at bounding box center [60, 350] width 16 height 16
click at [885, 402] on div at bounding box center [857, 399] width 141 height 4
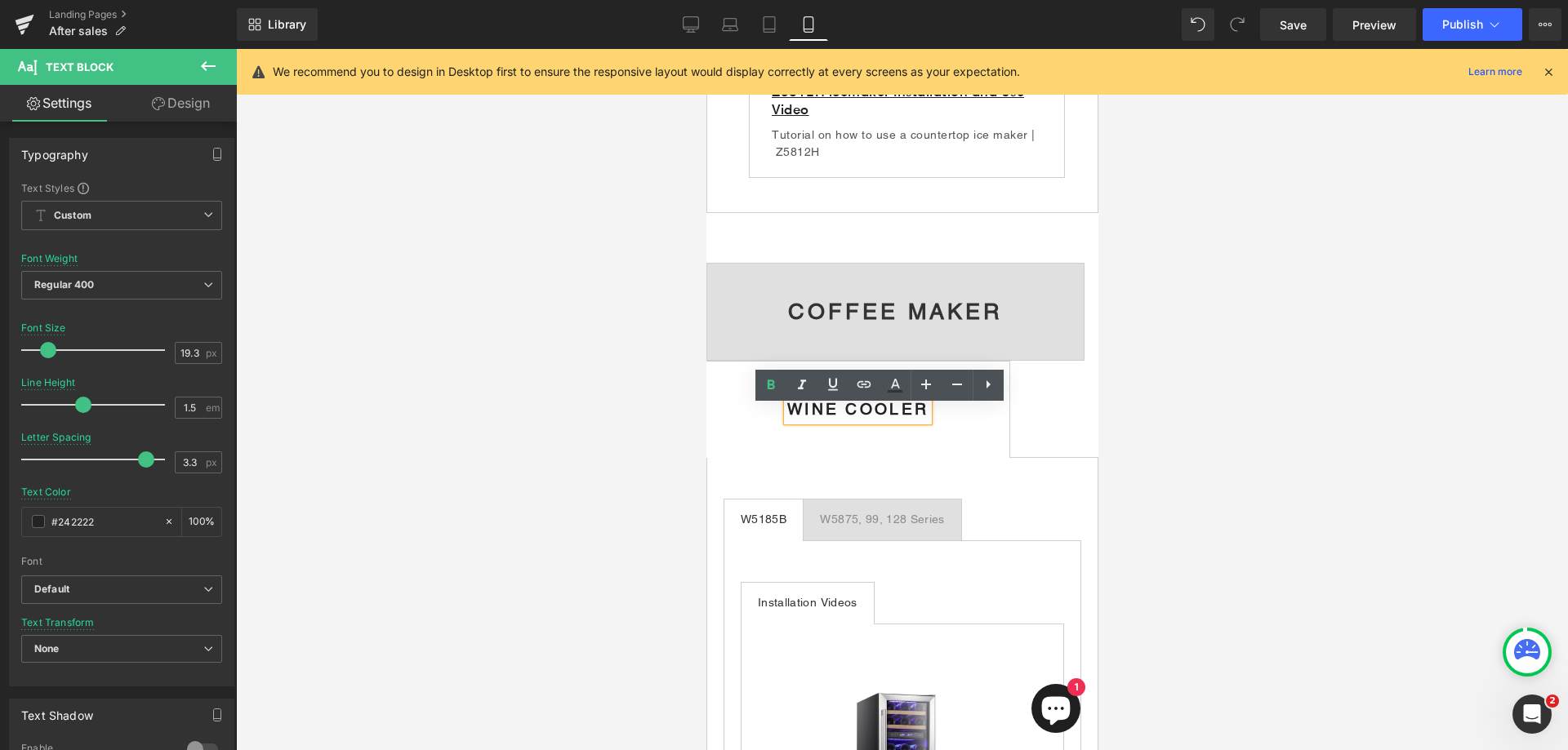
click at [835, 418] on b "WINE COOLER" at bounding box center [857, 409] width 141 height 18
click at [868, 415] on b "WINE COOLER" at bounding box center [857, 409] width 141 height 18
type input "1.7"
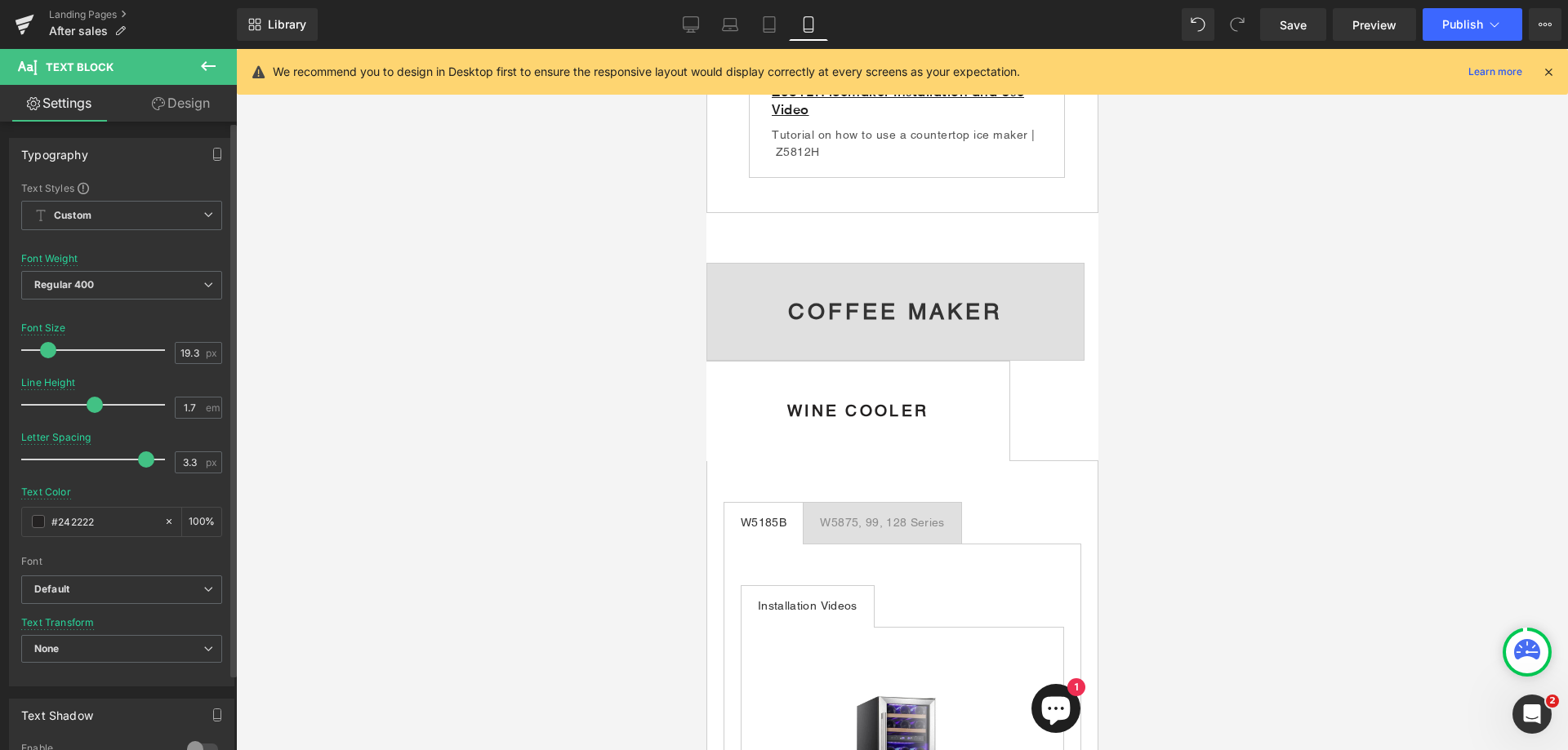
click at [91, 402] on span at bounding box center [95, 405] width 16 height 16
type input "24"
click at [55, 349] on span at bounding box center [55, 350] width 16 height 16
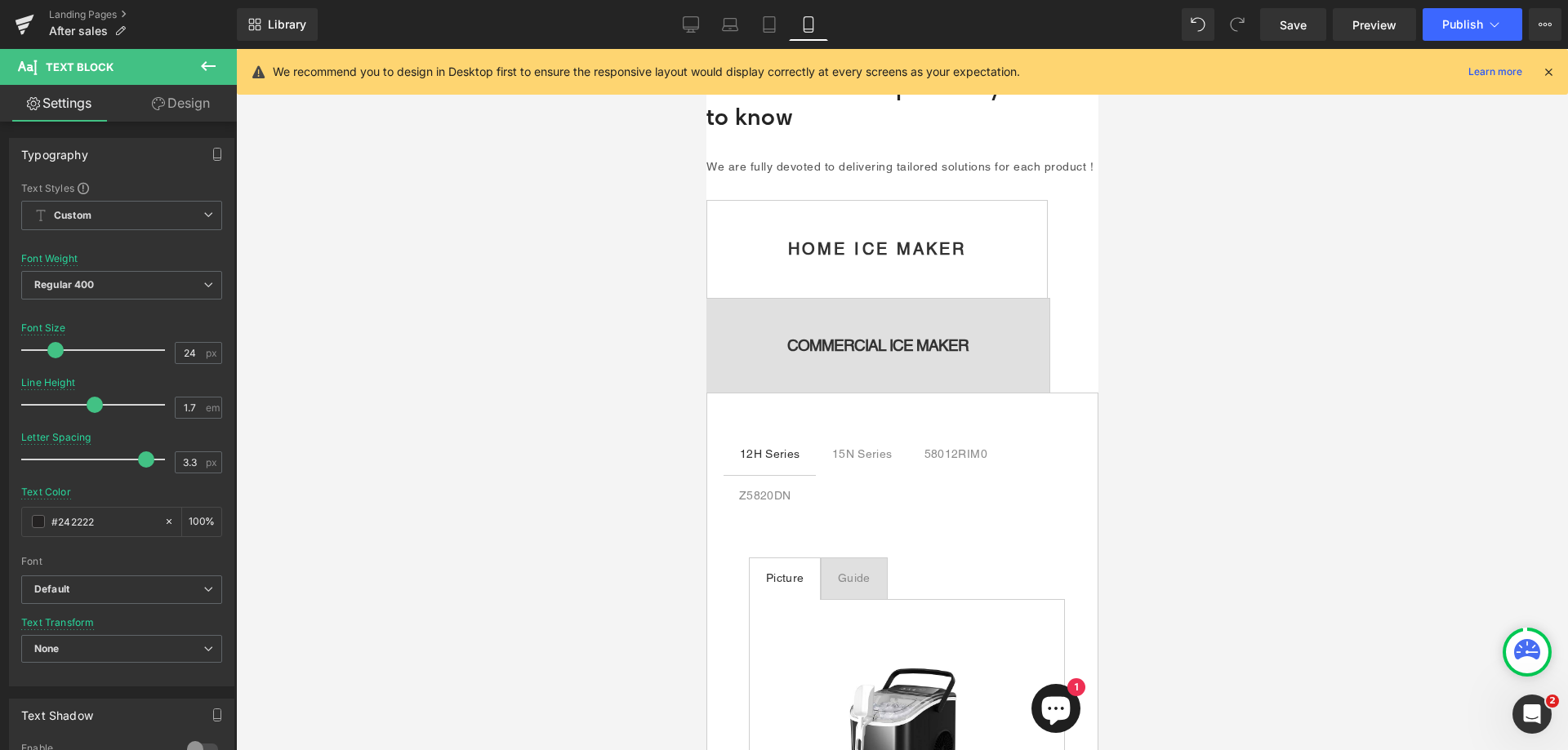
scroll to position [20, 0]
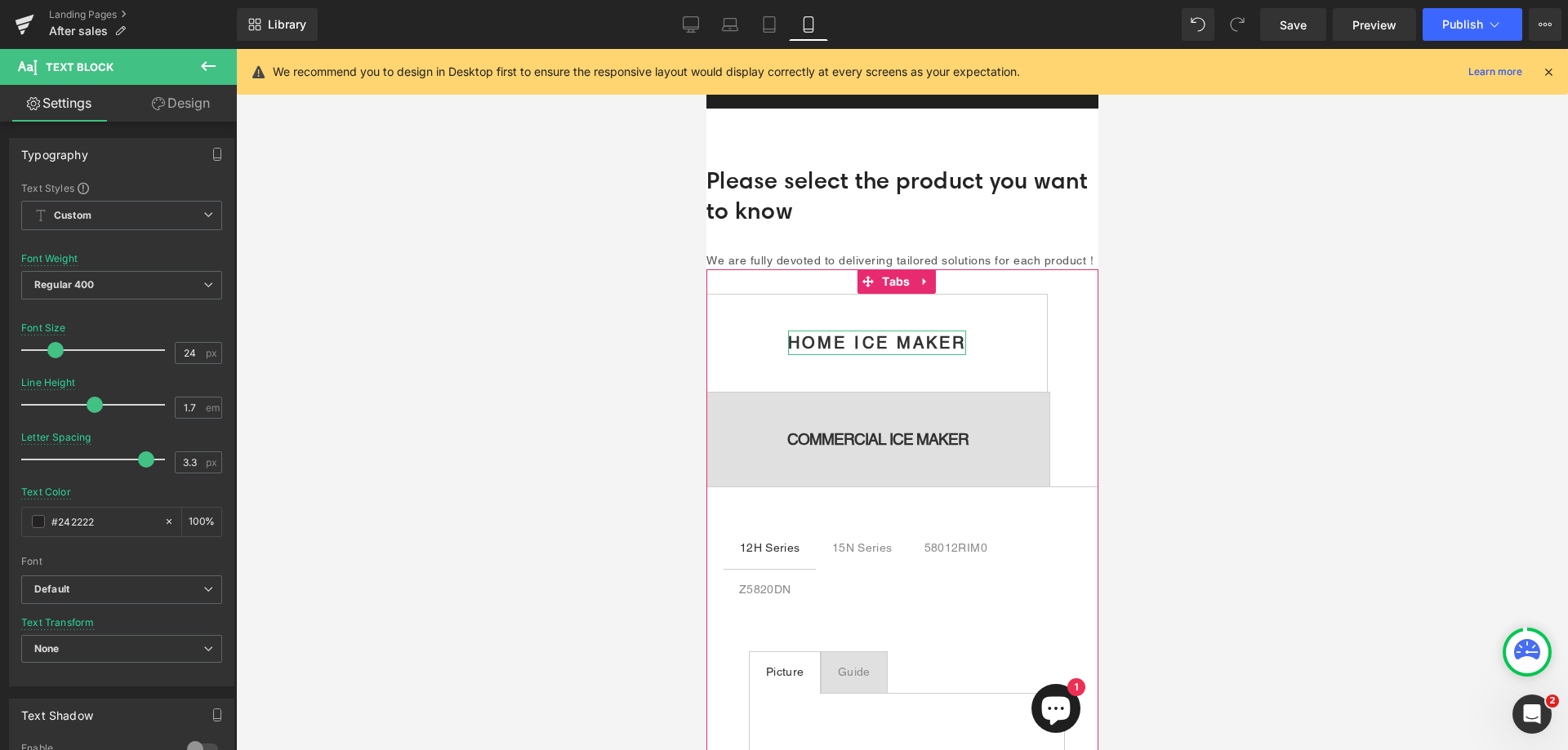
click at [942, 353] on strong "HOME ICE MAKER" at bounding box center [877, 343] width 178 height 20
type input "23"
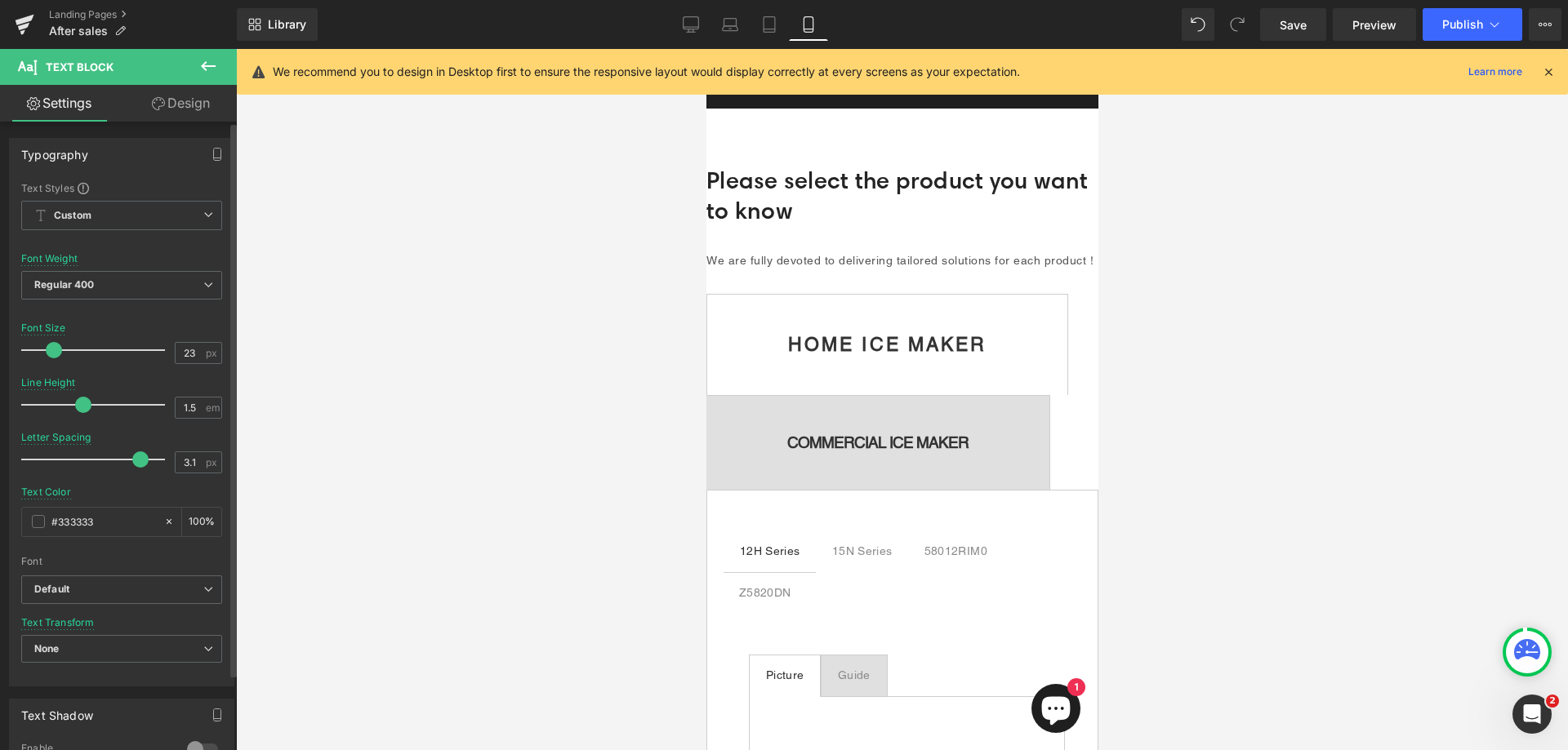
drag, startPoint x: 45, startPoint y: 349, endPoint x: 49, endPoint y: 342, distance: 8.1
click at [49, 342] on span at bounding box center [54, 350] width 16 height 16
type input "1"
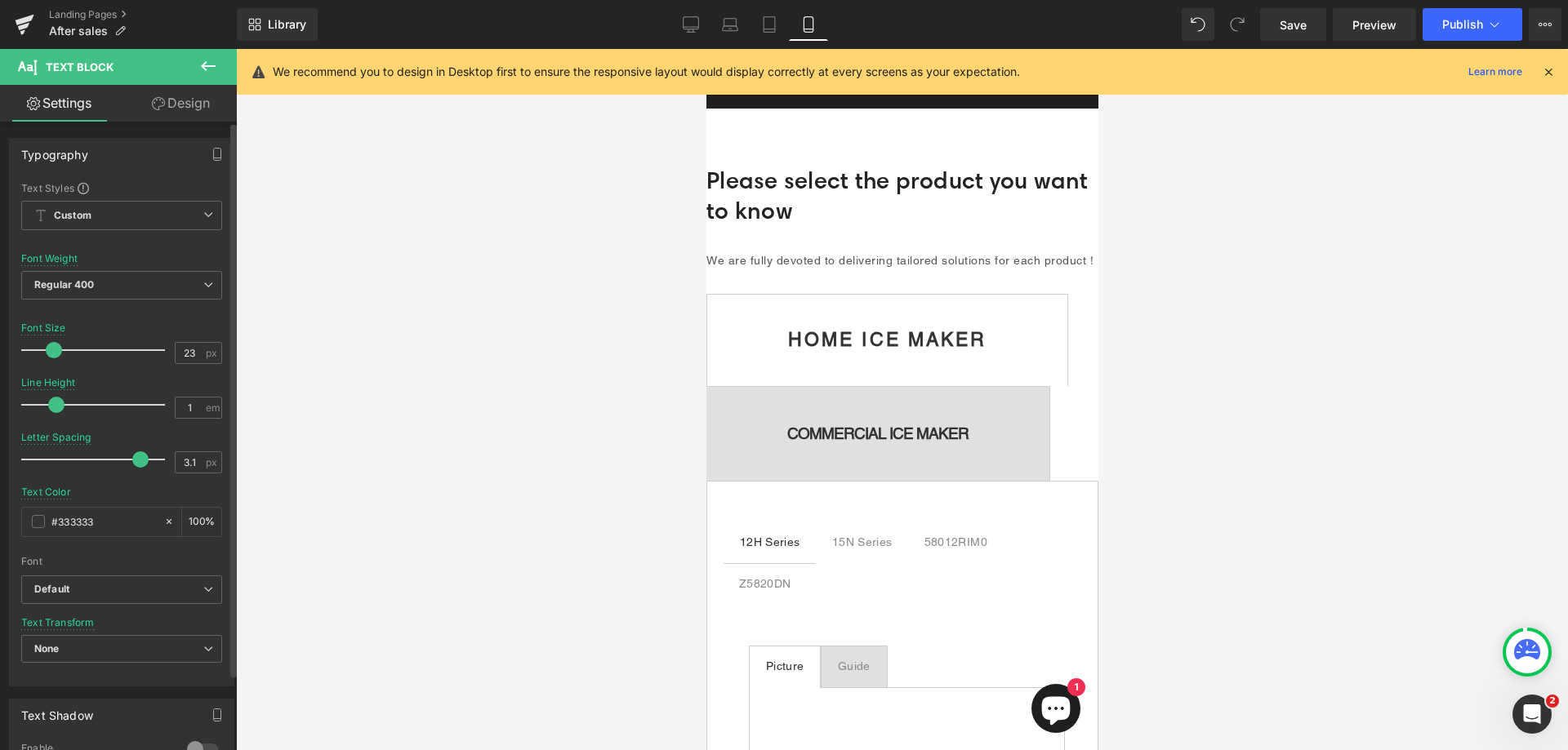
drag, startPoint x: 80, startPoint y: 404, endPoint x: 63, endPoint y: 408, distance: 17.5
click at [53, 396] on span at bounding box center [56, 405] width 16 height 16
type input "4"
drag, startPoint x: 135, startPoint y: 457, endPoint x: 162, endPoint y: 455, distance: 27.1
click at [162, 455] on span at bounding box center [165, 460] width 16 height 16
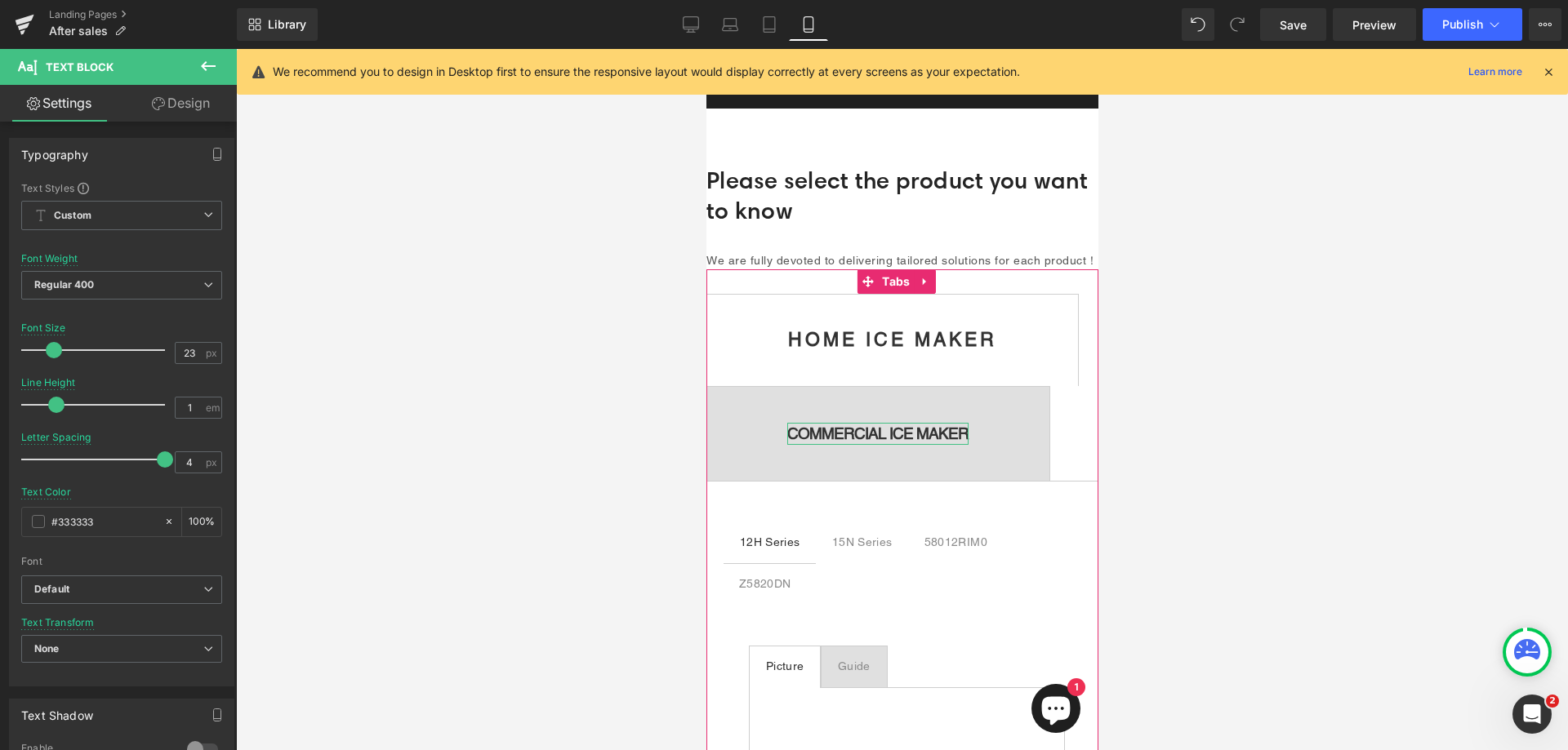
click at [846, 443] on strong "COMMERCIAL ICE MAKER" at bounding box center [877, 434] width 181 height 18
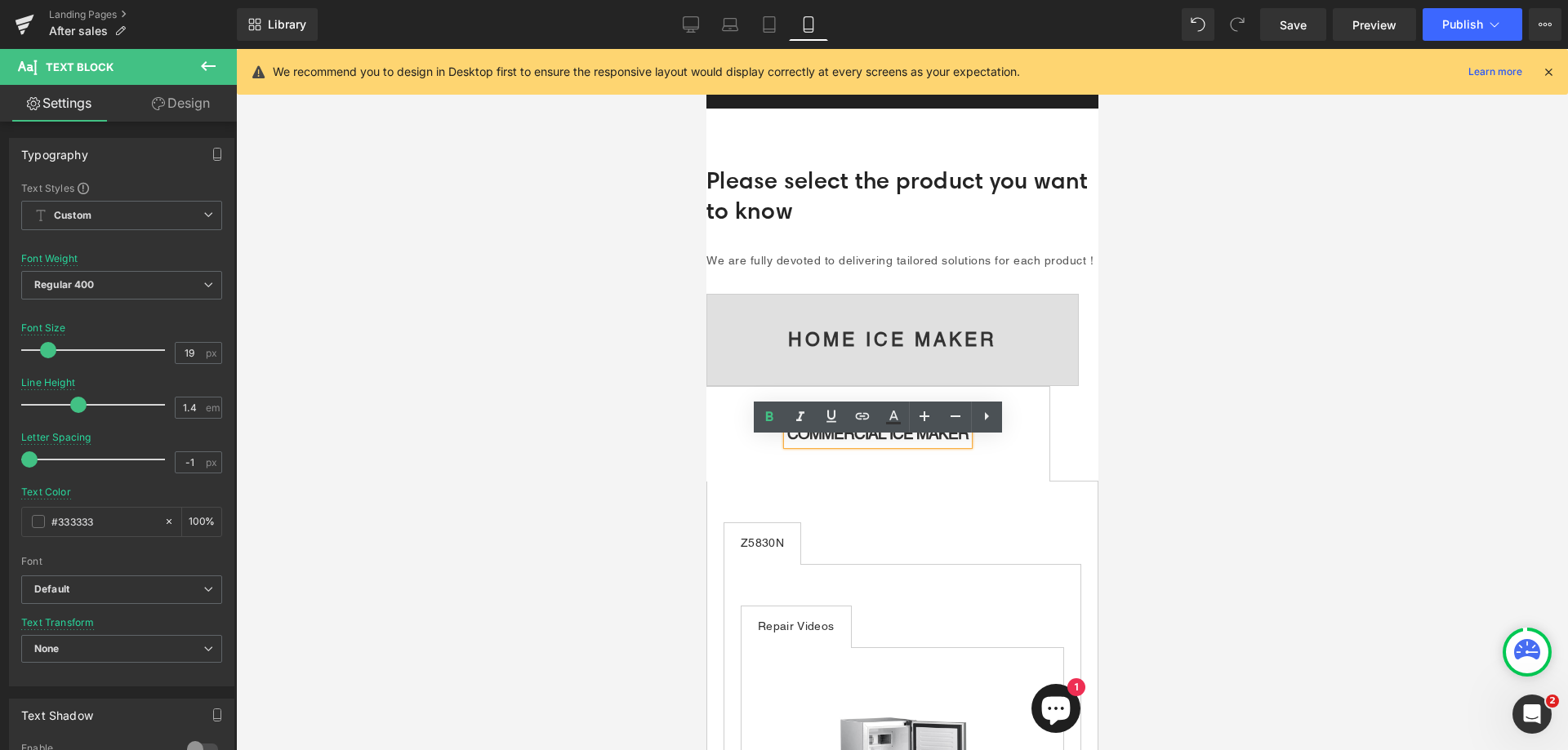
click at [850, 443] on strong "COMMERCIAL ICE MAKER" at bounding box center [877, 434] width 181 height 18
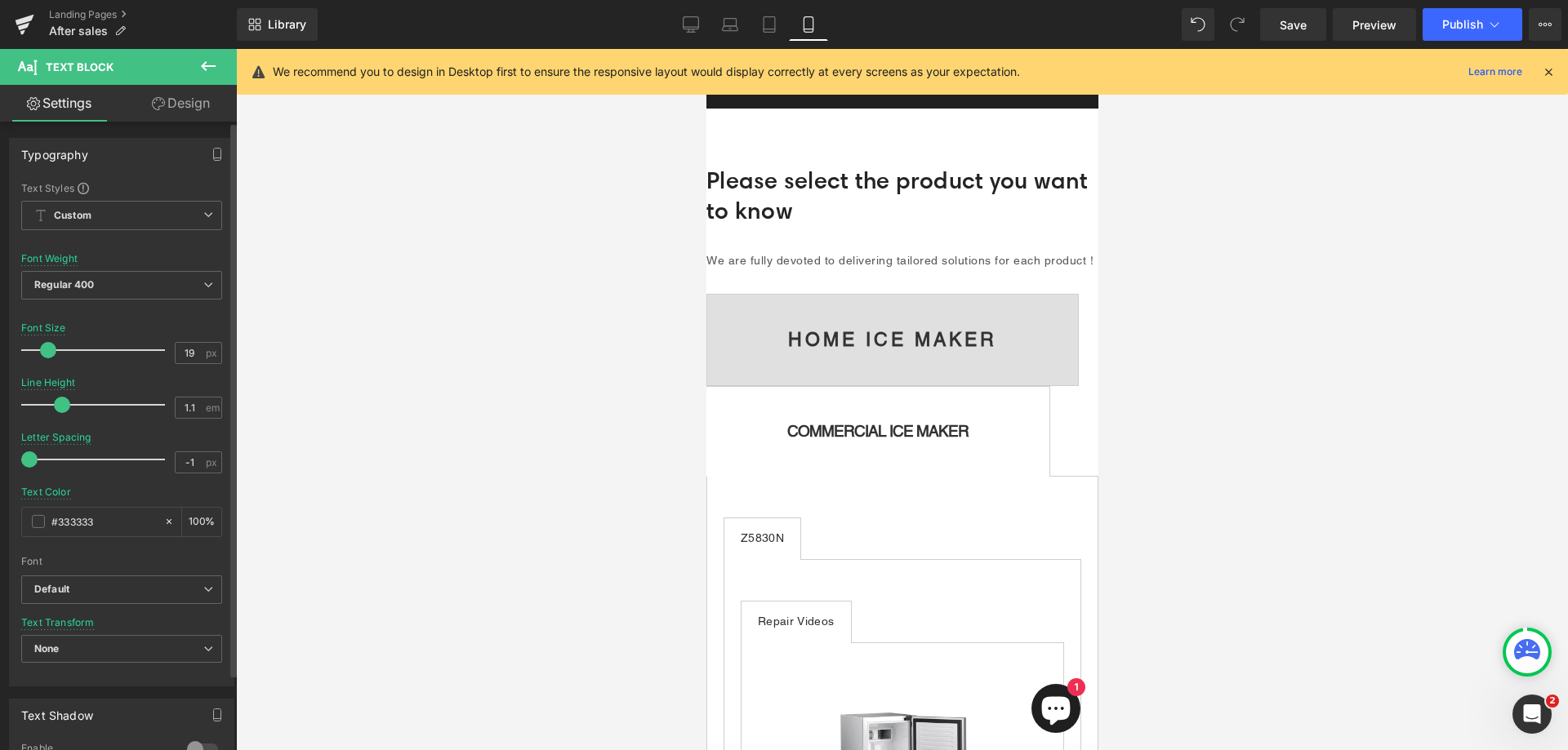
type input "1"
drag, startPoint x: 77, startPoint y: 405, endPoint x: 56, endPoint y: 403, distance: 21.1
click at [56, 403] on span at bounding box center [56, 405] width 16 height 16
click at [47, 351] on span at bounding box center [52, 350] width 16 height 16
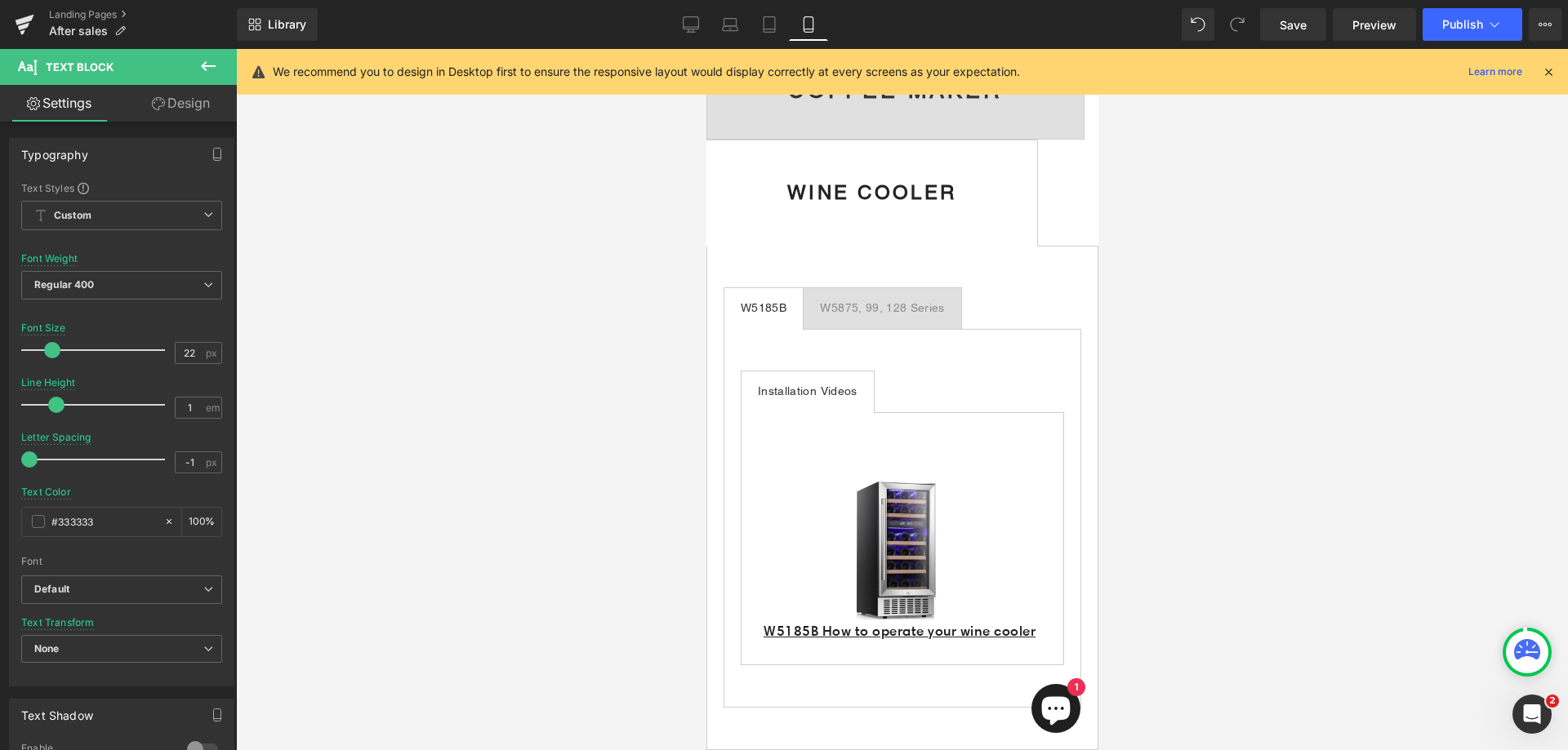
scroll to position [980, 0]
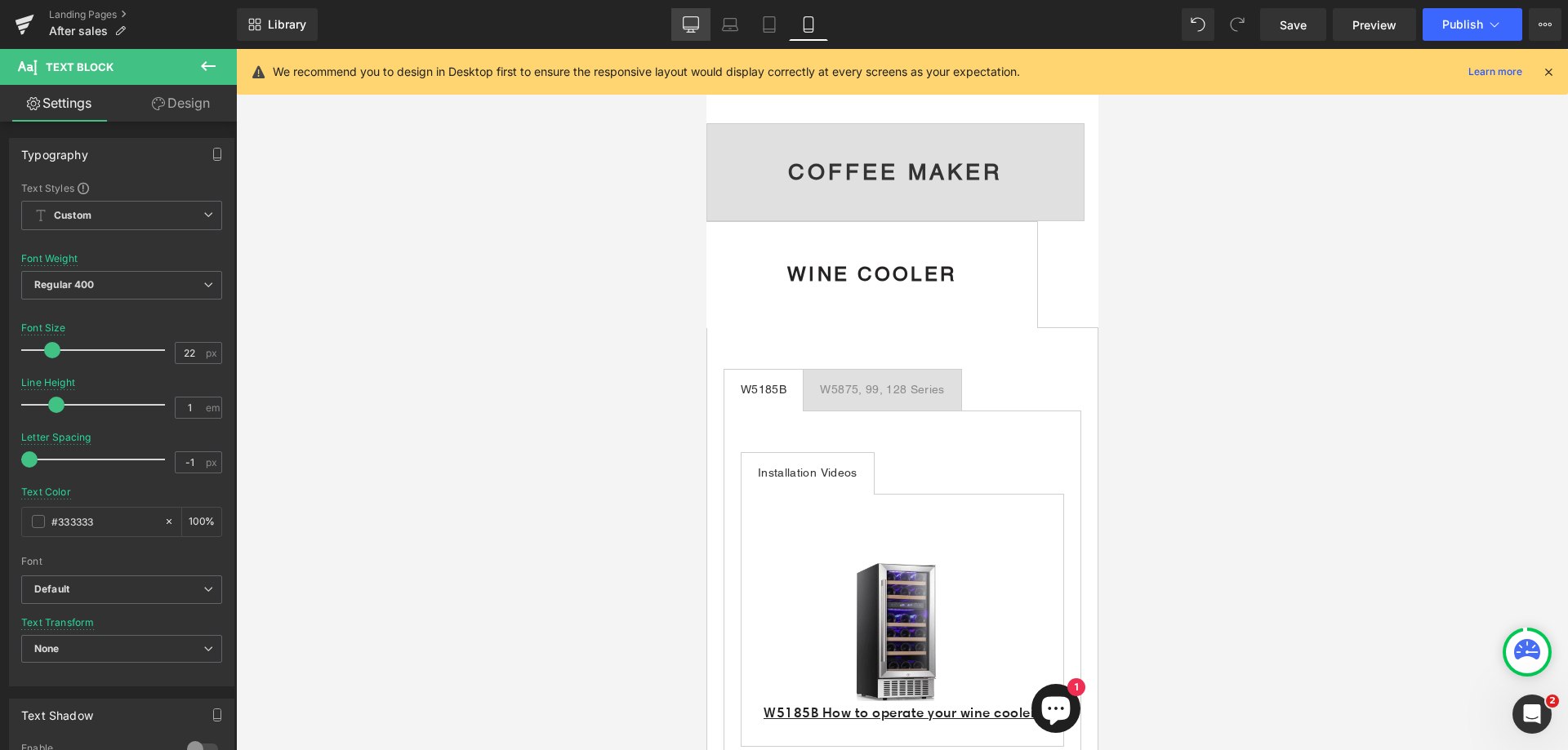
click at [696, 22] on icon at bounding box center [691, 25] width 16 height 16
type input "14"
type input "1.5"
type input "0.4"
type input "100"
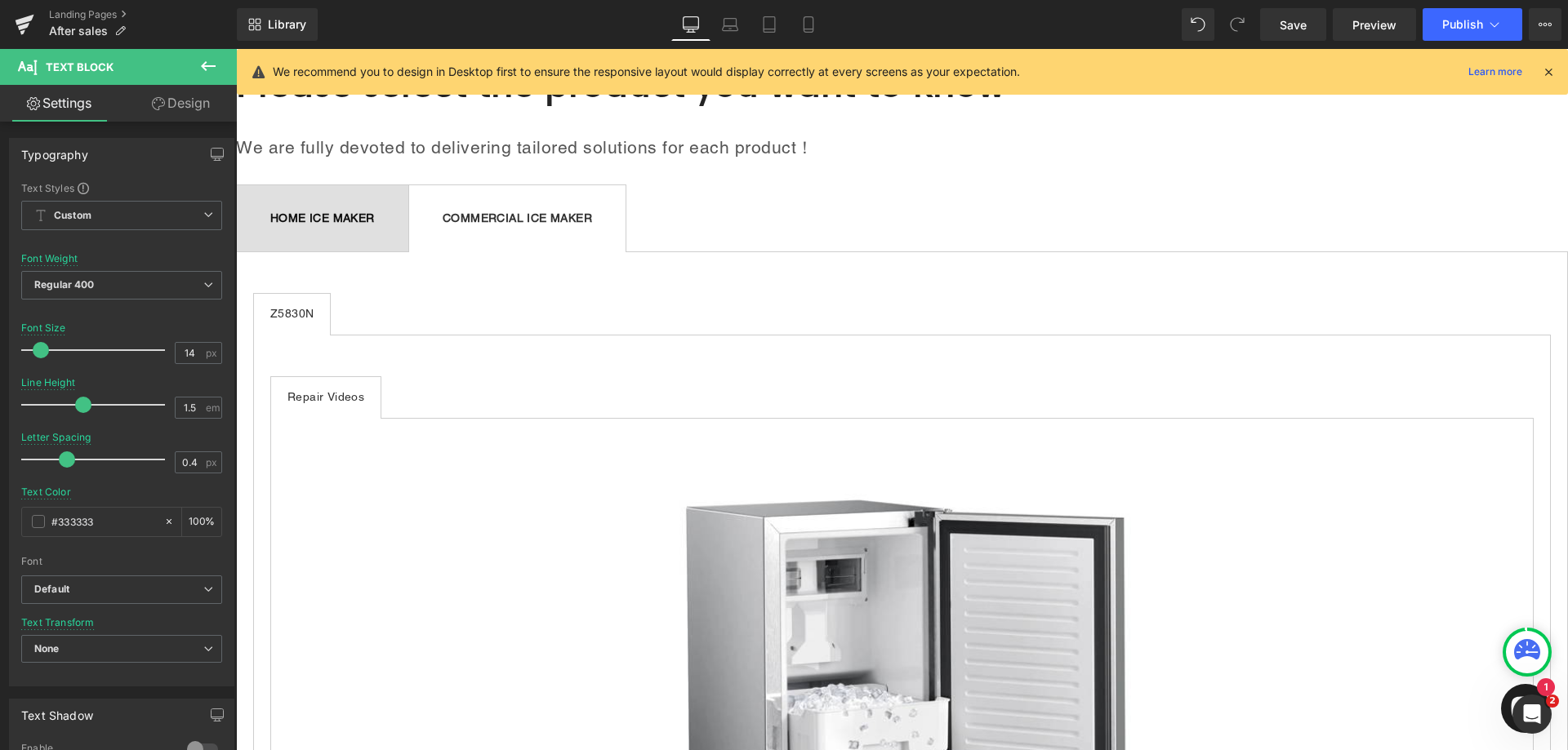
scroll to position [0, 0]
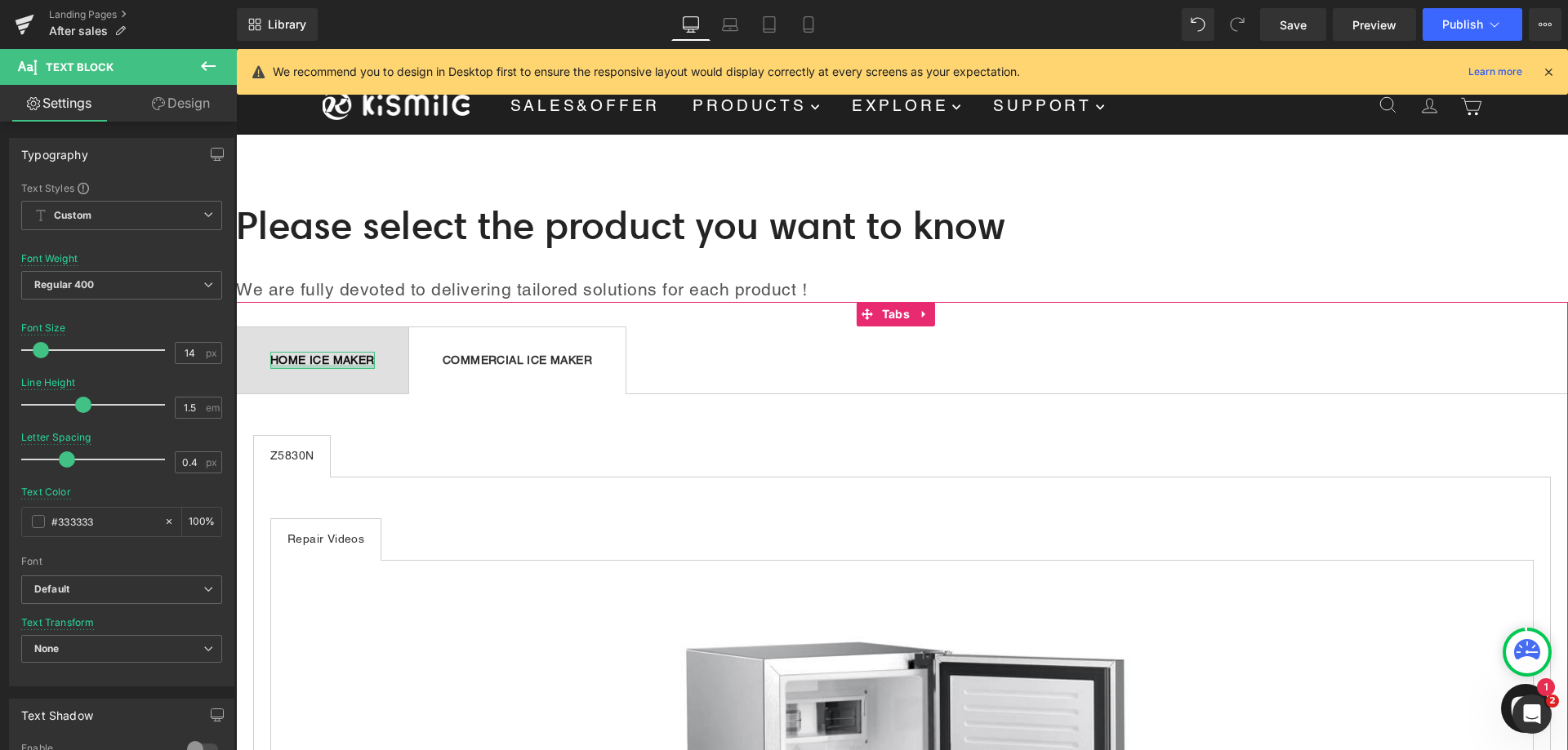
click at [351, 364] on strong "HOME ICE MAKER" at bounding box center [322, 360] width 105 height 13
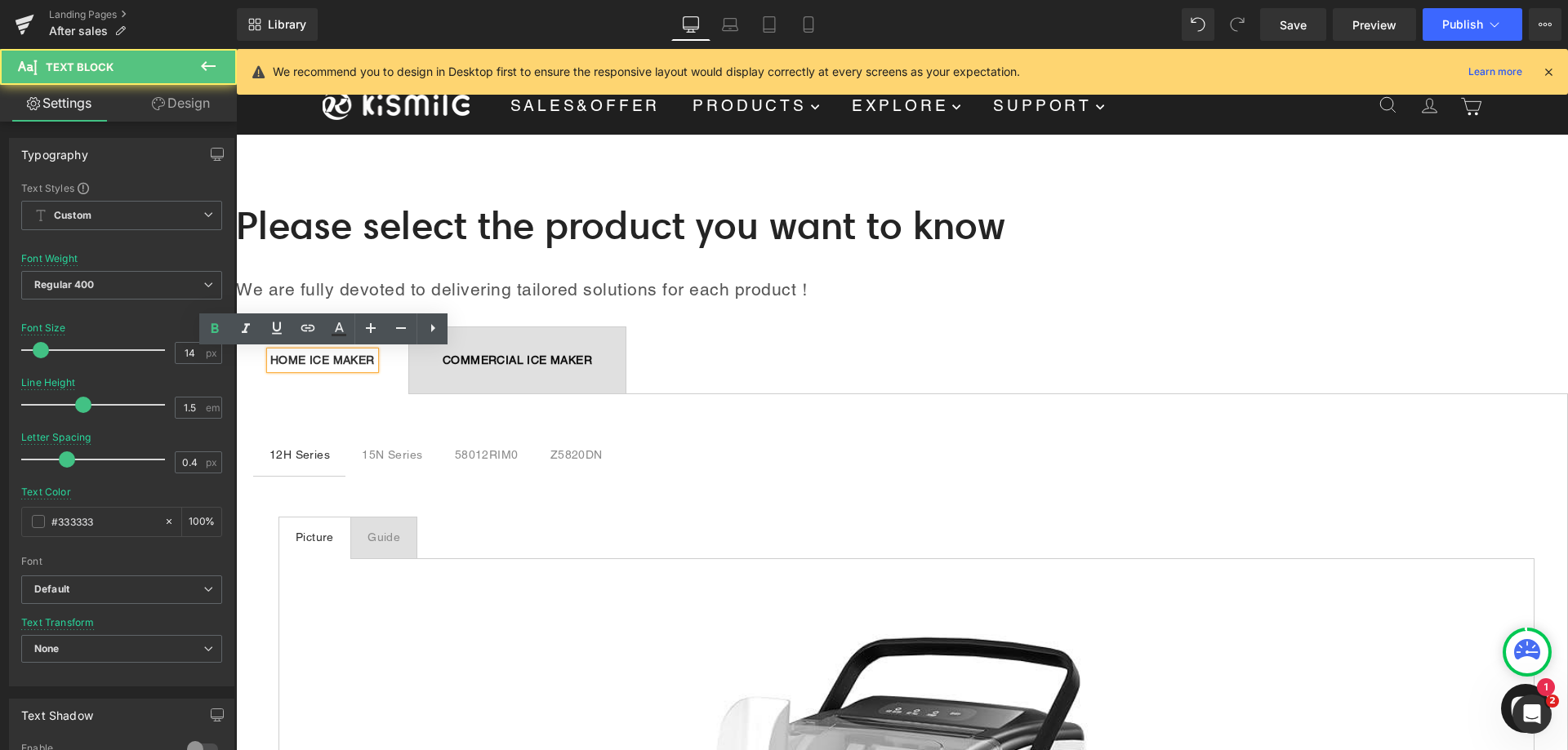
click at [507, 363] on strong "COMMERCIAL ICE MAKER" at bounding box center [518, 360] width 149 height 13
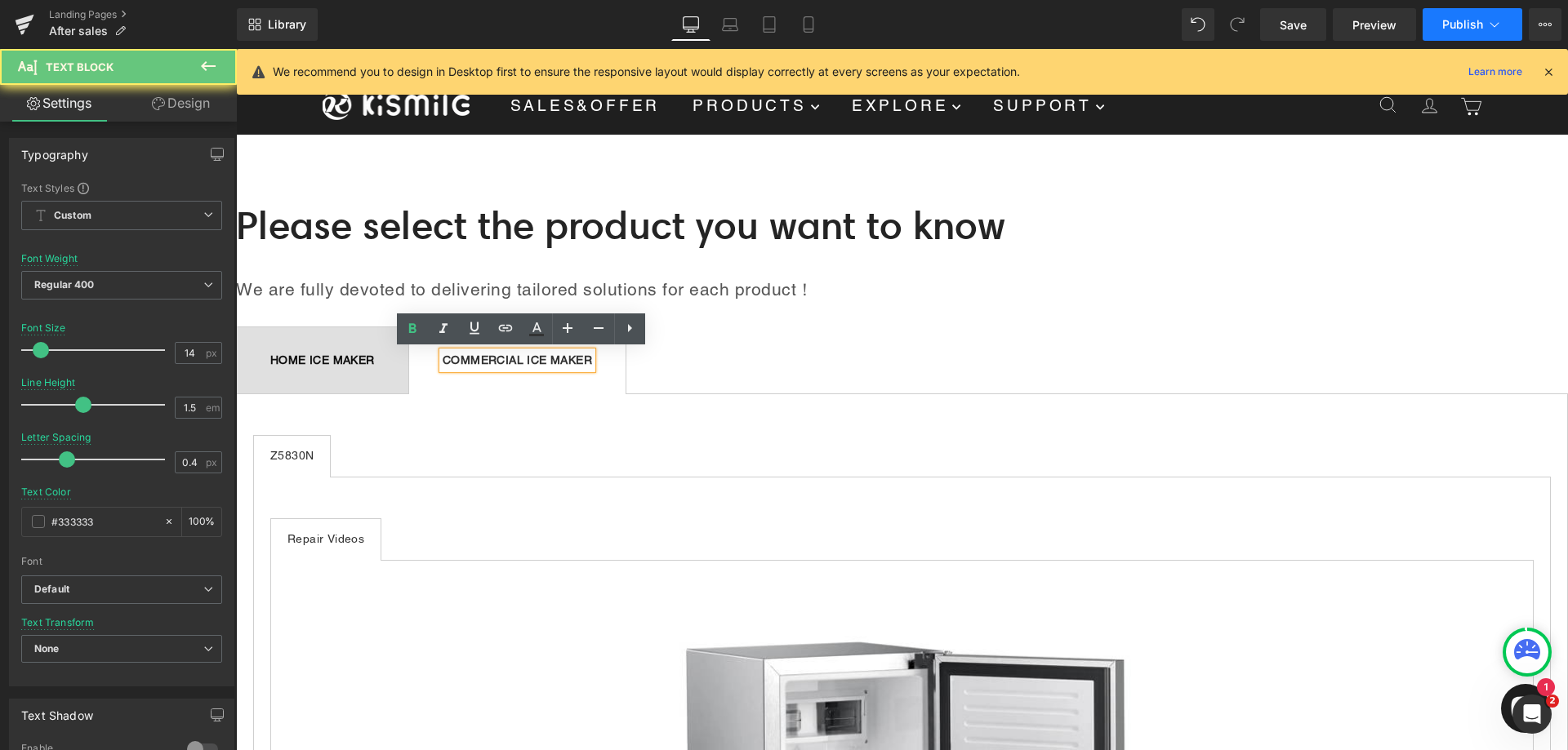
click at [1477, 24] on span "Publish" at bounding box center [1462, 25] width 41 height 13
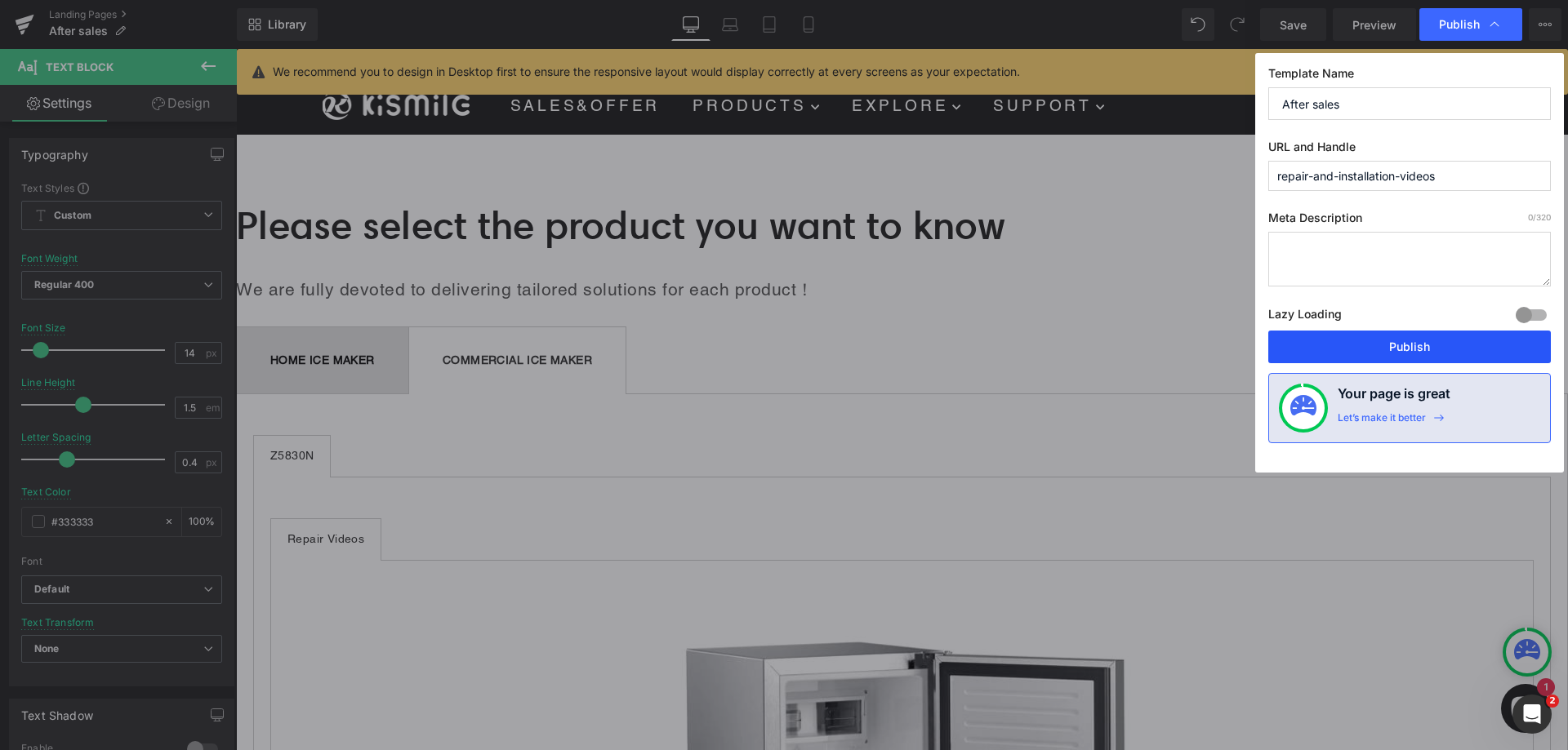
click at [1420, 352] on button "Publish" at bounding box center [1410, 347] width 283 height 33
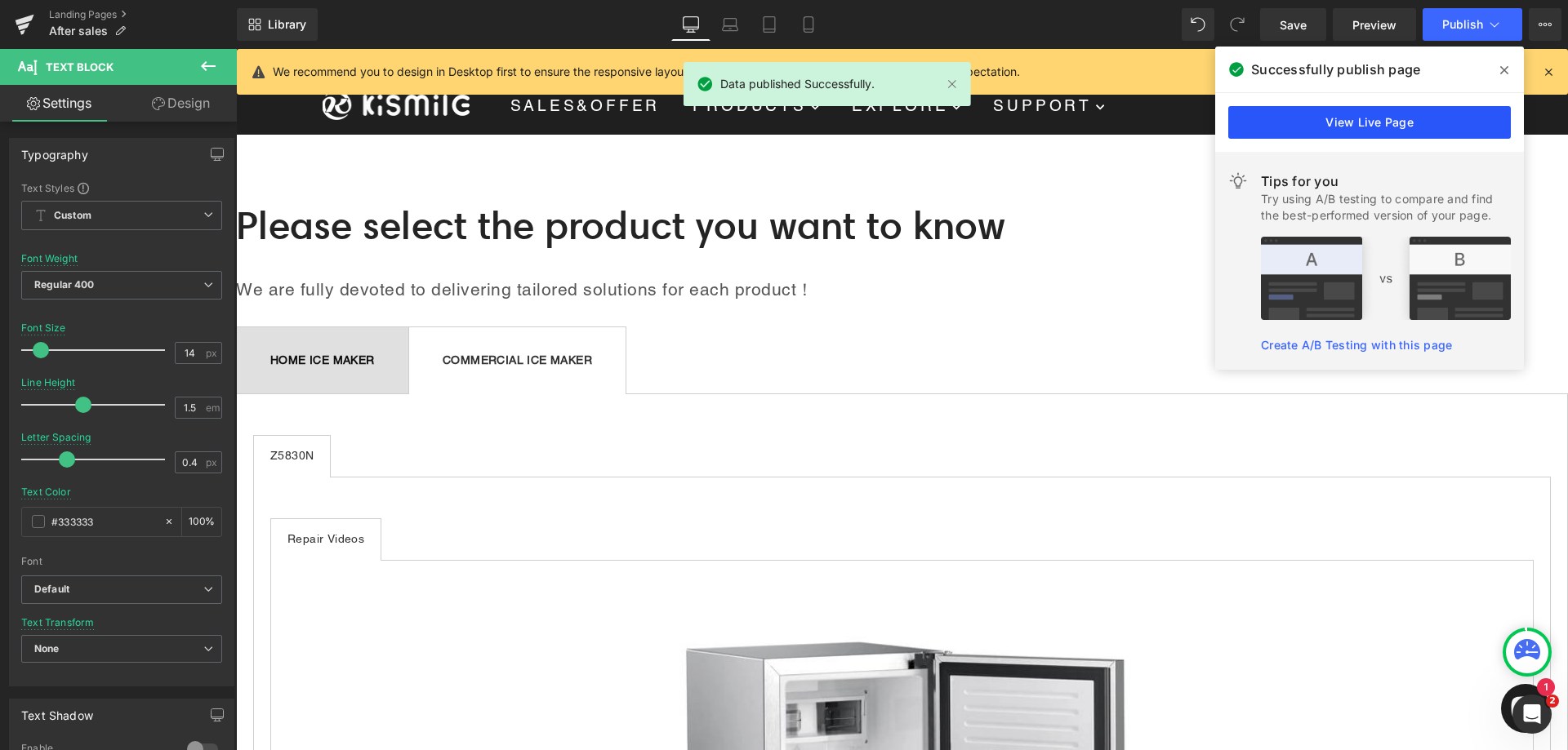
click at [1347, 128] on link "View Live Page" at bounding box center [1370, 123] width 283 height 33
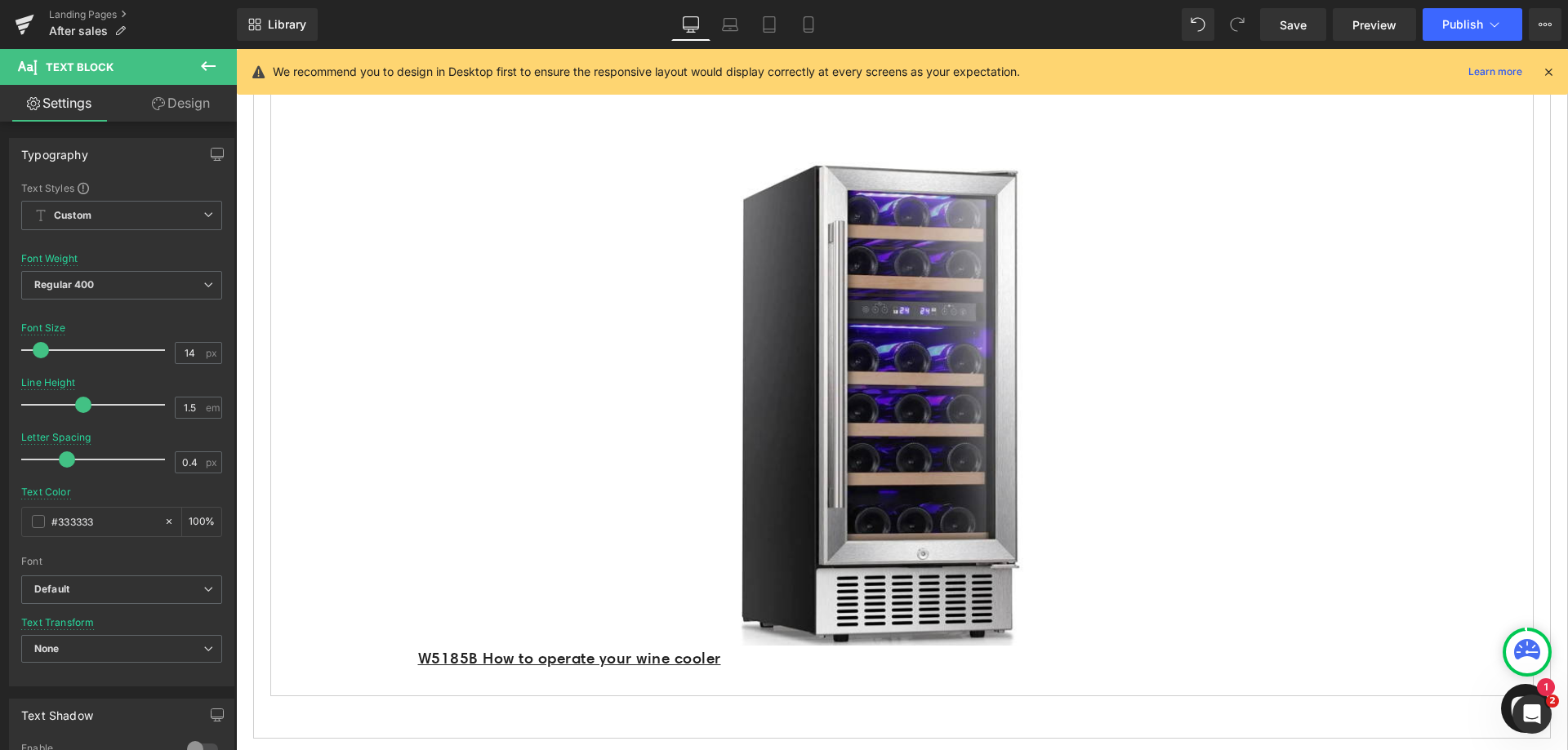
scroll to position [1551, 0]
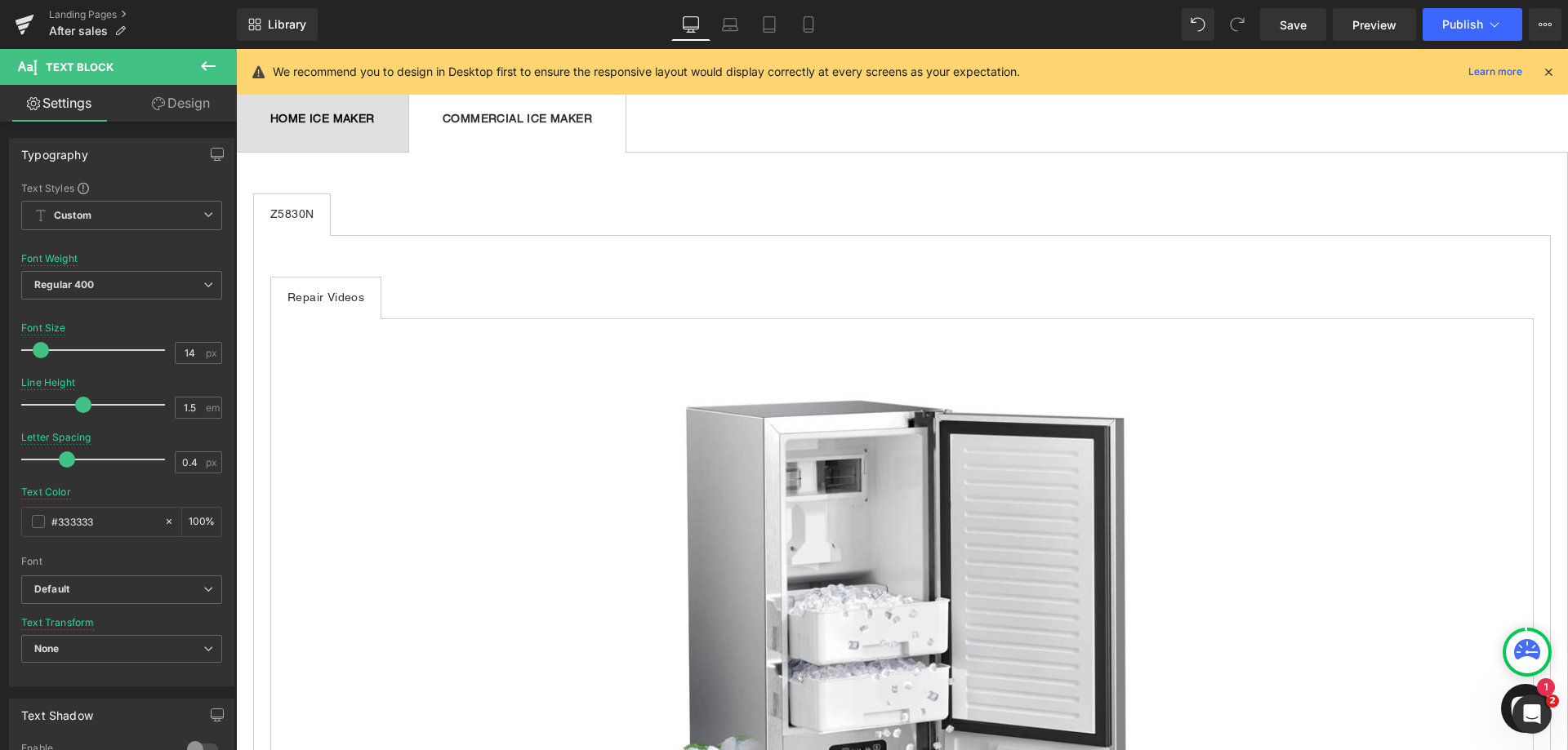
scroll to position [82, 0]
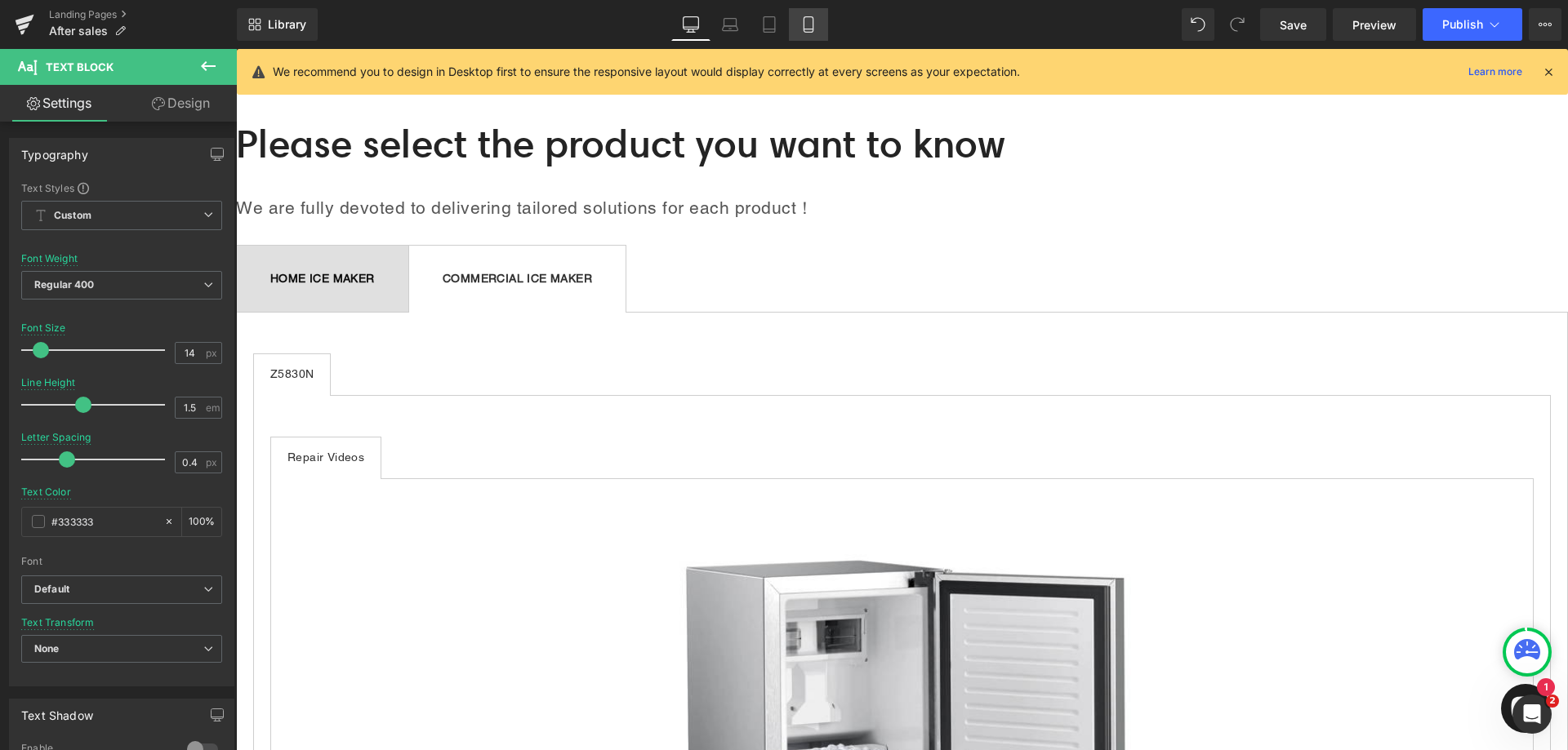
drag, startPoint x: 167, startPoint y: 173, endPoint x: 821, endPoint y: 25, distance: 670.5
click at [821, 25] on link "Mobile" at bounding box center [809, 25] width 39 height 33
type input "22"
type input "1"
type input "-1"
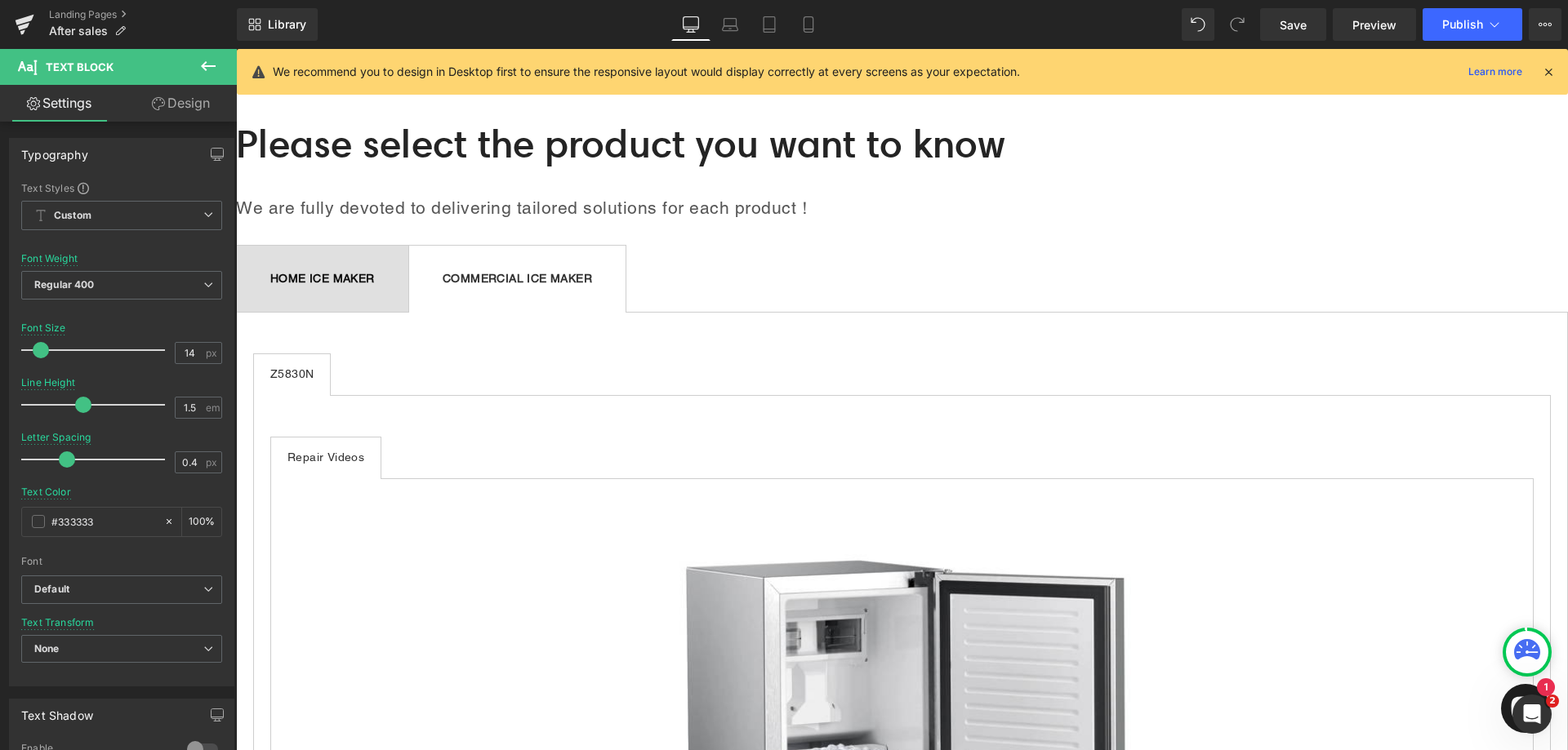
type input "100"
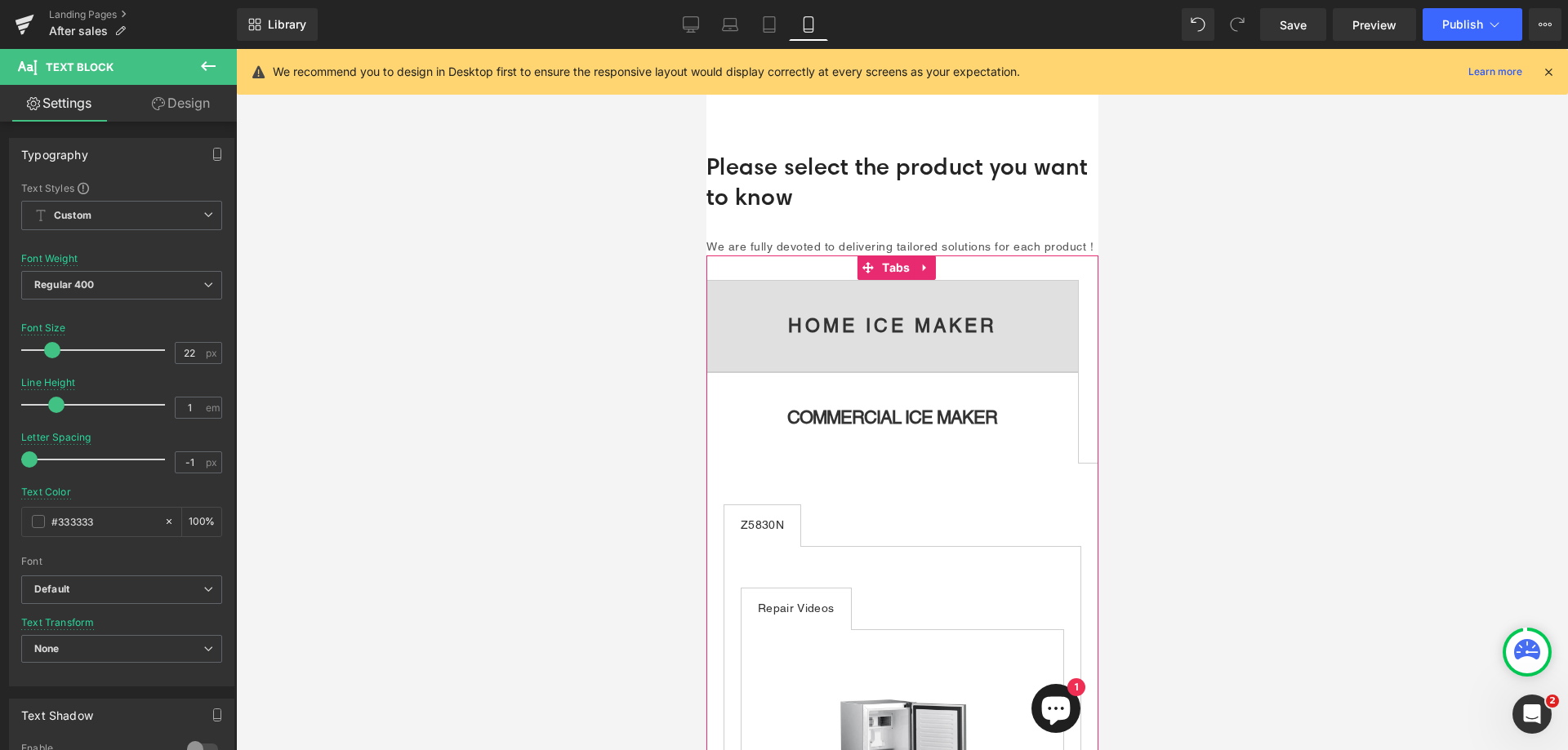
scroll to position [26, 0]
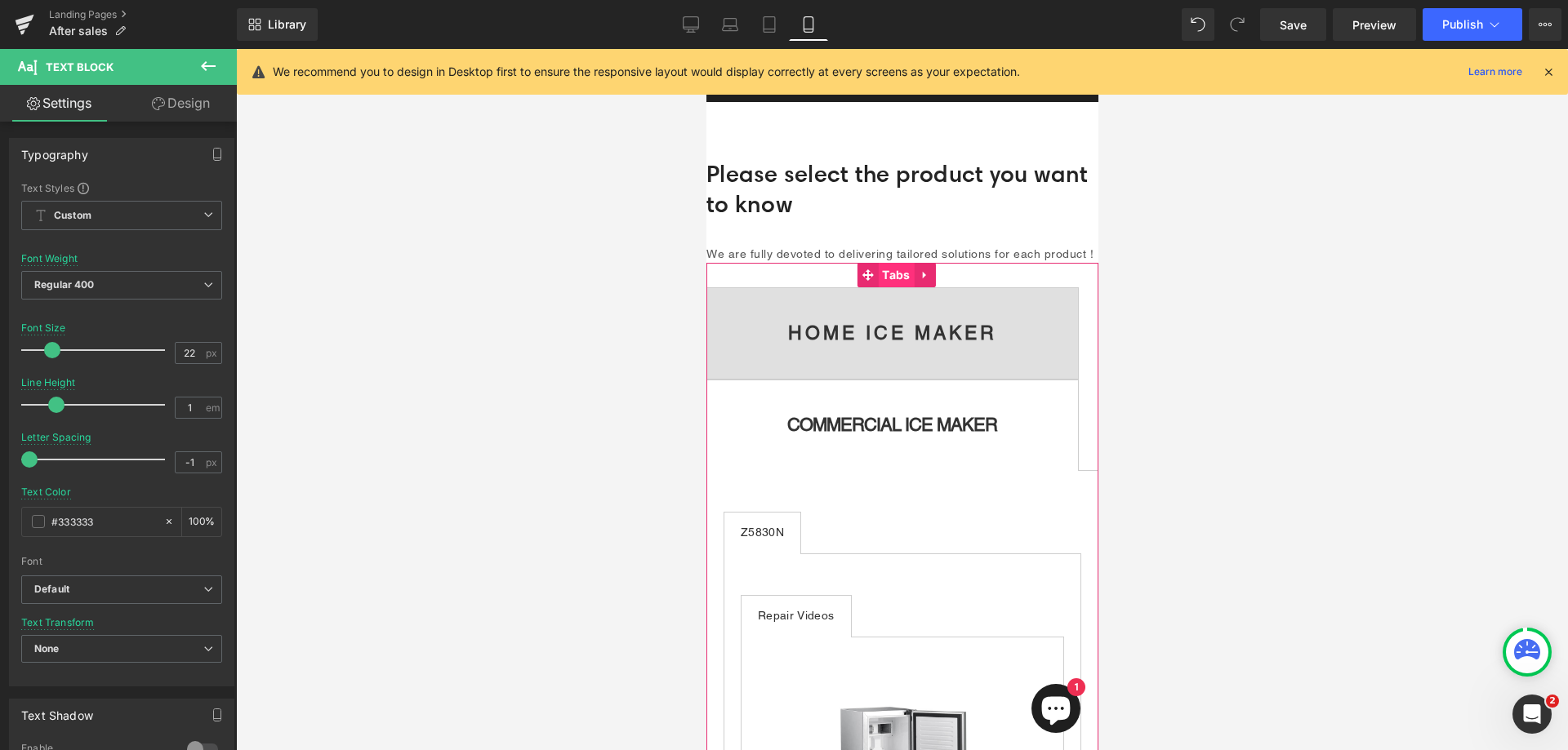
click at [894, 287] on span "Tabs" at bounding box center [896, 275] width 36 height 25
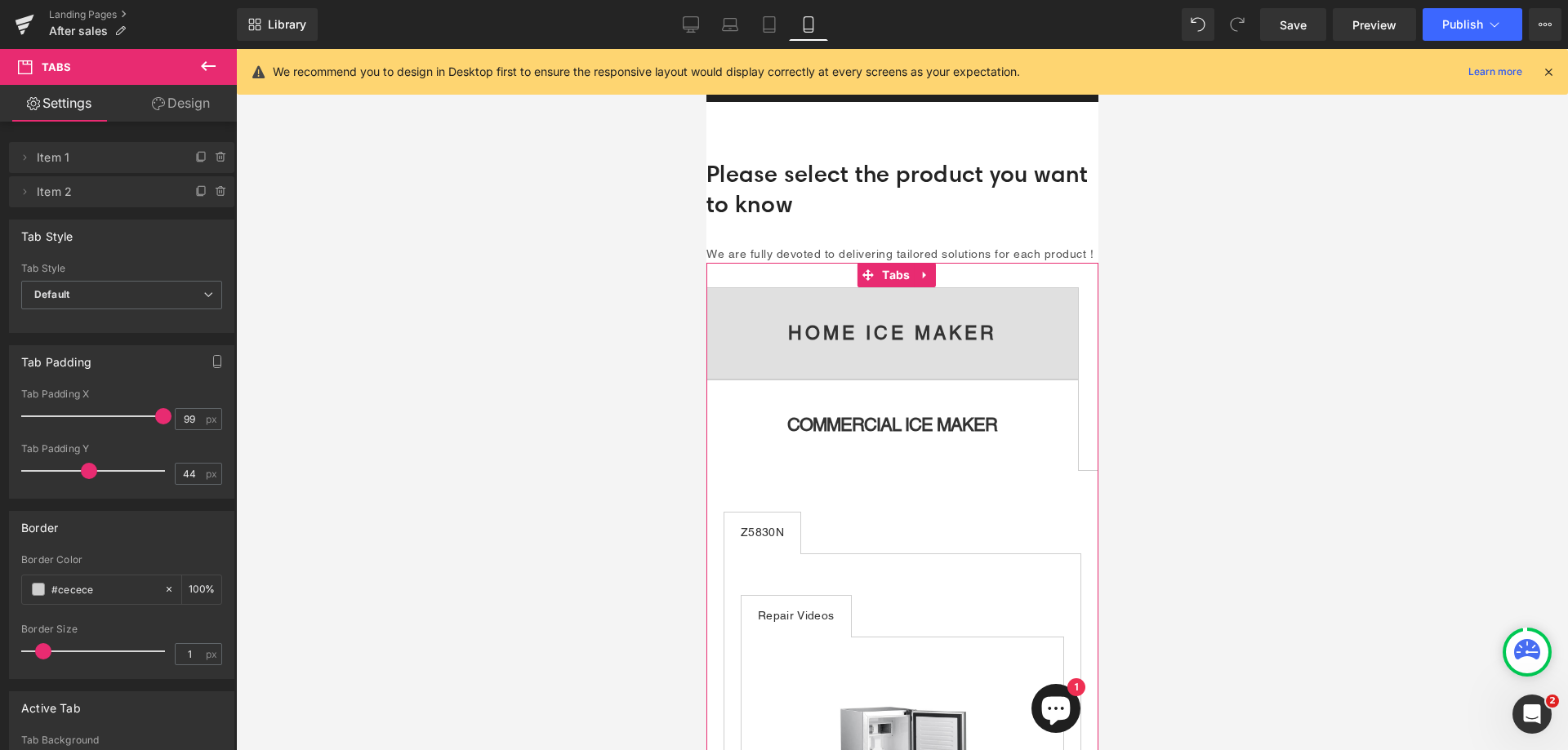
click at [1016, 328] on span "HOME ICE MAKER Text Block" at bounding box center [892, 334] width 371 height 91
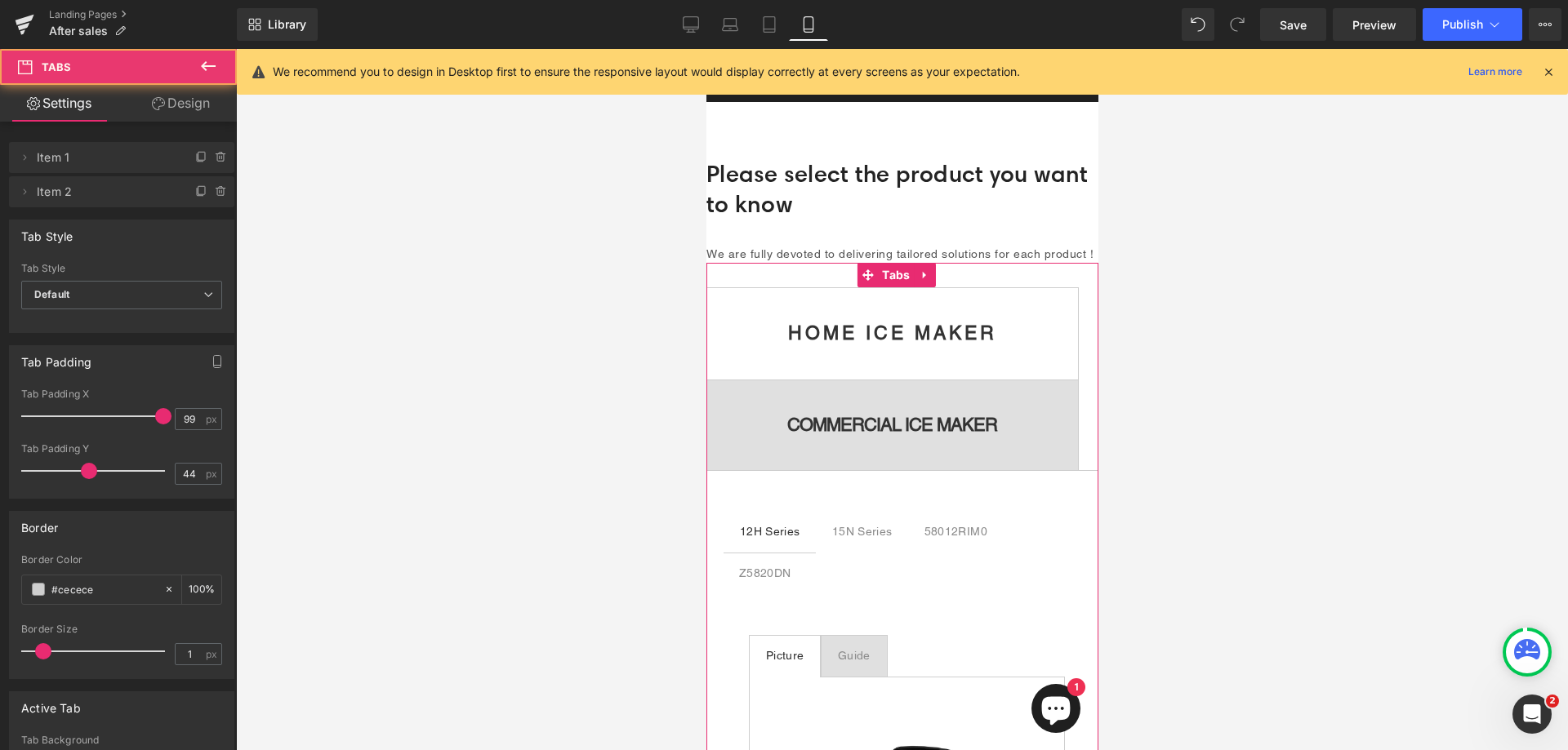
click at [940, 342] on div "HOME ICE MAKER Text Block" at bounding box center [892, 334] width 209 height 19
click at [897, 344] on strong "HOME ICE MAKER" at bounding box center [892, 333] width 209 height 21
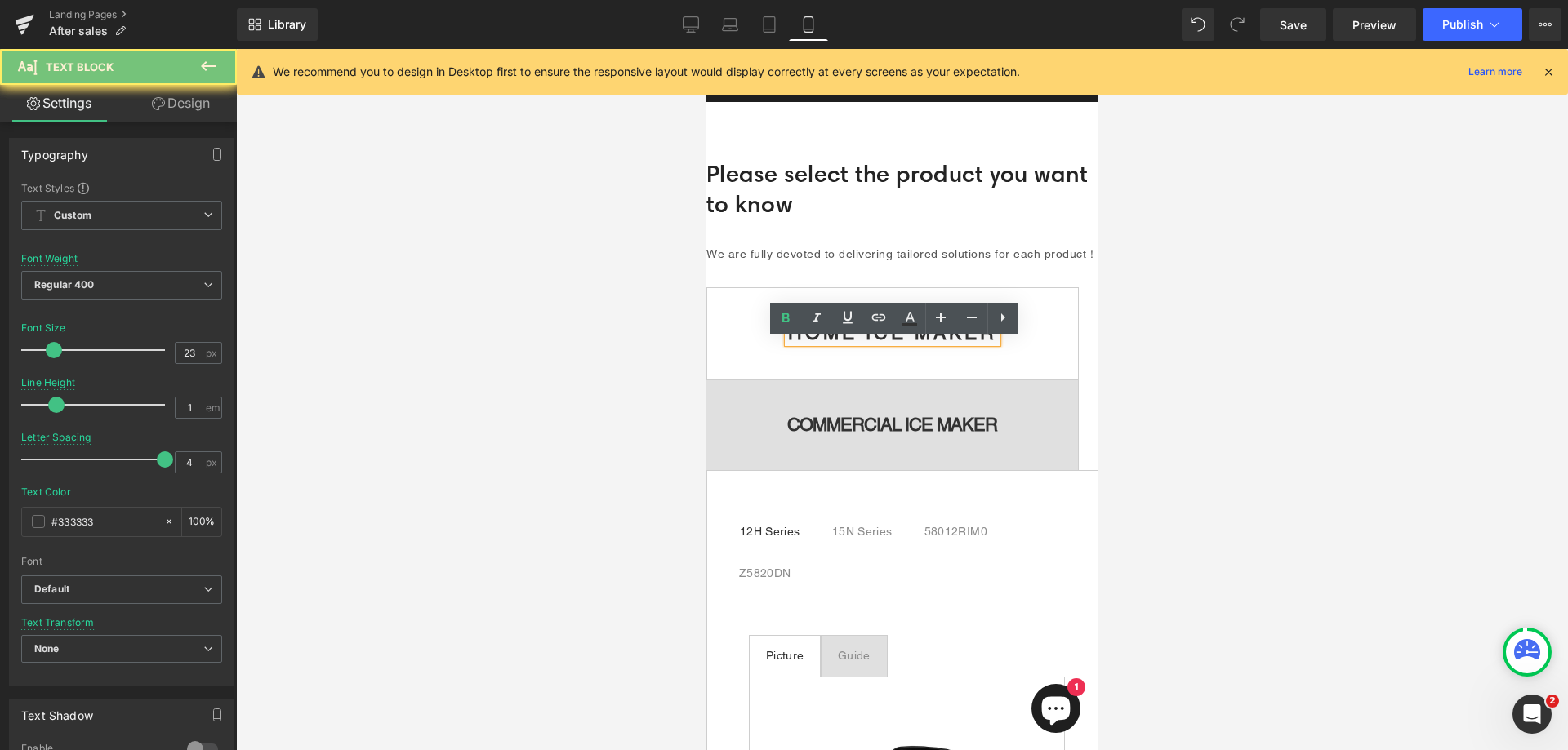
click at [792, 343] on strong "HOME ICE MAKER" at bounding box center [892, 333] width 209 height 21
click at [758, 347] on span "HOME ICE MAKER Text Block" at bounding box center [892, 334] width 371 height 91
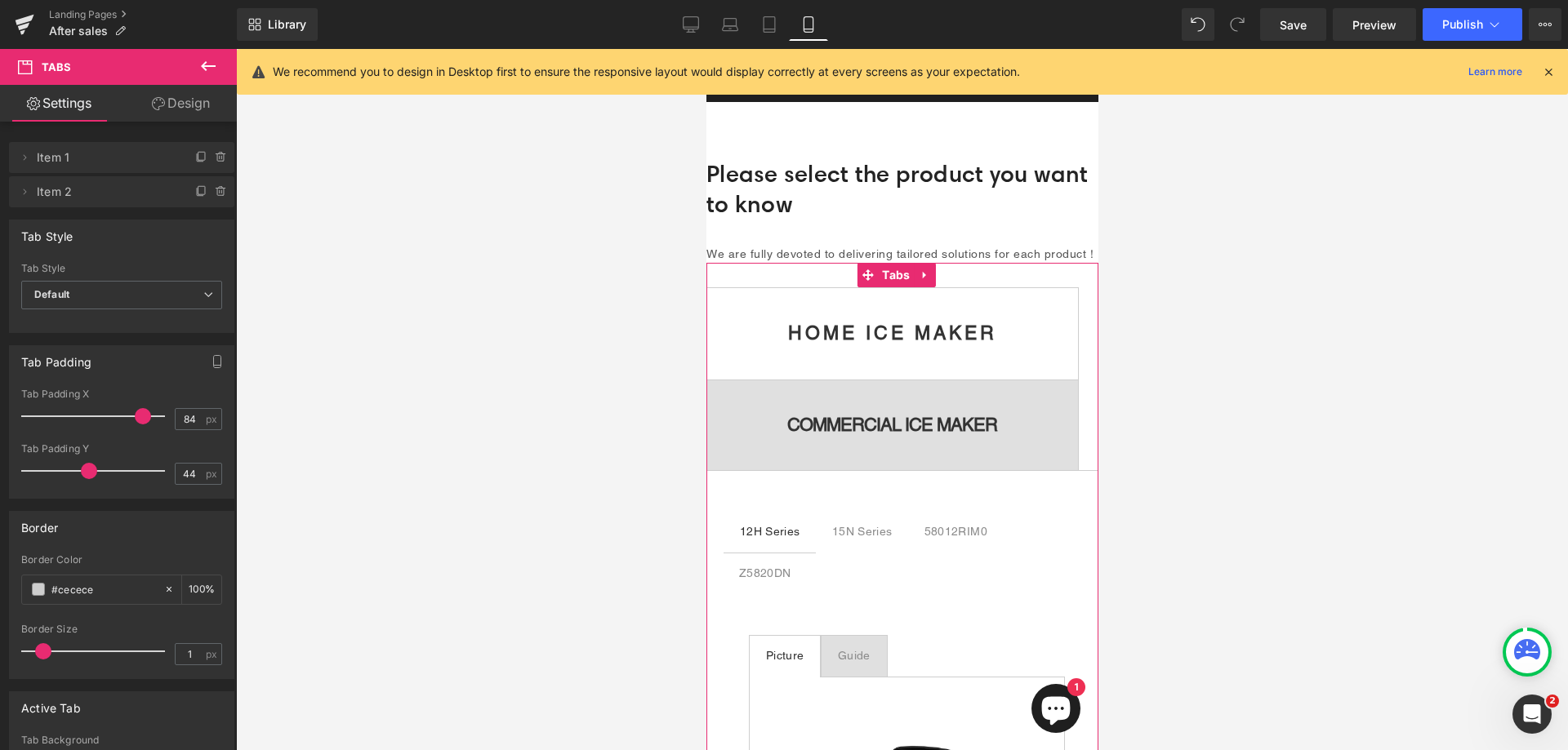
drag, startPoint x: 158, startPoint y: 419, endPoint x: 106, endPoint y: 423, distance: 52.2
click at [135, 424] on span at bounding box center [143, 416] width 16 height 16
type input "44"
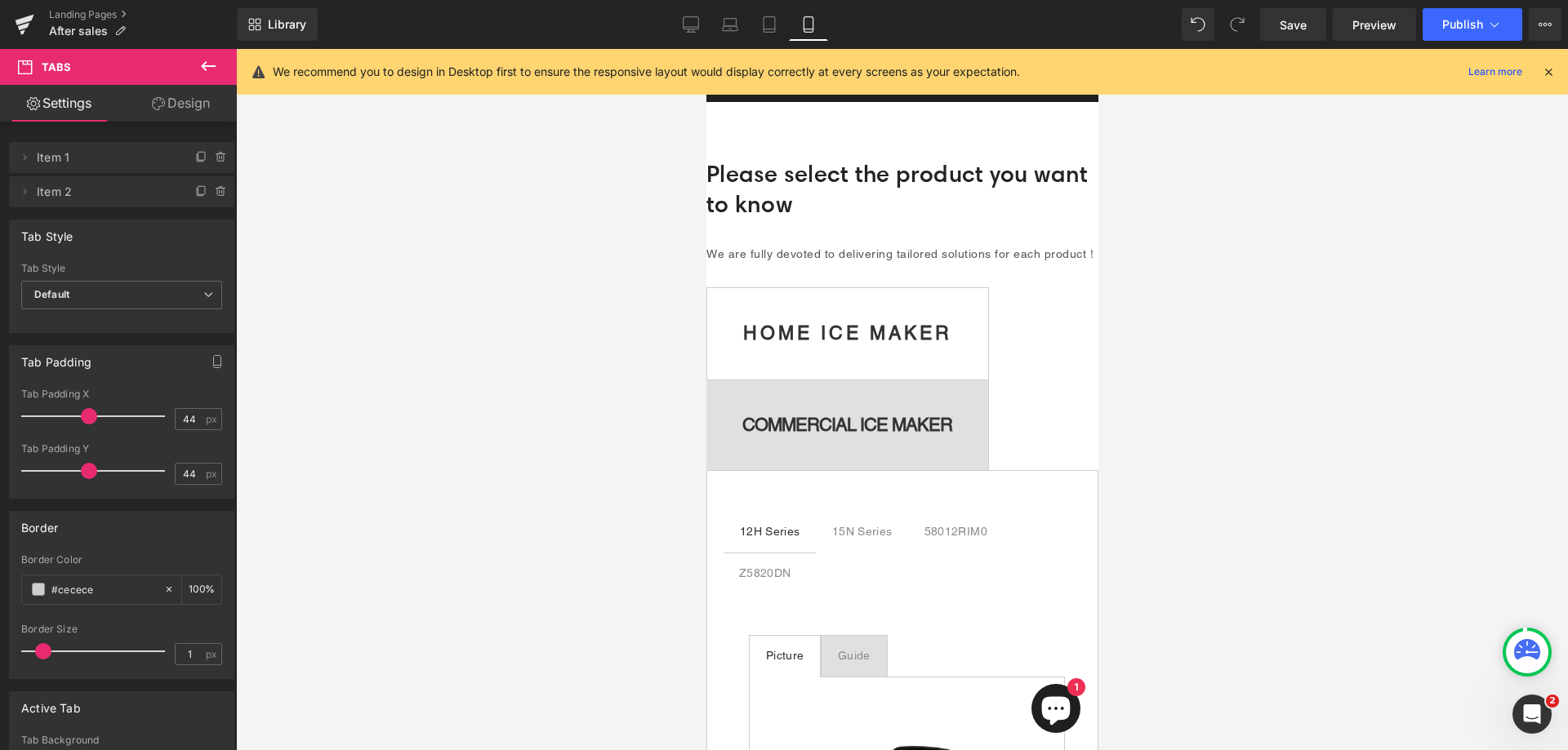
drag, startPoint x: 106, startPoint y: 423, endPoint x: 86, endPoint y: 426, distance: 20.2
click at [86, 426] on div at bounding box center [96, 416] width 136 height 33
type input "32"
drag, startPoint x: 80, startPoint y: 475, endPoint x: 65, endPoint y: 479, distance: 15.5
click at [65, 479] on div at bounding box center [96, 471] width 136 height 33
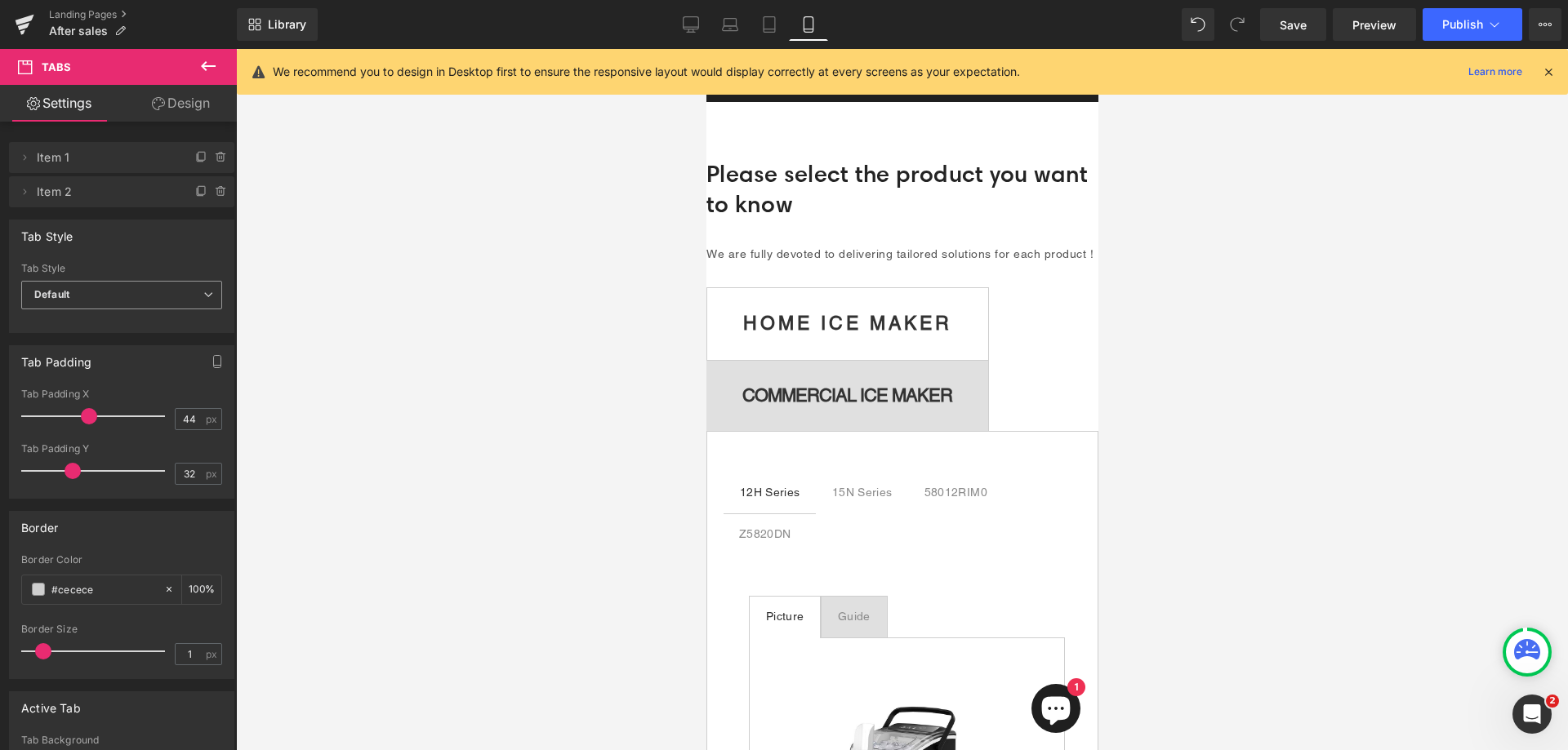
click at [79, 299] on span "Default" at bounding box center [121, 295] width 201 height 28
click at [108, 255] on div "Tab Style Default Underline Tab Style Default Default Underline" at bounding box center [122, 276] width 226 height 114
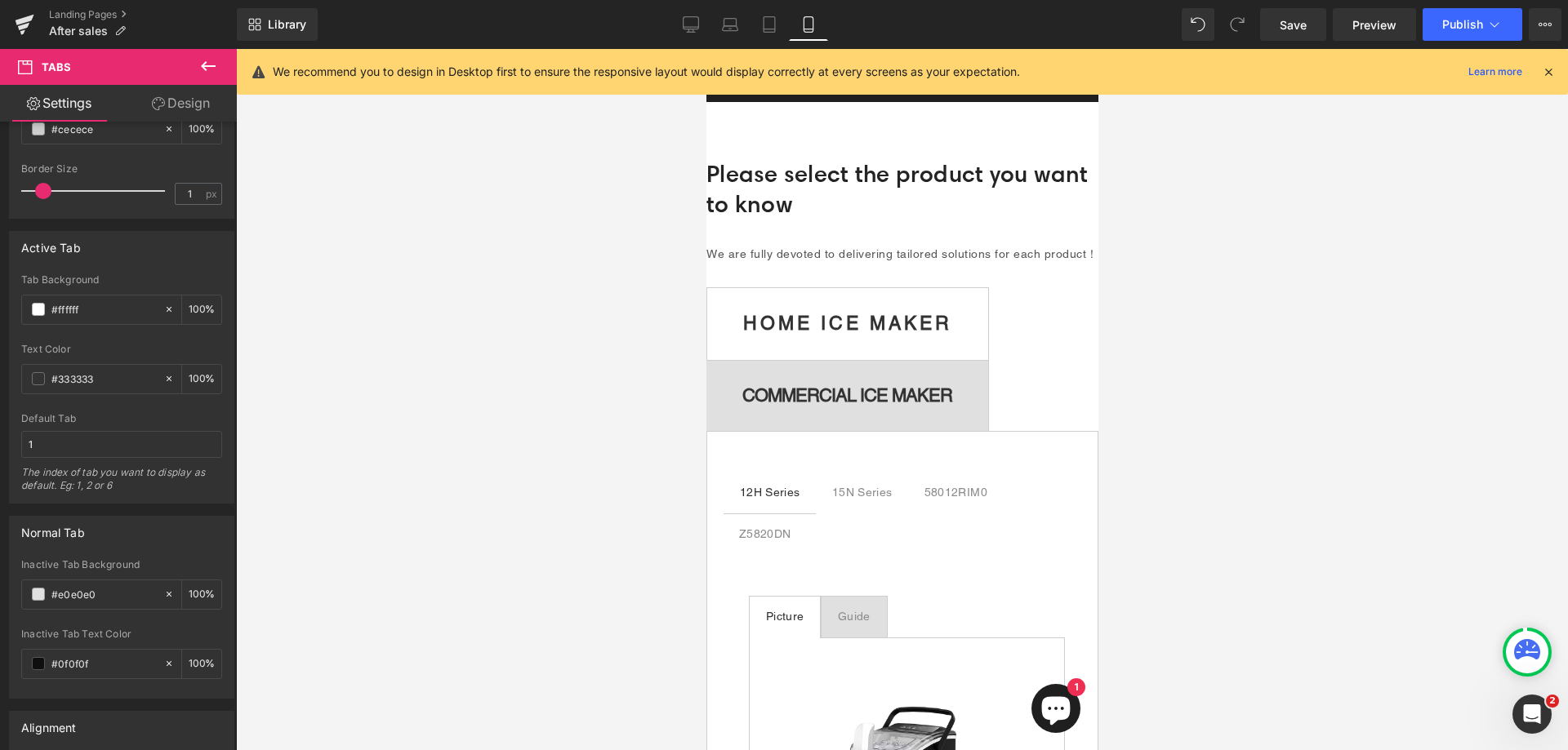
scroll to position [490, 0]
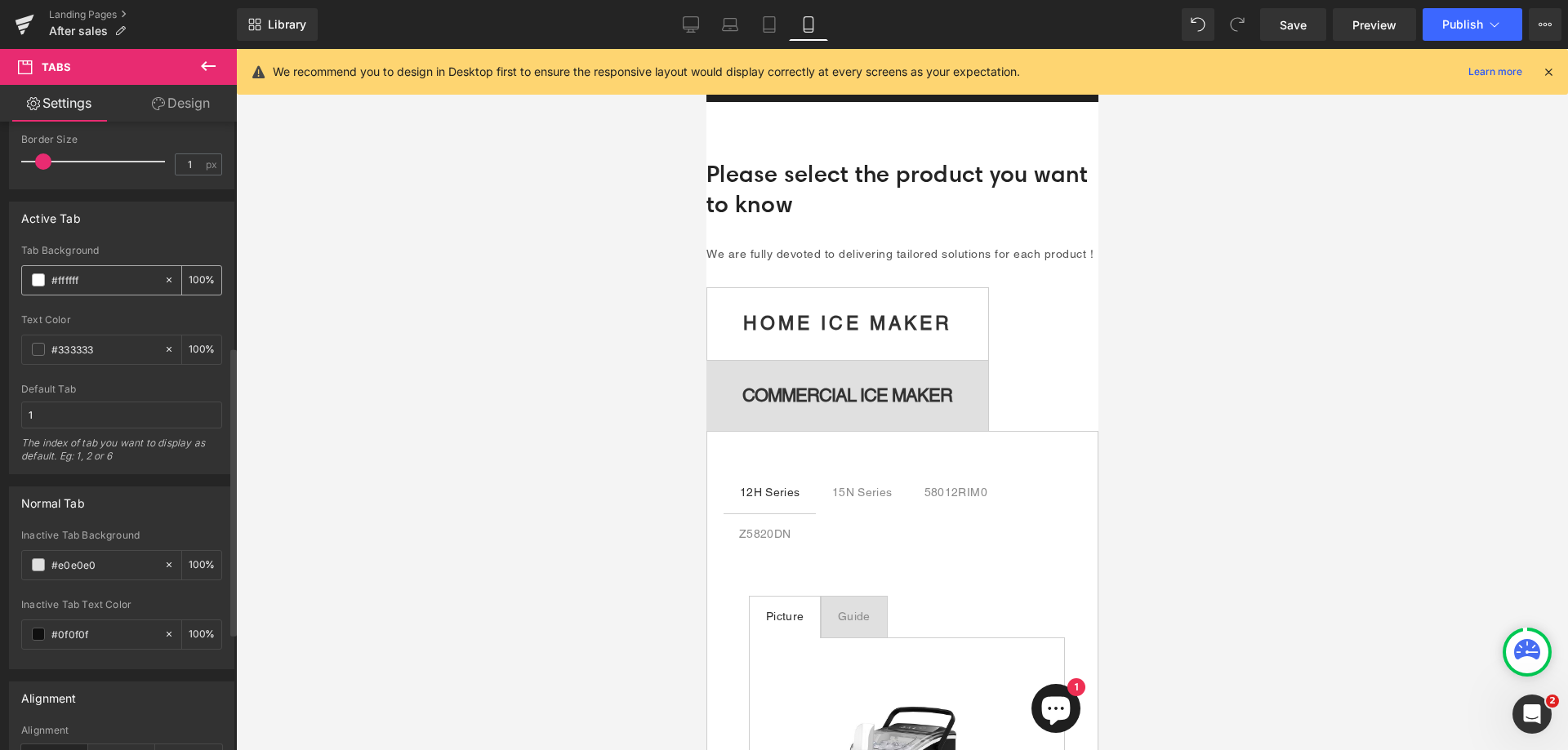
click at [40, 282] on span at bounding box center [38, 280] width 13 height 13
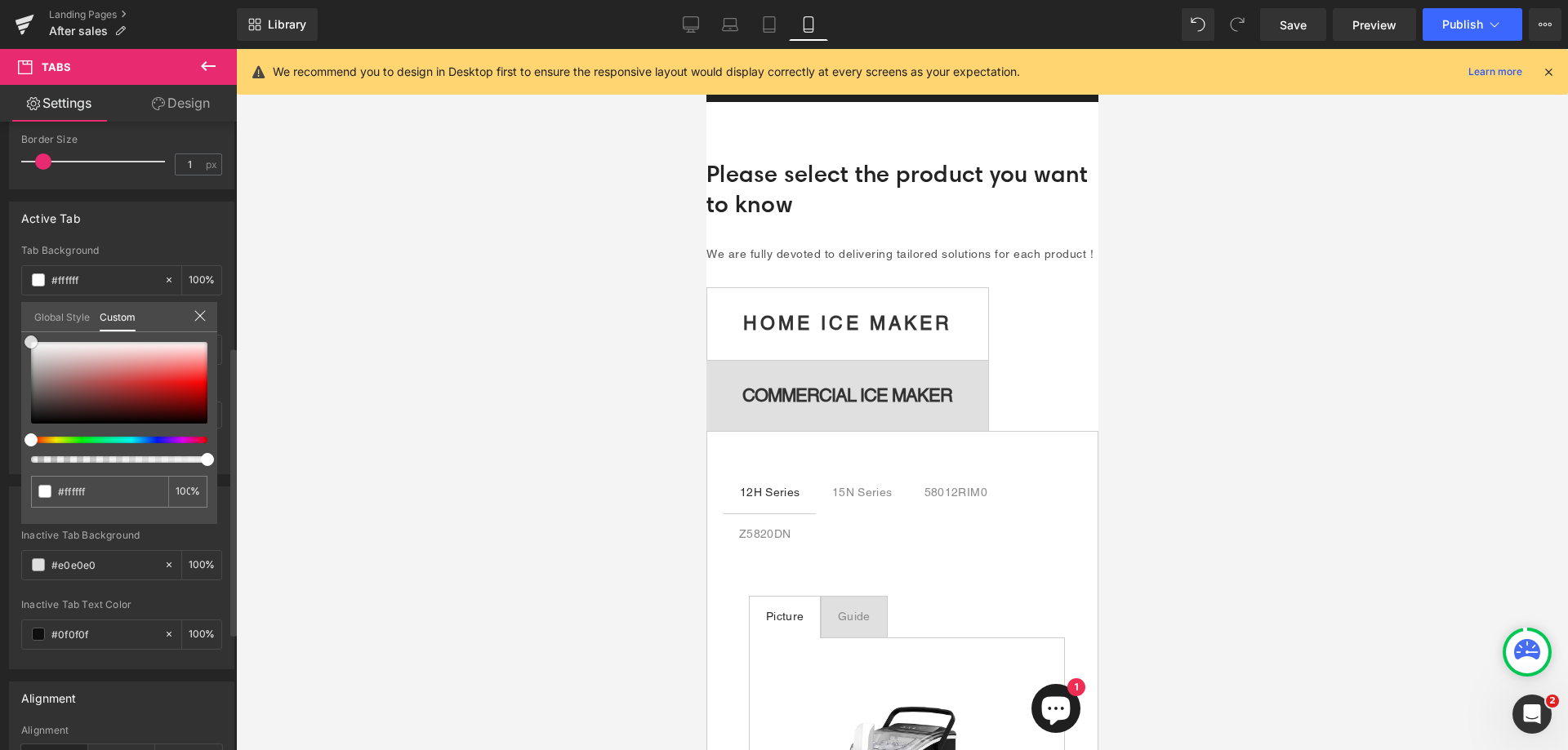
drag, startPoint x: 37, startPoint y: 369, endPoint x: 136, endPoint y: 237, distance: 165.0
click at [35, 373] on div at bounding box center [119, 383] width 176 height 82
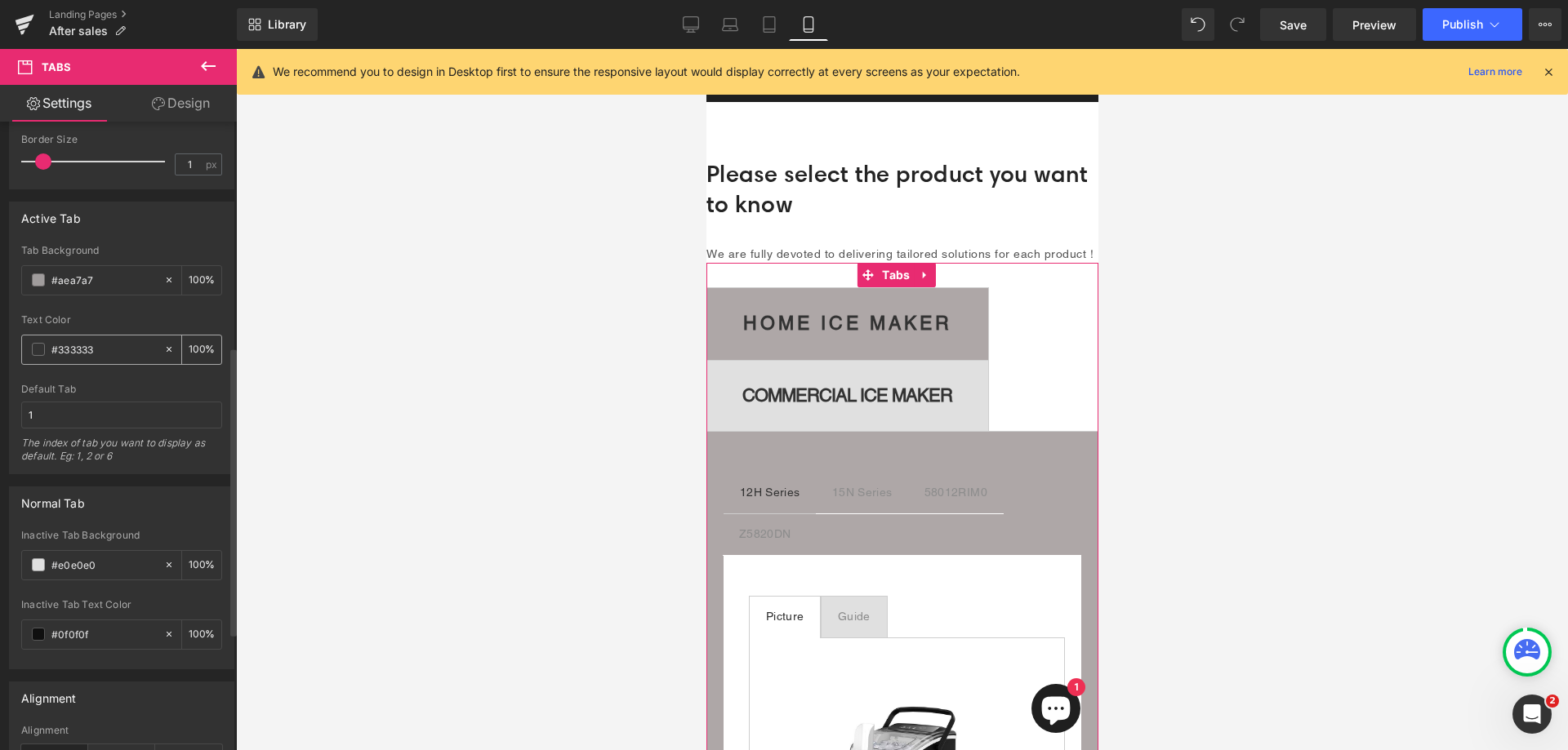
click at [39, 349] on span at bounding box center [38, 349] width 13 height 13
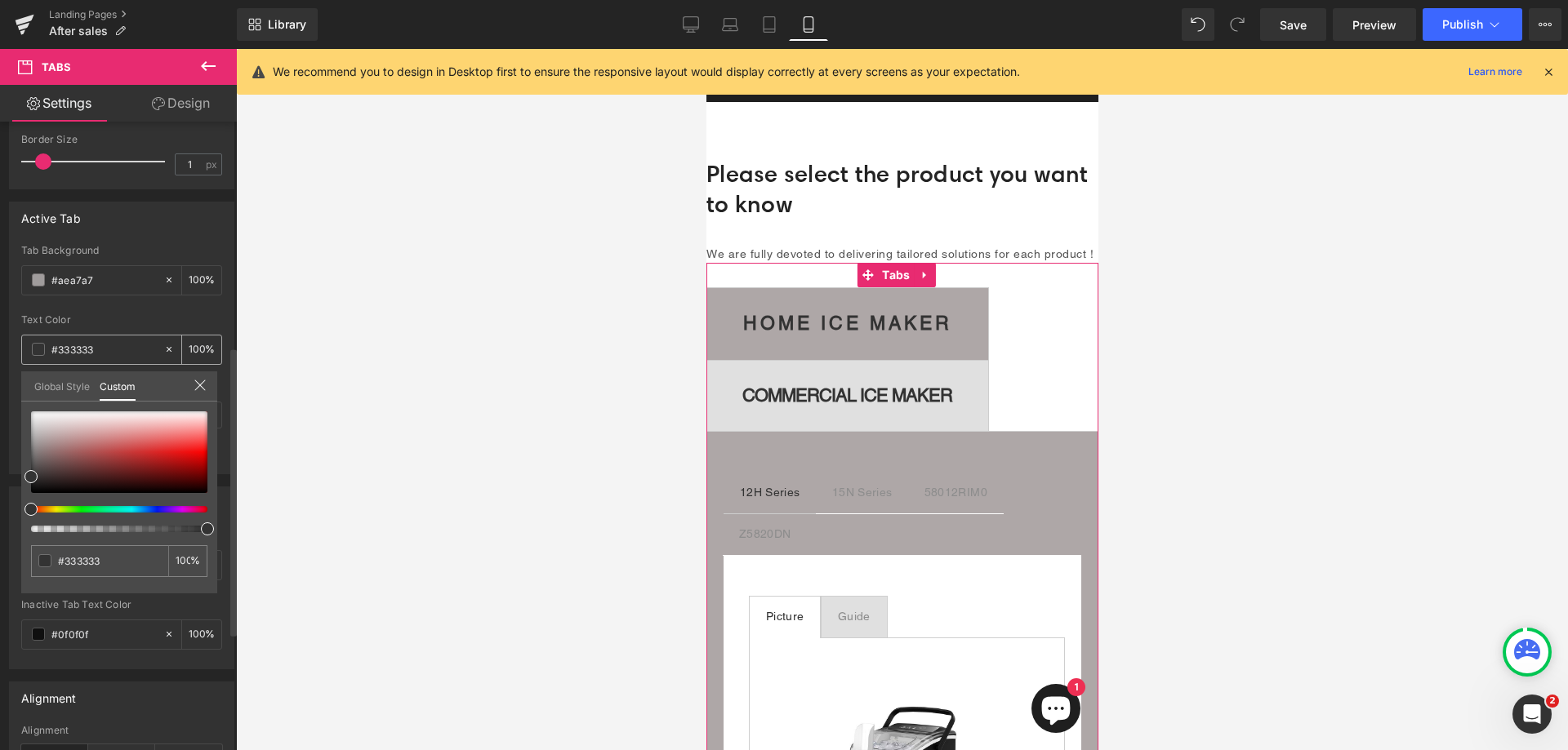
type input "#a09c9c"
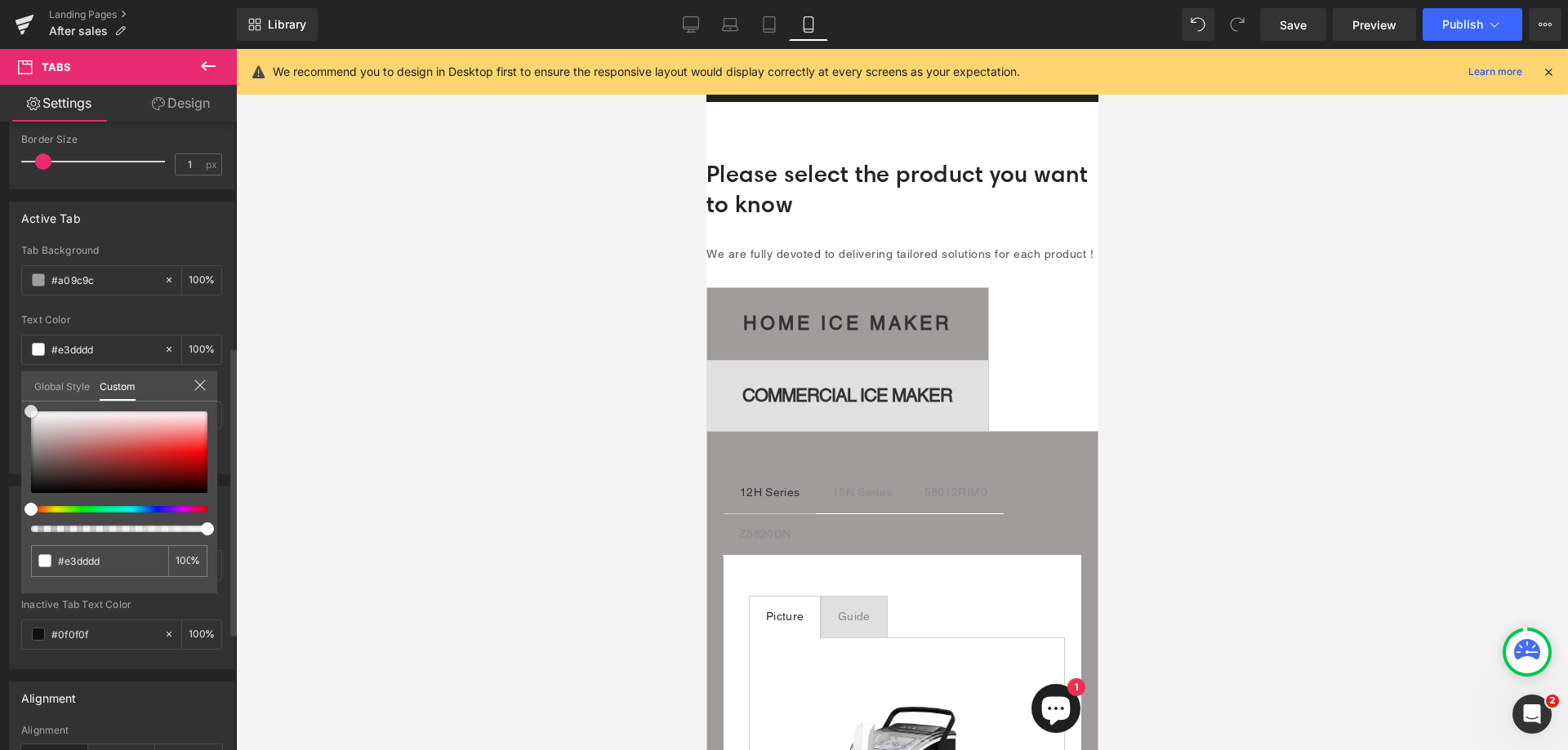
drag, startPoint x: 48, startPoint y: 421, endPoint x: 135, endPoint y: 253, distance: 189.2
click at [27, 401] on div "Global Style Custom Setup Global Style #e3dddd 100 %" at bounding box center [119, 396] width 196 height 50
type input "#ffffff"
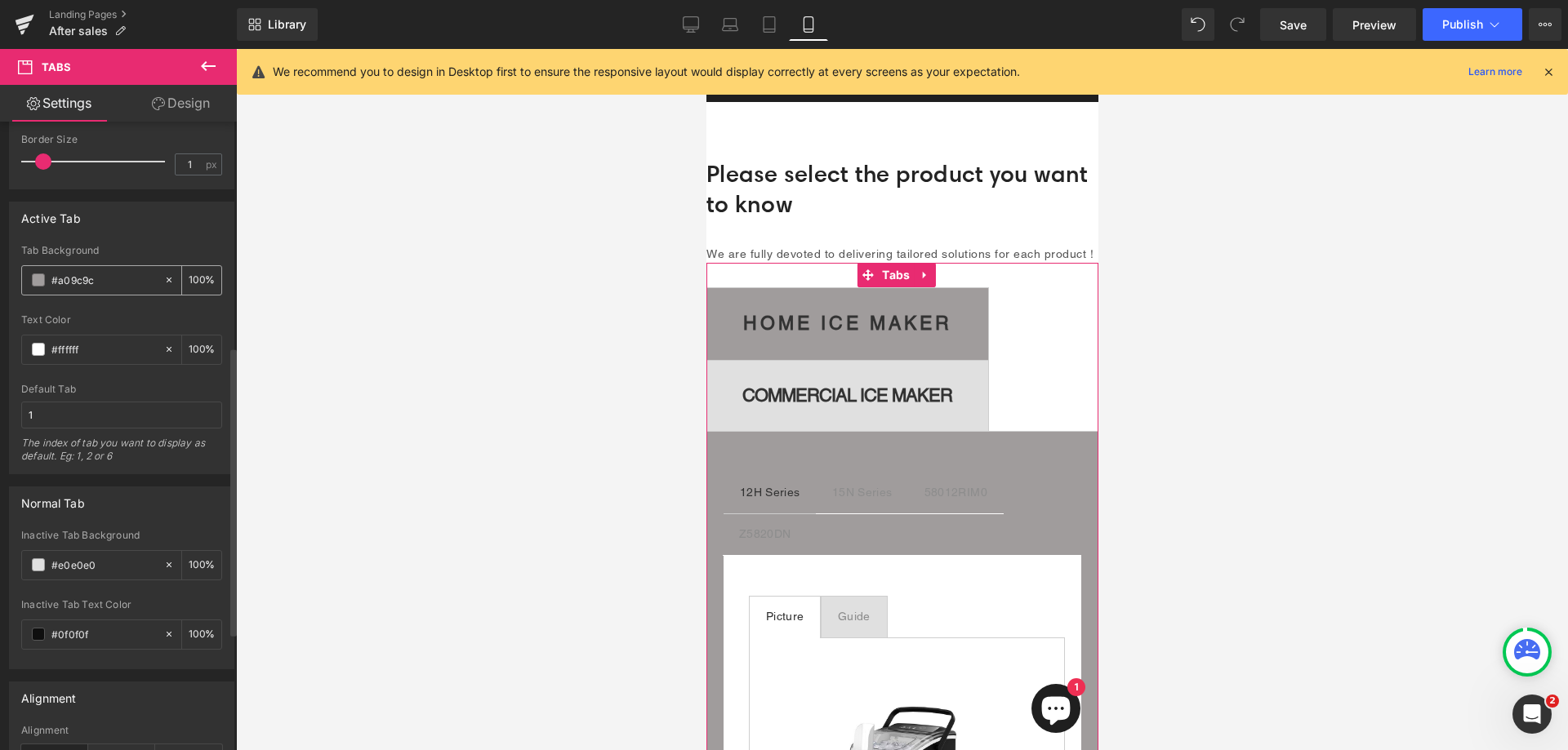
click at [39, 280] on span at bounding box center [38, 280] width 13 height 13
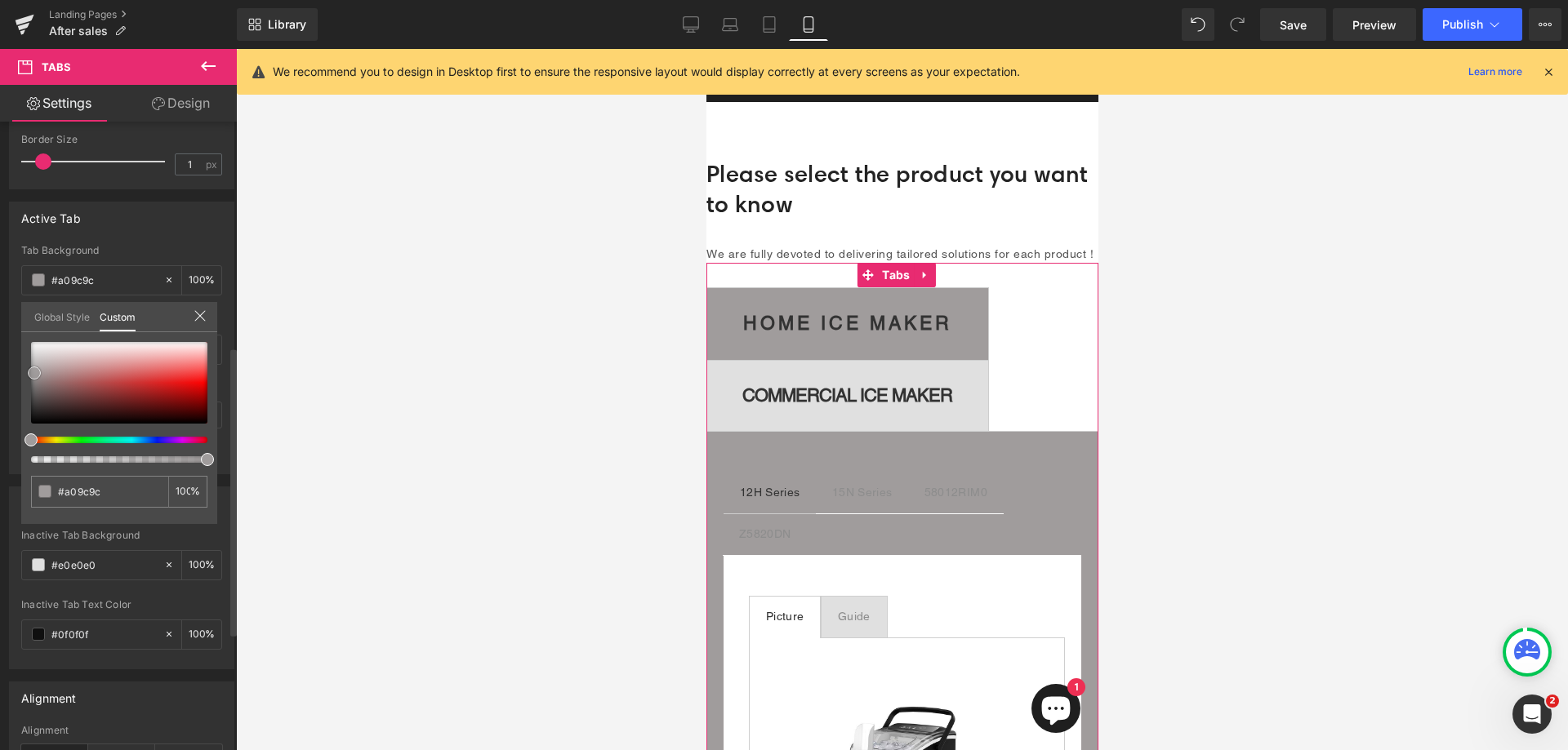
click at [30, 331] on div "Global Style Custom Setup Global Style #a09c9c 100 %" at bounding box center [119, 326] width 196 height 50
type input "#e3e2e2"
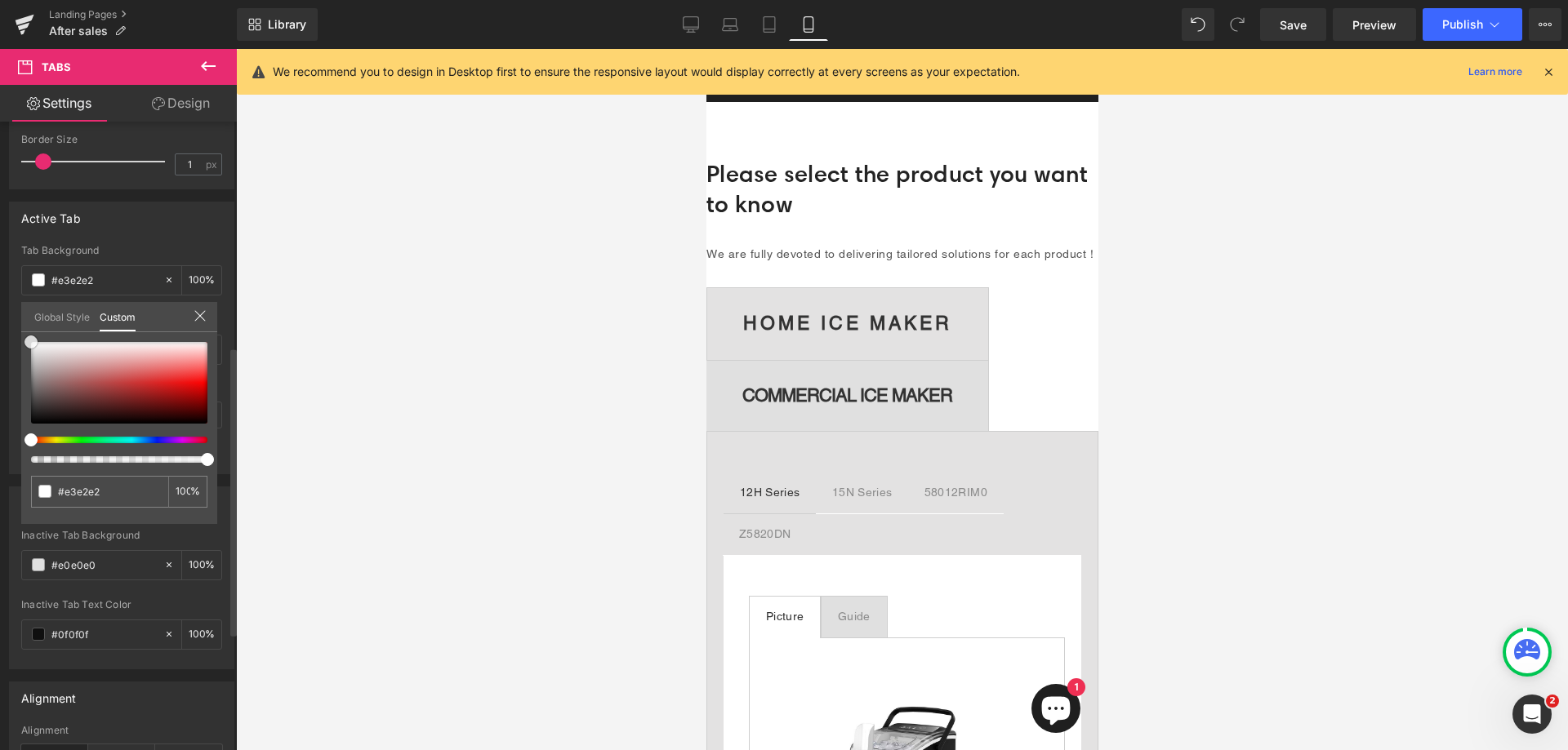
type input "#ffffff"
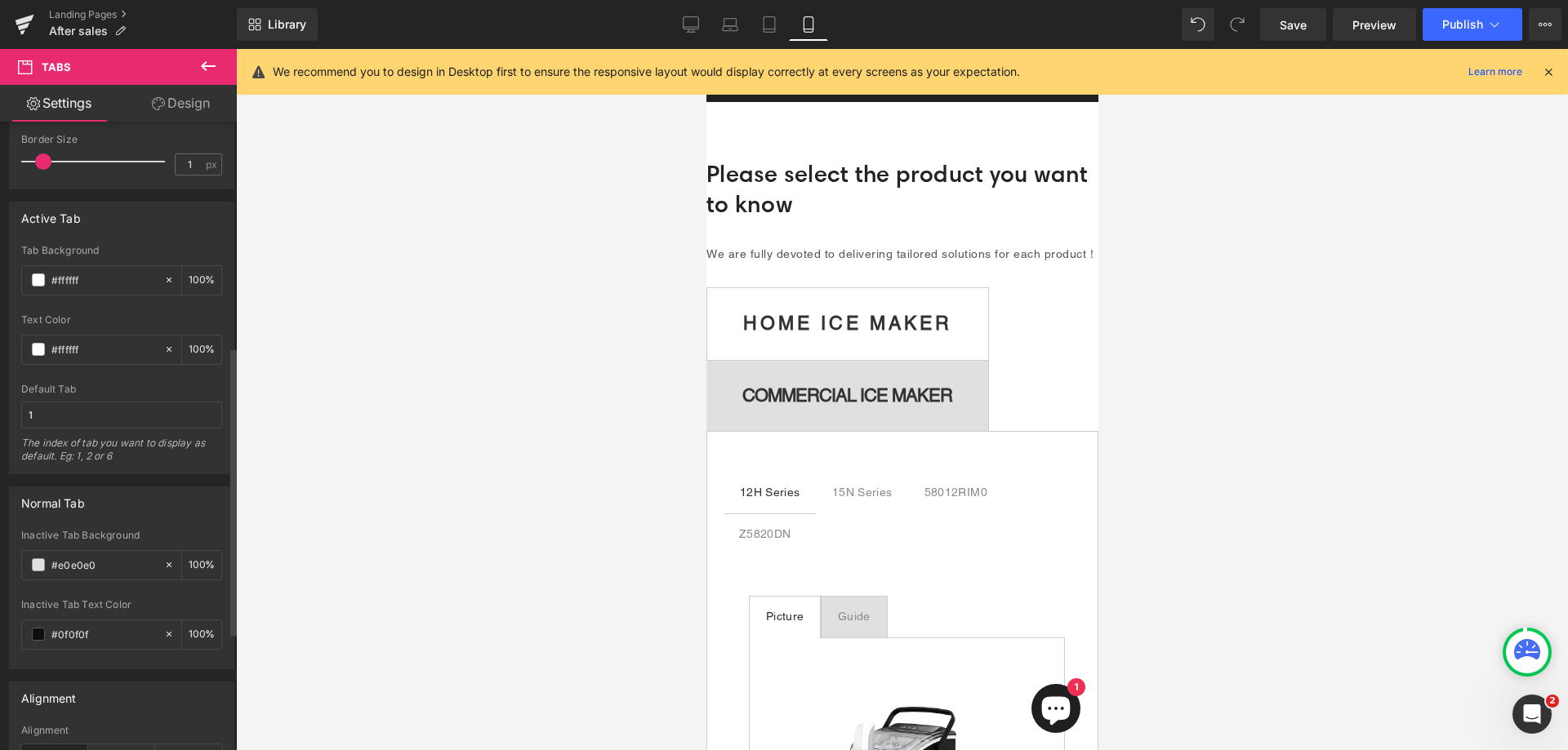
click at [836, 359] on span "HOME ICE MAKER Text Block" at bounding box center [847, 324] width 281 height 71
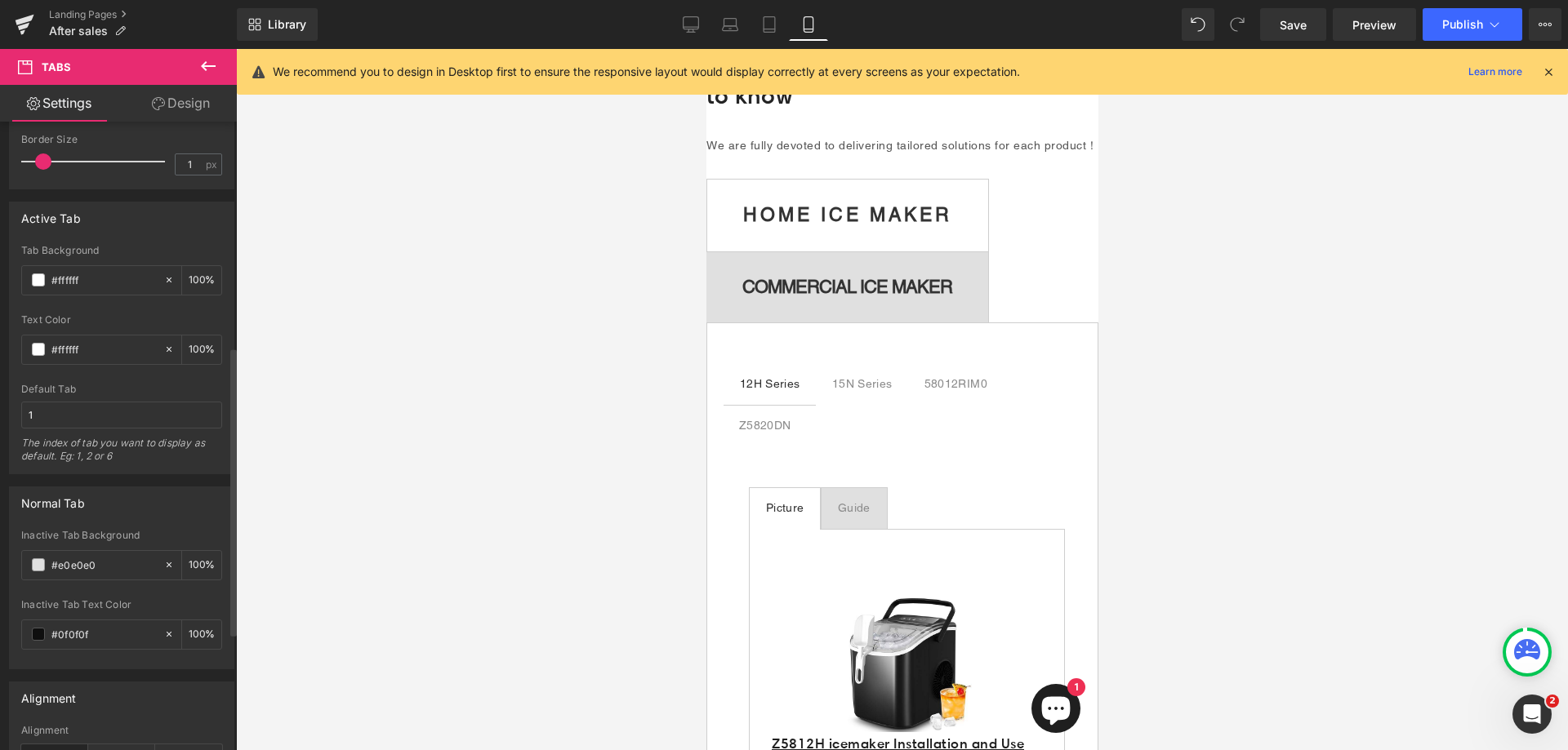
scroll to position [108, 0]
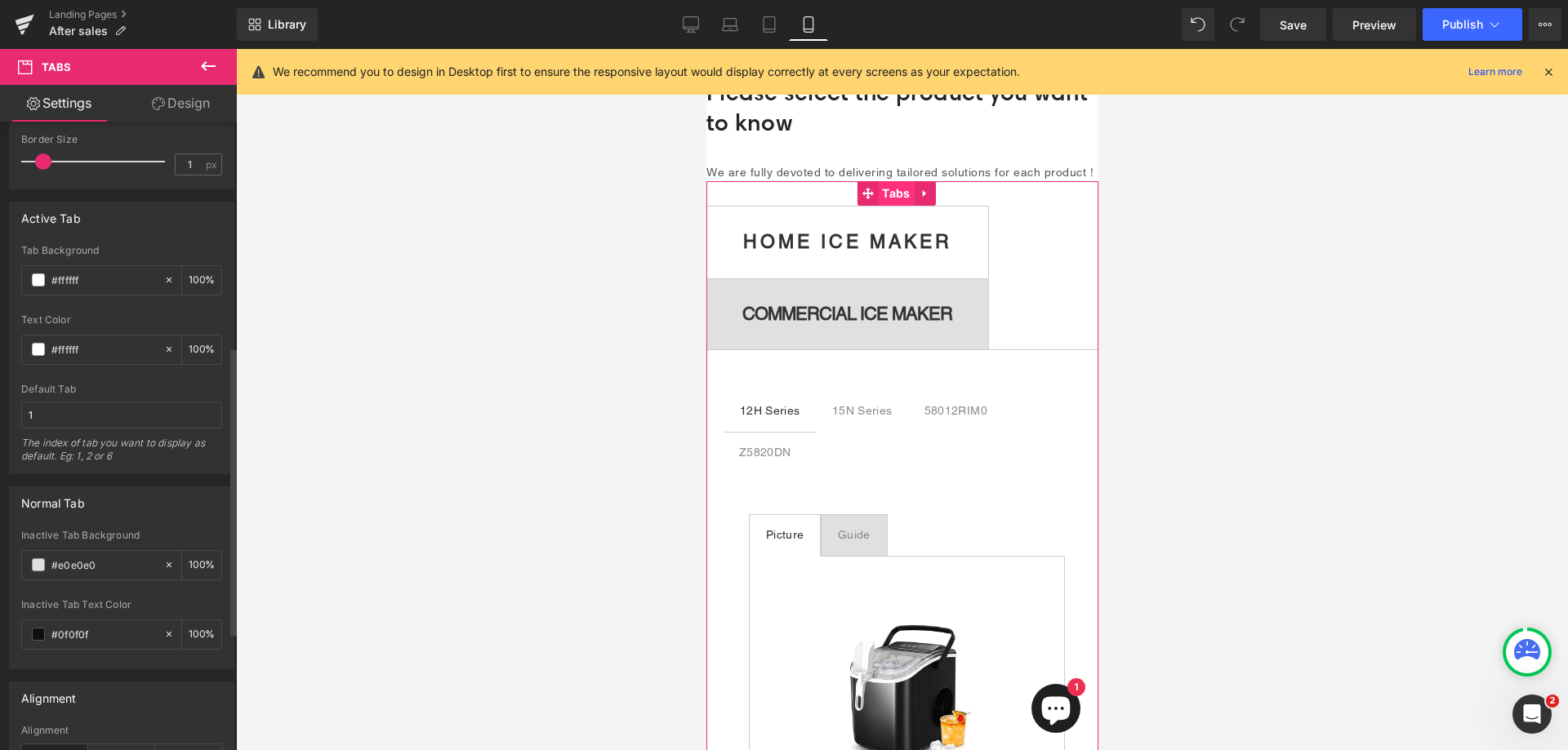
click at [898, 205] on span "Tabs" at bounding box center [896, 193] width 36 height 25
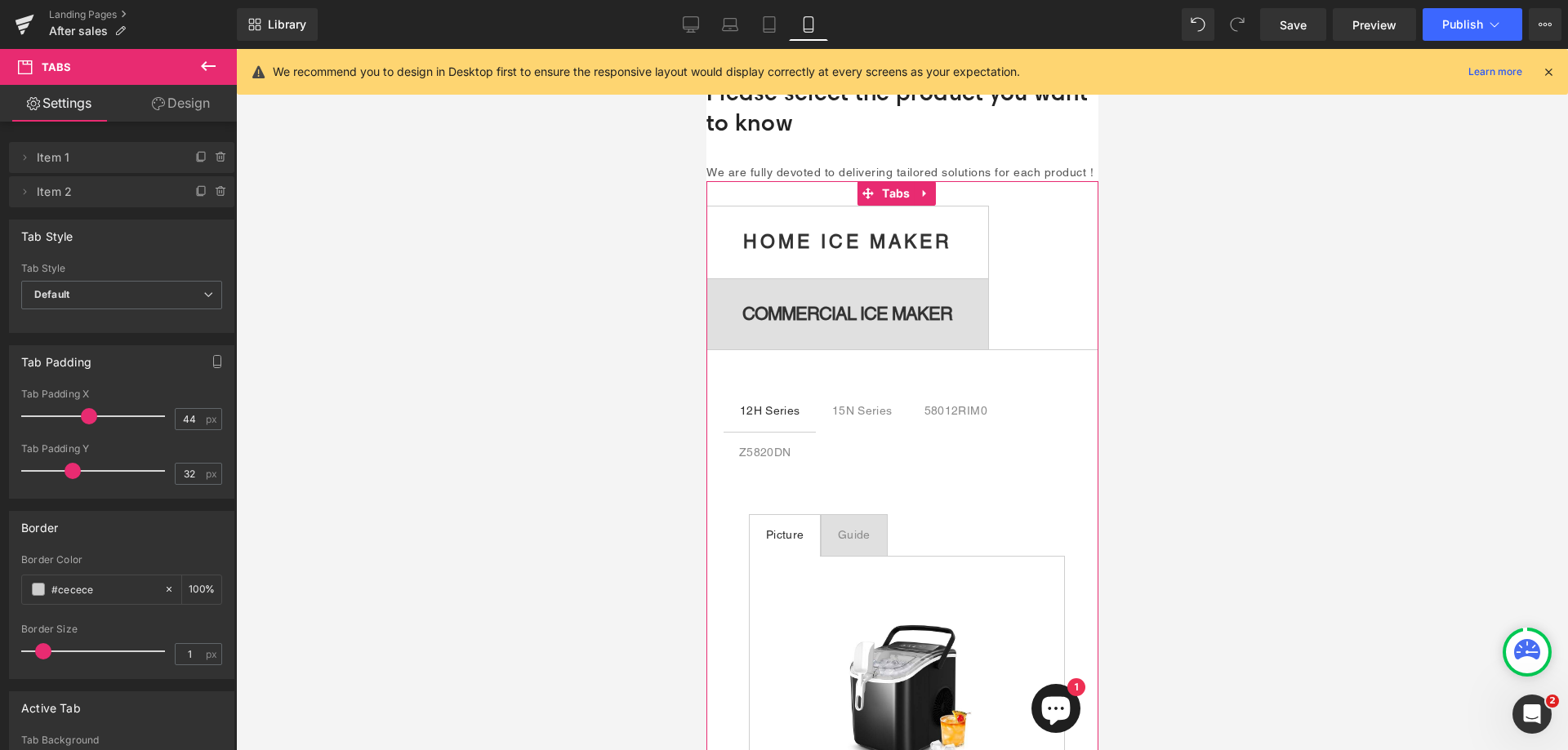
click at [854, 253] on strong "HOME ICE MAKER" at bounding box center [847, 241] width 209 height 21
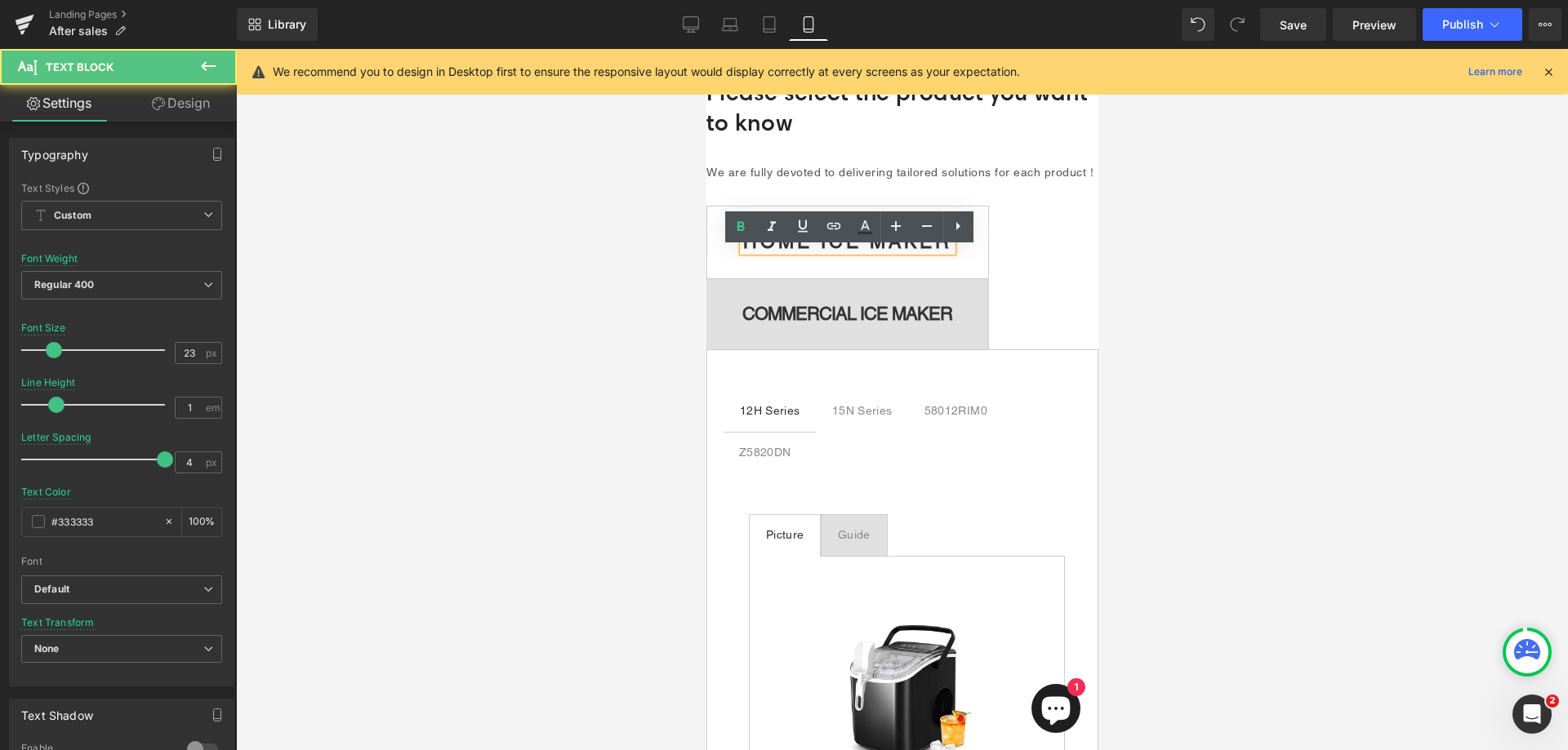
click at [1036, 275] on ul "HOME ICE MAKER Text Block COMMERCIAL ICE MAKER Text Block" at bounding box center [901, 277] width 392 height 145
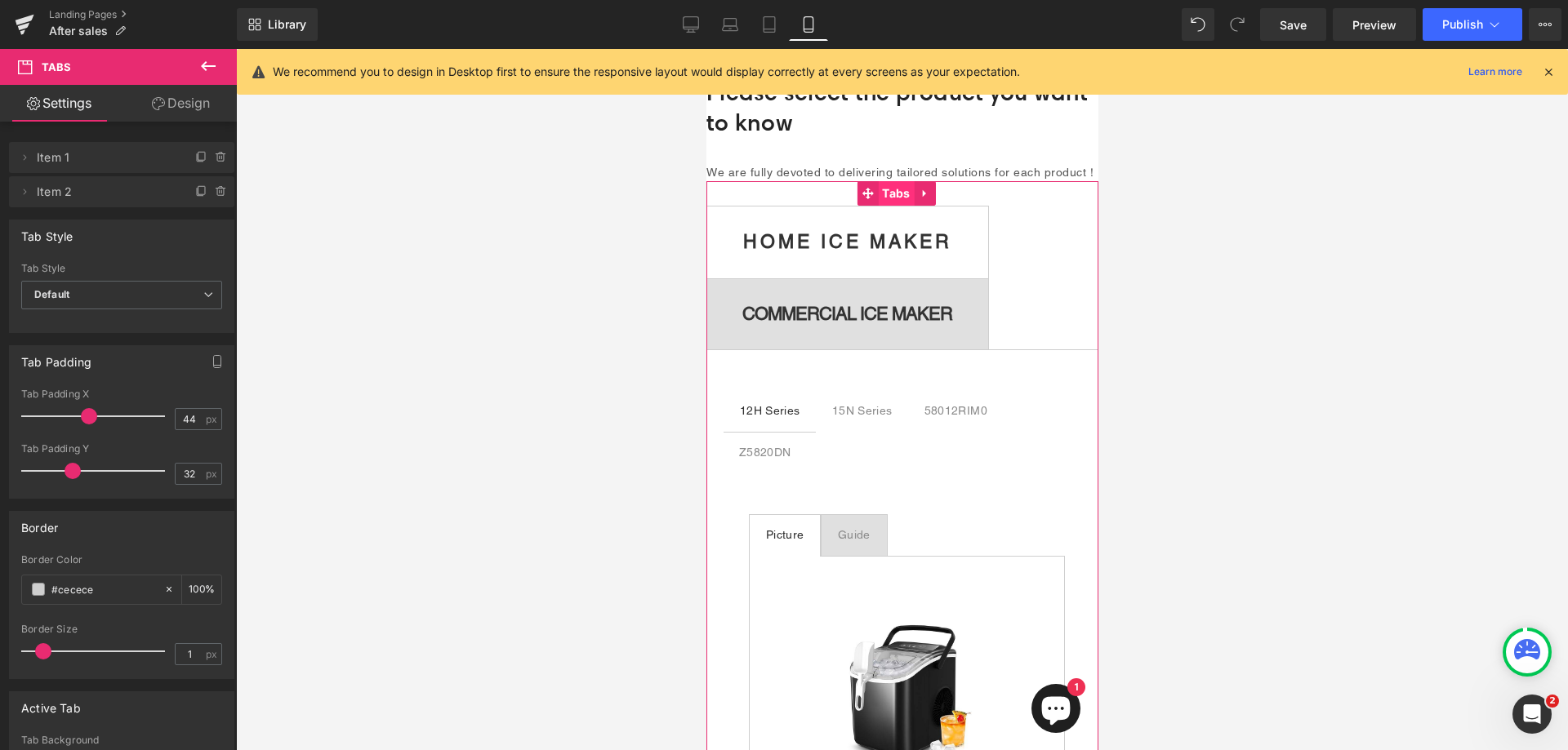
click at [890, 205] on span "Tabs" at bounding box center [896, 193] width 36 height 25
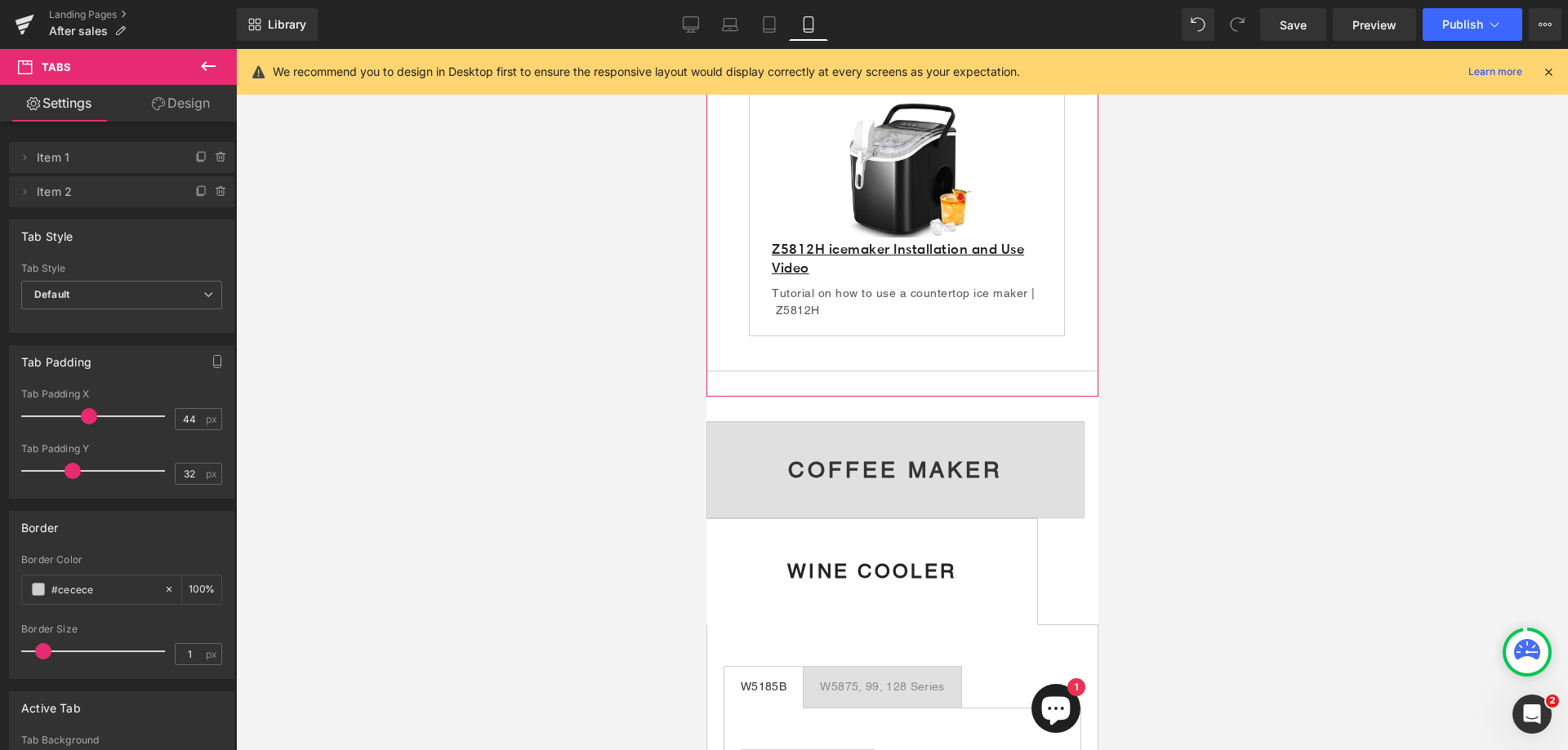
scroll to position [679, 0]
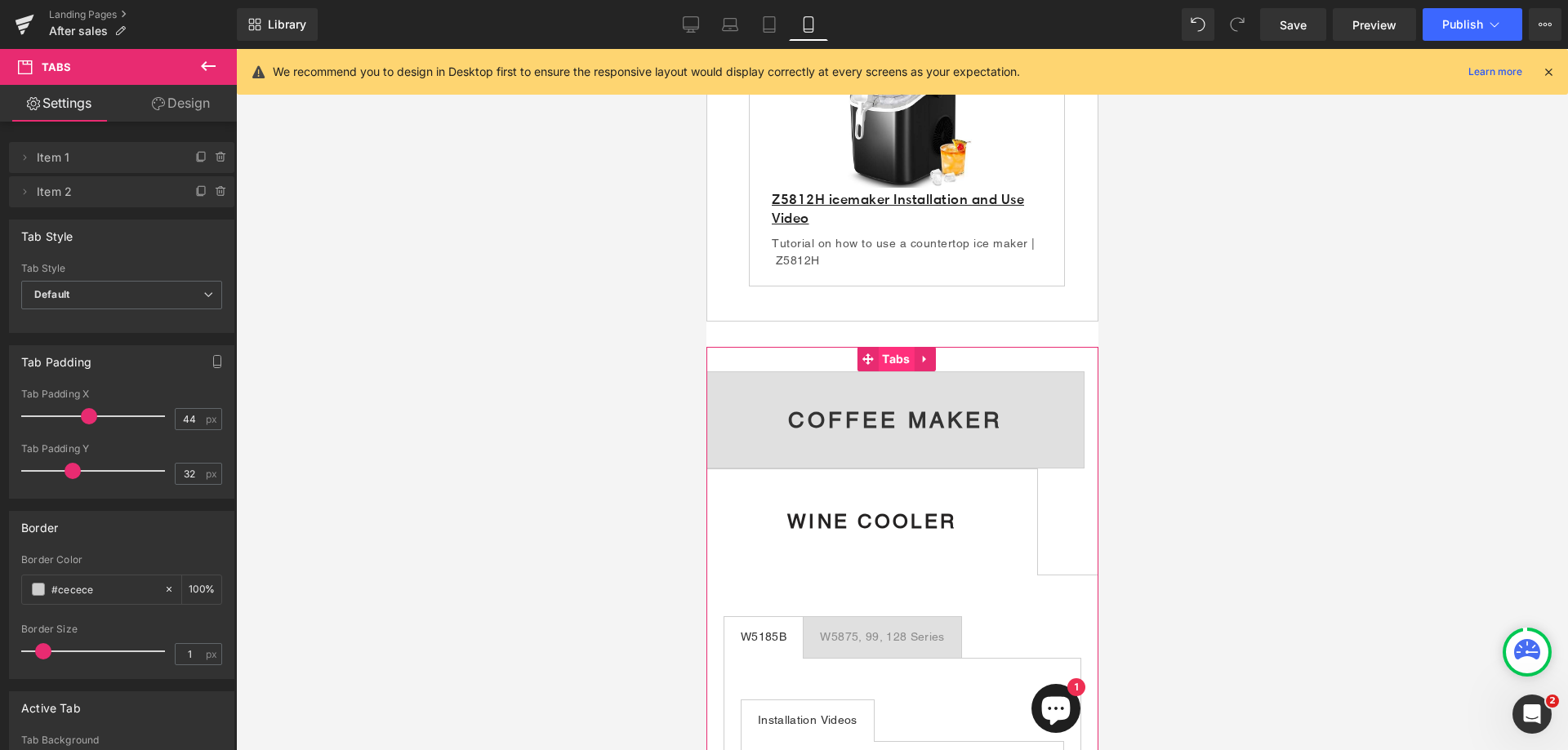
click at [895, 366] on span "Tabs" at bounding box center [896, 359] width 36 height 25
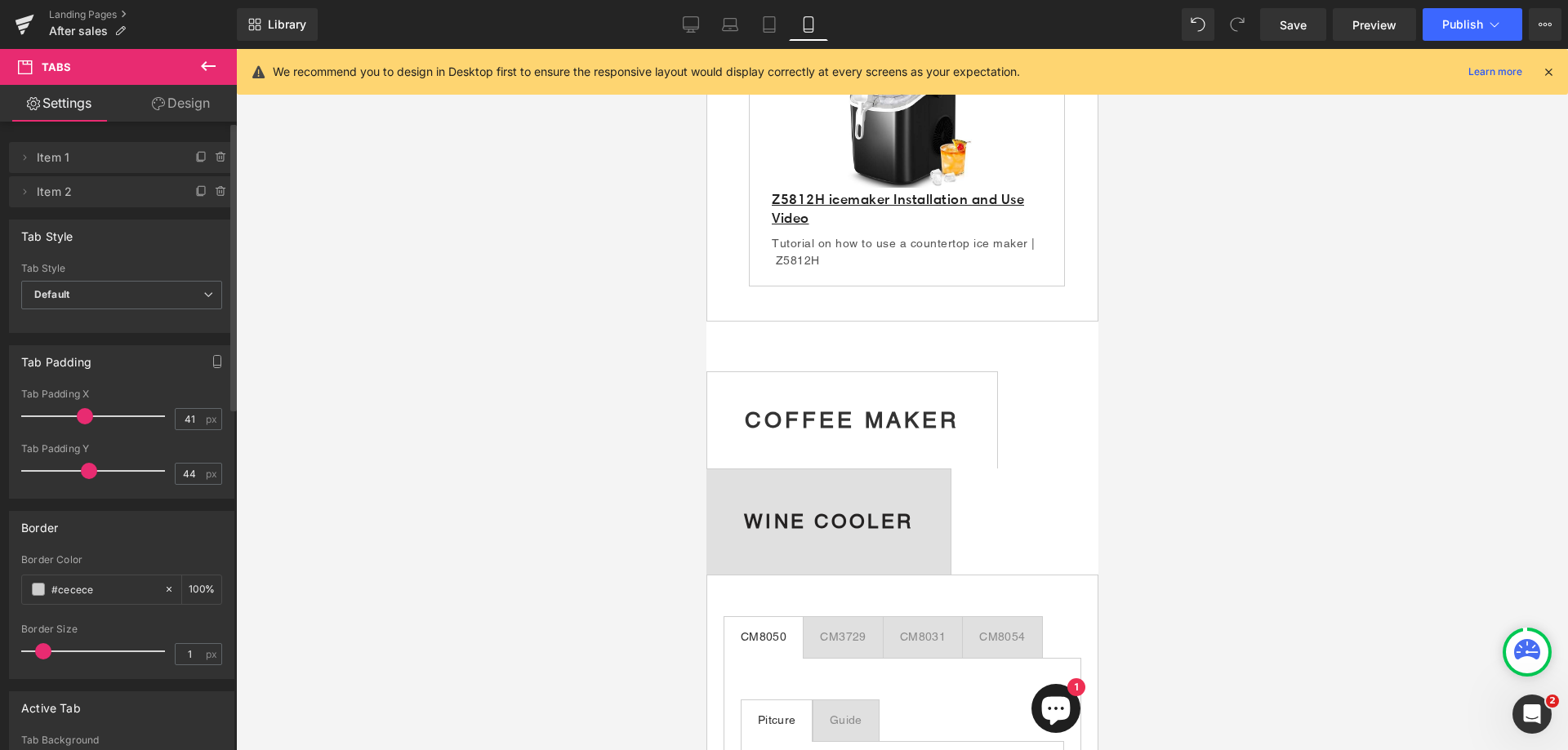
drag, startPoint x: 162, startPoint y: 417, endPoint x: 87, endPoint y: 417, distance: 75.0
click at [87, 417] on span at bounding box center [85, 416] width 16 height 16
click at [196, 421] on input "41" at bounding box center [189, 419] width 28 height 20
type input "44"
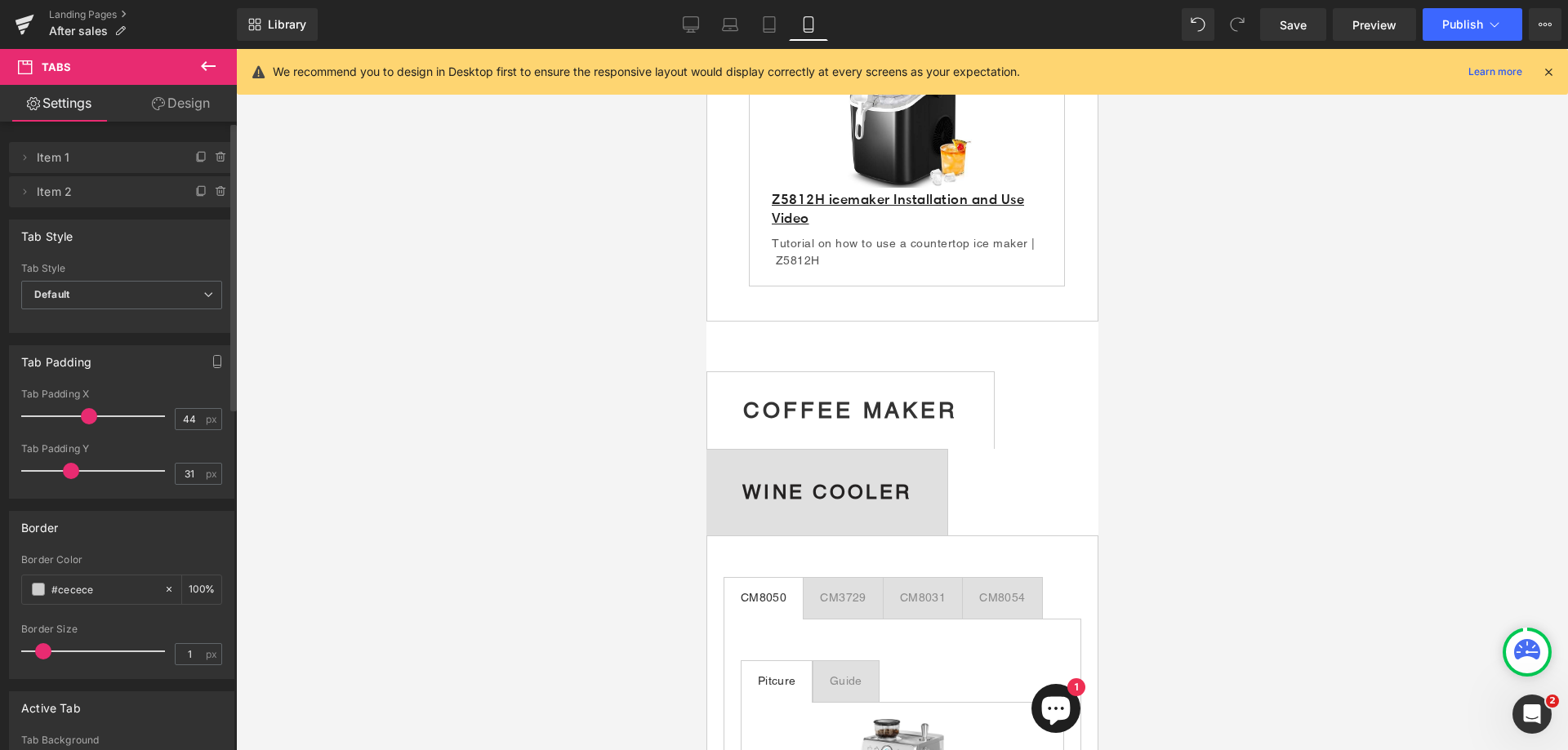
drag, startPoint x: 85, startPoint y: 470, endPoint x: 120, endPoint y: 482, distance: 37.0
click at [65, 473] on span at bounding box center [71, 471] width 16 height 16
type input "28"
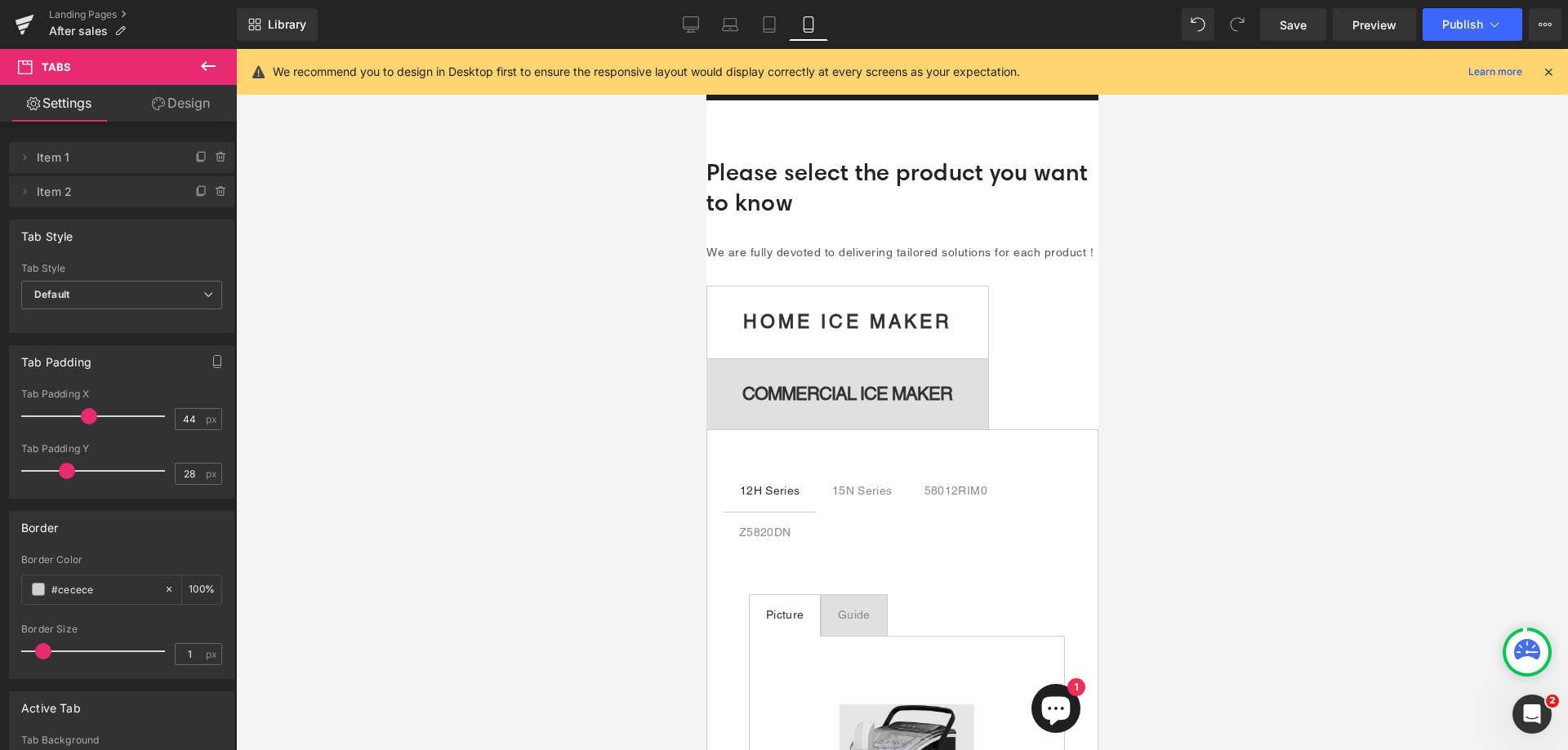
scroll to position [26, 0]
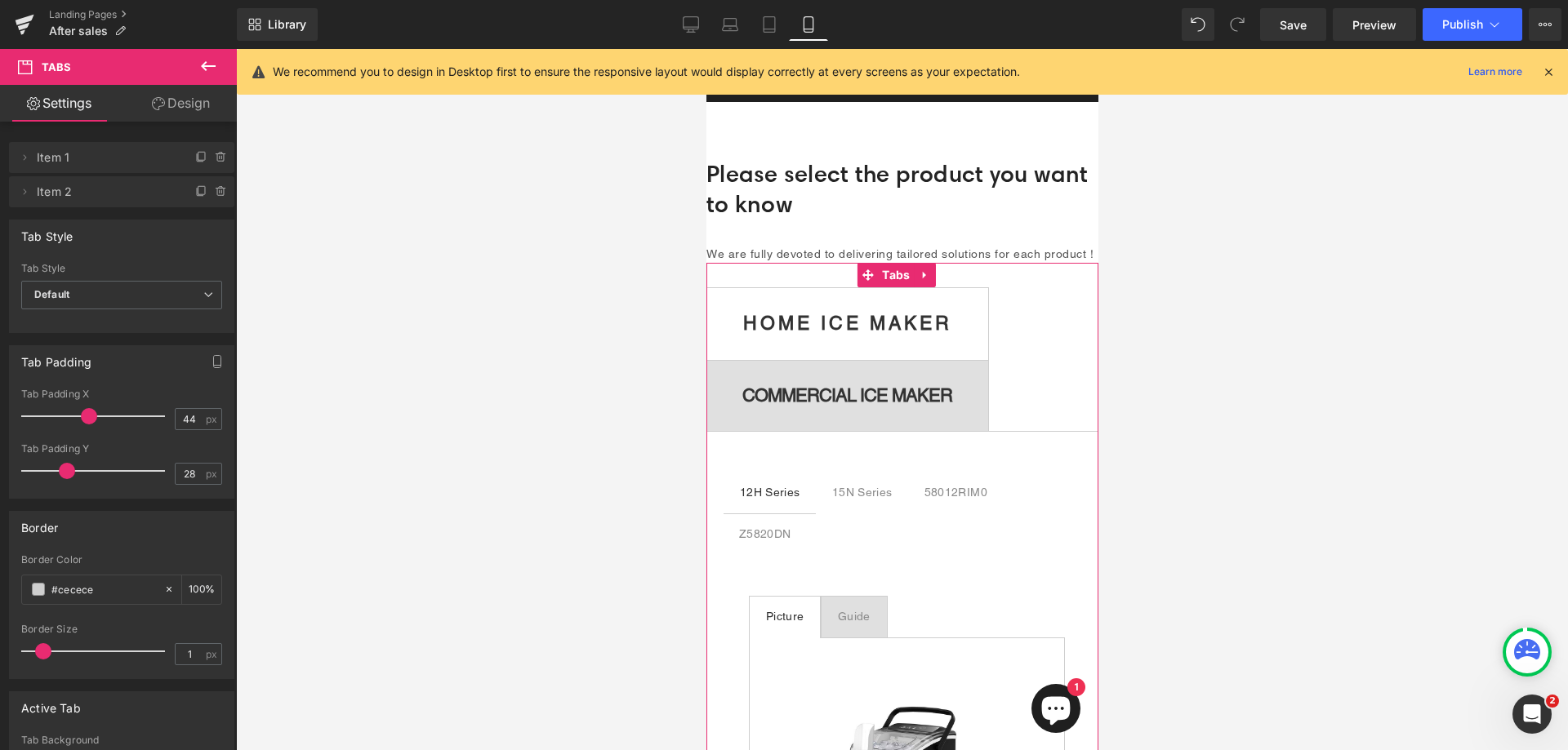
click at [960, 354] on span "HOME ICE MAKER Text Block" at bounding box center [847, 324] width 281 height 71
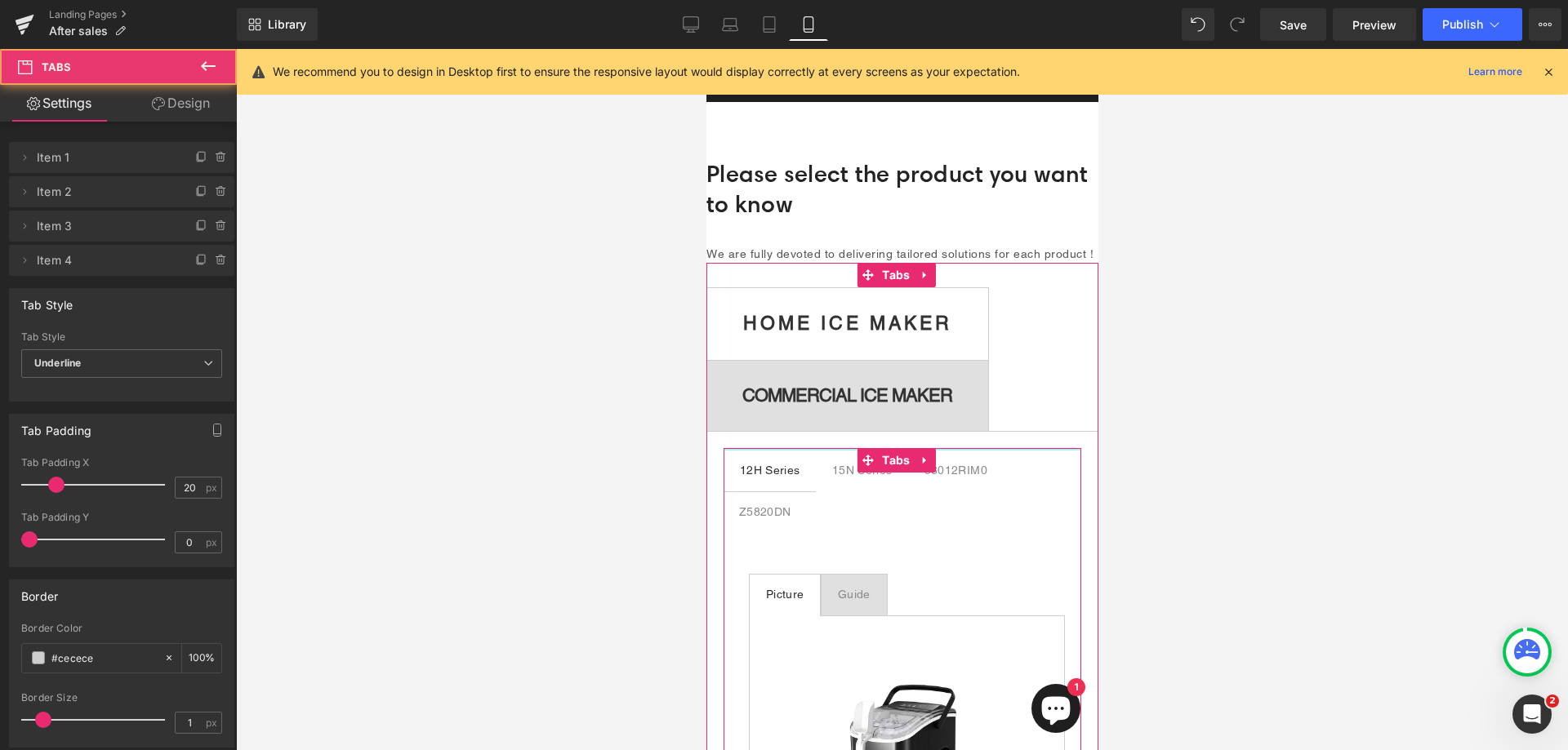
click at [1040, 451] on div at bounding box center [901, 449] width 357 height 3
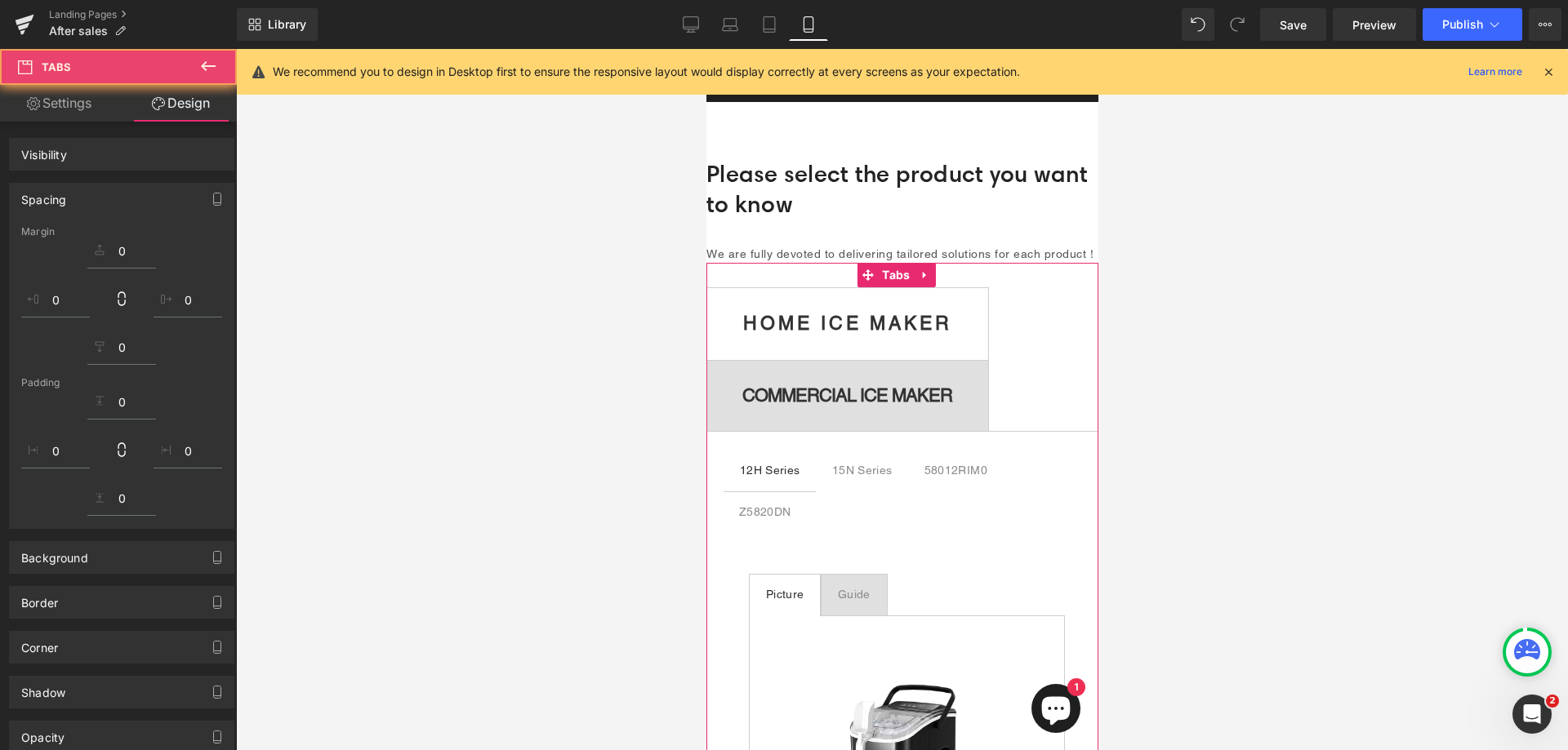
click at [1061, 432] on ul "HOME ICE MAKER Text Block COMMERCIAL ICE MAKER Text Block" at bounding box center [901, 359] width 392 height 145
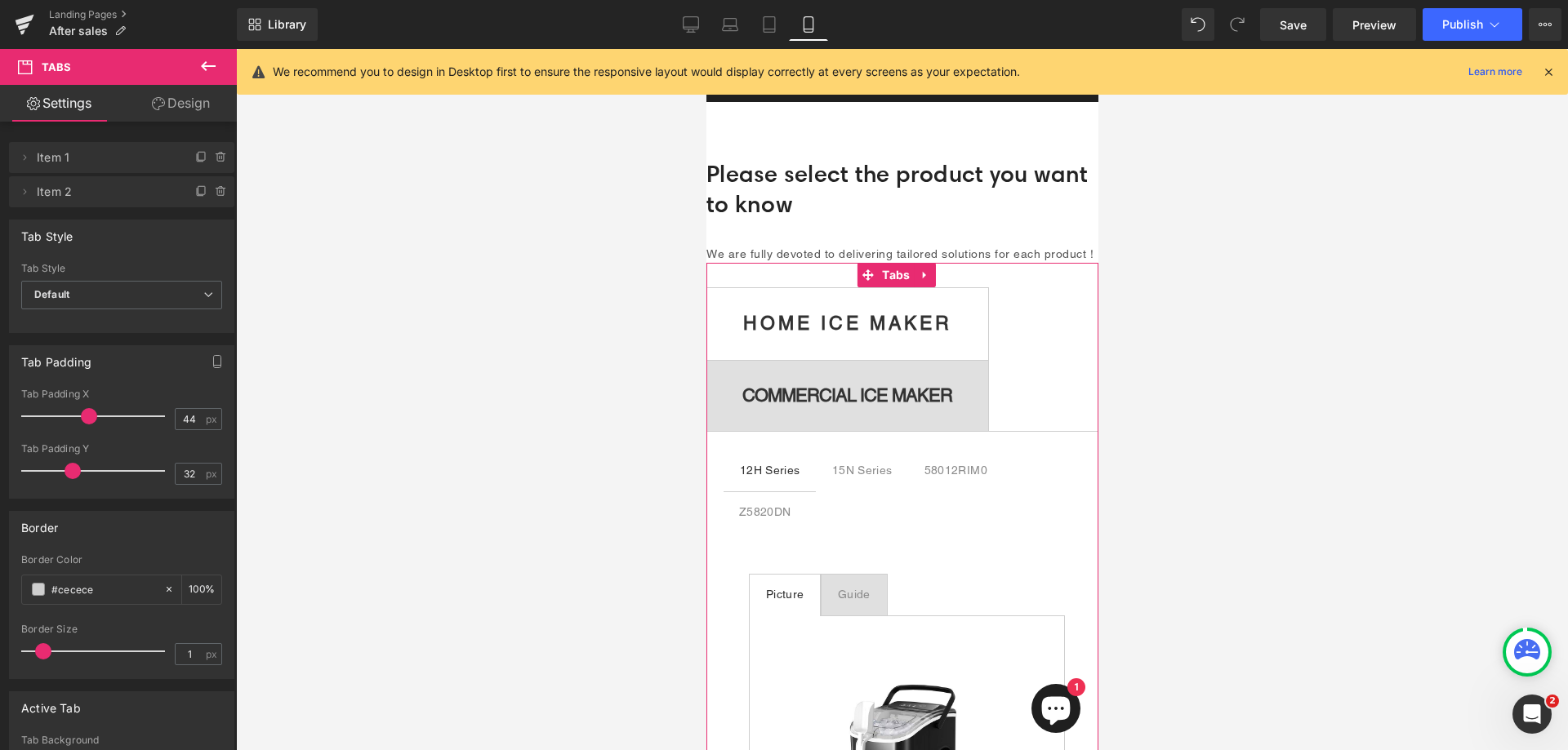
click at [1060, 432] on ul "HOME ICE MAKER Text Block COMMERCIAL ICE MAKER Text Block" at bounding box center [901, 359] width 392 height 145
click at [949, 321] on span "HOME ICE MAKER Text Block" at bounding box center [847, 324] width 281 height 71
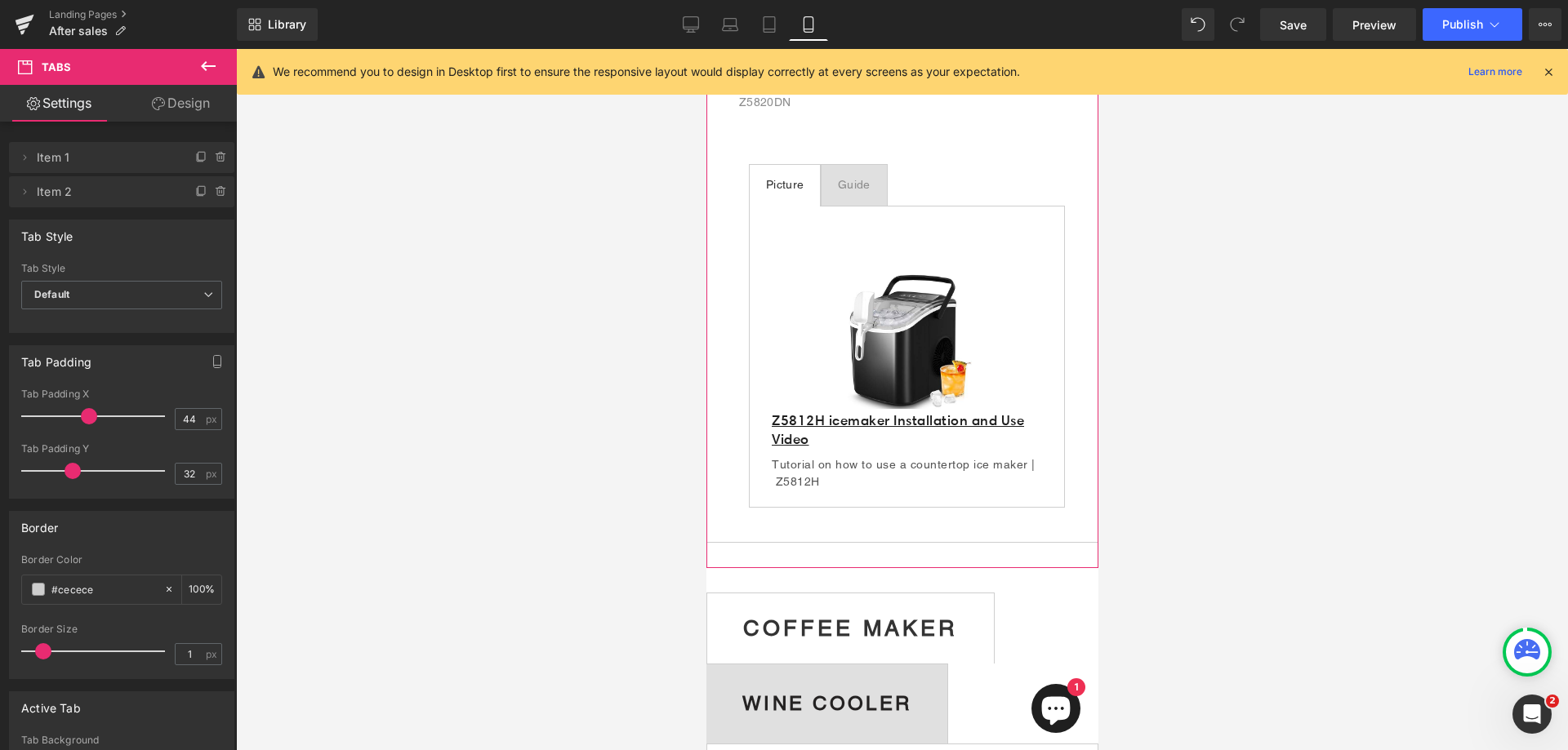
scroll to position [516, 0]
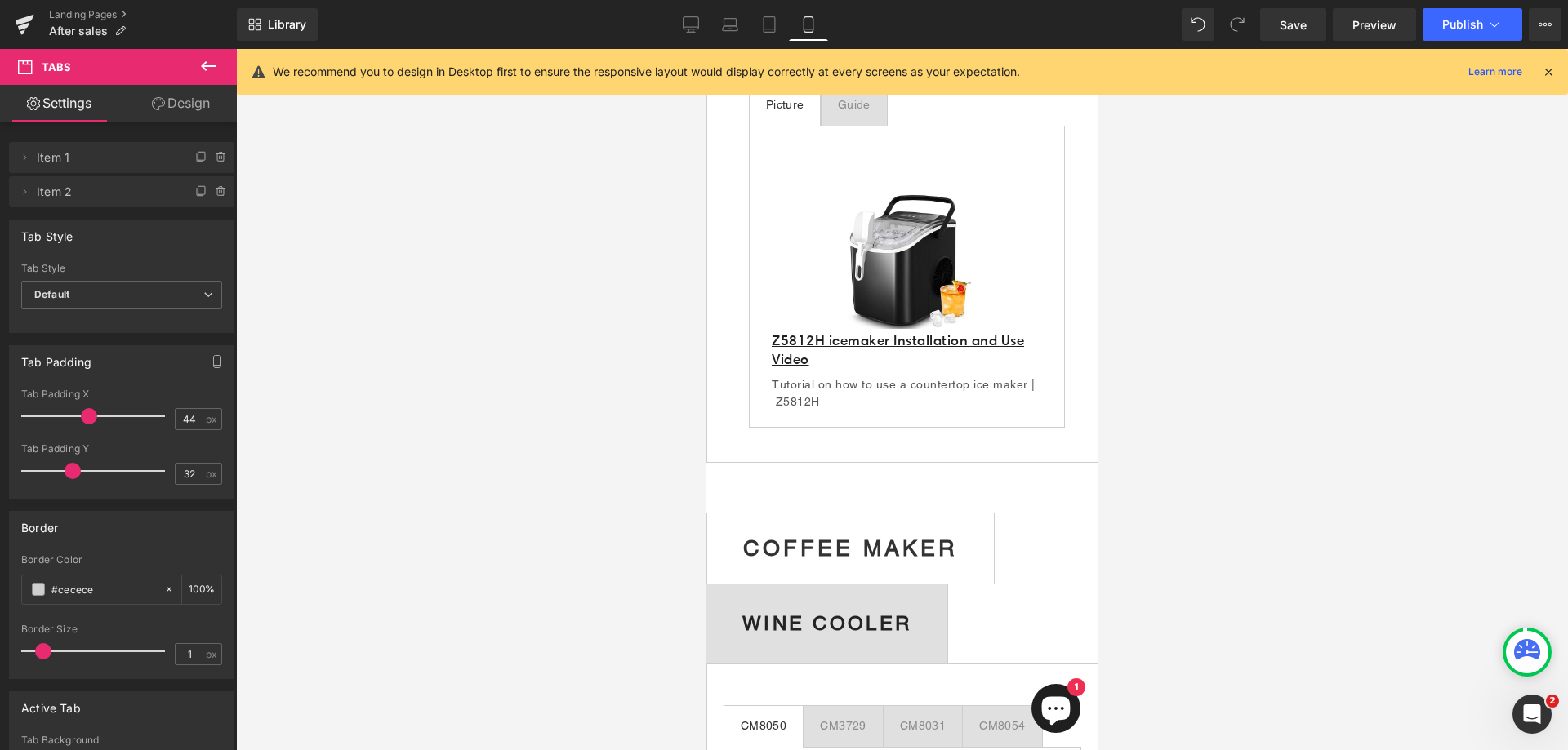
click at [966, 544] on span "COFFEE MAKER Text Block" at bounding box center [849, 548] width 286 height 70
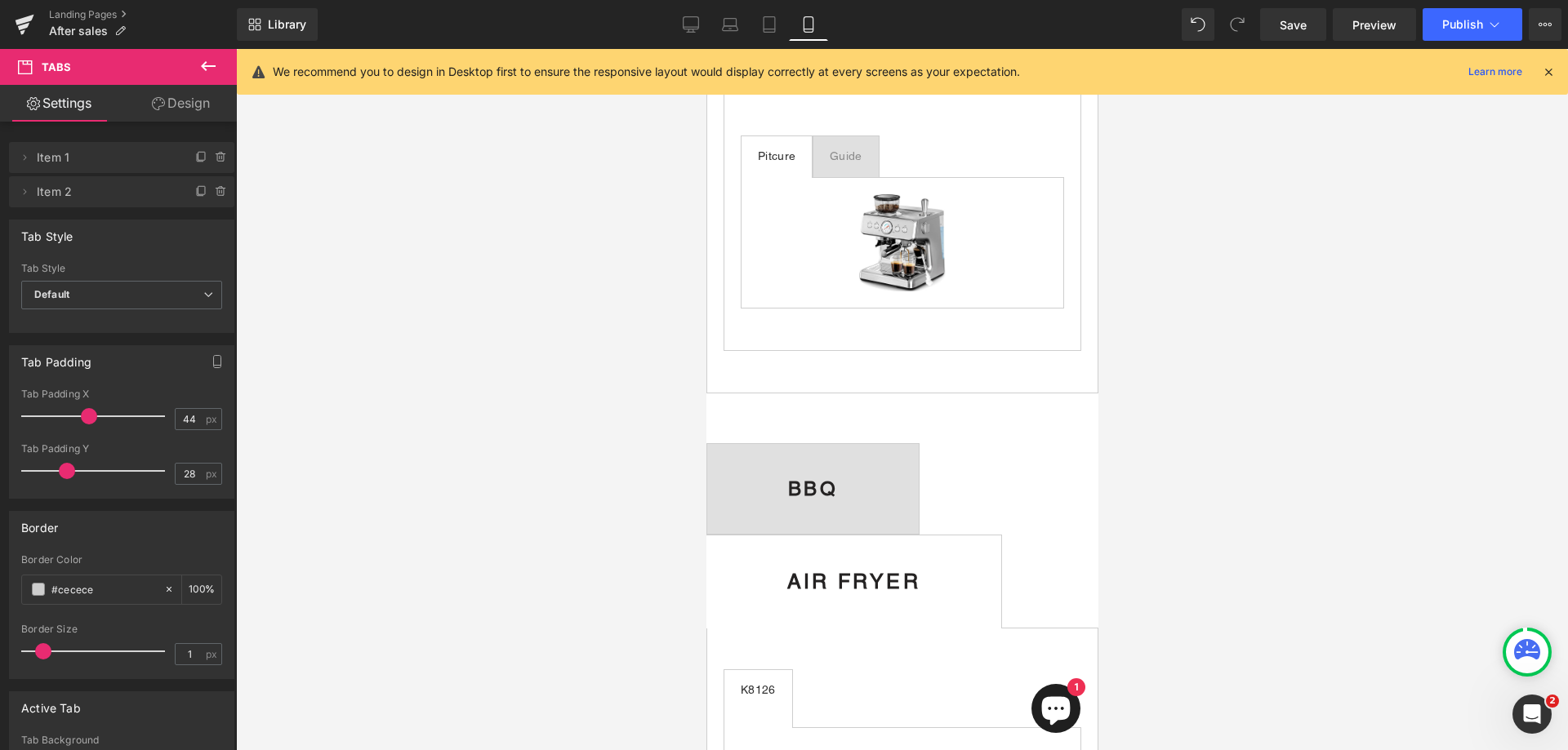
scroll to position [1251, 0]
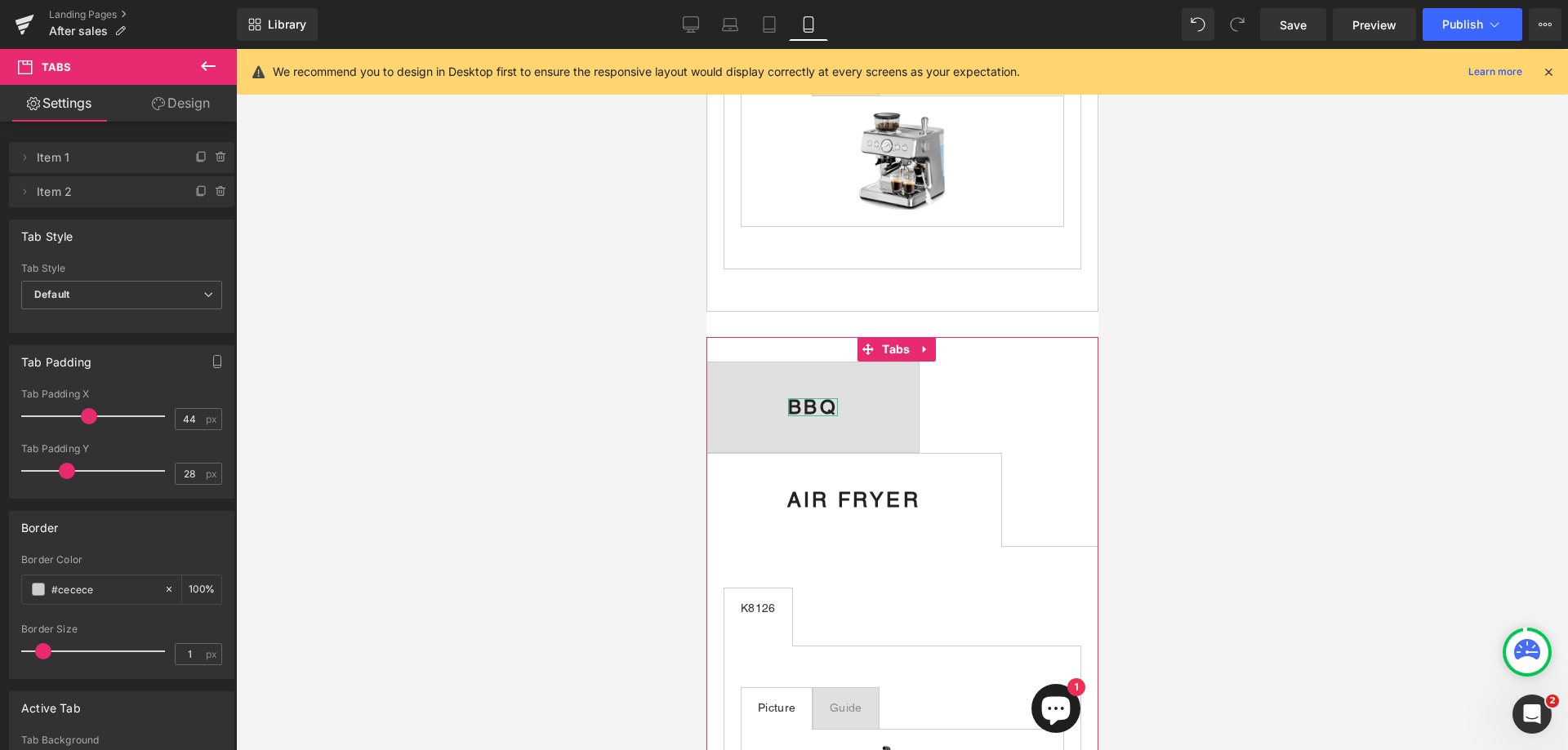
click at [838, 417] on b "BBQ" at bounding box center [812, 407] width 50 height 22
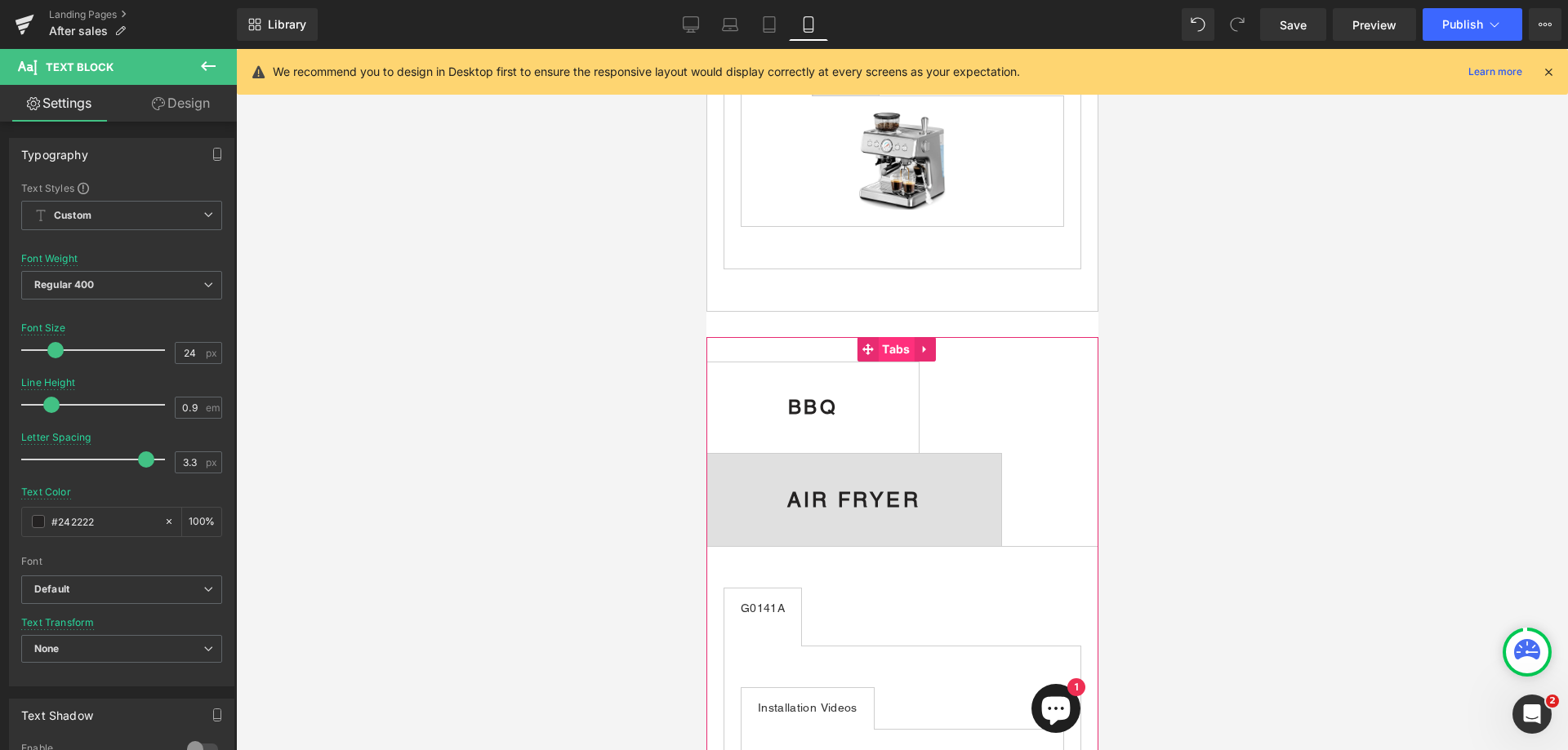
click at [889, 353] on span "Tabs" at bounding box center [896, 349] width 36 height 25
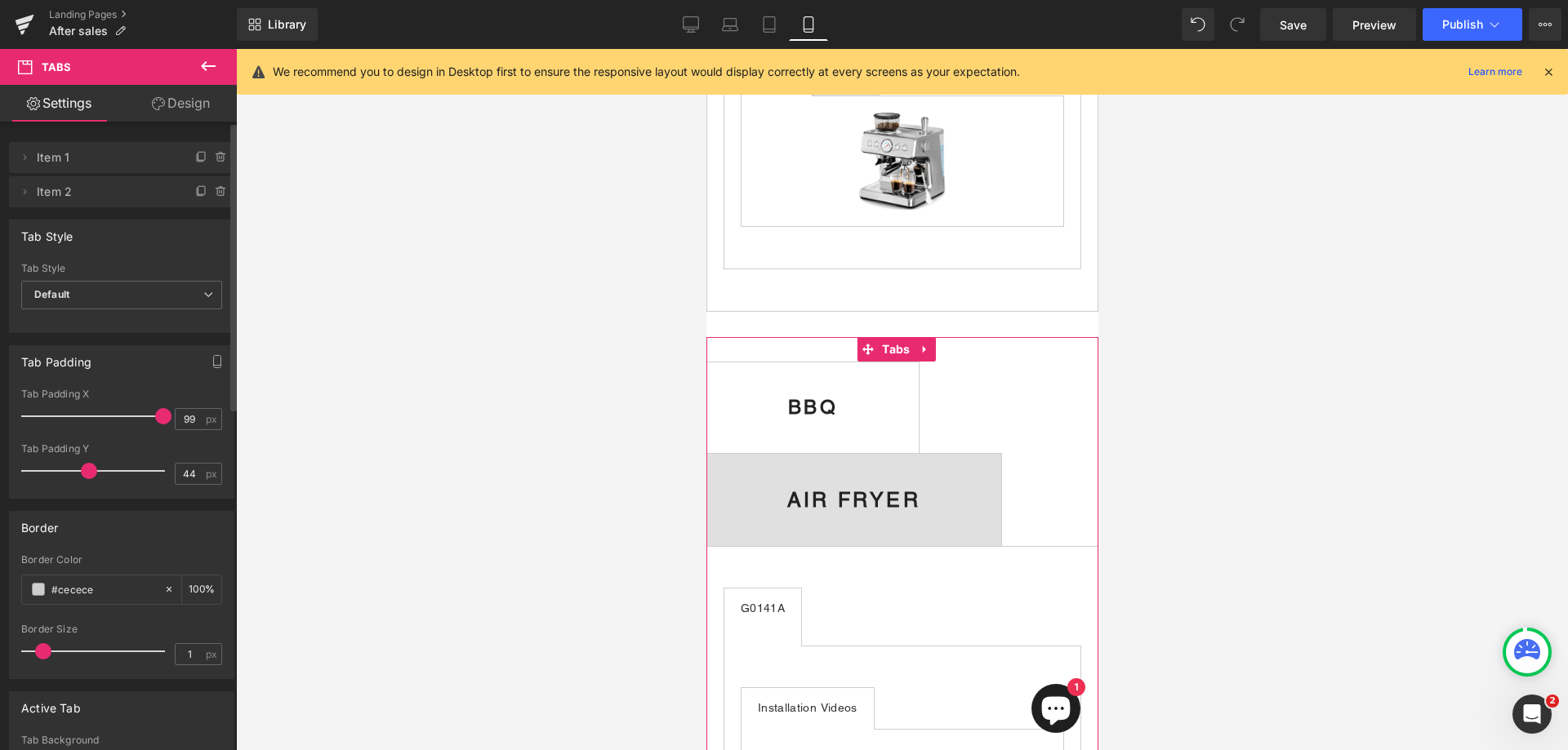
drag, startPoint x: 161, startPoint y: 425, endPoint x: 146, endPoint y: 426, distance: 15.0
click at [146, 426] on div "Tab Padding X 99 px" at bounding box center [121, 415] width 201 height 55
click at [190, 416] on input "99" at bounding box center [189, 419] width 28 height 20
type input "9"
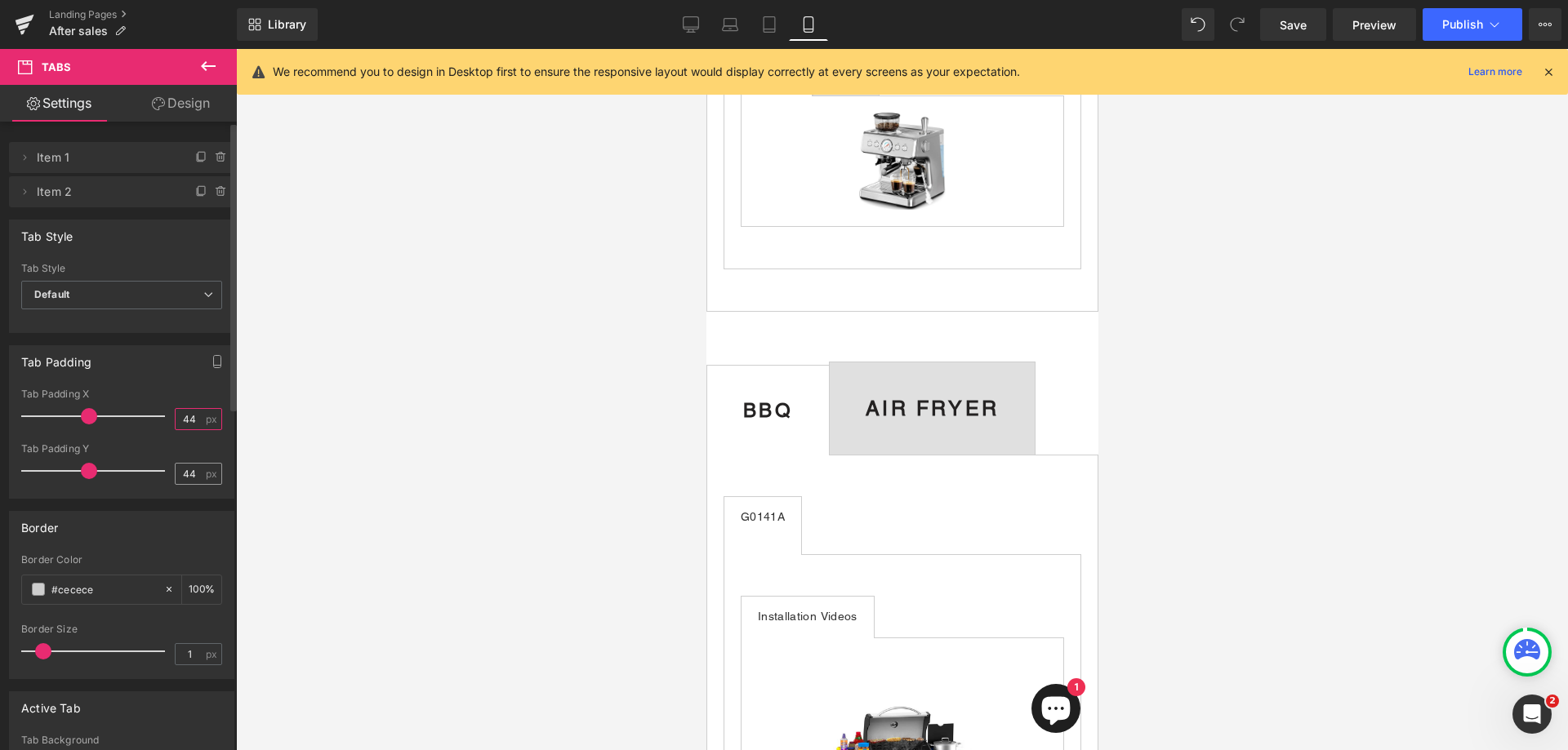
type input "44"
click at [191, 475] on input "44" at bounding box center [189, 474] width 28 height 20
type input "4"
type input "32"
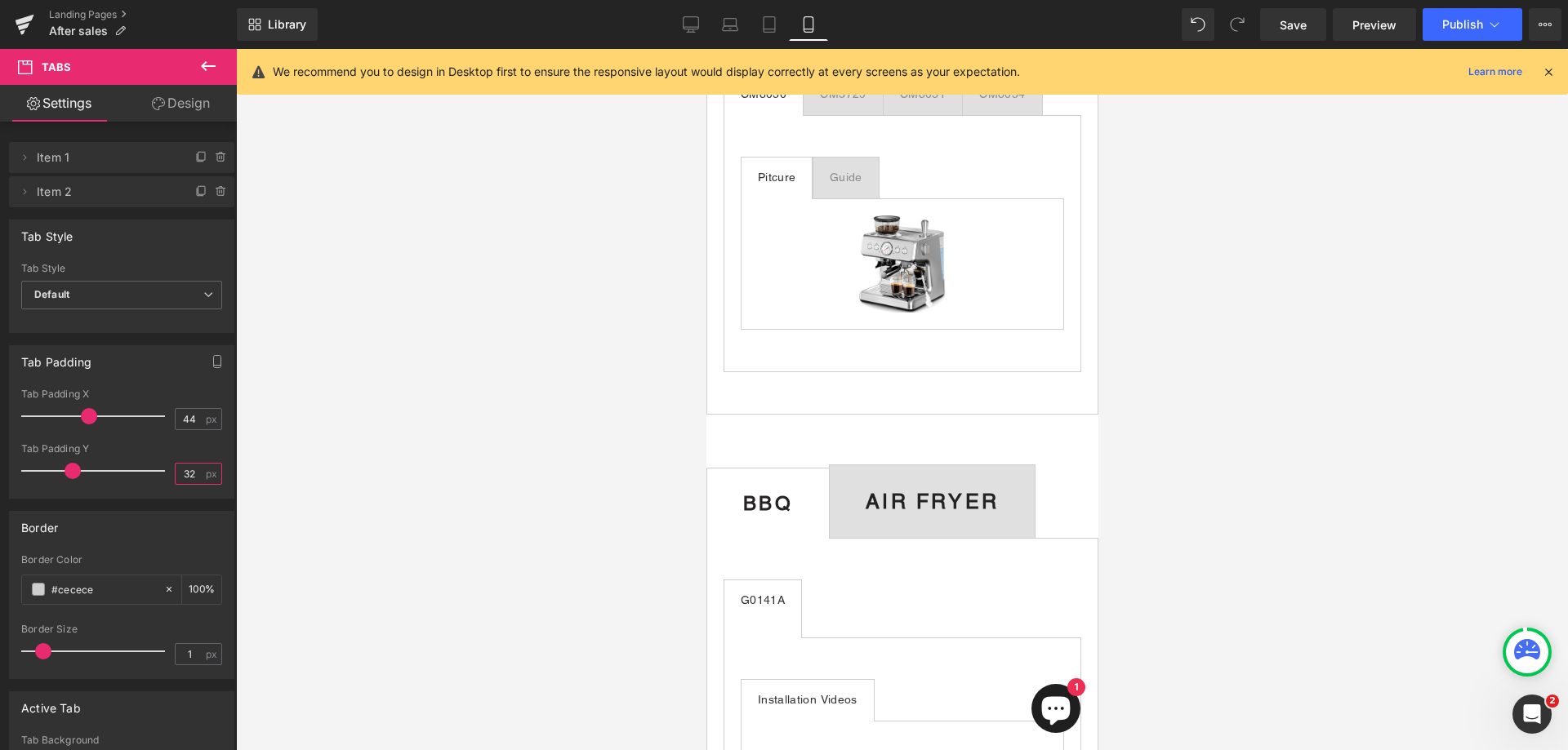
scroll to position [1143, 0]
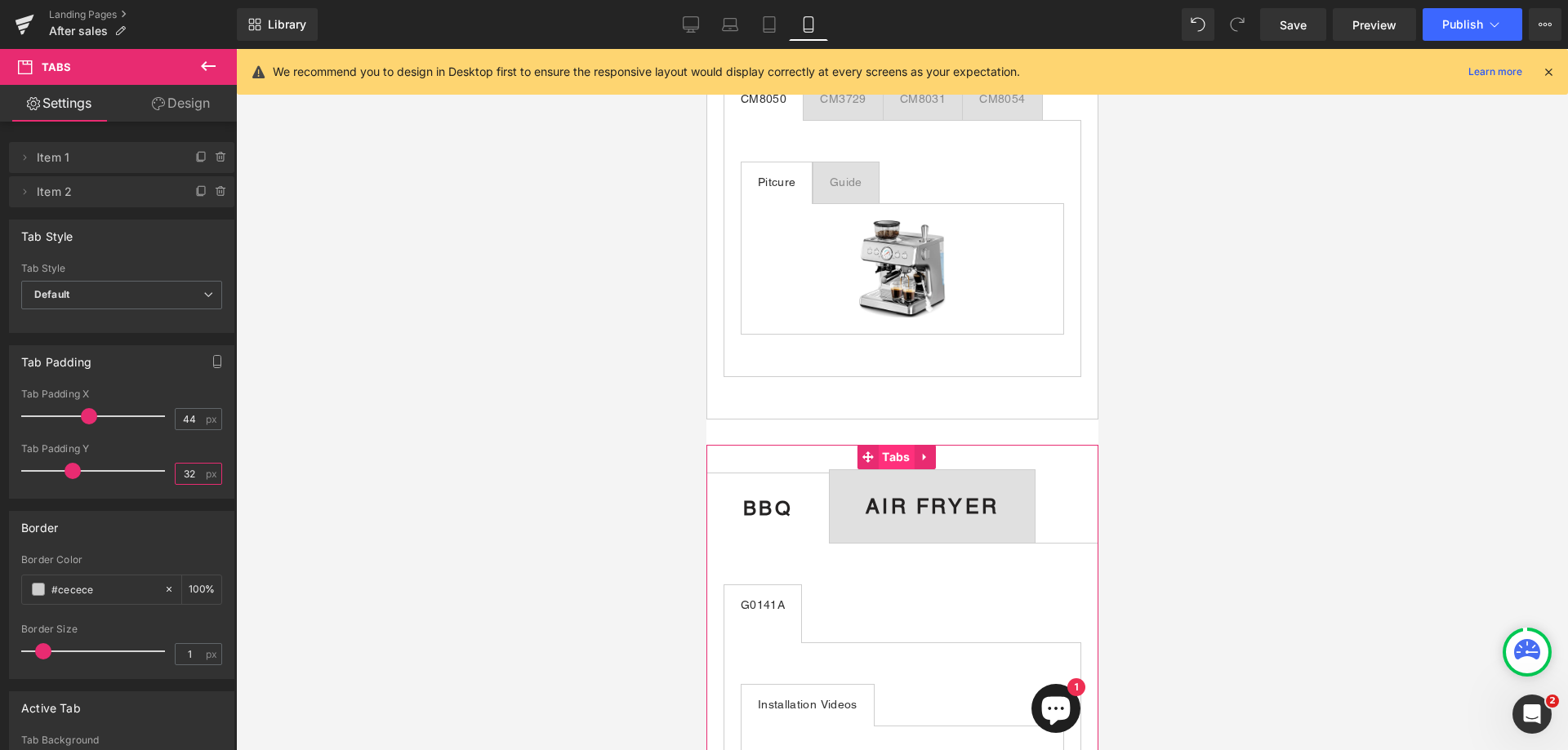
click at [878, 461] on span "Tabs" at bounding box center [896, 456] width 36 height 25
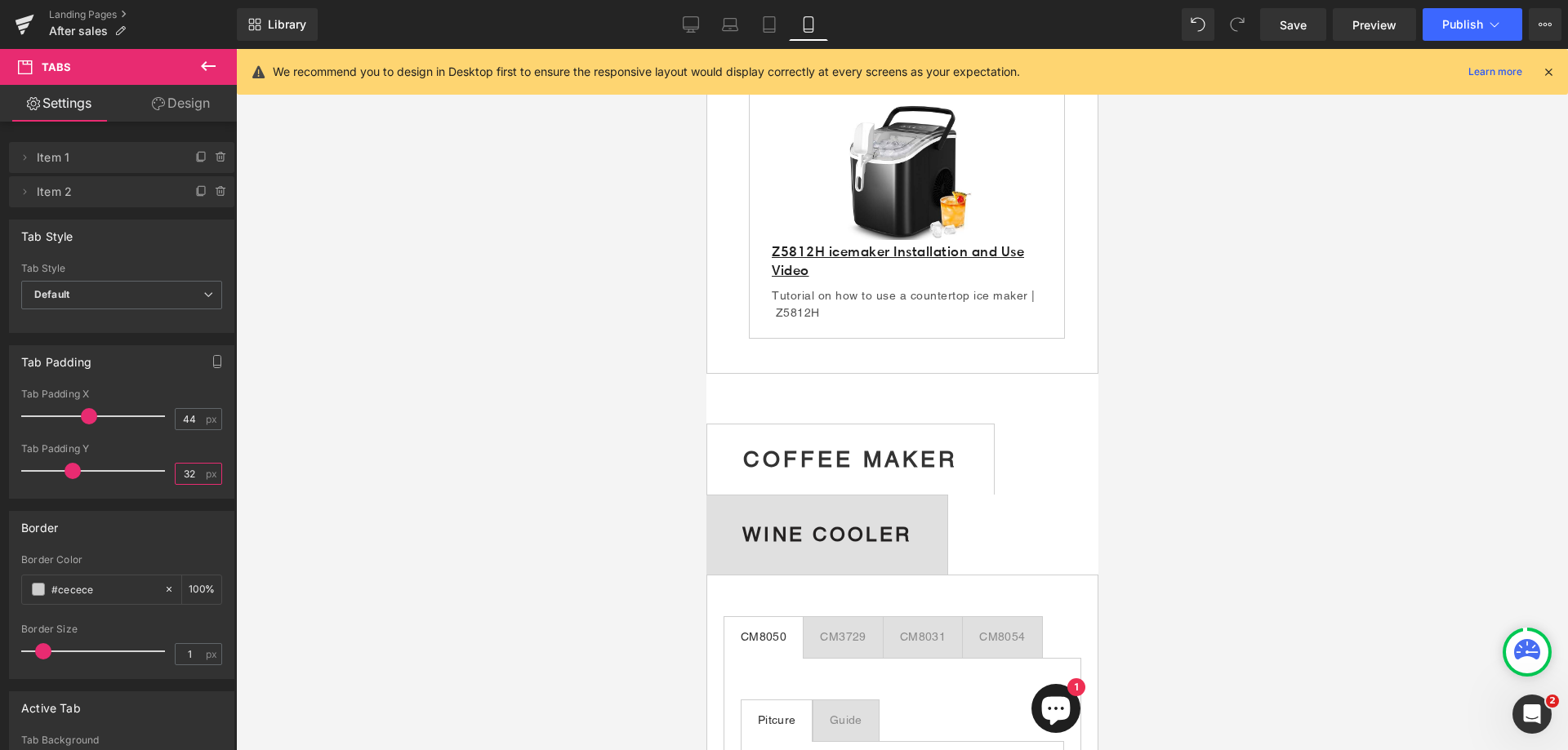
scroll to position [490, 0]
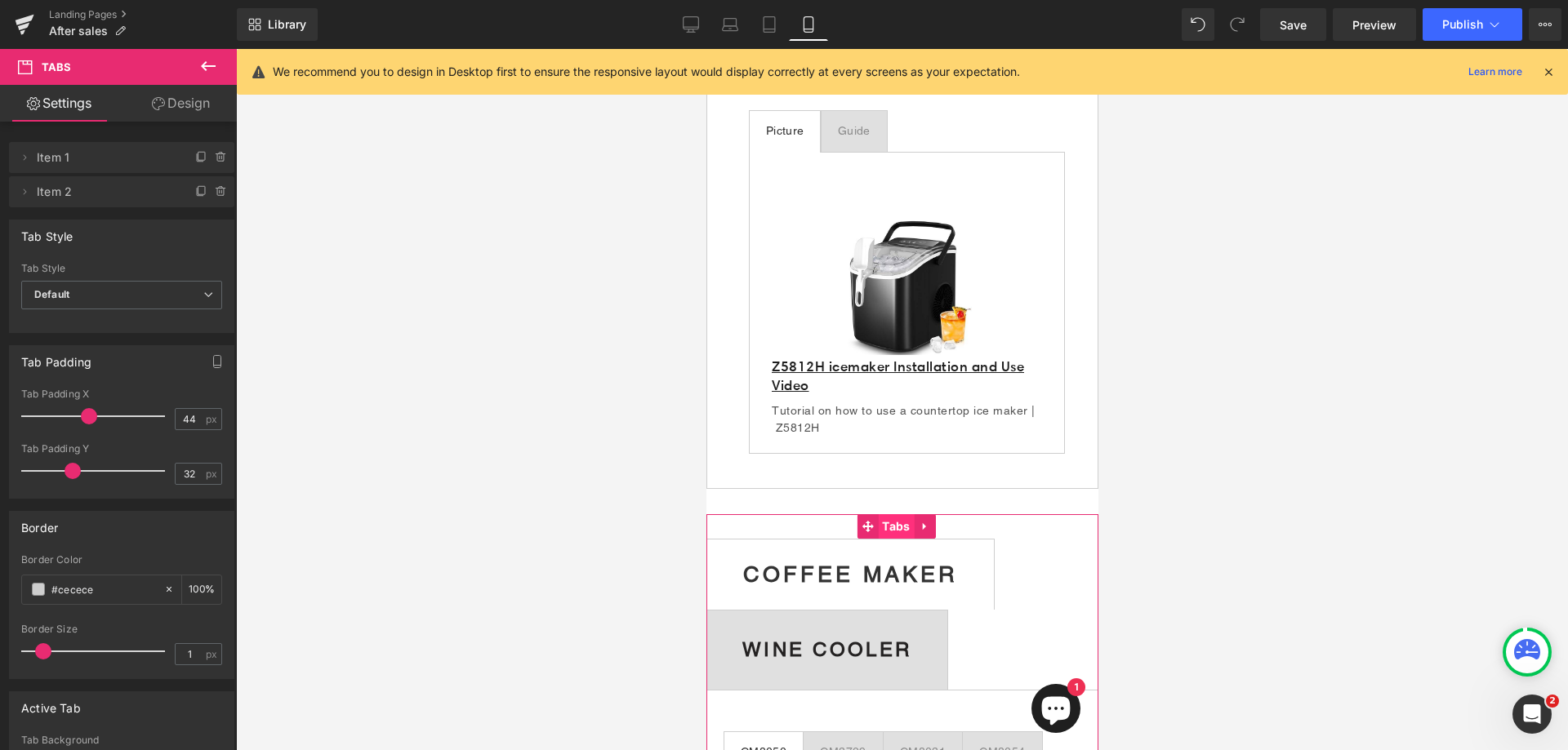
click at [882, 537] on span "Tabs" at bounding box center [896, 526] width 36 height 25
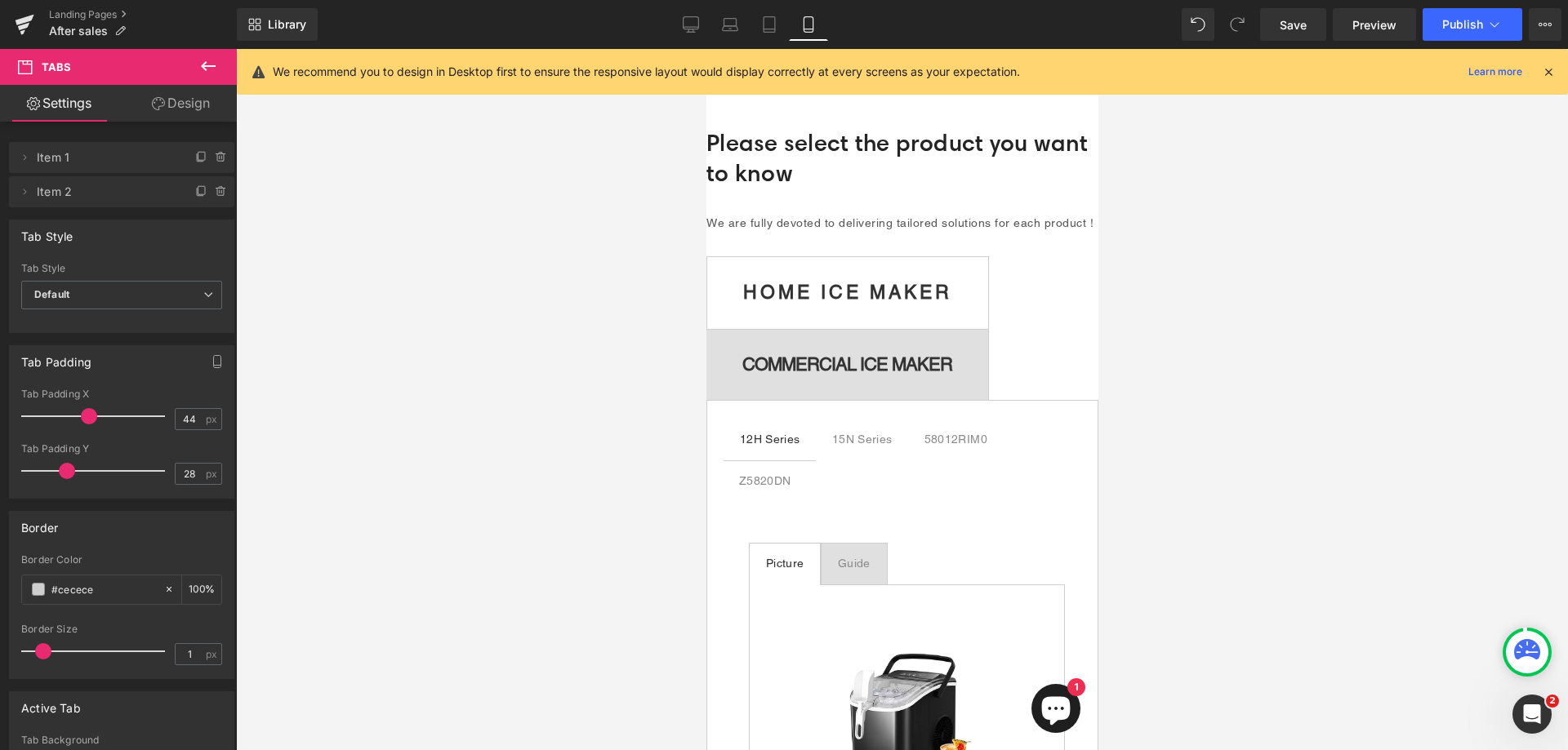
scroll to position [0, 0]
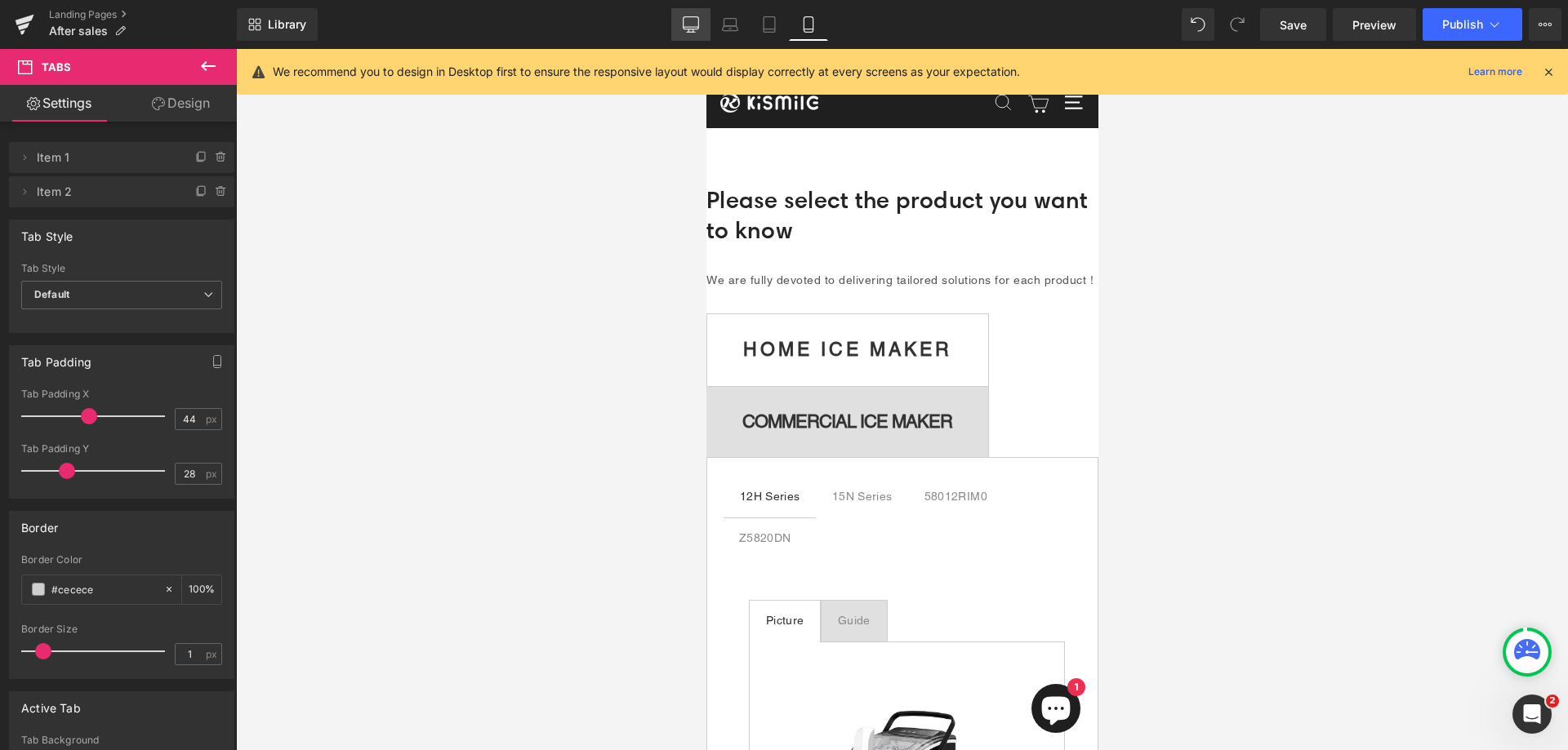
click at [700, 33] on link "Desktop" at bounding box center [690, 25] width 39 height 33
type input "41"
type input "30"
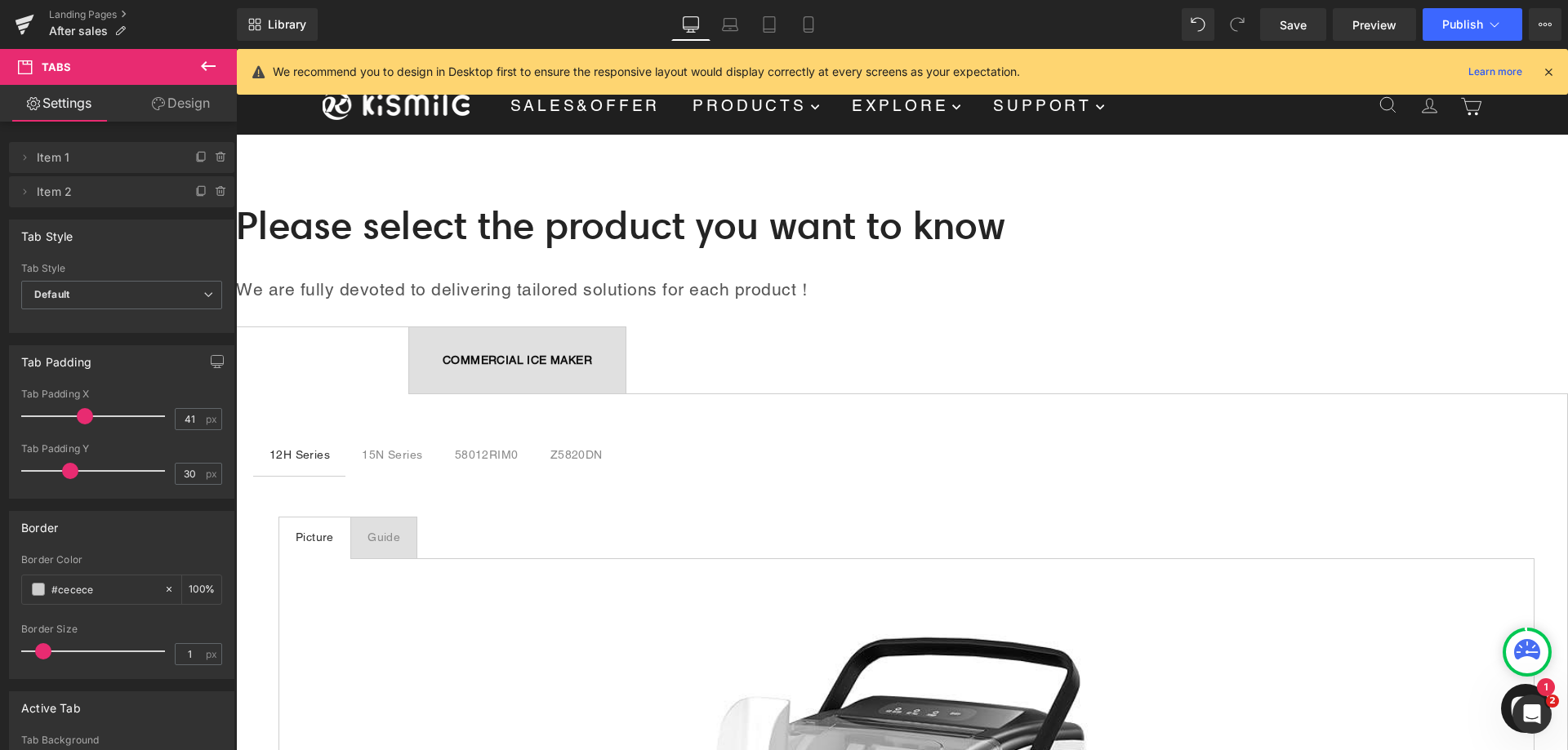
click at [320, 366] on div "HOME ICE MAKER Text Block" at bounding box center [322, 360] width 105 height 17
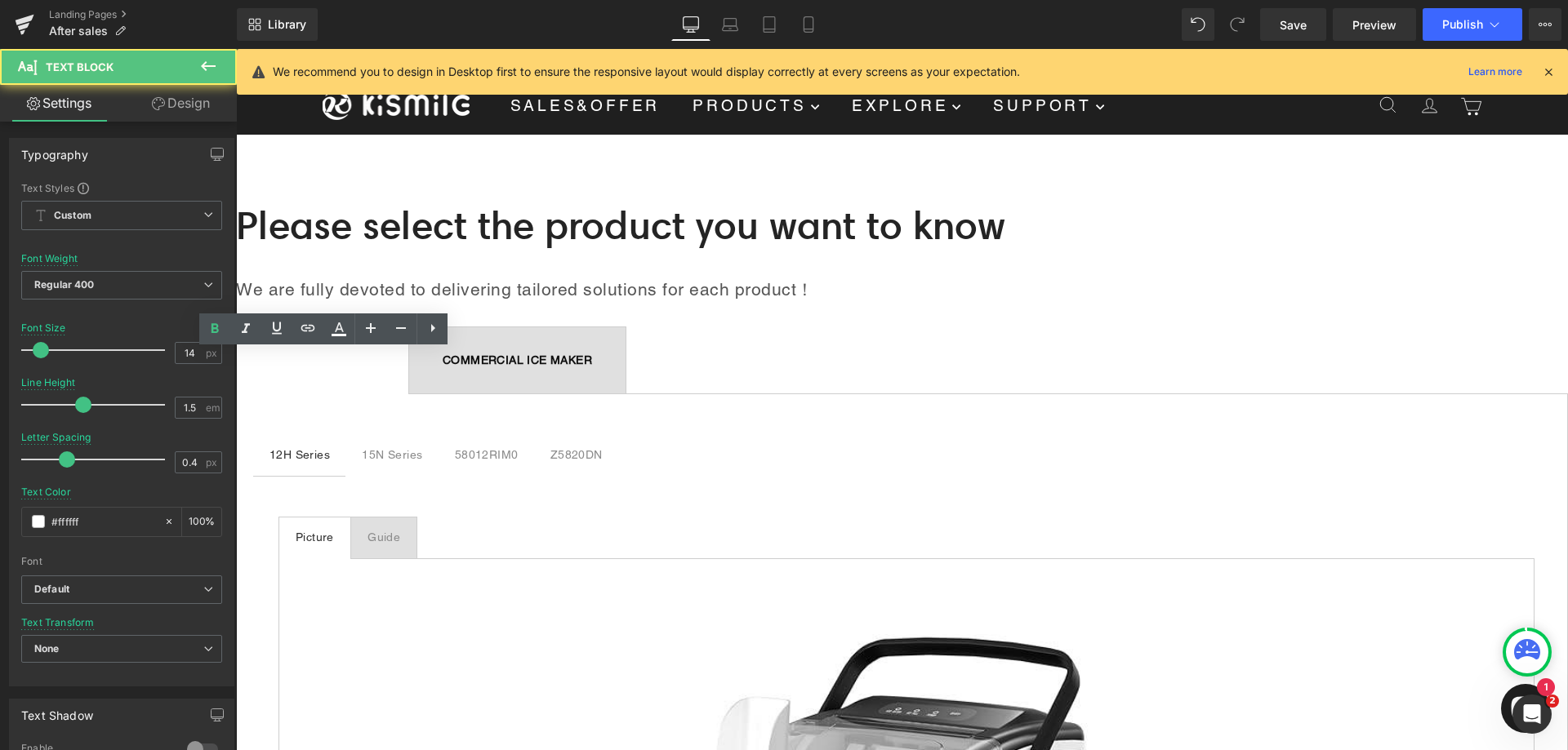
click at [447, 365] on div "COMMERCIAL ICE MAKER Text Block" at bounding box center [518, 360] width 149 height 17
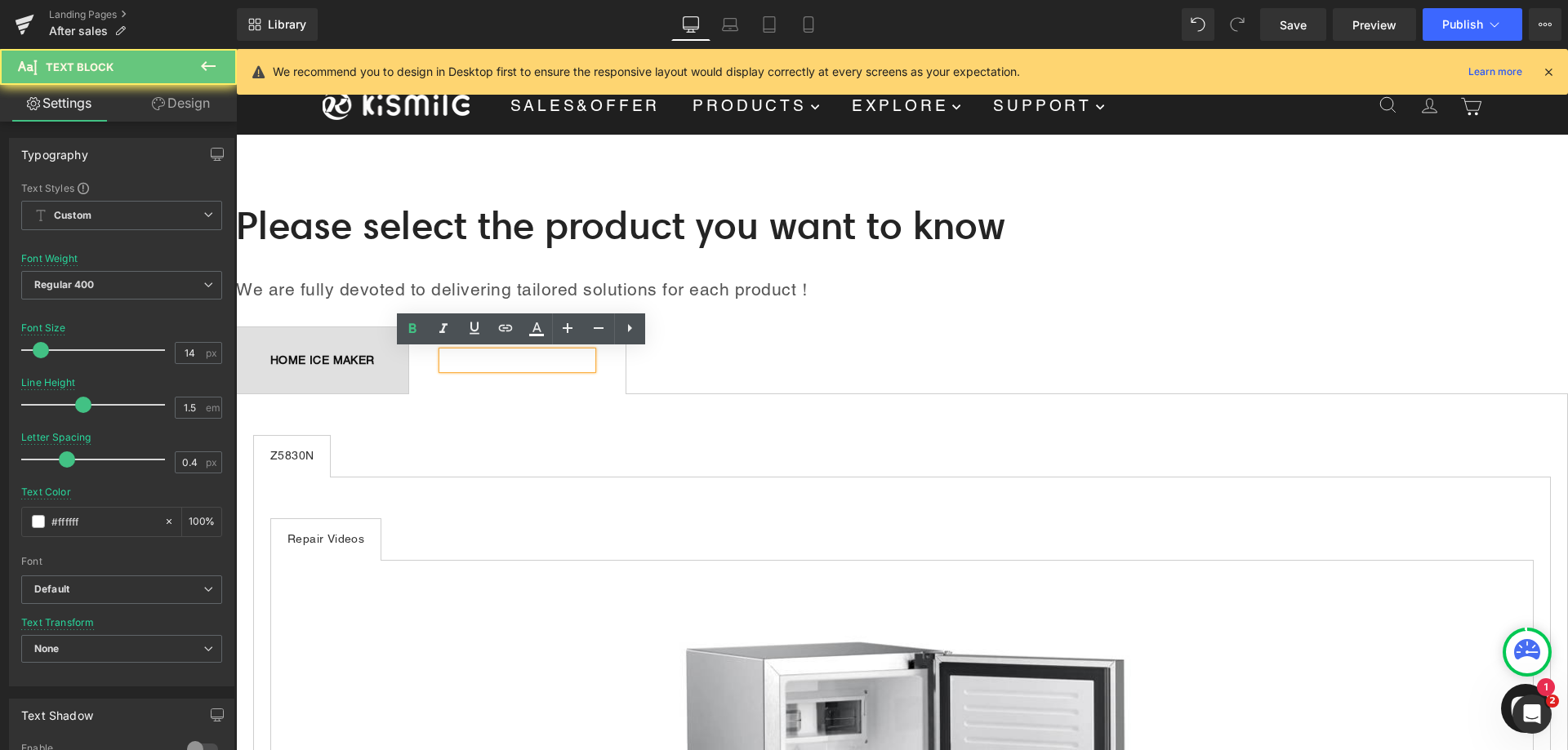
click at [329, 363] on strong "HOME ICE MAKER" at bounding box center [322, 360] width 105 height 13
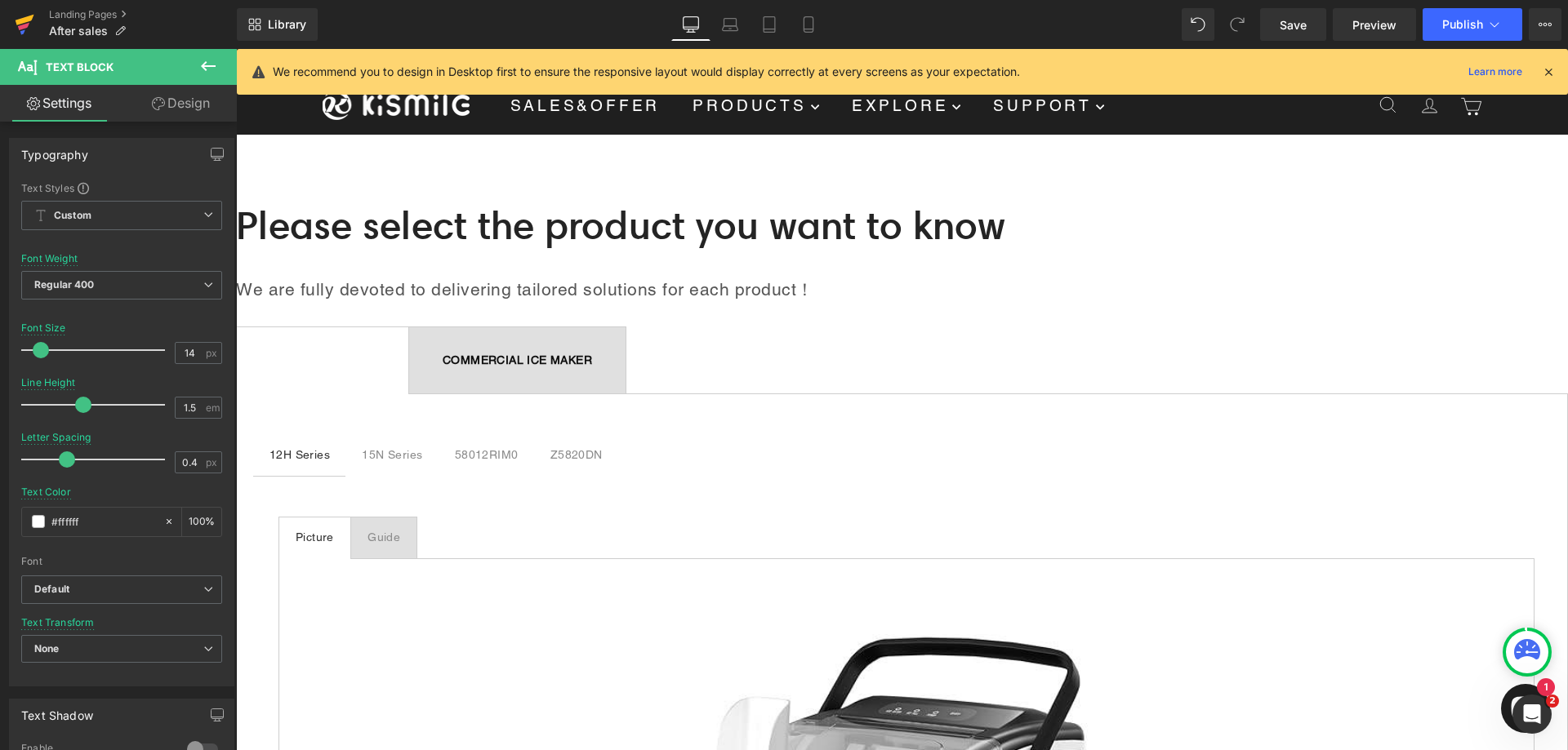
click at [30, 21] on icon at bounding box center [25, 24] width 20 height 41
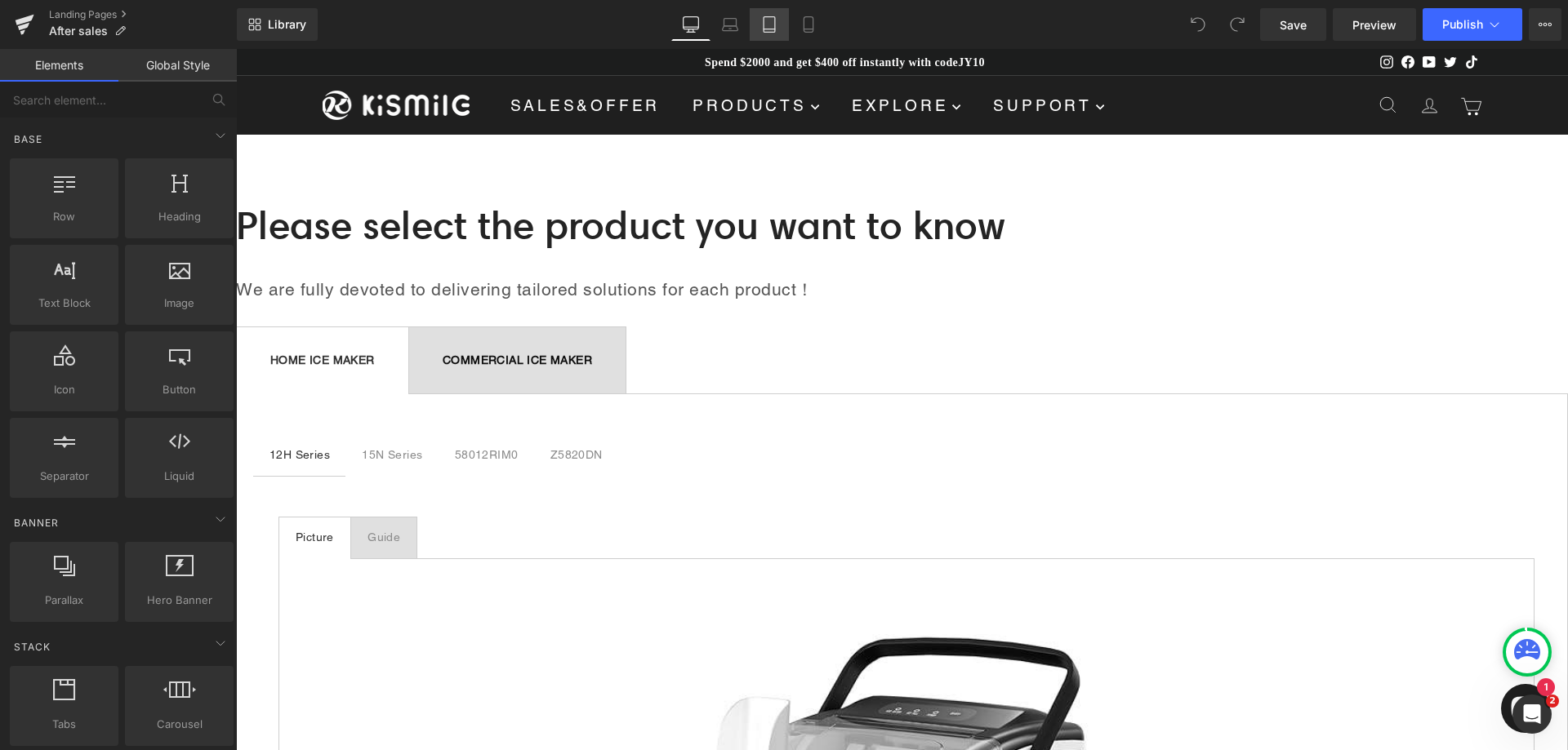
click at [769, 24] on icon at bounding box center [769, 25] width 16 height 16
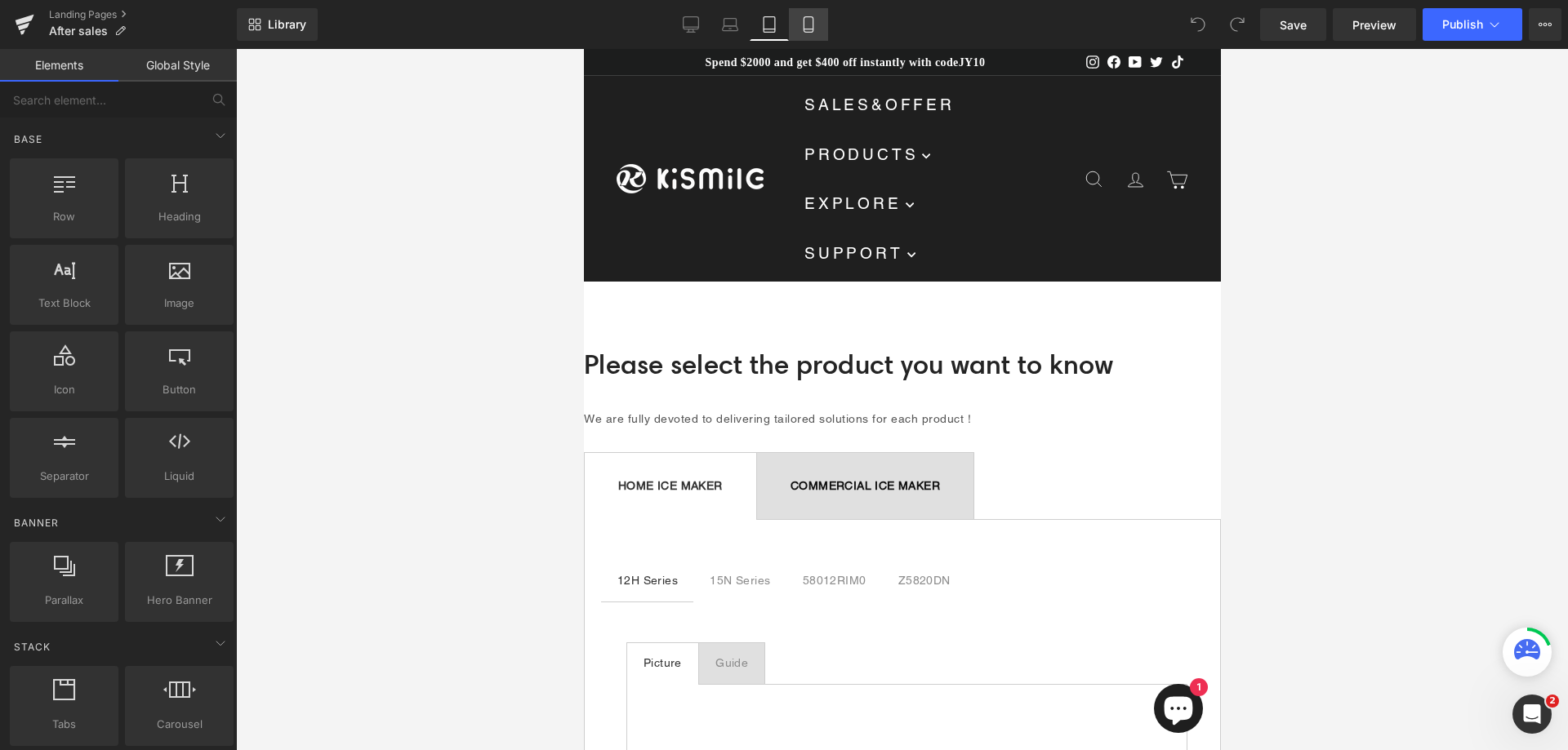
click at [810, 24] on icon at bounding box center [809, 25] width 16 height 16
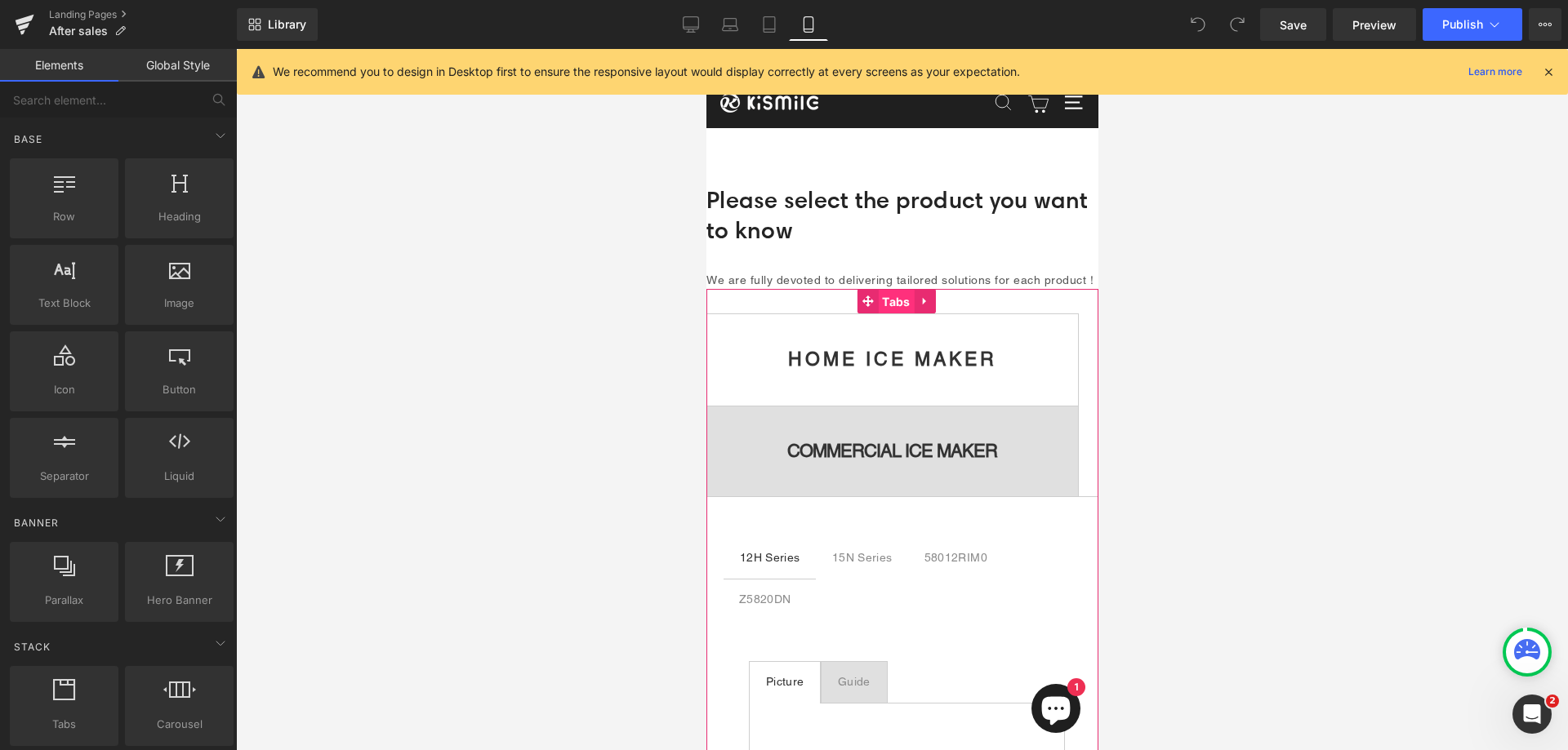
click at [899, 315] on span "Tabs" at bounding box center [896, 302] width 36 height 25
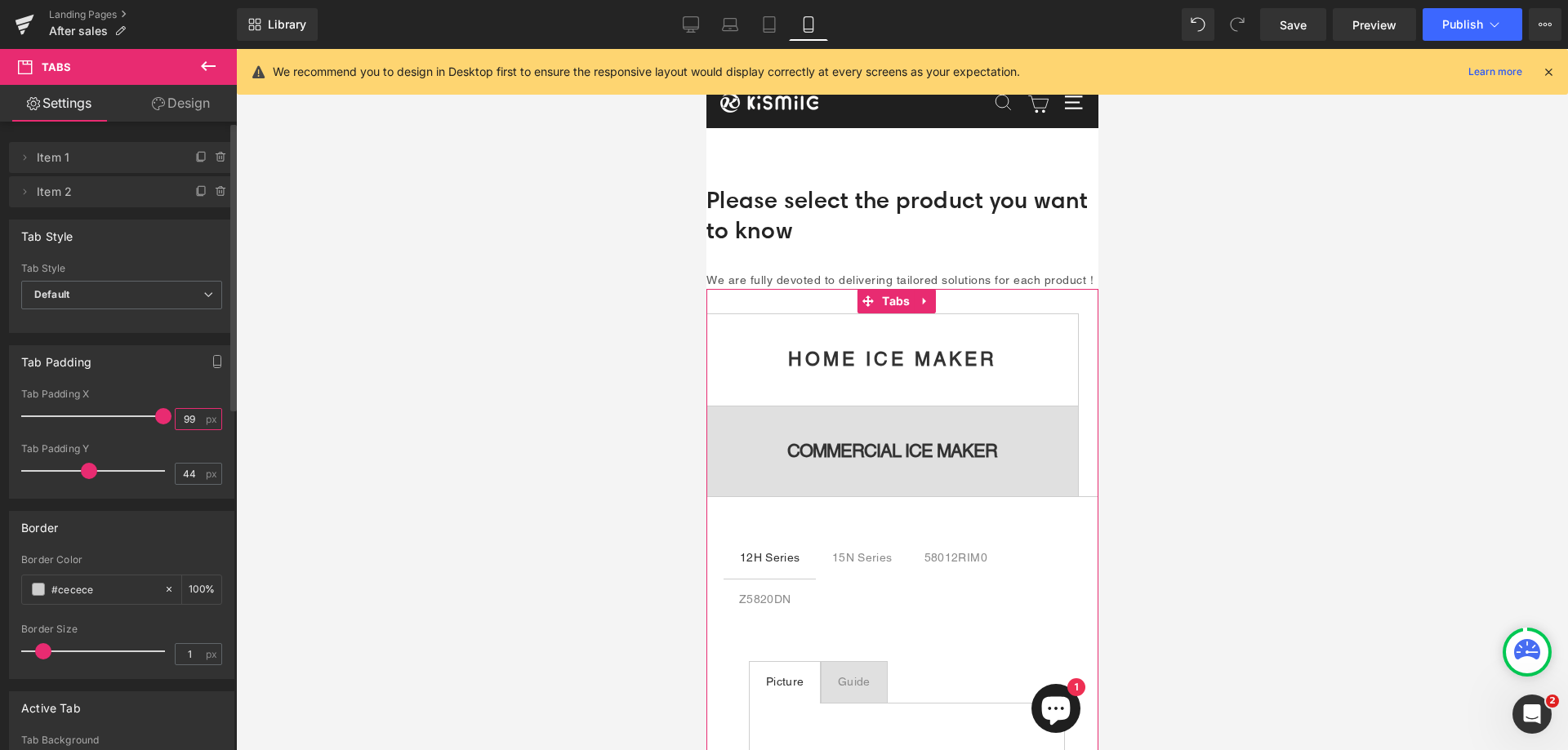
click at [188, 418] on input "99" at bounding box center [189, 419] width 28 height 20
type input "9"
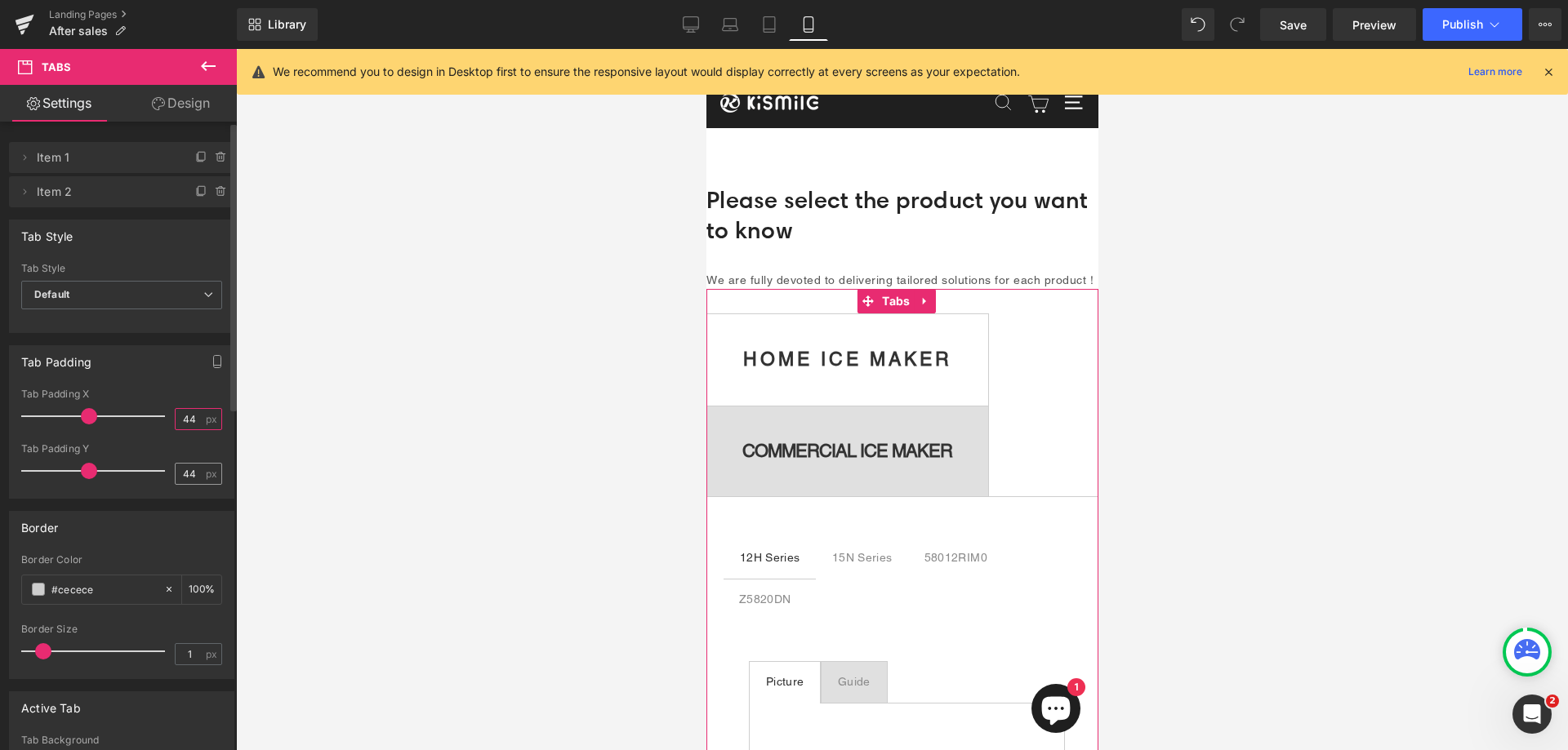
type input "44"
click at [191, 469] on input "44" at bounding box center [189, 474] width 28 height 20
type input "4"
type input "32"
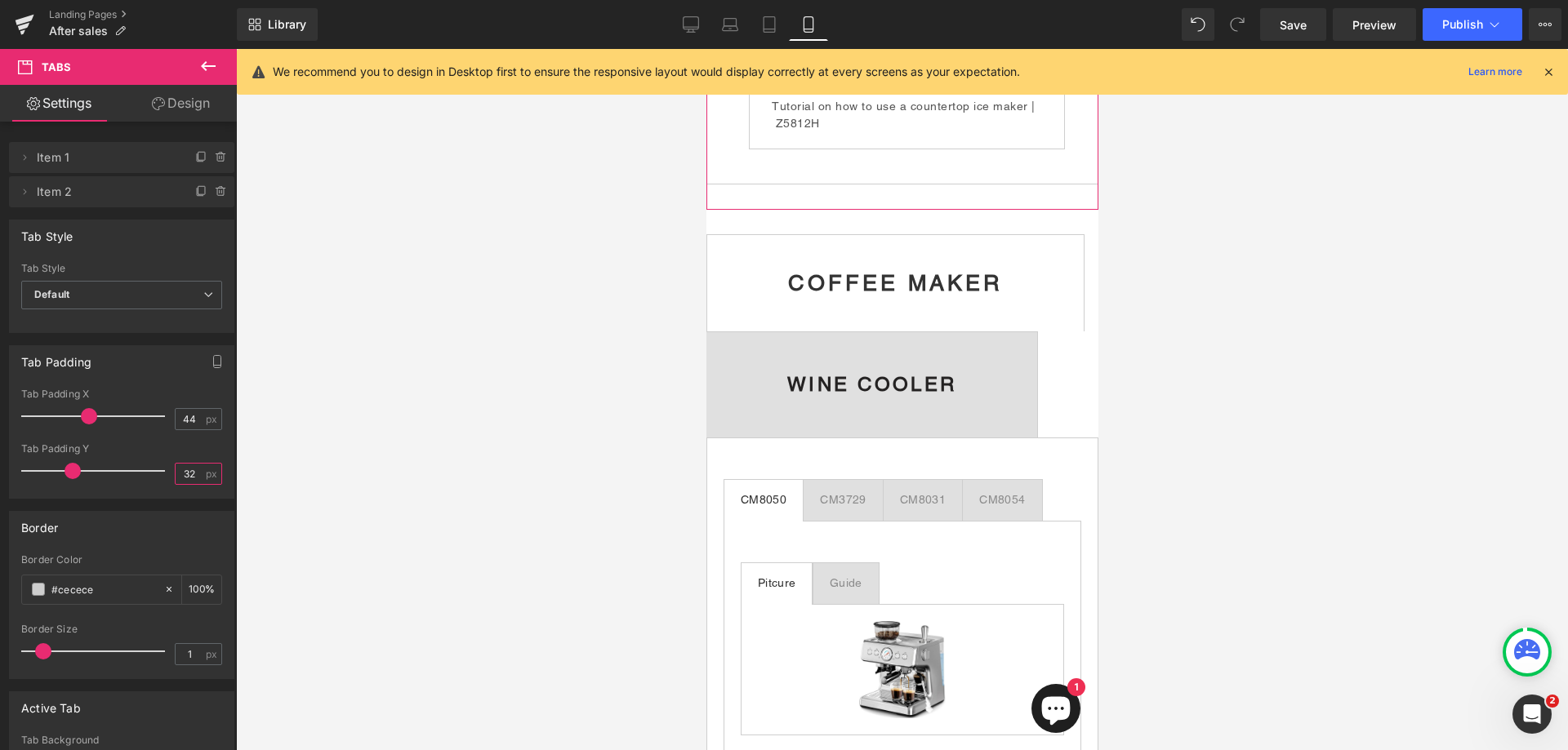
scroll to position [653, 0]
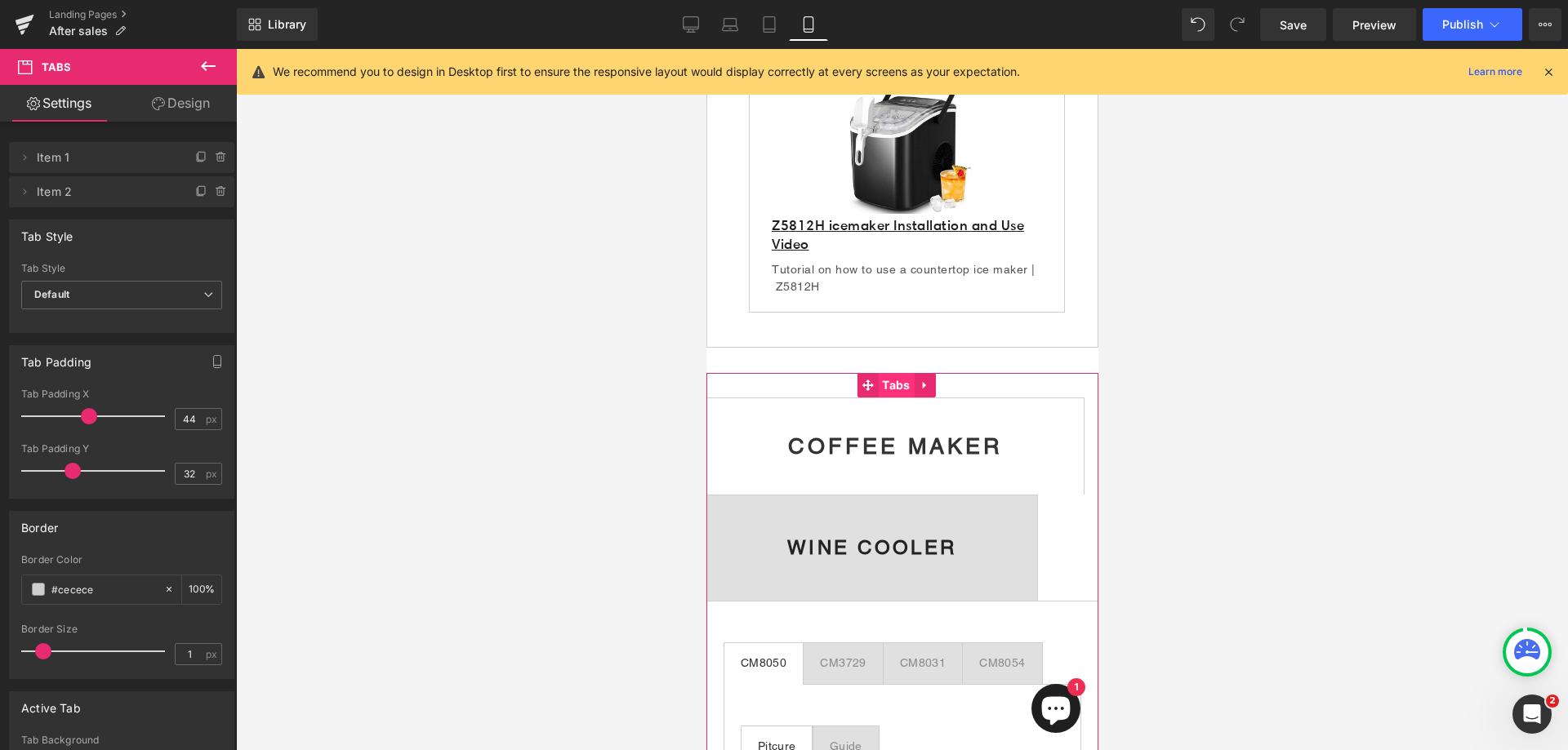
click at [897, 397] on span "Tabs" at bounding box center [896, 385] width 36 height 25
click at [188, 417] on input "99" at bounding box center [189, 419] width 28 height 20
type input "9"
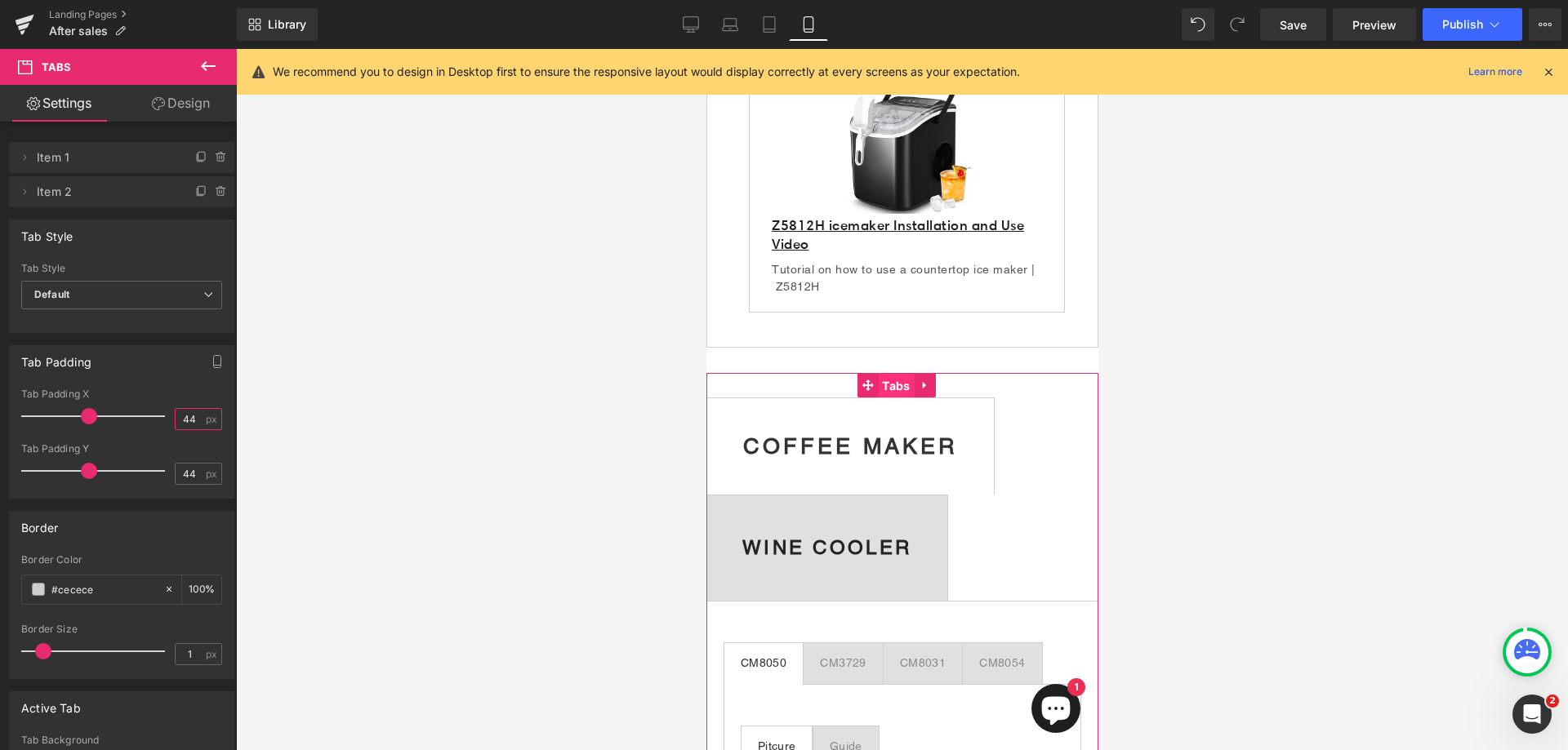
click at [890, 393] on span "Tabs" at bounding box center [896, 385] width 36 height 25
type input "44"
click at [193, 475] on input "44" at bounding box center [189, 474] width 28 height 20
type input "4"
type input "32"
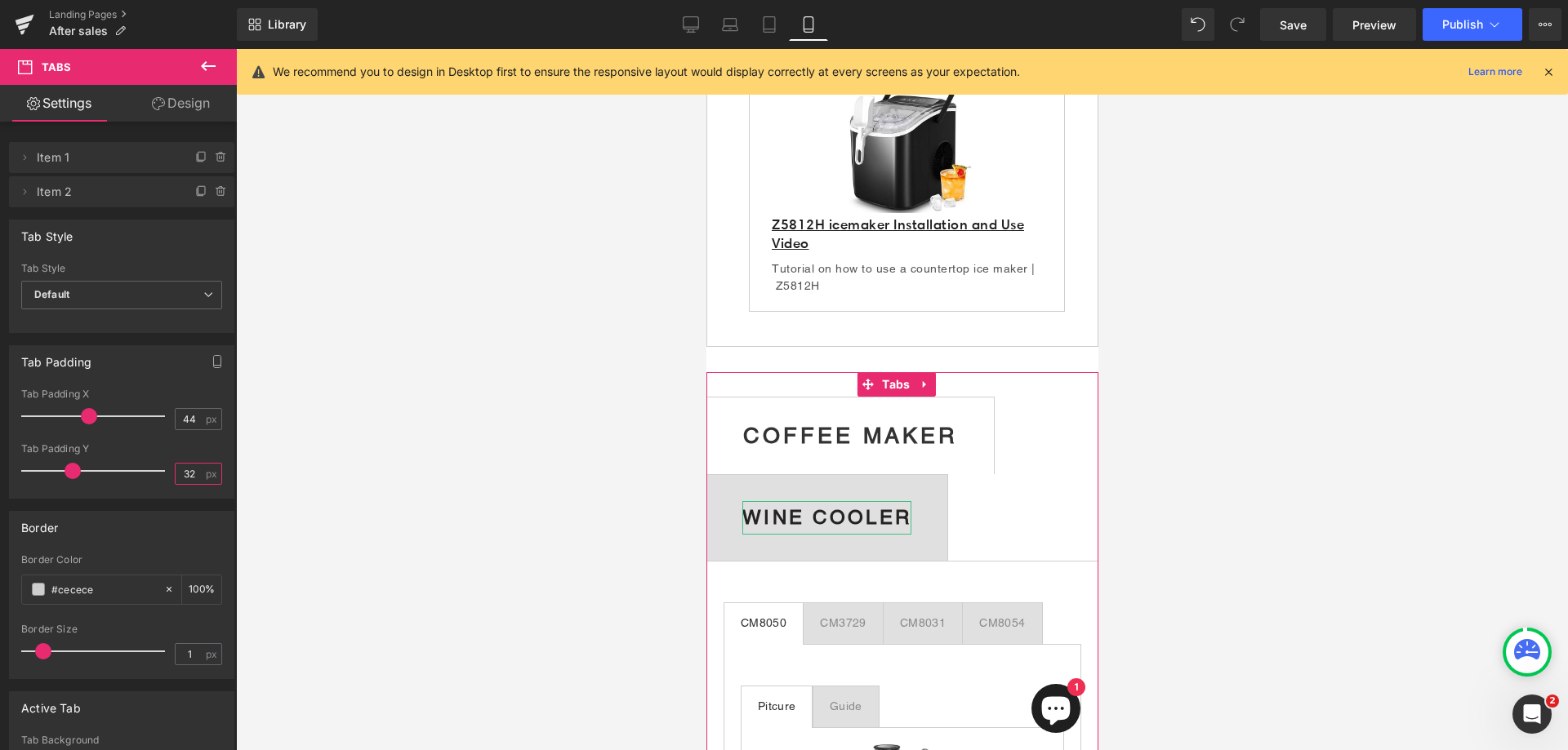
scroll to position [735, 0]
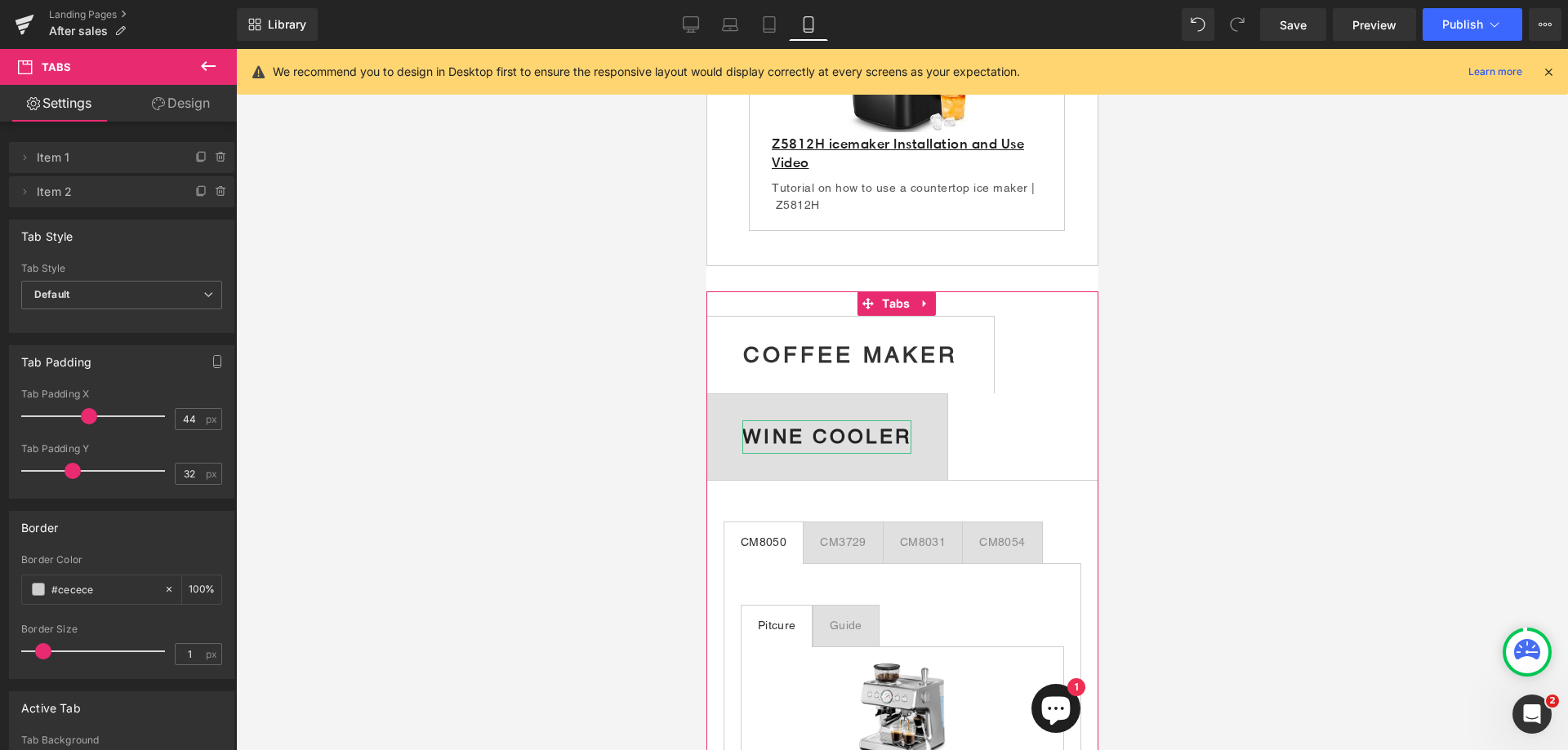
click at [910, 442] on b "WINE COOLER" at bounding box center [826, 436] width 169 height 22
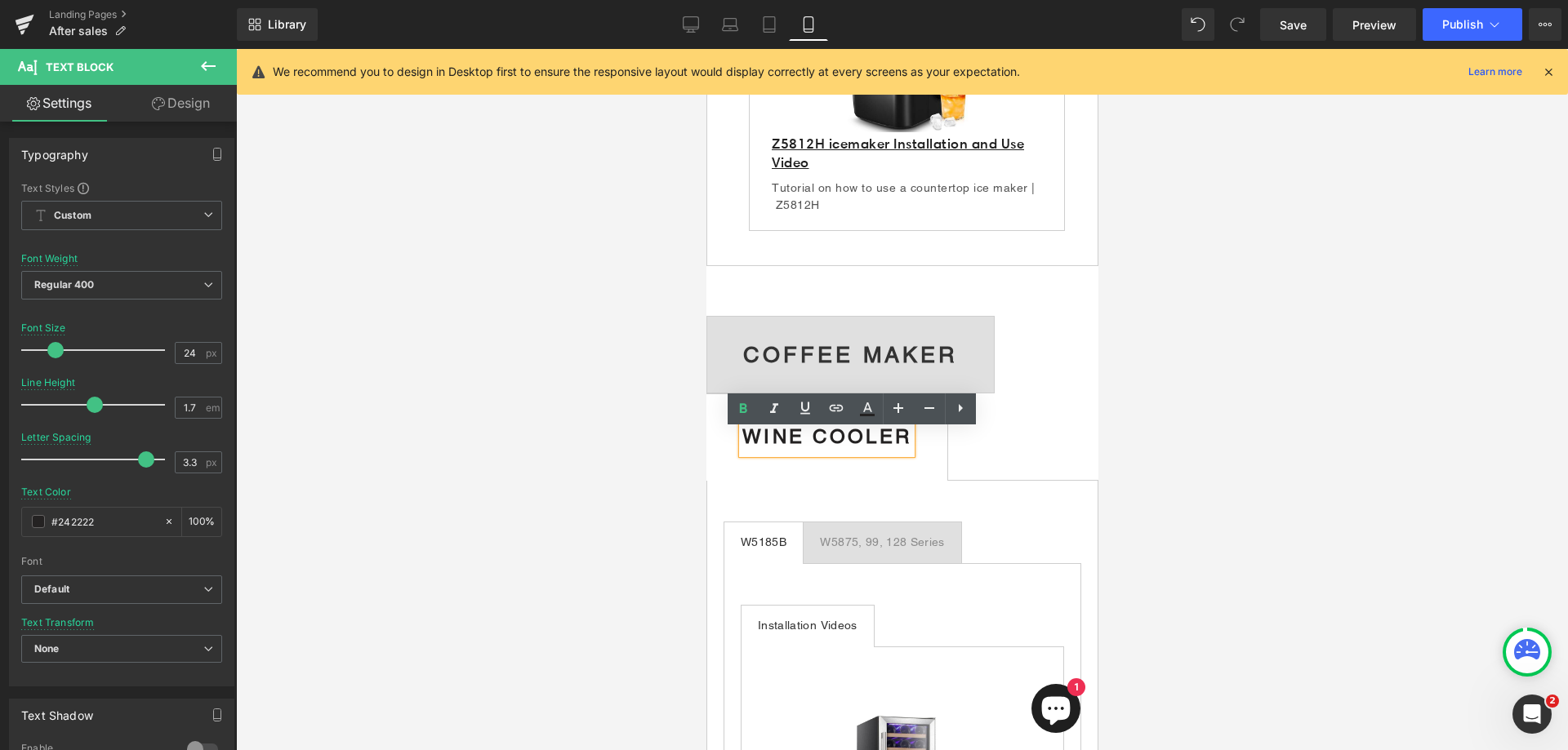
click at [910, 447] on b "WINE COOLER" at bounding box center [826, 436] width 169 height 22
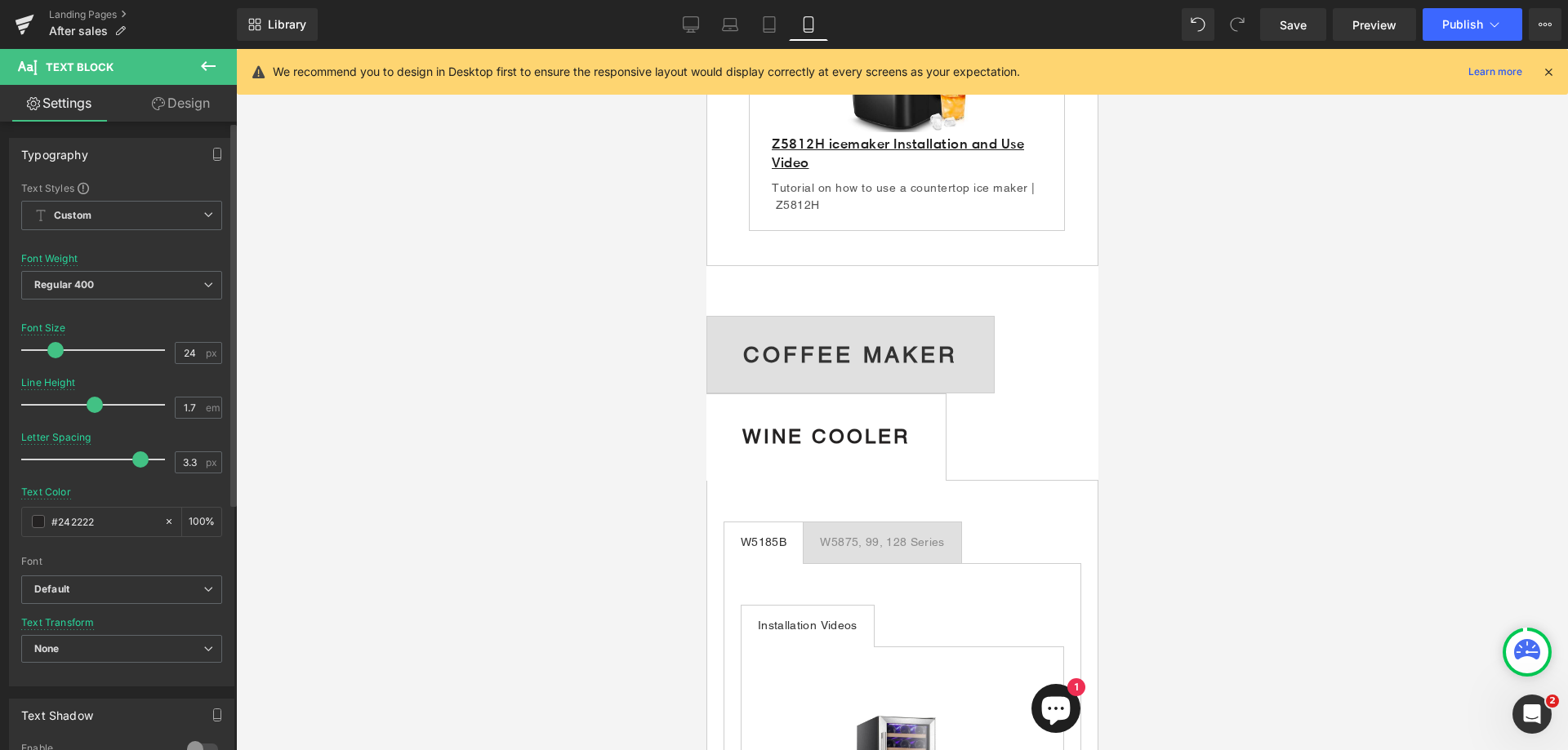
click at [140, 457] on span at bounding box center [140, 460] width 16 height 16
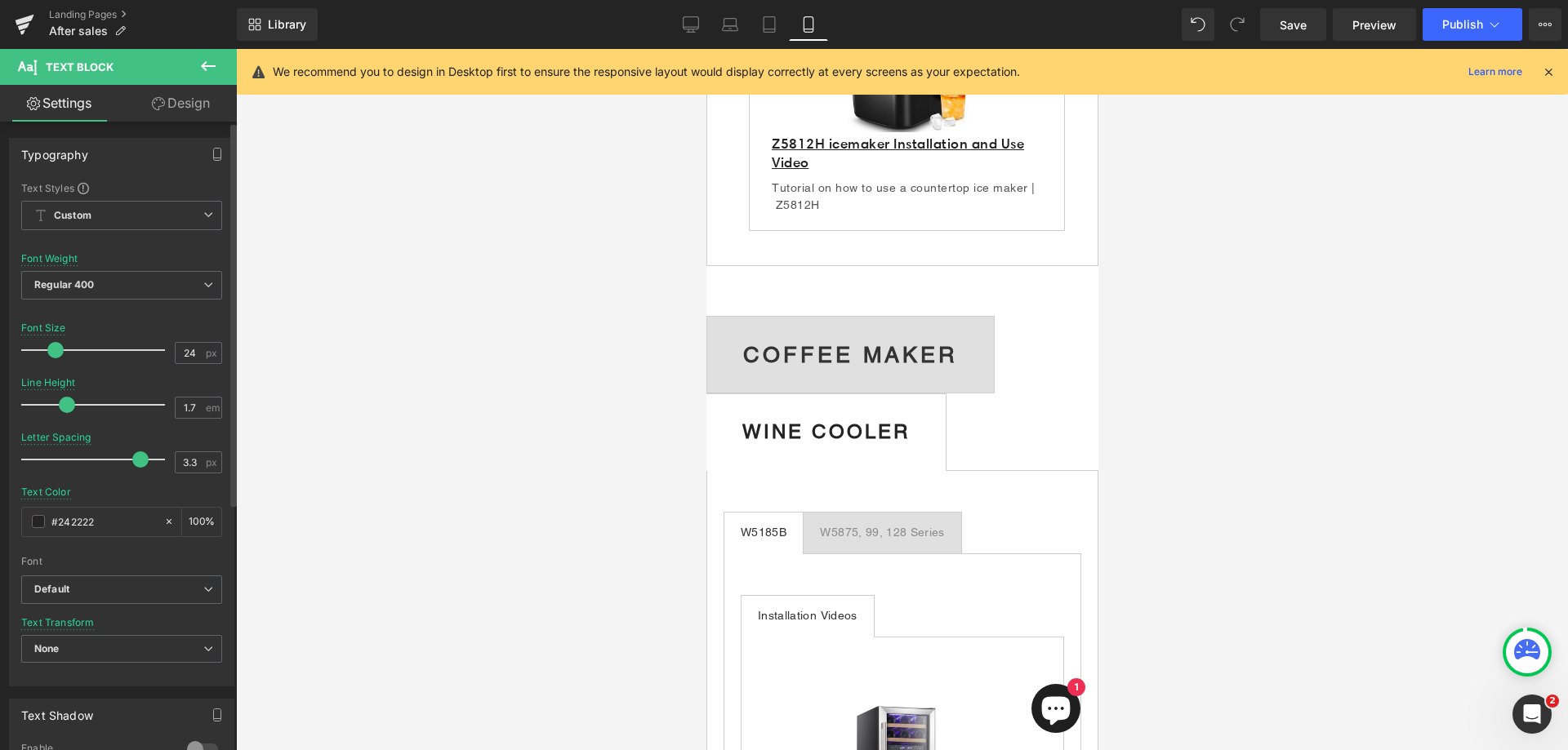
drag, startPoint x: 92, startPoint y: 407, endPoint x: 64, endPoint y: 408, distance: 28.0
click at [64, 408] on span at bounding box center [67, 405] width 16 height 16
click at [864, 438] on b "WINE COOLER" at bounding box center [825, 432] width 167 height 22
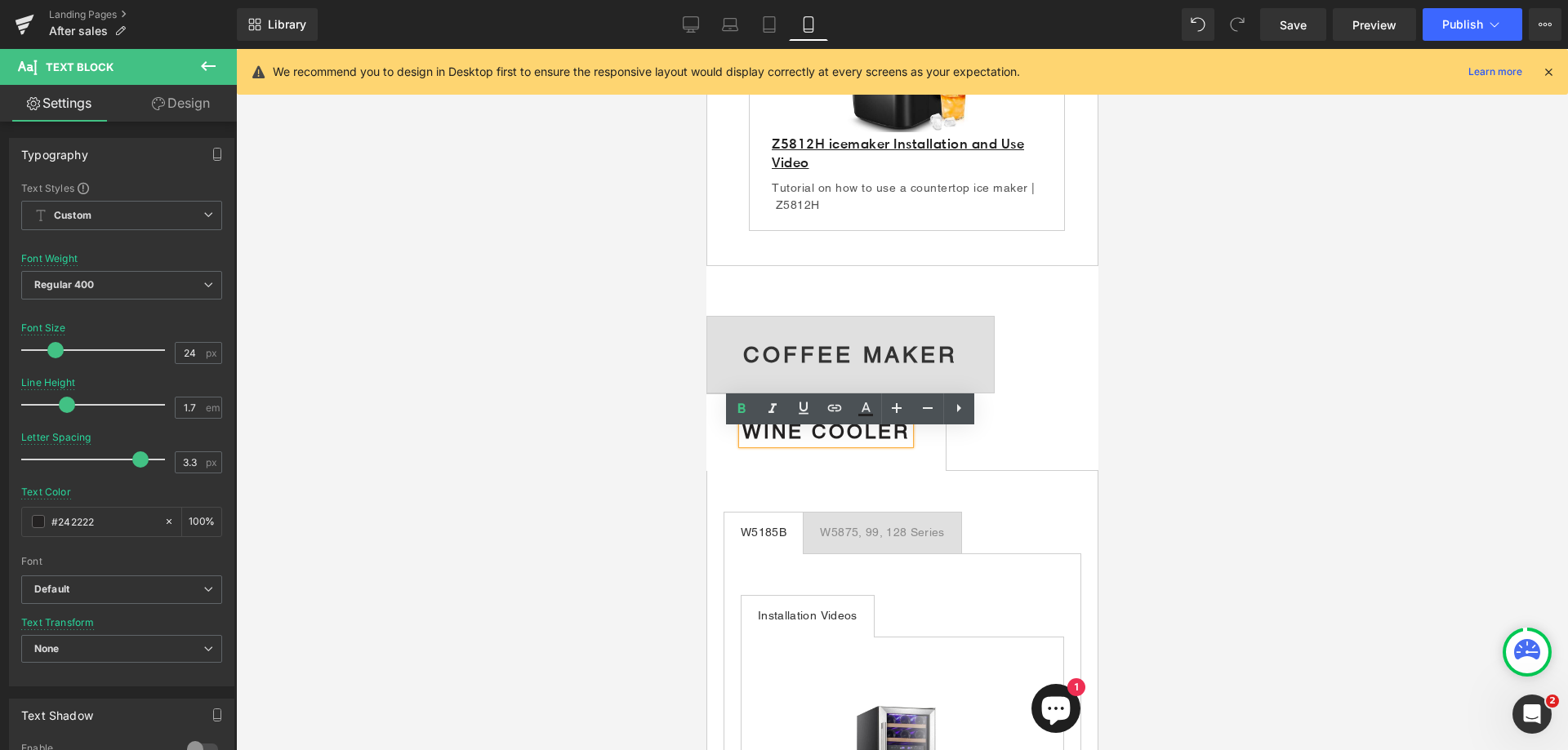
drag, startPoint x: 931, startPoint y: 440, endPoint x: 752, endPoint y: 451, distance: 179.3
click at [752, 443] on b "WINE COOLER" at bounding box center [825, 432] width 167 height 22
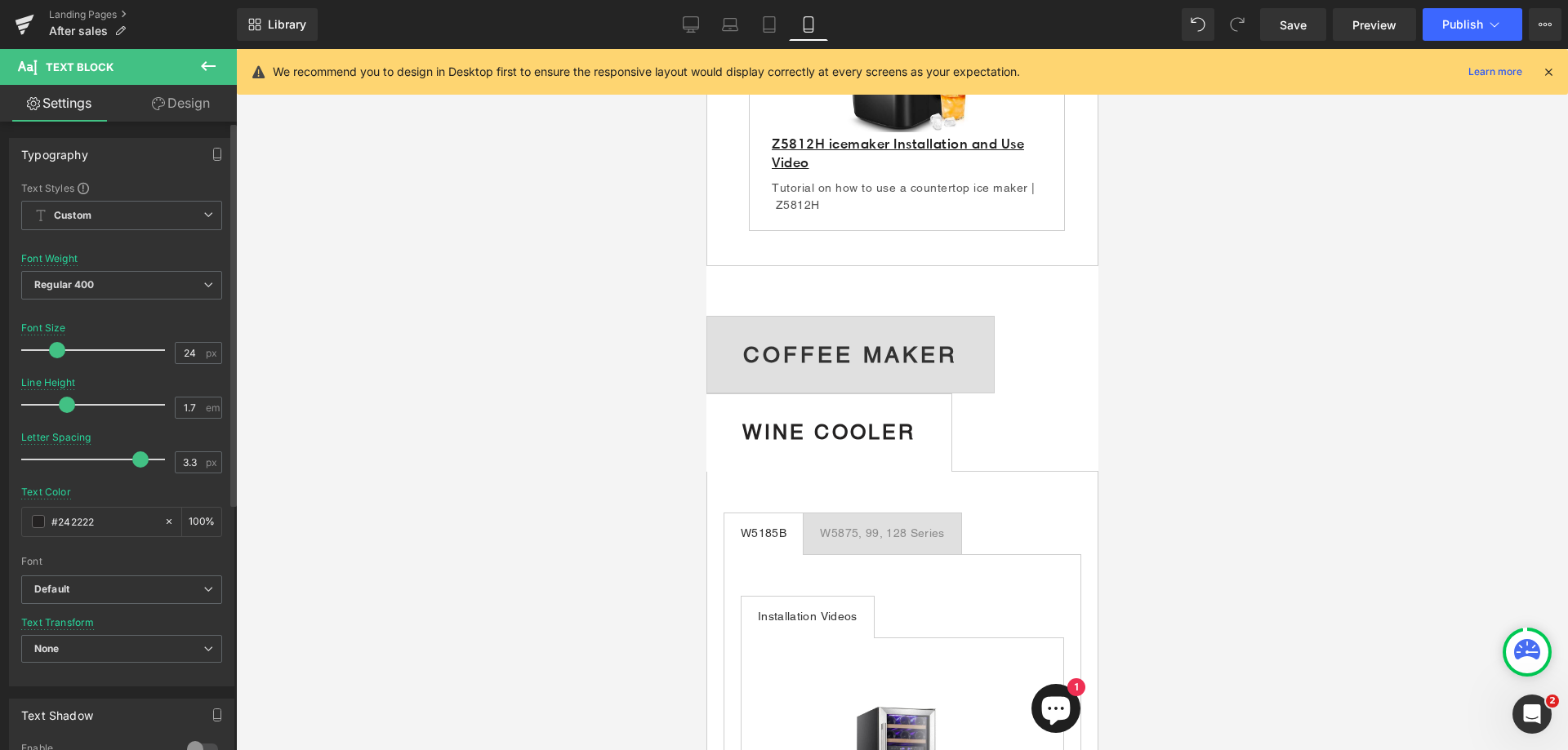
click at [55, 351] on span at bounding box center [57, 350] width 16 height 16
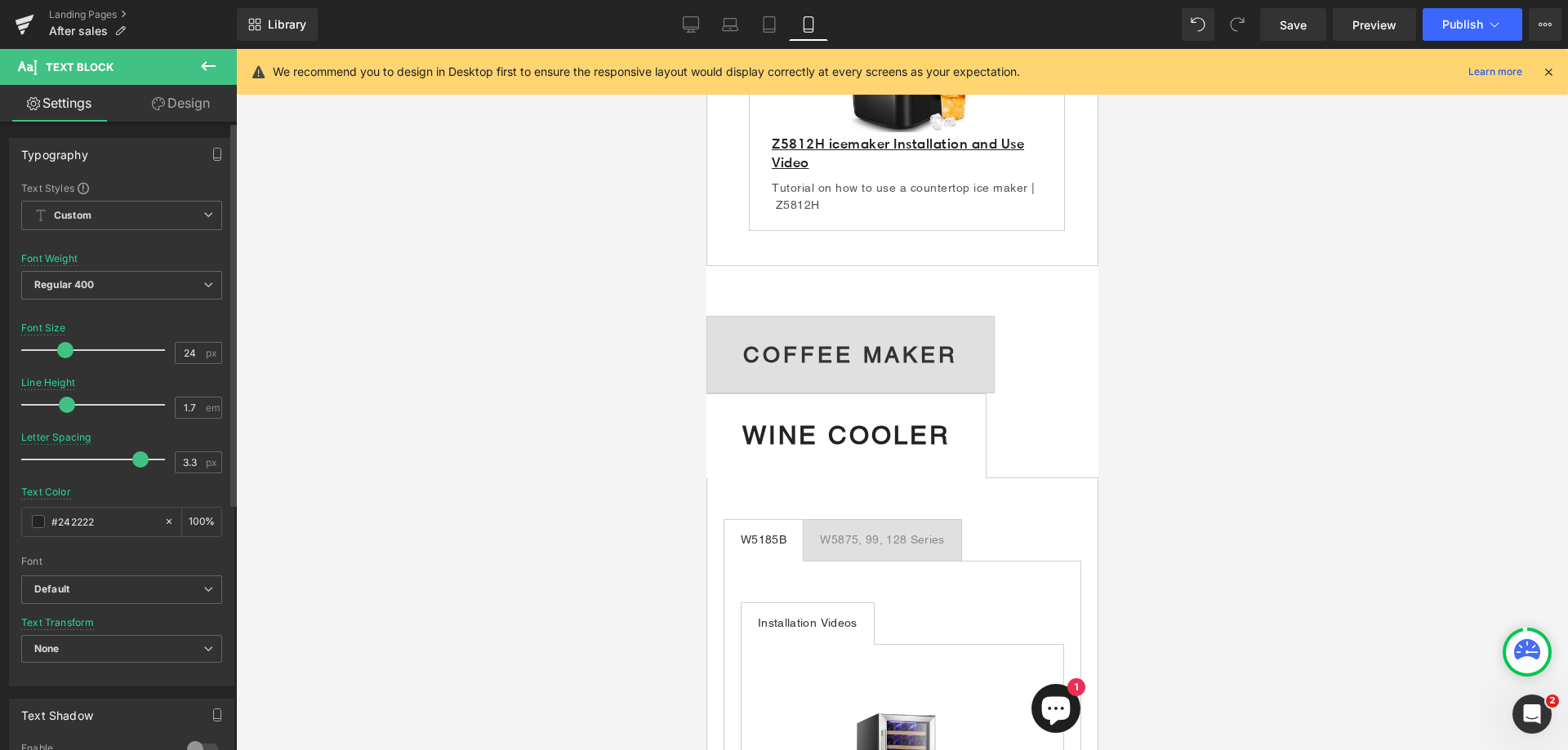
click at [64, 348] on span at bounding box center [65, 350] width 16 height 16
drag, startPoint x: 132, startPoint y: 459, endPoint x: 39, endPoint y: 459, distance: 93.0
click at [39, 459] on span at bounding box center [44, 460] width 16 height 16
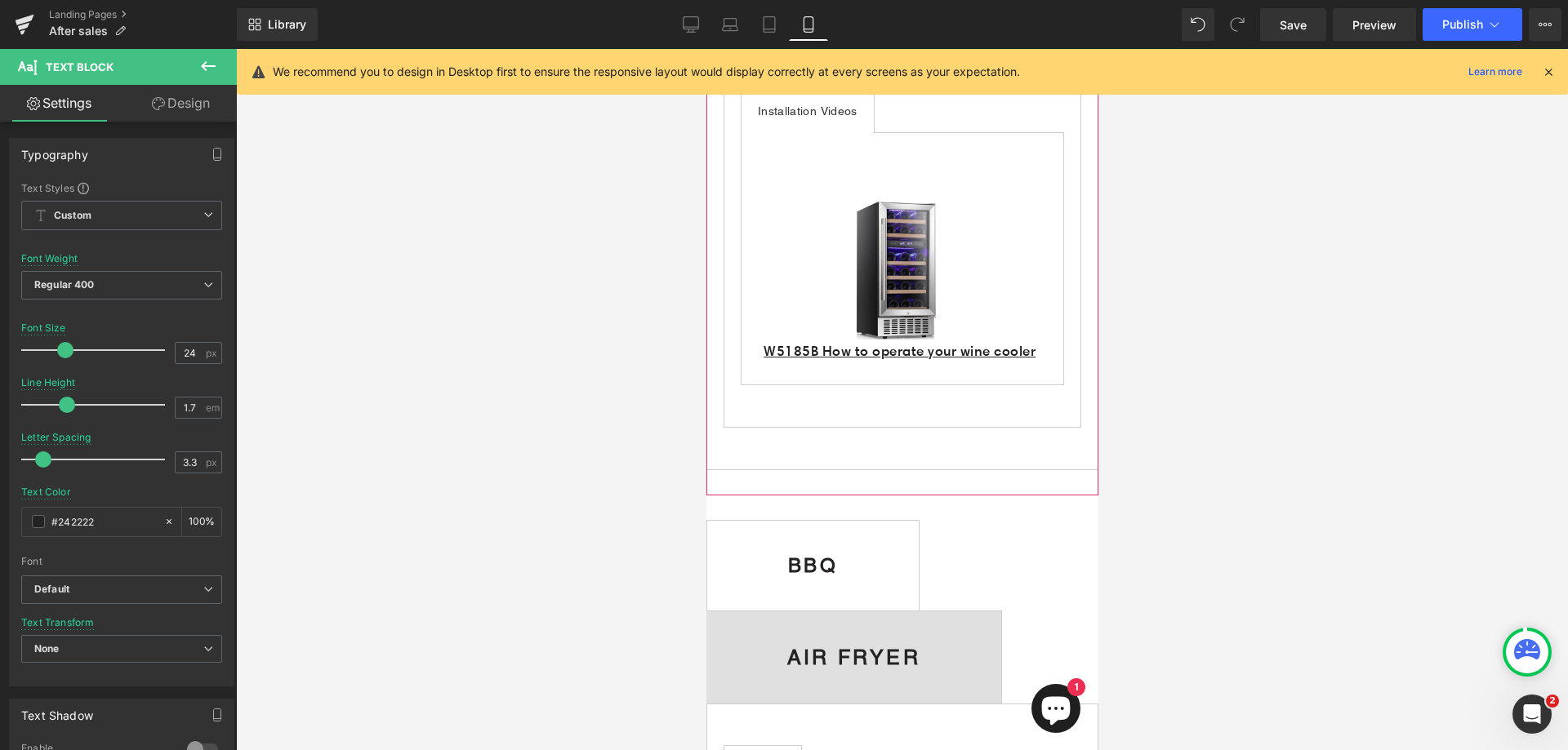
scroll to position [1470, 0]
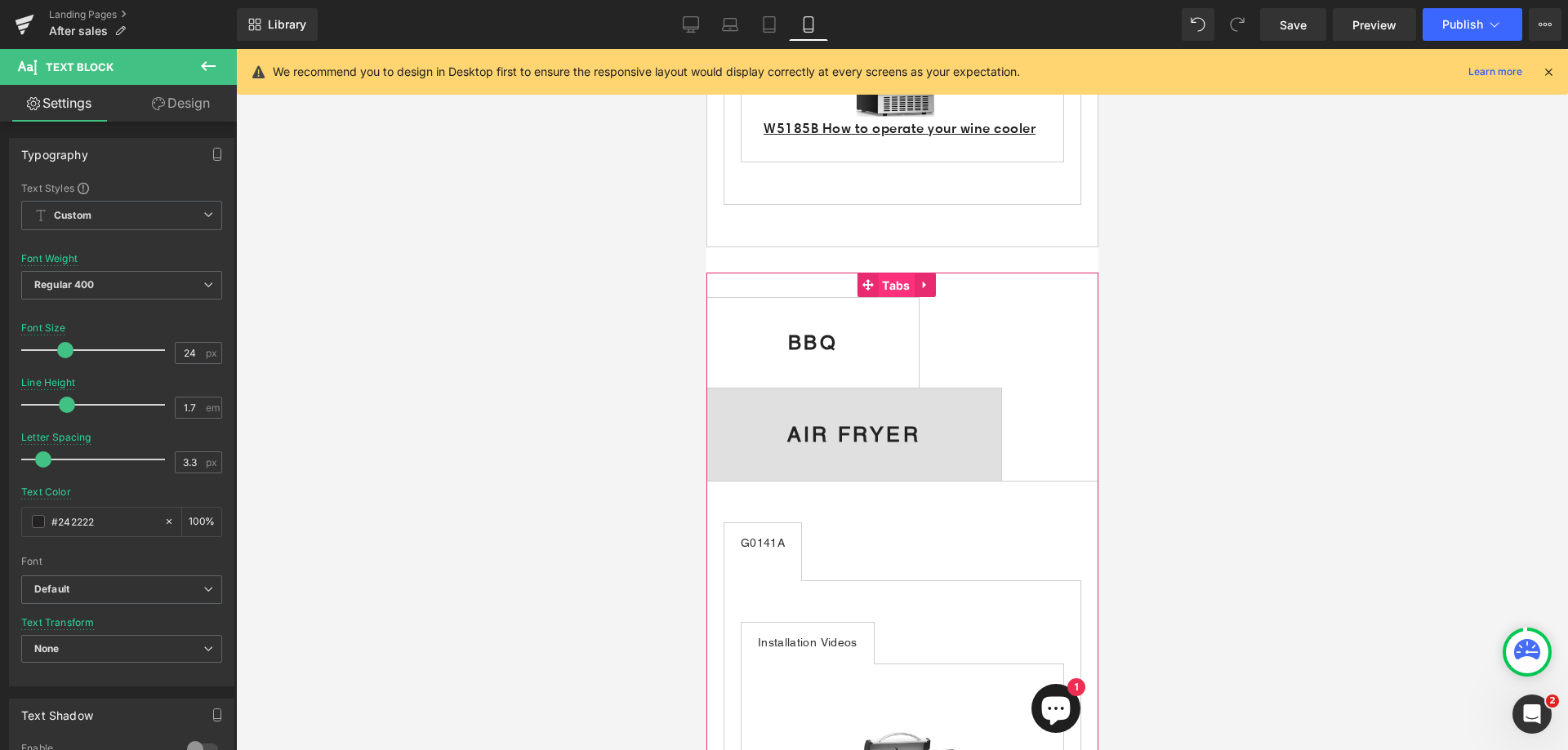
drag, startPoint x: 894, startPoint y: 315, endPoint x: 1064, endPoint y: 375, distance: 180.3
click at [894, 298] on span "Tabs" at bounding box center [896, 285] width 36 height 25
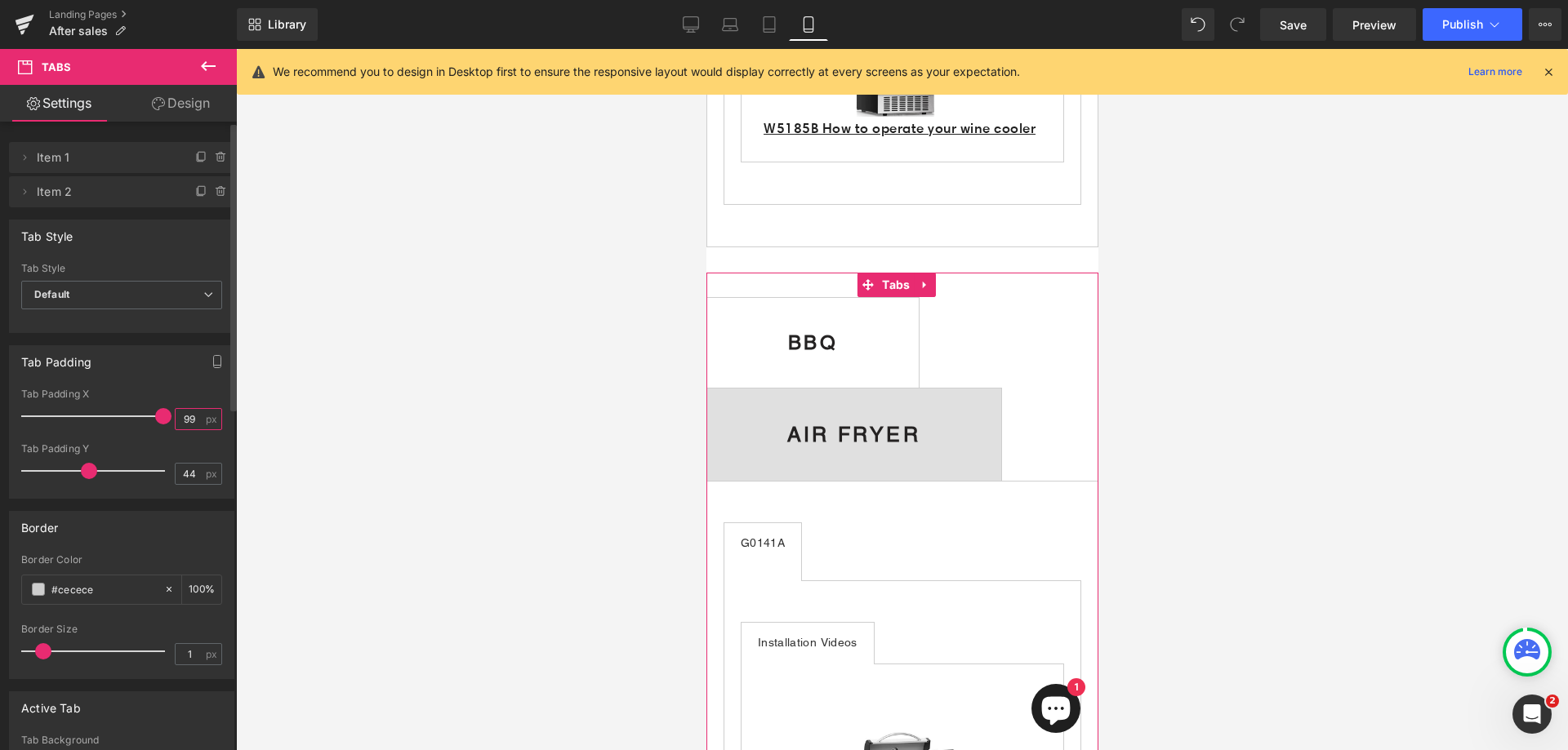
click at [193, 416] on input "99" at bounding box center [189, 419] width 28 height 20
type input "9"
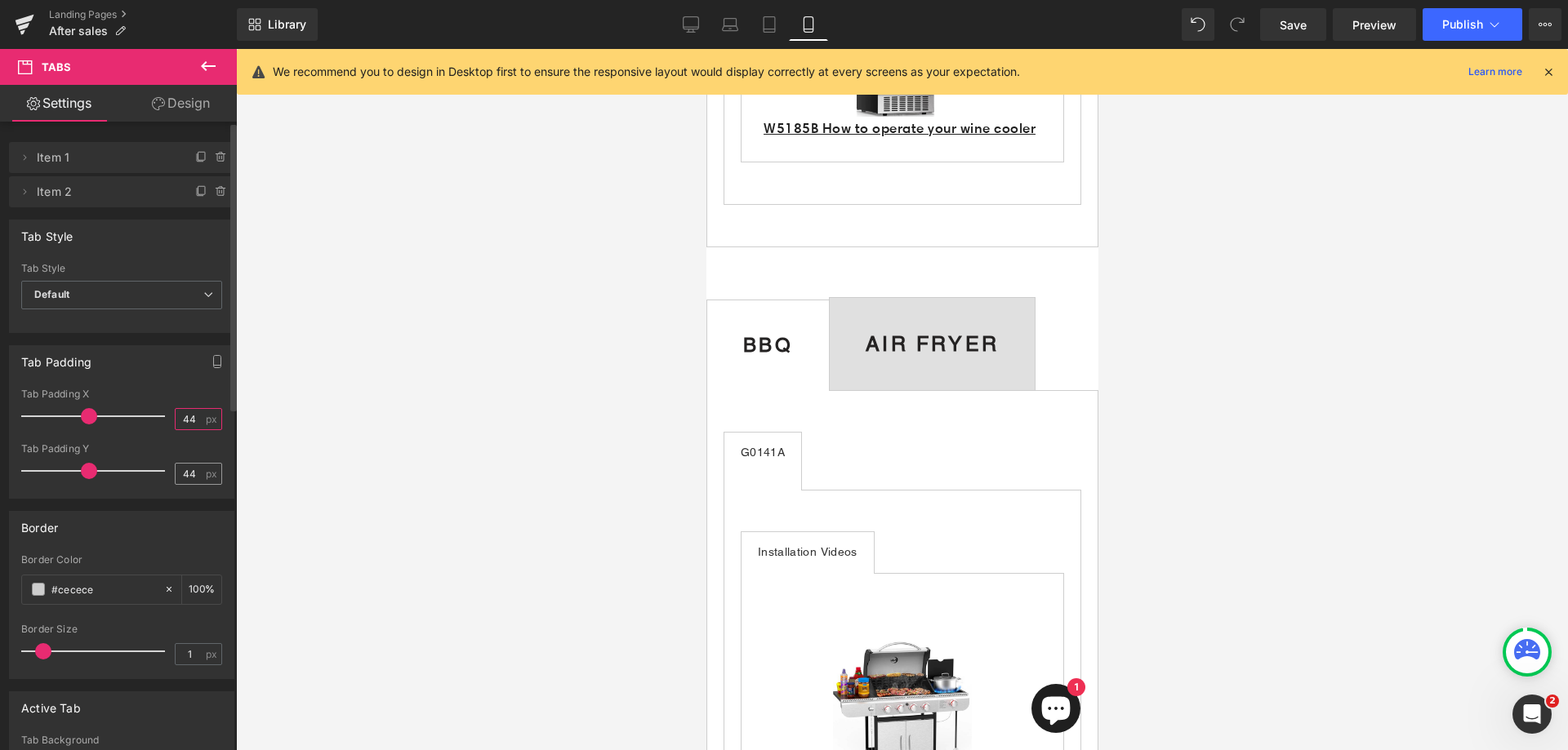
type input "44"
click at [193, 472] on input "44" at bounding box center [189, 474] width 28 height 20
type input "4"
type input "32"
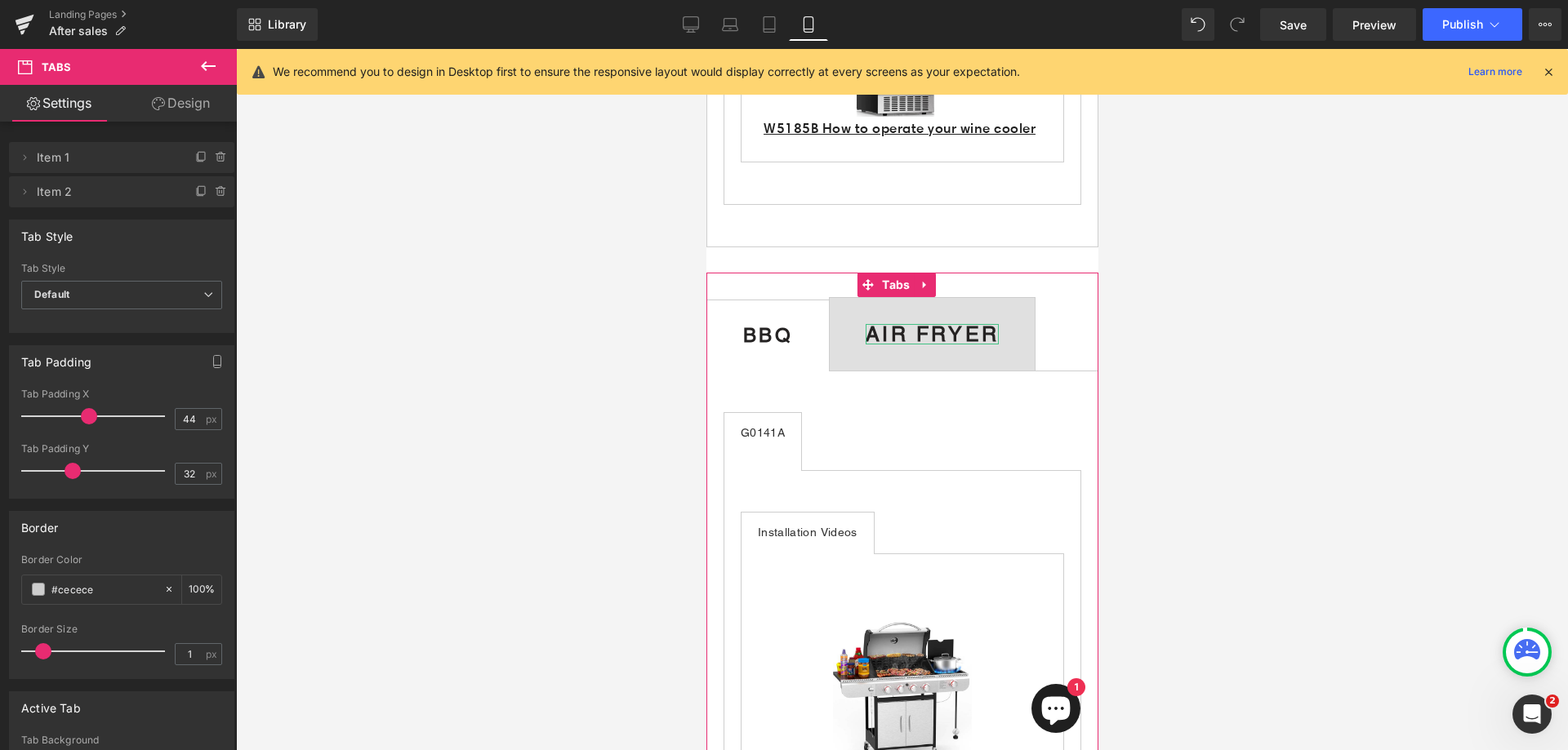
click at [923, 346] on b "AIR FRYER" at bounding box center [931, 335] width 133 height 24
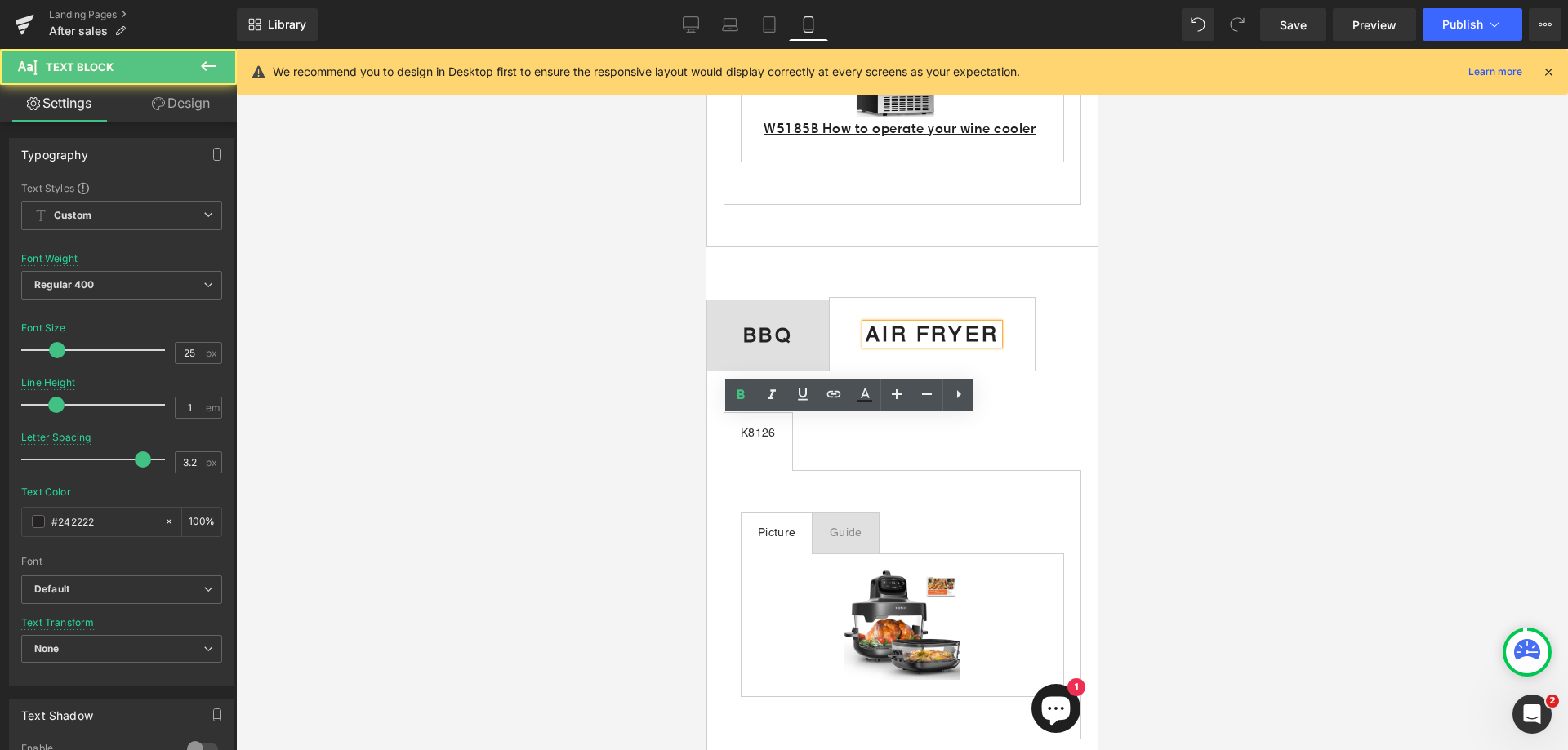
click at [906, 346] on b "AIR FRYER" at bounding box center [931, 335] width 133 height 24
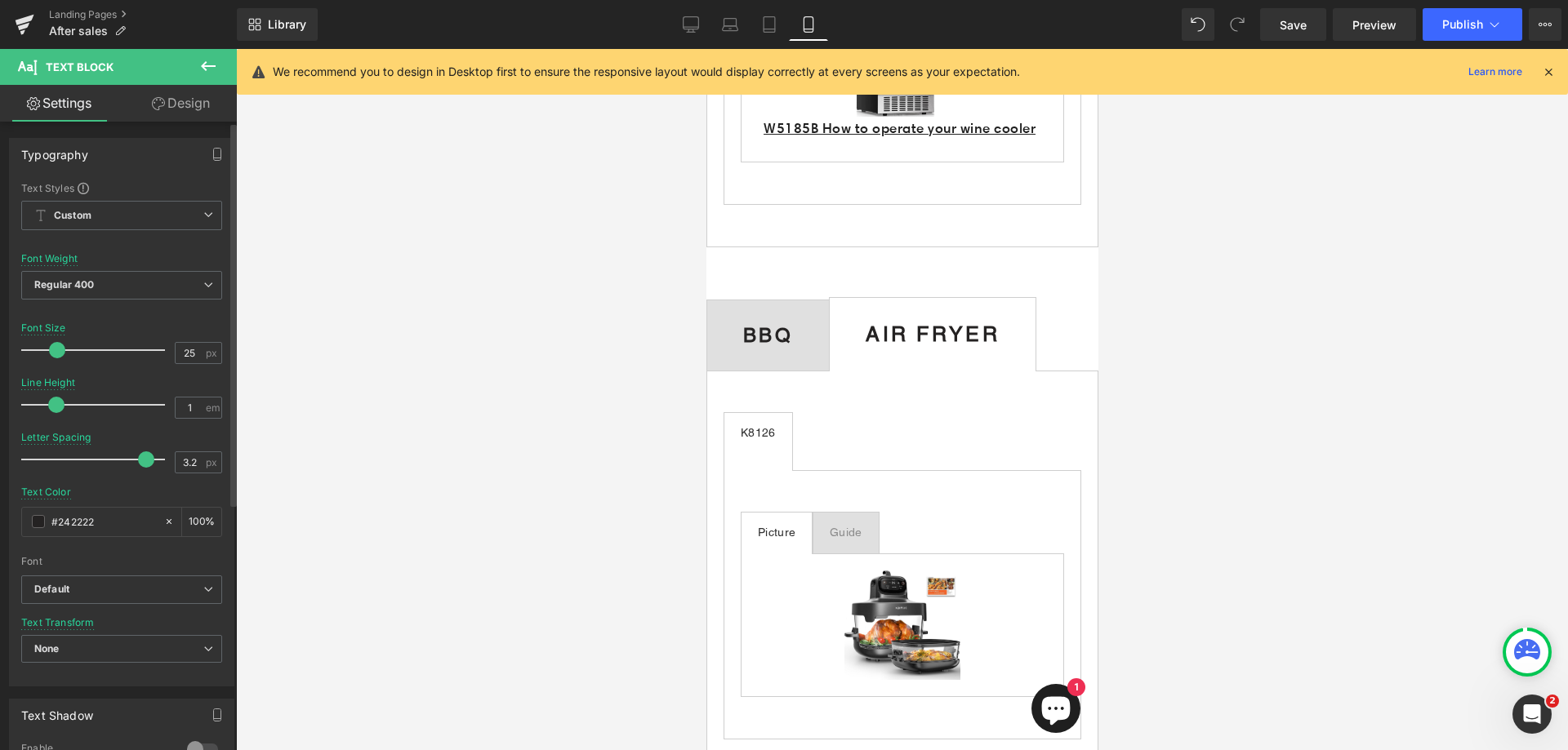
click at [146, 457] on span at bounding box center [146, 460] width 16 height 16
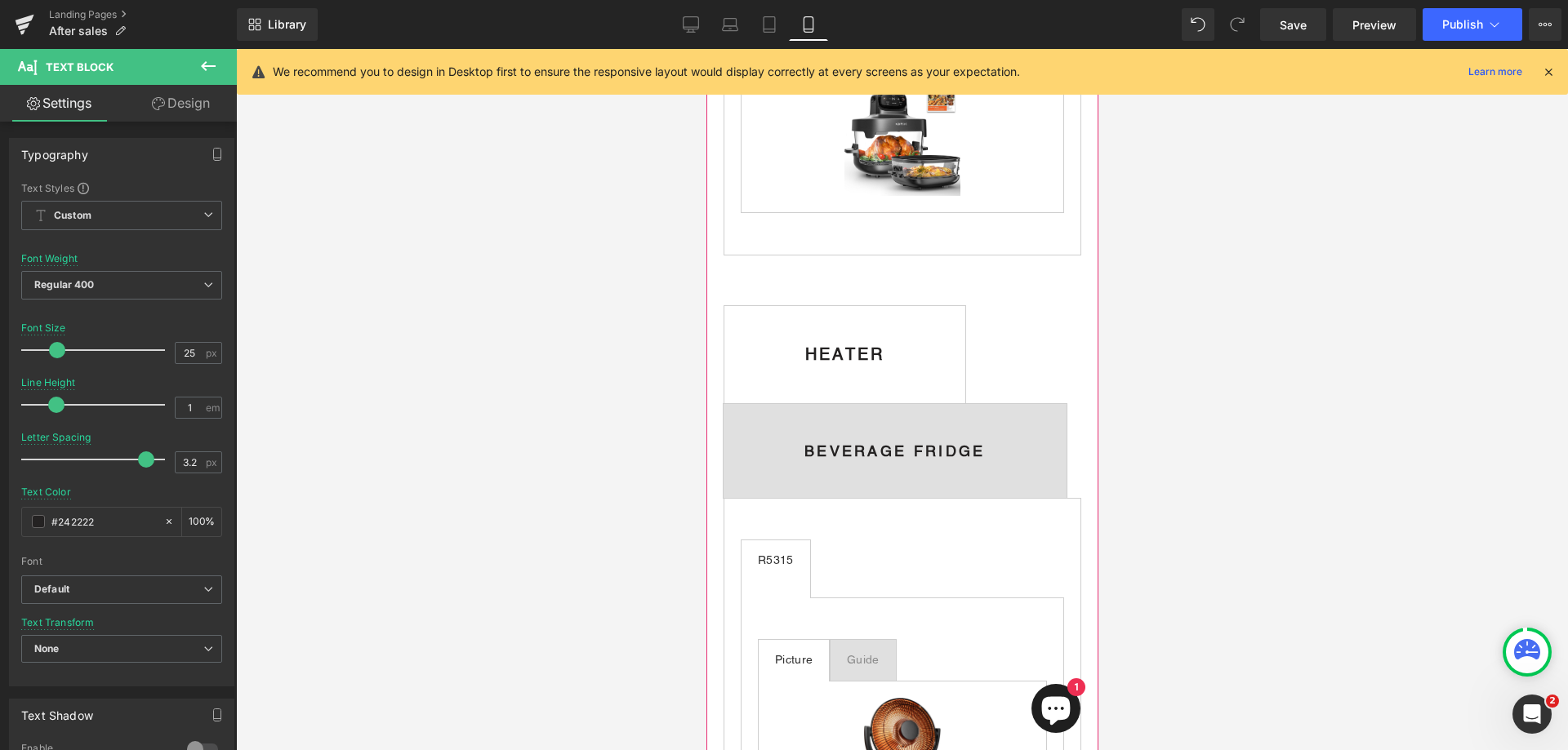
scroll to position [1959, 0]
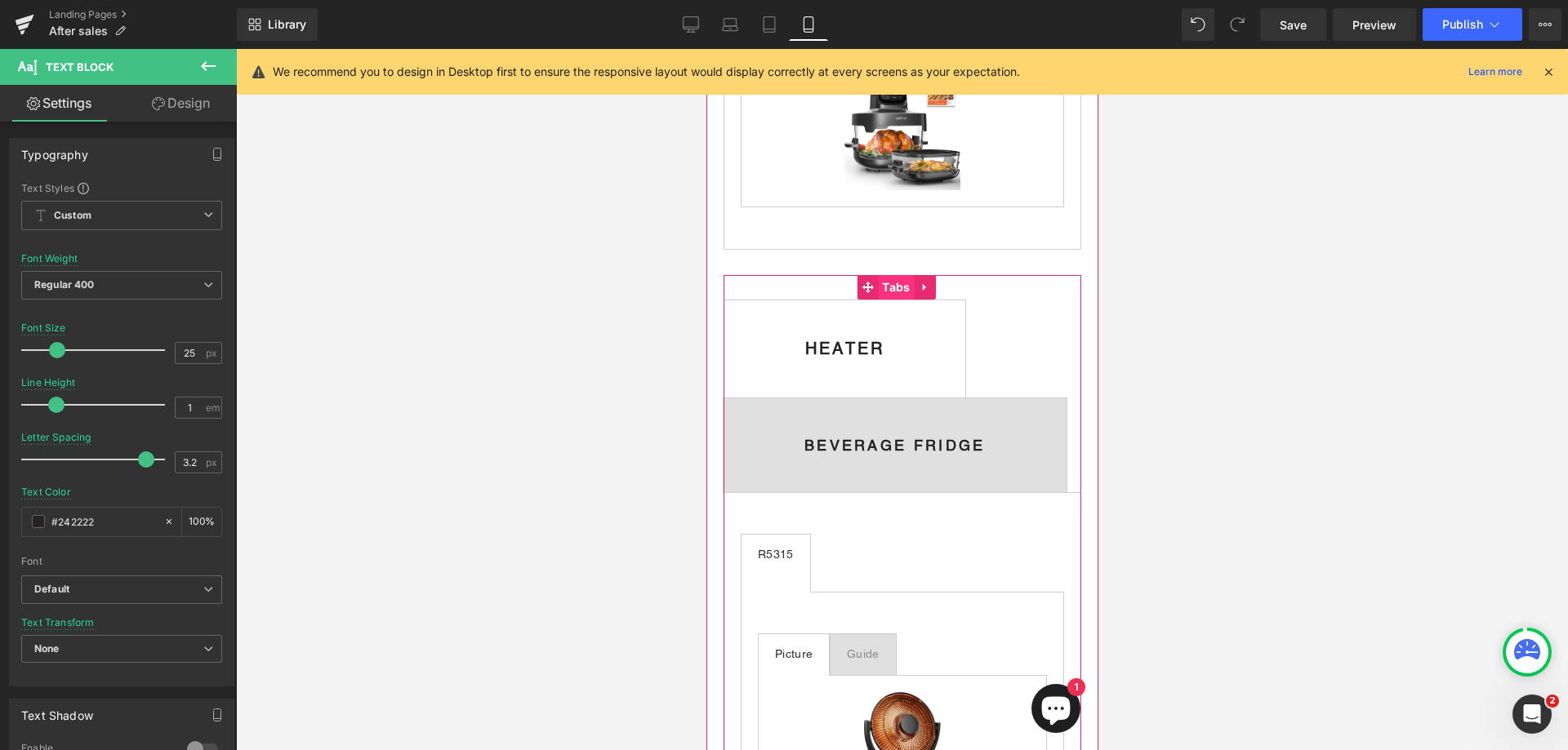
click at [902, 300] on span "Tabs" at bounding box center [896, 287] width 36 height 25
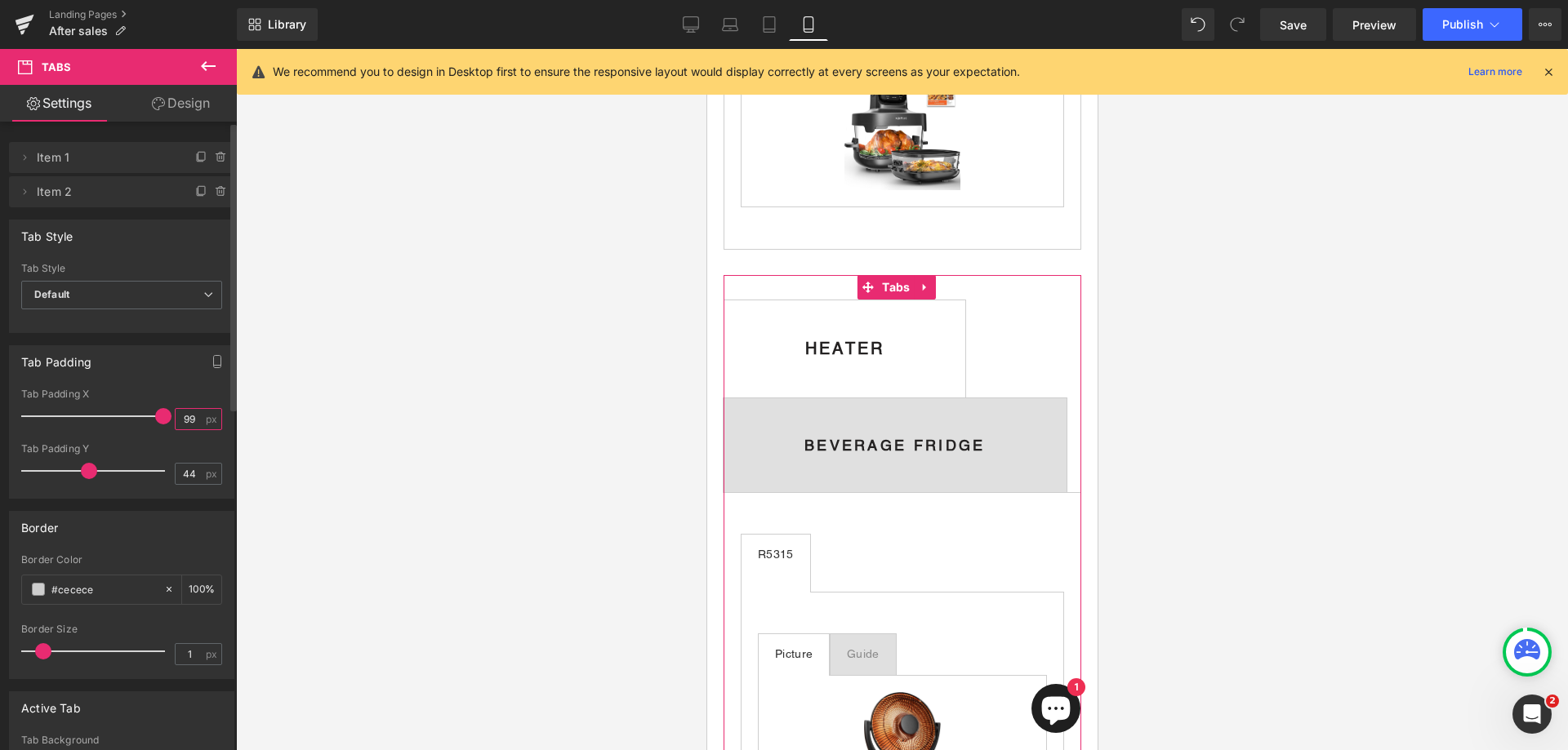
click at [191, 419] on input "99" at bounding box center [189, 419] width 28 height 20
type input "9"
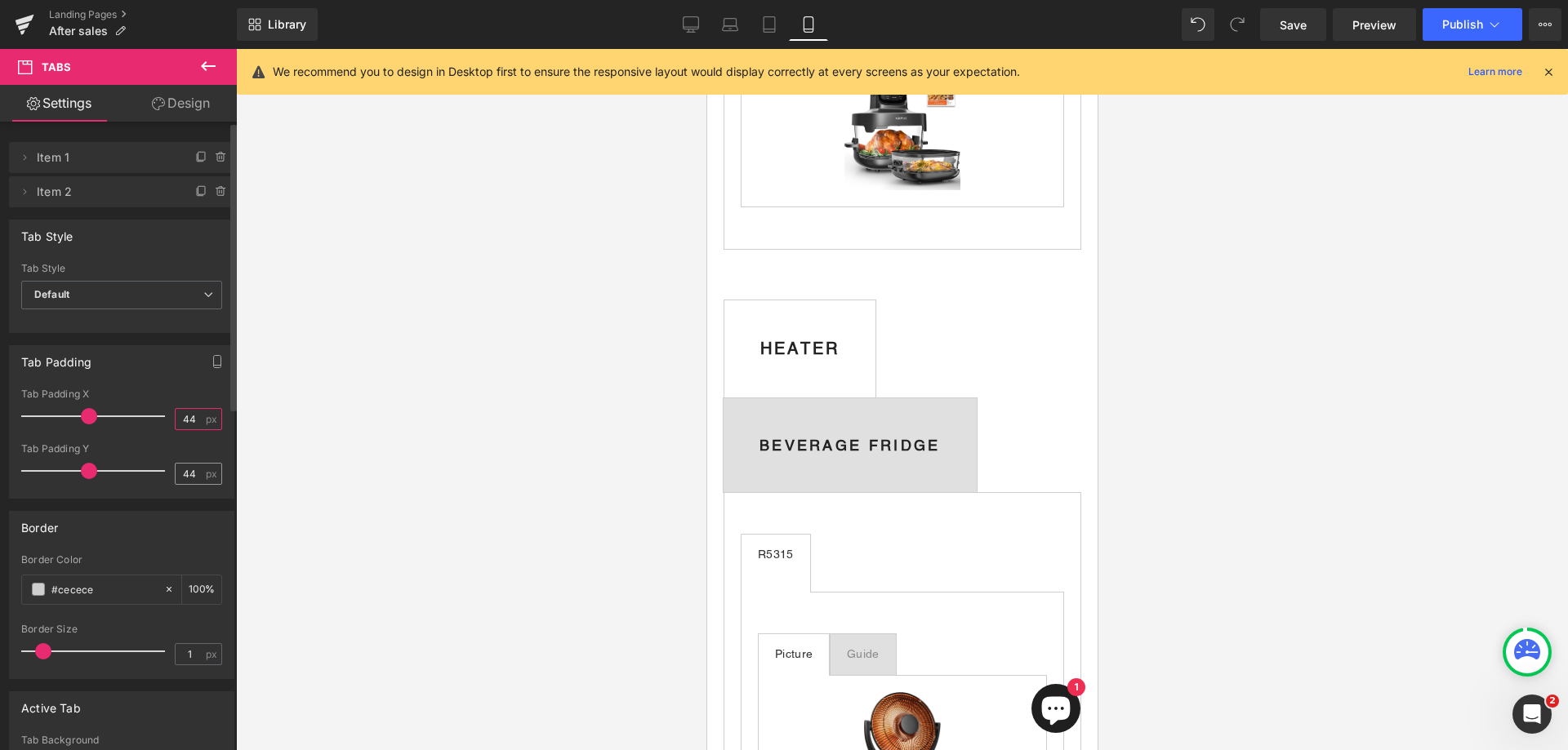
type input "44"
click at [196, 474] on input "44" at bounding box center [189, 474] width 28 height 20
type input "4"
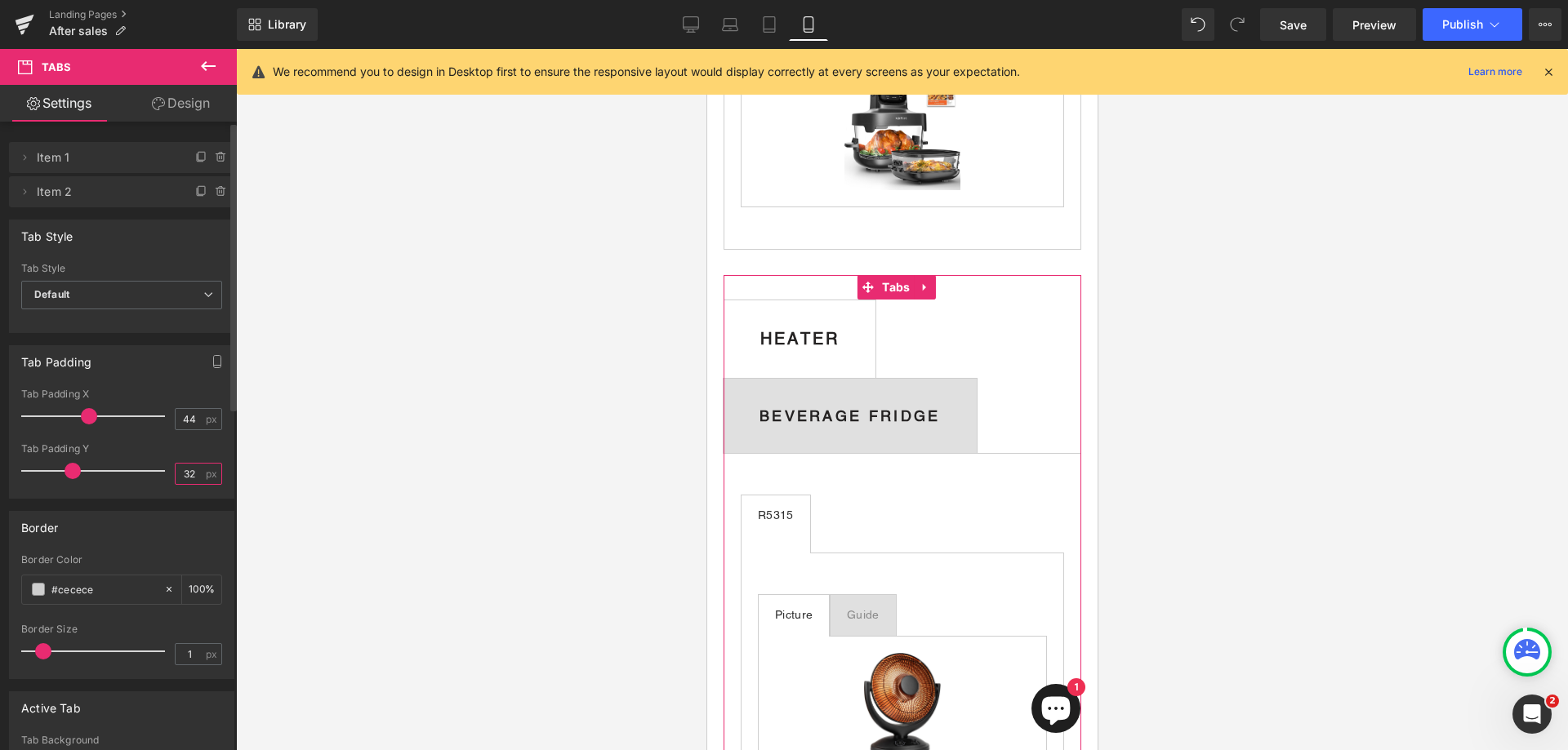
type input "32"
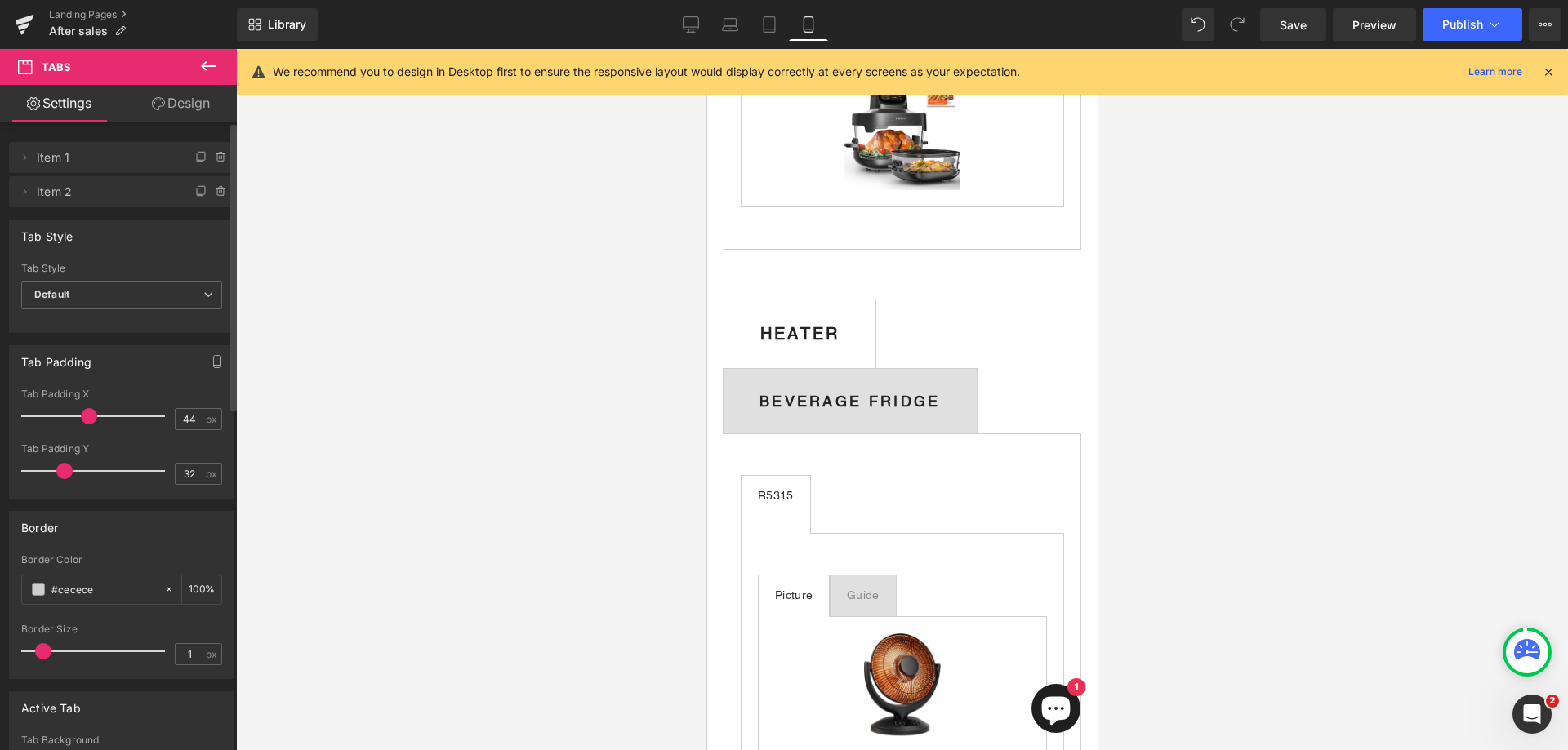
click at [63, 476] on span at bounding box center [65, 471] width 16 height 16
click at [839, 325] on div at bounding box center [799, 324] width 79 height 4
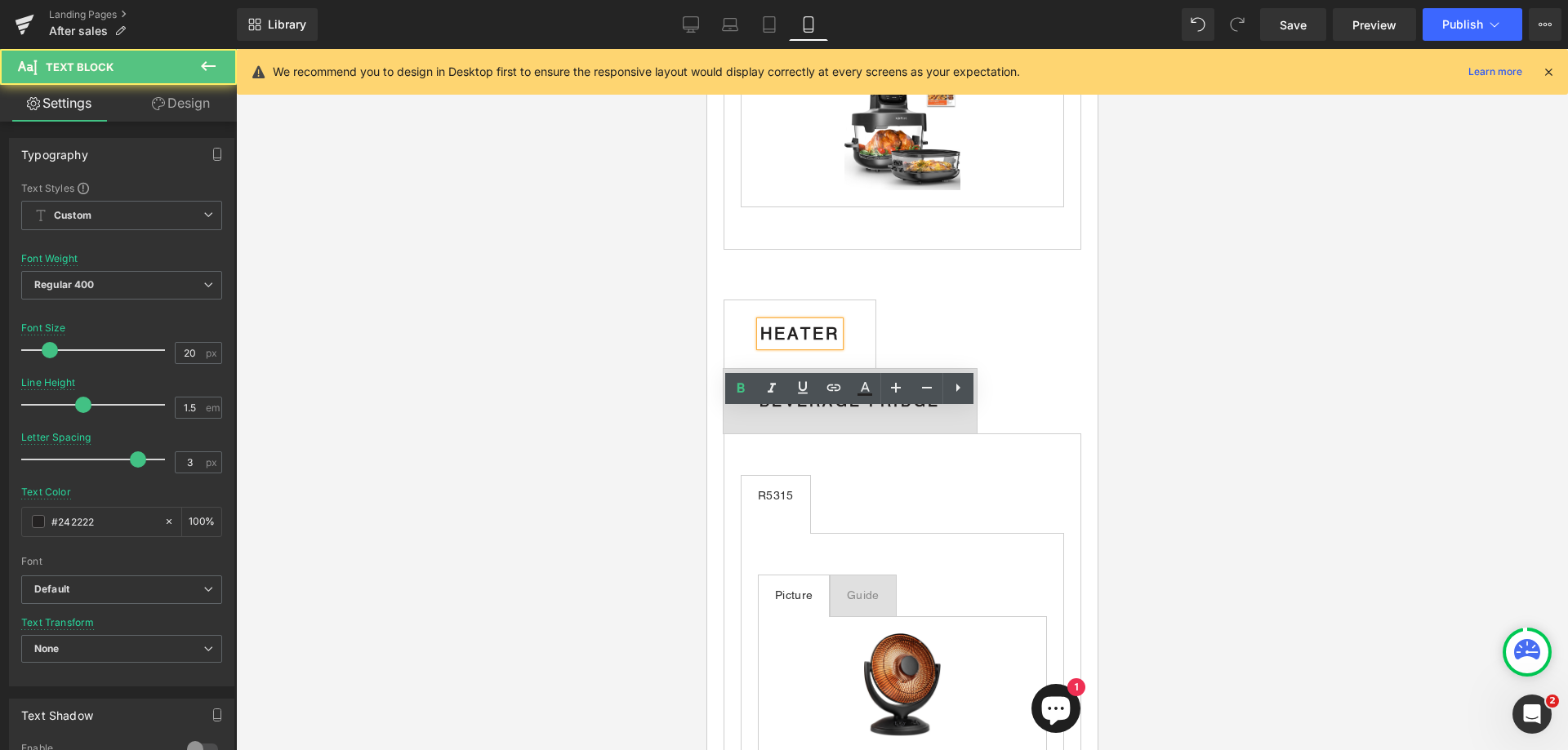
click at [839, 344] on b "HEATER" at bounding box center [799, 335] width 79 height 20
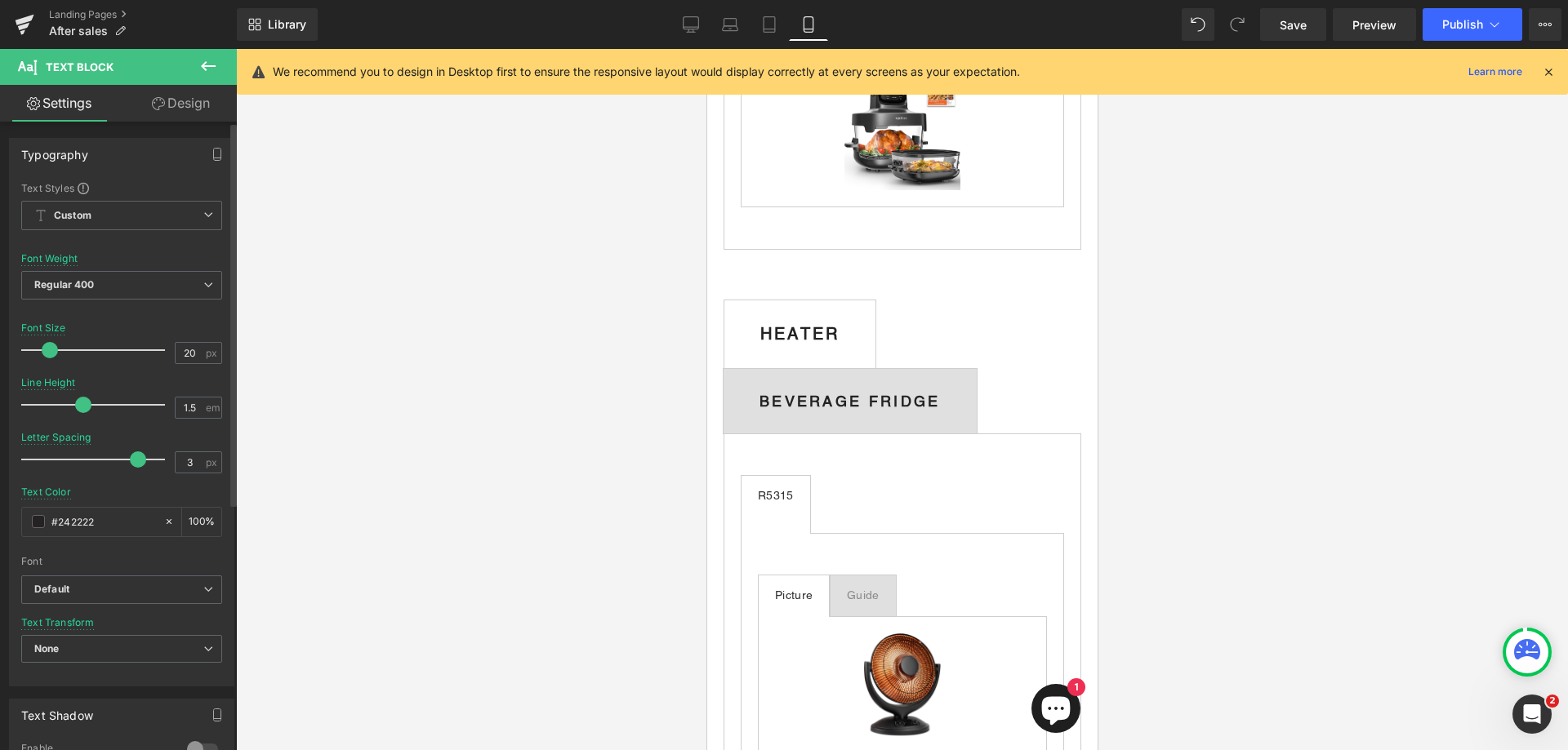
click at [46, 354] on span at bounding box center [50, 350] width 16 height 16
click at [70, 405] on span at bounding box center [78, 405] width 16 height 16
click at [136, 461] on span at bounding box center [143, 460] width 16 height 16
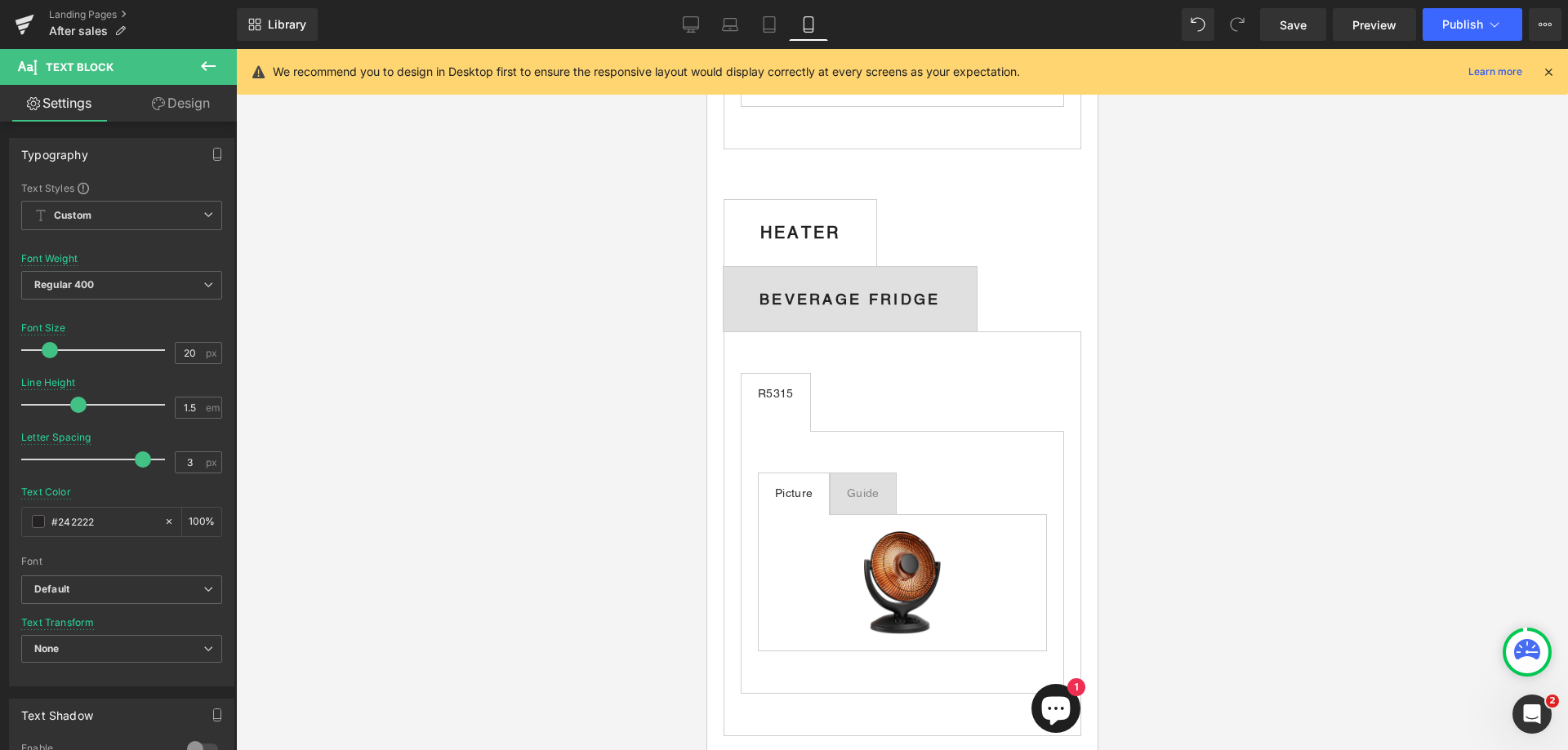
scroll to position [2041, 0]
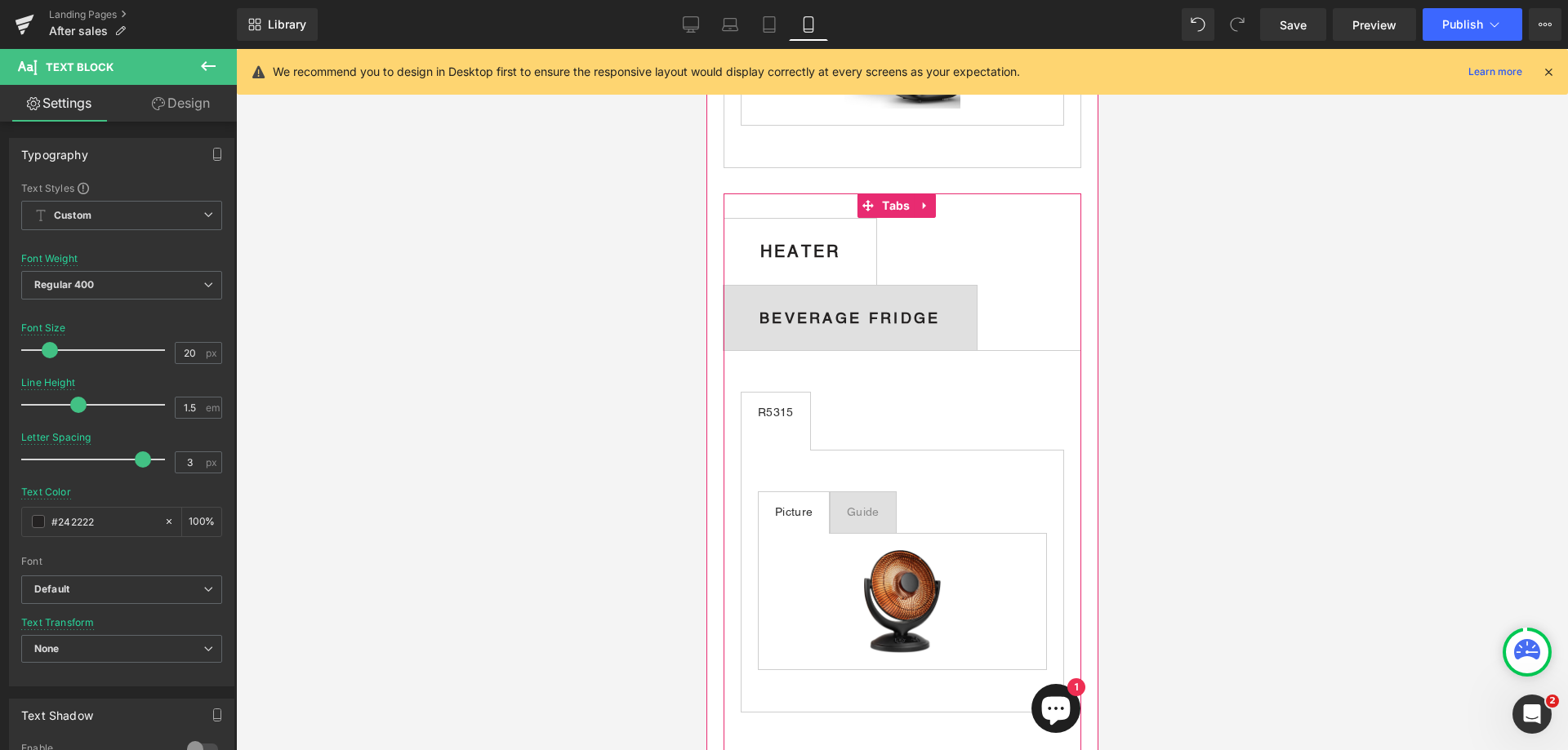
click at [826, 261] on b "HEATER" at bounding box center [799, 252] width 80 height 20
drag, startPoint x: 136, startPoint y: 462, endPoint x: 186, endPoint y: 465, distance: 50.1
click at [186, 465] on div "Letter Spacing 3 px" at bounding box center [121, 459] width 201 height 55
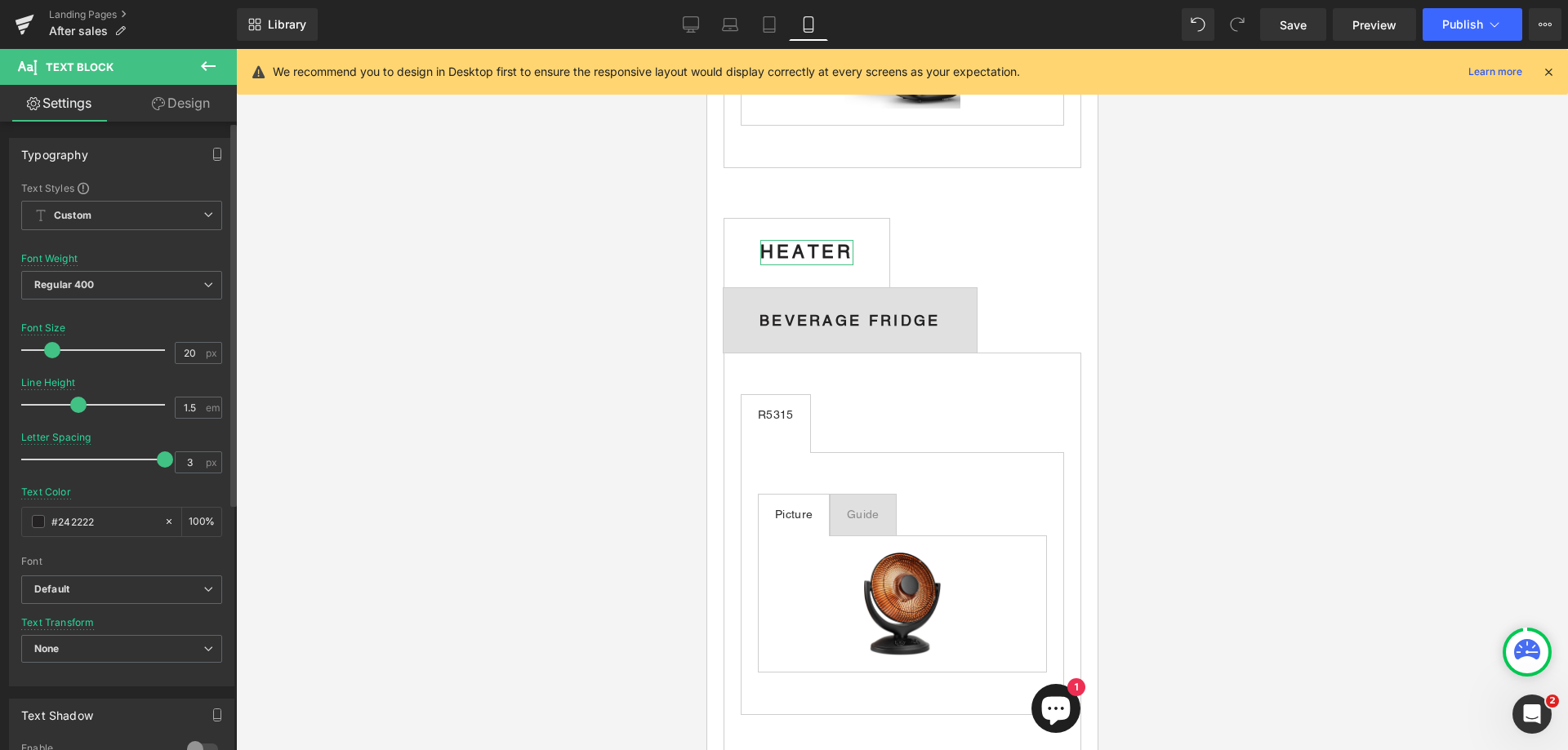
click at [53, 355] on span at bounding box center [52, 350] width 16 height 16
click at [193, 350] on input "20" at bounding box center [189, 353] width 28 height 20
type input "21.7"
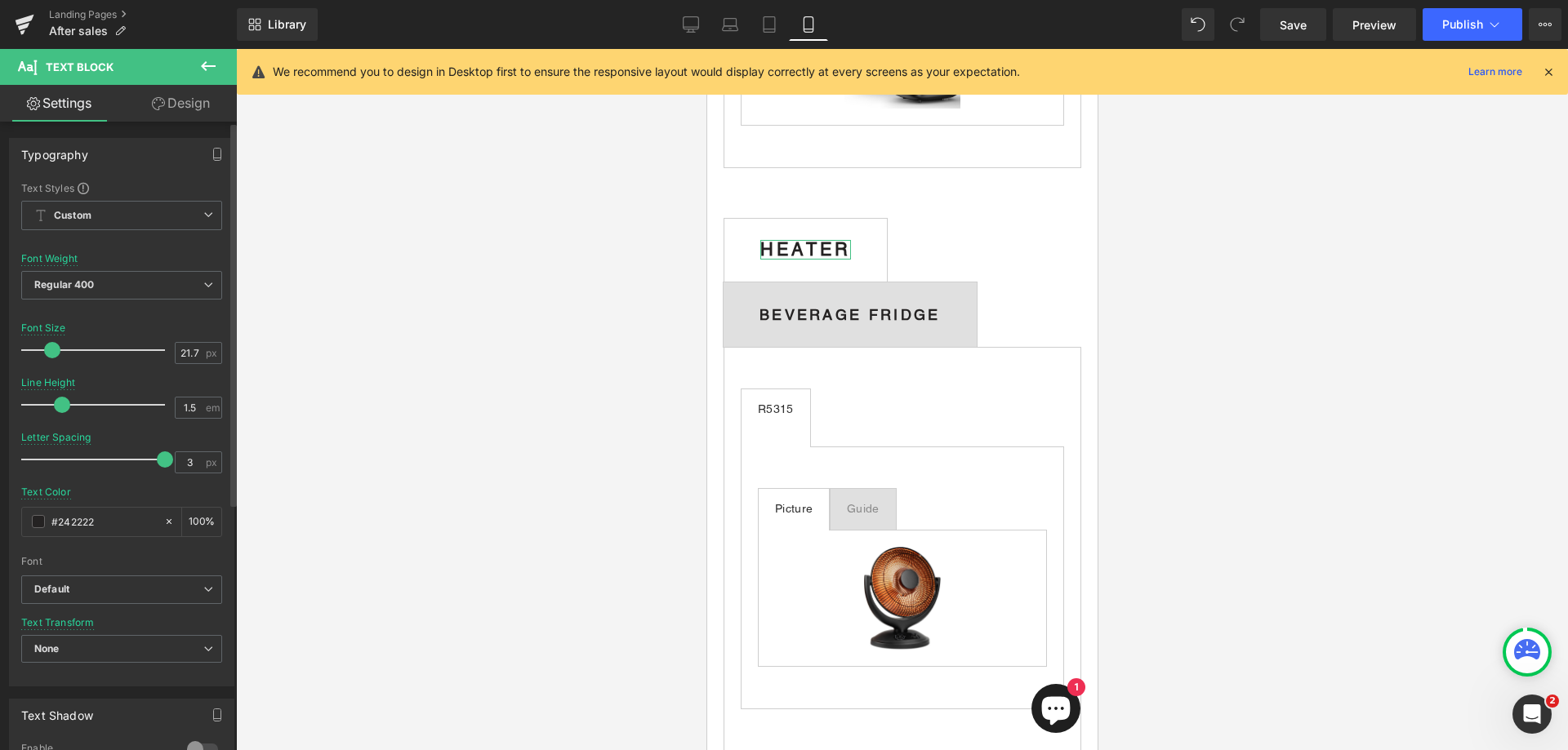
drag, startPoint x: 78, startPoint y: 404, endPoint x: 65, endPoint y: 406, distance: 13.2
click at [65, 406] on span at bounding box center [62, 405] width 16 height 16
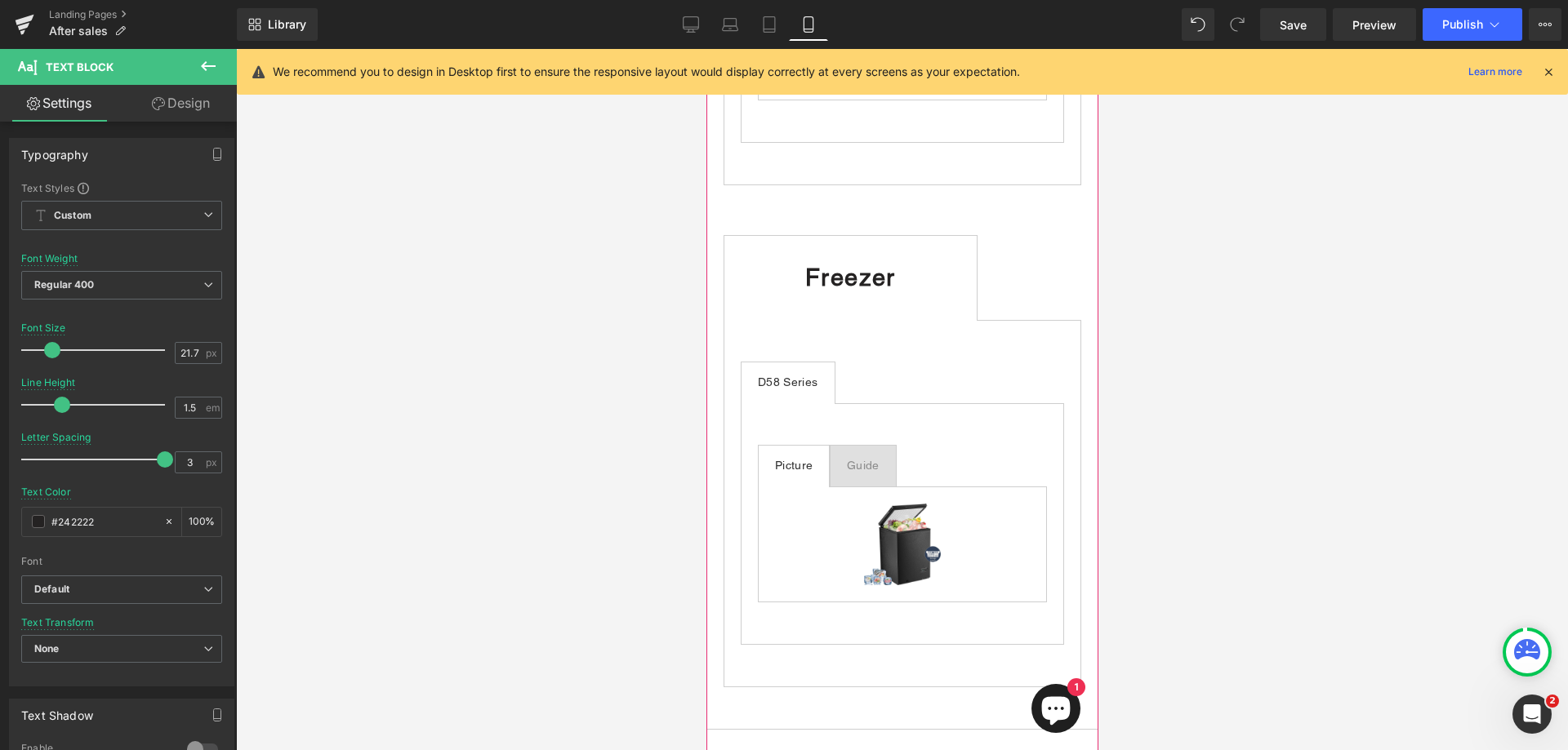
scroll to position [2695, 0]
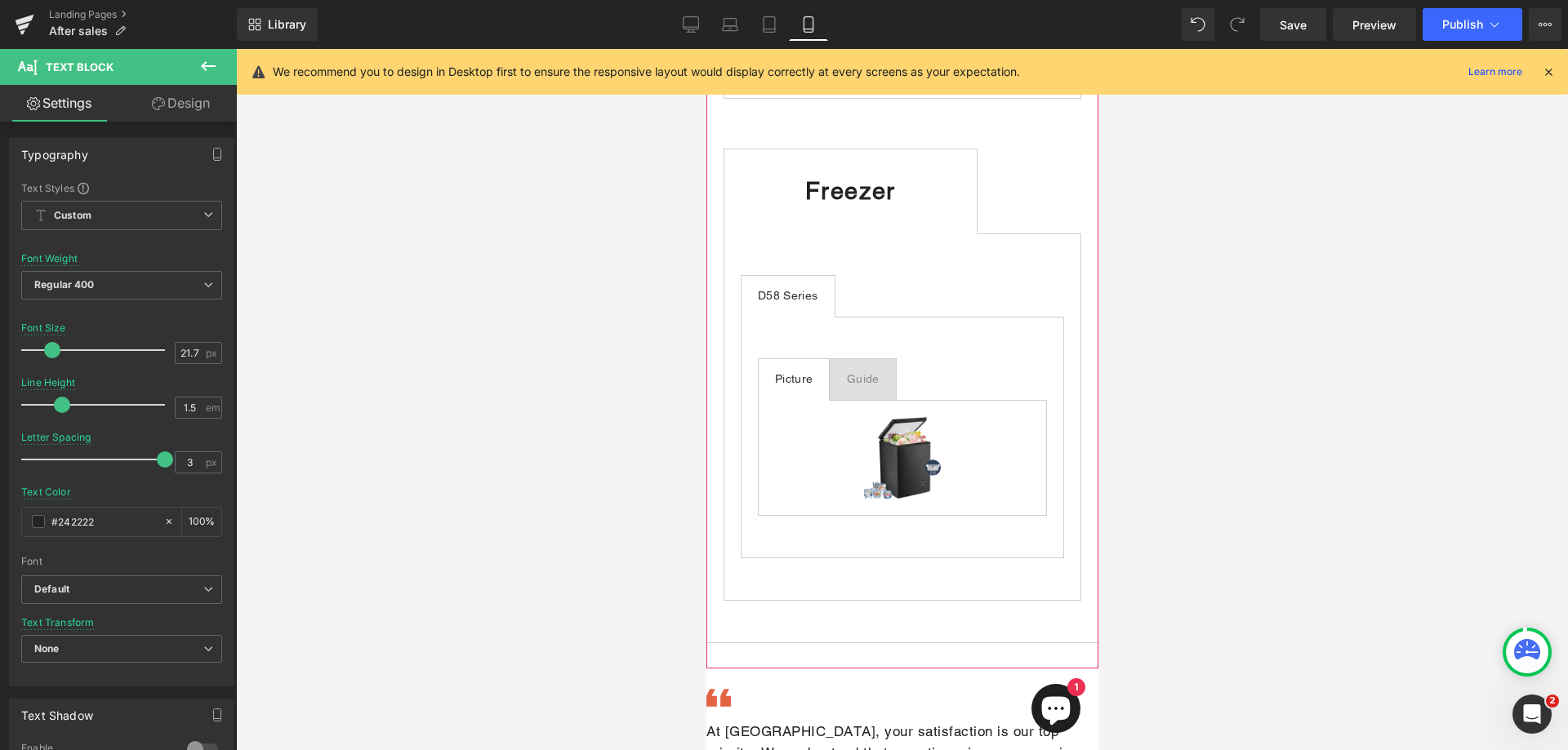
click at [895, 205] on b "Freezer" at bounding box center [850, 191] width 91 height 28
click at [66, 348] on span at bounding box center [68, 350] width 16 height 16
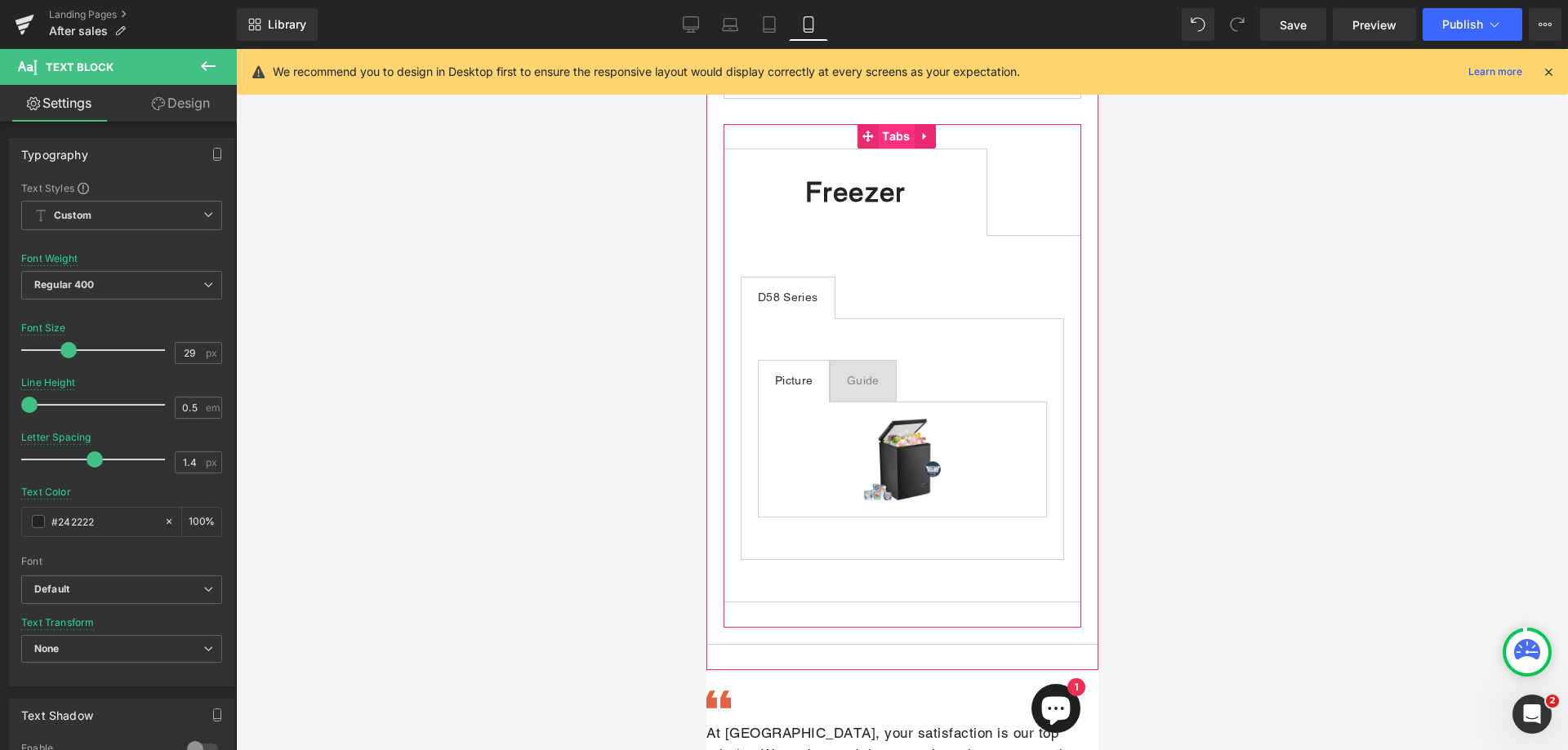
click at [900, 148] on span "Tabs" at bounding box center [896, 136] width 36 height 25
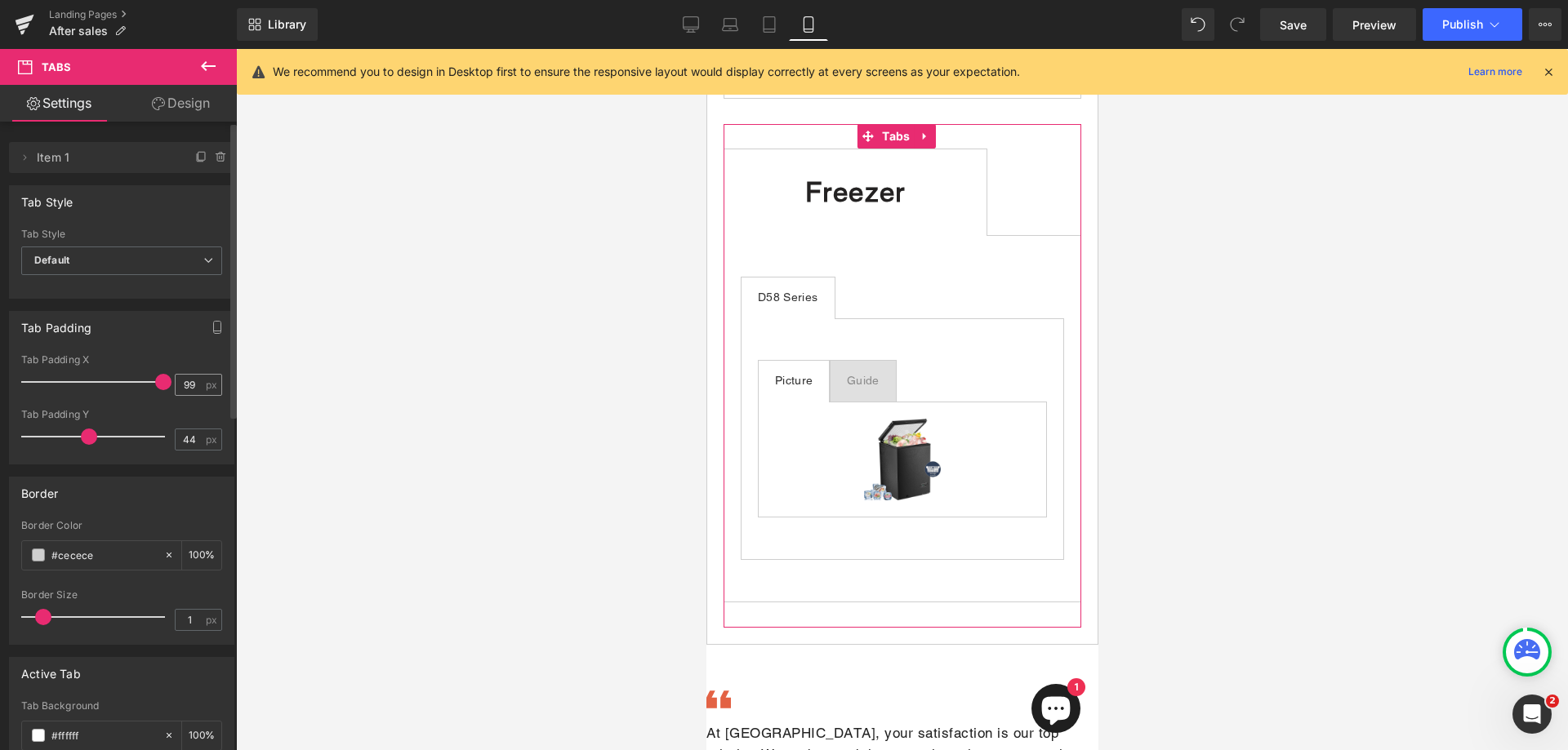
click at [206, 385] on span "px" at bounding box center [212, 385] width 14 height 11
click at [191, 386] on input "99" at bounding box center [189, 385] width 28 height 20
type input "9"
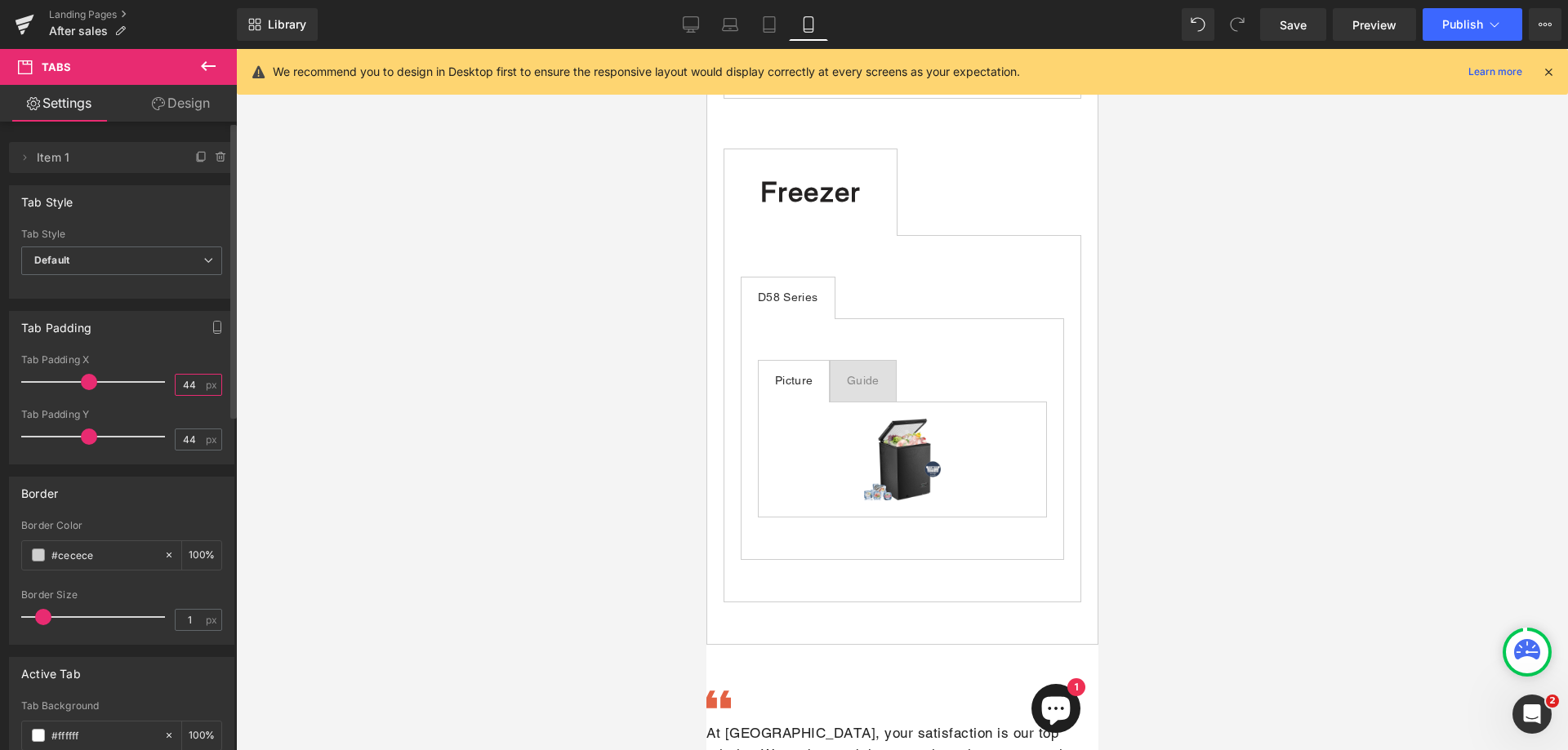
type input "44"
drag, startPoint x: 83, startPoint y: 381, endPoint x: 0, endPoint y: 400, distance: 85.1
click at [0, 400] on div "Tab Padding 99px Tab Padding X 44 px 44px Tab Padding Y 44 px" at bounding box center [122, 382] width 245 height 165
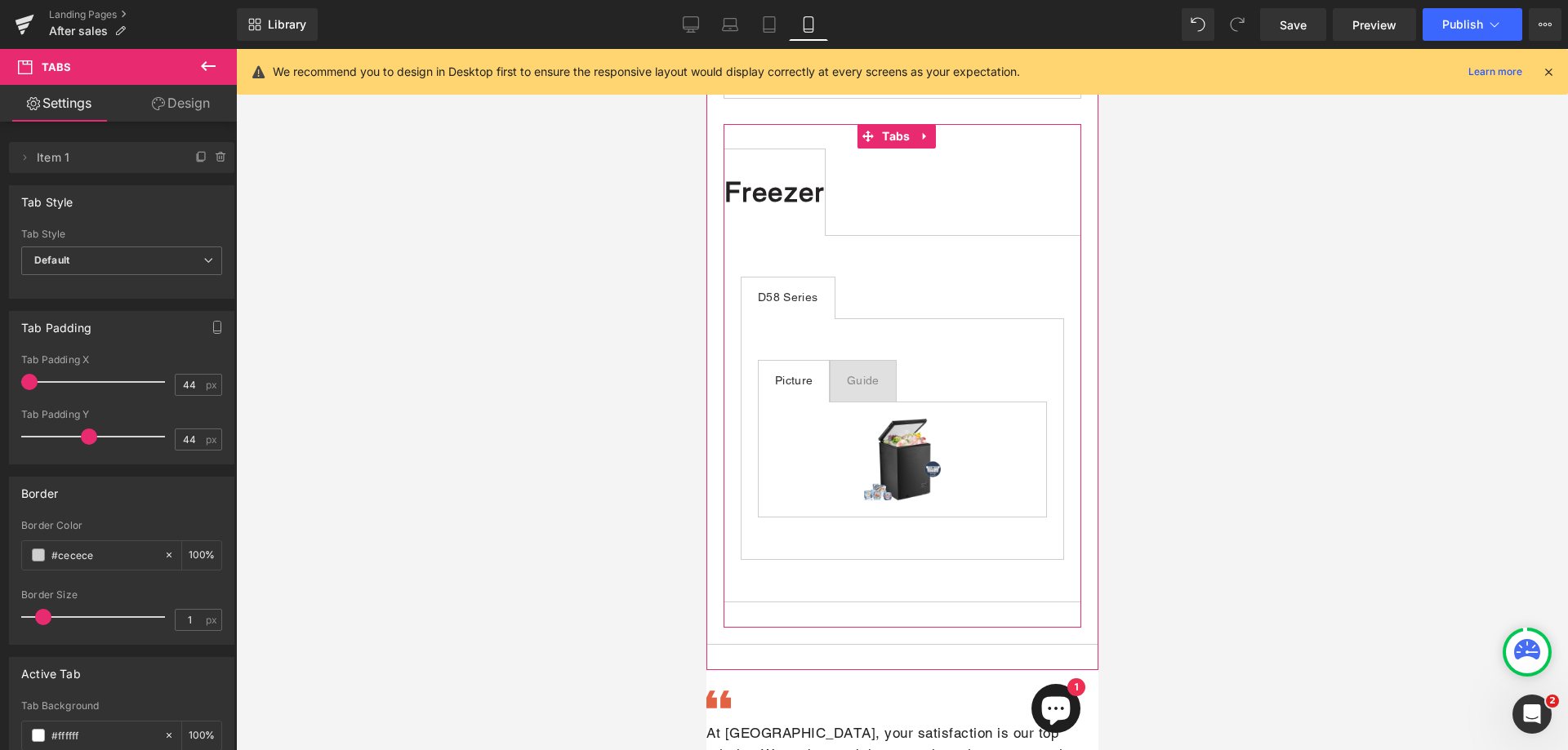
click at [824, 207] on b "Freezer" at bounding box center [774, 192] width 100 height 31
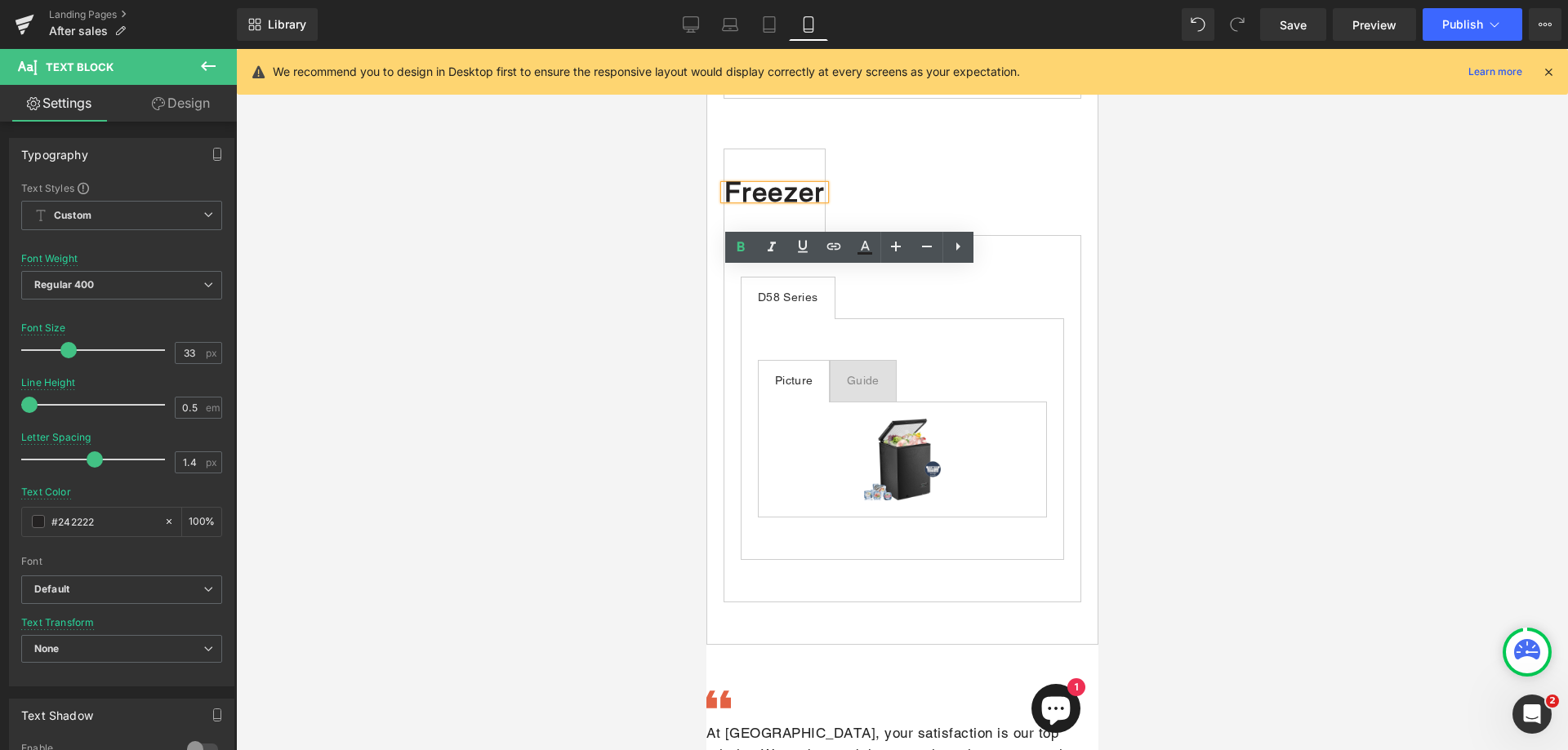
click at [824, 207] on b "Freezer" at bounding box center [774, 192] width 100 height 31
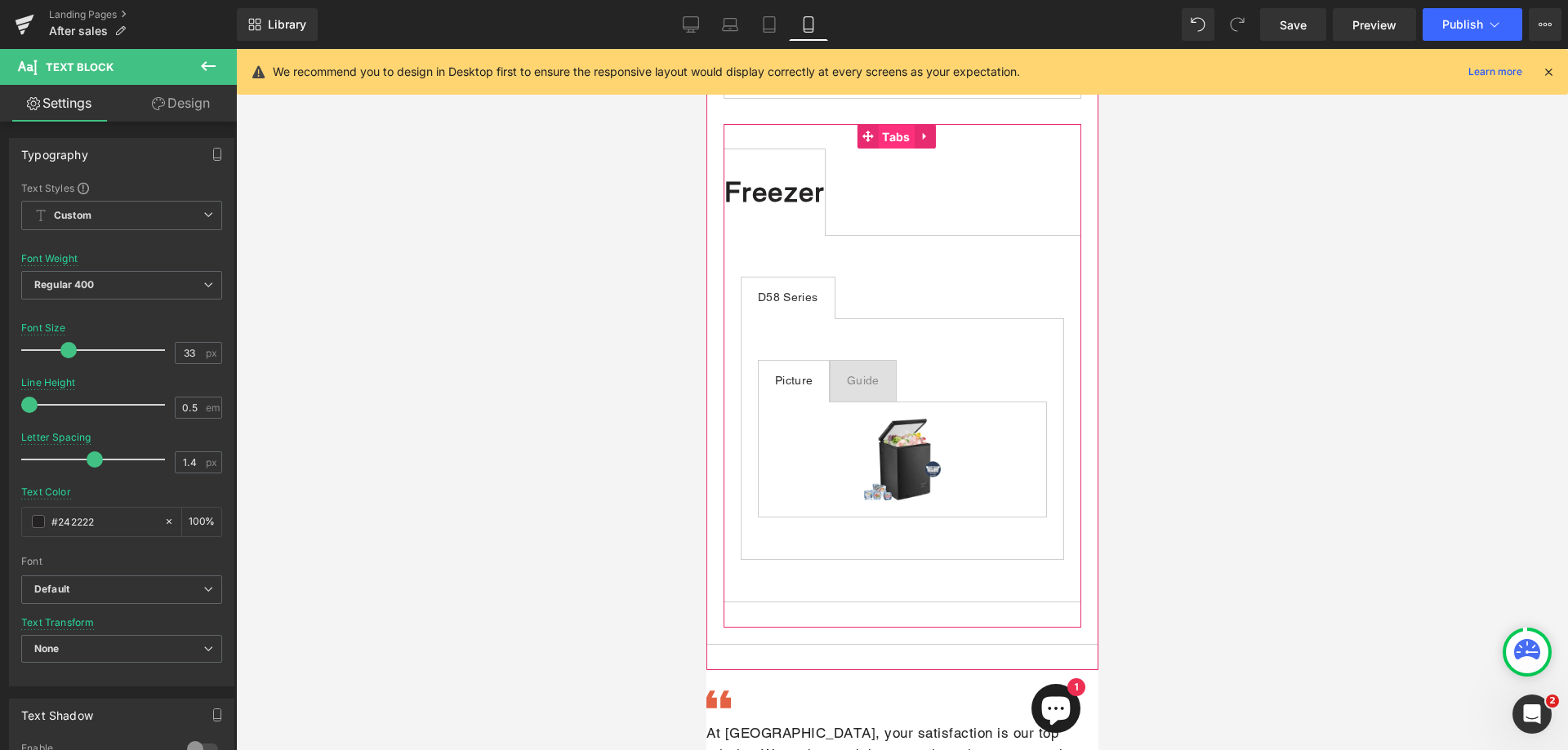
click at [886, 149] on span "Tabs" at bounding box center [896, 136] width 36 height 25
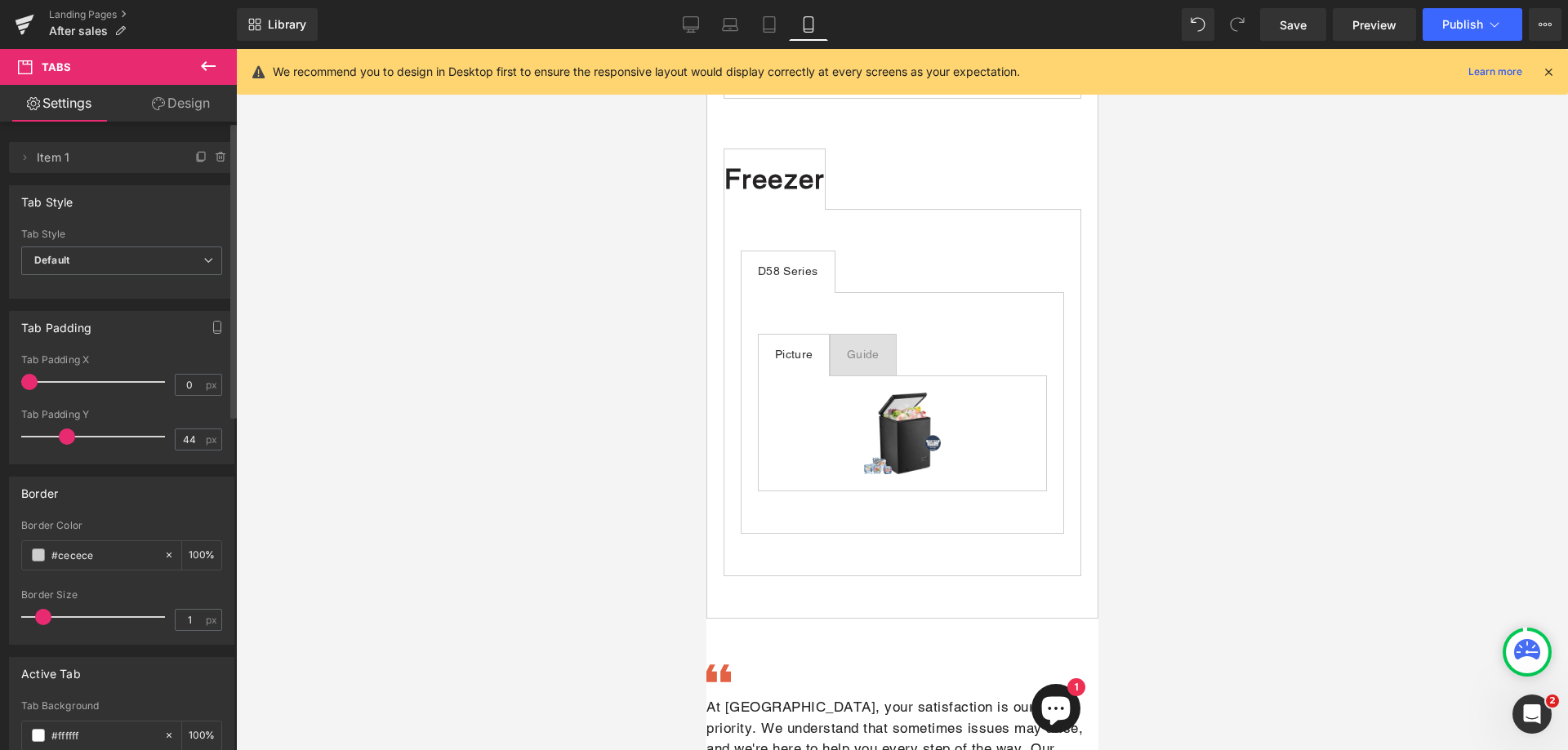
click at [66, 435] on span at bounding box center [67, 437] width 16 height 16
click at [1455, 26] on span "Publish" at bounding box center [1462, 25] width 41 height 13
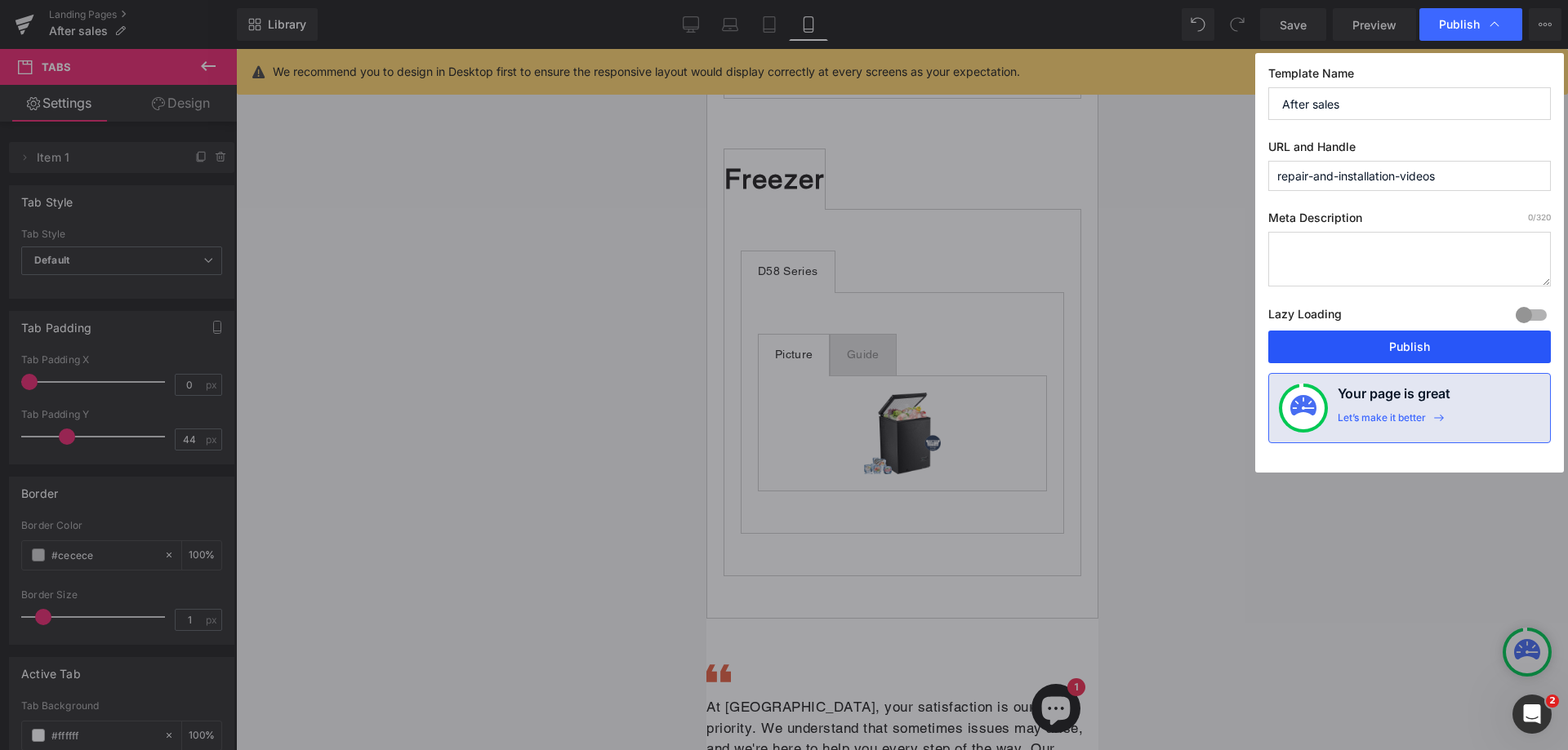
click at [1400, 344] on button "Publish" at bounding box center [1410, 347] width 283 height 33
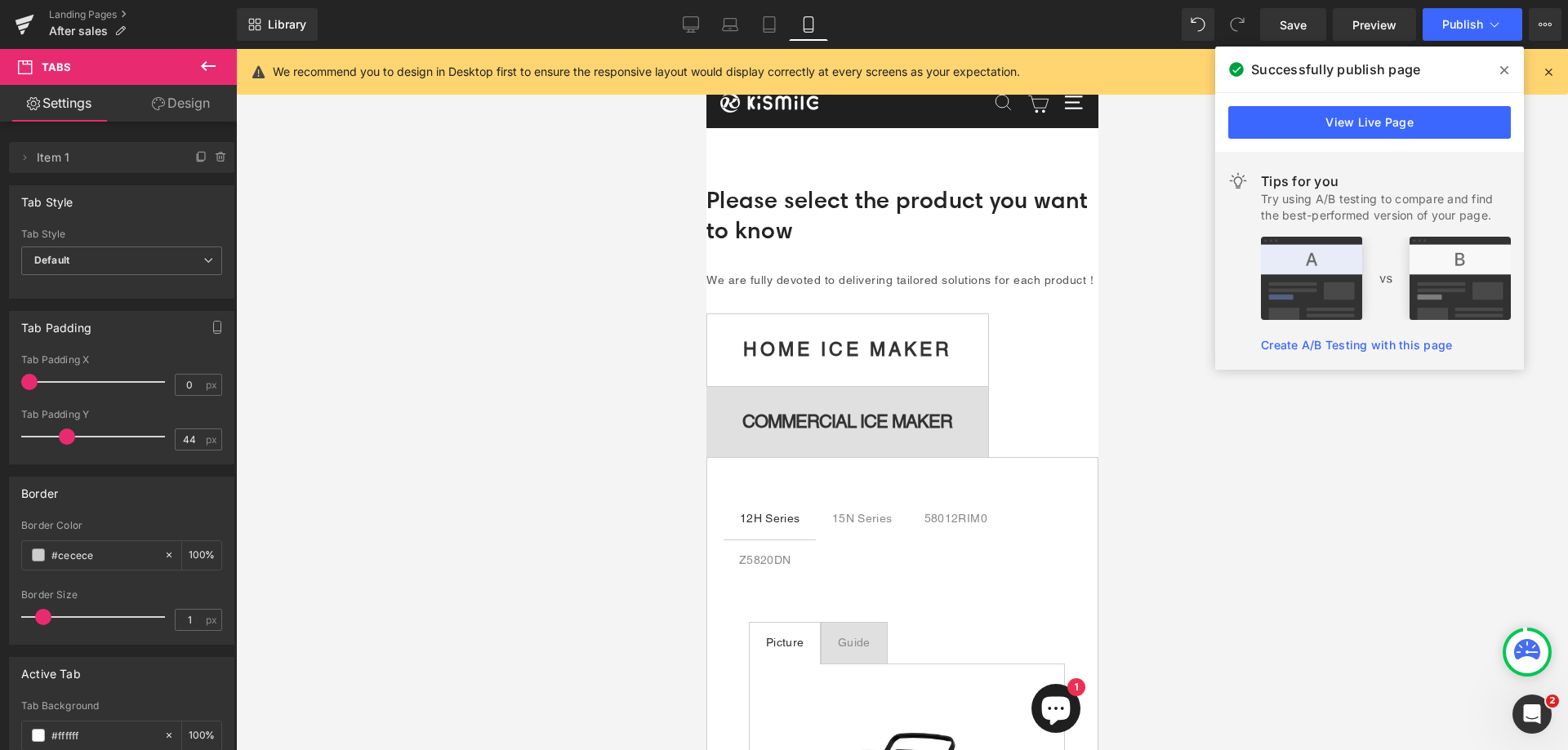
click at [1507, 71] on icon at bounding box center [1504, 70] width 8 height 13
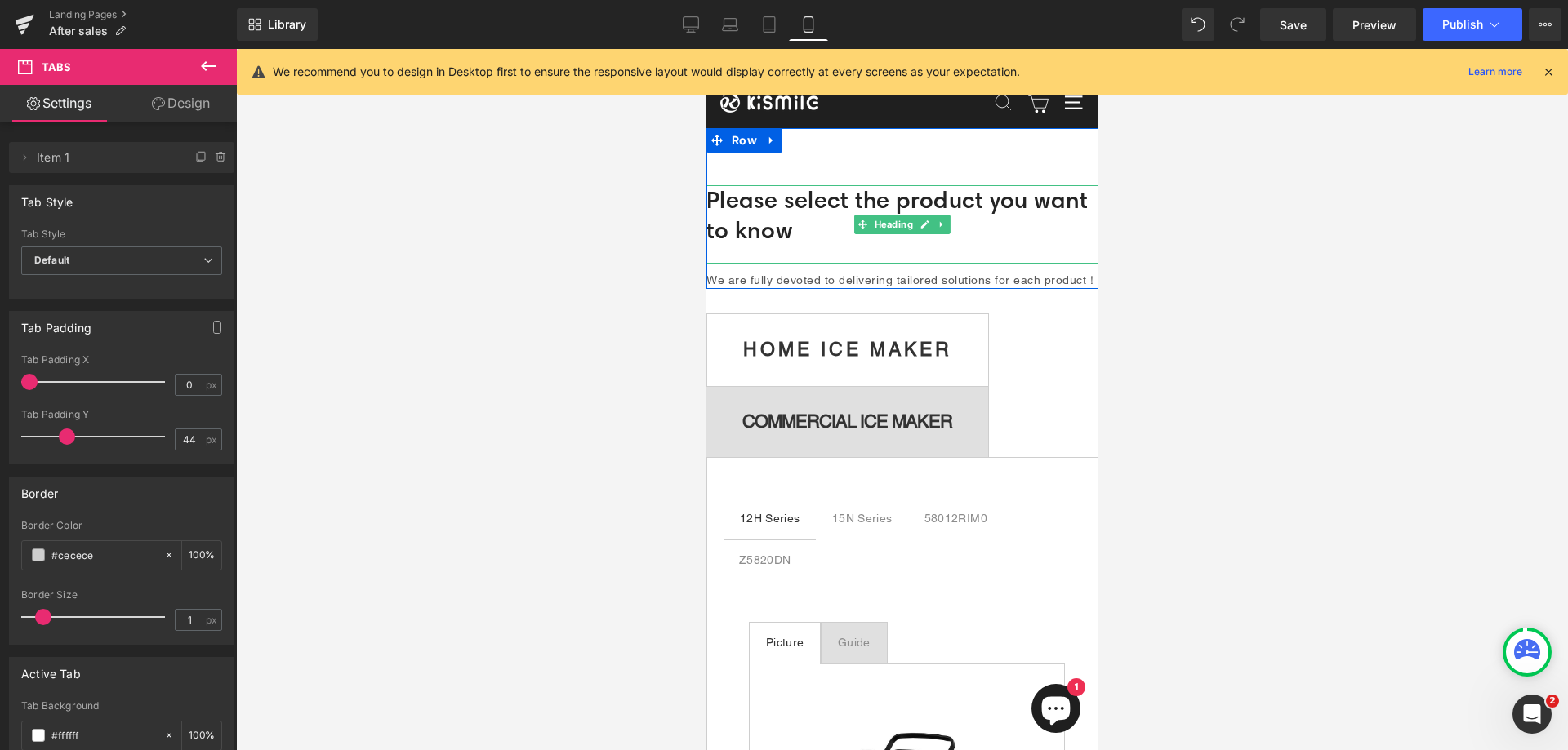
click at [811, 210] on h1 "Please select the product you want to know" at bounding box center [901, 215] width 392 height 61
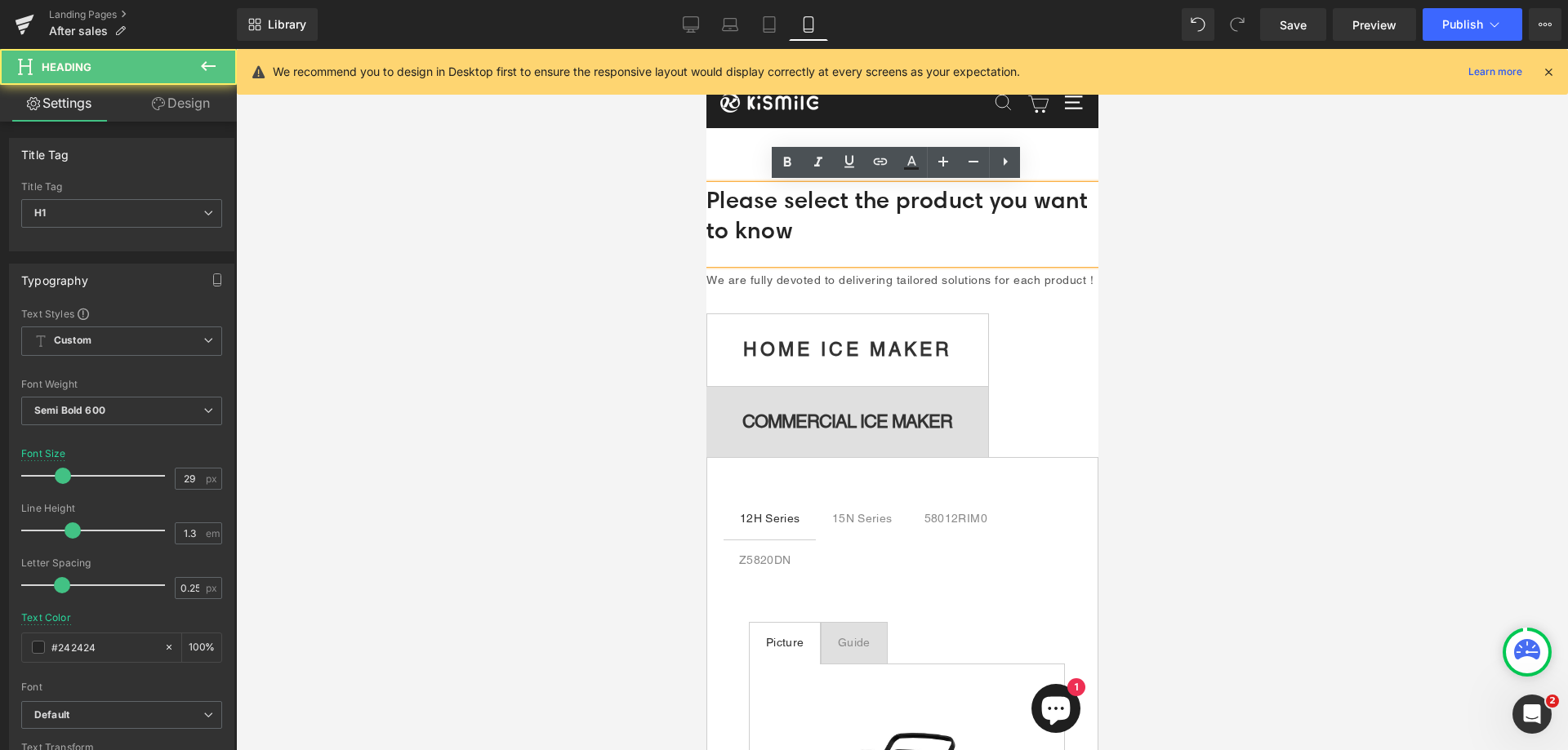
click at [706, 199] on h1 "Please select the product you want to know" at bounding box center [901, 215] width 392 height 61
click at [715, 236] on h1 "Please select the product you want to know" at bounding box center [901, 215] width 392 height 61
click at [707, 236] on h1 "Please select the product you want to know" at bounding box center [901, 215] width 392 height 61
click at [707, 231] on h1 "Please select the product you want to know" at bounding box center [901, 215] width 392 height 61
click at [707, 232] on h1 "Please select the product you want to know" at bounding box center [901, 215] width 392 height 61
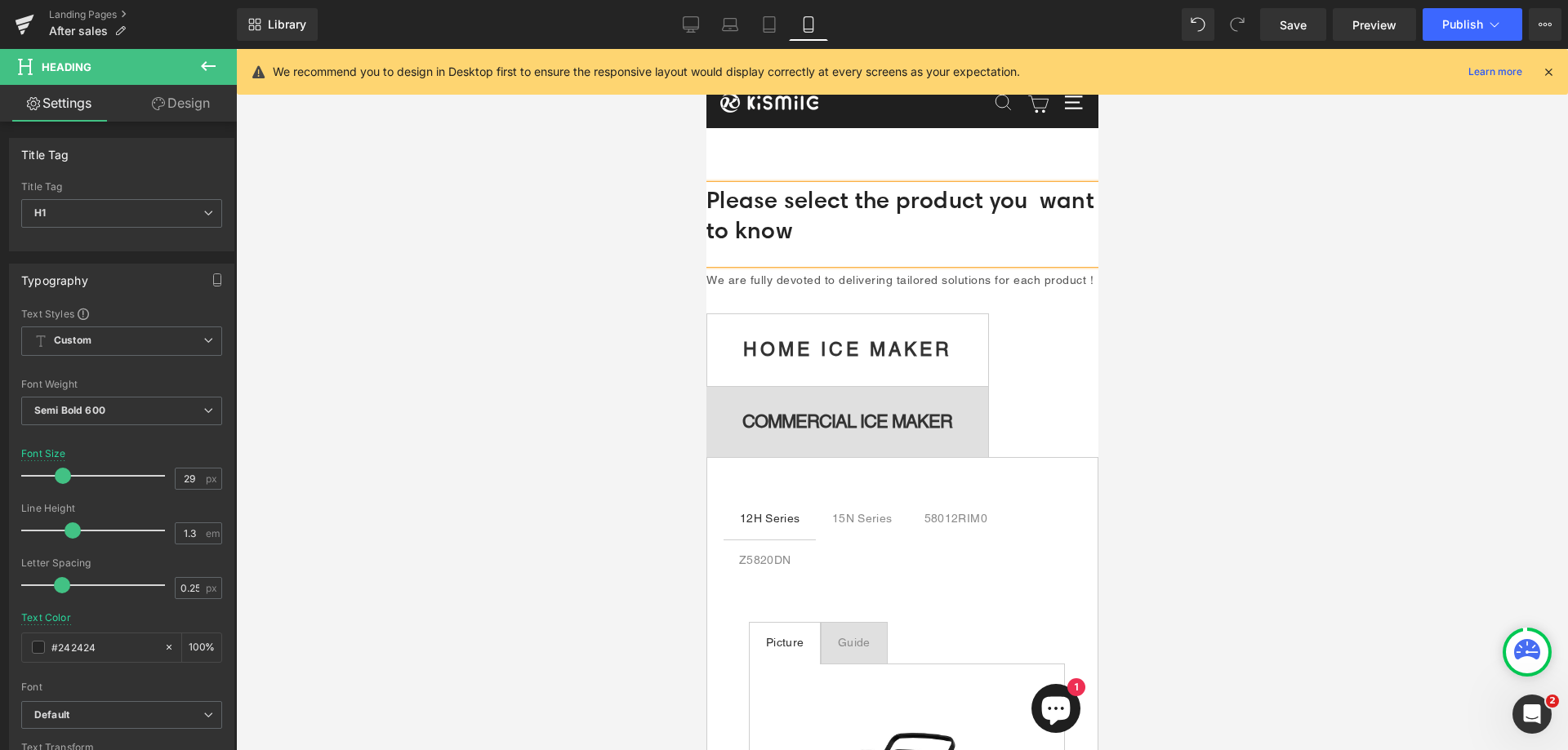
drag, startPoint x: 855, startPoint y: 230, endPoint x: 855, endPoint y: 215, distance: 15.0
click at [855, 229] on h1 "Please select the product you want to know" at bounding box center [901, 215] width 392 height 61
drag, startPoint x: 1384, startPoint y: 163, endPoint x: 1342, endPoint y: 171, distance: 42.8
click at [1384, 163] on div at bounding box center [902, 399] width 1332 height 701
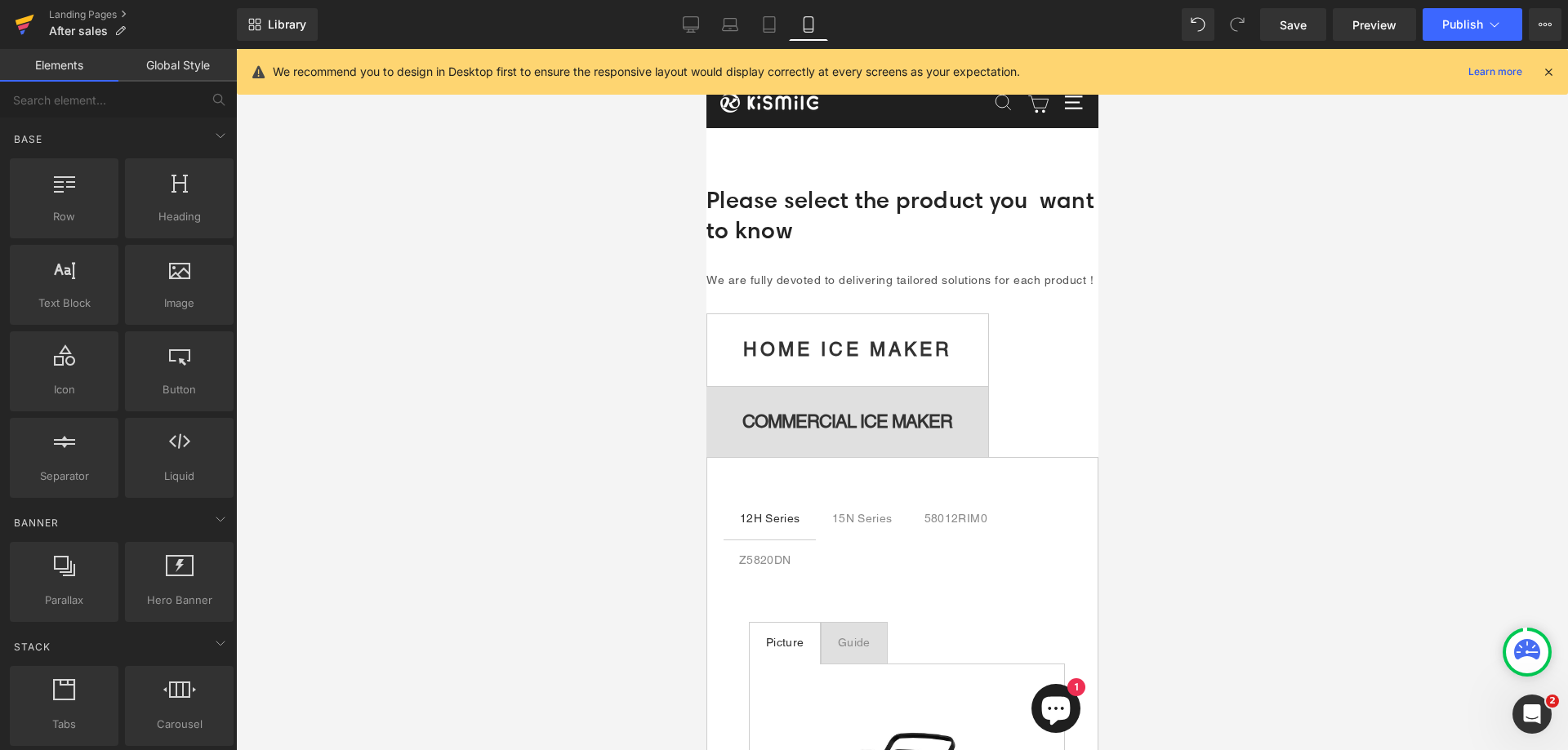
click at [28, 16] on icon at bounding box center [25, 20] width 19 height 11
